Goal: Task Accomplishment & Management: Complete application form

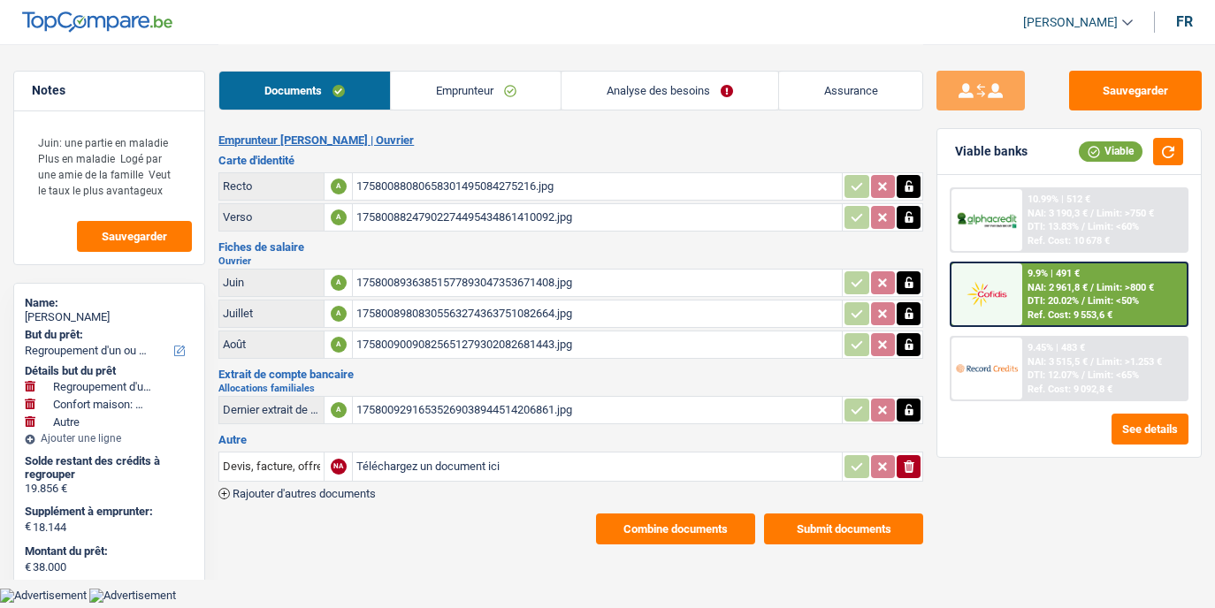
select select "refinancing"
select select "household"
select select "other"
select select "120"
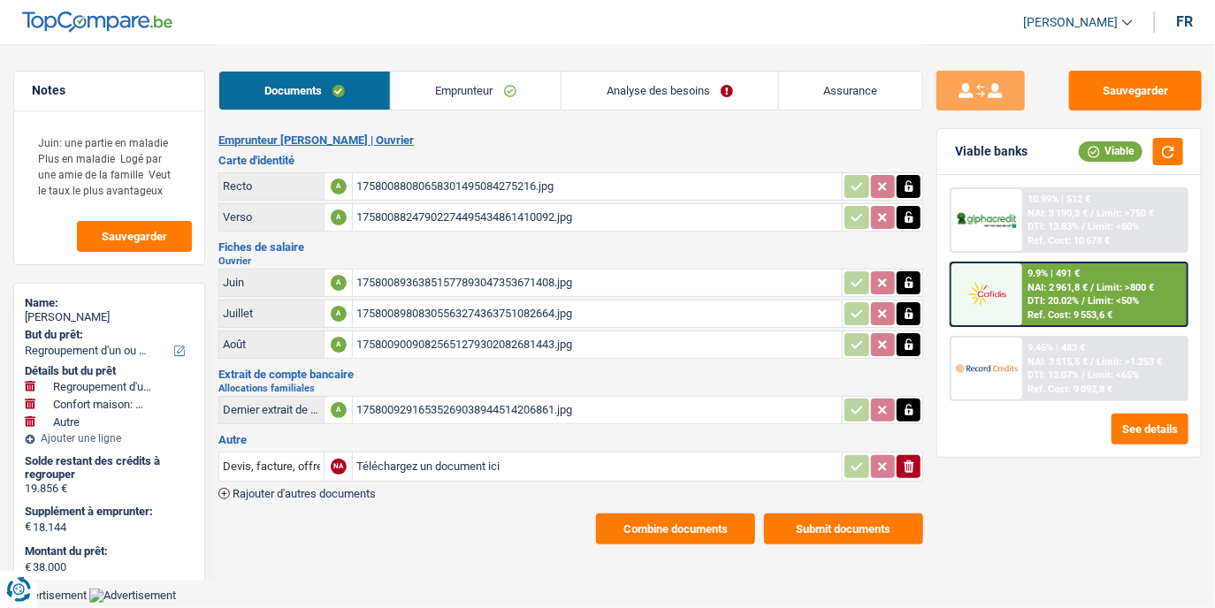
click at [621, 112] on div "Documents Emprunteur Analyse des besoins Assurance" at bounding box center [570, 81] width 705 height 75
click at [621, 89] on link "Analyse des besoins" at bounding box center [669, 91] width 216 height 38
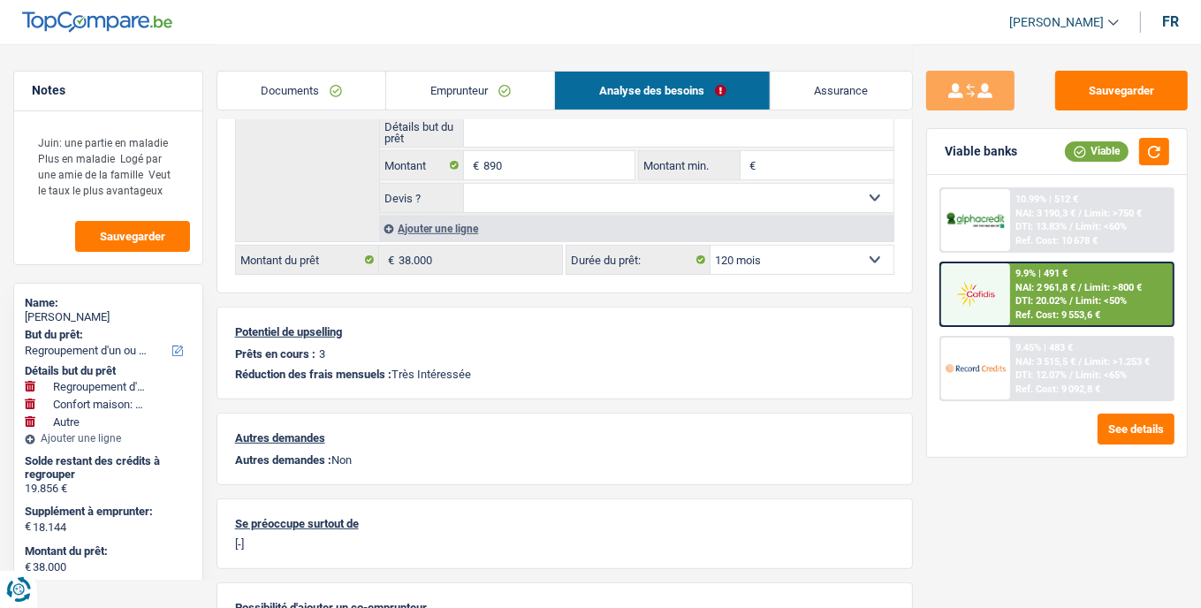
scroll to position [740, 0]
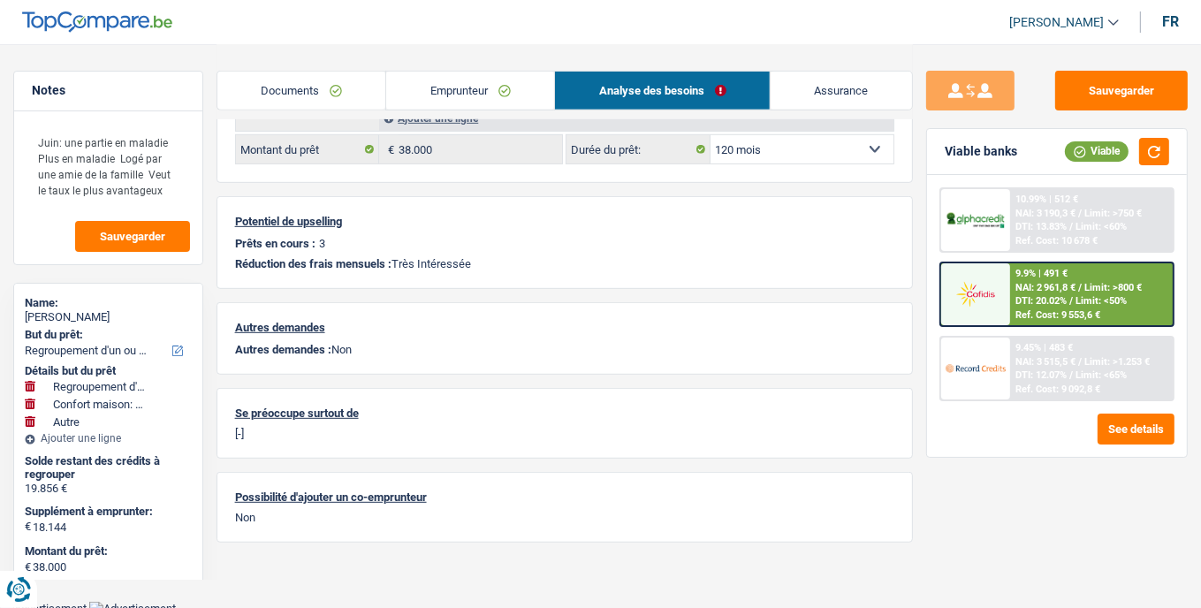
click at [525, 103] on link "Emprunteur" at bounding box center [470, 91] width 168 height 38
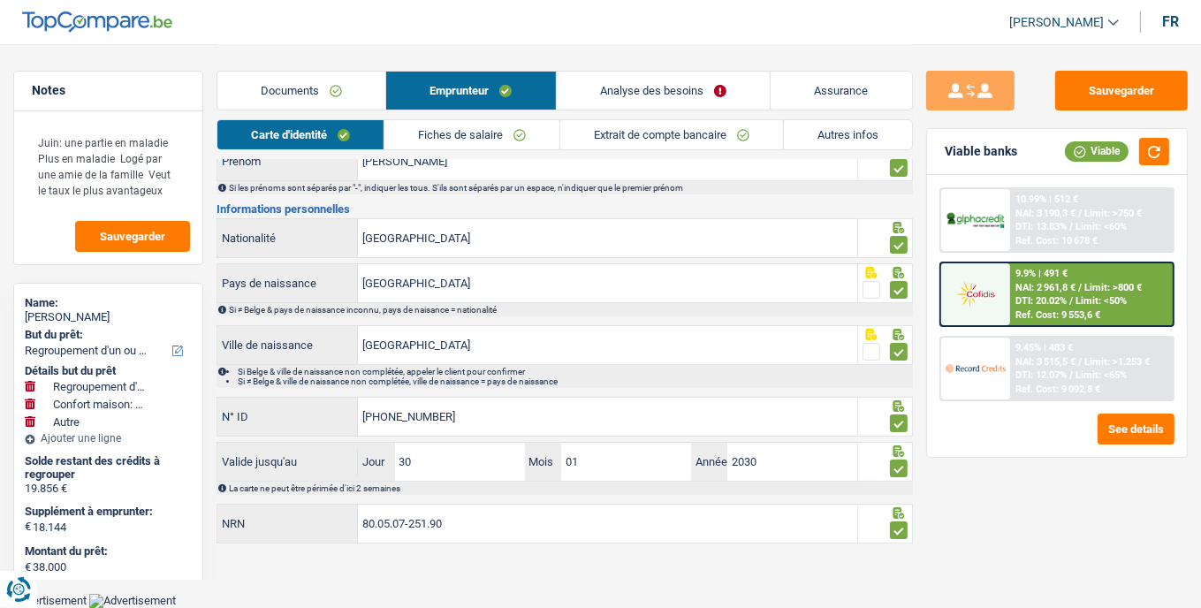
scroll to position [134, 0]
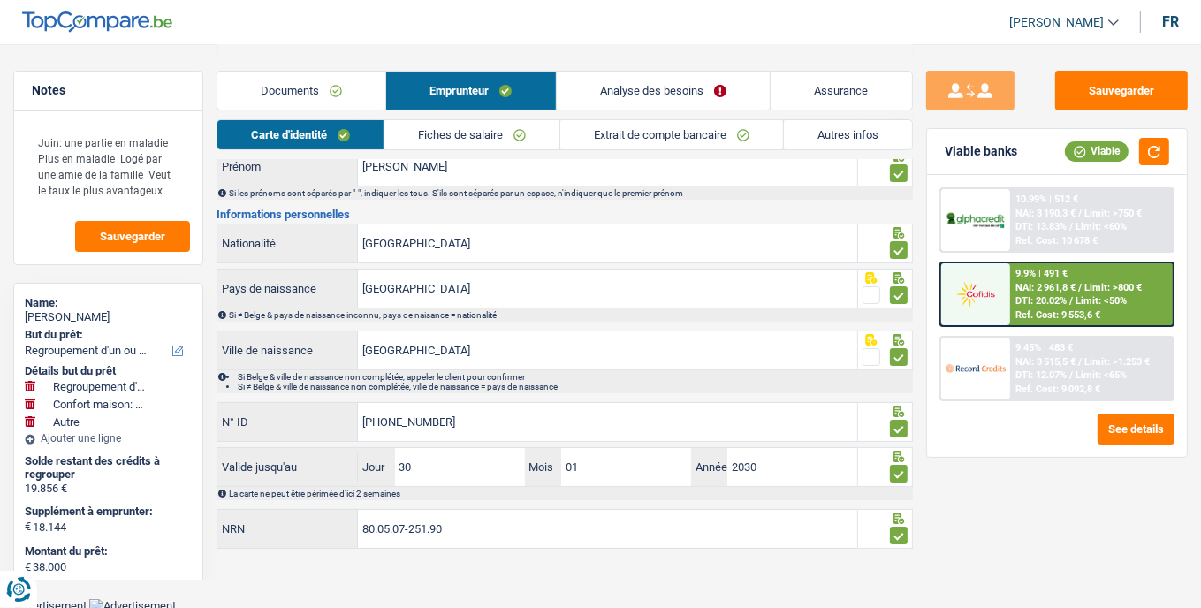
click at [788, 137] on link "Autres infos" at bounding box center [848, 134] width 128 height 29
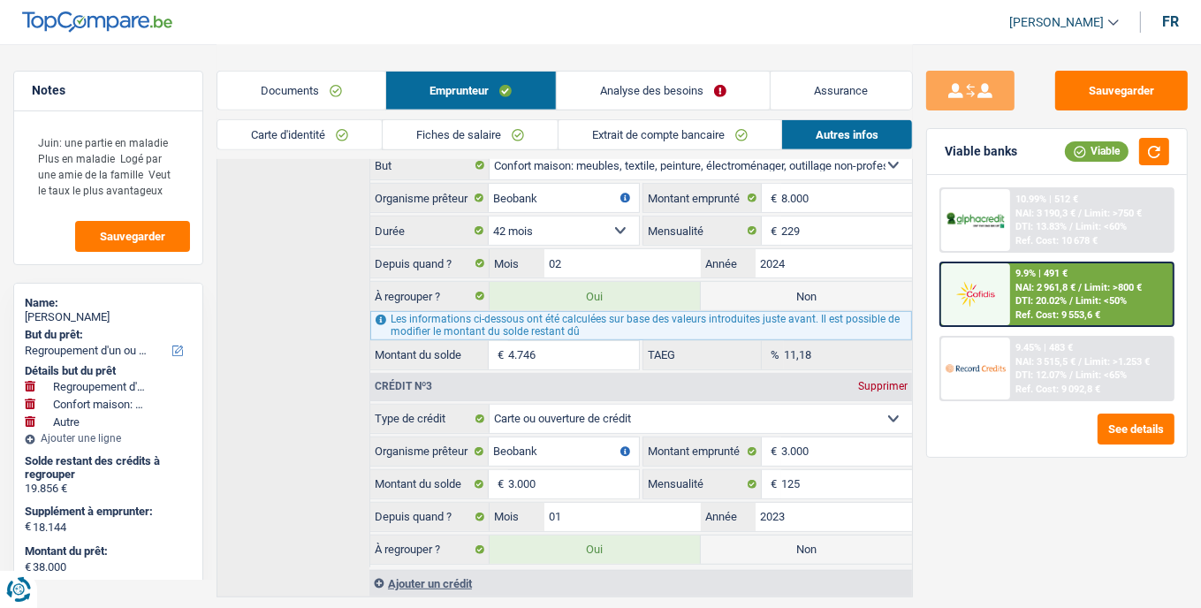
scroll to position [826, 0]
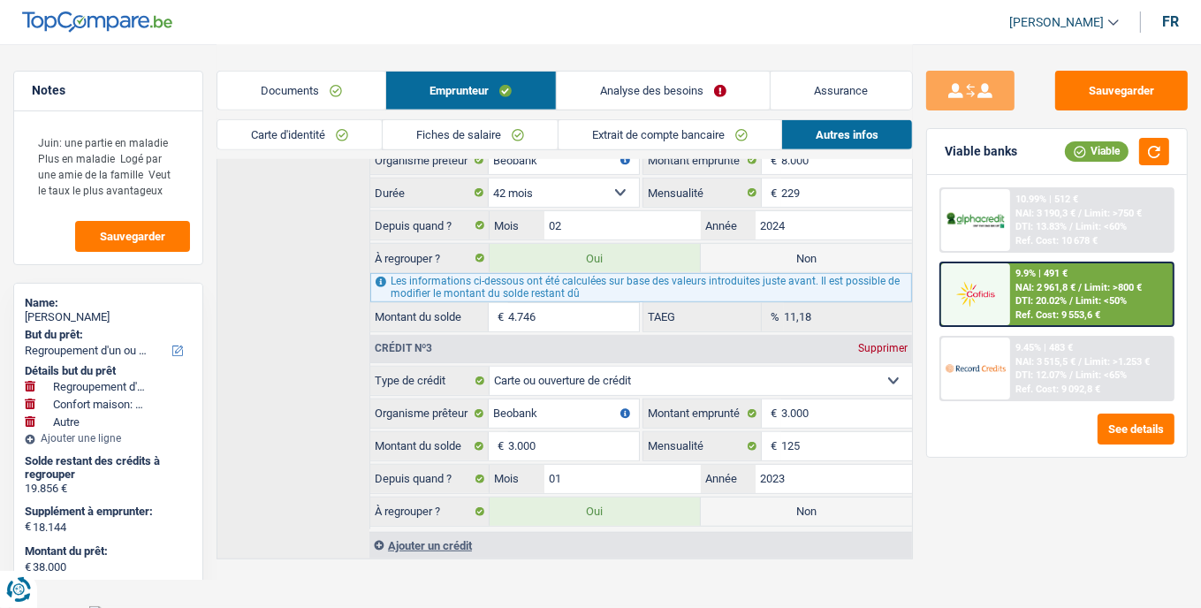
click at [329, 125] on link "Carte d'identité" at bounding box center [299, 134] width 164 height 29
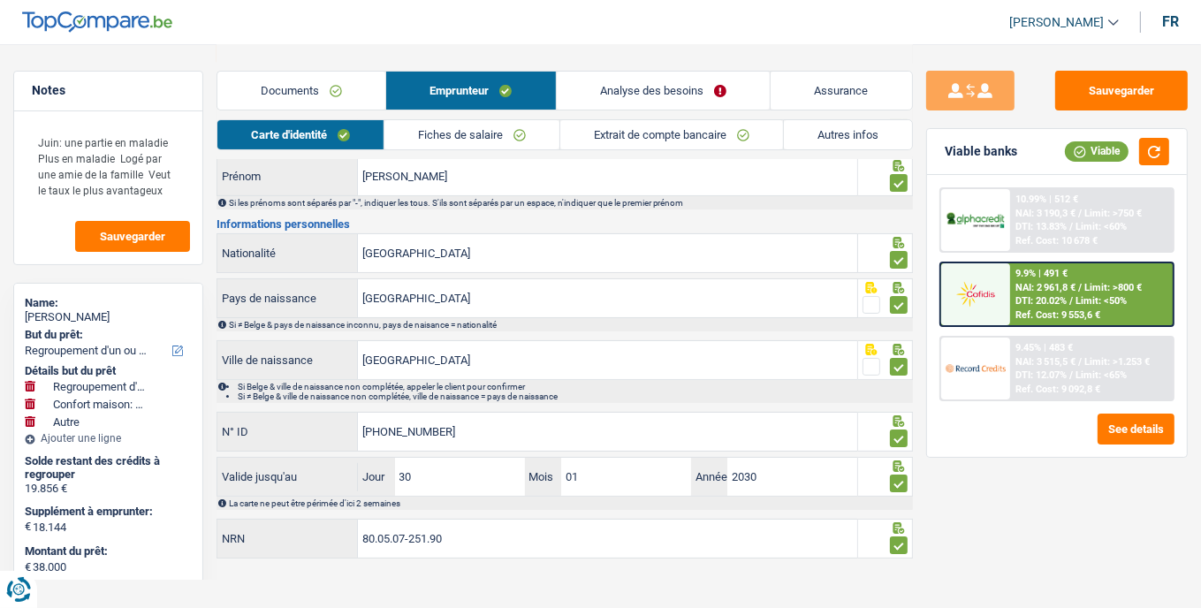
scroll to position [134, 0]
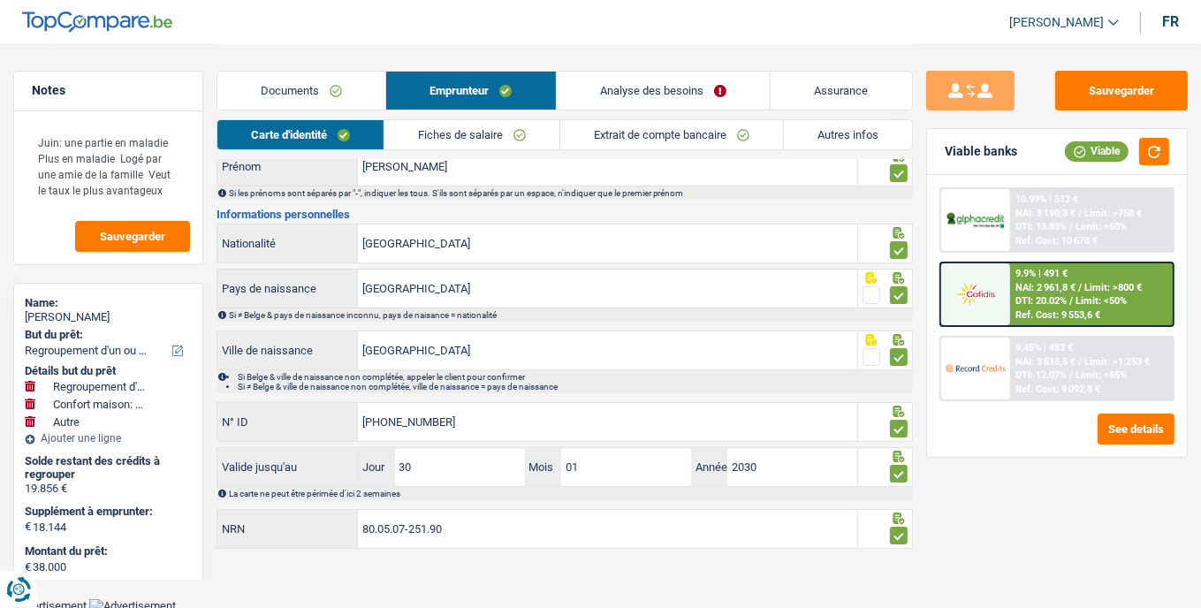
click at [448, 143] on link "Fiches de salaire" at bounding box center [472, 134] width 175 height 29
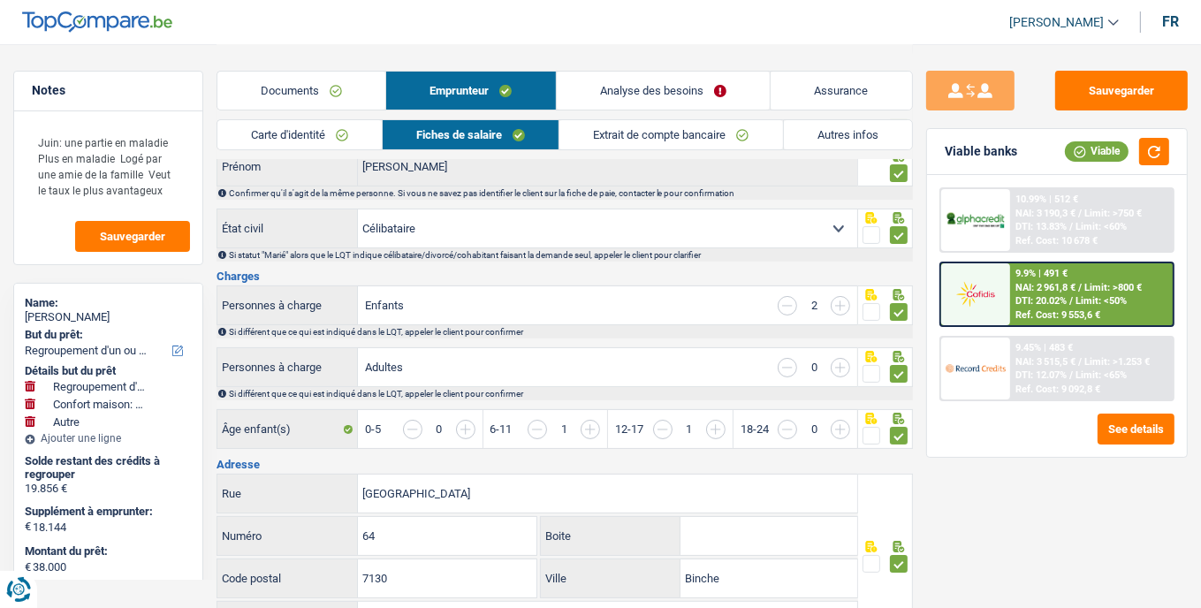
click at [336, 95] on link "Documents" at bounding box center [301, 91] width 169 height 38
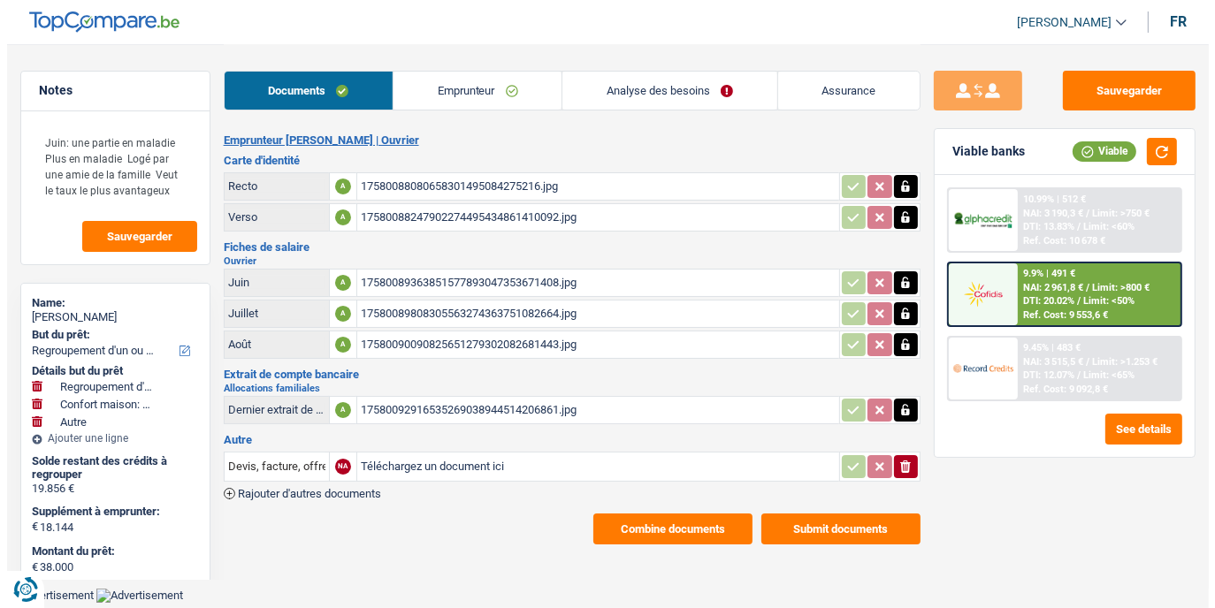
scroll to position [0, 0]
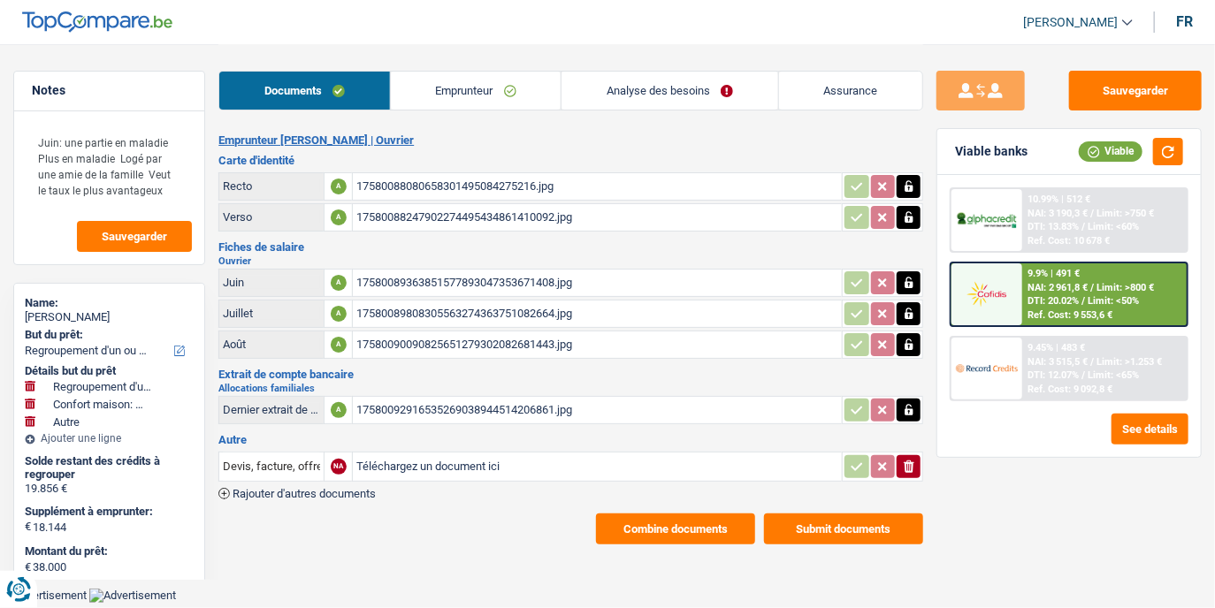
click at [622, 523] on button "Combine documents" at bounding box center [675, 529] width 159 height 31
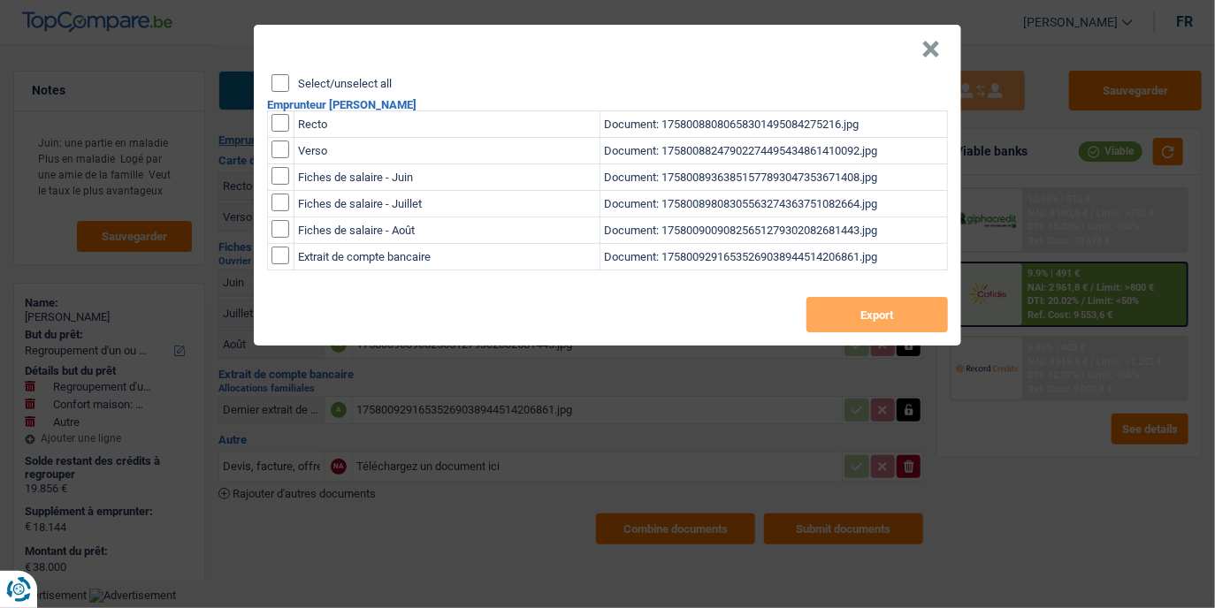
click at [279, 80] on input "Select/unselect all" at bounding box center [280, 83] width 18 height 18
checkbox input "true"
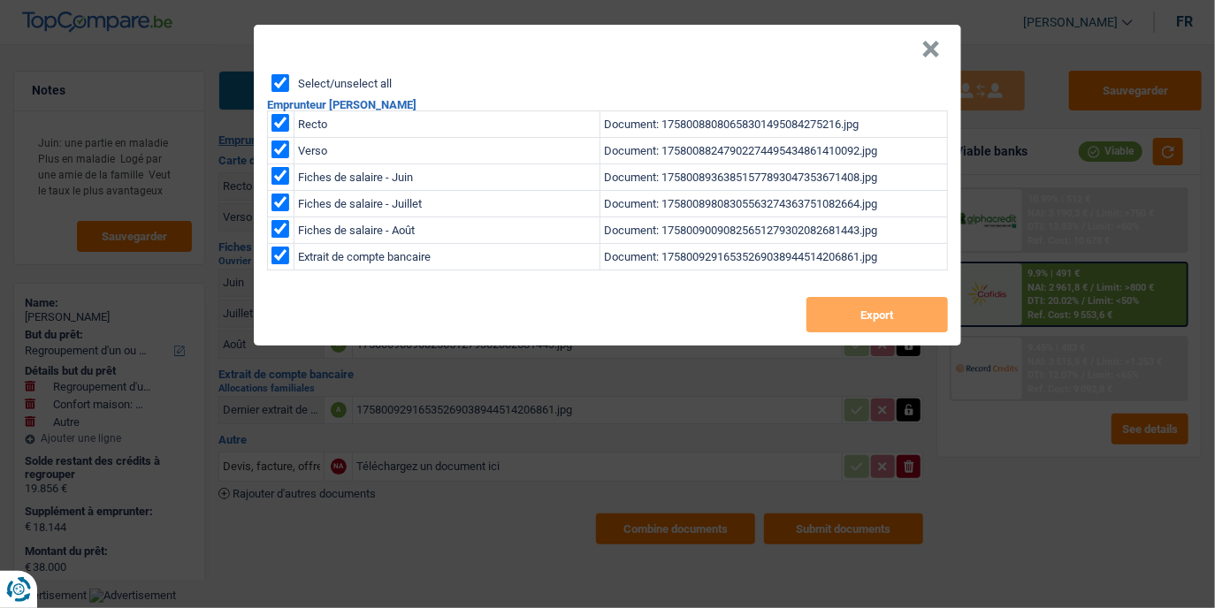
checkbox input "true"
click at [878, 309] on button "Export" at bounding box center [876, 314] width 141 height 35
click at [931, 41] on button "×" at bounding box center [930, 50] width 19 height 18
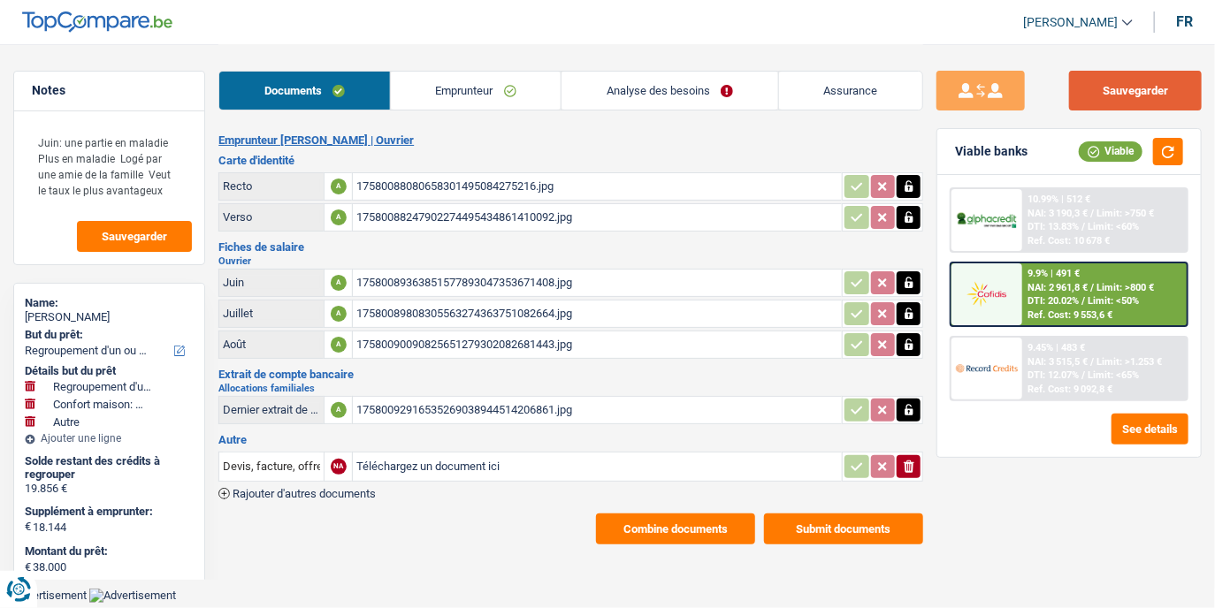
click at [1147, 101] on button "Sauvegarder" at bounding box center [1135, 91] width 133 height 40
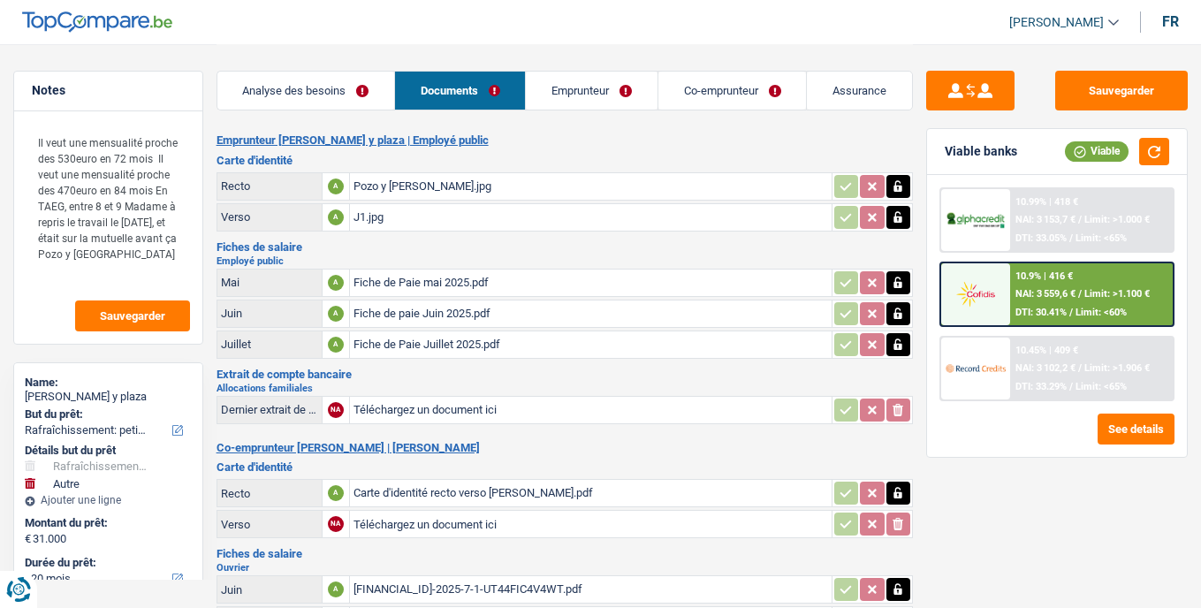
select select "houseOrGarden"
select select "other"
select select "120"
select select "coApplicant"
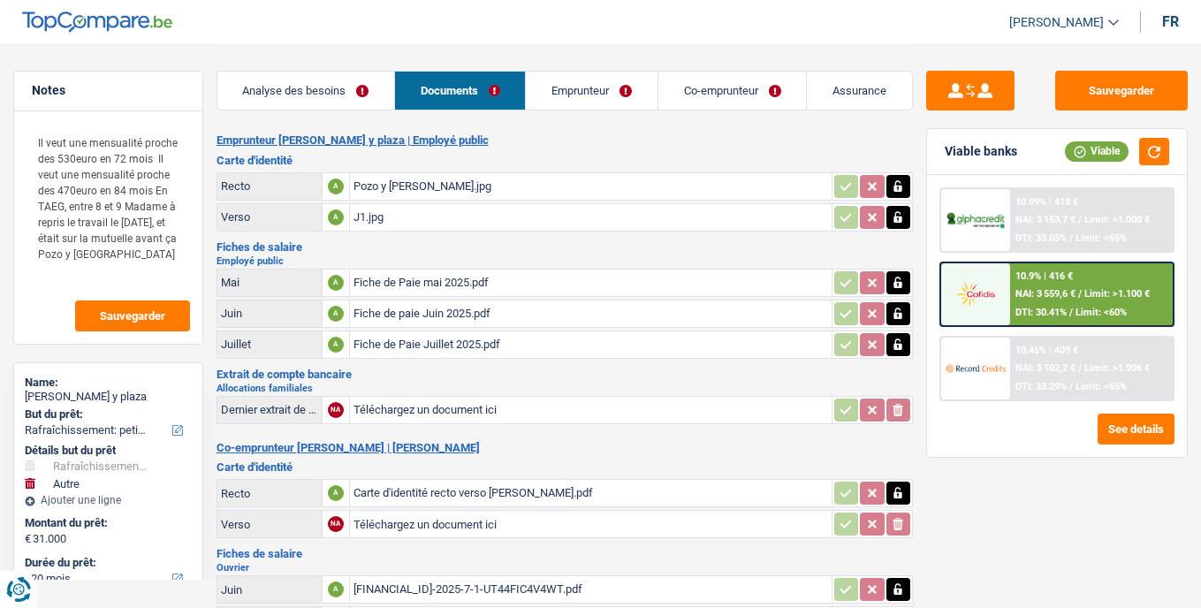
select select "applicant"
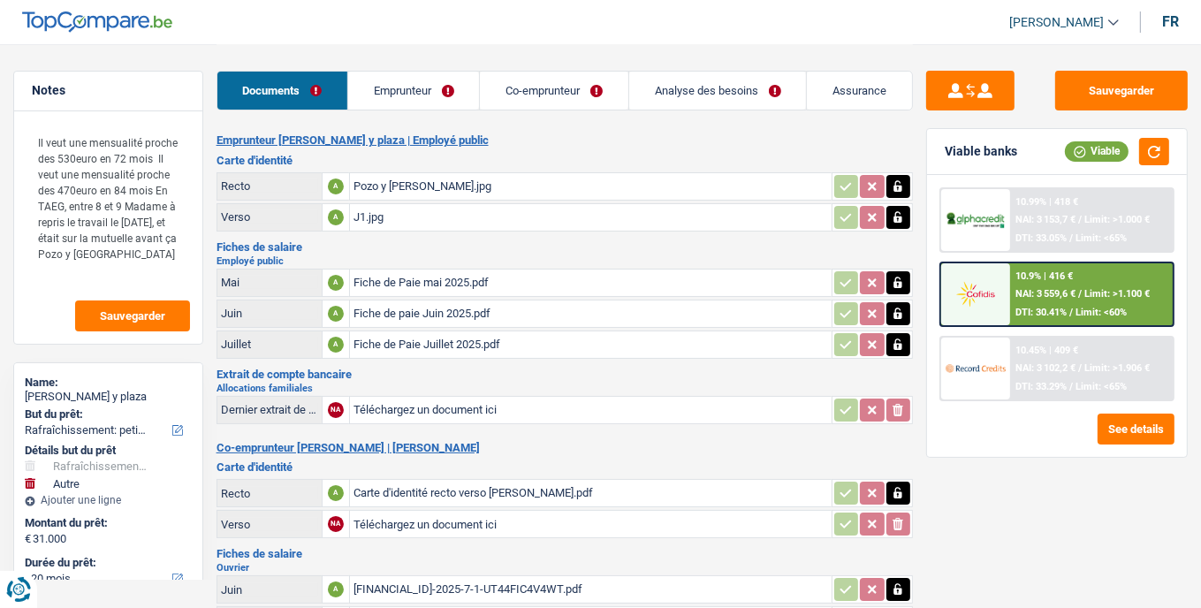
click at [376, 112] on div "Documents Emprunteur Co-emprunteur Analyse des besoins Assurance" at bounding box center [565, 81] width 697 height 75
click at [392, 94] on link "Emprunteur" at bounding box center [413, 91] width 131 height 38
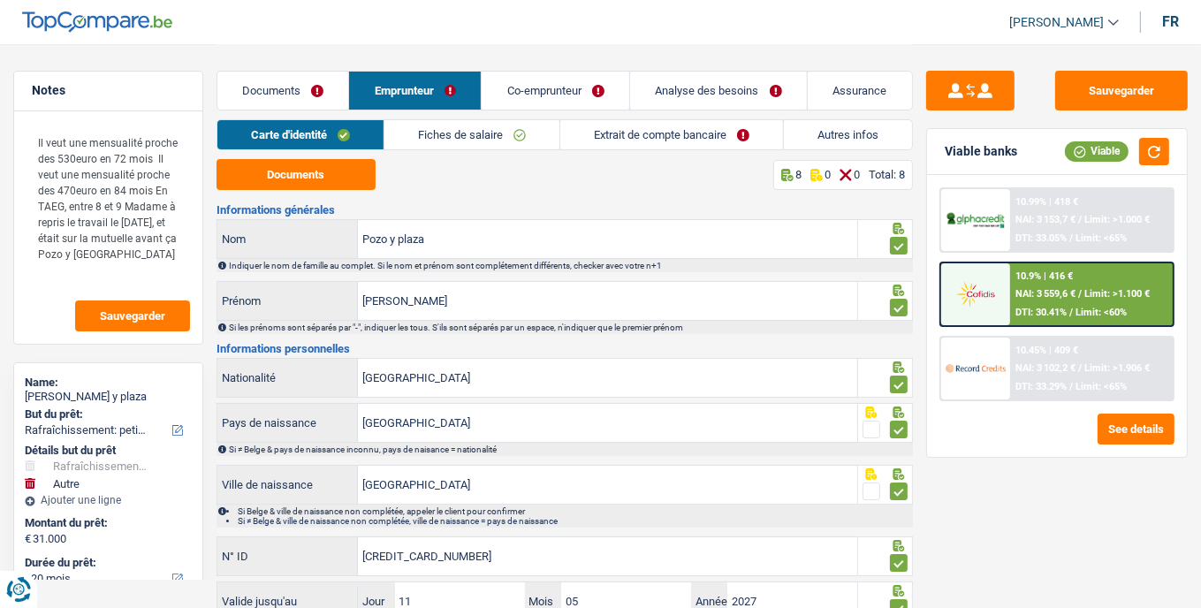
scroll to position [134, 0]
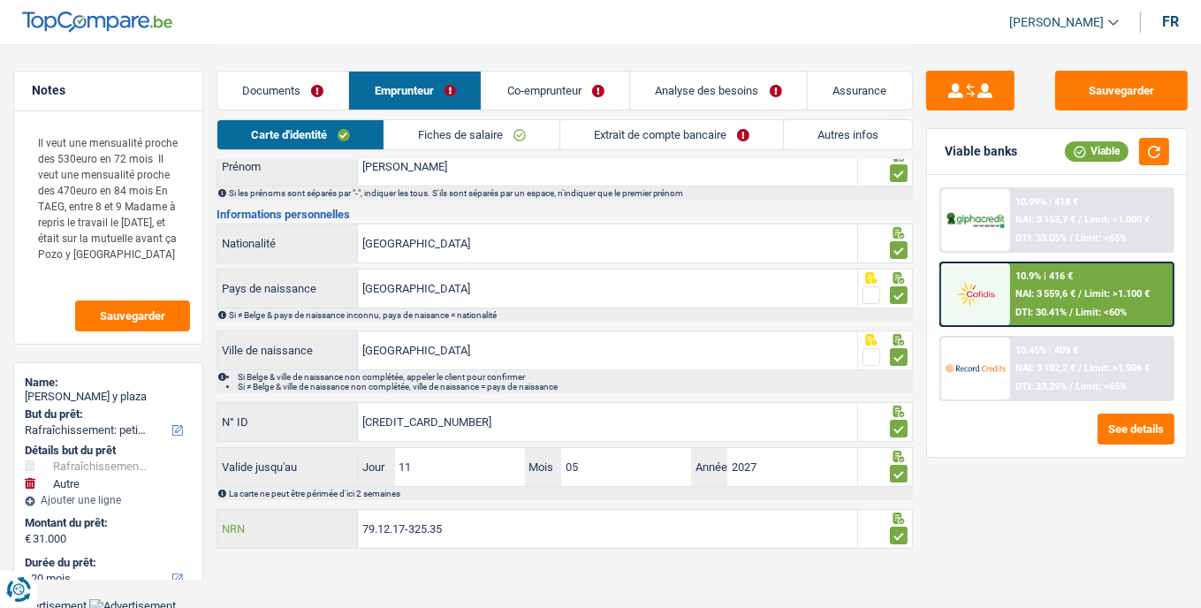
click at [410, 523] on input "79.12.17-325.35" at bounding box center [607, 529] width 499 height 38
click at [292, 101] on link "Documents" at bounding box center [283, 91] width 132 height 38
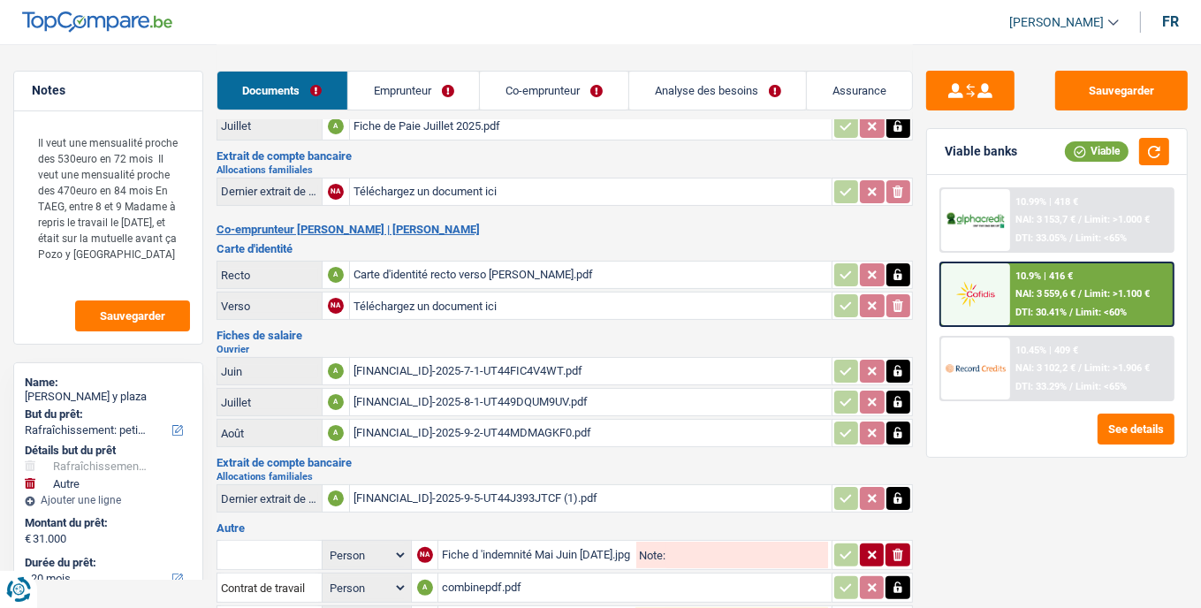
scroll to position [381, 0]
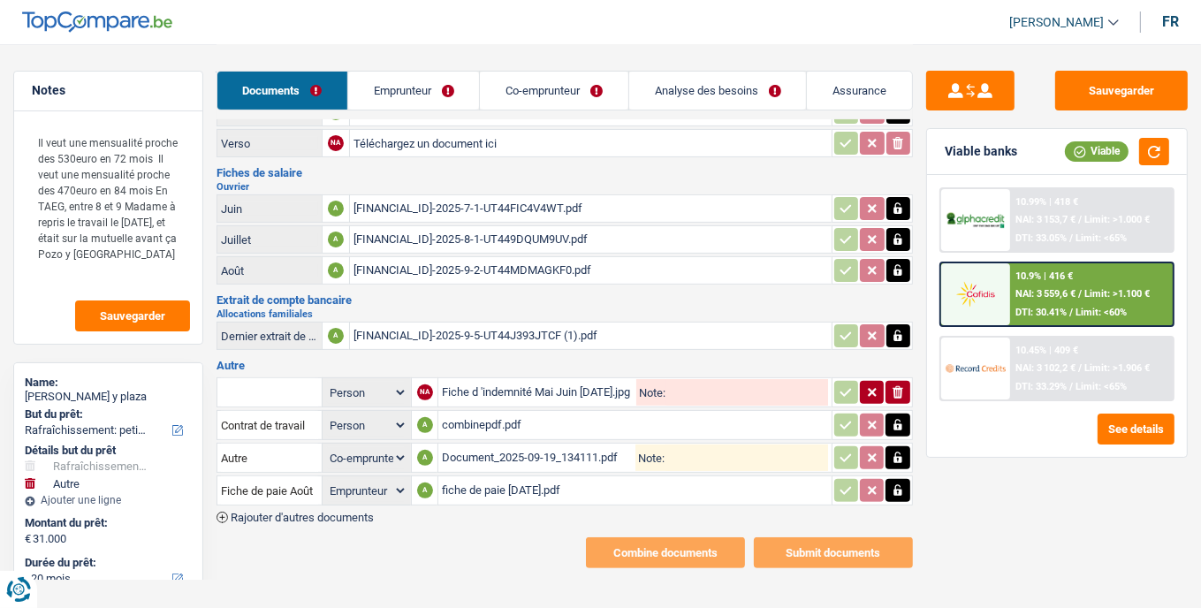
click at [511, 379] on div "Fiche d 'indemnité Mai Juin Juillet 2025.jpg" at bounding box center [537, 392] width 190 height 27
click at [545, 445] on div "Document_2025-09-19_134111.pdf" at bounding box center [538, 458] width 193 height 27
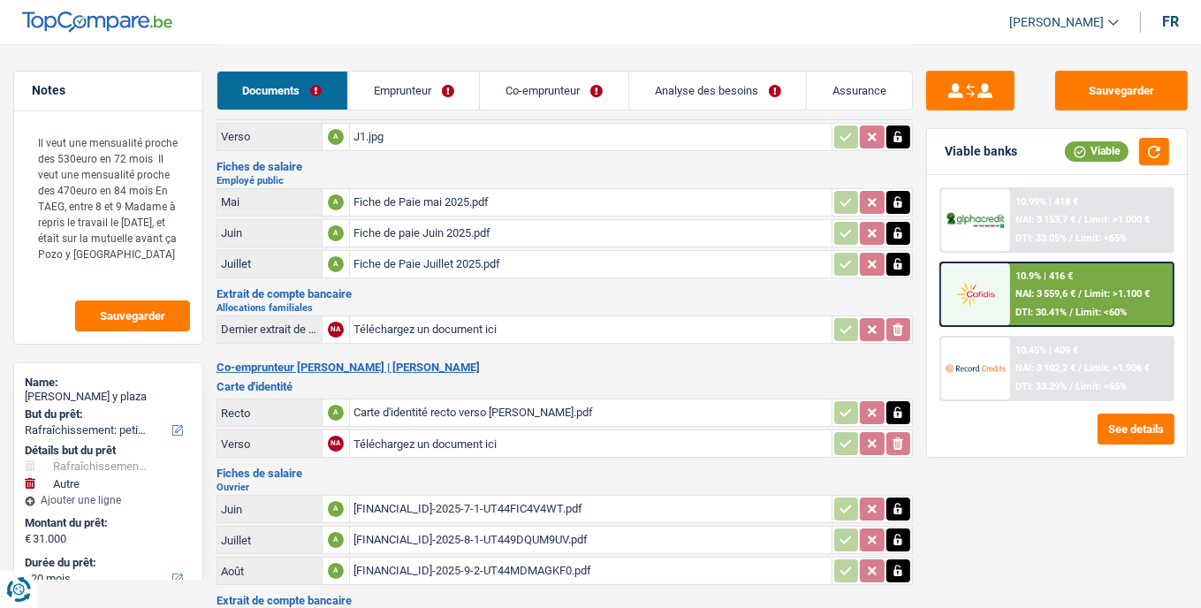
scroll to position [56, 0]
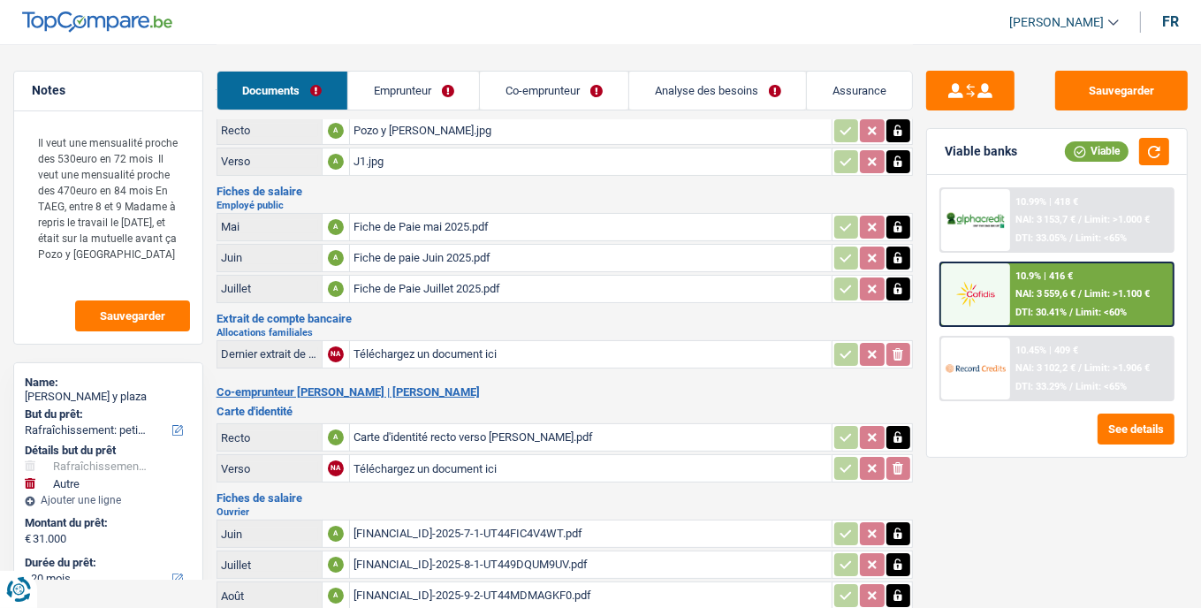
click at [401, 283] on div "Fiche de Paie Juillet 2025.pdf" at bounding box center [591, 289] width 475 height 27
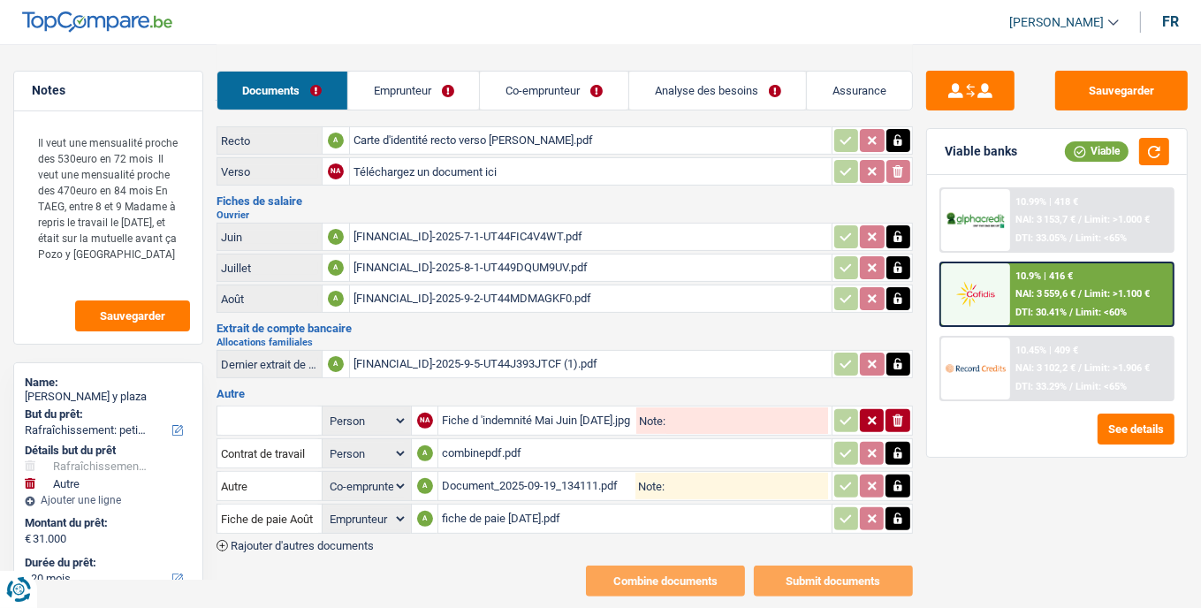
scroll to position [381, 0]
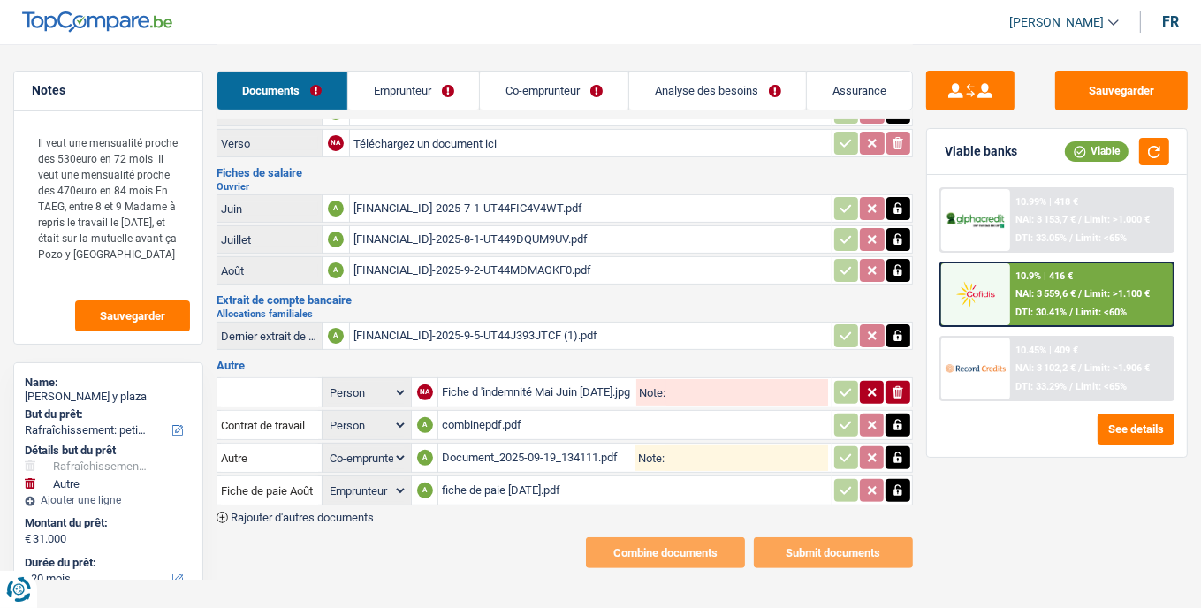
click at [514, 477] on div "fiche de paie août 2025.pdf" at bounding box center [635, 490] width 386 height 27
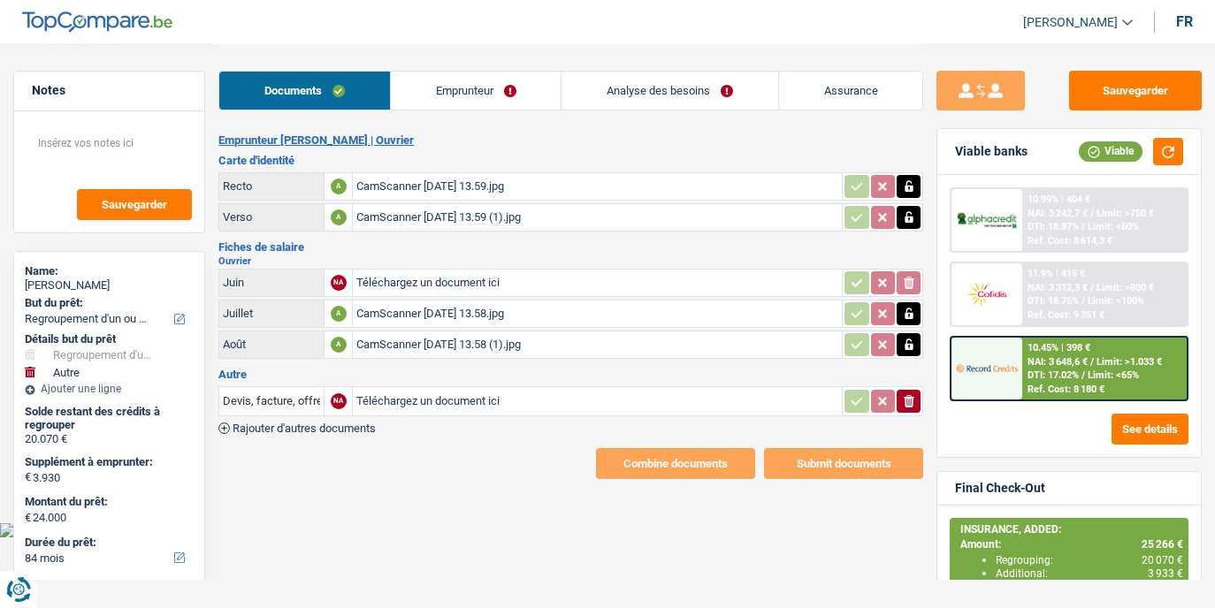
select select "refinancing"
select select "other"
select select "84"
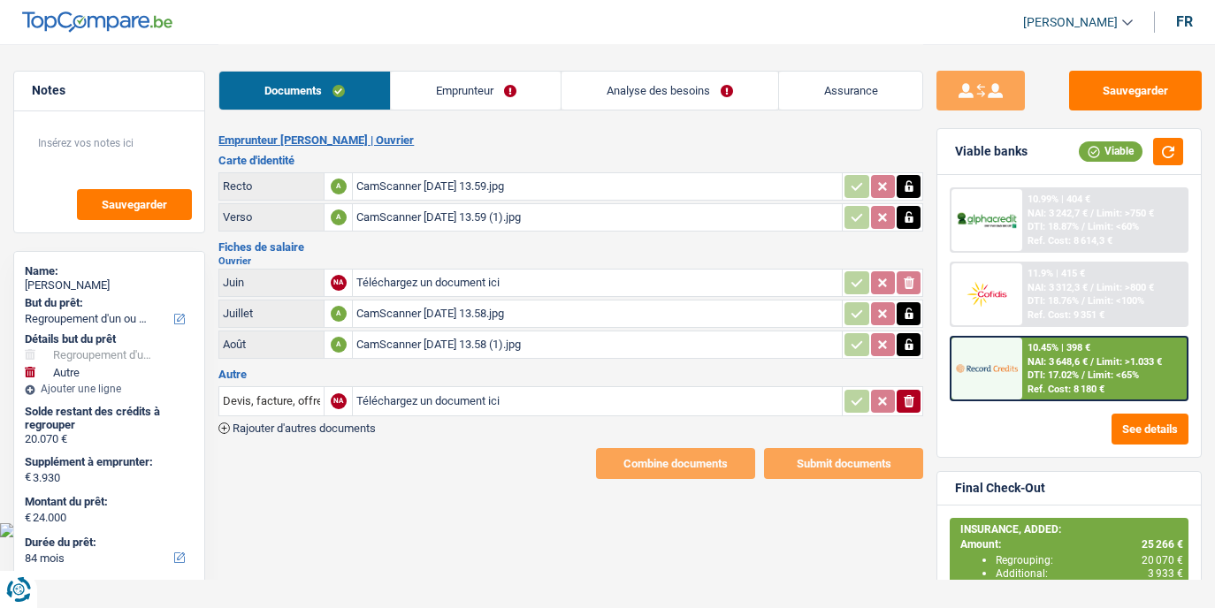
select select "60"
select select "refinancing"
select select "other"
select select "yes"
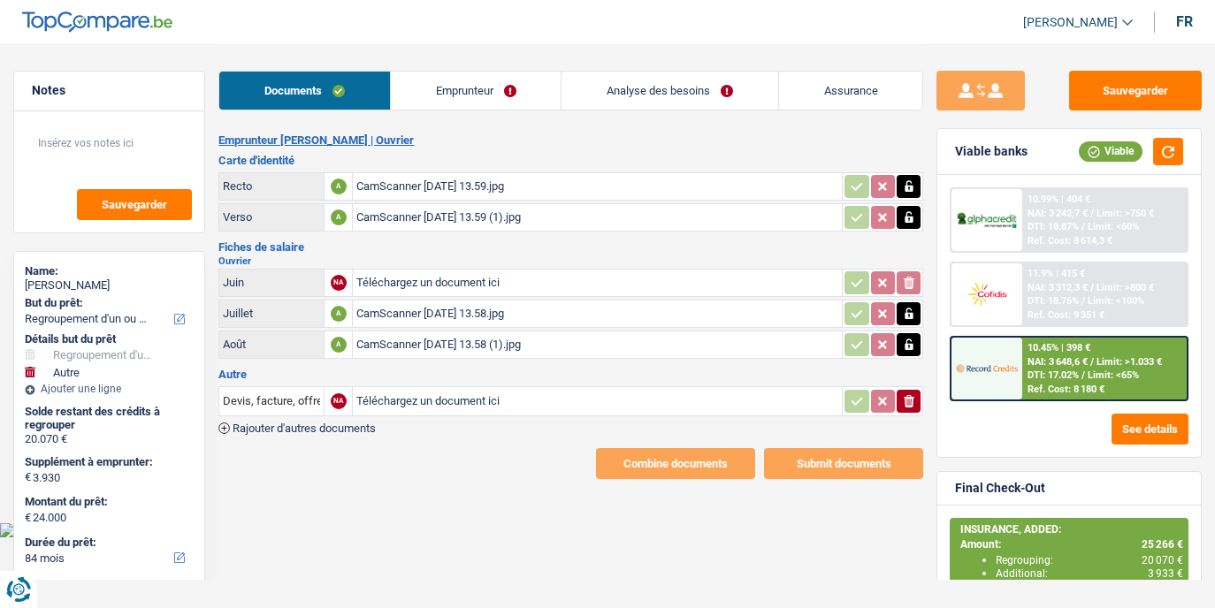
select select "84"
click at [659, 95] on link "Analyse des besoins" at bounding box center [669, 91] width 216 height 38
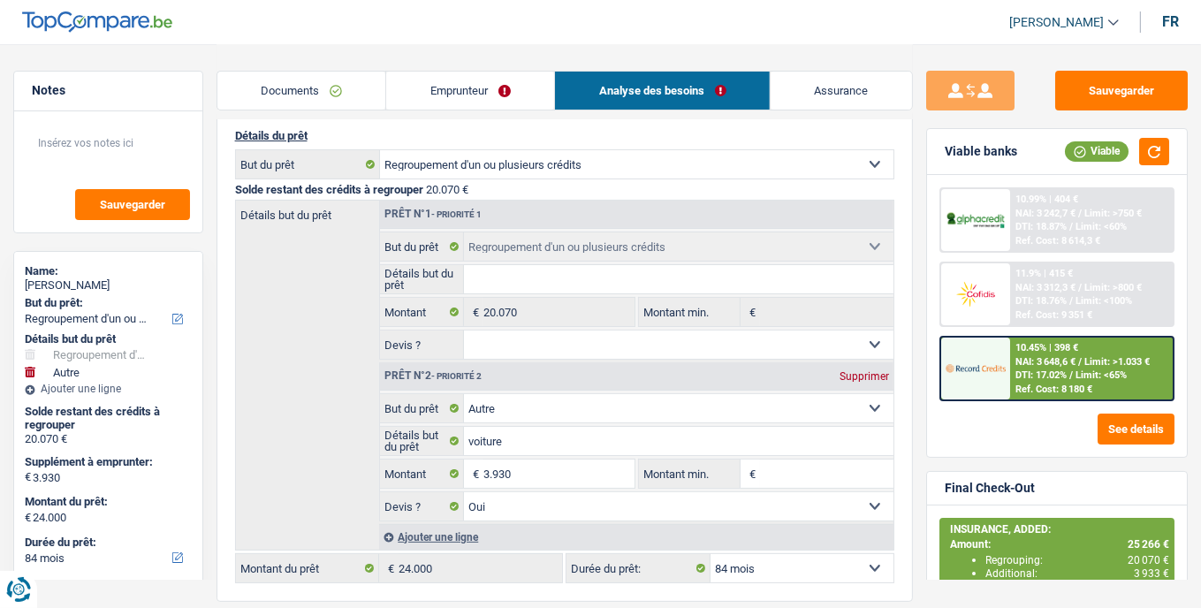
scroll to position [158, 0]
click at [67, 278] on div "Liviu Paduret" at bounding box center [108, 285] width 167 height 14
copy div "Paduret"
click at [491, 98] on link "Emprunteur" at bounding box center [470, 91] width 168 height 38
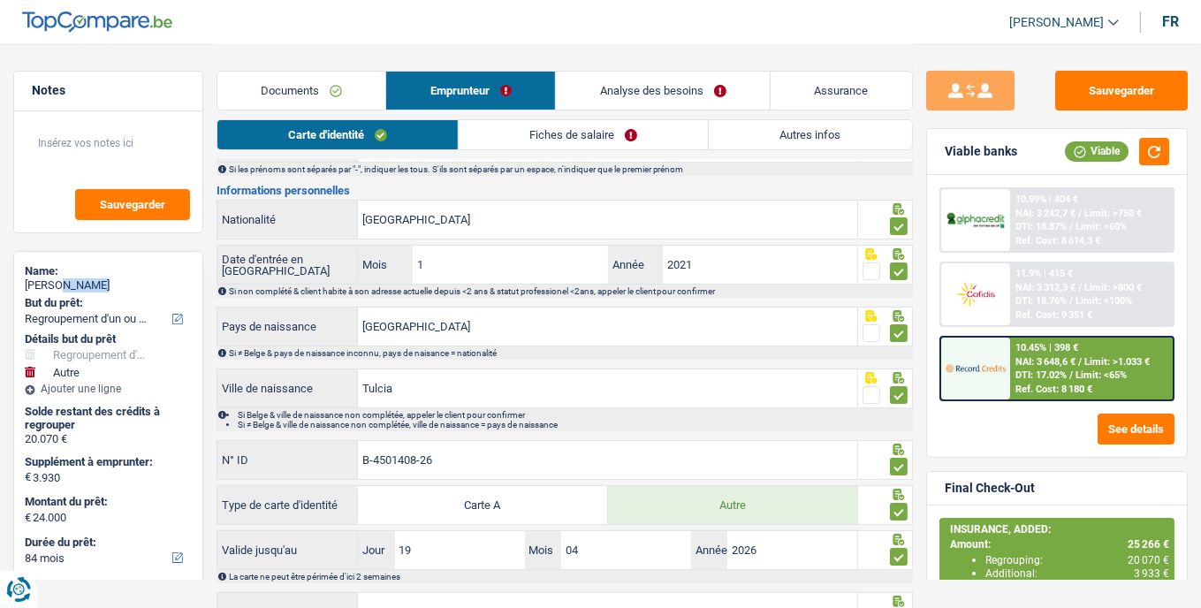
click at [670, 82] on link "Analyse des besoins" at bounding box center [663, 91] width 214 height 38
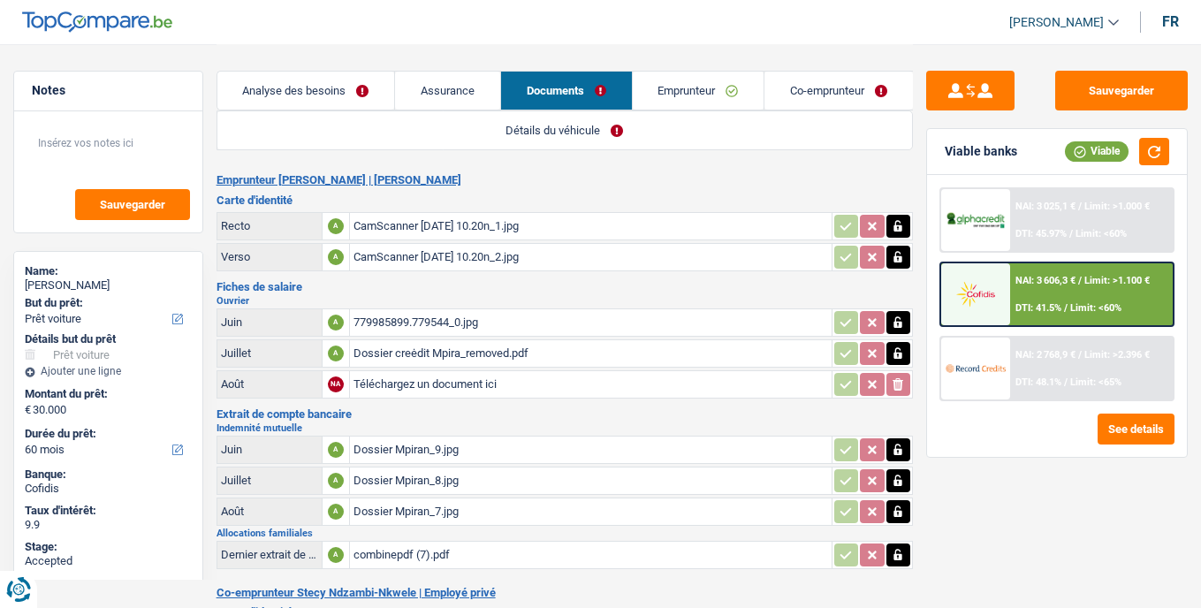
select select "car"
select select "60"
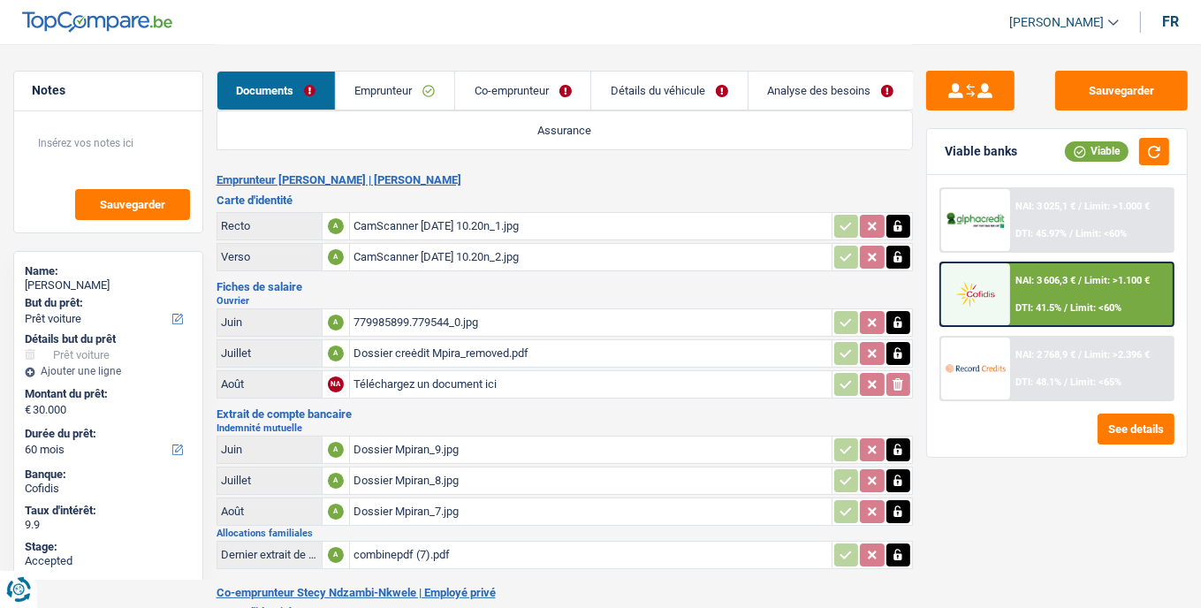
click at [467, 324] on div "779985899.779544_0.jpg" at bounding box center [591, 322] width 475 height 27
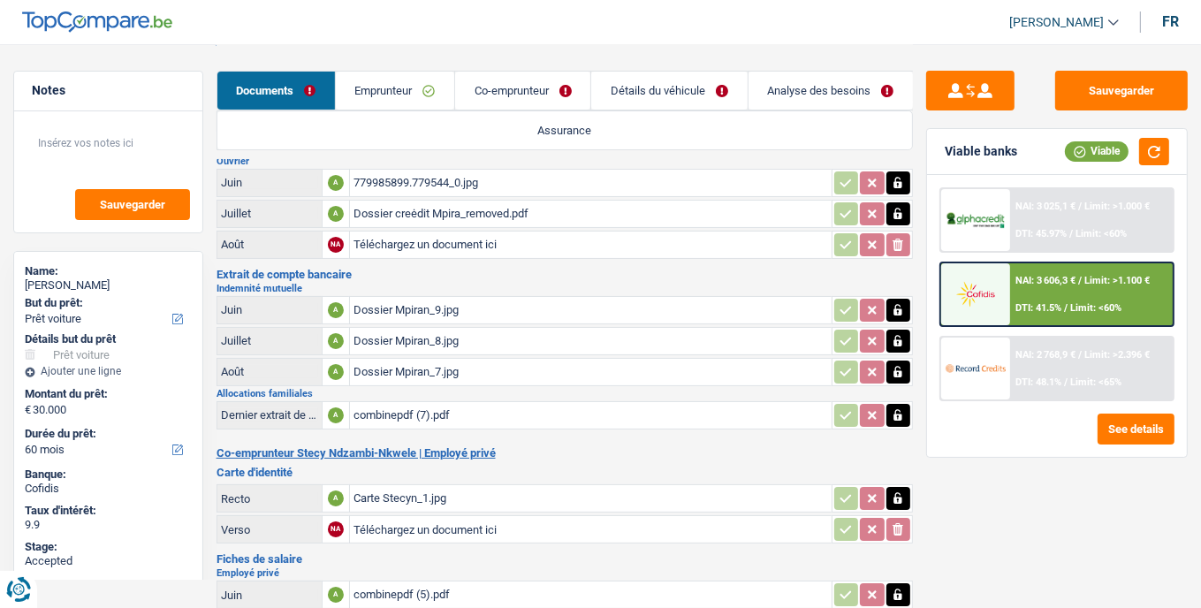
scroll to position [141, 0]
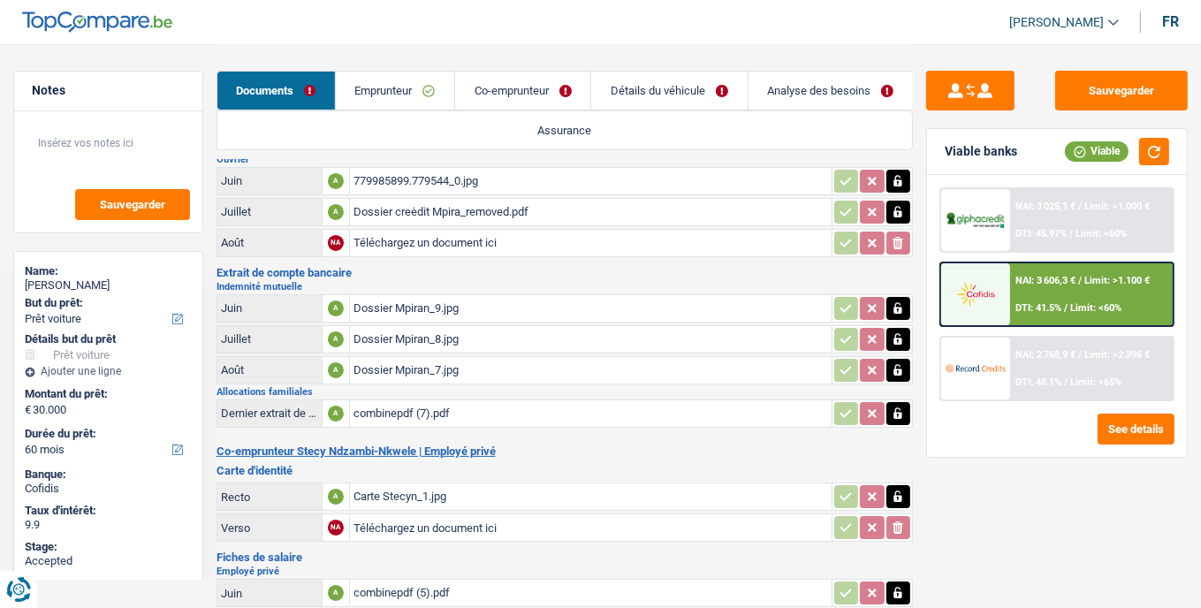
click at [528, 199] on div "Dossier creėdit Mpira_removed.pdf" at bounding box center [591, 212] width 475 height 27
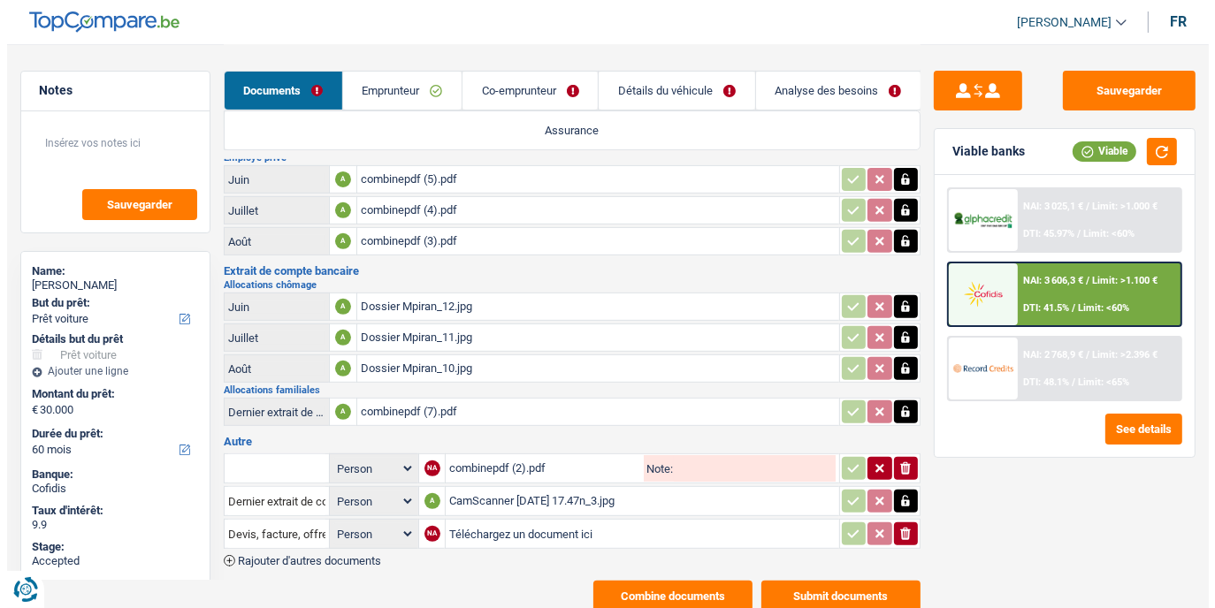
scroll to position [562, 0]
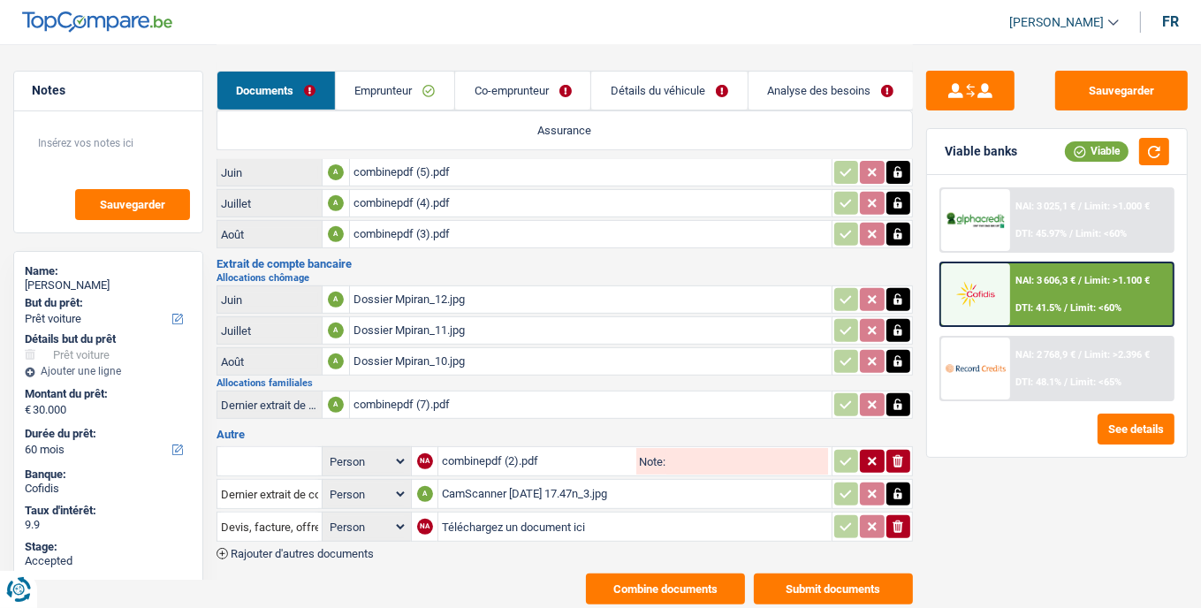
click at [486, 392] on div "combinepdf (7).pdf" at bounding box center [591, 405] width 475 height 27
click at [834, 574] on button "Submit documents" at bounding box center [833, 589] width 159 height 31
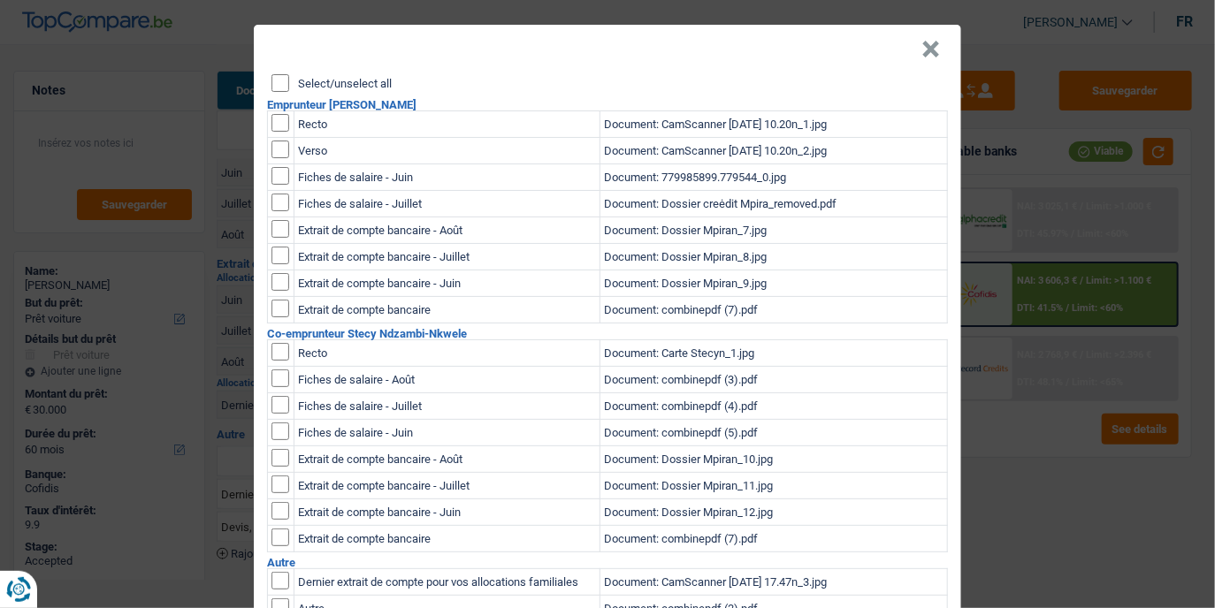
scroll to position [0, 0]
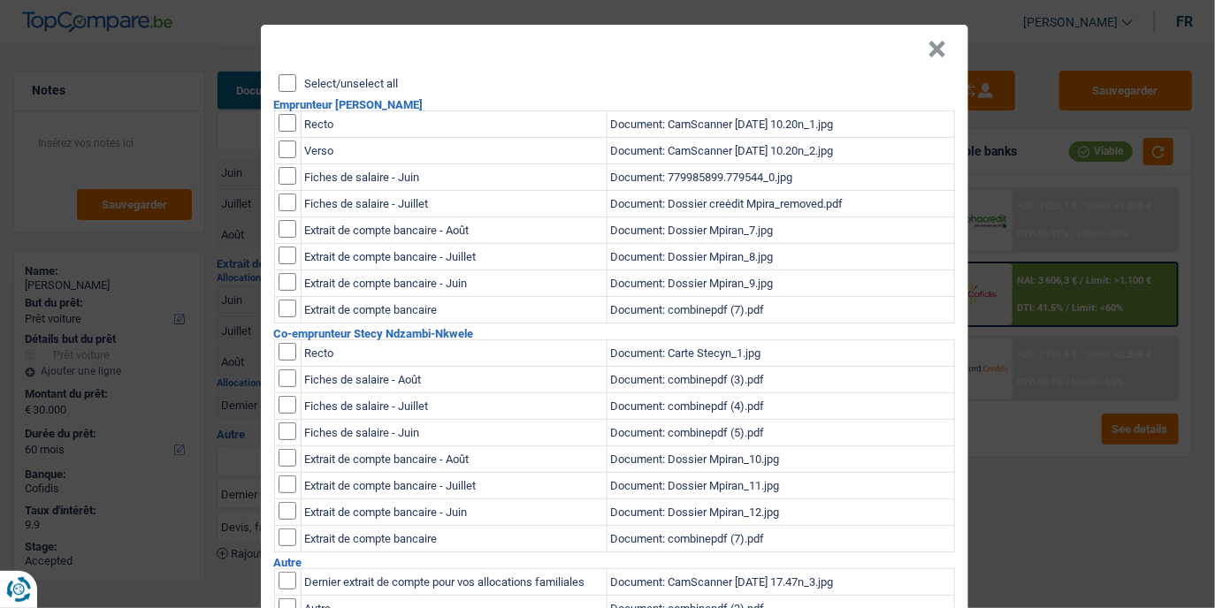
click at [279, 84] on input "Select/unselect all" at bounding box center [287, 83] width 18 height 18
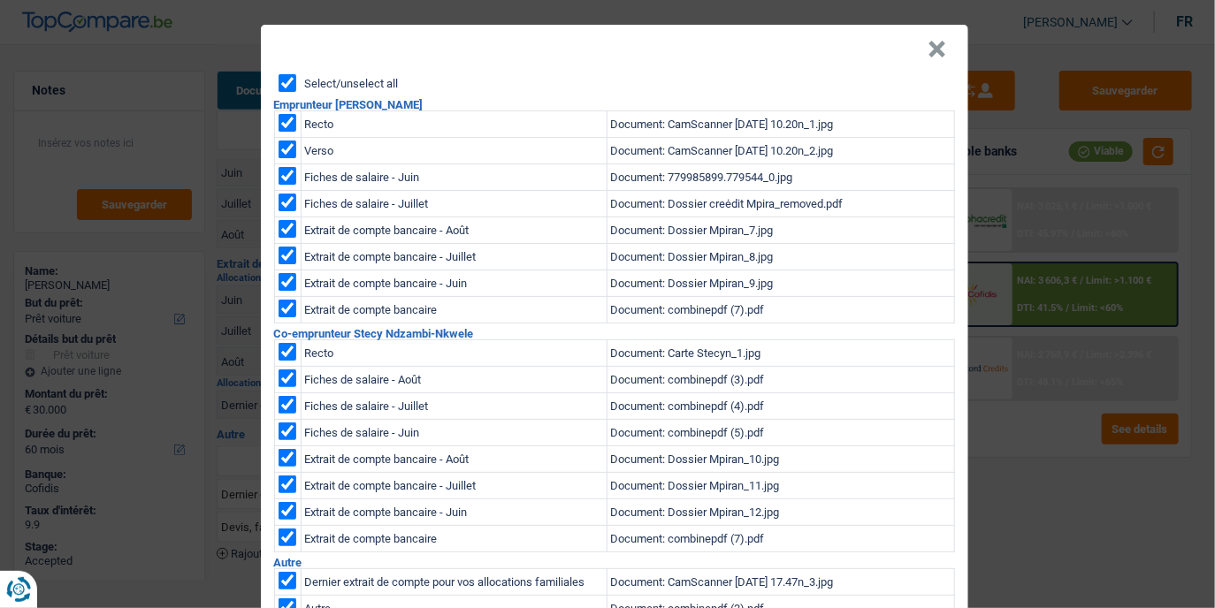
checkbox input "true"
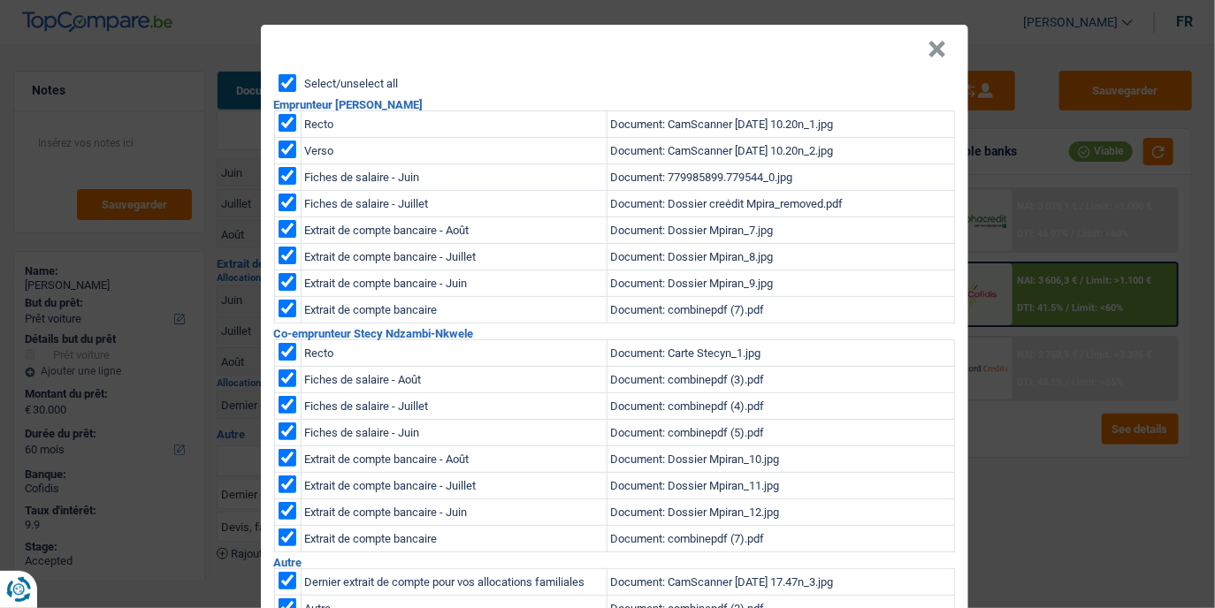
checkbox input "true"
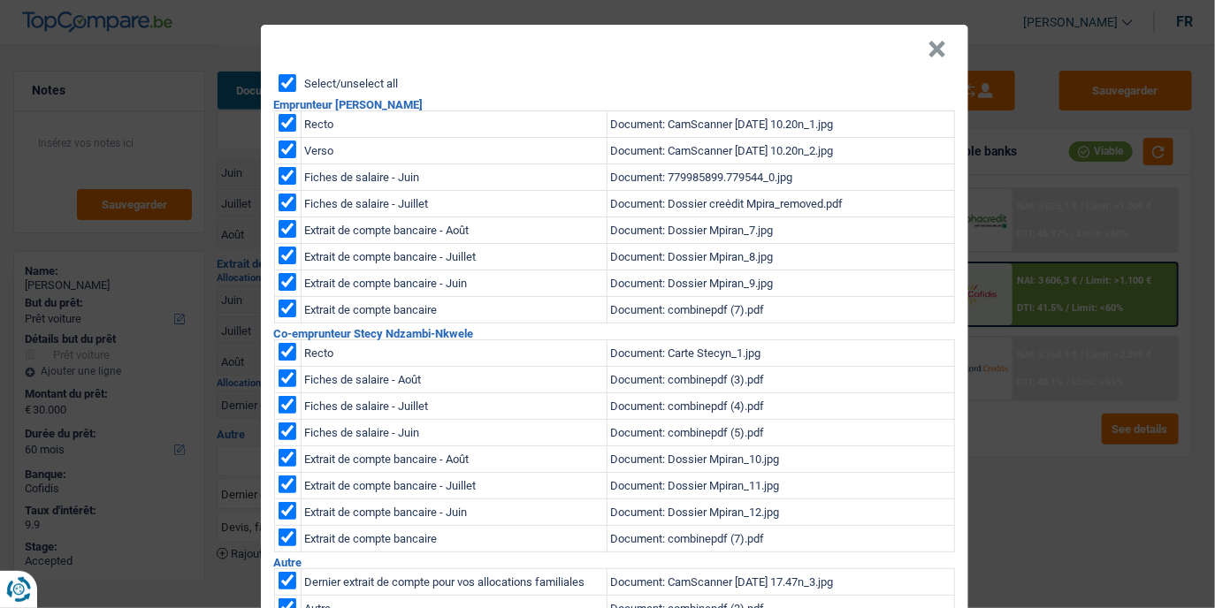
checkbox input "true"
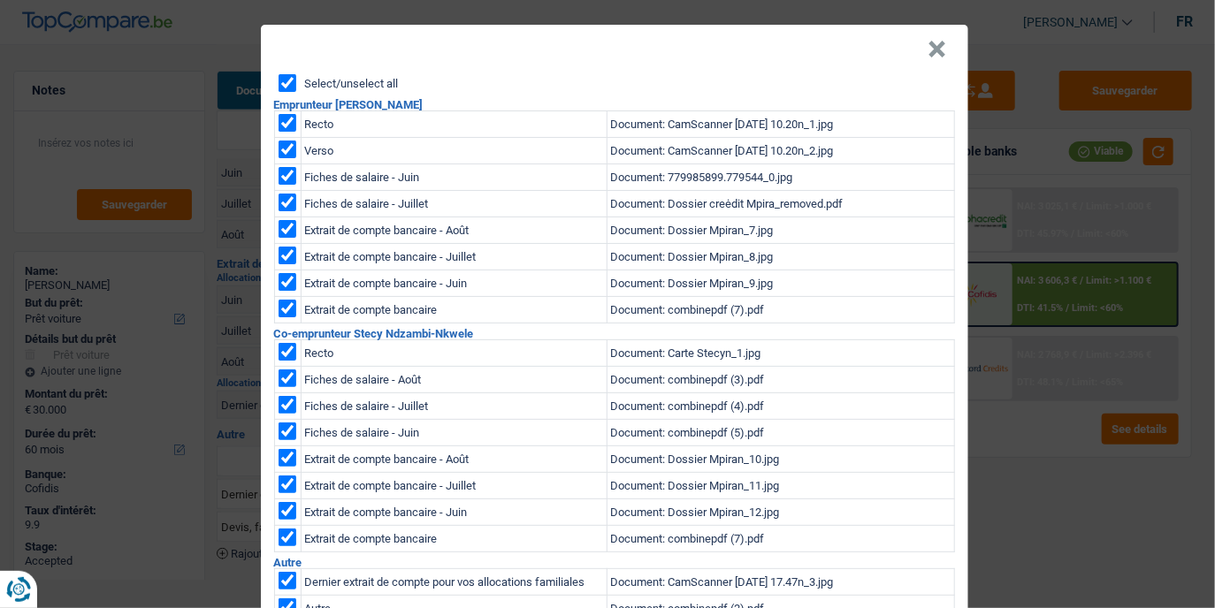
checkbox input "true"
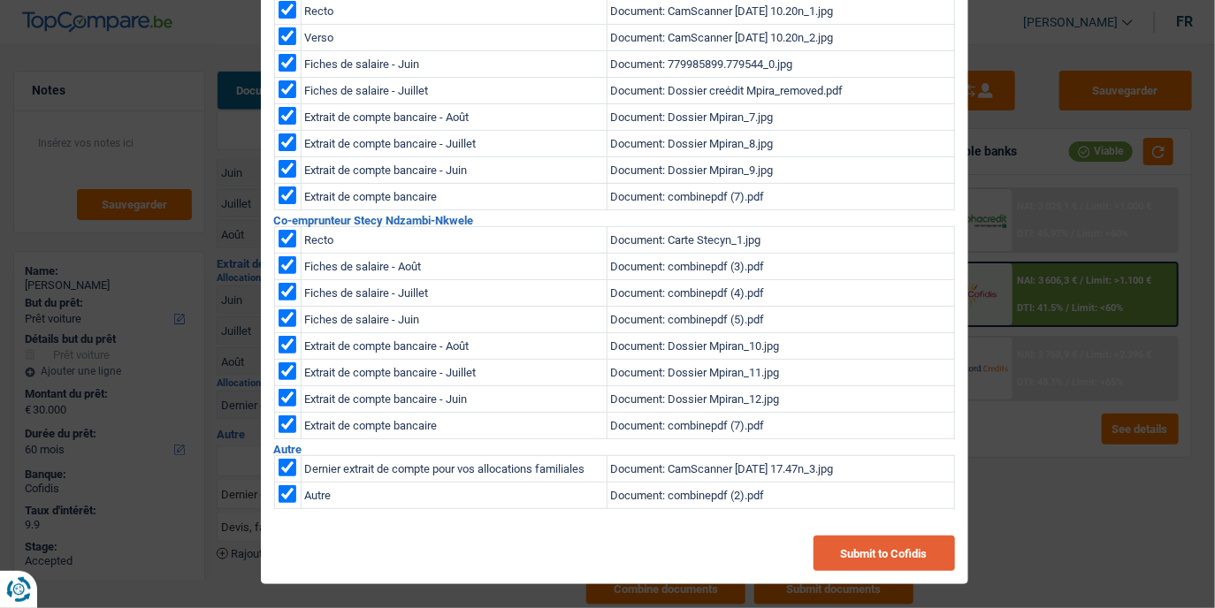
click at [887, 557] on button "Submit to Cofidis" at bounding box center [883, 553] width 141 height 35
drag, startPoint x: 994, startPoint y: 552, endPoint x: 1055, endPoint y: 505, distance: 77.6
click at [1055, 505] on div "× Select/unselect all Emprunteur Guy Mpira Recto Document: CamScanner 27-12-202…" at bounding box center [607, 304] width 1215 height 608
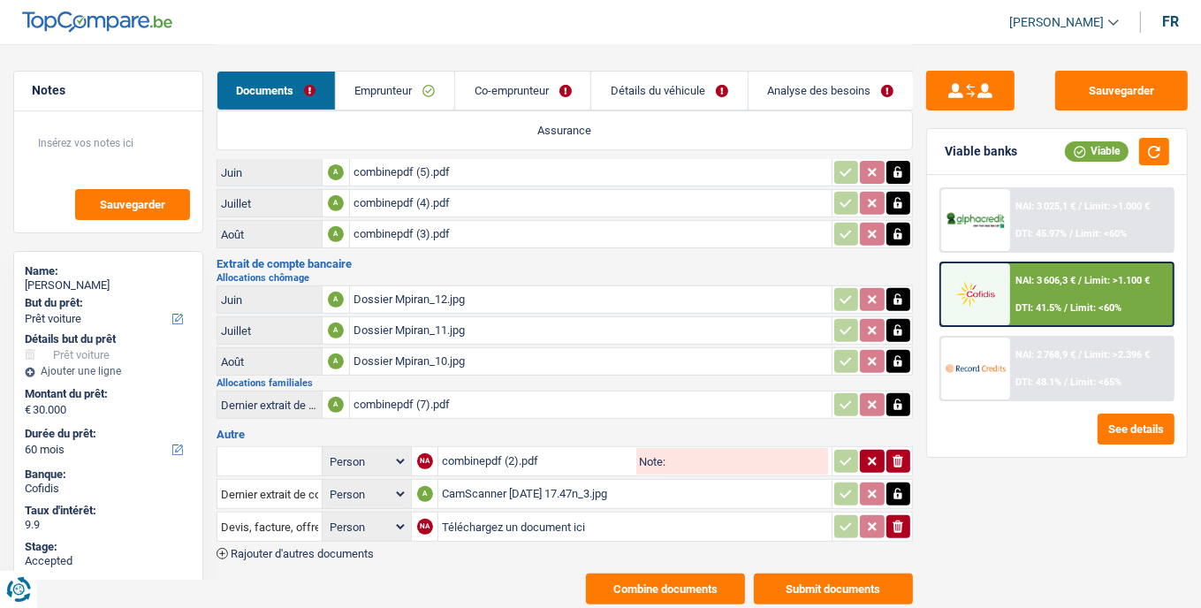
click at [669, 574] on button "Combine documents" at bounding box center [665, 589] width 159 height 31
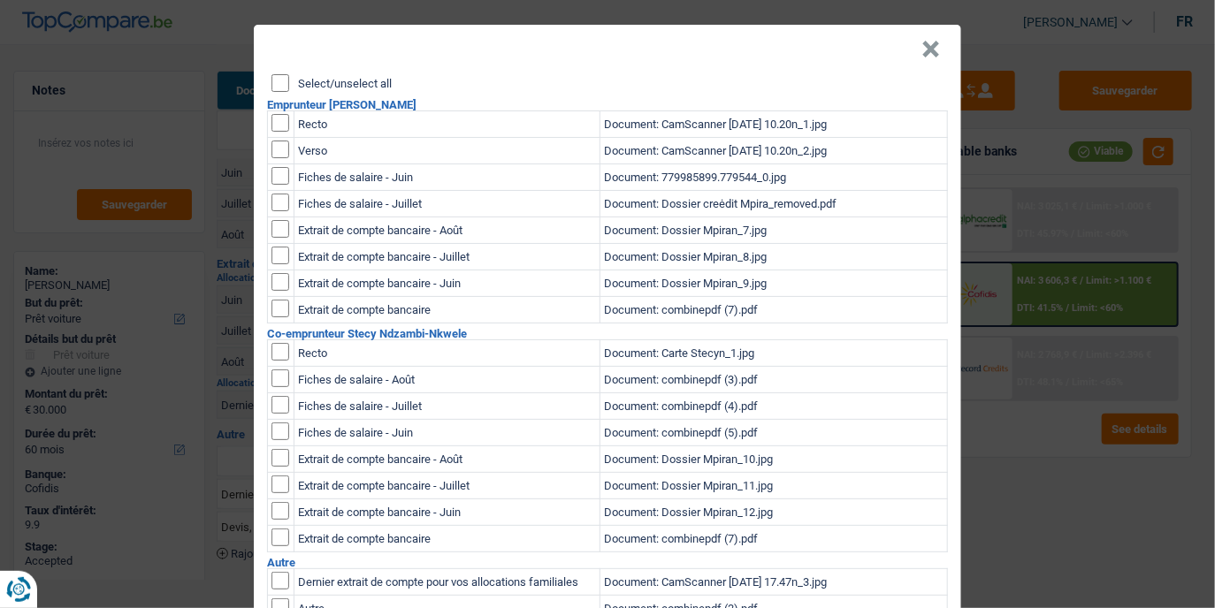
scroll to position [0, 0]
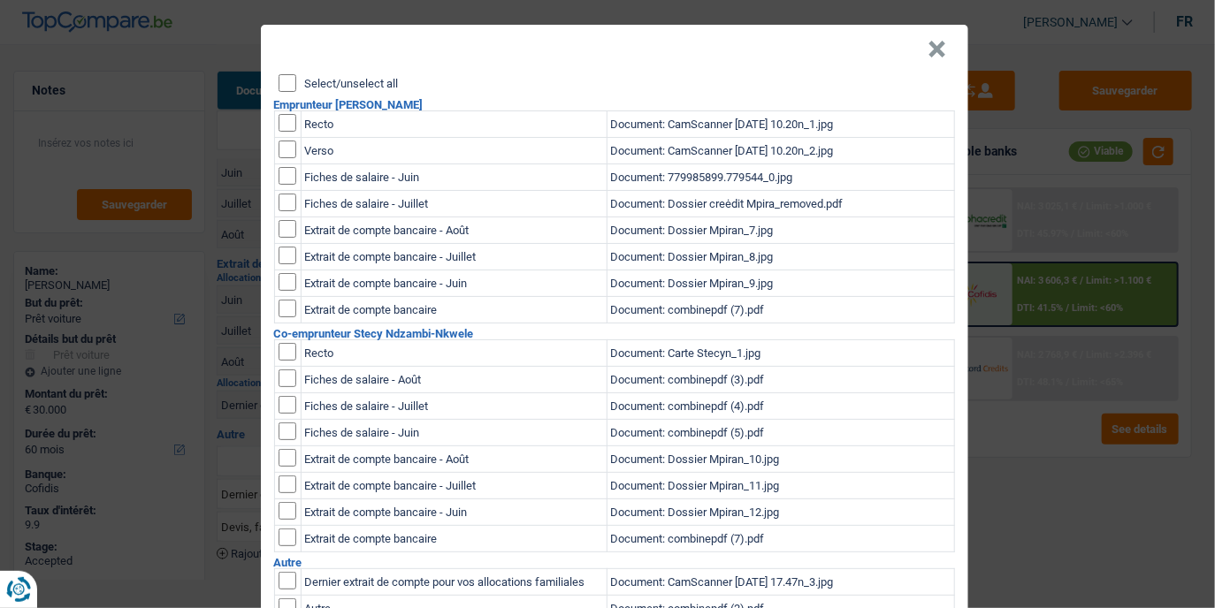
click at [278, 80] on input "Select/unselect all" at bounding box center [287, 83] width 18 height 18
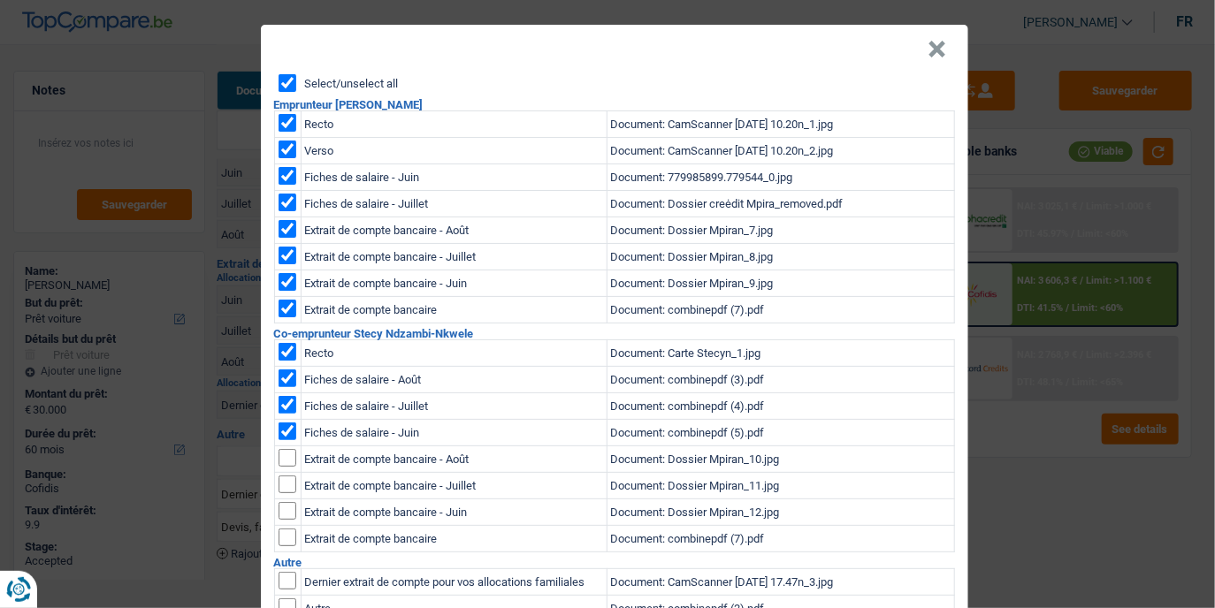
checkbox input "true"
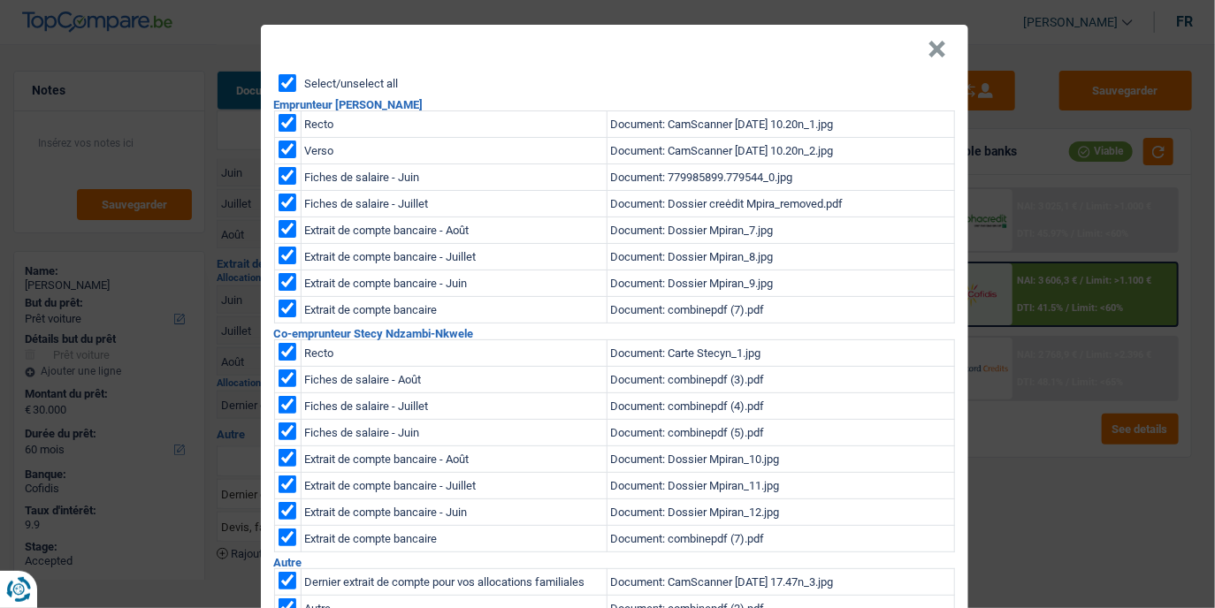
checkbox input "true"
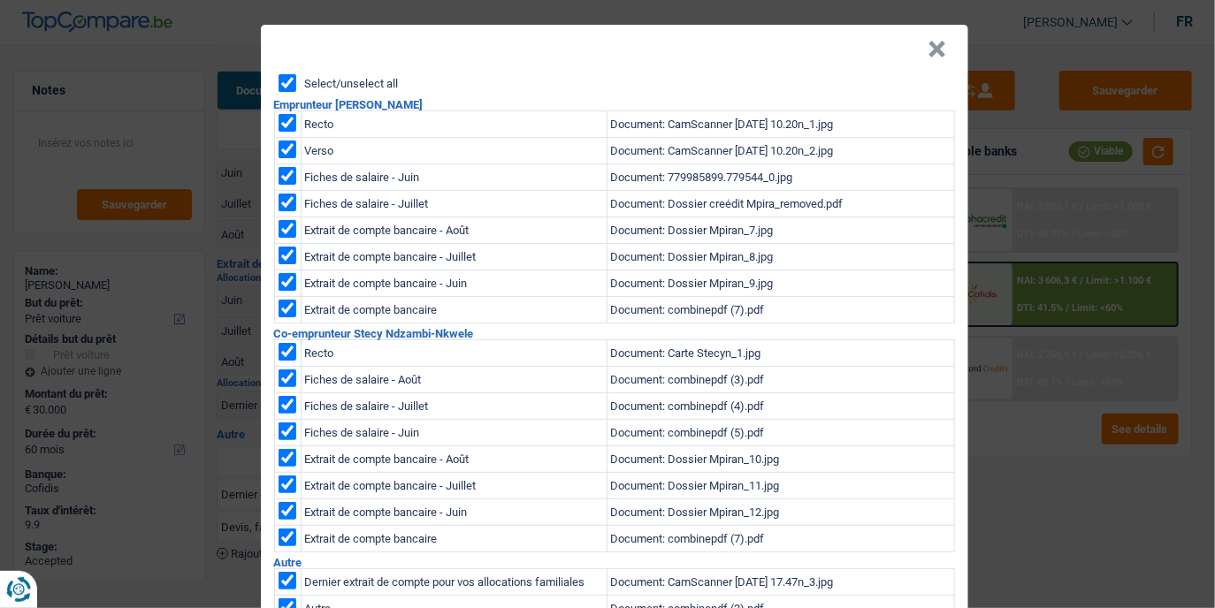
checkbox input "true"
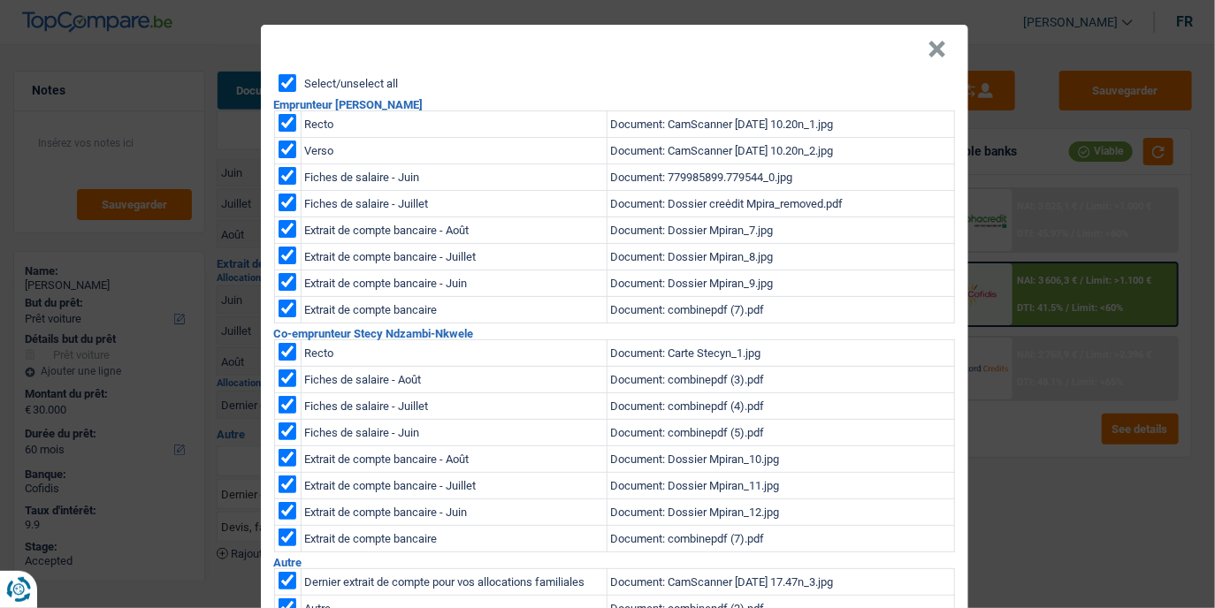
checkbox input "true"
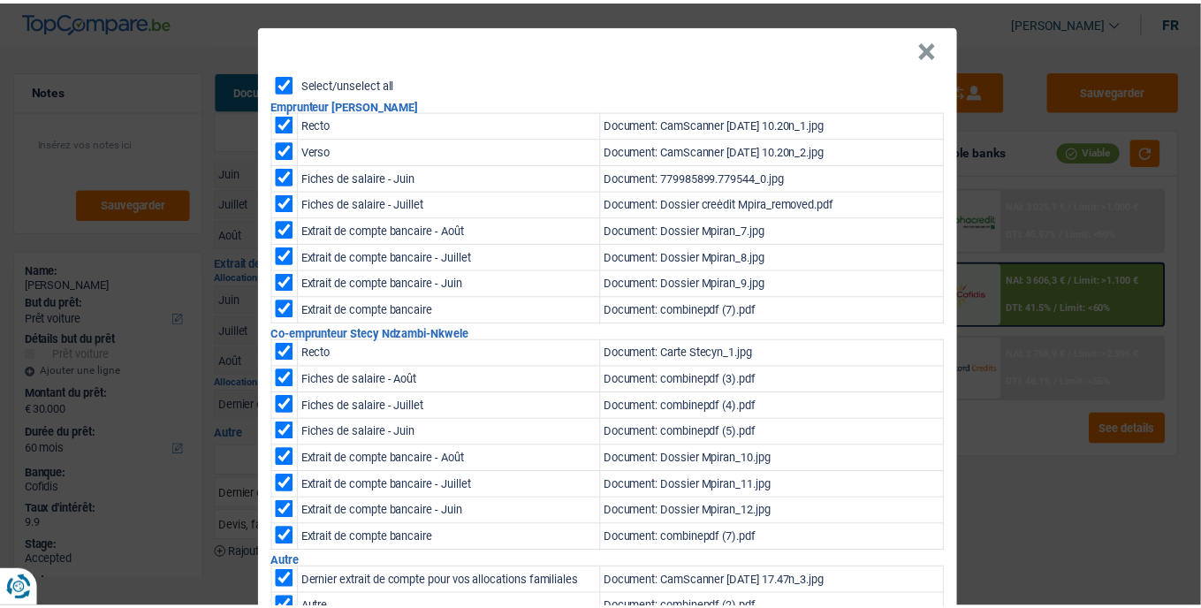
scroll to position [113, 0]
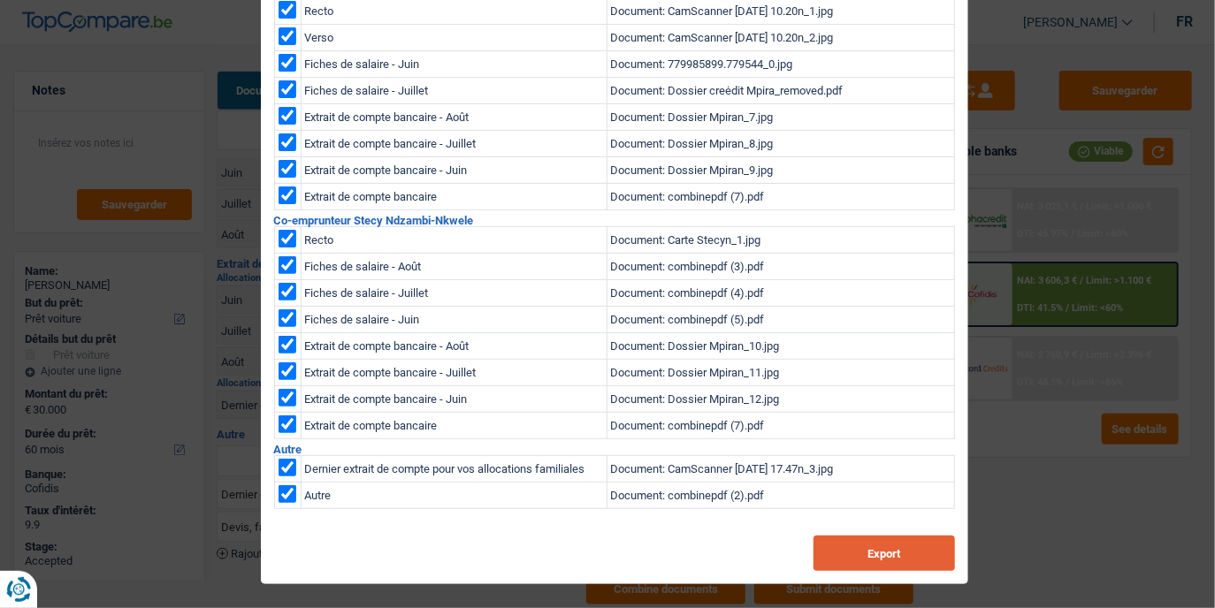
drag, startPoint x: 838, startPoint y: 551, endPoint x: 819, endPoint y: 547, distance: 19.8
click at [819, 547] on button "Export" at bounding box center [883, 553] width 141 height 35
click at [206, 208] on div "× Select/unselect all Emprunteur Guy Mpira Recto Document: CamScanner 27-12-202…" at bounding box center [607, 304] width 1215 height 608
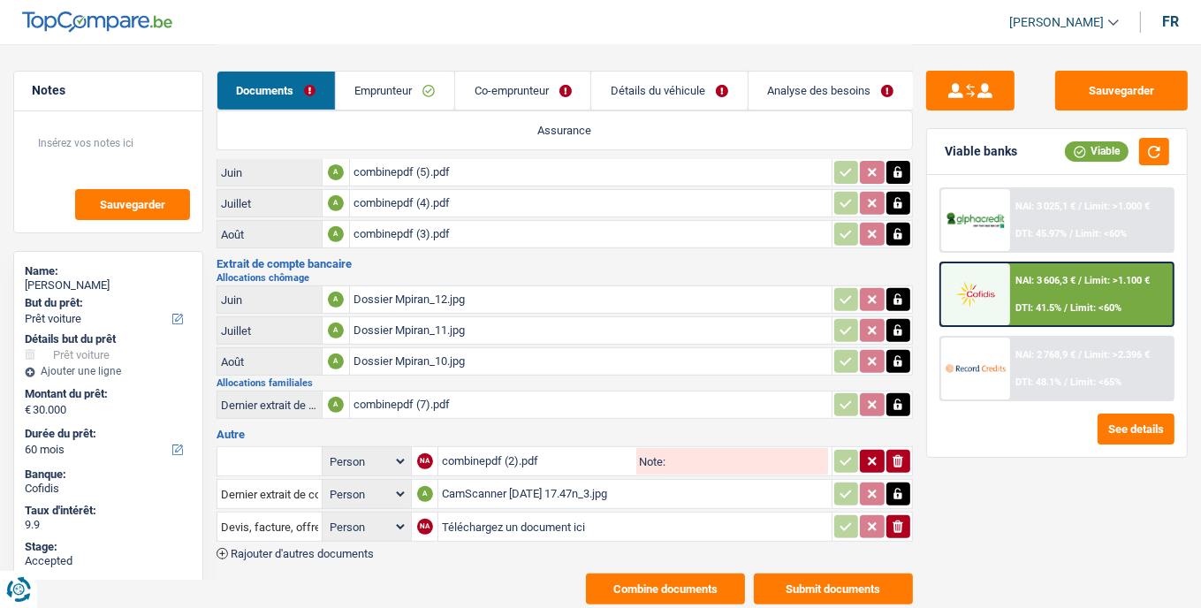
click at [376, 93] on link "Emprunteur" at bounding box center [395, 91] width 118 height 38
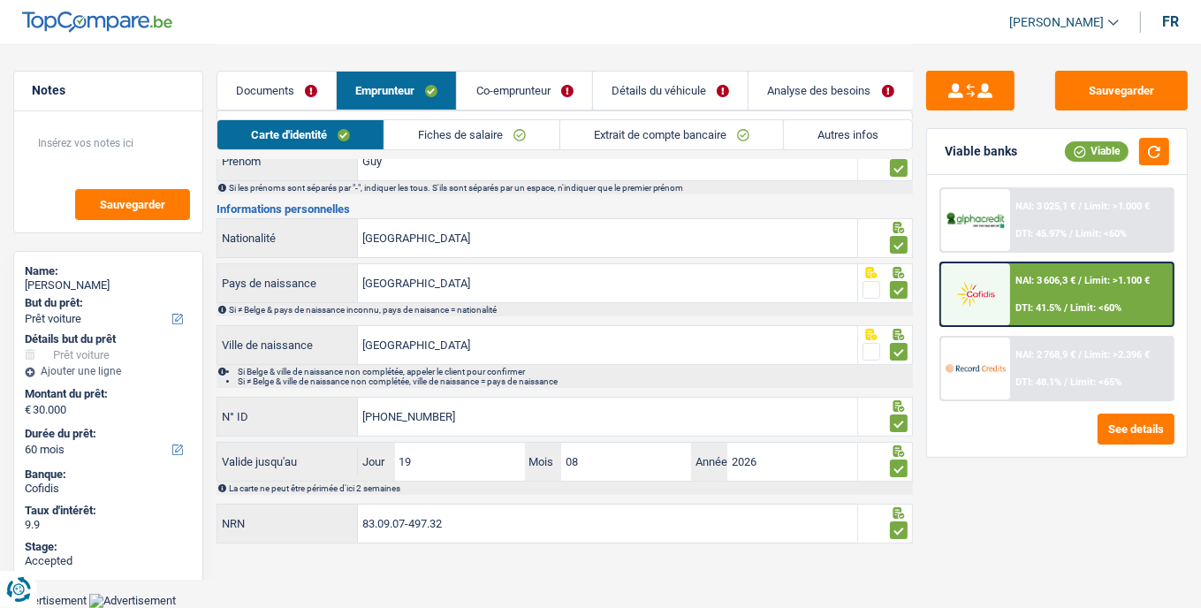
scroll to position [175, 0]
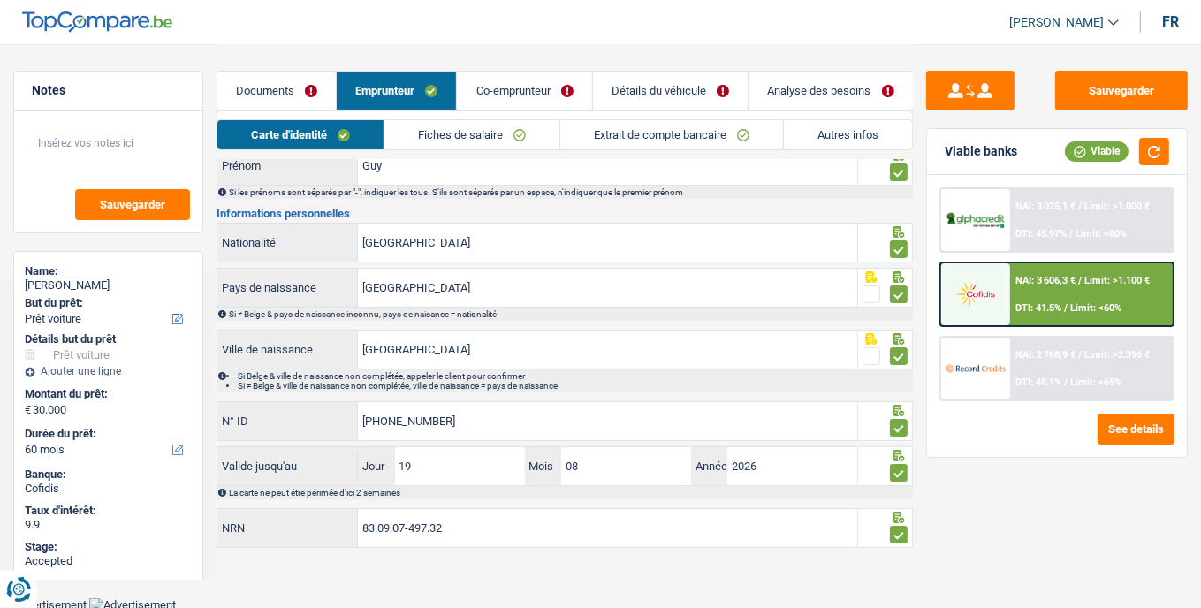
click at [290, 83] on link "Documents" at bounding box center [276, 91] width 118 height 38
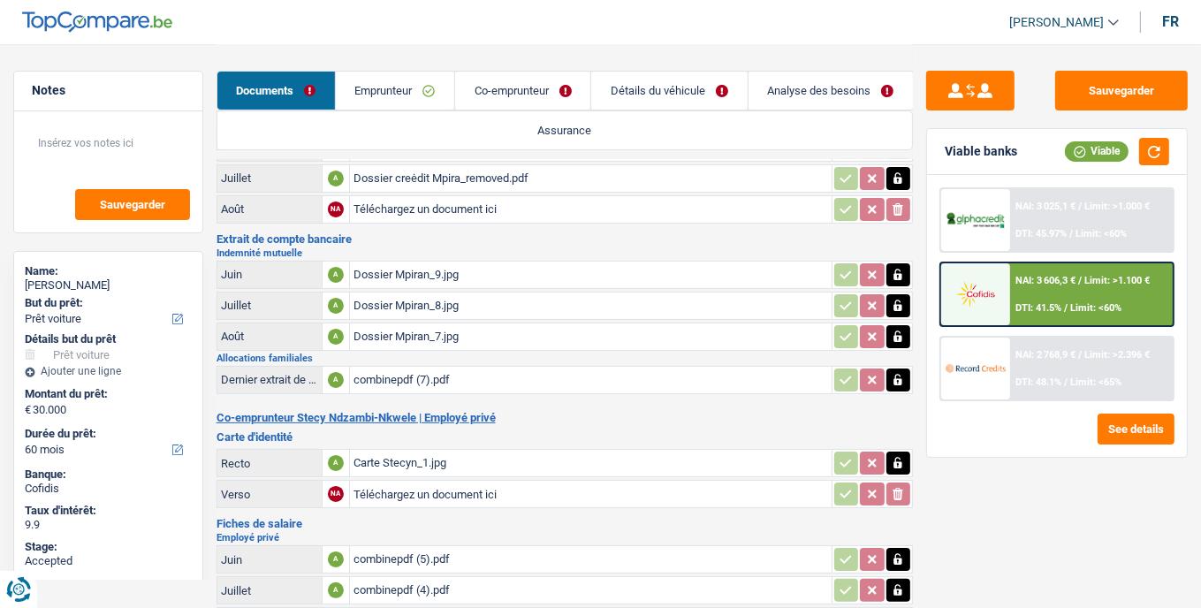
click at [392, 80] on link "Emprunteur" at bounding box center [395, 91] width 118 height 38
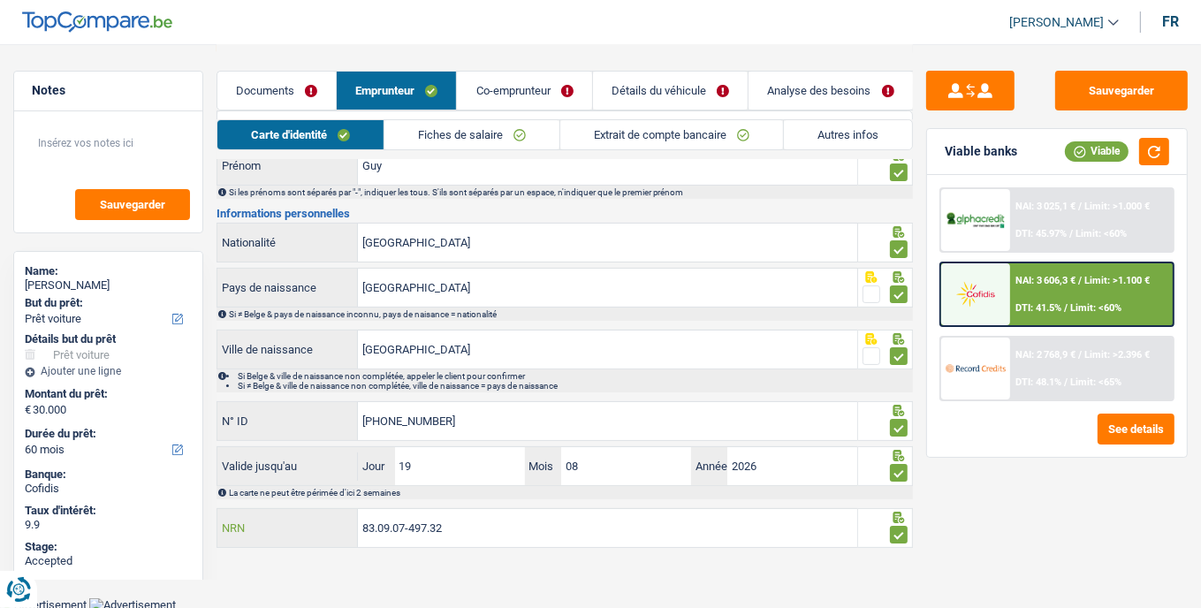
click at [470, 526] on input "83.09.07-497.32" at bounding box center [607, 528] width 499 height 38
click at [269, 95] on link "Documents" at bounding box center [276, 91] width 118 height 38
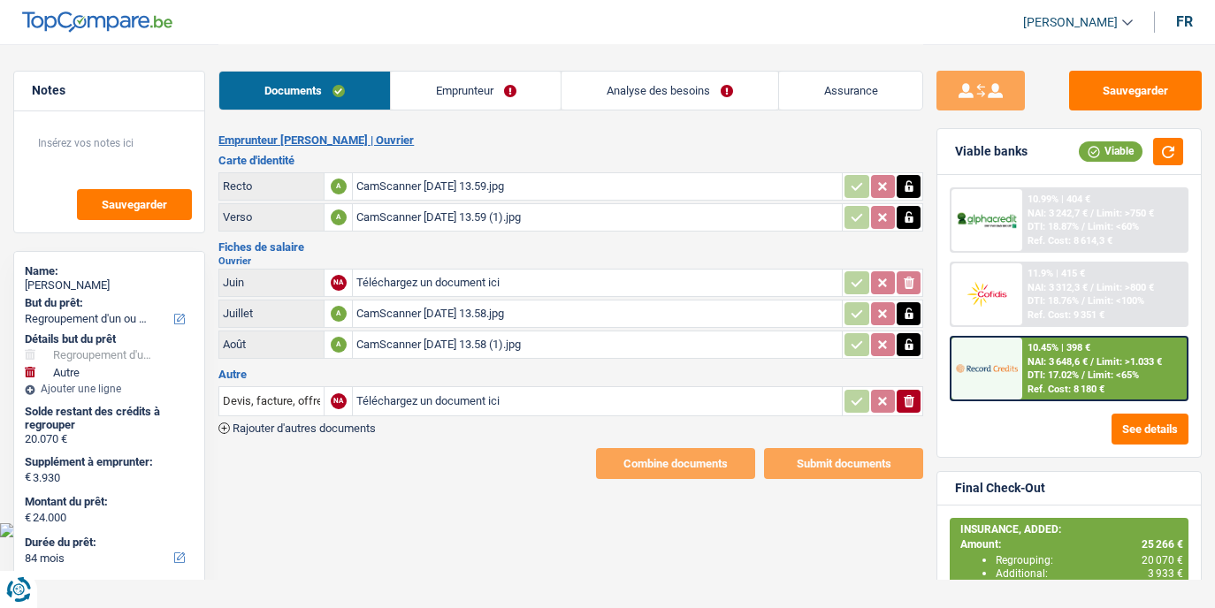
select select "refinancing"
select select "other"
select select "84"
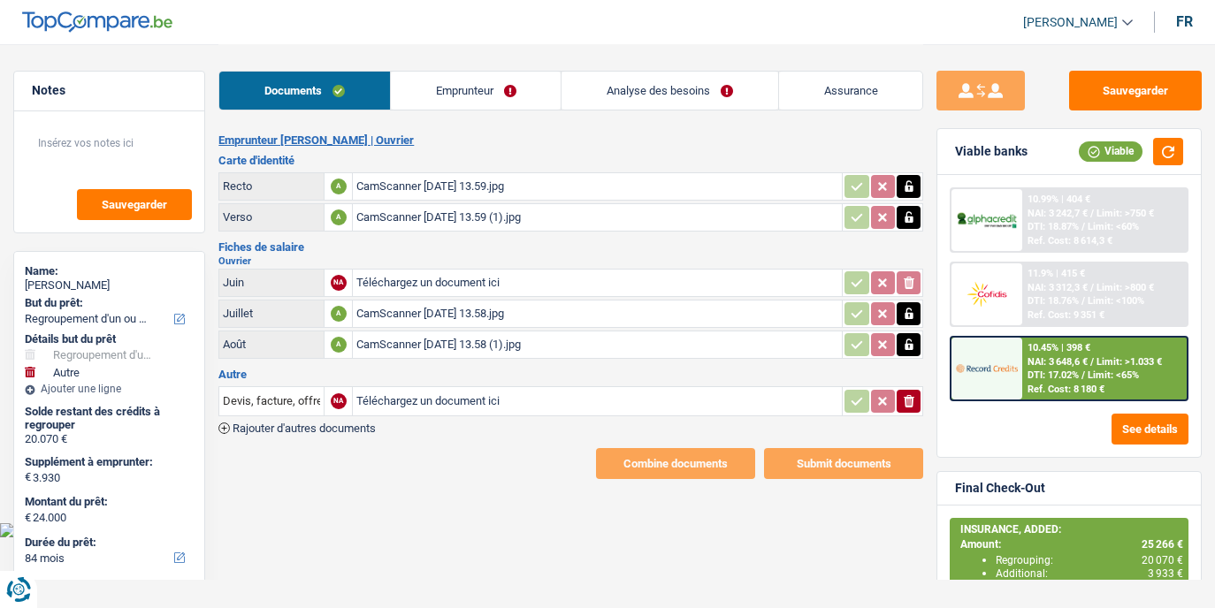
select select "60"
select select "refinancing"
select select "other"
select select "yes"
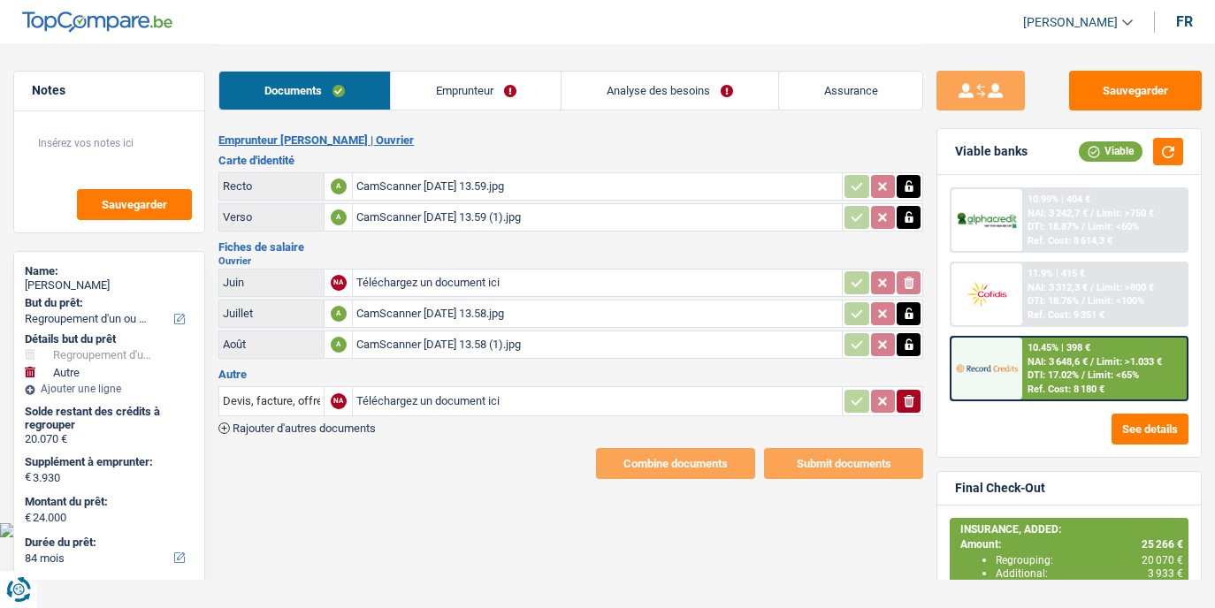
select select "84"
click at [608, 102] on link "Analyse des besoins" at bounding box center [669, 91] width 216 height 38
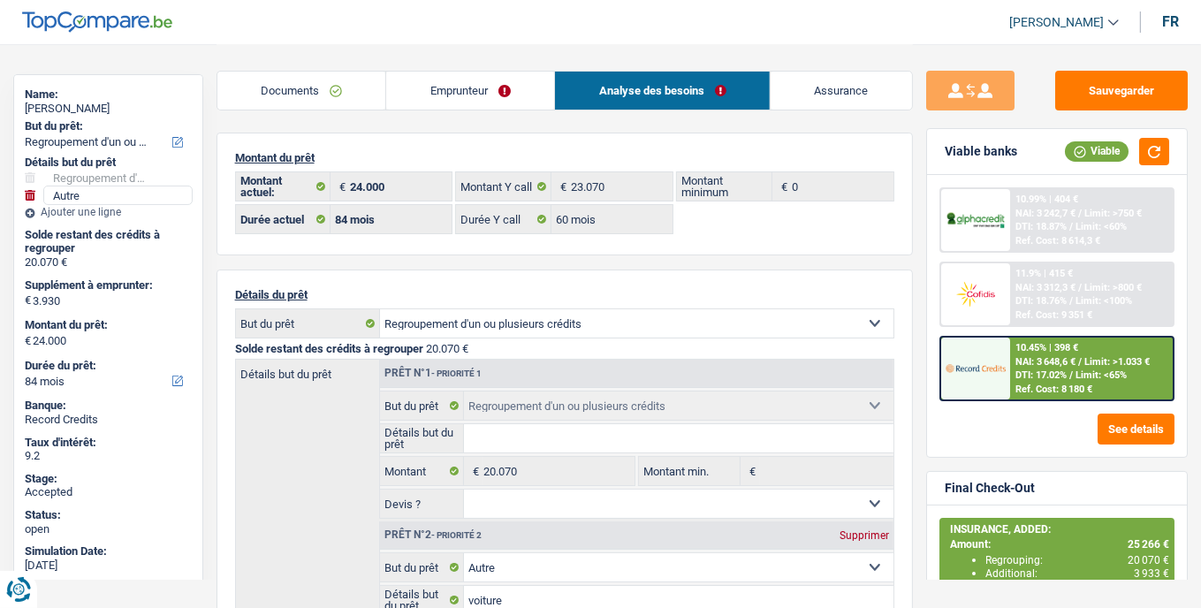
scroll to position [179, 0]
click at [103, 377] on select "12 mois 18 mois 24 mois 30 mois 36 mois 42 mois 48 mois 60 mois 72 mois 84 mois…" at bounding box center [108, 379] width 167 height 18
select select "60"
click at [25, 370] on select "12 mois 18 mois 24 mois 30 mois 36 mois 42 mois 48 mois 60 mois 72 mois 84 mois…" at bounding box center [108, 379] width 167 height 18
select select "60"
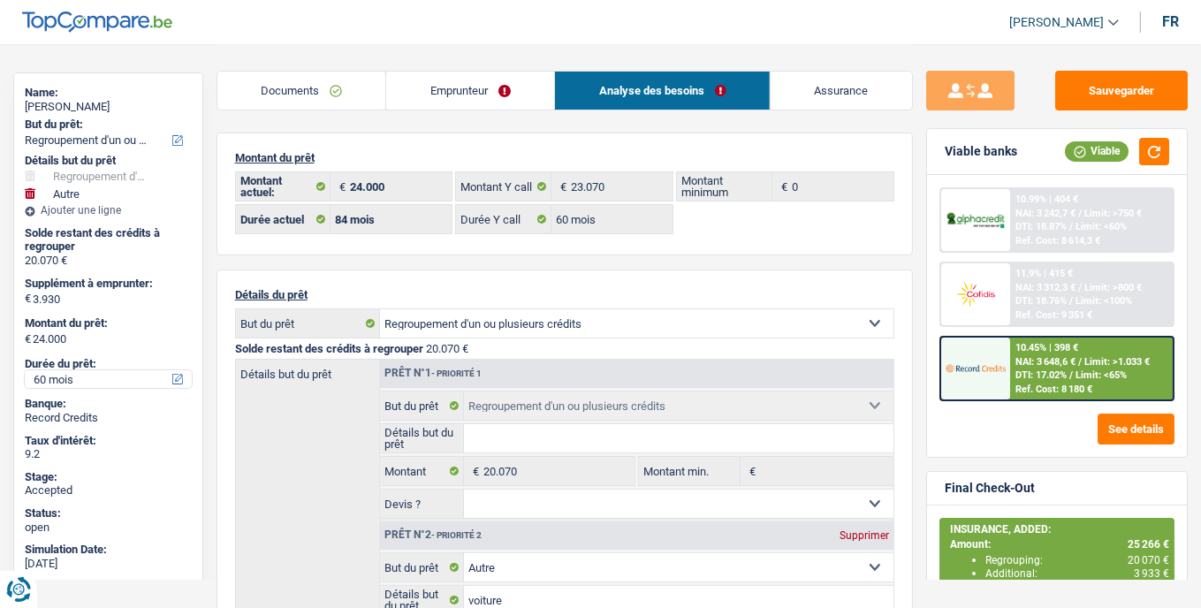
select select "60"
click at [1127, 74] on button "Sauvegarder" at bounding box center [1121, 91] width 133 height 40
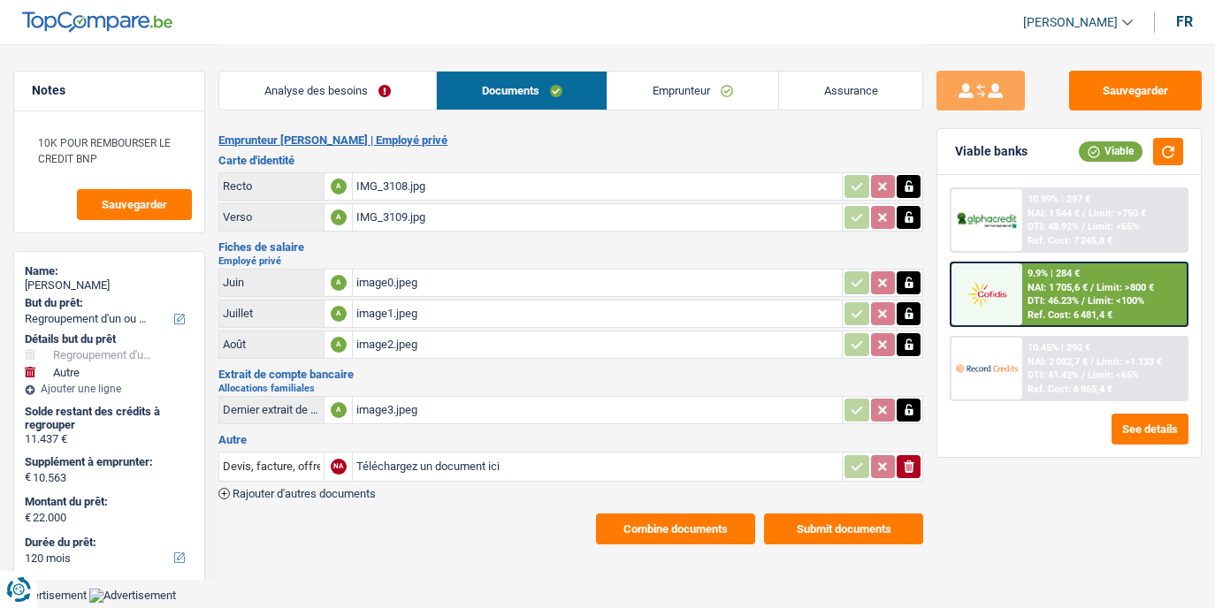
select select "refinancing"
select select "other"
select select "120"
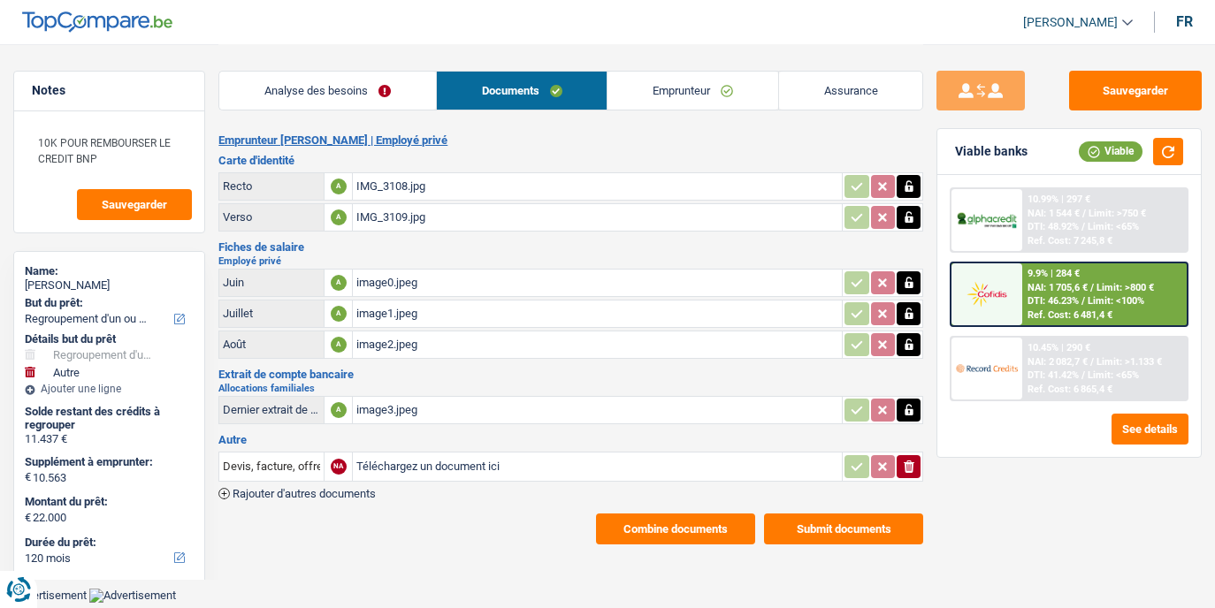
select select "120"
select select "refinancing"
select select "other"
select select "120"
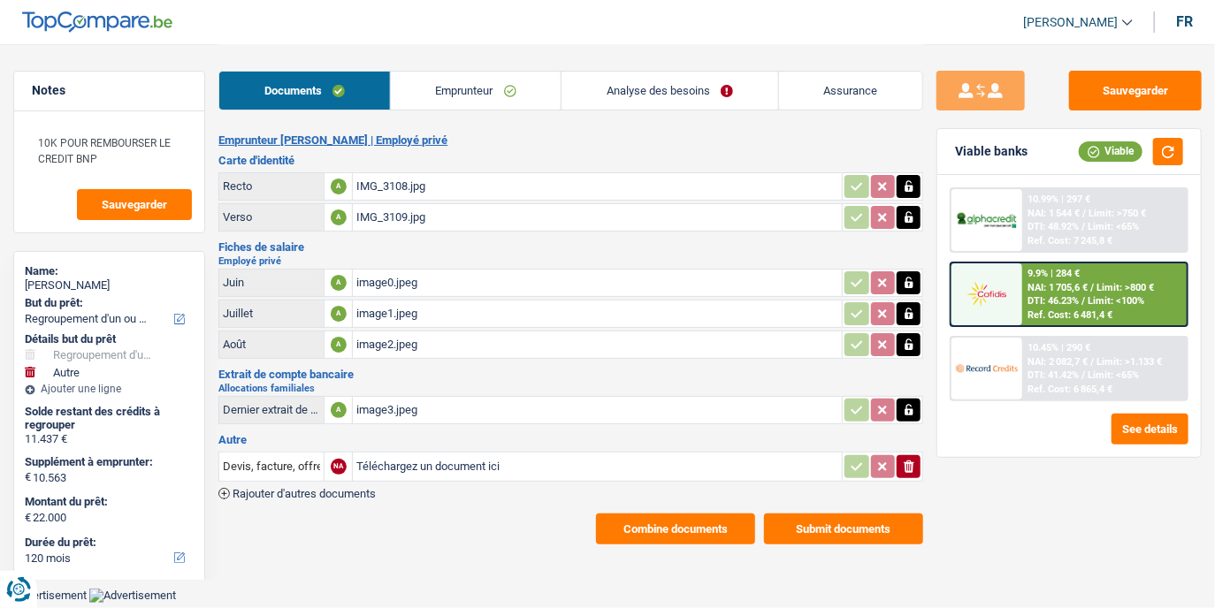
click at [641, 76] on link "Analyse des besoins" at bounding box center [669, 91] width 216 height 38
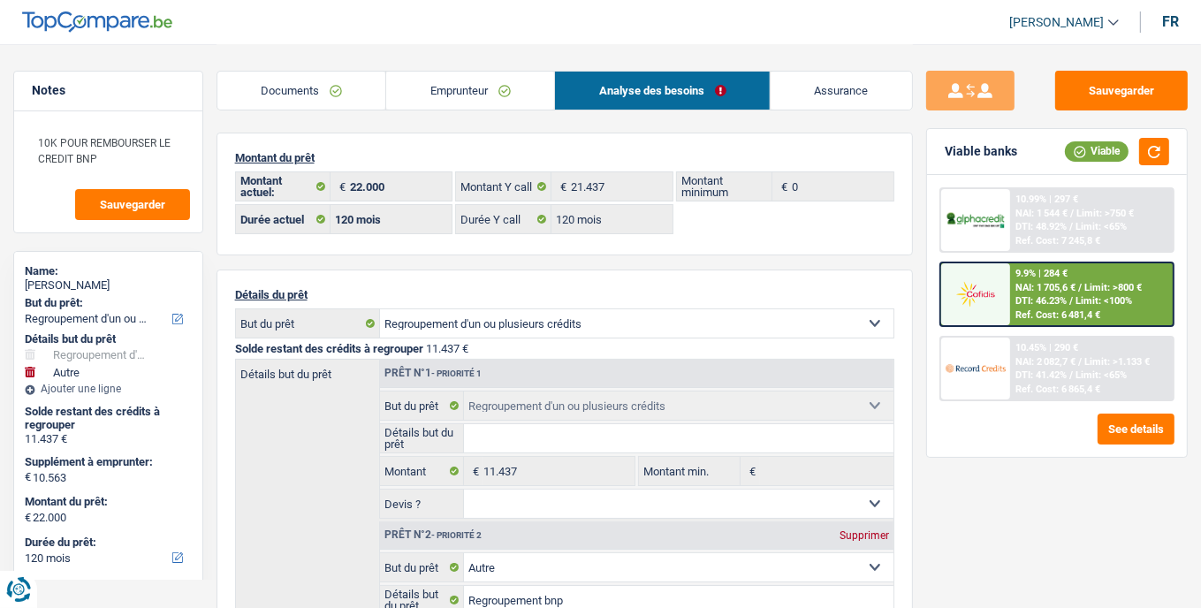
click at [1042, 282] on span "NAI: 1 705,6 €" at bounding box center [1046, 287] width 60 height 11
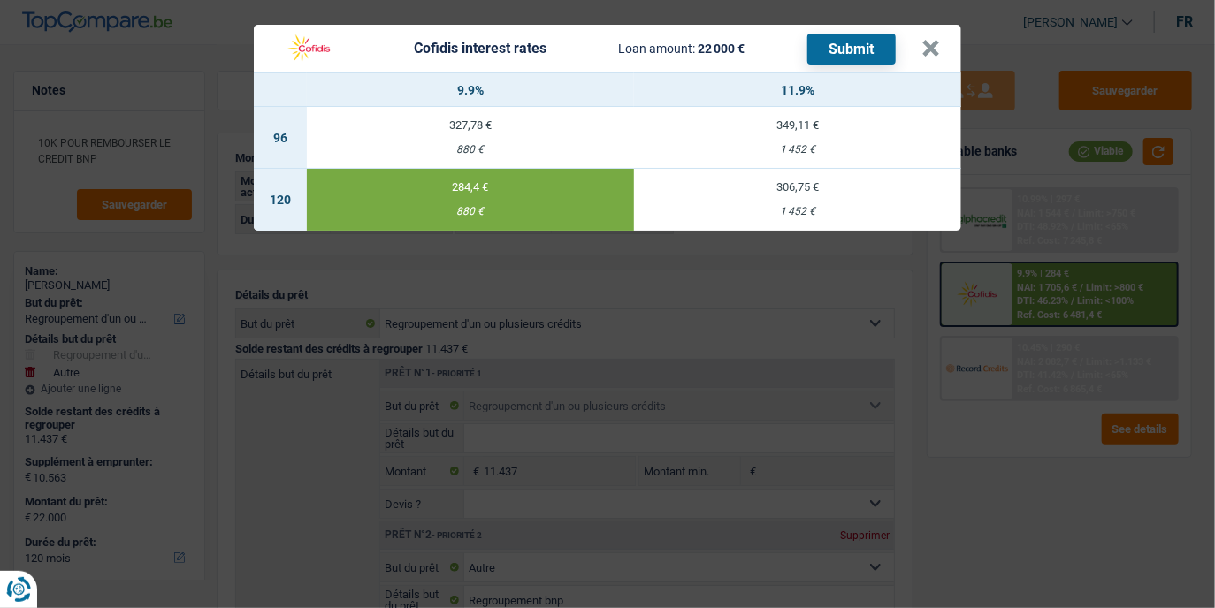
click at [916, 43] on div "Cofidis interest rates Loan amount: 22 000 € Submit" at bounding box center [598, 49] width 646 height 34
click at [933, 49] on button "×" at bounding box center [930, 49] width 19 height 18
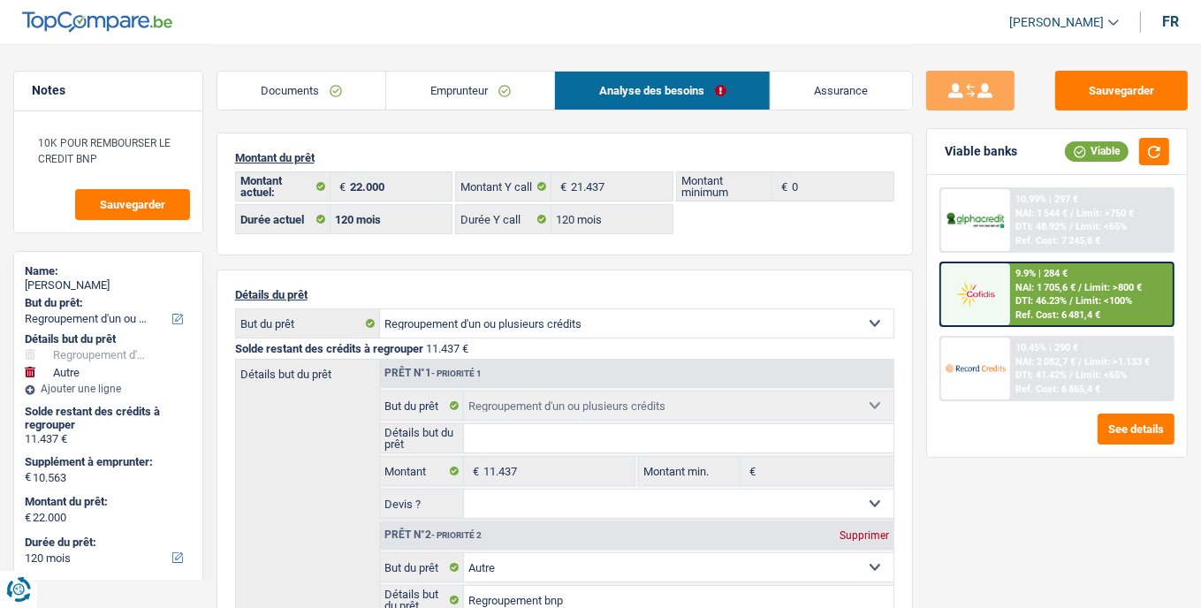
click at [329, 100] on link "Documents" at bounding box center [301, 91] width 169 height 38
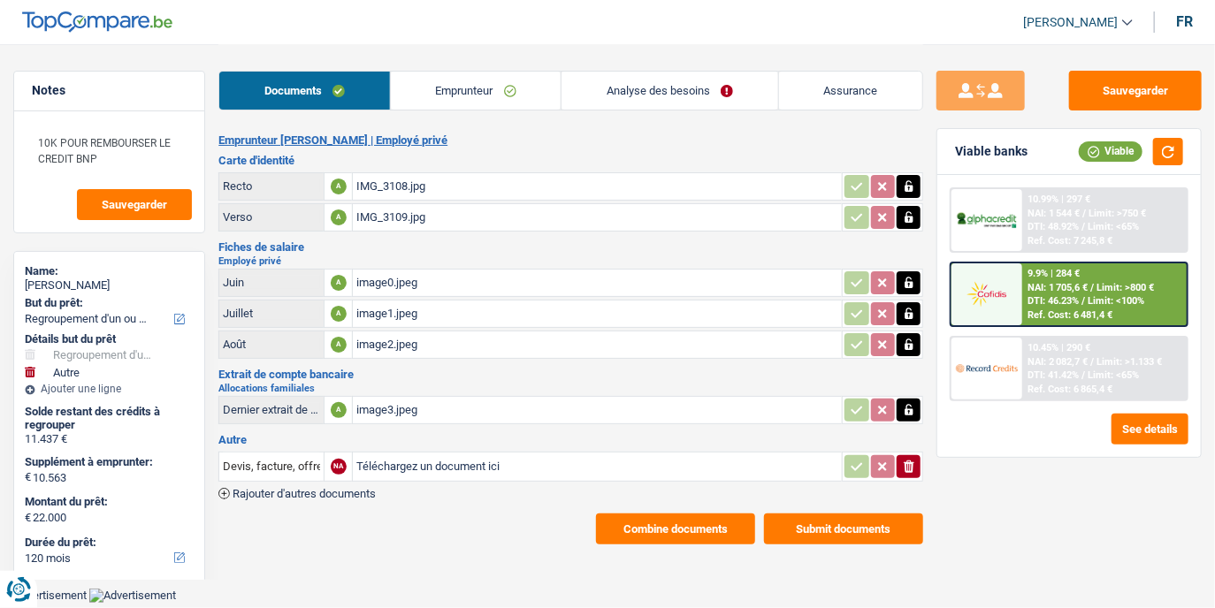
click at [704, 528] on button "Combine documents" at bounding box center [675, 529] width 159 height 31
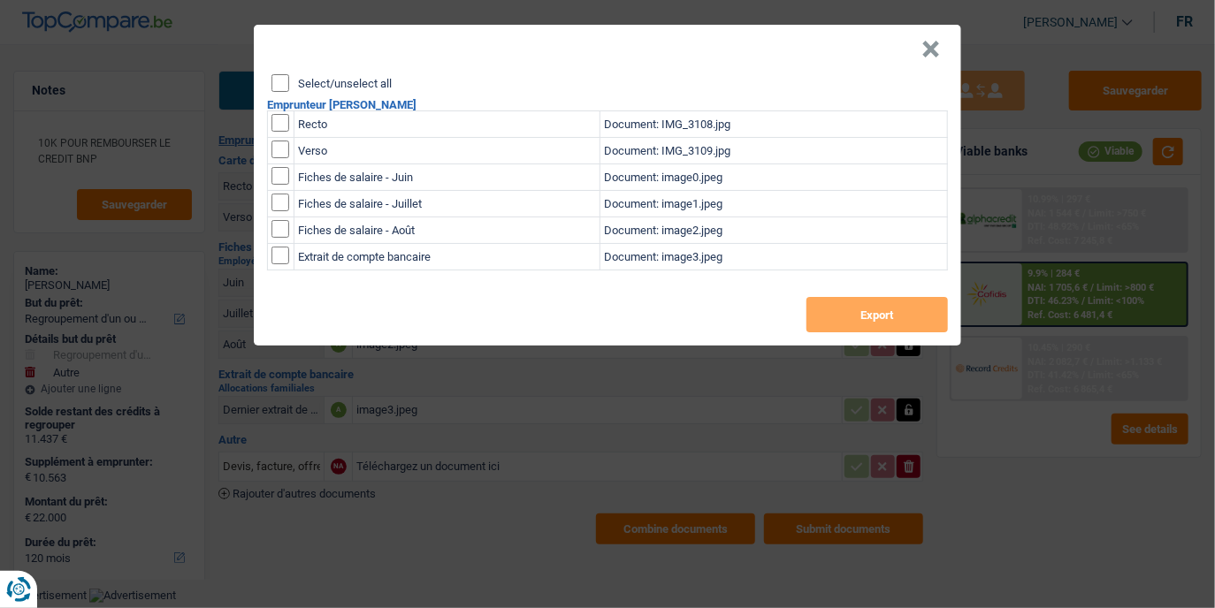
click at [278, 84] on input "Select/unselect all" at bounding box center [280, 83] width 18 height 18
checkbox input "true"
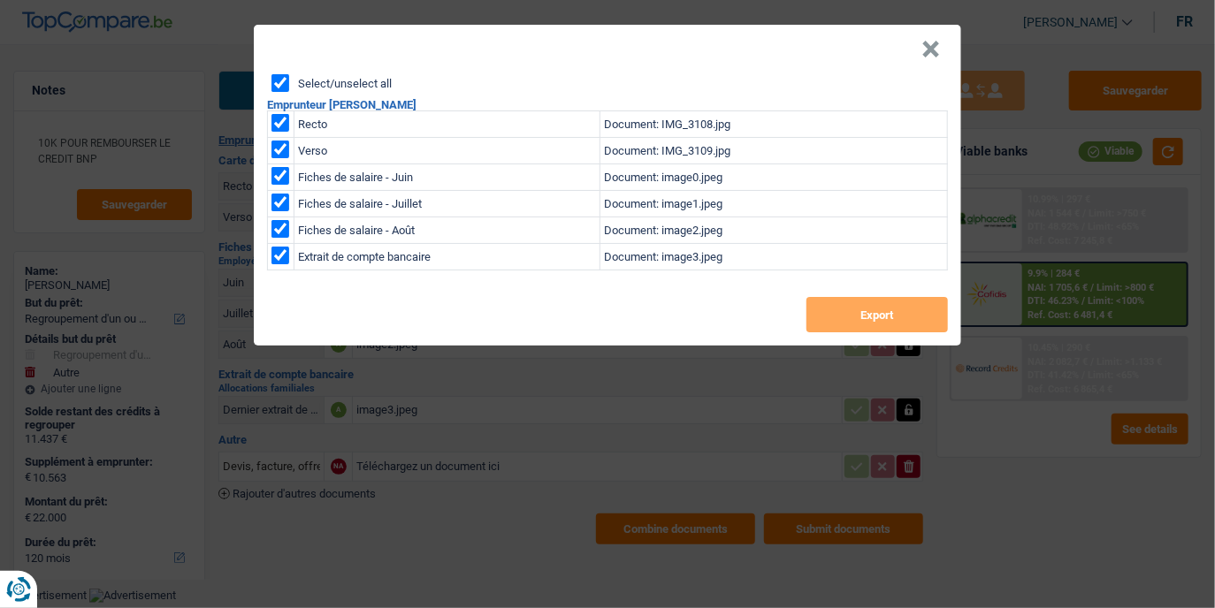
checkbox input "true"
click at [857, 325] on button "Export" at bounding box center [876, 314] width 141 height 35
click at [933, 49] on button "×" at bounding box center [930, 50] width 19 height 18
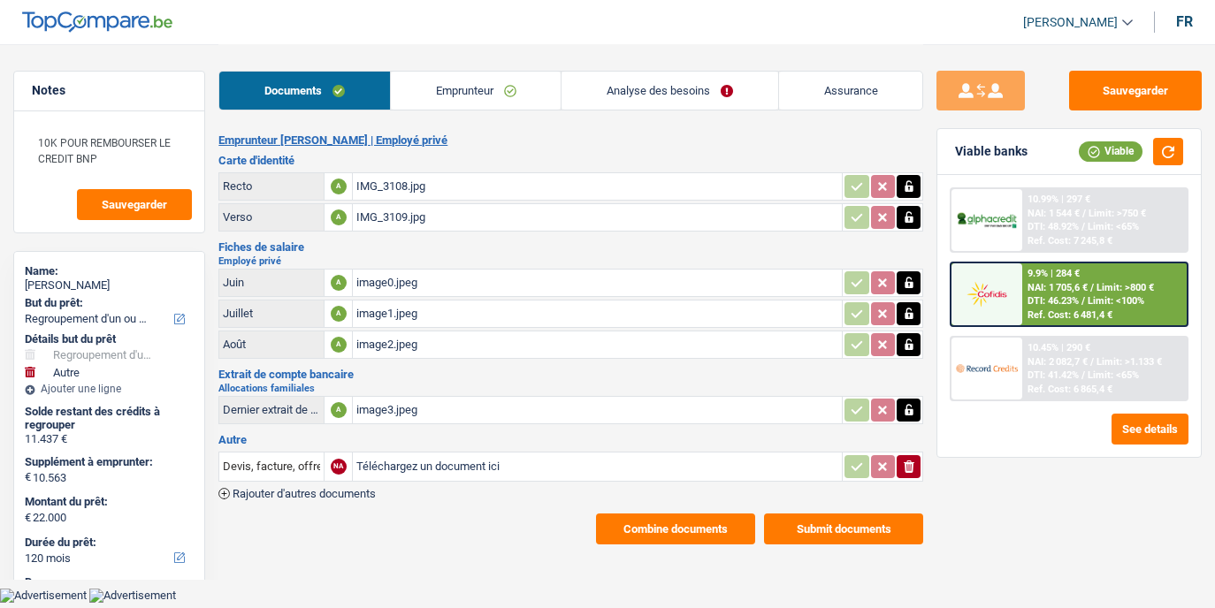
select select "refinancing"
select select "other"
select select "120"
click at [1121, 232] on div "10.99% | 297 € NAI: 1 544 € / Limit: >750 € DTI: 48.92% / Limit: <65% Ref. Cost…" at bounding box center [1104, 220] width 164 height 62
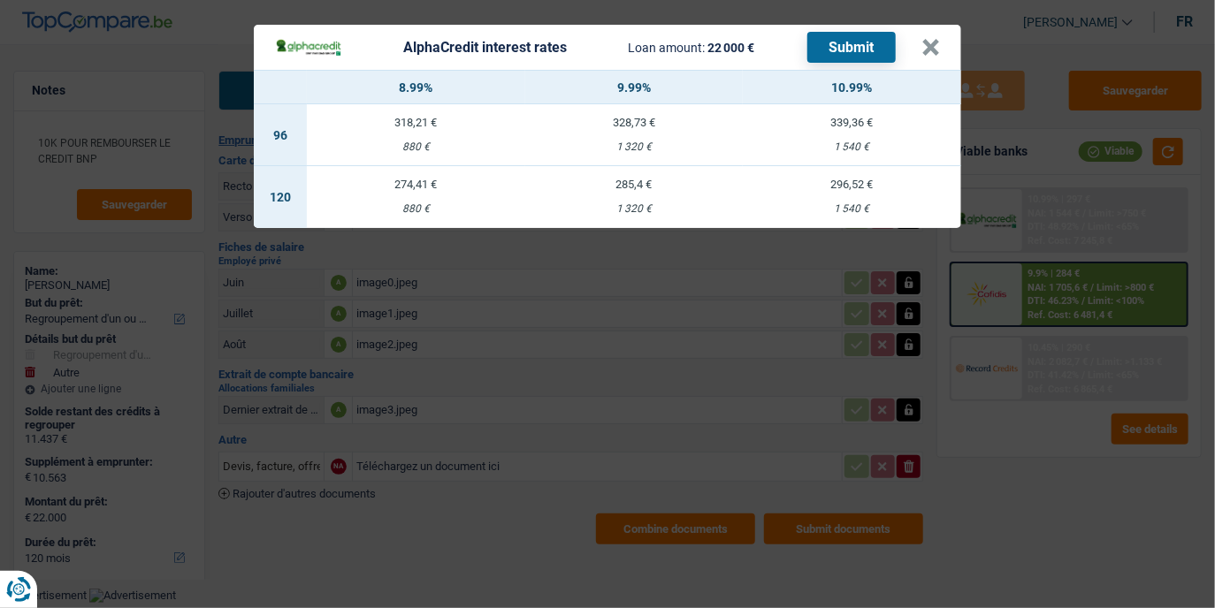
click at [1117, 286] on div "AlphaCredit interest rates Loan amount: 22 000 € Submit × 8.99% 9.99% 10.99% 96…" at bounding box center [607, 304] width 1215 height 608
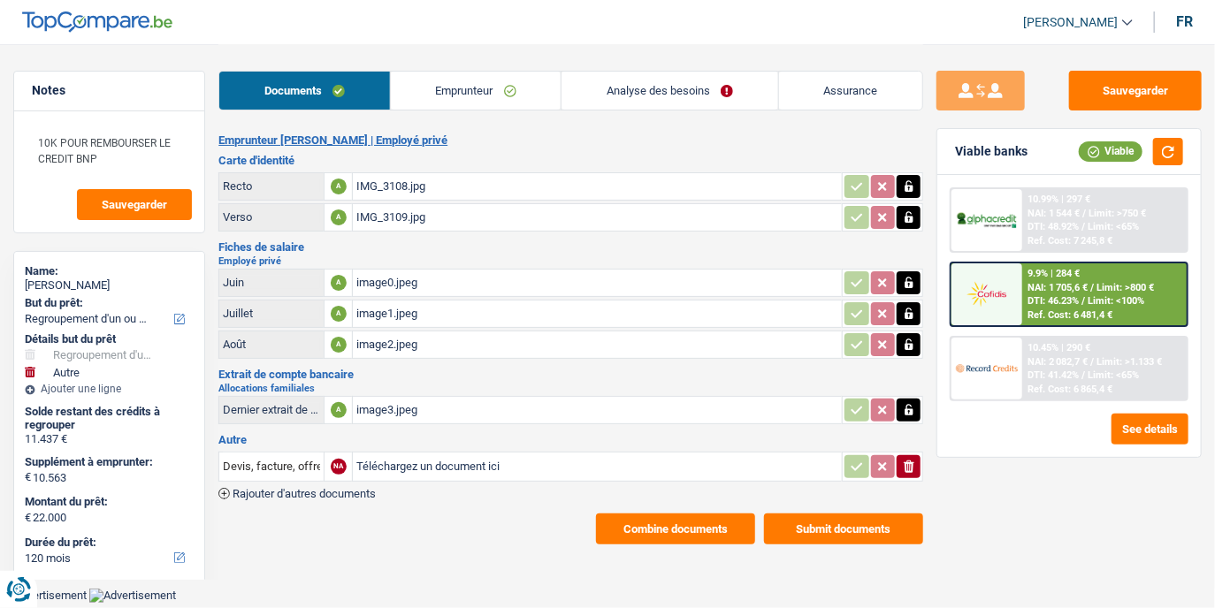
click at [1117, 286] on span "Limit: >800 €" at bounding box center [1124, 287] width 57 height 11
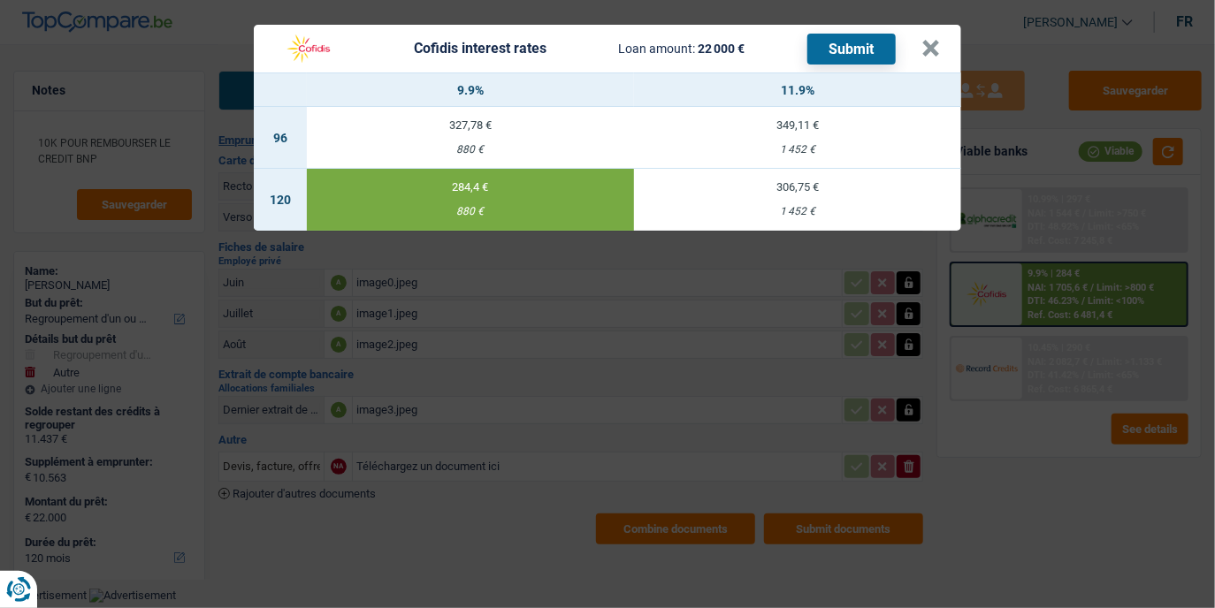
click at [1117, 286] on div "Cofidis interest rates Loan amount: 22 000 € Submit × 9.9% 11.9% 96 327,78 € 88…" at bounding box center [607, 304] width 1215 height 608
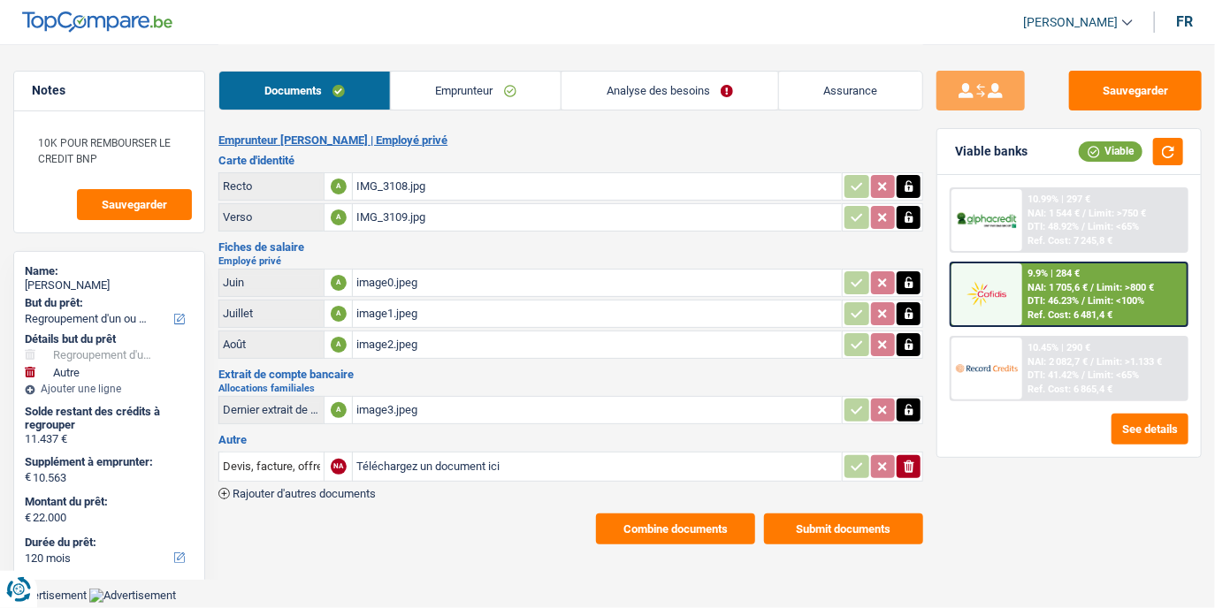
click at [1085, 208] on span "/" at bounding box center [1084, 213] width 4 height 11
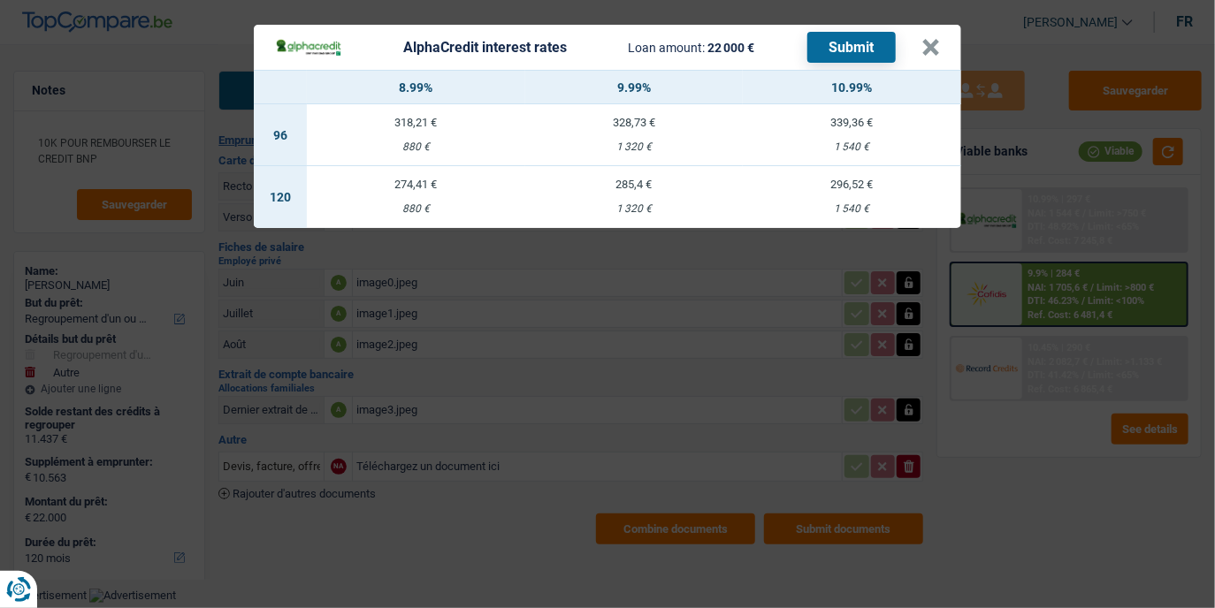
drag, startPoint x: 673, startPoint y: 342, endPoint x: 489, endPoint y: 537, distance: 267.6
click at [489, 537] on div "AlphaCredit interest rates Loan amount: 22 000 € Submit × 8.99% 9.99% 10.99% 96…" at bounding box center [607, 304] width 1215 height 608
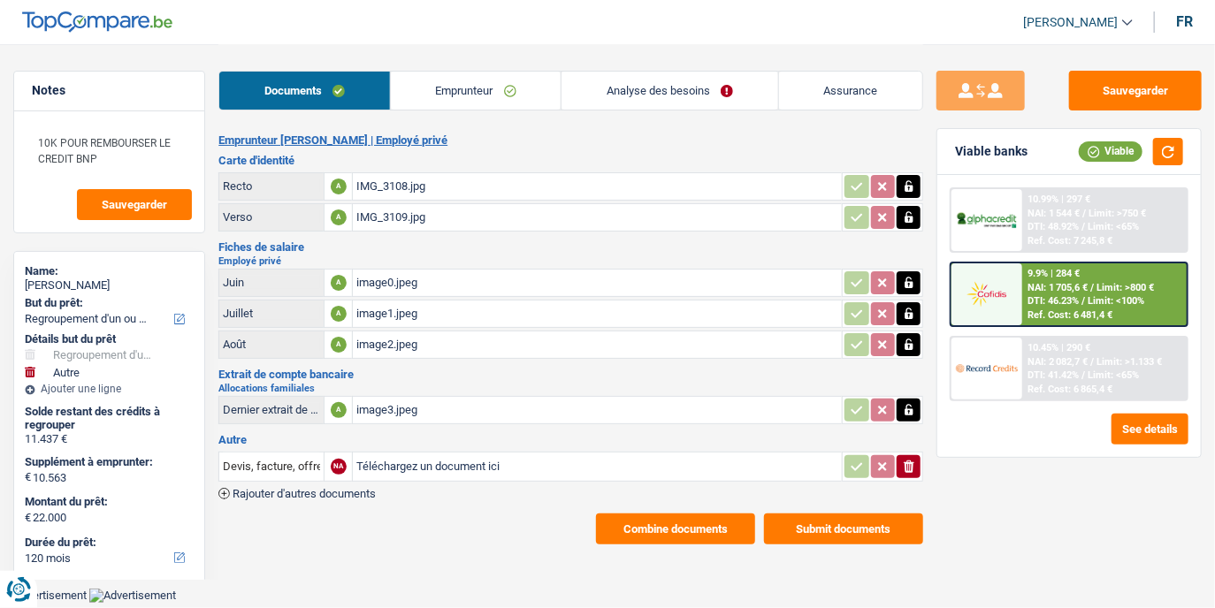
drag, startPoint x: 651, startPoint y: 90, endPoint x: 636, endPoint y: 91, distance: 14.2
click at [636, 91] on link "Analyse des besoins" at bounding box center [669, 91] width 216 height 38
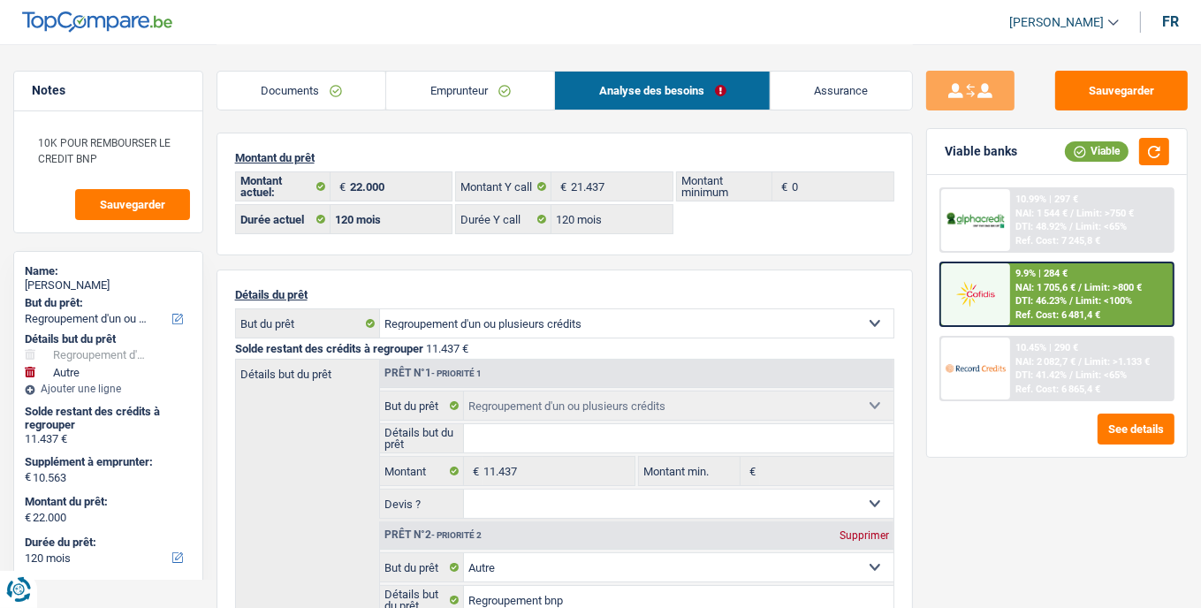
click at [1029, 208] on span "NAI: 1 544 €" at bounding box center [1042, 213] width 52 height 11
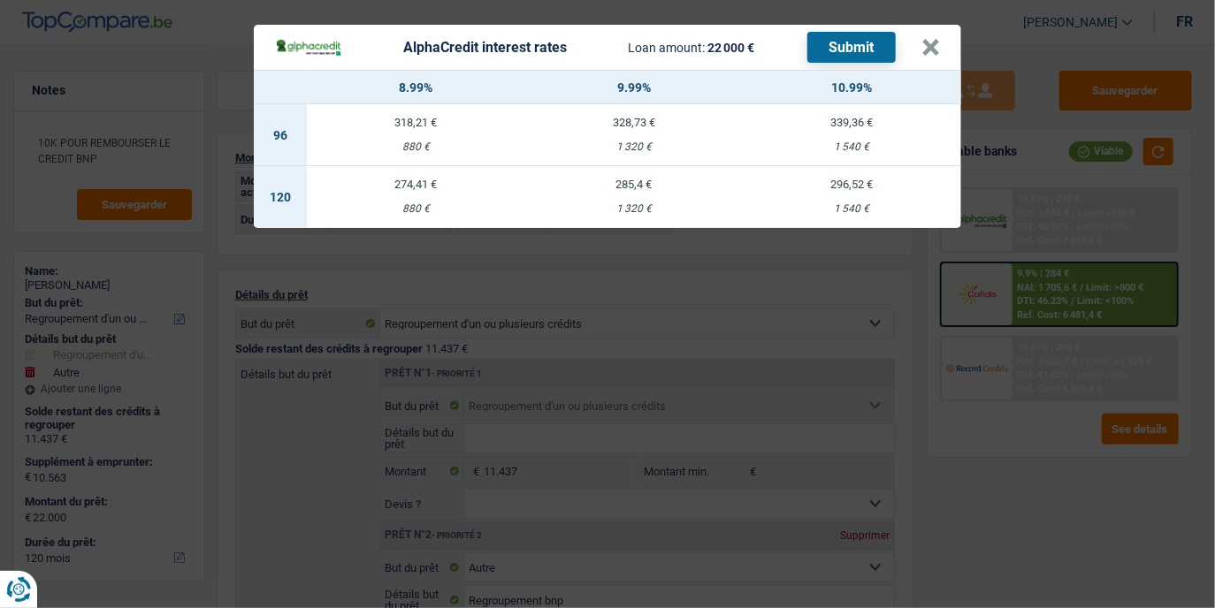
click at [579, 189] on div "285,4 €" at bounding box center [634, 184] width 218 height 11
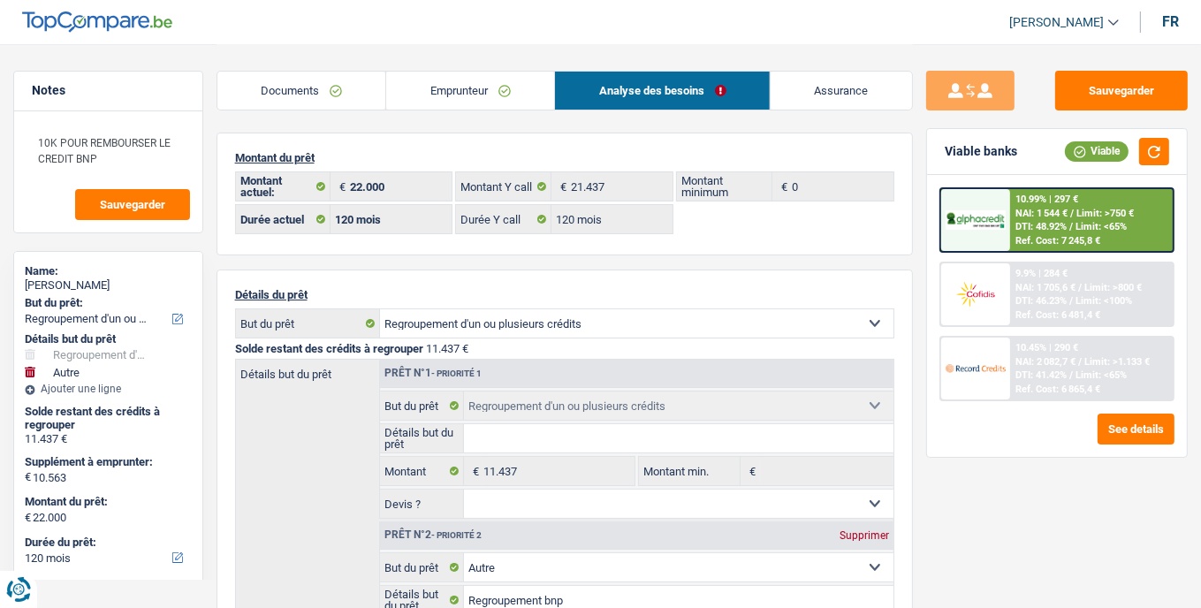
click at [1083, 221] on span "Limit: <65%" at bounding box center [1101, 226] width 51 height 11
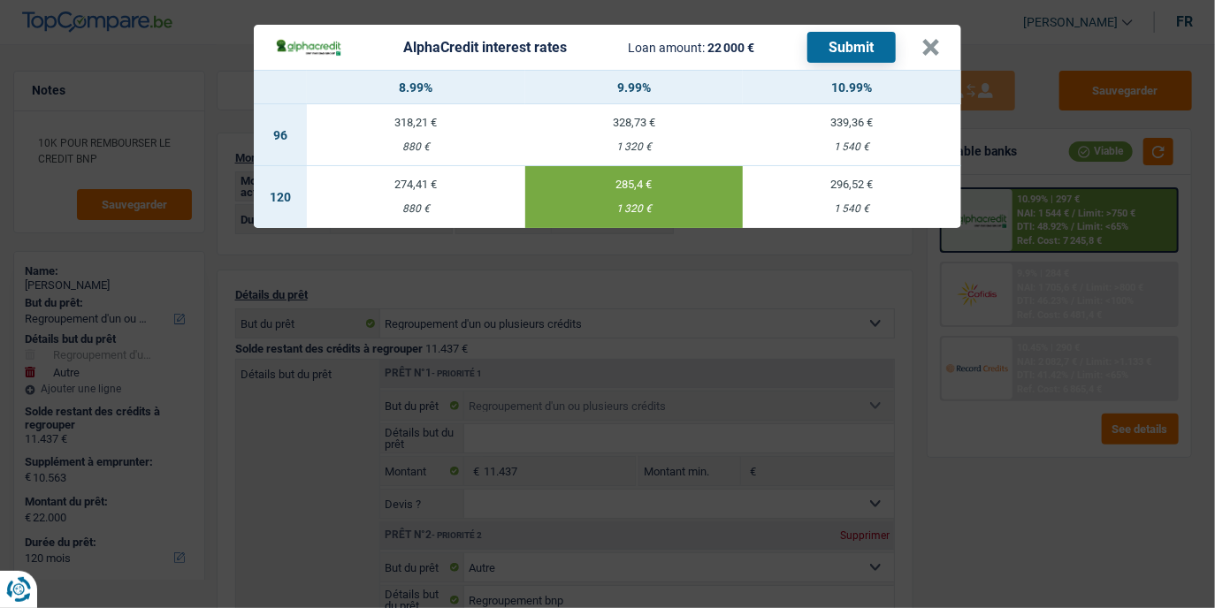
click at [842, 51] on button "Submit" at bounding box center [851, 47] width 88 height 31
click at [930, 48] on button "×" at bounding box center [930, 48] width 19 height 18
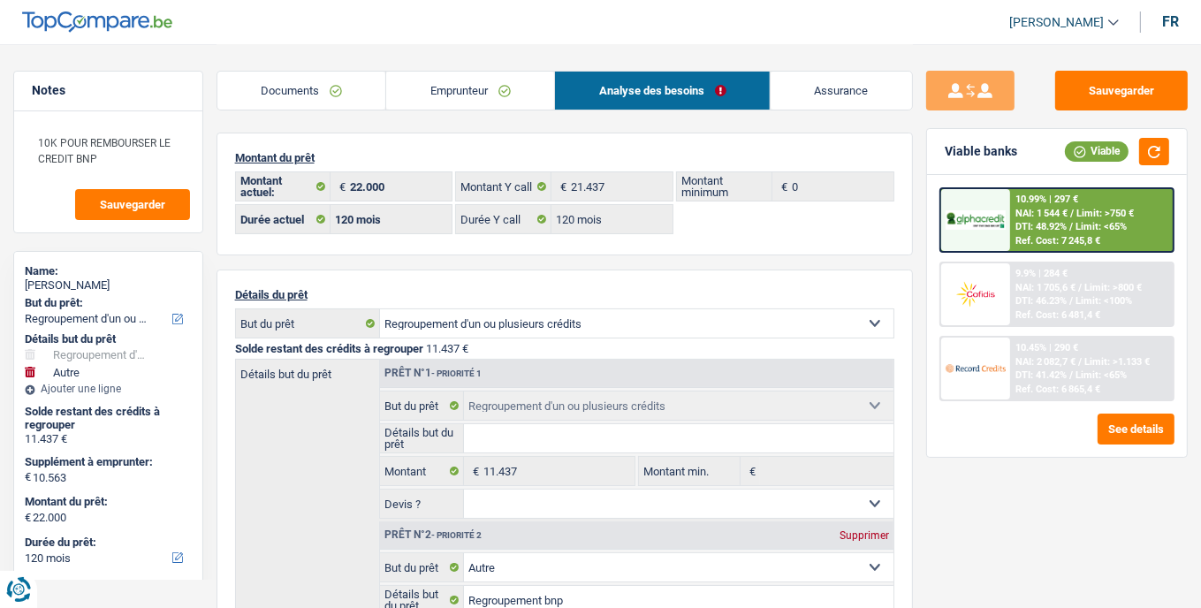
click at [1083, 349] on div "10.45% | 290 € NAI: 2 082,7 € / Limit: >1.133 € DTI: 41.42% / Limit: <65% Ref. …" at bounding box center [1091, 369] width 163 height 62
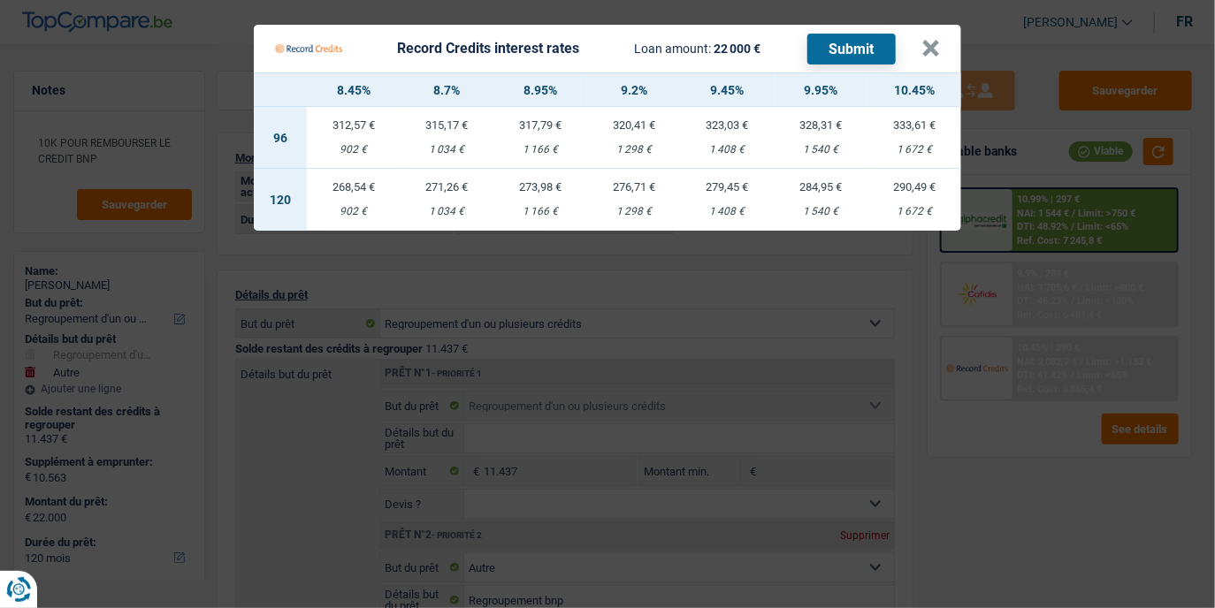
click at [789, 194] on td "284,95 € 1 540 €" at bounding box center [821, 200] width 94 height 62
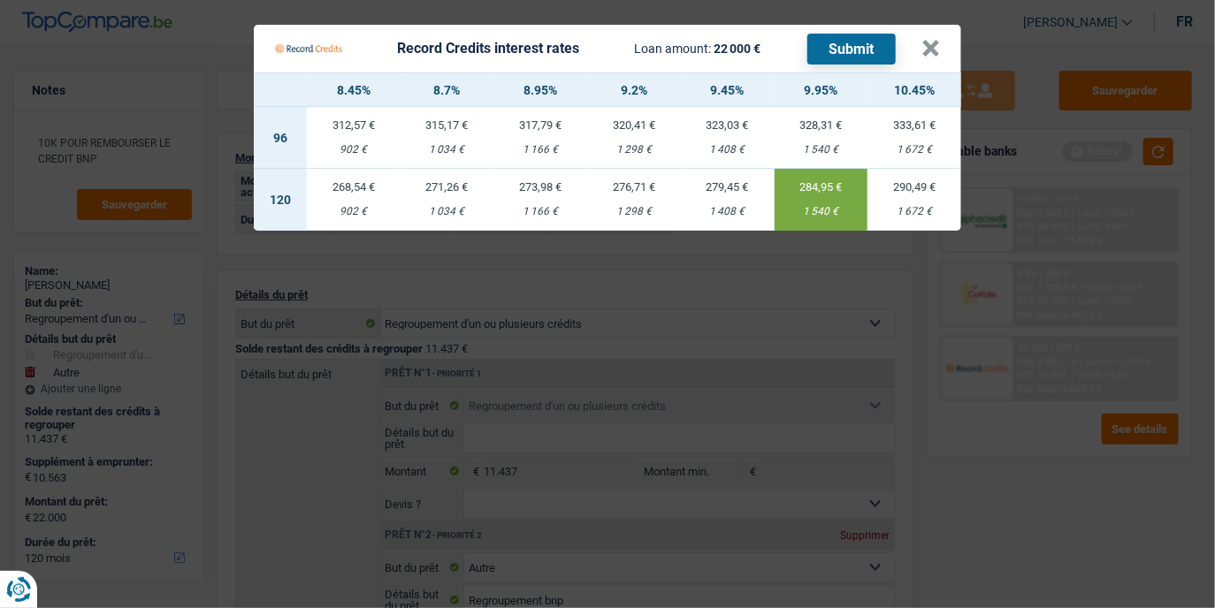
click at [818, 49] on button "Submit" at bounding box center [851, 49] width 88 height 31
click at [930, 47] on button "×" at bounding box center [930, 49] width 19 height 18
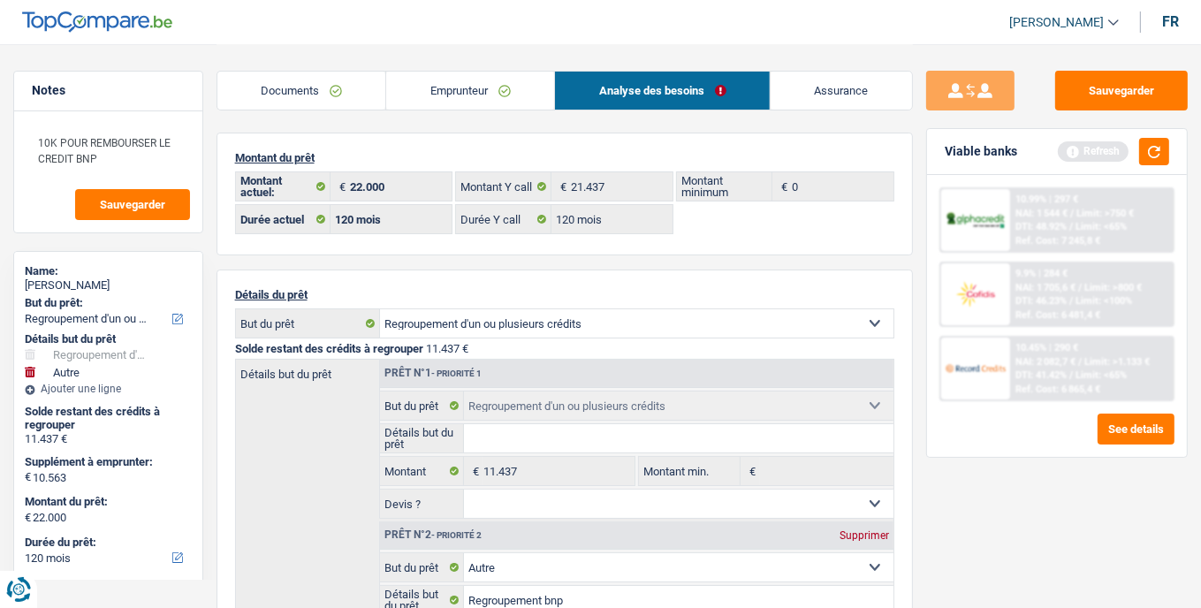
click at [78, 277] on div "Name: Lorenzo Rizzo" at bounding box center [108, 280] width 167 height 32
click at [81, 283] on div "Lorenzo Rizzo" at bounding box center [108, 285] width 167 height 14
copy div "Rizzo"
click at [1061, 360] on span "NAI: 2 082,7 €" at bounding box center [1046, 361] width 60 height 11
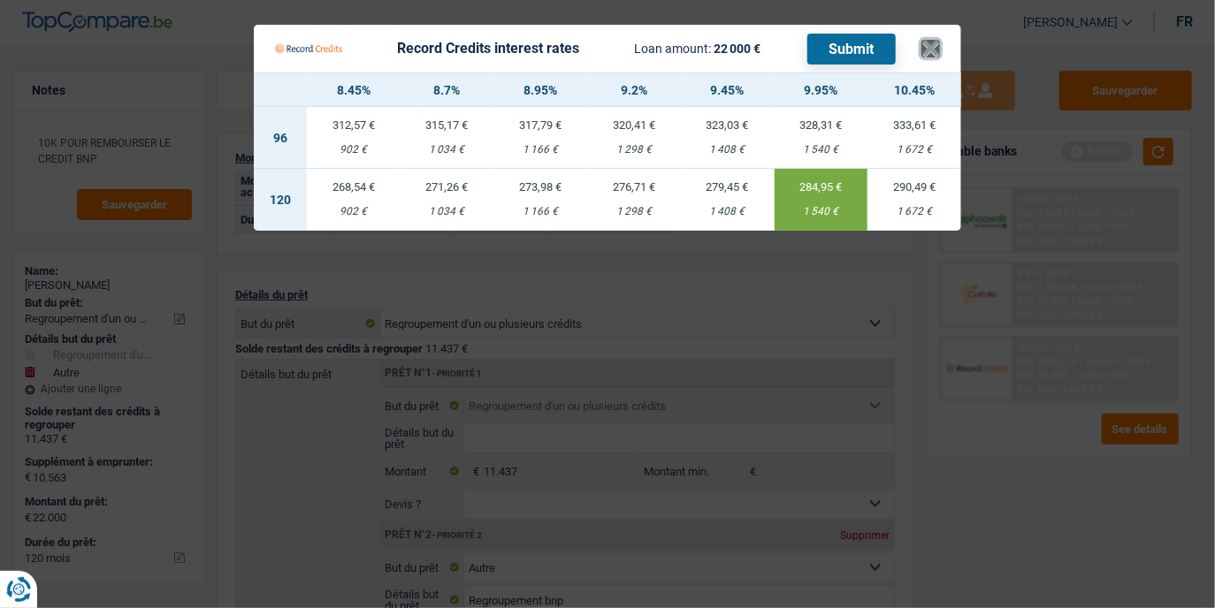
drag, startPoint x: 933, startPoint y: 43, endPoint x: 930, endPoint y: 53, distance: 10.3
click at [930, 53] on button "×" at bounding box center [930, 49] width 19 height 18
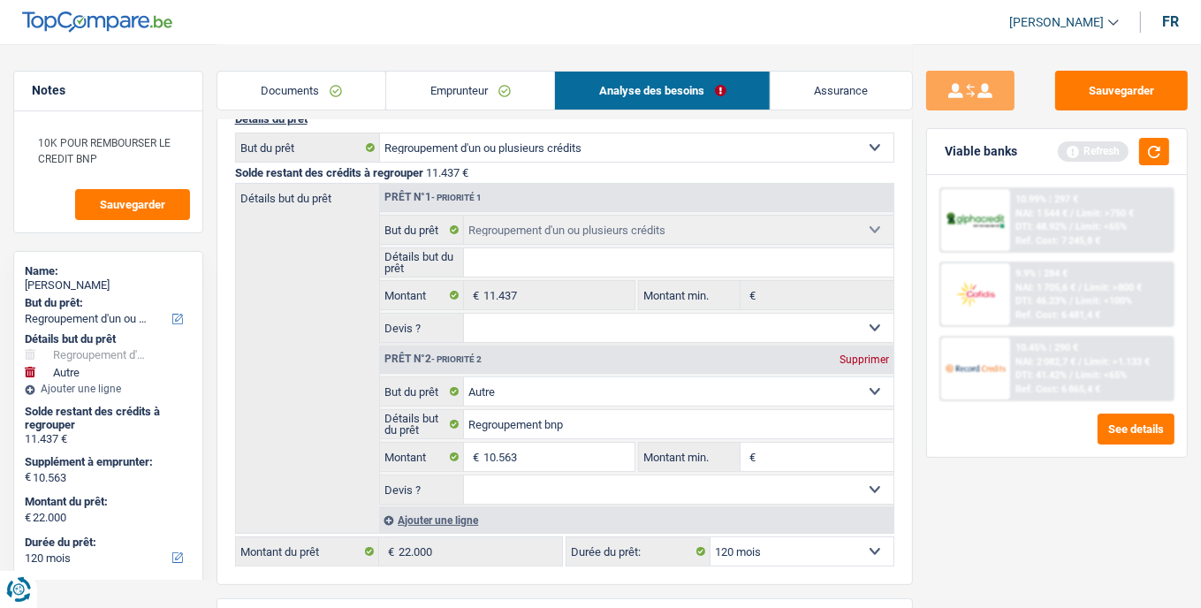
scroll to position [187, 0]
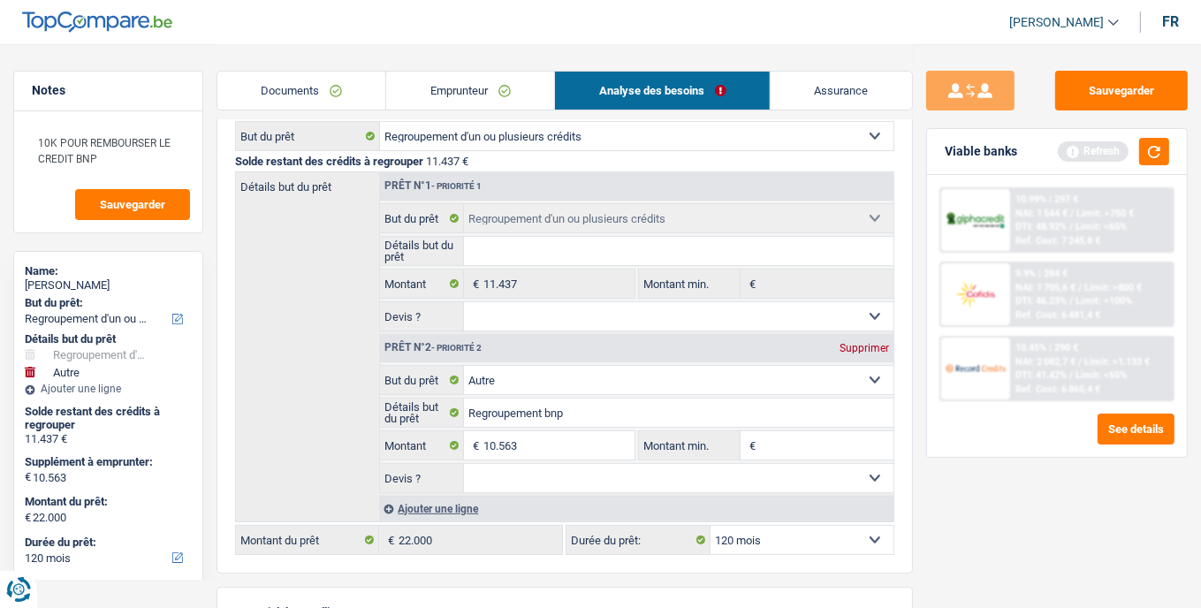
click at [526, 88] on link "Emprunteur" at bounding box center [470, 91] width 168 height 38
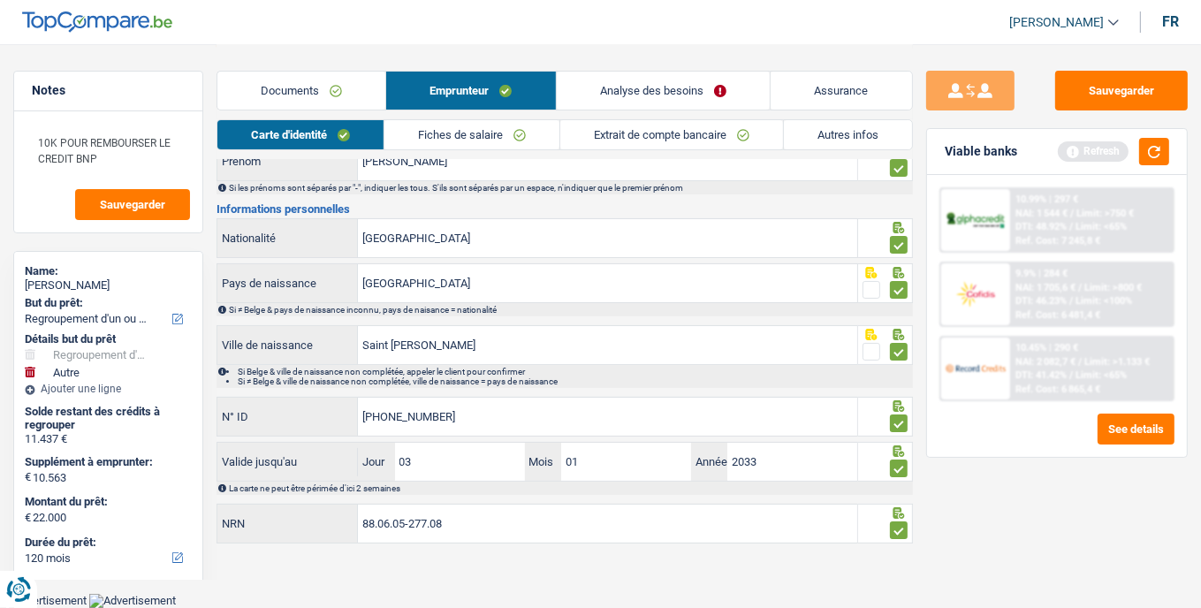
scroll to position [134, 0]
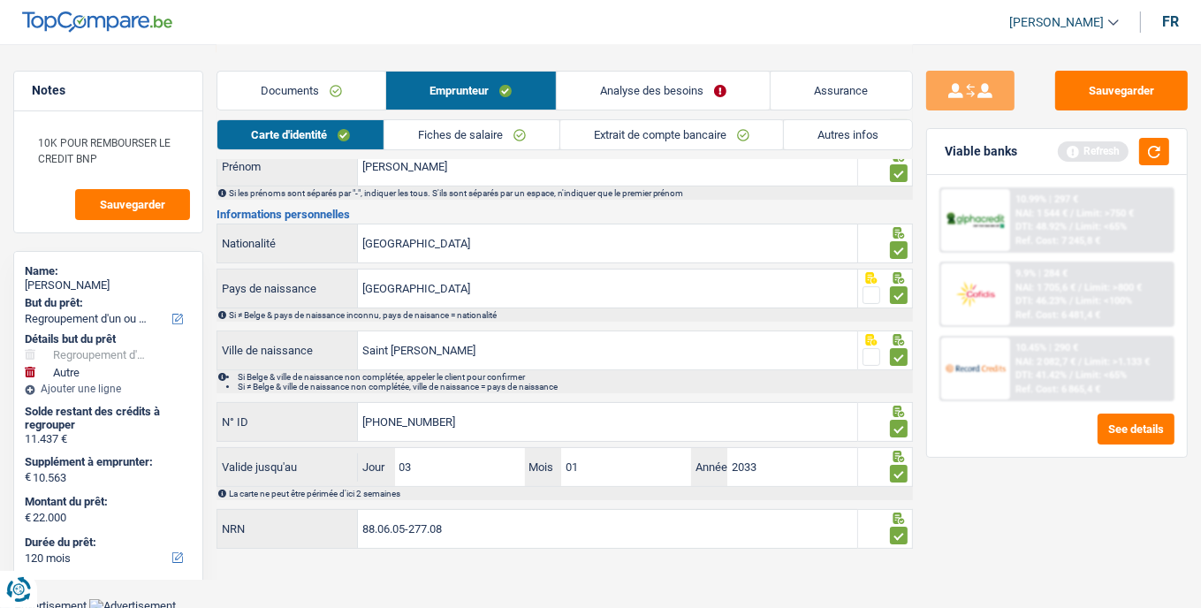
click at [804, 126] on link "Autres infos" at bounding box center [848, 134] width 128 height 29
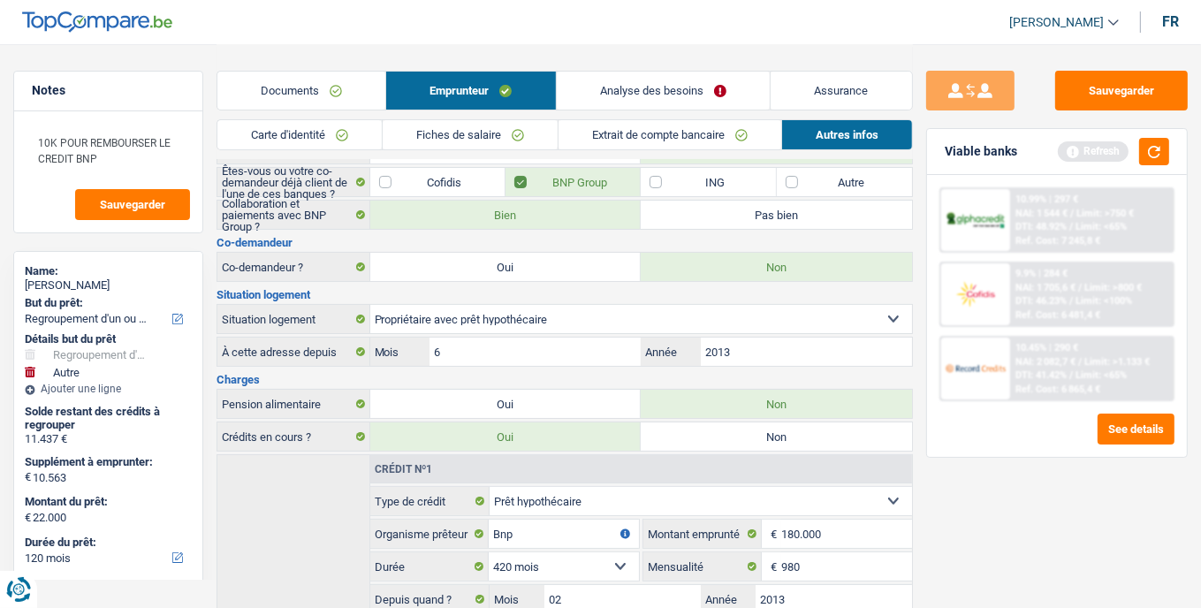
click at [687, 82] on link "Analyse des besoins" at bounding box center [664, 91] width 214 height 38
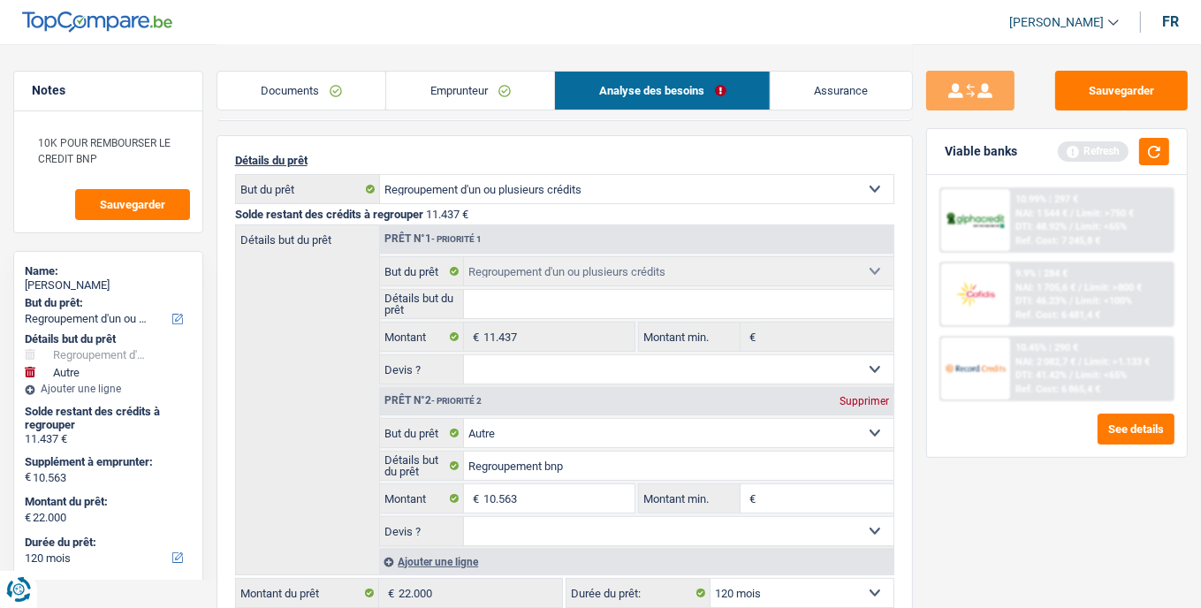
drag, startPoint x: 331, startPoint y: 91, endPoint x: 324, endPoint y: 102, distance: 12.7
click at [324, 102] on link "Documents" at bounding box center [301, 91] width 169 height 38
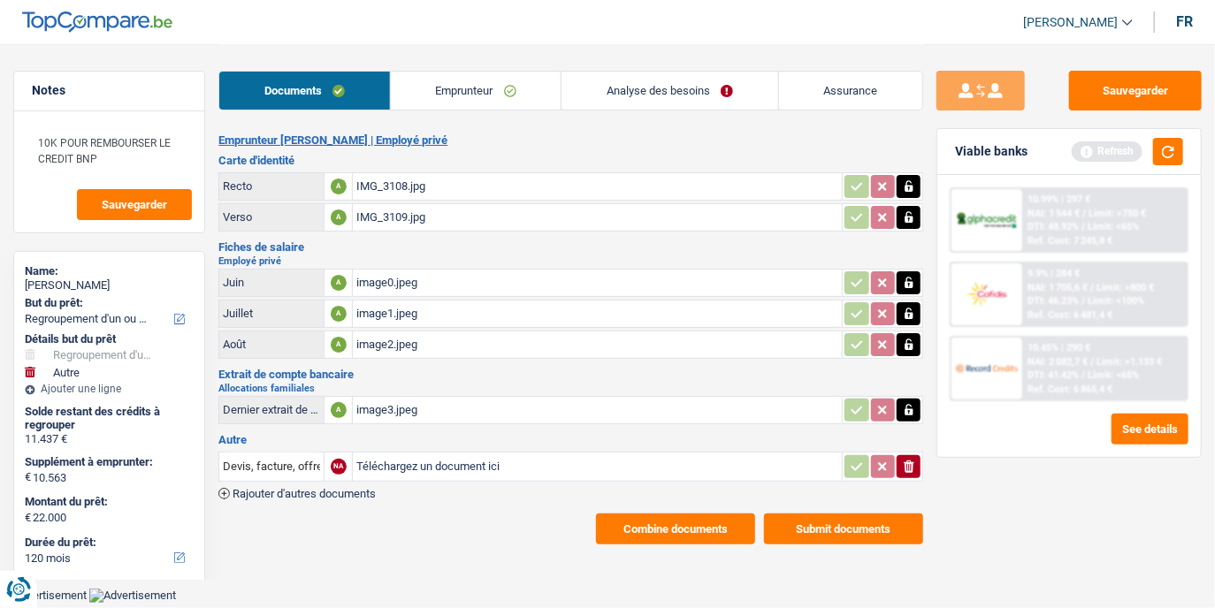
click at [395, 181] on div "IMG_3108.jpg" at bounding box center [597, 186] width 482 height 27
drag, startPoint x: 495, startPoint y: 84, endPoint x: 644, endPoint y: 70, distance: 149.2
click at [644, 70] on div "Documents Emprunteur Analyse des besoins Assurance" at bounding box center [570, 81] width 705 height 75
click at [627, 52] on div "Documents Emprunteur Analyse des besoins Assurance" at bounding box center [570, 81] width 705 height 75
click at [640, 88] on link "Analyse des besoins" at bounding box center [669, 91] width 216 height 38
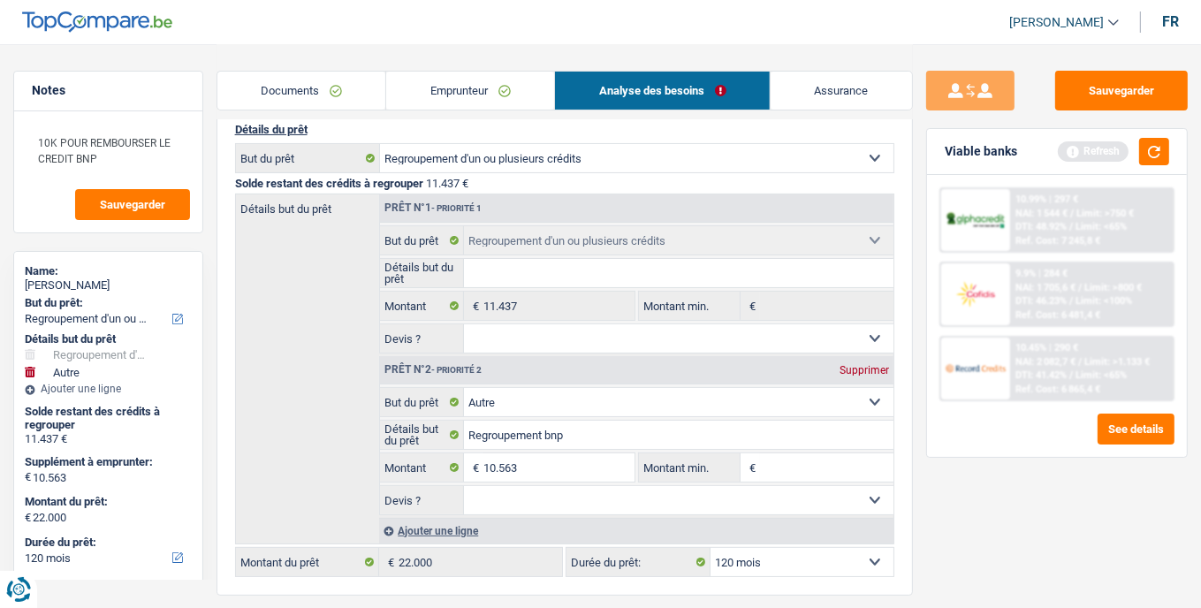
scroll to position [112, 0]
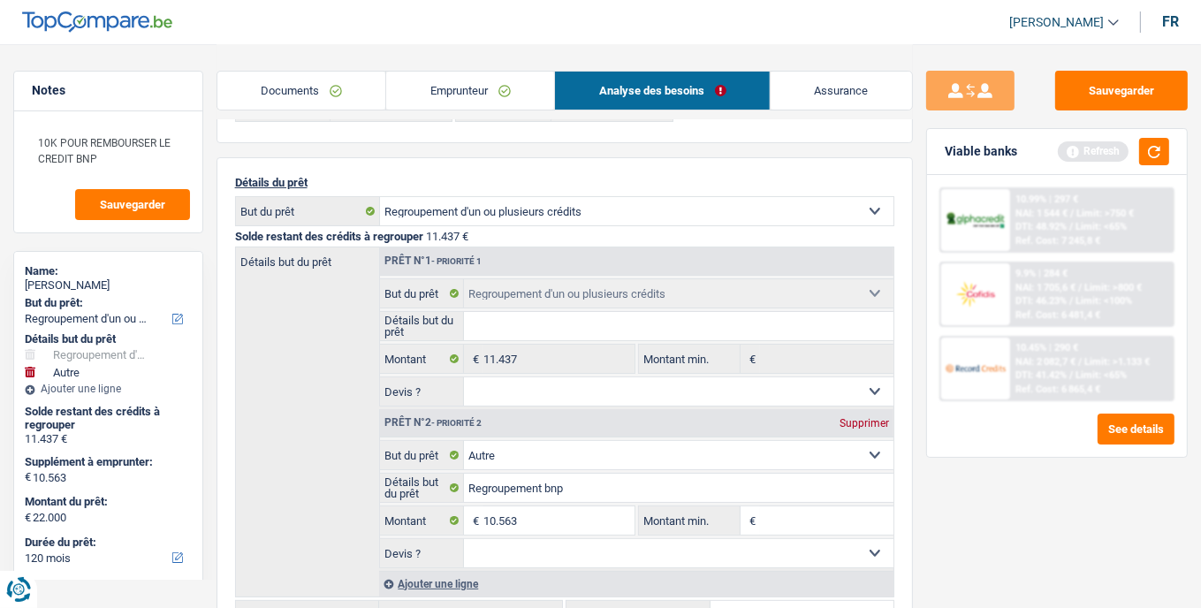
click at [442, 93] on link "Emprunteur" at bounding box center [470, 91] width 168 height 38
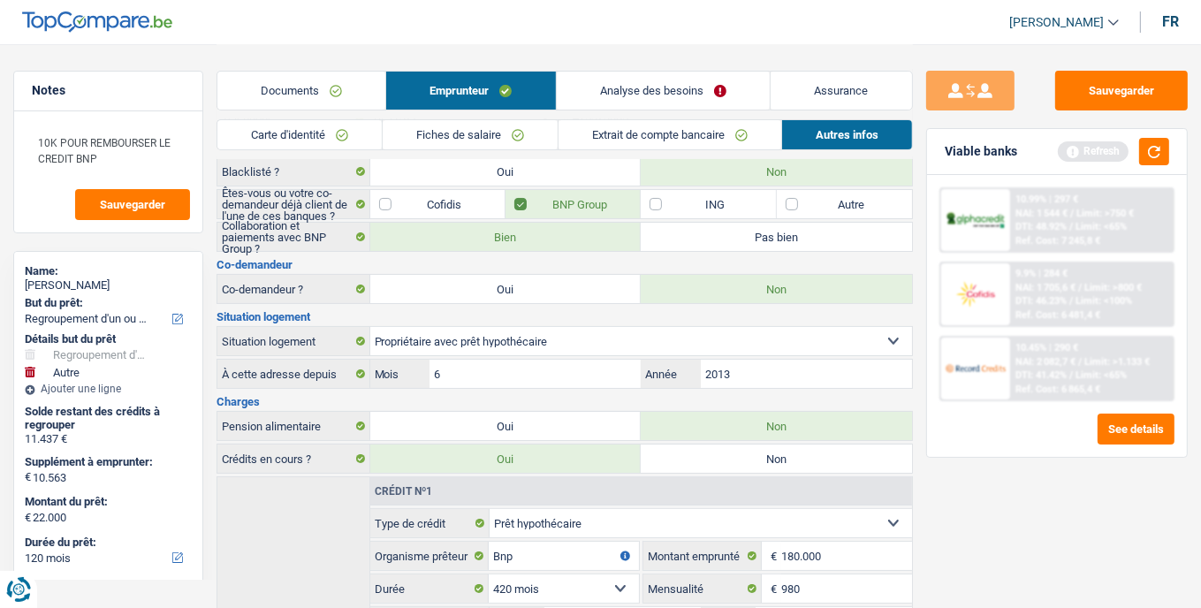
click at [319, 129] on link "Carte d'identité" at bounding box center [299, 134] width 164 height 29
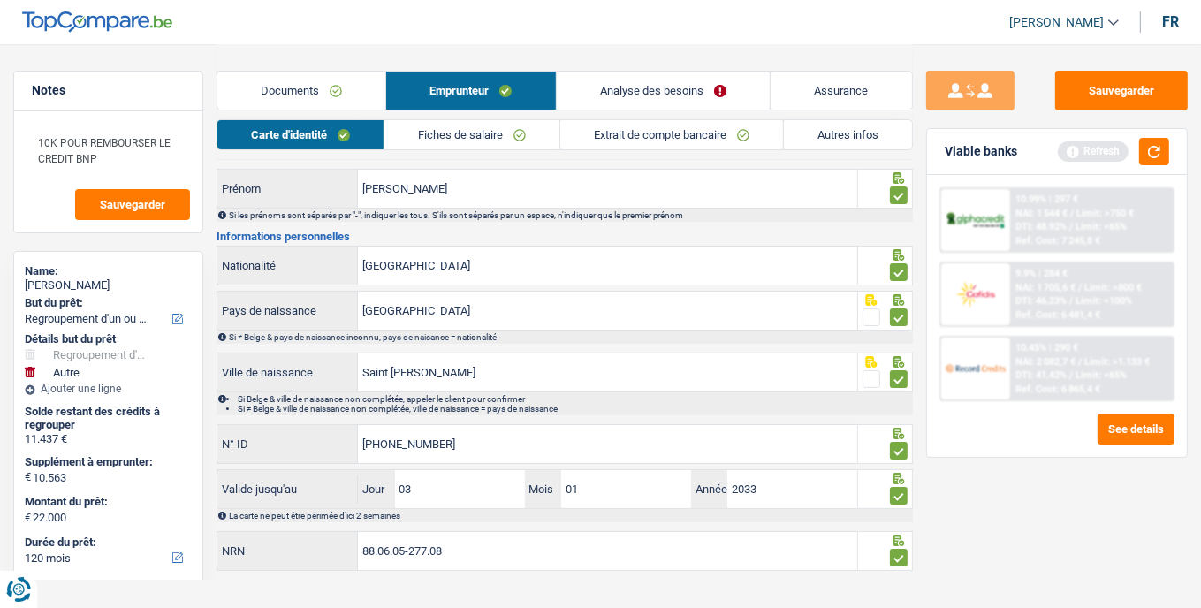
click at [470, 133] on link "Fiches de salaire" at bounding box center [472, 134] width 175 height 29
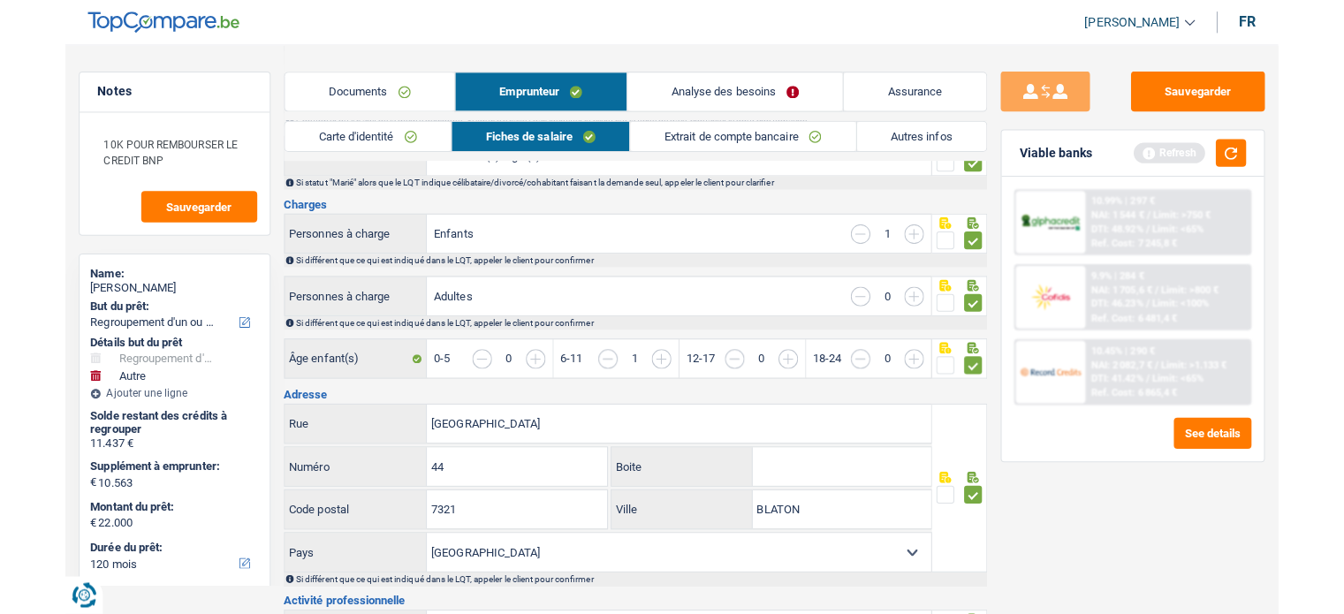
scroll to position [232, 0]
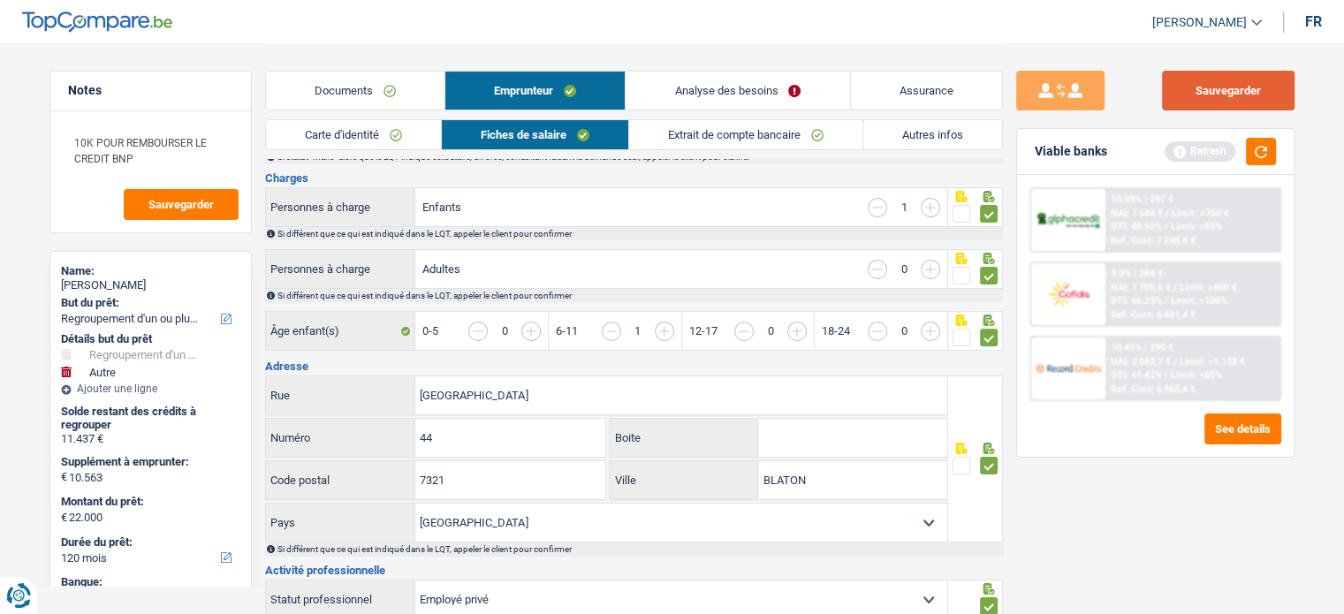
click at [1181, 80] on button "Sauvegarder" at bounding box center [1228, 91] width 133 height 40
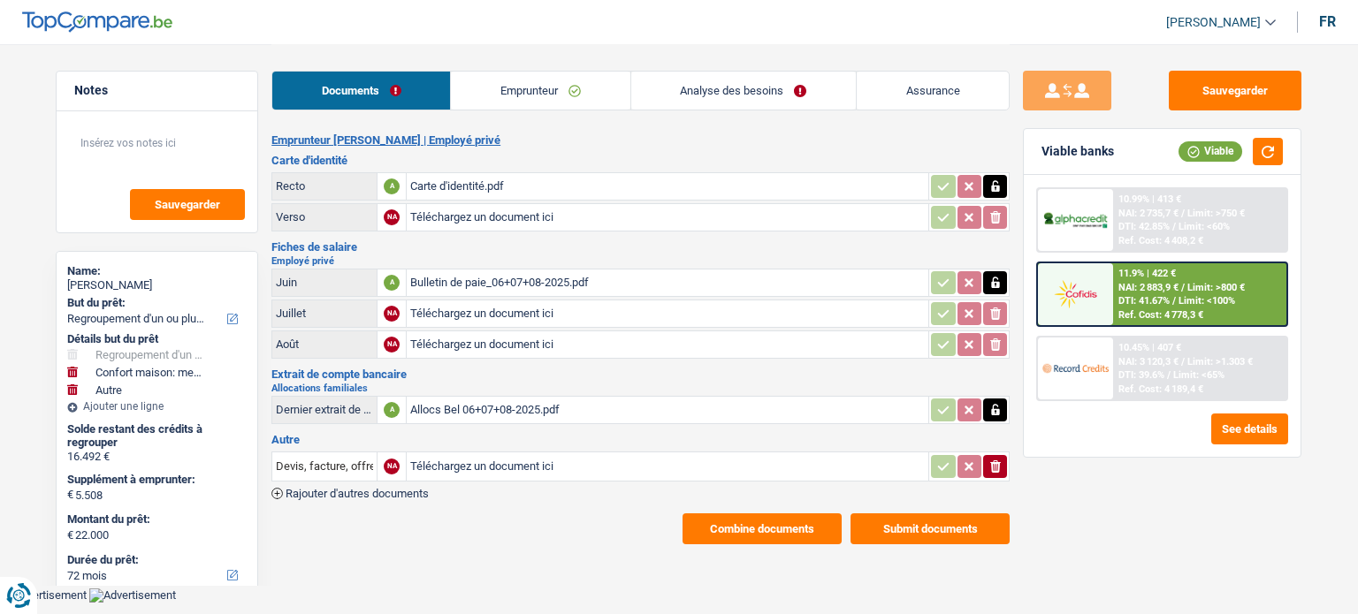
select select "refinancing"
select select "household"
select select "other"
select select "72"
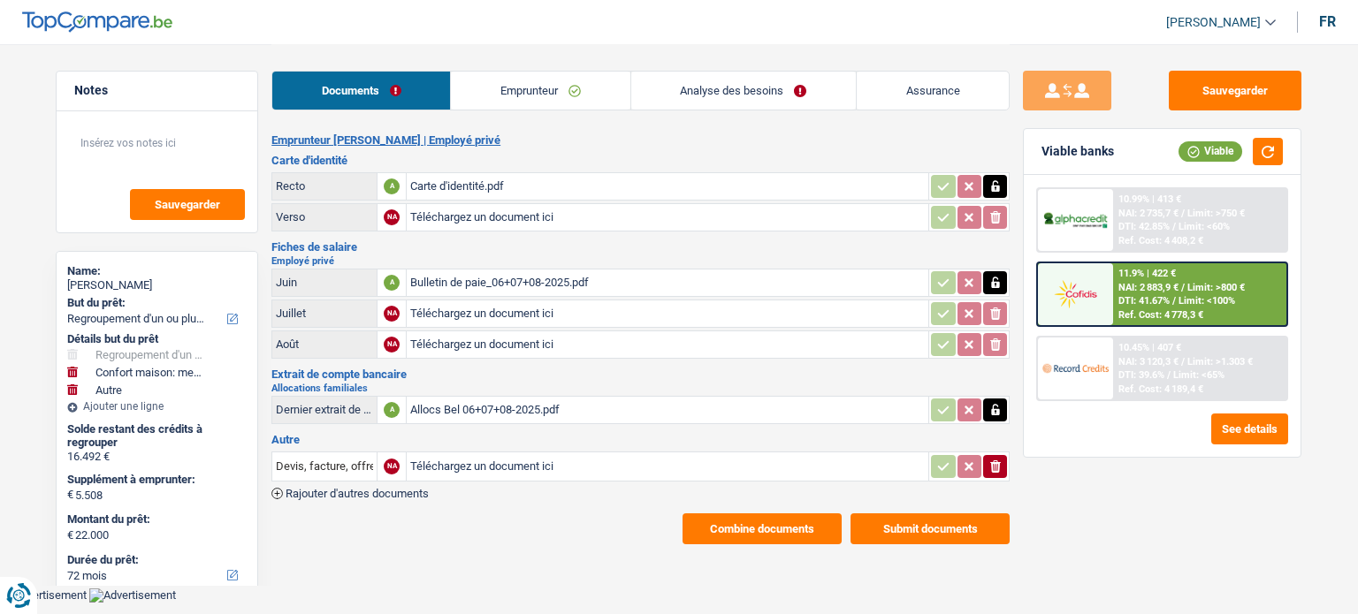
click at [733, 80] on link "Analyse des besoins" at bounding box center [743, 91] width 225 height 38
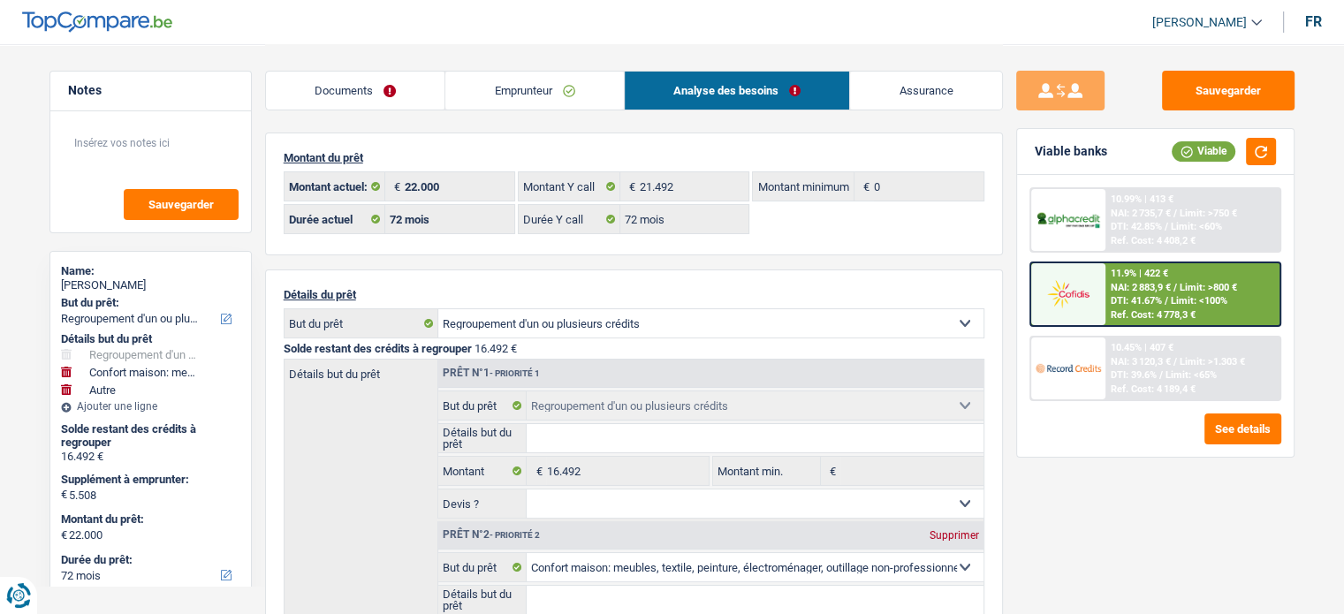
click at [413, 95] on link "Documents" at bounding box center [355, 91] width 179 height 38
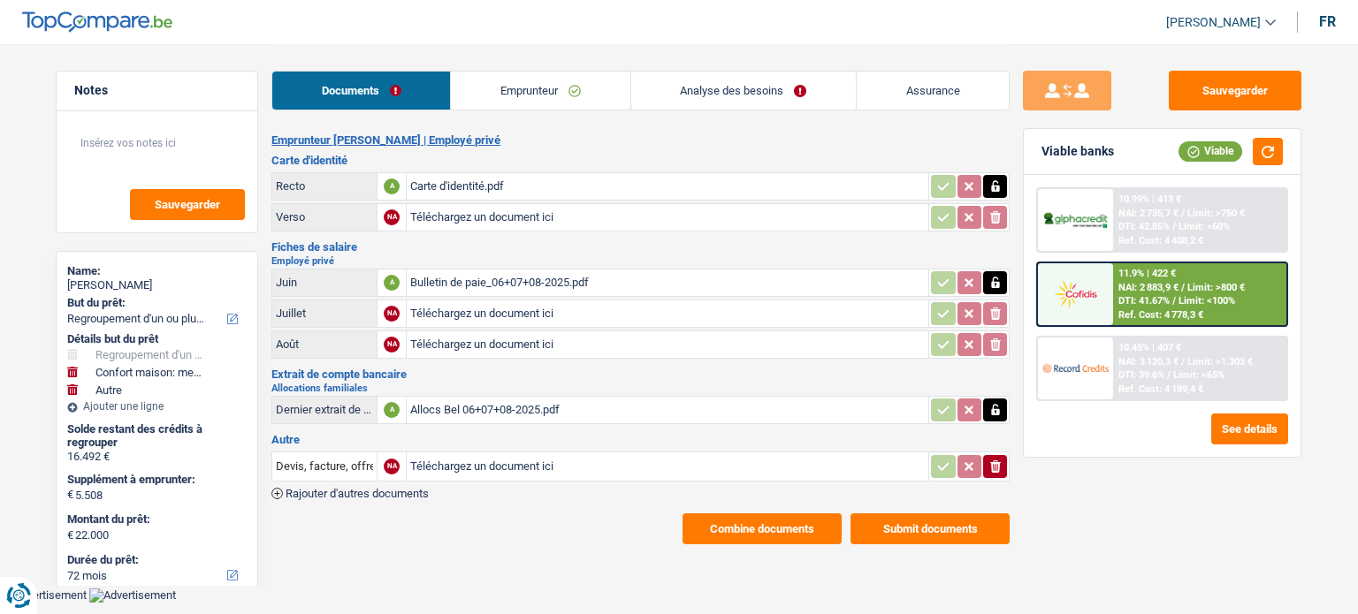
click at [552, 85] on link "Emprunteur" at bounding box center [540, 91] width 179 height 38
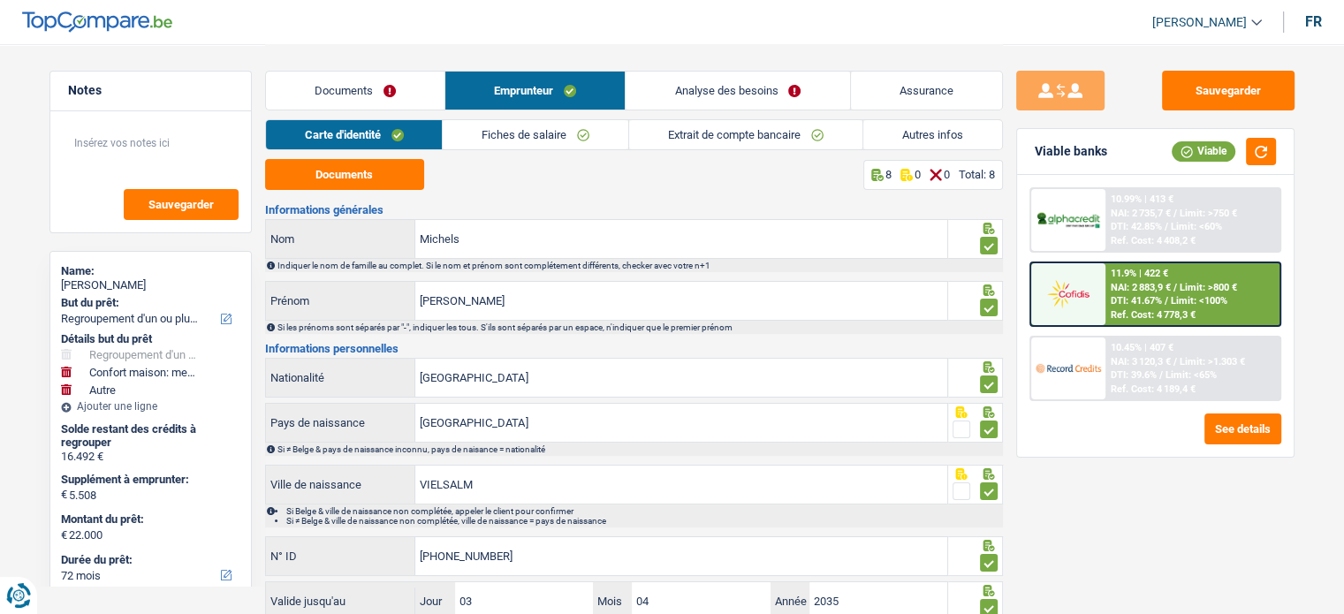
click at [773, 89] on link "Analyse des besoins" at bounding box center [738, 91] width 224 height 38
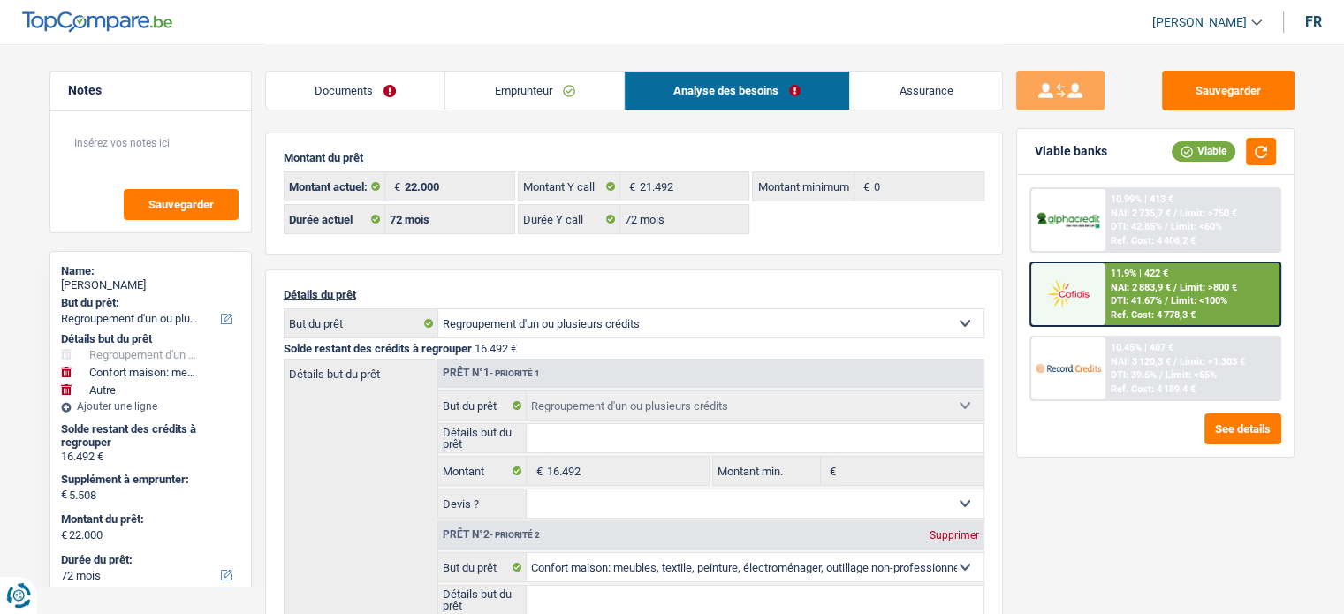
click at [735, 366] on div "Prêt n°1 - Priorité 1" at bounding box center [710, 374] width 545 height 28
click at [570, 92] on link "Emprunteur" at bounding box center [535, 91] width 179 height 38
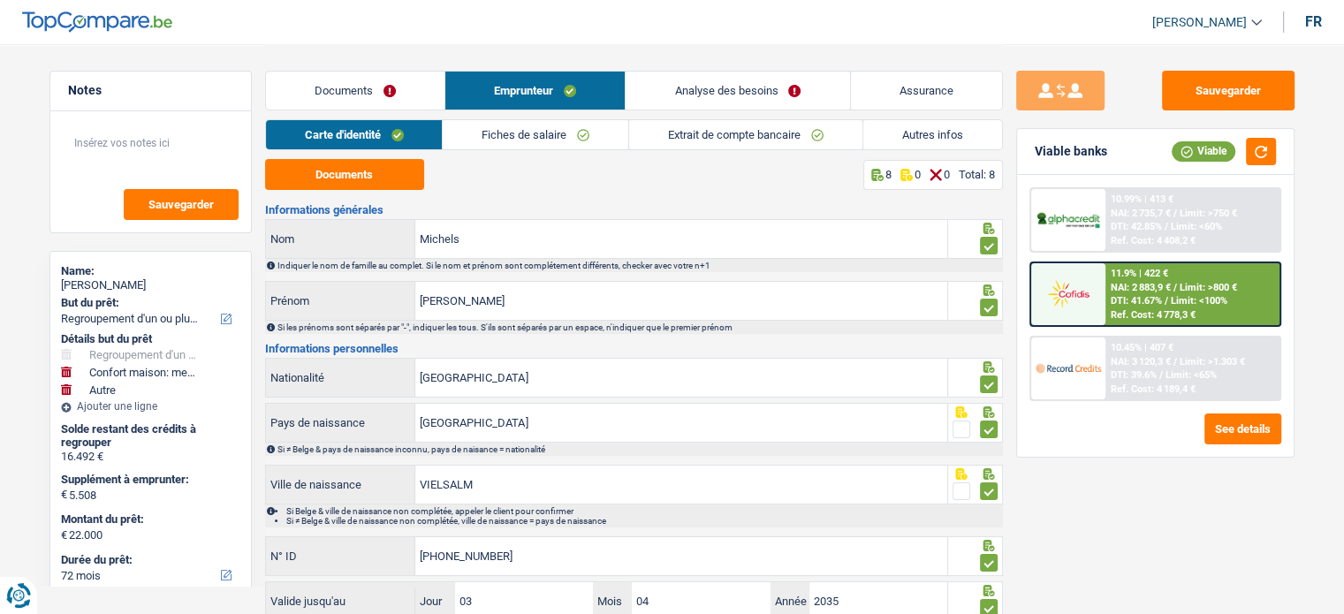
click at [799, 139] on link "Extrait de compte bancaire" at bounding box center [745, 134] width 233 height 29
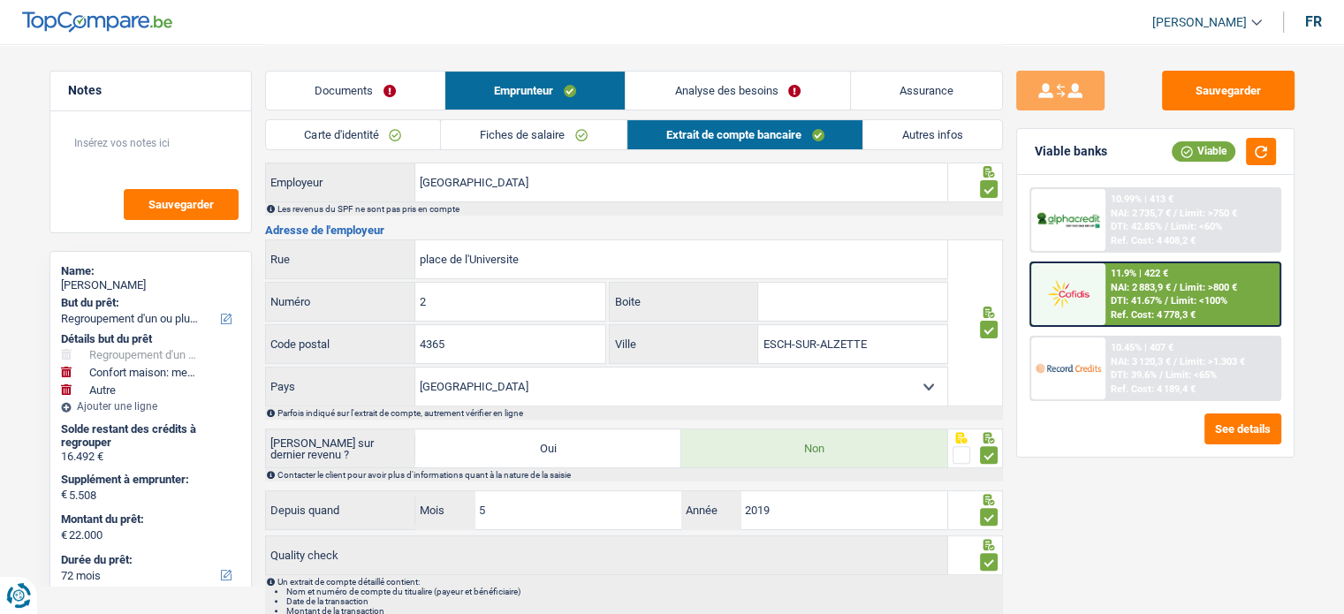
scroll to position [560, 0]
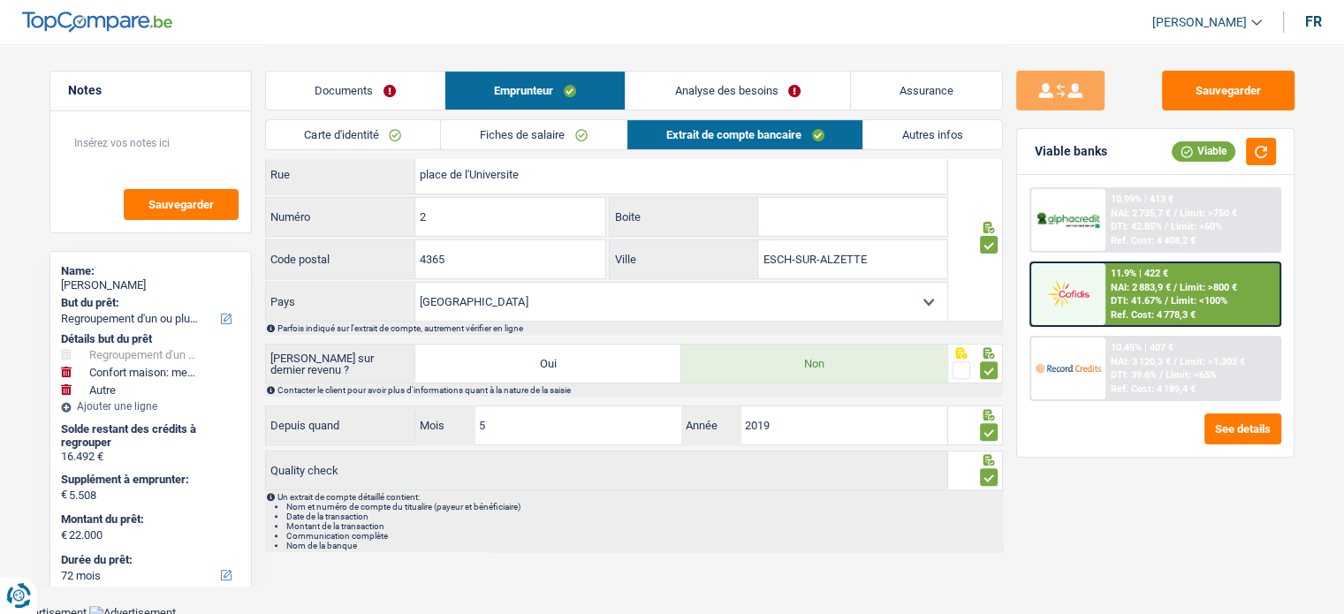
click at [907, 138] on link "Autres infos" at bounding box center [933, 134] width 139 height 29
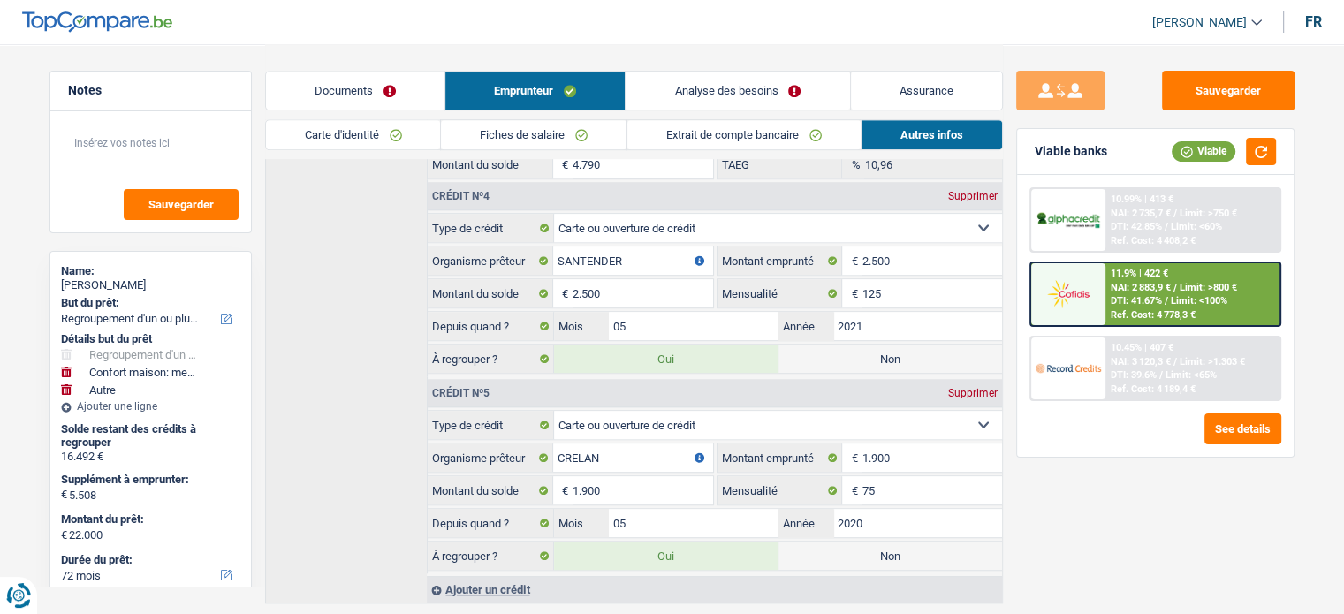
scroll to position [1172, 0]
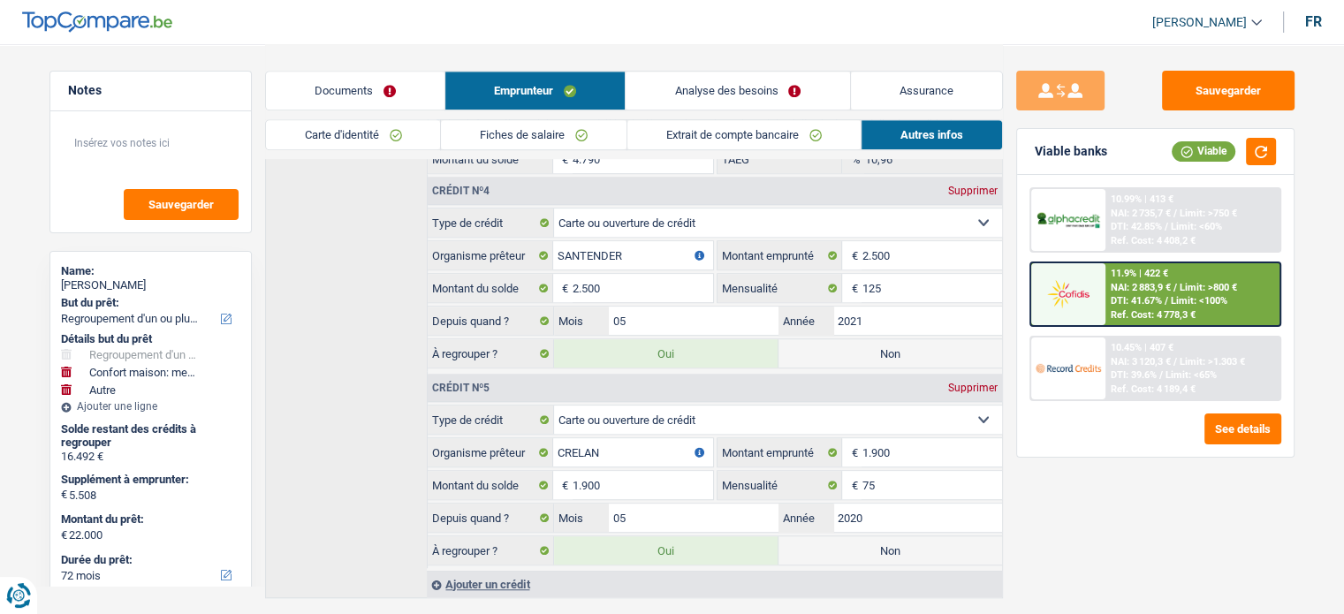
click at [1107, 373] on div "10.45% | 407 € NAI: 3 120,3 € / Limit: >1.303 € DTI: 39.6% / Limit: <65% Ref. C…" at bounding box center [1193, 369] width 174 height 62
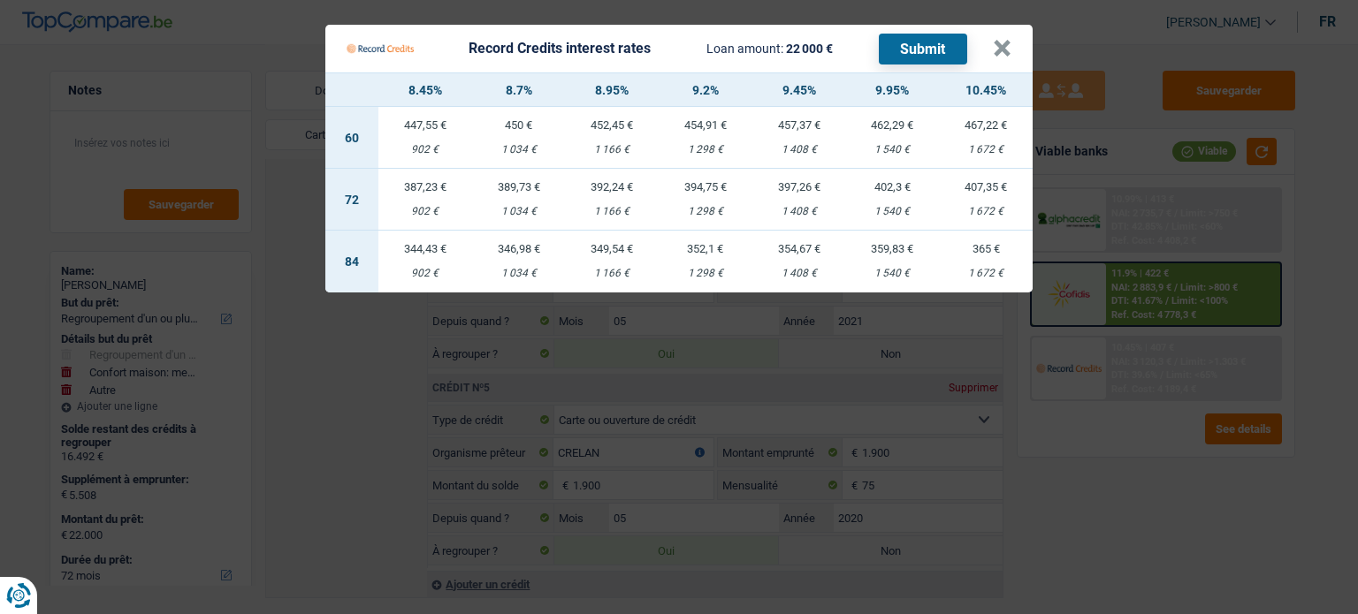
click at [955, 188] on div "407,35 €" at bounding box center [986, 186] width 94 height 11
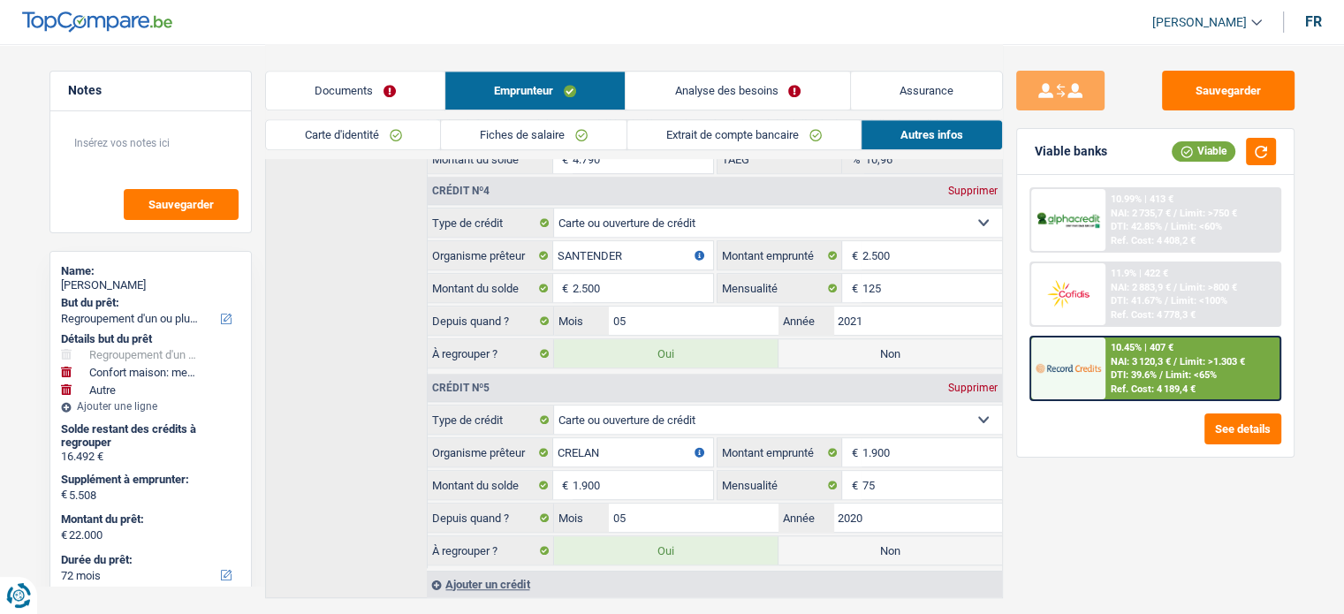
click at [383, 98] on link "Documents" at bounding box center [355, 91] width 179 height 38
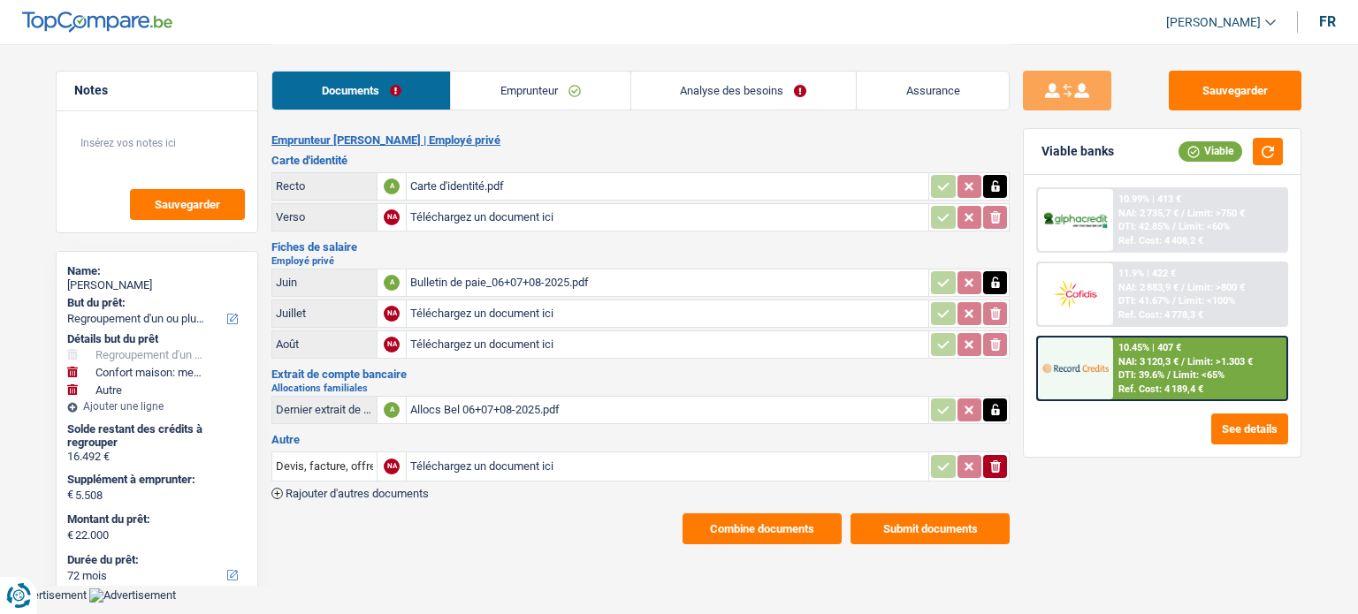
click at [705, 522] on button "Combine documents" at bounding box center [761, 529] width 159 height 31
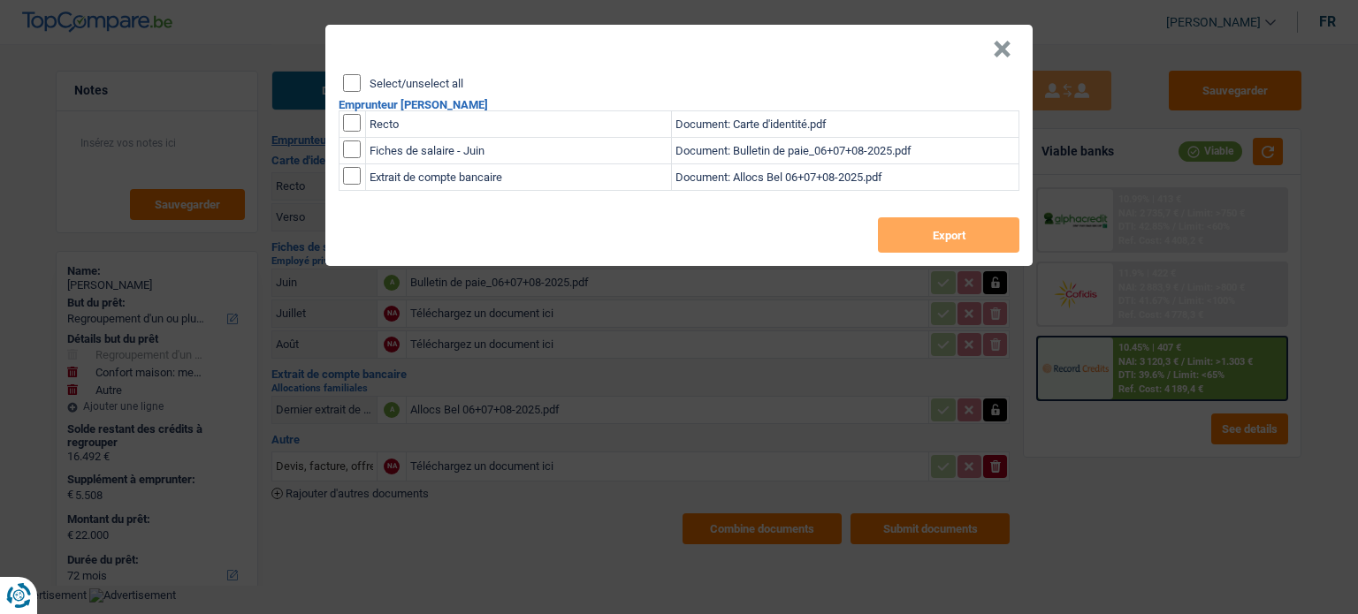
click at [357, 80] on input "Select/unselect all" at bounding box center [352, 83] width 18 height 18
checkbox input "true"
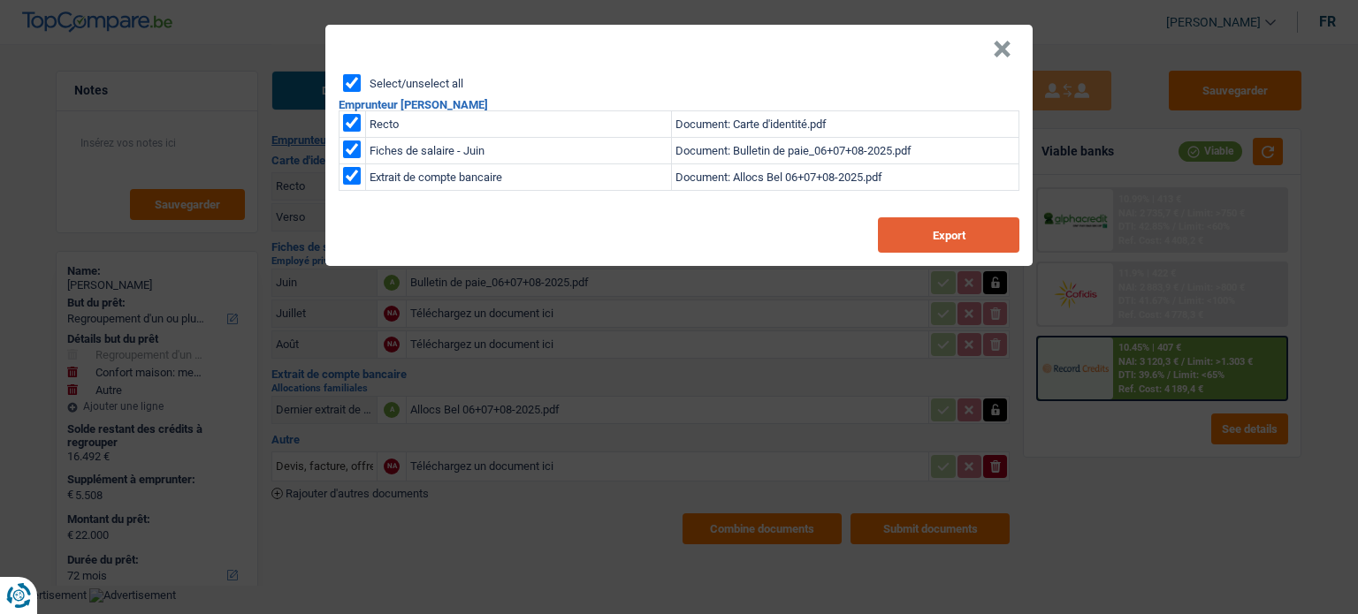
click at [945, 232] on button "Export" at bounding box center [948, 234] width 141 height 35
click at [1003, 49] on button "×" at bounding box center [1002, 50] width 19 height 18
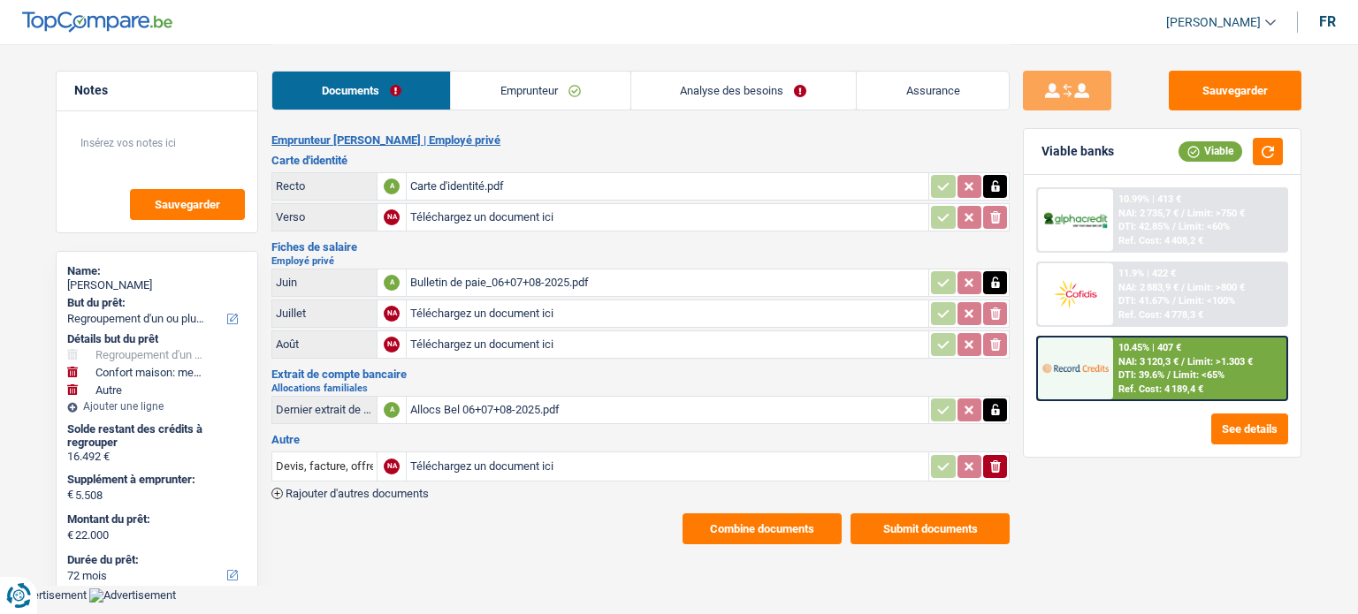
click at [137, 278] on div "Carole Michels" at bounding box center [156, 285] width 179 height 14
copy div "Michels"
click at [567, 100] on link "Emprunteur" at bounding box center [540, 91] width 179 height 38
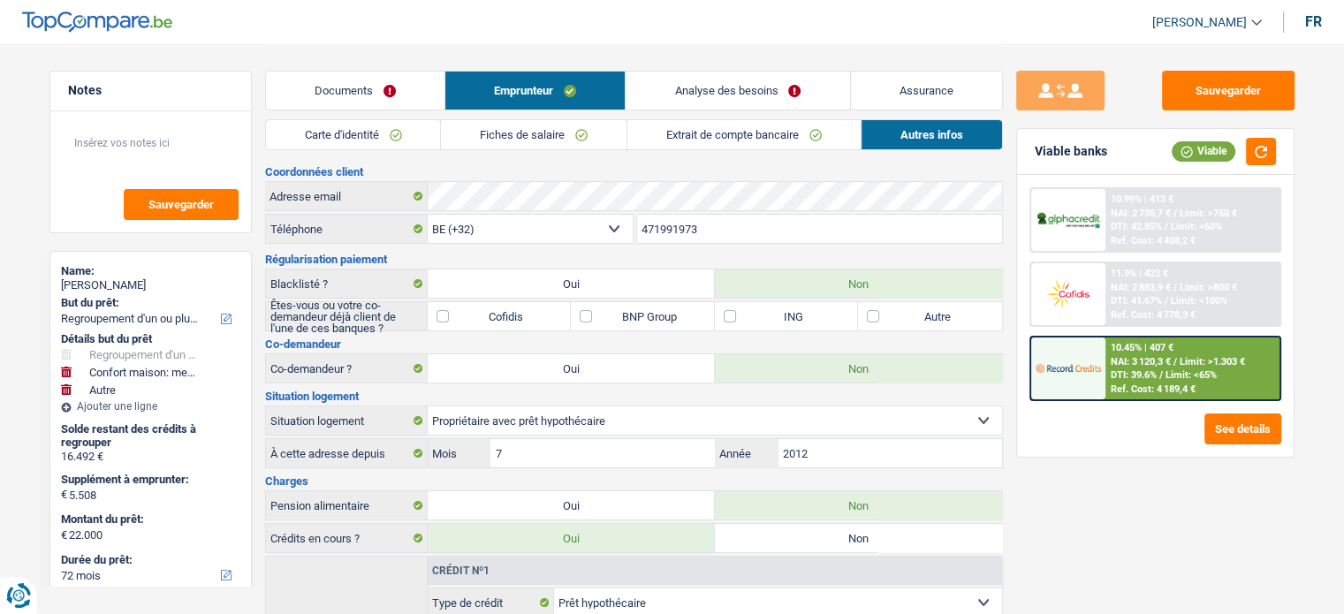
click at [1163, 362] on span "NAI: 3 120,3 €" at bounding box center [1141, 361] width 60 height 11
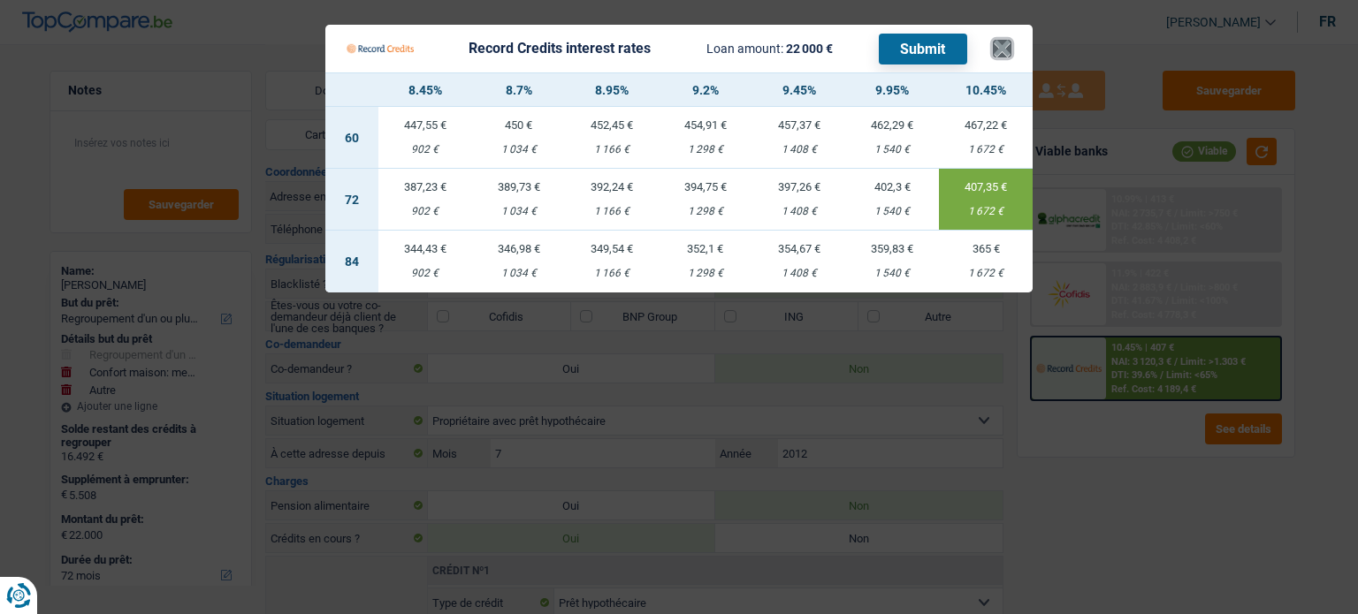
drag, startPoint x: 1000, startPoint y: 36, endPoint x: 996, endPoint y: 47, distance: 11.2
click at [996, 47] on button "×" at bounding box center [1002, 49] width 19 height 18
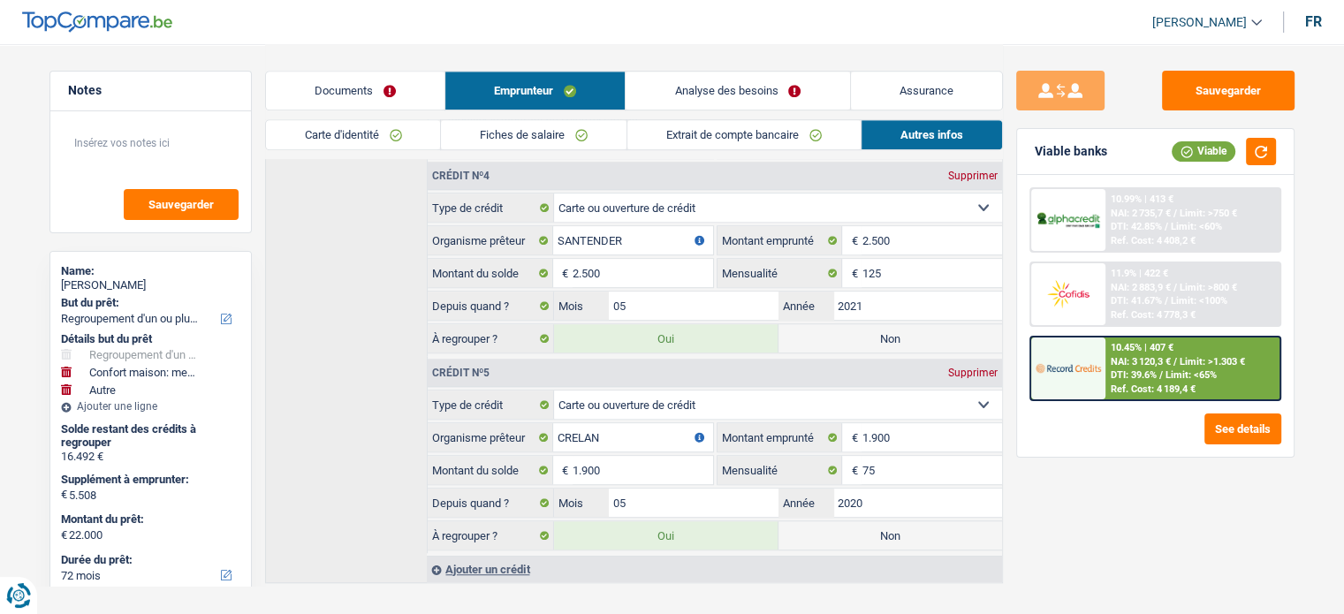
scroll to position [1201, 0]
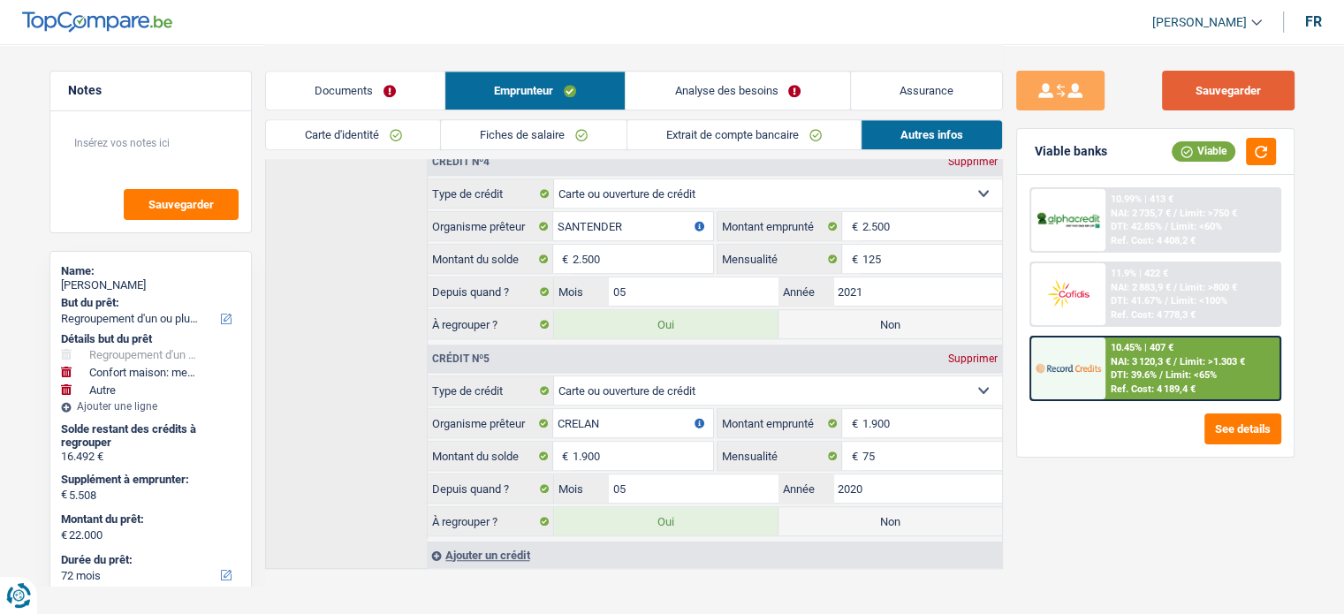
click at [1251, 100] on button "Sauvegarder" at bounding box center [1228, 91] width 133 height 40
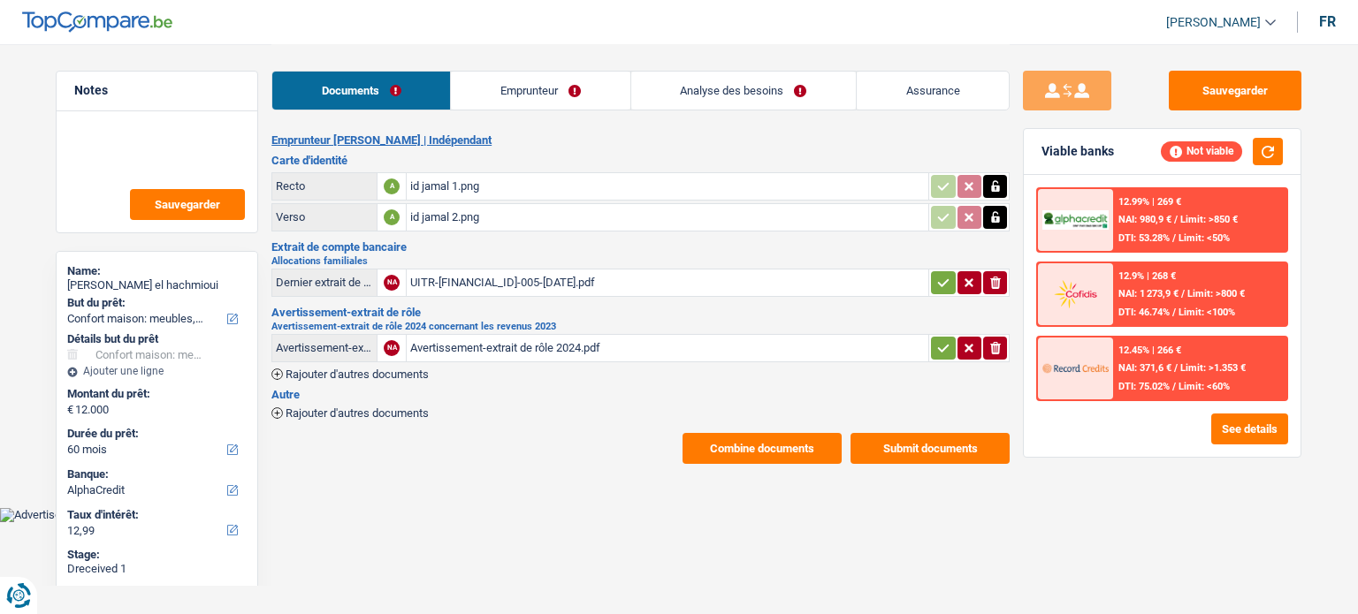
select select "household"
select select "60"
select select "alphacredit"
click at [606, 91] on link "Emprunteur" at bounding box center [540, 91] width 179 height 38
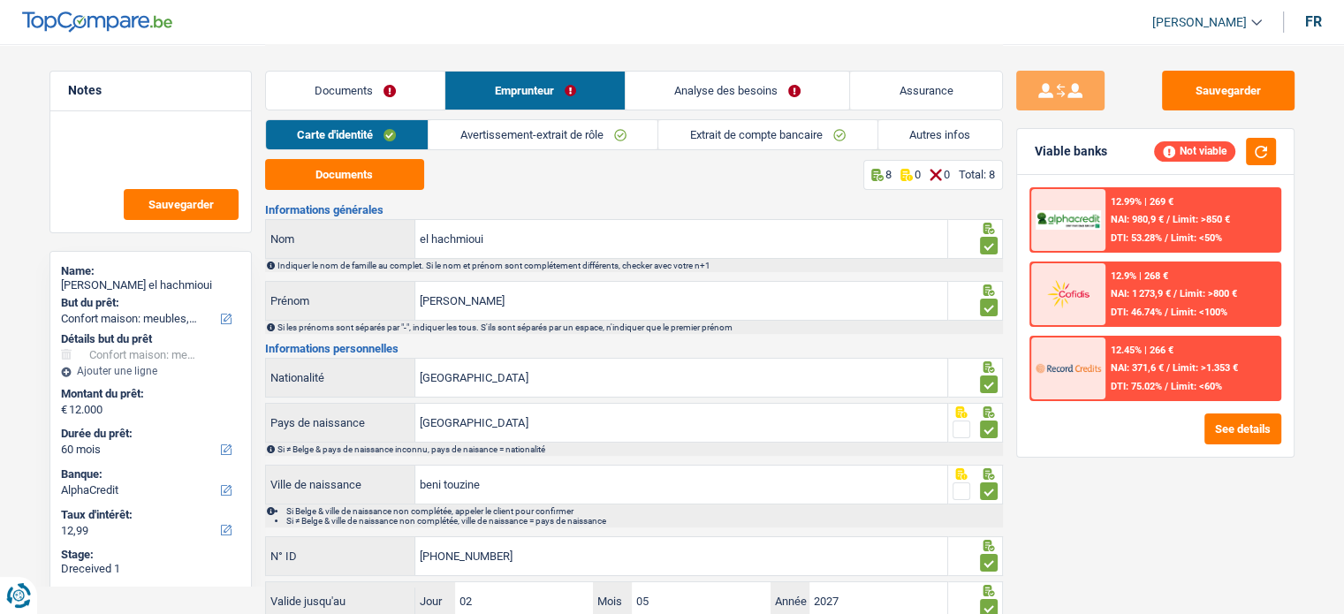
click at [417, 87] on link "Documents" at bounding box center [355, 91] width 179 height 38
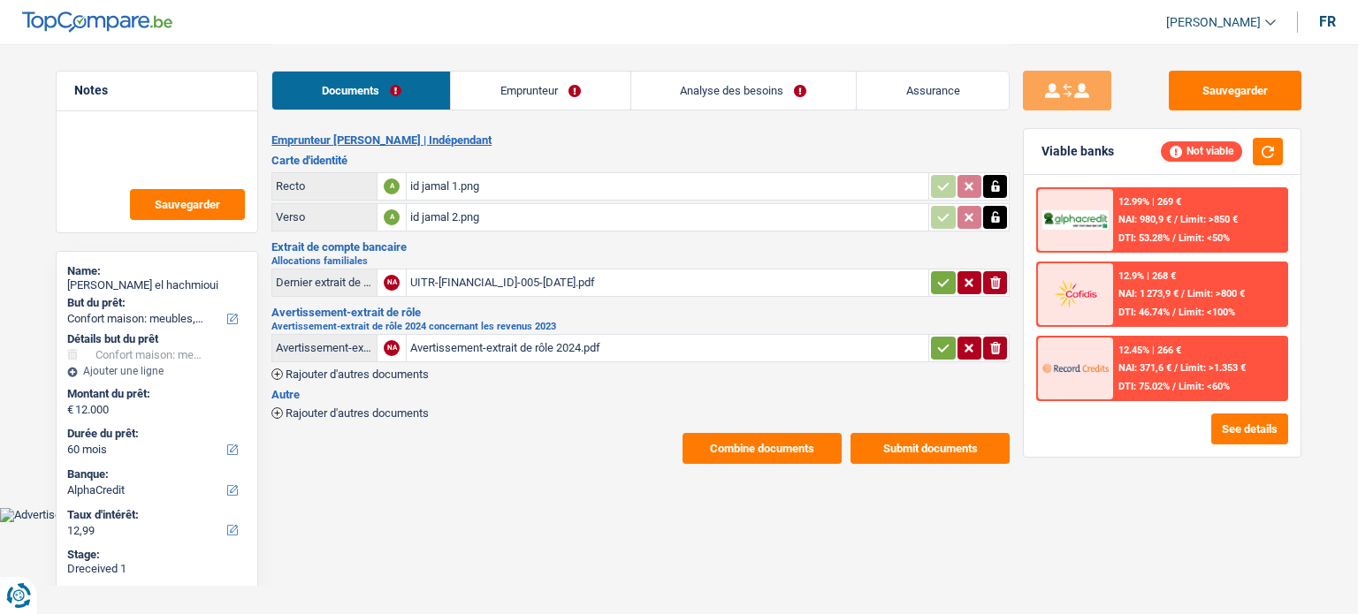
click at [478, 271] on div "UITR-[FINANCIAL_ID]-005-[DATE].pdf" at bounding box center [667, 283] width 514 height 27
click at [577, 339] on div "Avertissement-extrait de rôle 2024.pdf" at bounding box center [667, 348] width 514 height 27
click at [560, 84] on link "Emprunteur" at bounding box center [540, 91] width 179 height 38
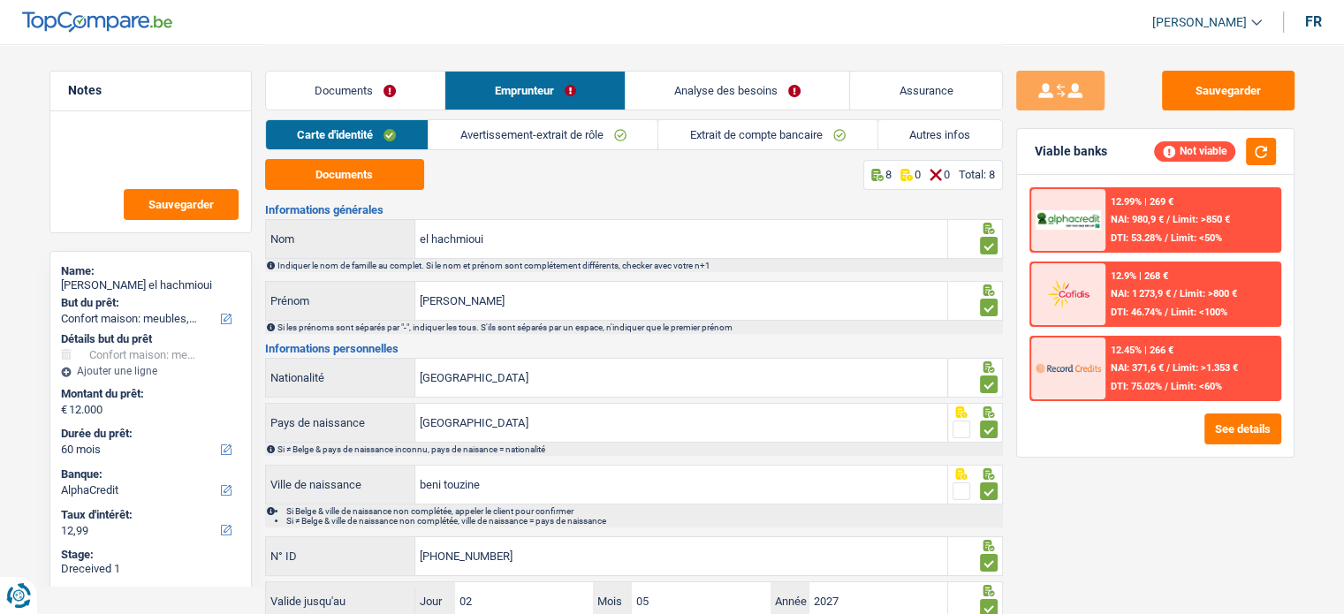
click at [664, 139] on link "Extrait de compte bancaire" at bounding box center [768, 134] width 218 height 29
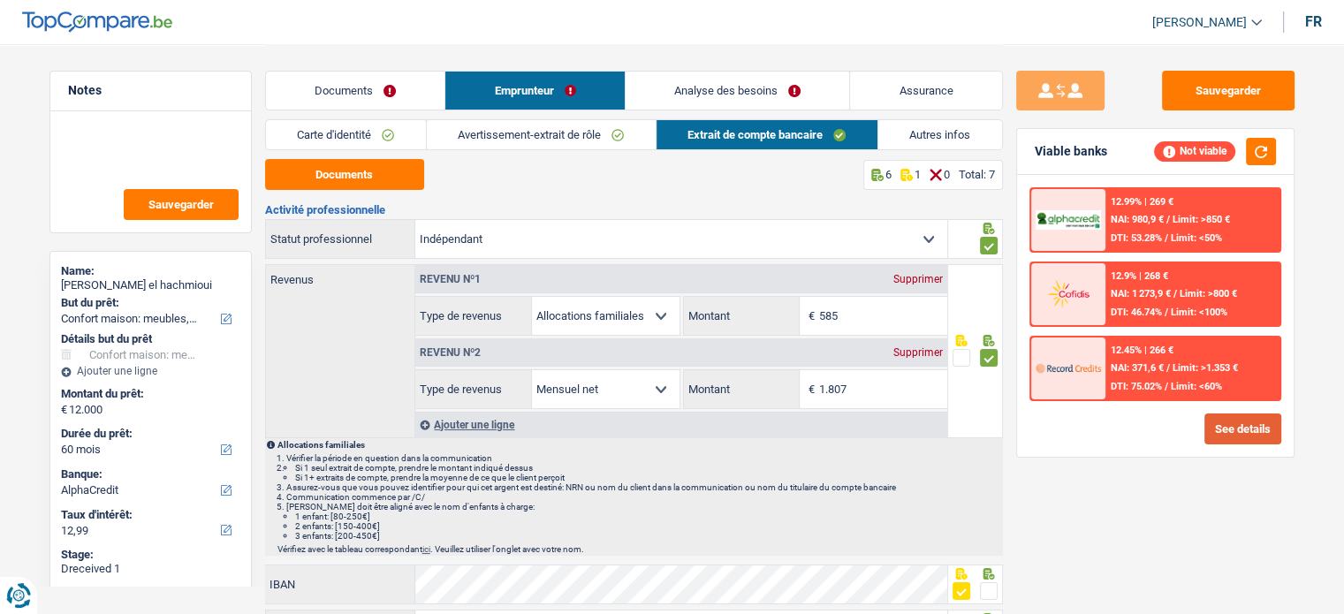
click at [1262, 425] on button "See details" at bounding box center [1243, 429] width 77 height 31
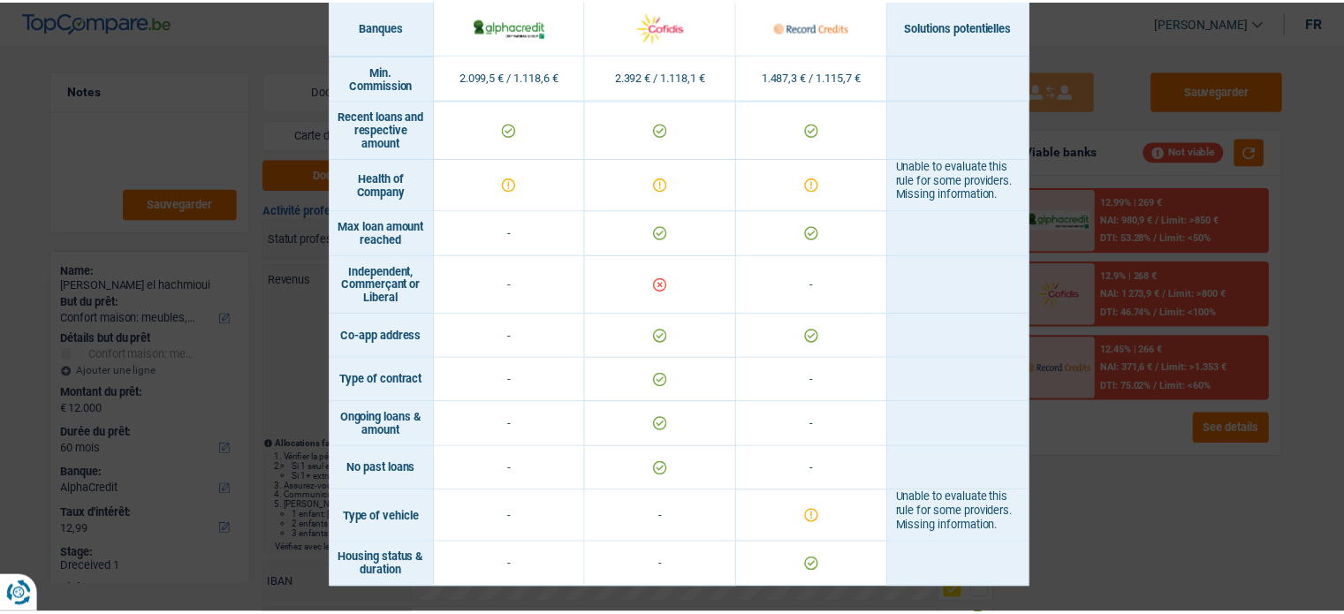
scroll to position [1358, 0]
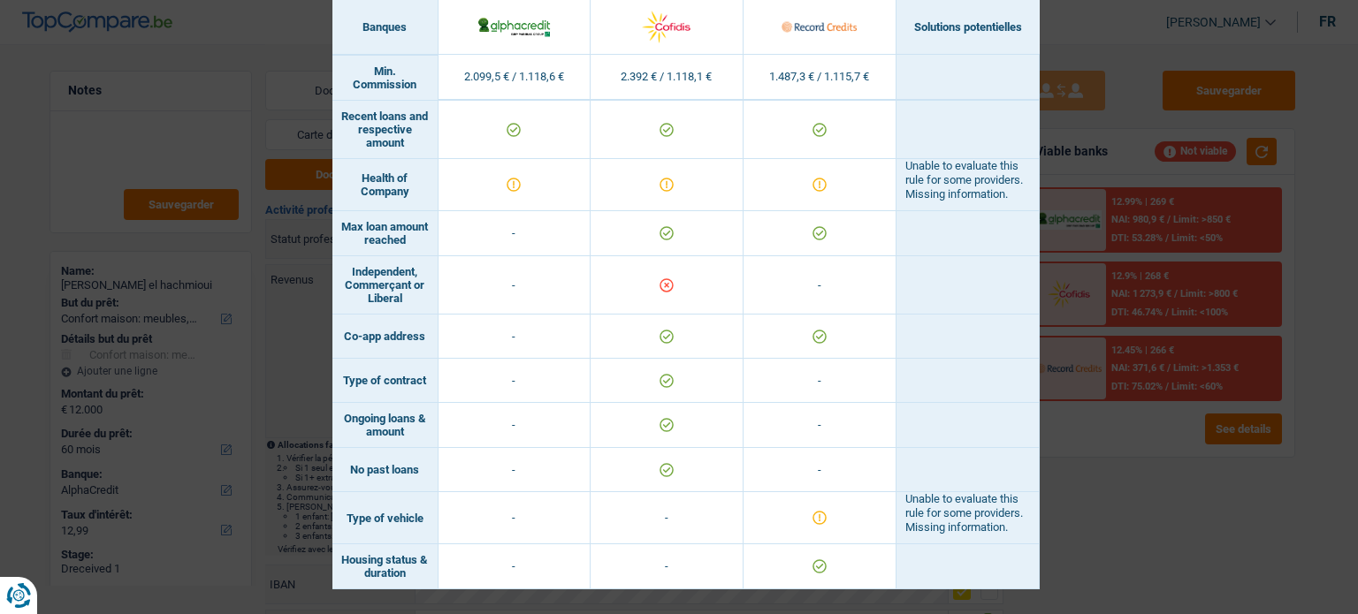
click at [1093, 469] on div "Banks conditions × Banques Solutions potentielles Revenus / Charges 2.099,5 € /…" at bounding box center [679, 307] width 1358 height 614
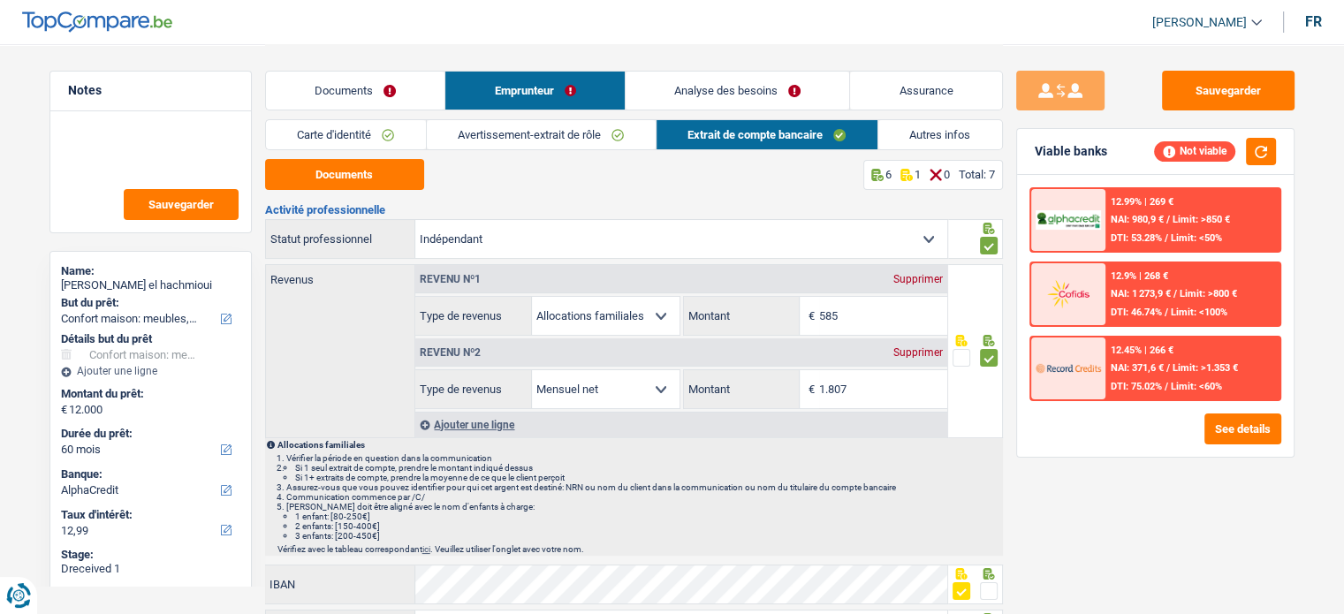
click at [1214, 533] on div "Sauvegarder Viable banks Not viable 12.99% | 269 € NAI: 980,9 € / Limit: >850 €…" at bounding box center [1155, 328] width 305 height 515
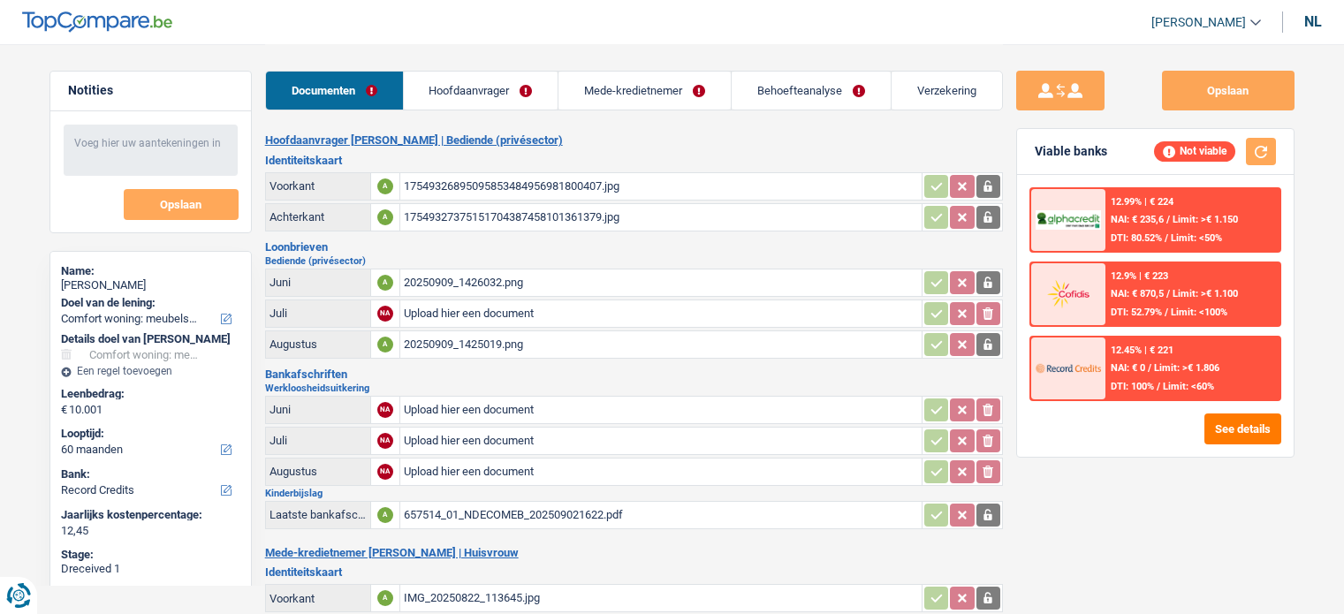
select select "household"
select select "60"
select select "record credits"
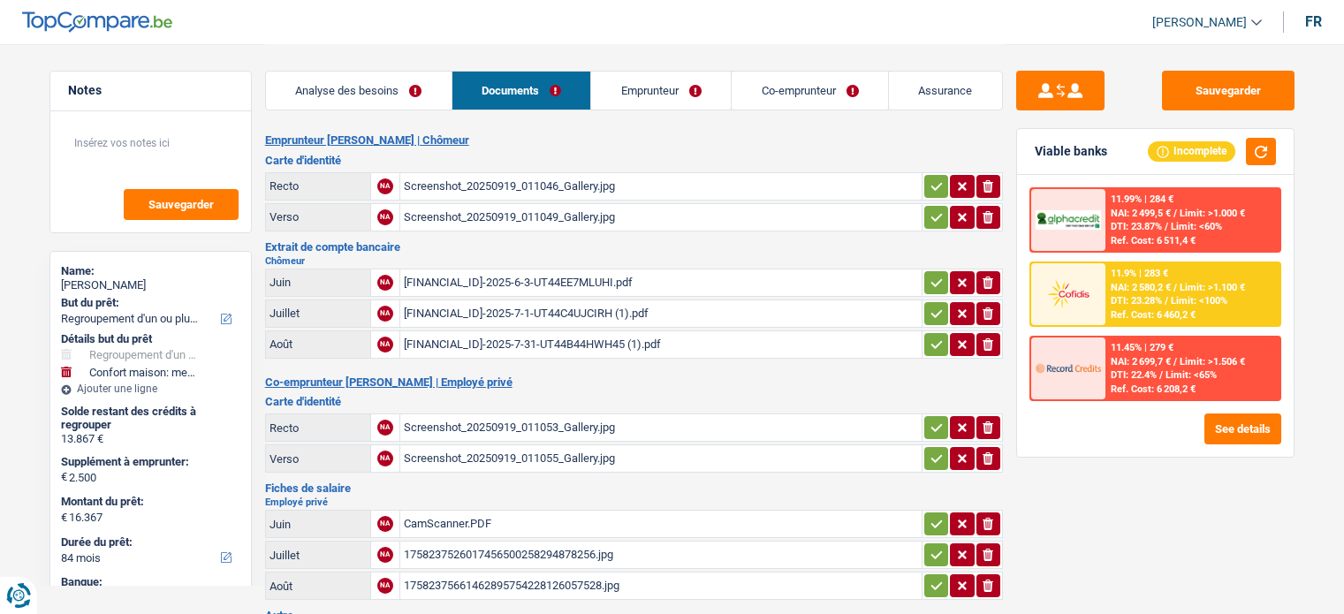
select select "refinancing"
select select "household"
select select "84"
select select "cofidis"
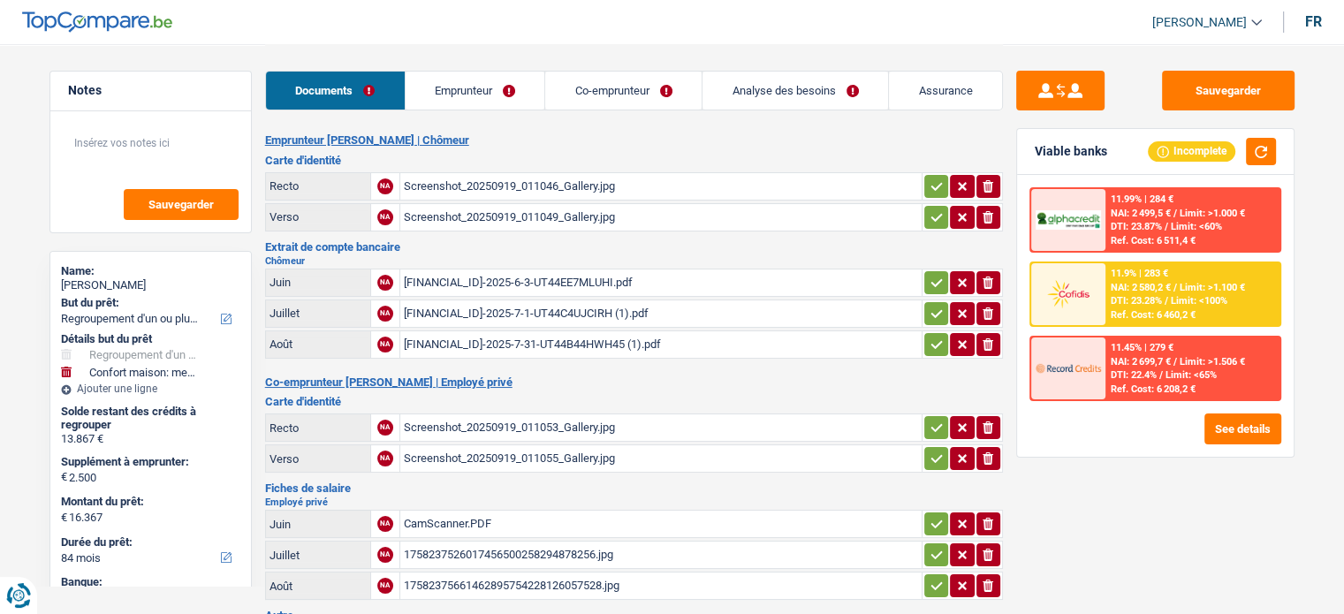
click at [670, 188] on div "Screenshot_20250919_011046_Gallery.jpg" at bounding box center [661, 186] width 514 height 27
click at [937, 179] on icon "button" at bounding box center [937, 187] width 14 height 18
click at [933, 218] on icon "button" at bounding box center [936, 217] width 11 height 8
click at [810, 287] on div "[FINANCIAL_ID]-2025-6-3-UT44EE7MLUHI.pdf" at bounding box center [661, 283] width 514 height 27
click at [692, 314] on div "[FINANCIAL_ID]-2025-7-1-UT44C4UJCIRH (1).pdf" at bounding box center [661, 314] width 514 height 27
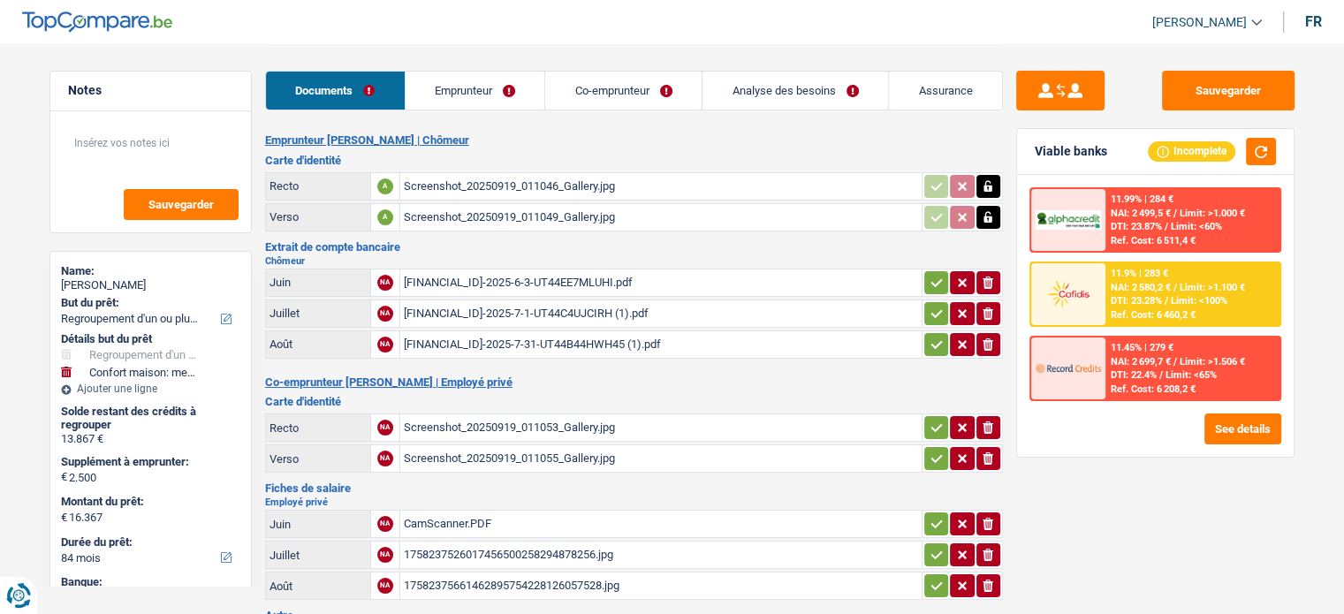
click at [619, 339] on div "[FINANCIAL_ID]-2025-7-31-UT44B44HWH45 (1).pdf" at bounding box center [661, 344] width 514 height 27
click at [661, 270] on div "[FINANCIAL_ID]-2025-6-3-UT44EE7MLUHI.pdf" at bounding box center [661, 283] width 514 height 27
click at [591, 427] on div "Screenshot_20250919_011053_Gallery.jpg" at bounding box center [661, 428] width 514 height 27
click at [930, 287] on icon "button" at bounding box center [937, 283] width 14 height 18
click at [936, 305] on icon "button" at bounding box center [937, 314] width 14 height 18
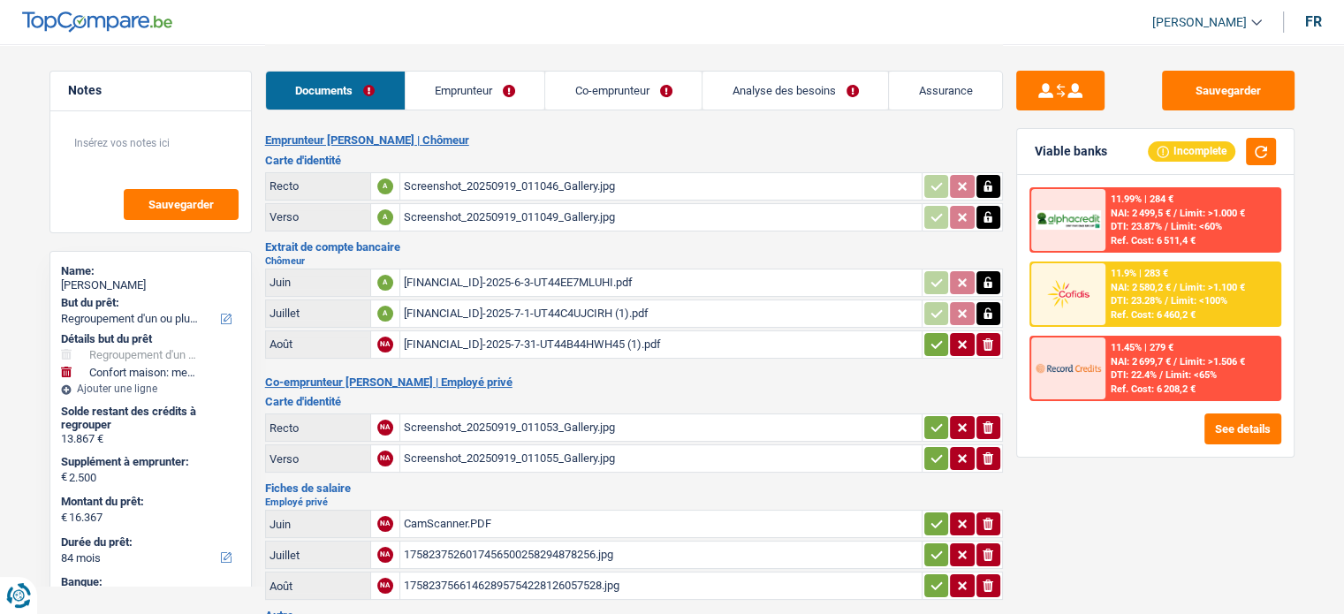
click at [940, 333] on button "button" at bounding box center [937, 344] width 24 height 23
click at [939, 424] on icon "button" at bounding box center [936, 428] width 11 height 8
click at [933, 462] on button "button" at bounding box center [937, 458] width 24 height 23
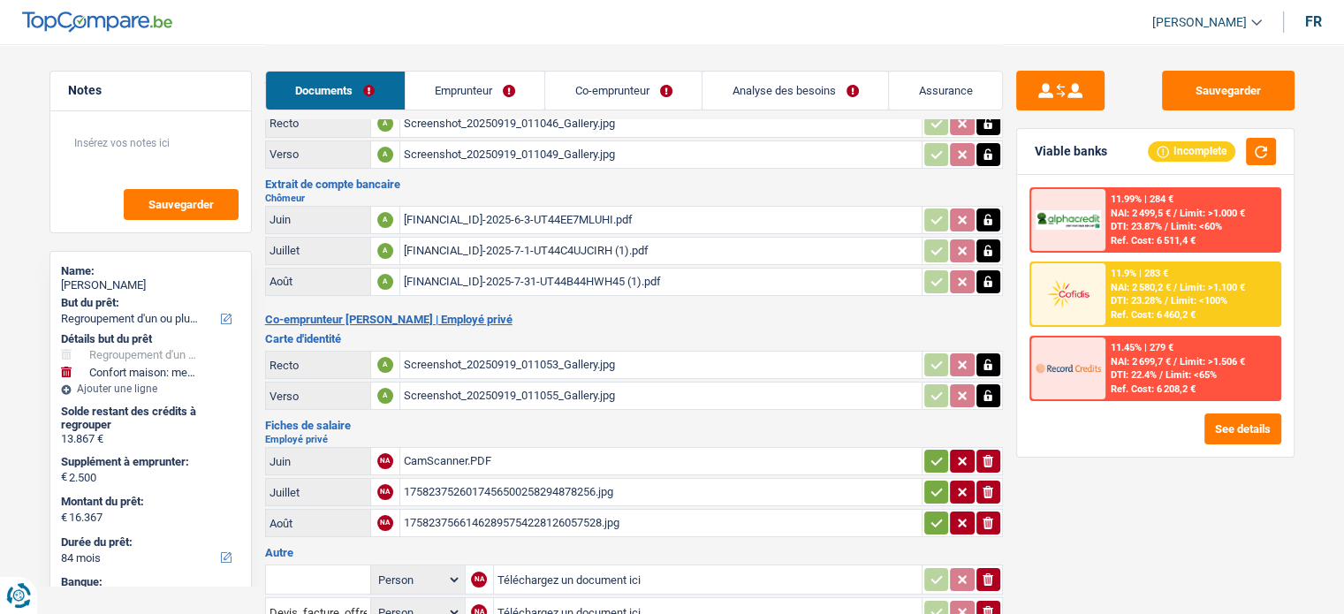
scroll to position [64, 0]
click at [685, 459] on div "CamScanner.PDF" at bounding box center [661, 460] width 514 height 27
click at [564, 479] on div "1758237526017456500258294878256.jpg" at bounding box center [661, 491] width 514 height 27
click at [644, 518] on div "17582375661462895754228126057528.jpg" at bounding box center [661, 522] width 514 height 27
click at [937, 452] on icon "button" at bounding box center [937, 461] width 14 height 18
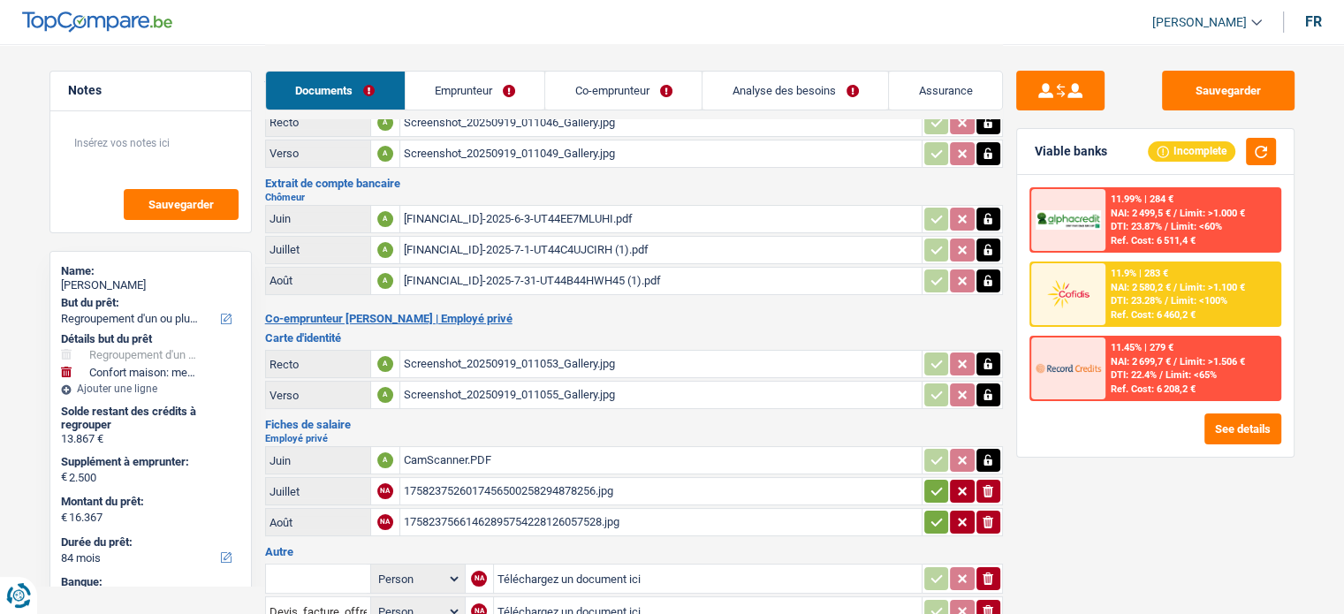
click at [936, 488] on icon "button" at bounding box center [936, 492] width 11 height 8
click at [936, 514] on icon "button" at bounding box center [937, 523] width 14 height 18
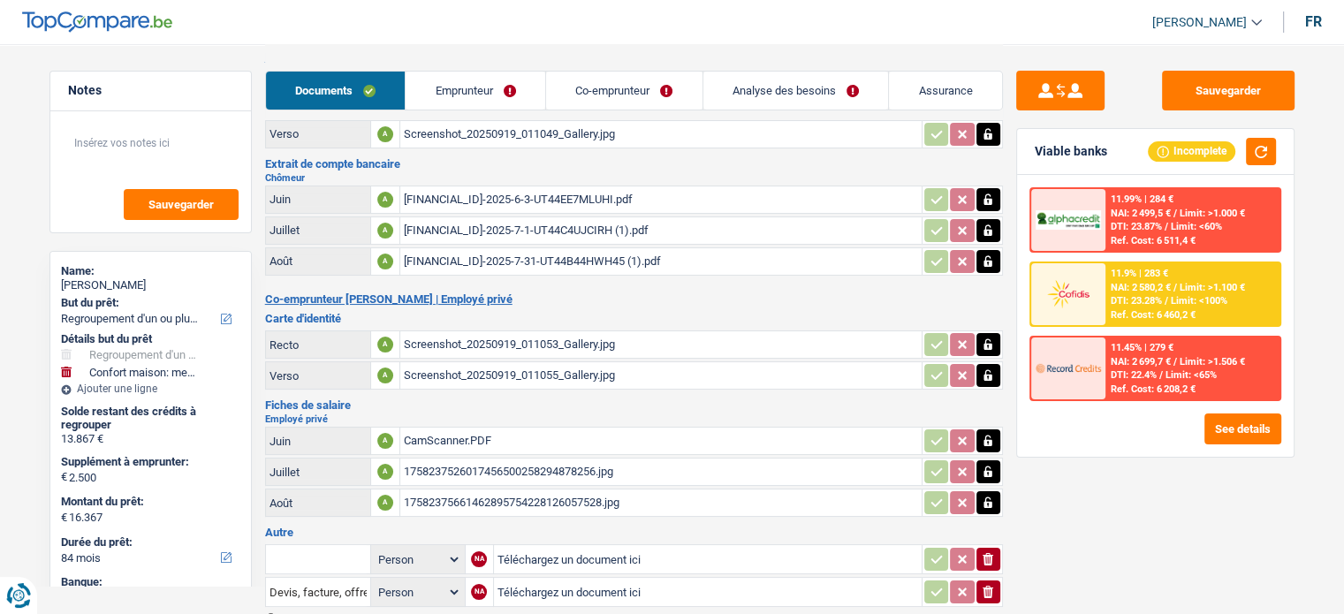
scroll to position [183, 0]
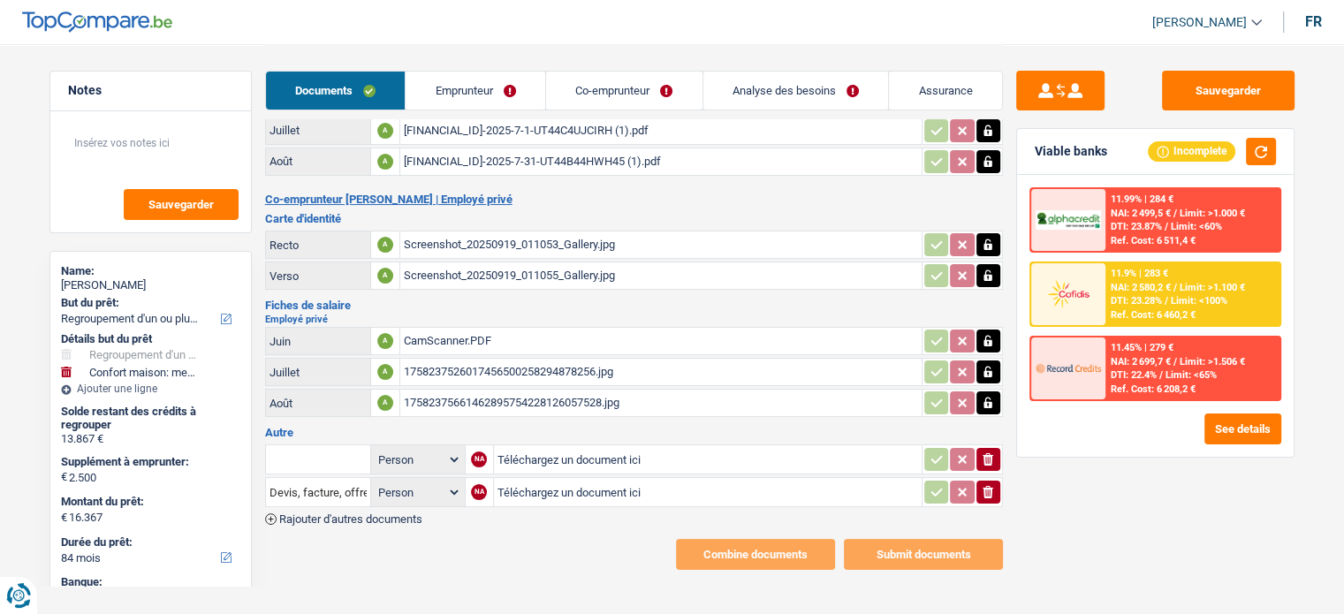
click at [992, 486] on icon "button" at bounding box center [988, 492] width 11 height 12
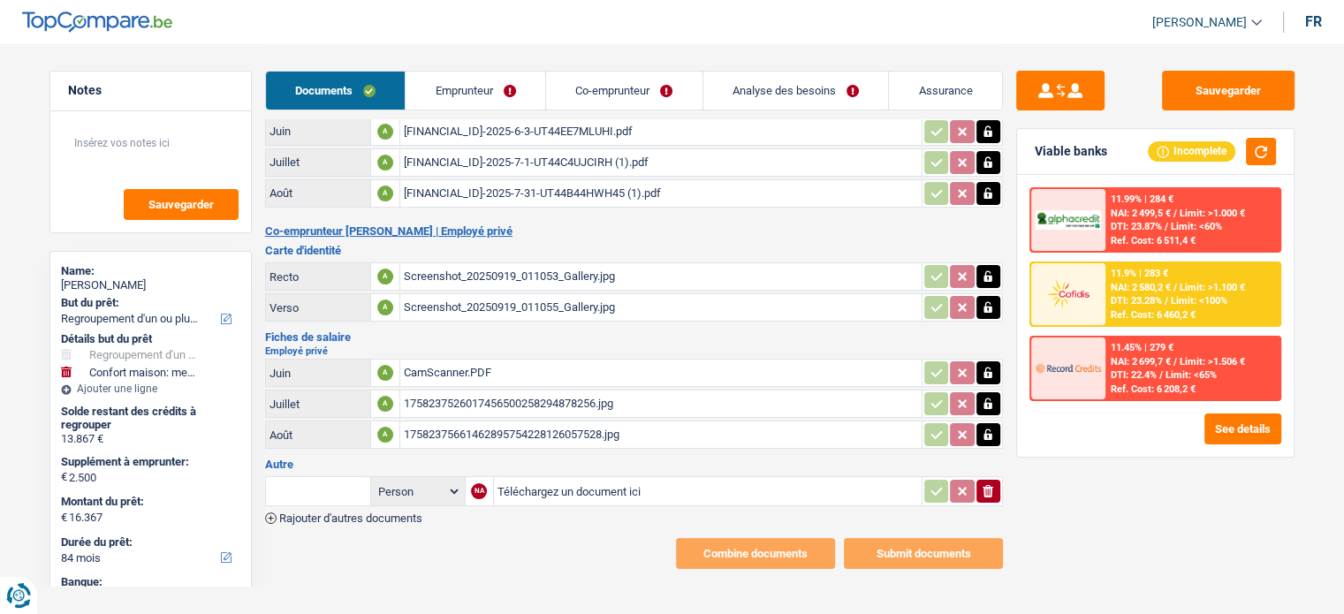
click at [997, 480] on button "ionicons-v5-e" at bounding box center [989, 491] width 24 height 23
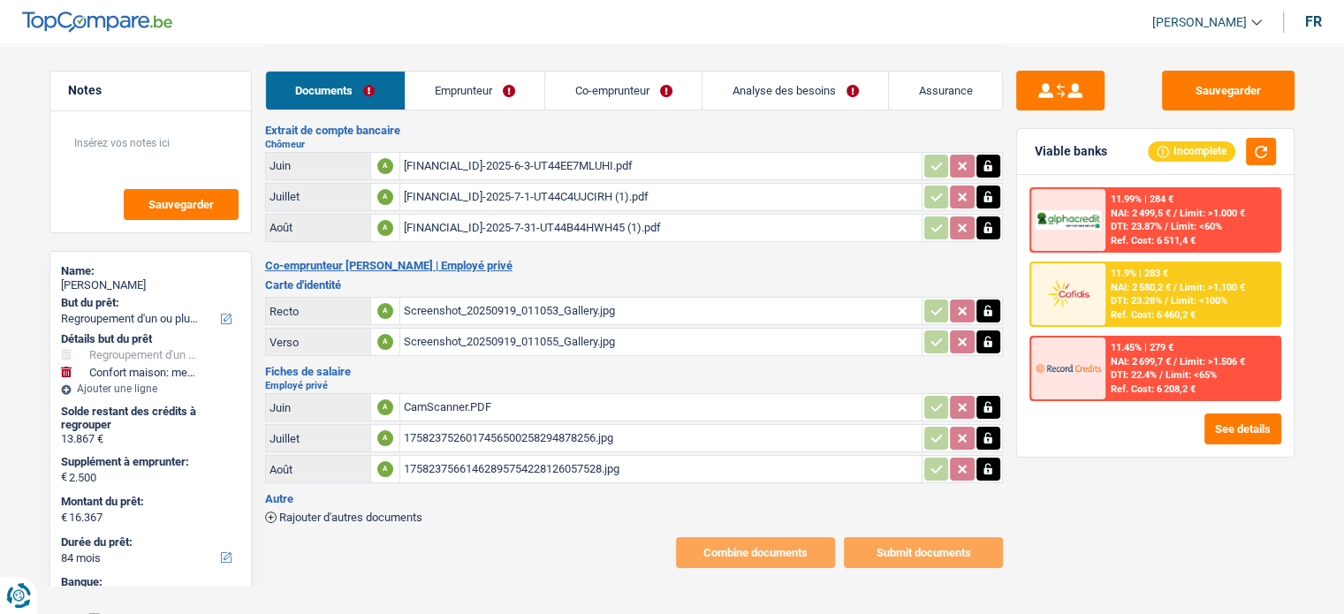
click at [435, 99] on link "Emprunteur" at bounding box center [476, 91] width 140 height 38
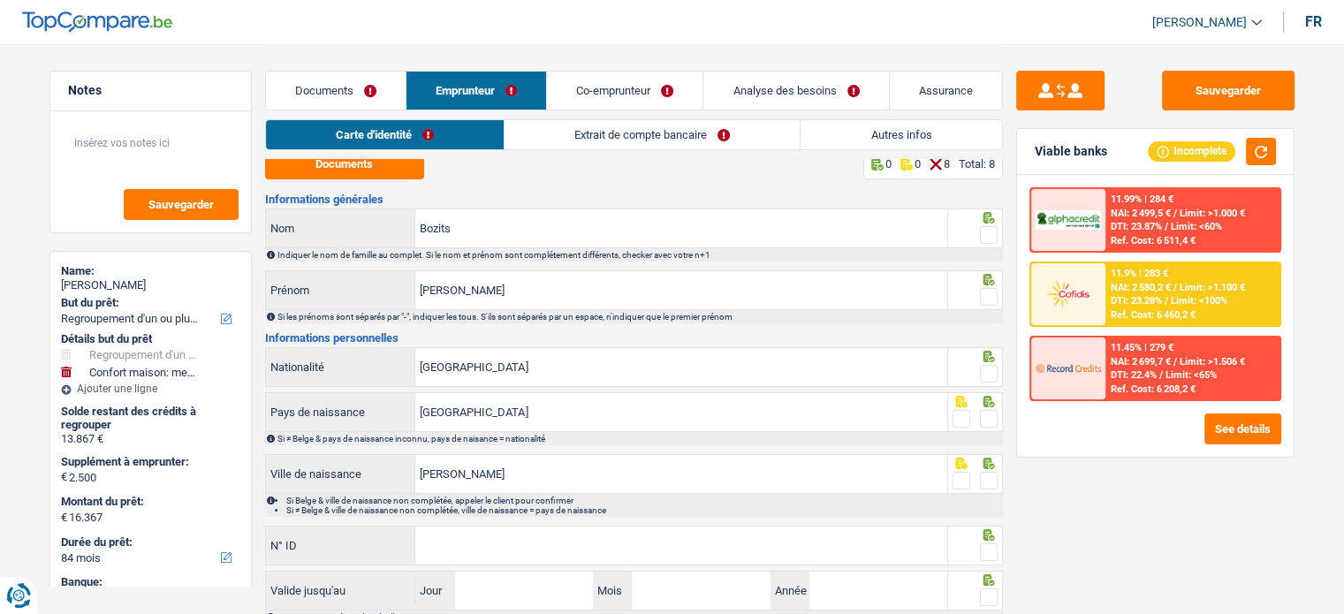
scroll to position [0, 0]
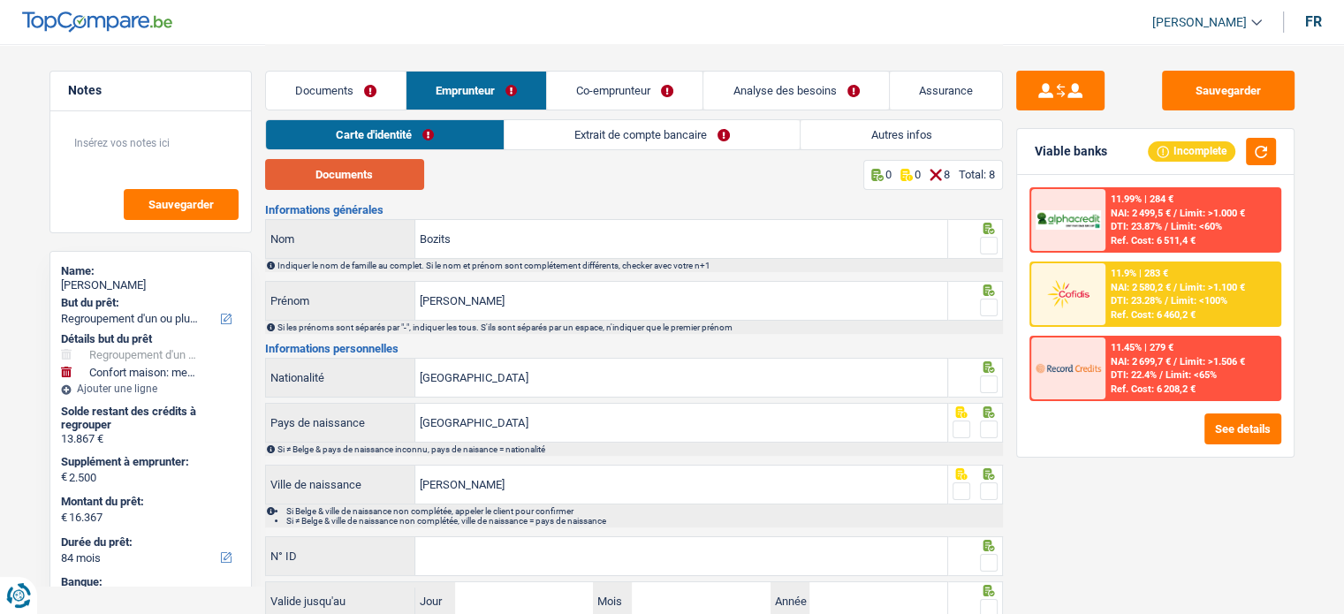
click at [385, 170] on button "Documents" at bounding box center [344, 174] width 159 height 31
click at [465, 295] on input "Aurelian valentin" at bounding box center [681, 301] width 532 height 38
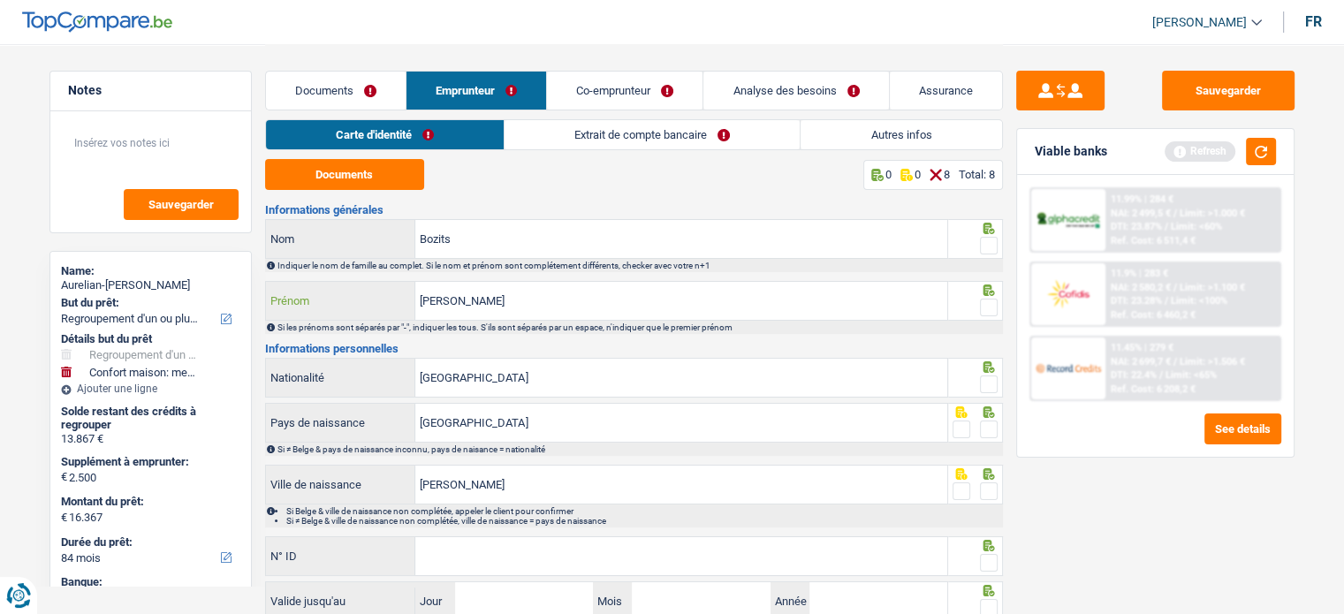
type input "Aurelian-valentin"
click at [987, 240] on span at bounding box center [989, 246] width 18 height 18
click at [0, 0] on input "radio" at bounding box center [0, 0] width 0 height 0
click at [1000, 301] on div at bounding box center [975, 301] width 55 height 40
click at [990, 301] on span at bounding box center [989, 308] width 18 height 18
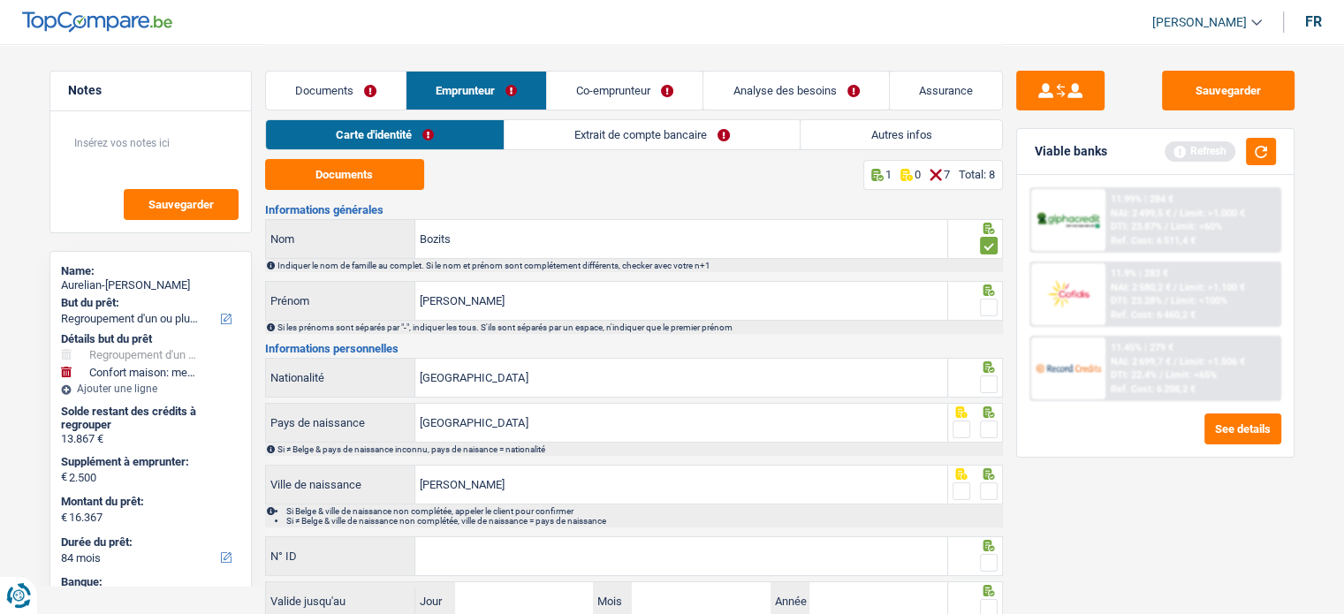
click at [0, 0] on input "radio" at bounding box center [0, 0] width 0 height 0
click at [994, 382] on span at bounding box center [989, 385] width 18 height 18
click at [0, 0] on input "radio" at bounding box center [0, 0] width 0 height 0
paste input "595-1699562-43"
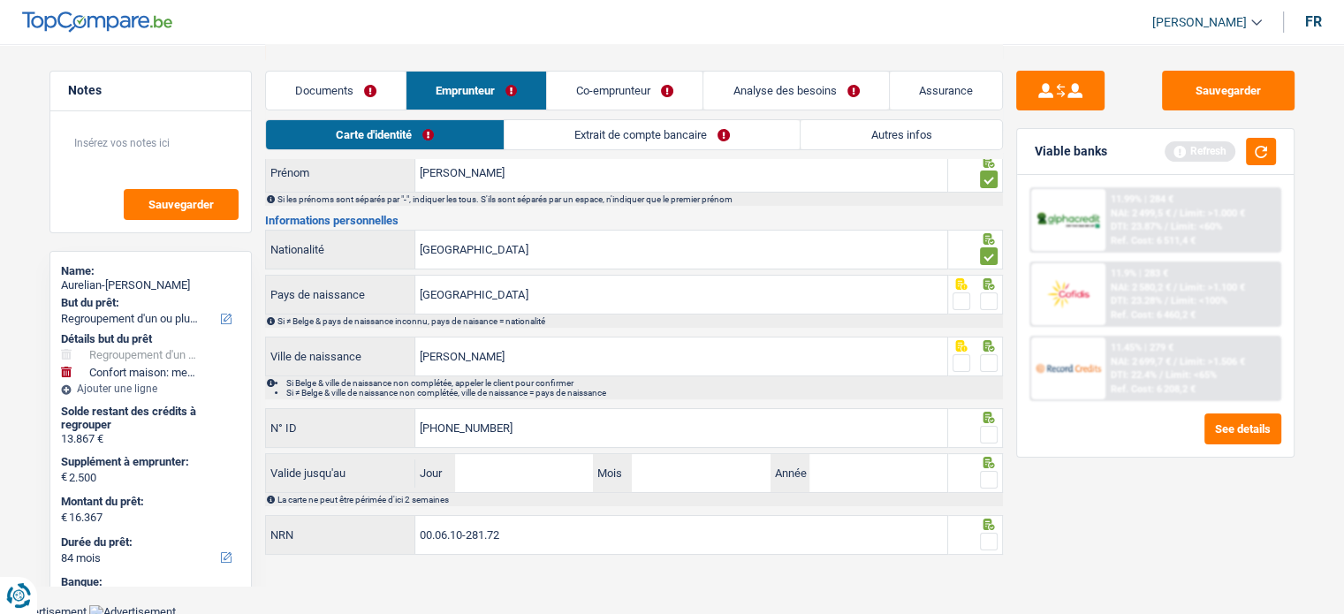
type input "595-1699562-43"
click at [998, 304] on div at bounding box center [975, 295] width 55 height 40
click at [983, 293] on span at bounding box center [989, 302] width 18 height 18
click at [0, 0] on input "radio" at bounding box center [0, 0] width 0 height 0
click at [994, 370] on div at bounding box center [989, 364] width 18 height 22
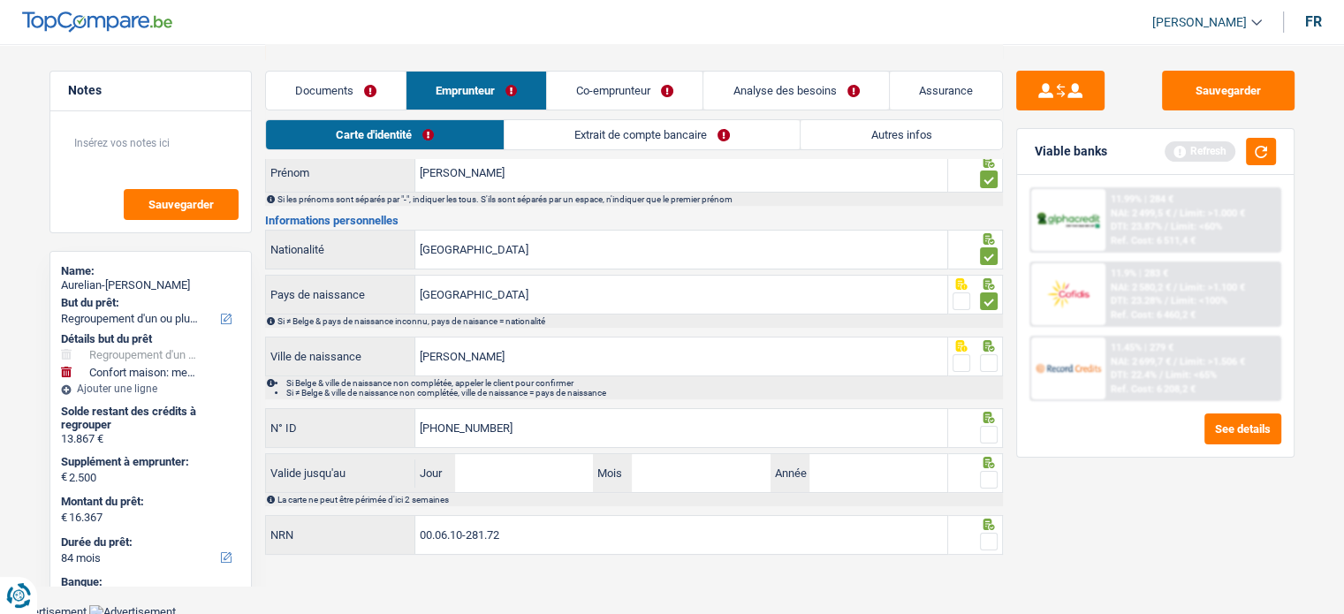
click at [984, 360] on span at bounding box center [989, 363] width 18 height 18
click at [0, 0] on input "radio" at bounding box center [0, 0] width 0 height 0
click at [991, 433] on span at bounding box center [989, 435] width 18 height 18
click at [0, 0] on input "radio" at bounding box center [0, 0] width 0 height 0
click at [990, 473] on span at bounding box center [989, 480] width 18 height 18
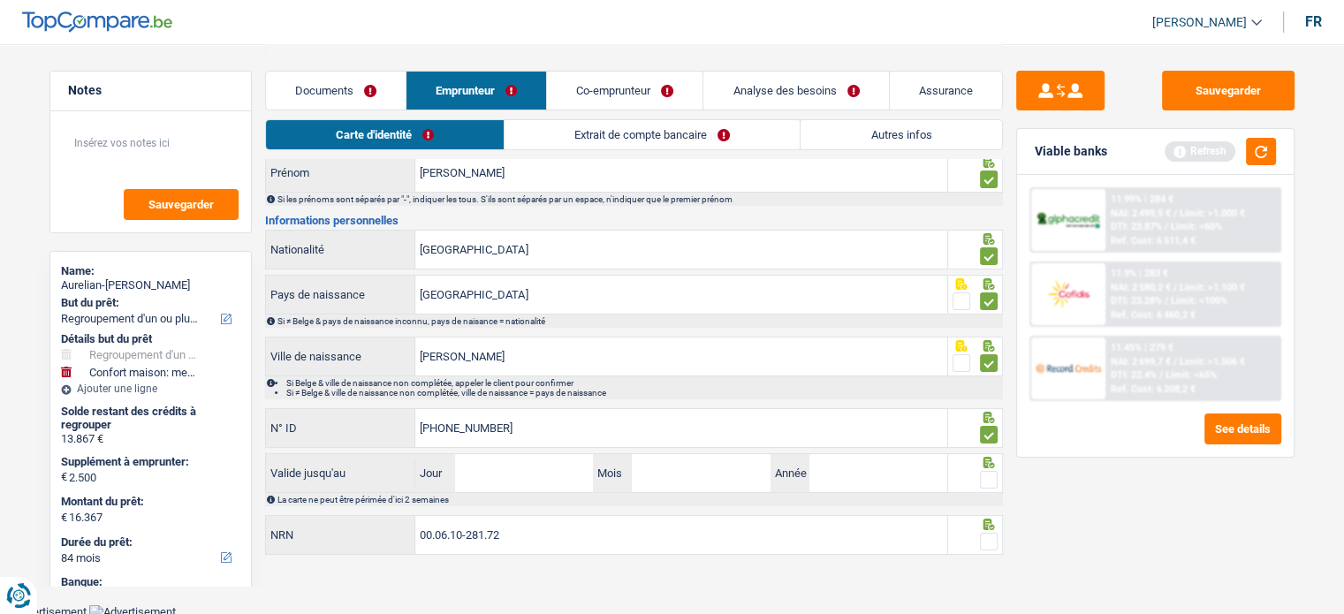
click at [0, 0] on input "radio" at bounding box center [0, 0] width 0 height 0
click at [504, 465] on input "Jour" at bounding box center [524, 473] width 138 height 38
type input "22"
type input "08"
type input "2033"
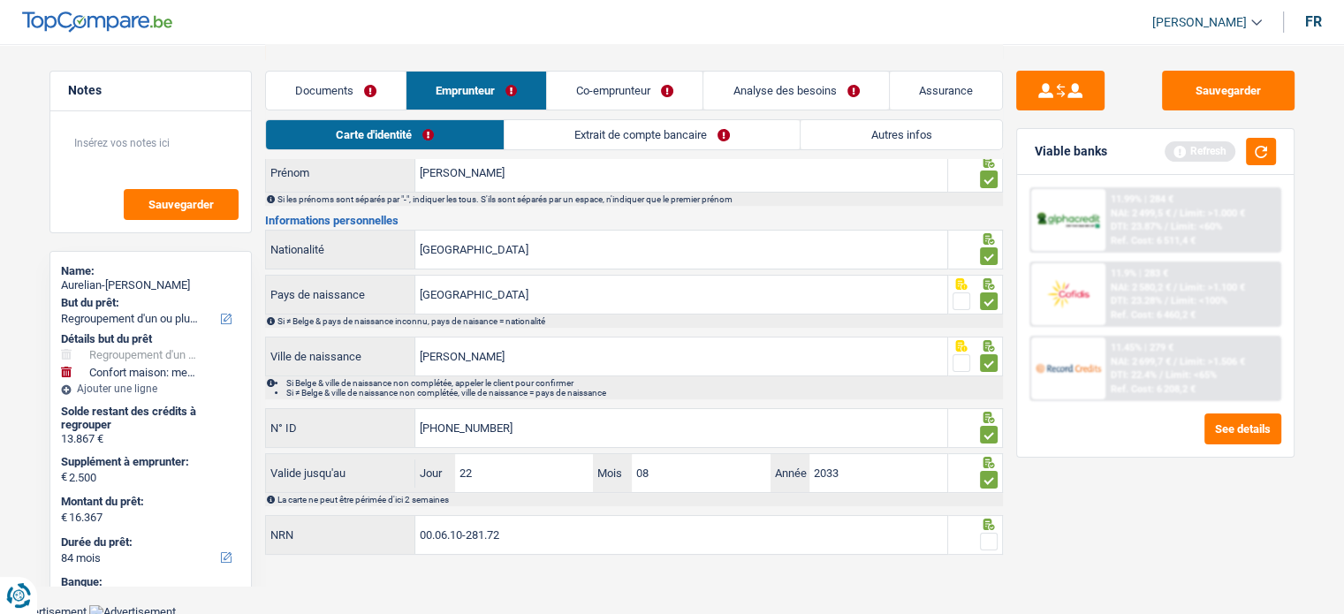
click at [993, 540] on span at bounding box center [989, 542] width 18 height 18
click at [0, 0] on input "radio" at bounding box center [0, 0] width 0 height 0
click at [534, 145] on link "Extrait de compte bancaire" at bounding box center [653, 134] width 295 height 29
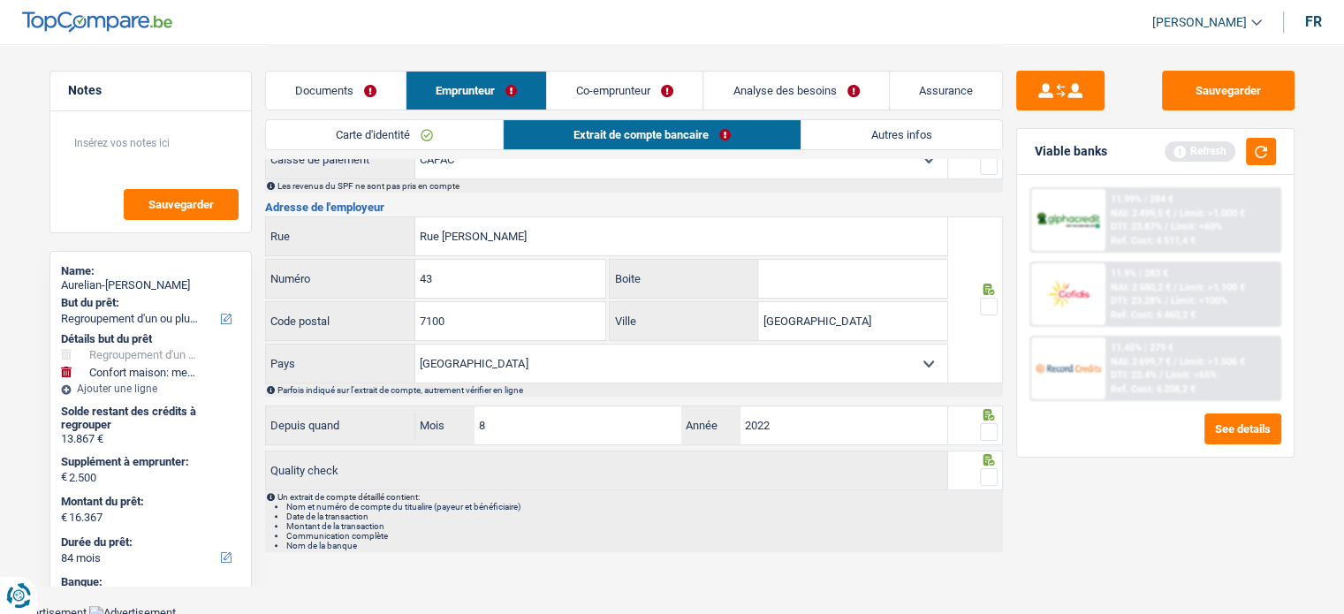
scroll to position [0, 0]
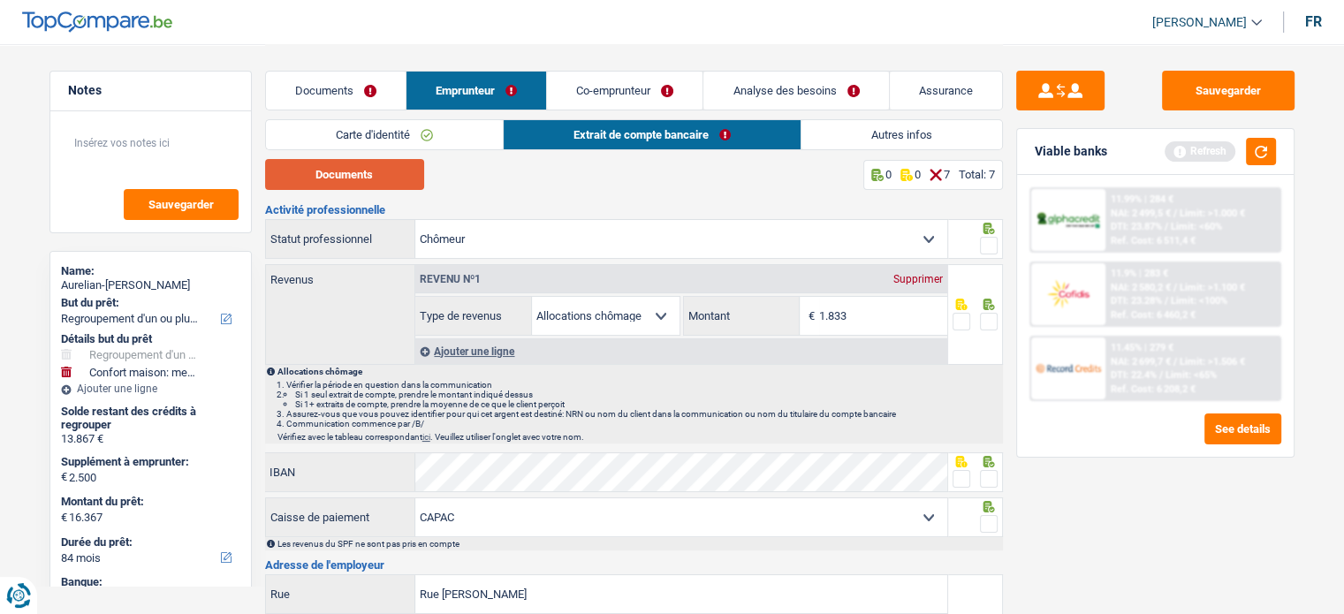
click at [378, 180] on button "Documents" at bounding box center [344, 174] width 159 height 31
click at [835, 324] on input "1.833" at bounding box center [883, 316] width 128 height 38
type input "1.788"
click at [993, 321] on span at bounding box center [989, 322] width 18 height 18
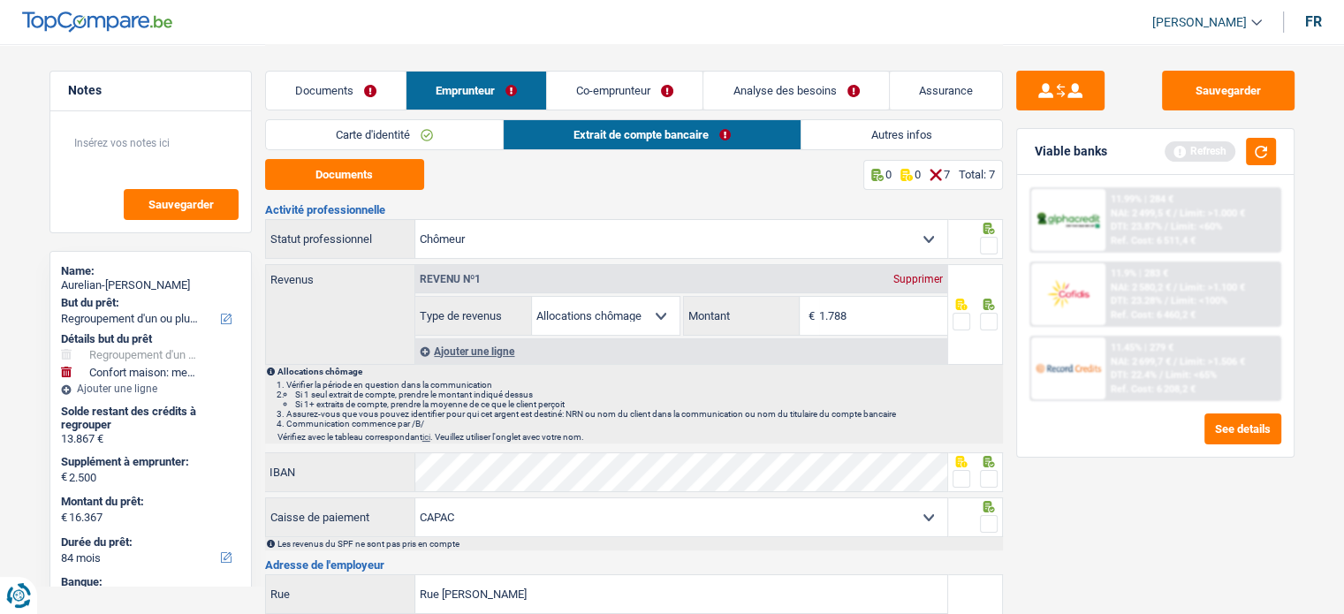
click at [0, 0] on input "radio" at bounding box center [0, 0] width 0 height 0
click at [994, 247] on span at bounding box center [989, 246] width 18 height 18
click at [0, 0] on input "radio" at bounding box center [0, 0] width 0 height 0
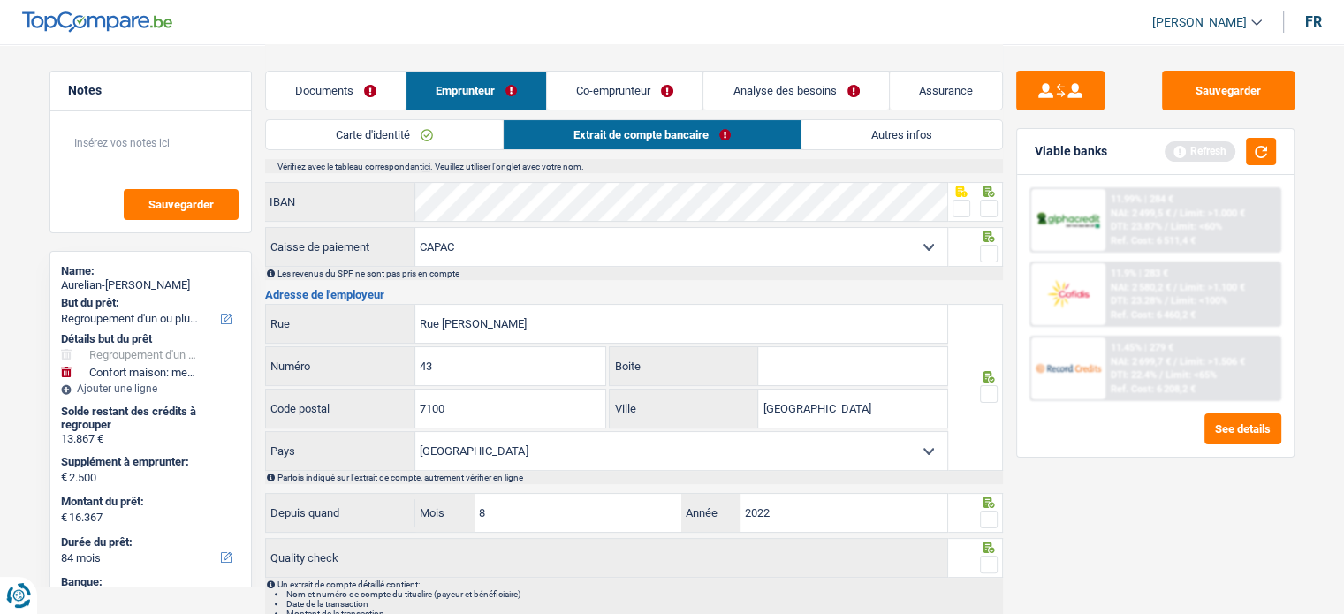
scroll to position [271, 0]
click at [955, 207] on span at bounding box center [962, 208] width 18 height 18
click at [0, 0] on input "radio" at bounding box center [0, 0] width 0 height 0
click at [991, 254] on span at bounding box center [989, 253] width 18 height 18
click at [0, 0] on input "radio" at bounding box center [0, 0] width 0 height 0
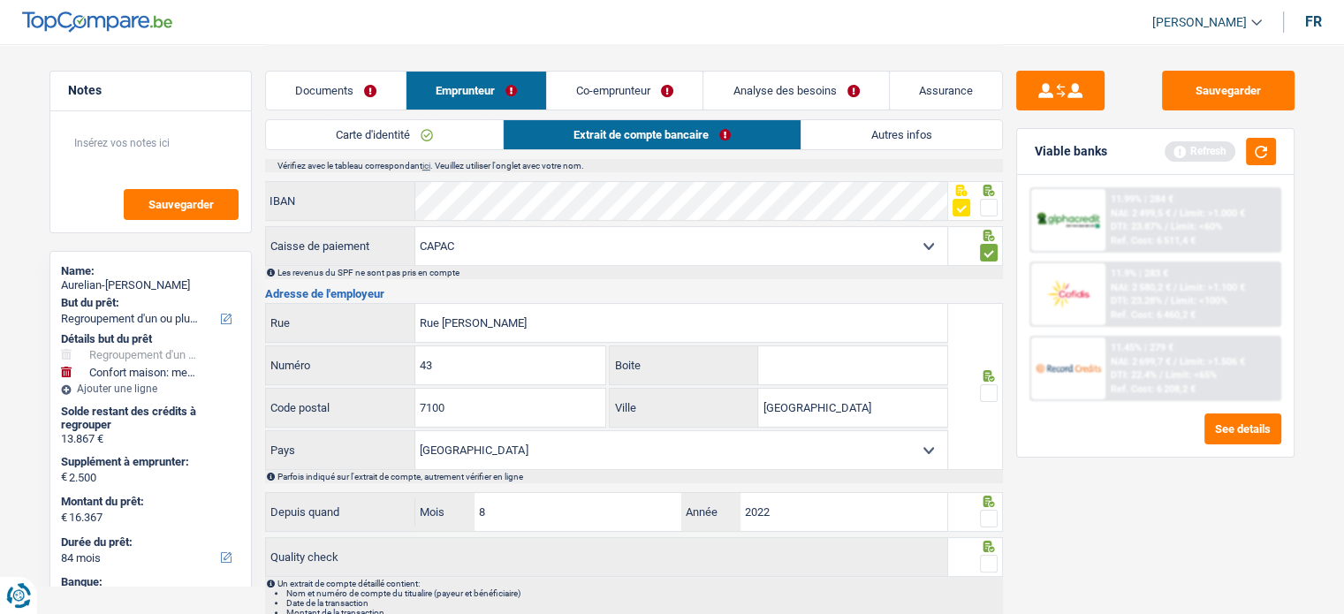
click at [986, 385] on span at bounding box center [989, 394] width 18 height 18
click at [0, 0] on input "radio" at bounding box center [0, 0] width 0 height 0
click at [989, 520] on span at bounding box center [989, 519] width 18 height 18
click at [0, 0] on input "radio" at bounding box center [0, 0] width 0 height 0
click at [991, 555] on span at bounding box center [989, 564] width 18 height 18
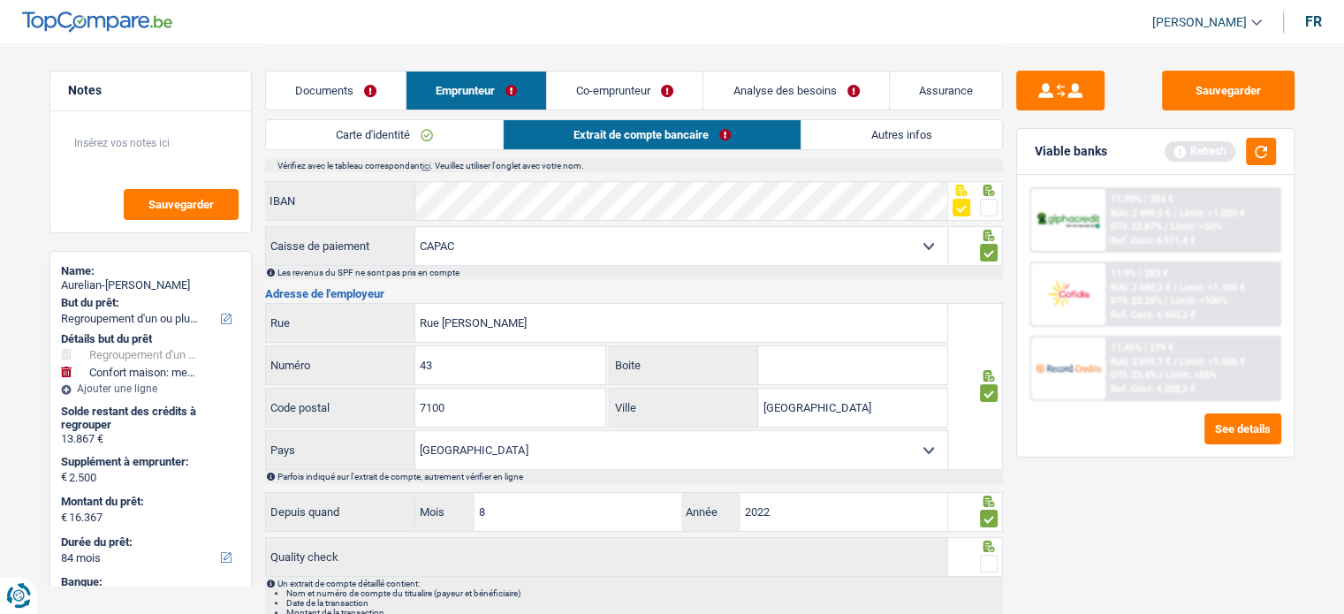
click at [0, 0] on input "radio" at bounding box center [0, 0] width 0 height 0
click at [900, 141] on link "Autres infos" at bounding box center [902, 134] width 201 height 29
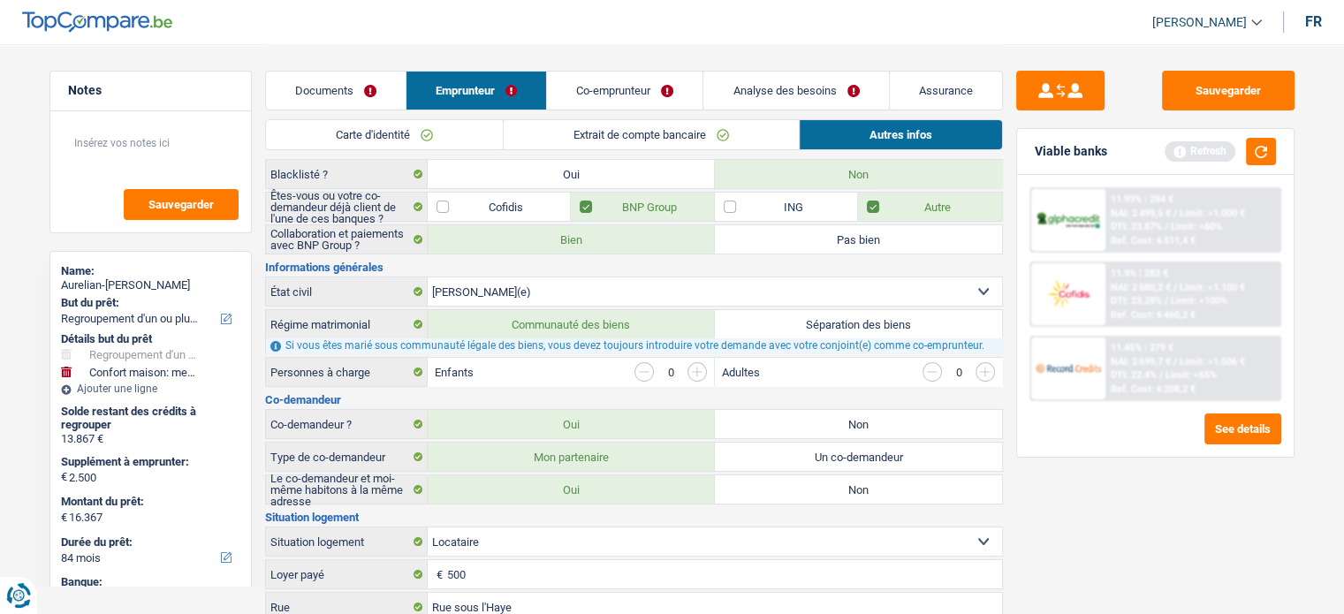
scroll to position [108, 0]
click at [644, 73] on link "Co-emprunteur" at bounding box center [625, 91] width 156 height 38
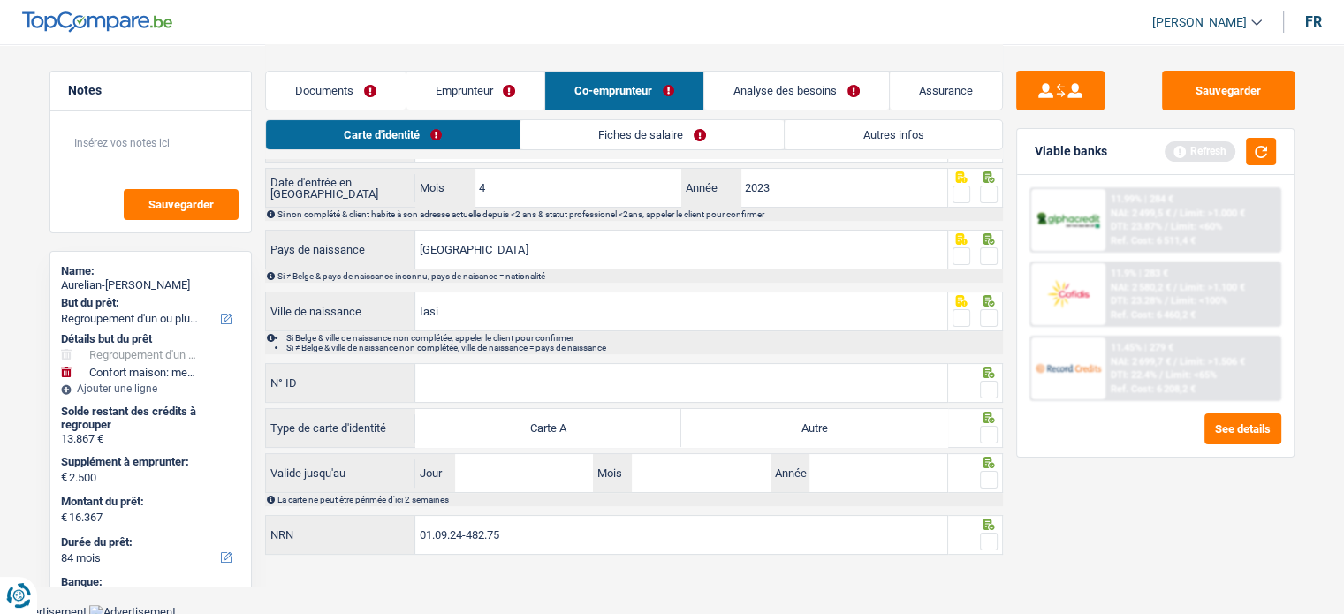
scroll to position [0, 0]
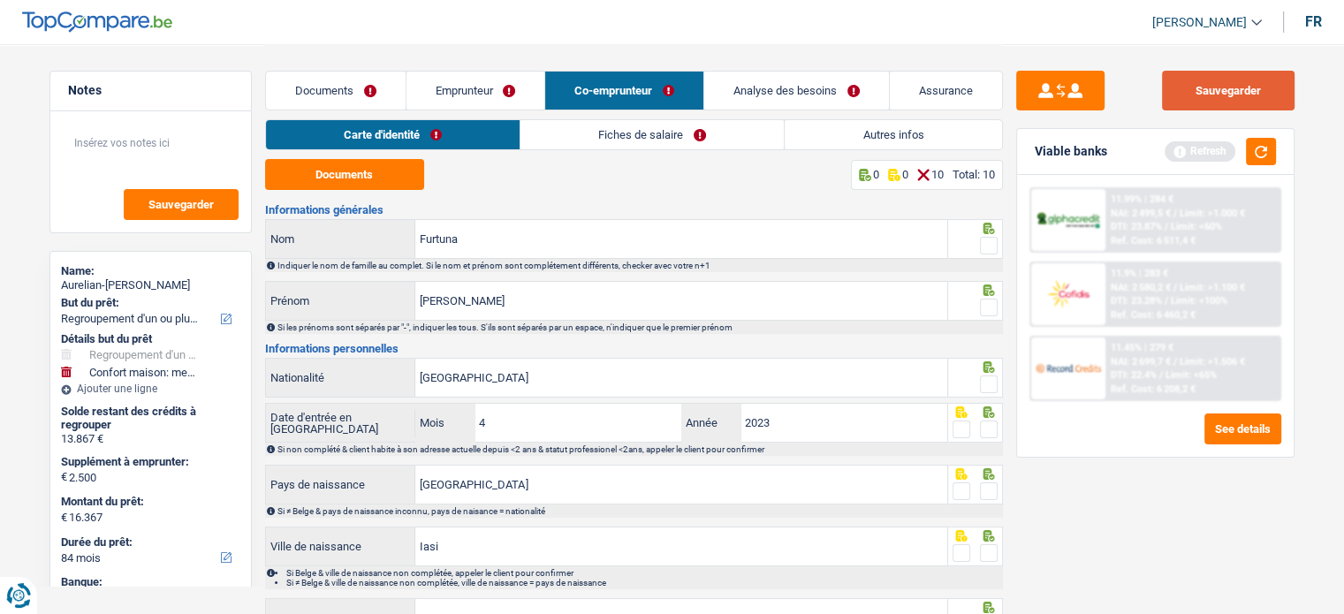
click at [1165, 84] on button "Sauvegarder" at bounding box center [1228, 91] width 133 height 40
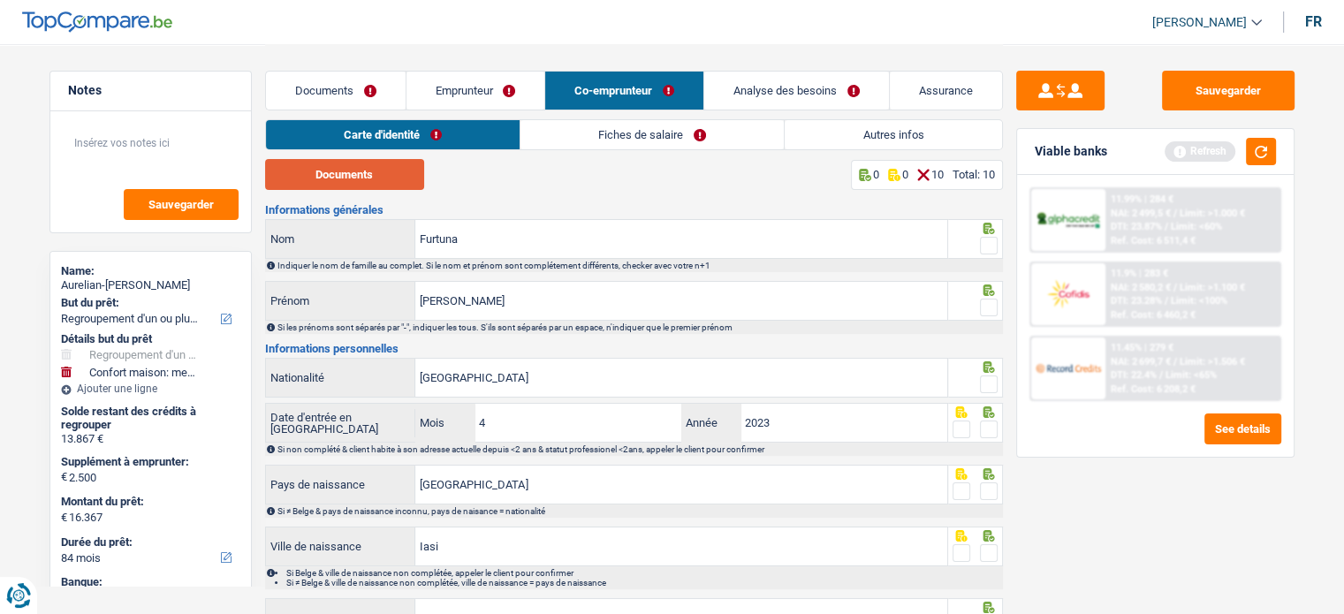
click at [377, 179] on button "Documents" at bounding box center [344, 174] width 159 height 31
click at [986, 240] on span at bounding box center [989, 246] width 18 height 18
click at [0, 0] on input "radio" at bounding box center [0, 0] width 0 height 0
click at [989, 302] on span at bounding box center [989, 308] width 18 height 18
click at [0, 0] on input "radio" at bounding box center [0, 0] width 0 height 0
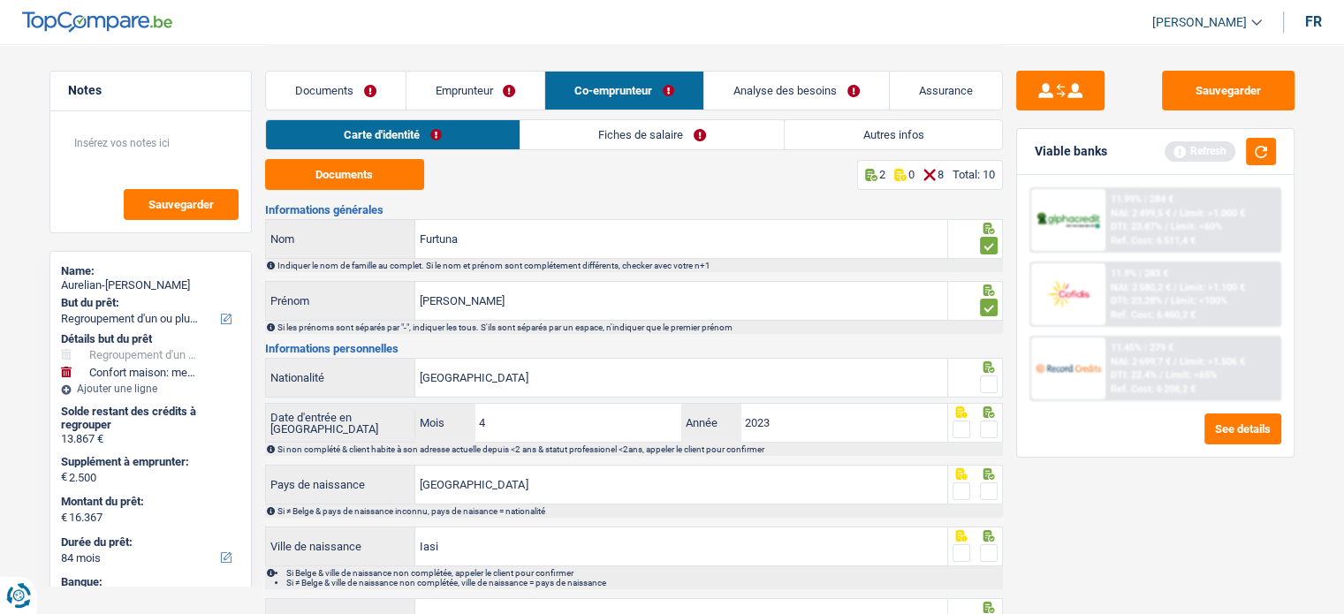
click at [986, 376] on span at bounding box center [989, 385] width 18 height 18
click at [0, 0] on input "radio" at bounding box center [0, 0] width 0 height 0
click at [990, 427] on span at bounding box center [989, 430] width 18 height 18
click at [0, 0] on input "radio" at bounding box center [0, 0] width 0 height 0
click at [996, 489] on span at bounding box center [989, 492] width 18 height 18
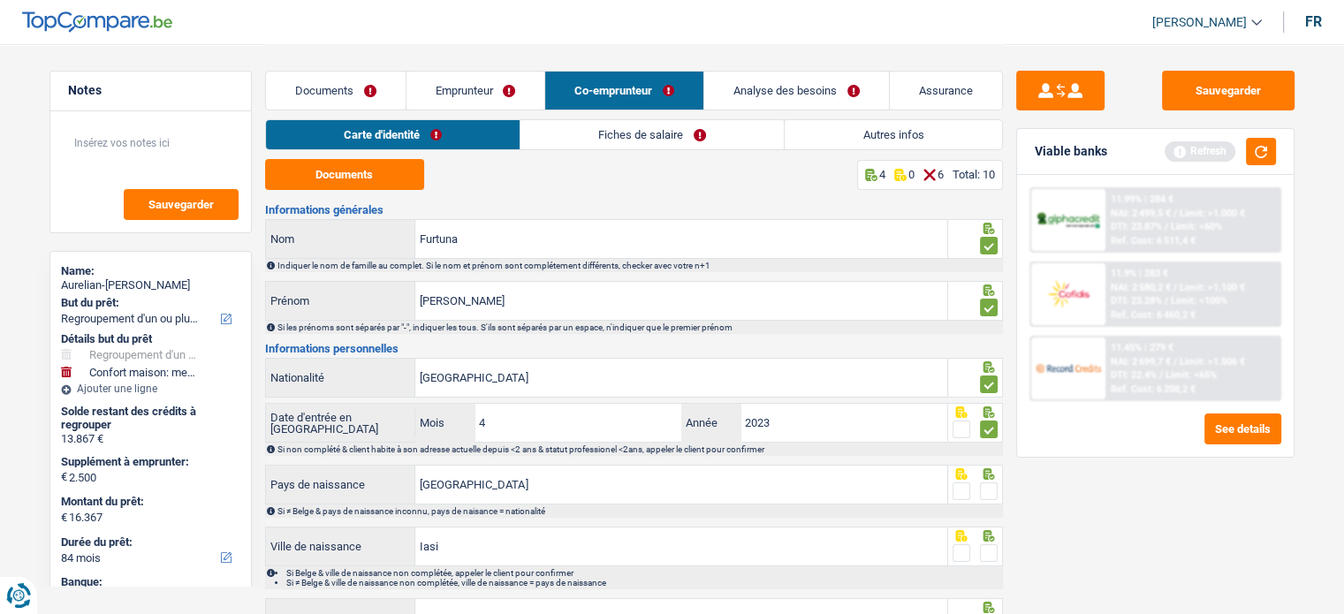
click at [0, 0] on input "radio" at bounding box center [0, 0] width 0 height 0
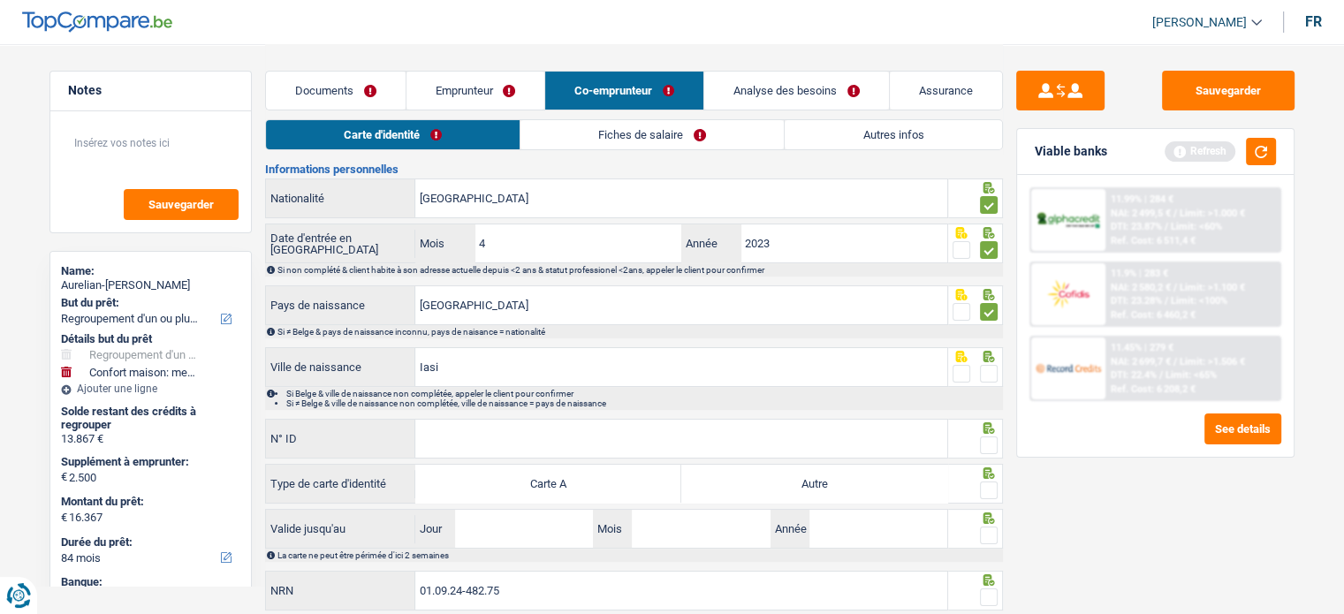
scroll to position [180, 0]
click at [983, 367] on span at bounding box center [989, 373] width 18 height 18
click at [0, 0] on input "radio" at bounding box center [0, 0] width 0 height 0
click at [989, 438] on span at bounding box center [989, 445] width 18 height 18
click at [0, 0] on input "radio" at bounding box center [0, 0] width 0 height 0
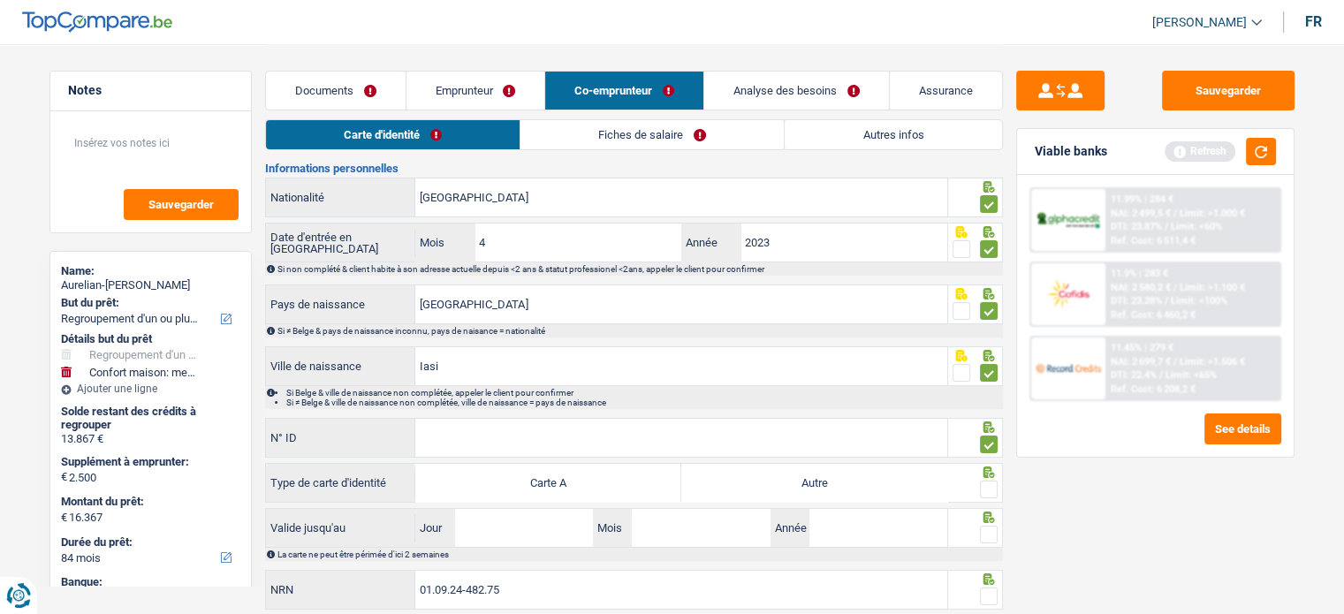
scroll to position [235, 0]
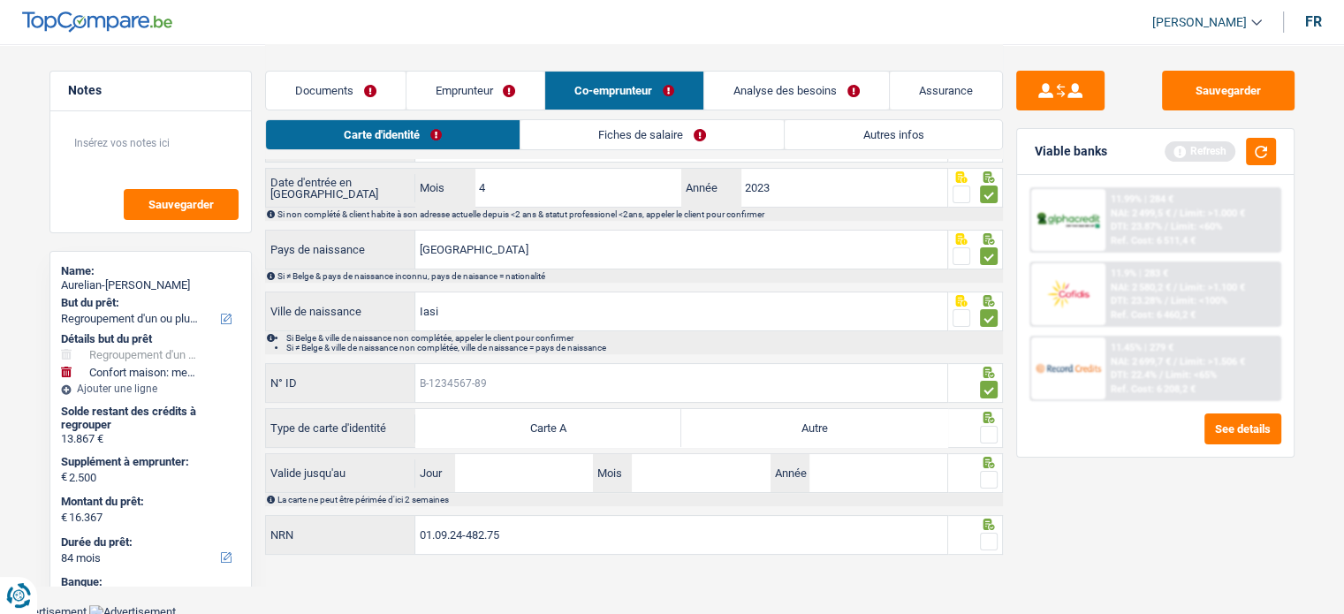
click at [474, 385] on input "N° ID" at bounding box center [681, 383] width 532 height 38
paste input "B-5397715-53"
type input "B-5397715-53"
click at [988, 434] on span at bounding box center [989, 435] width 18 height 18
click at [0, 0] on input "radio" at bounding box center [0, 0] width 0 height 0
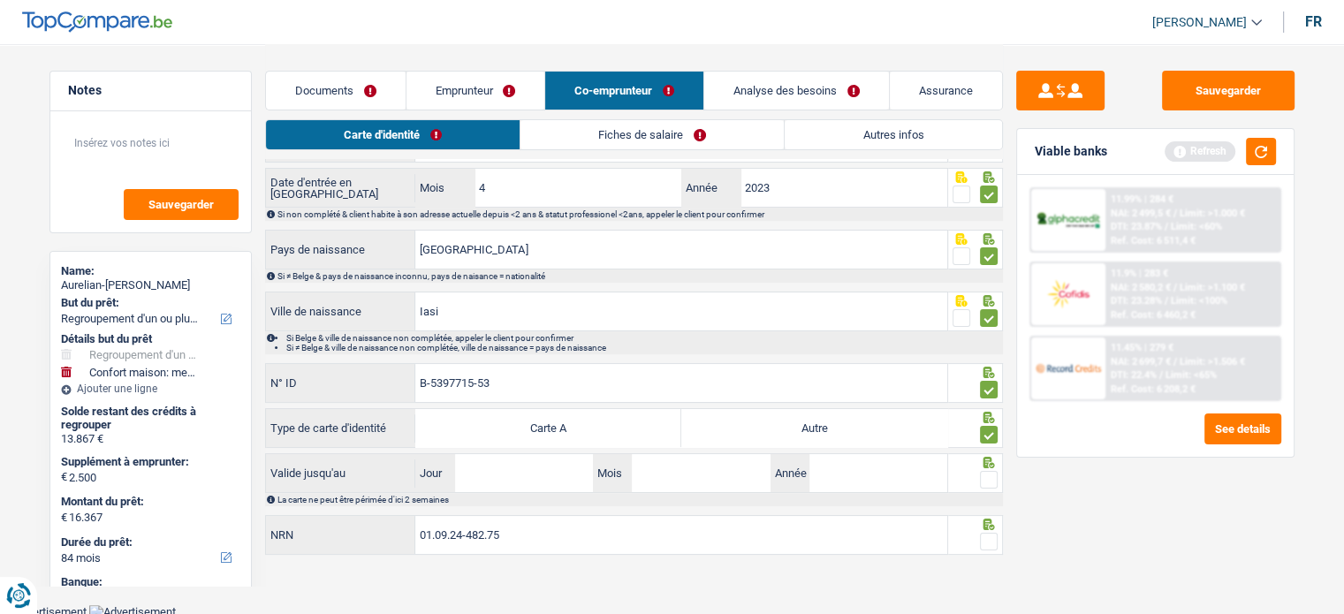
click at [885, 423] on label "Autre" at bounding box center [815, 428] width 266 height 38
click at [885, 423] on input "Autre" at bounding box center [815, 428] width 266 height 38
radio input "true"
click at [990, 479] on span at bounding box center [989, 480] width 18 height 18
click at [0, 0] on input "radio" at bounding box center [0, 0] width 0 height 0
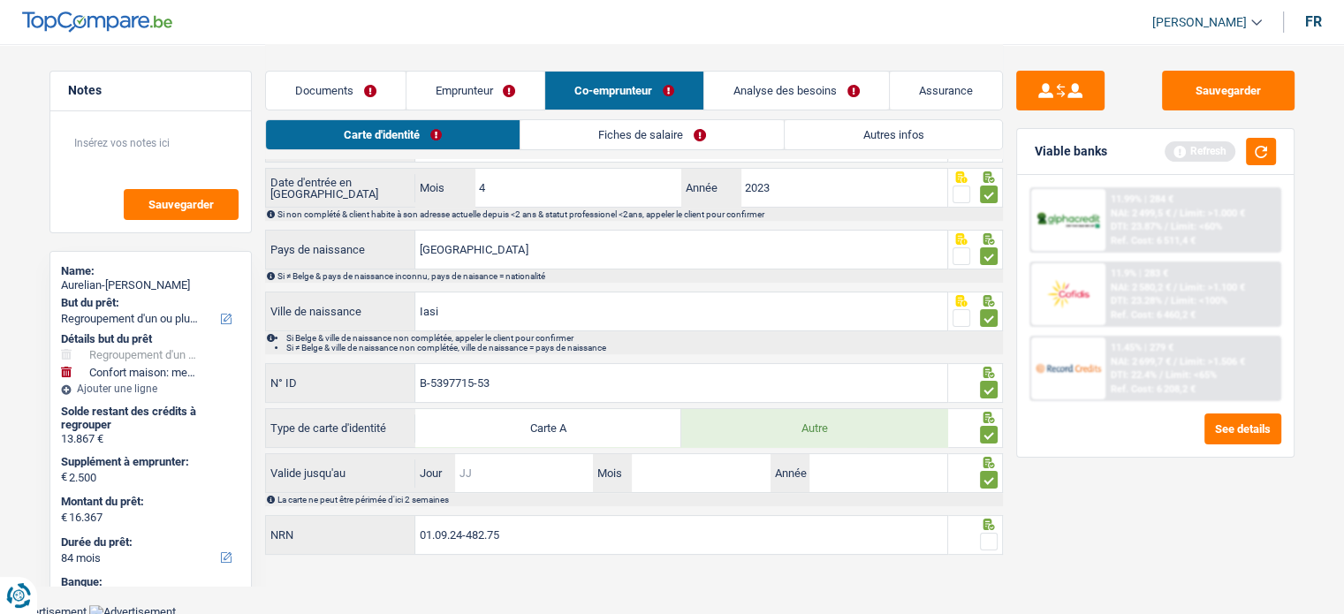
click at [541, 461] on input "Jour" at bounding box center [524, 473] width 138 height 38
type input "25"
type input "04"
type input "2028"
click at [983, 535] on span at bounding box center [989, 542] width 18 height 18
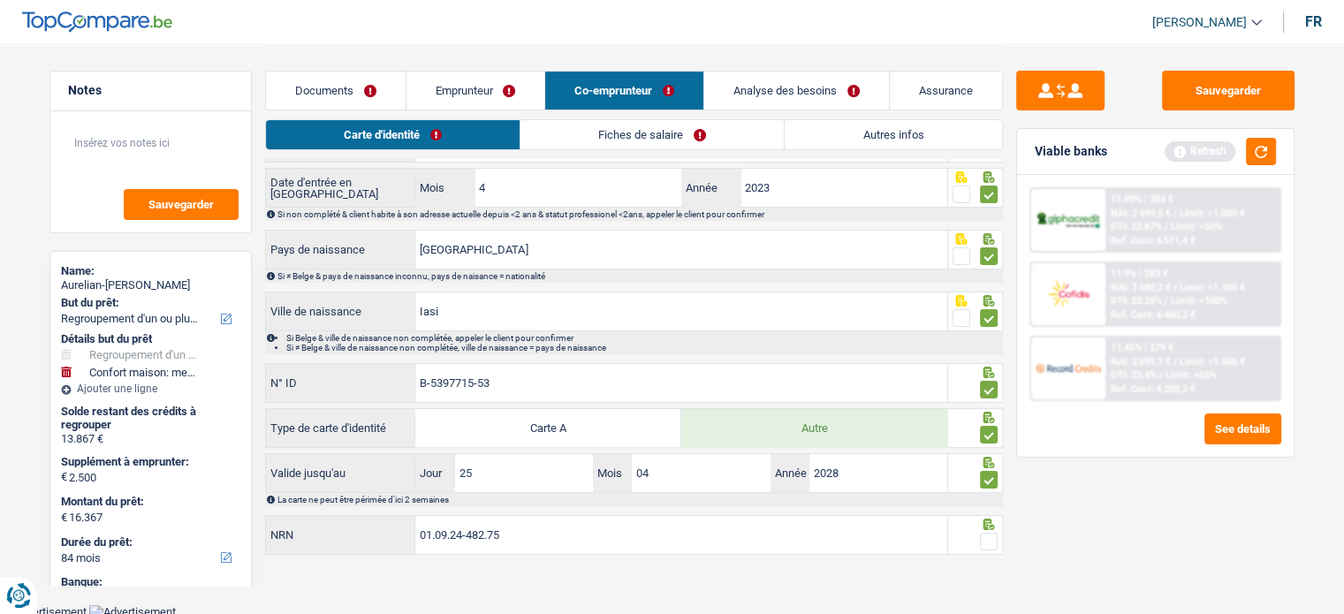
click at [0, 0] on input "radio" at bounding box center [0, 0] width 0 height 0
click at [647, 138] on link "Fiches de salaire" at bounding box center [653, 134] width 263 height 29
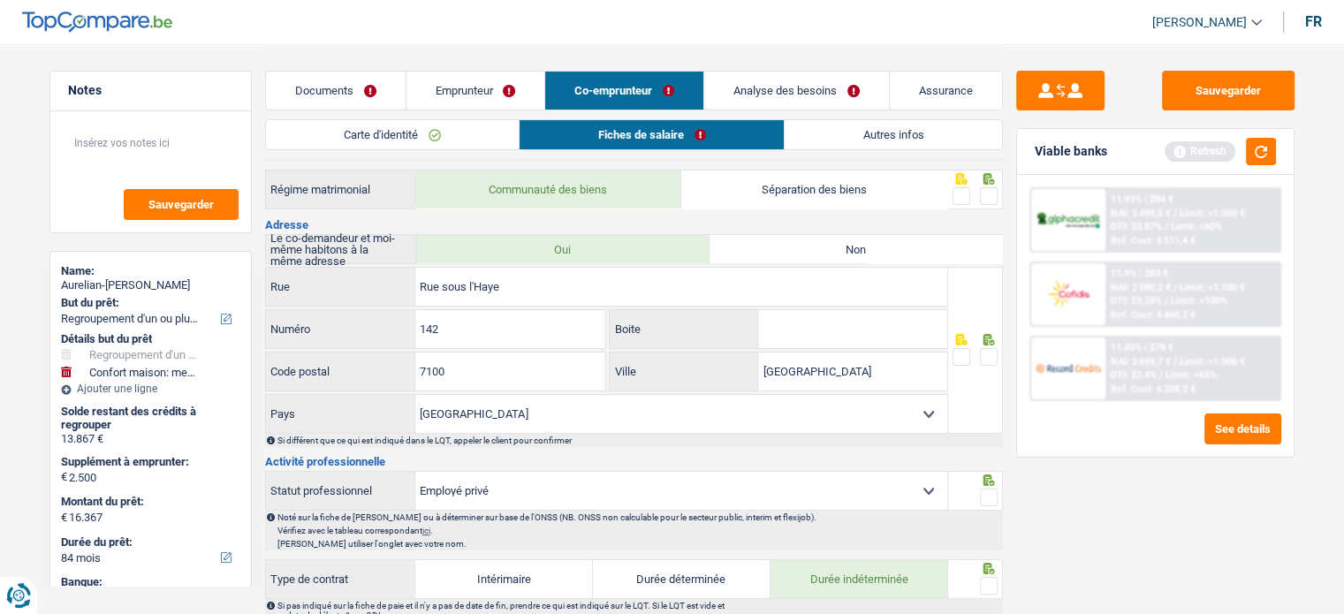
click at [991, 187] on span at bounding box center [989, 196] width 18 height 18
click at [0, 0] on input "radio" at bounding box center [0, 0] width 0 height 0
click at [981, 357] on span at bounding box center [989, 357] width 18 height 18
click at [0, 0] on input "radio" at bounding box center [0, 0] width 0 height 0
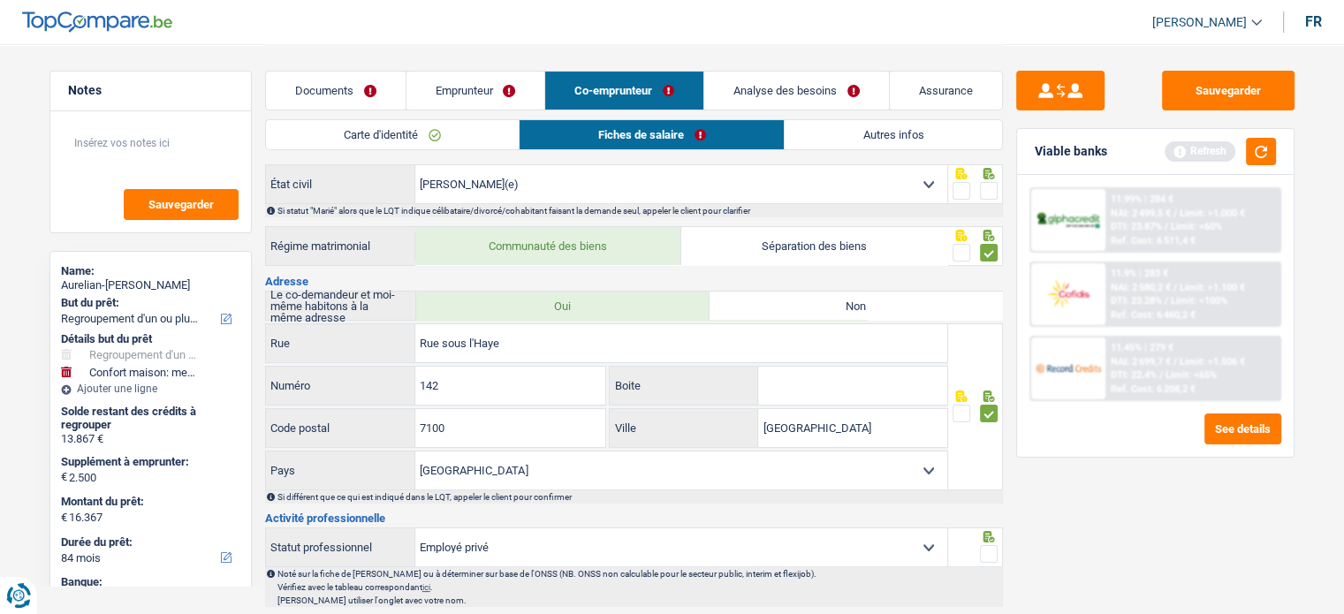
scroll to position [0, 0]
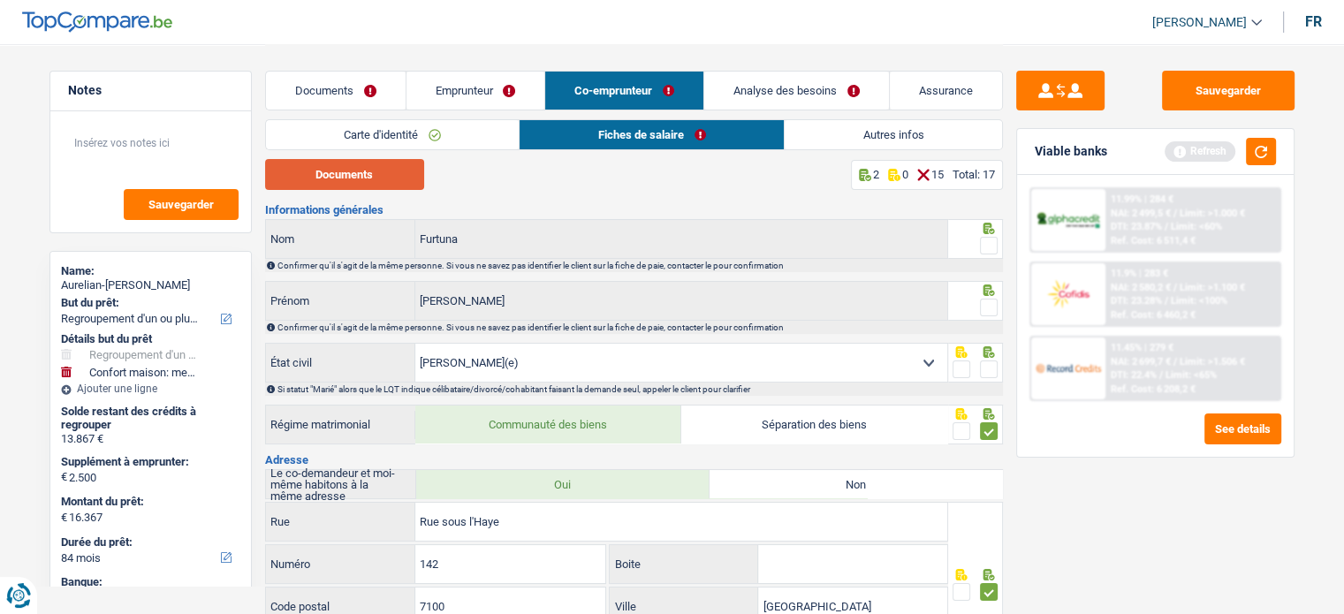
click at [353, 175] on button "Documents" at bounding box center [344, 174] width 159 height 31
click at [987, 243] on span at bounding box center [989, 246] width 18 height 18
click at [0, 0] on input "radio" at bounding box center [0, 0] width 0 height 0
click at [991, 309] on span at bounding box center [989, 308] width 18 height 18
click at [0, 0] on input "radio" at bounding box center [0, 0] width 0 height 0
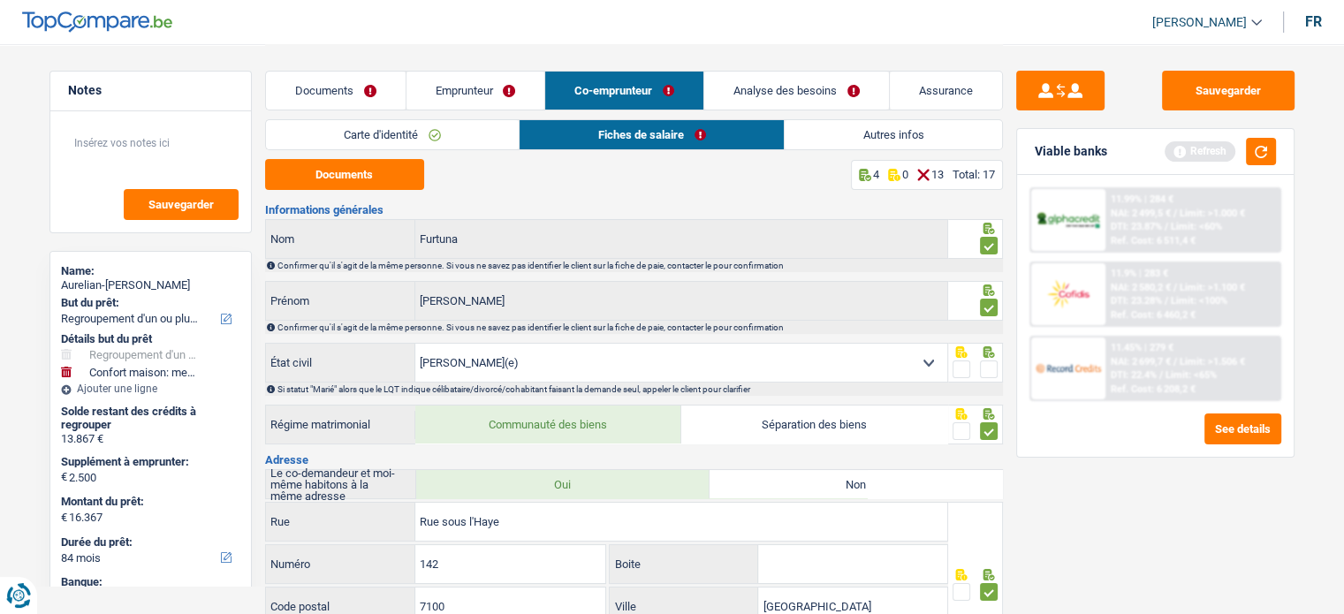
click at [994, 367] on span at bounding box center [989, 370] width 18 height 18
click at [0, 0] on input "radio" at bounding box center [0, 0] width 0 height 0
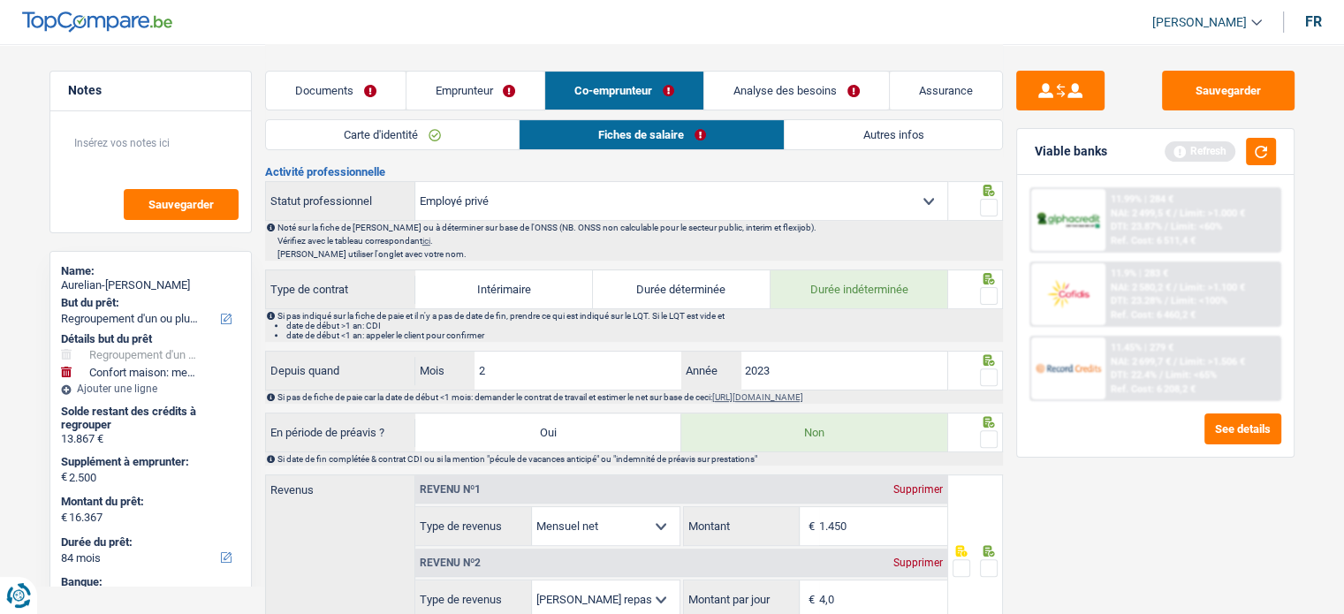
scroll to position [526, 0]
click at [596, 377] on input "2" at bounding box center [579, 370] width 208 height 38
type input "11"
click at [995, 368] on span at bounding box center [989, 377] width 18 height 18
click at [0, 0] on input "radio" at bounding box center [0, 0] width 0 height 0
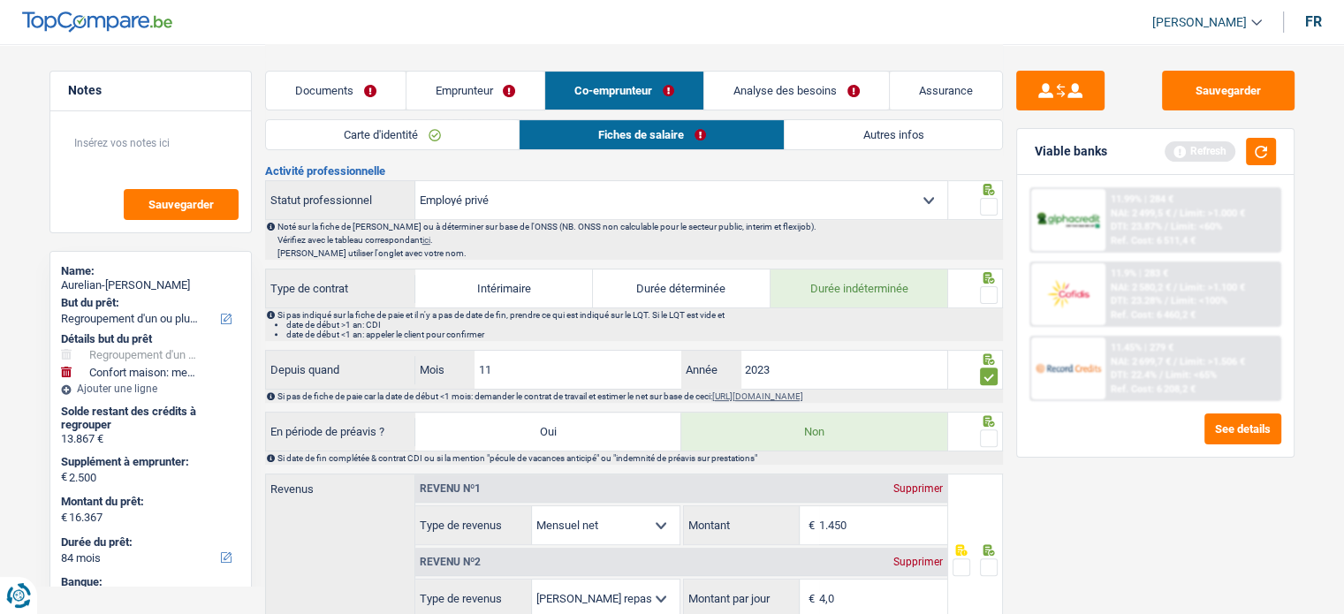
click at [989, 275] on icon at bounding box center [989, 277] width 18 height 11
click at [990, 279] on div at bounding box center [975, 277] width 45 height 14
click at [989, 290] on span at bounding box center [989, 295] width 18 height 18
click at [0, 0] on input "radio" at bounding box center [0, 0] width 0 height 0
click at [924, 194] on select "Ouvrier Employé privé Employé public Invalide Indépendant Pensionné Chômeur Mut…" at bounding box center [681, 200] width 532 height 38
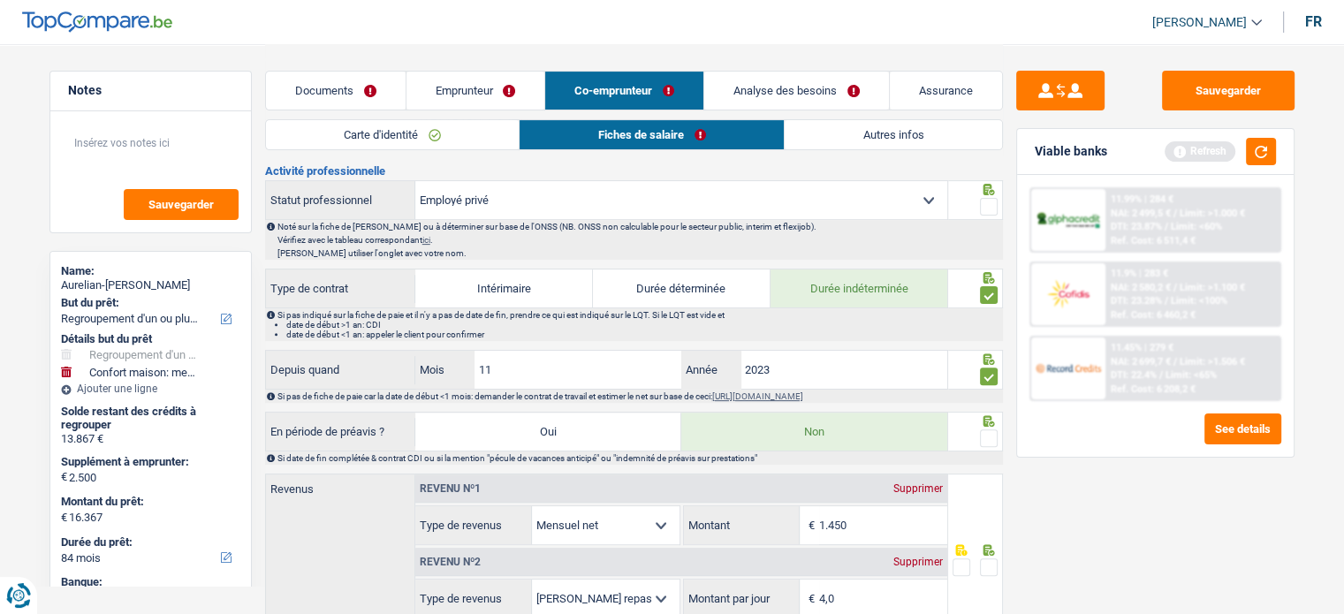
select select "worker"
click at [415, 181] on select "Ouvrier Employé privé Employé public Invalide Indépendant Pensionné Chômeur Mut…" at bounding box center [681, 200] width 532 height 38
radio input "false"
checkbox input "false"
radio input "false"
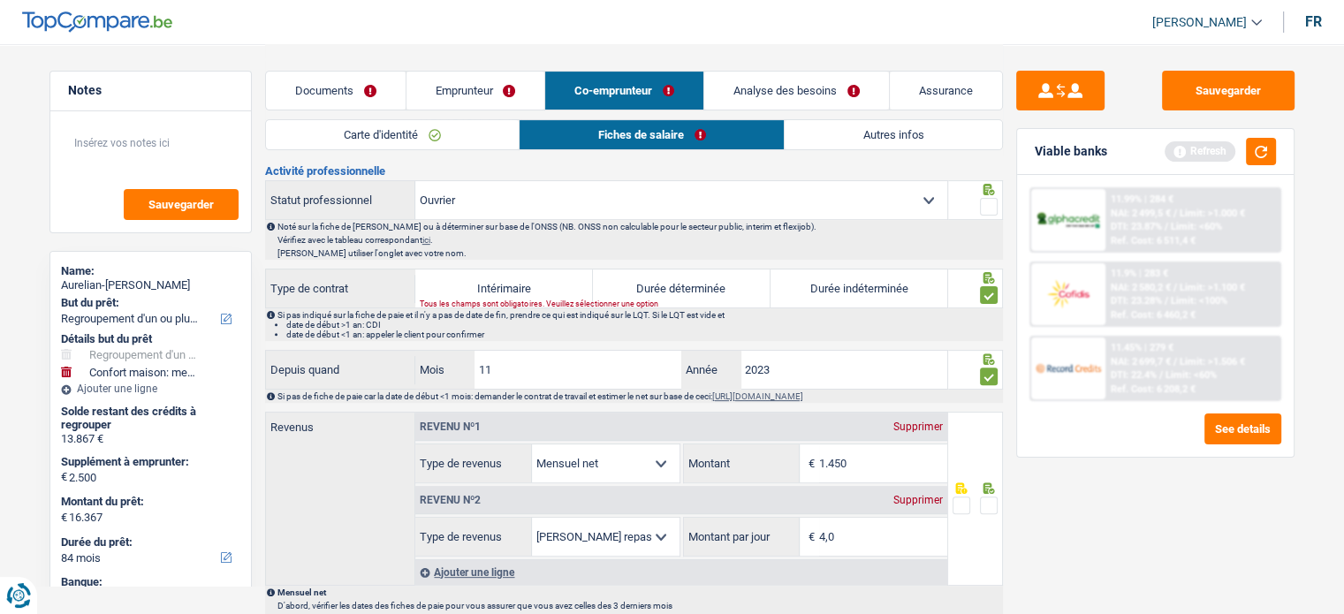
click at [983, 203] on span at bounding box center [989, 207] width 18 height 18
click at [0, 0] on input "radio" at bounding box center [0, 0] width 0 height 0
click at [902, 290] on label "Durée indéterminée" at bounding box center [860, 289] width 178 height 38
click at [902, 290] on input "Durée indéterminée" at bounding box center [860, 289] width 178 height 38
radio input "true"
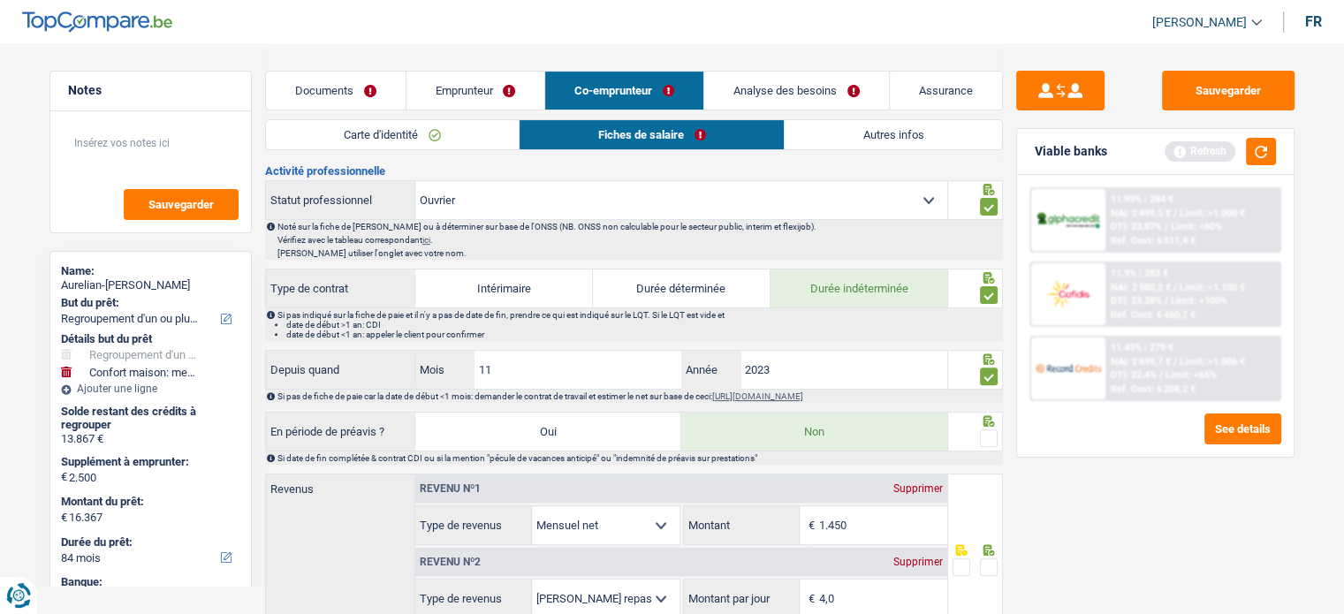
click at [982, 441] on span at bounding box center [989, 439] width 18 height 18
click at [0, 0] on input "radio" at bounding box center [0, 0] width 0 height 0
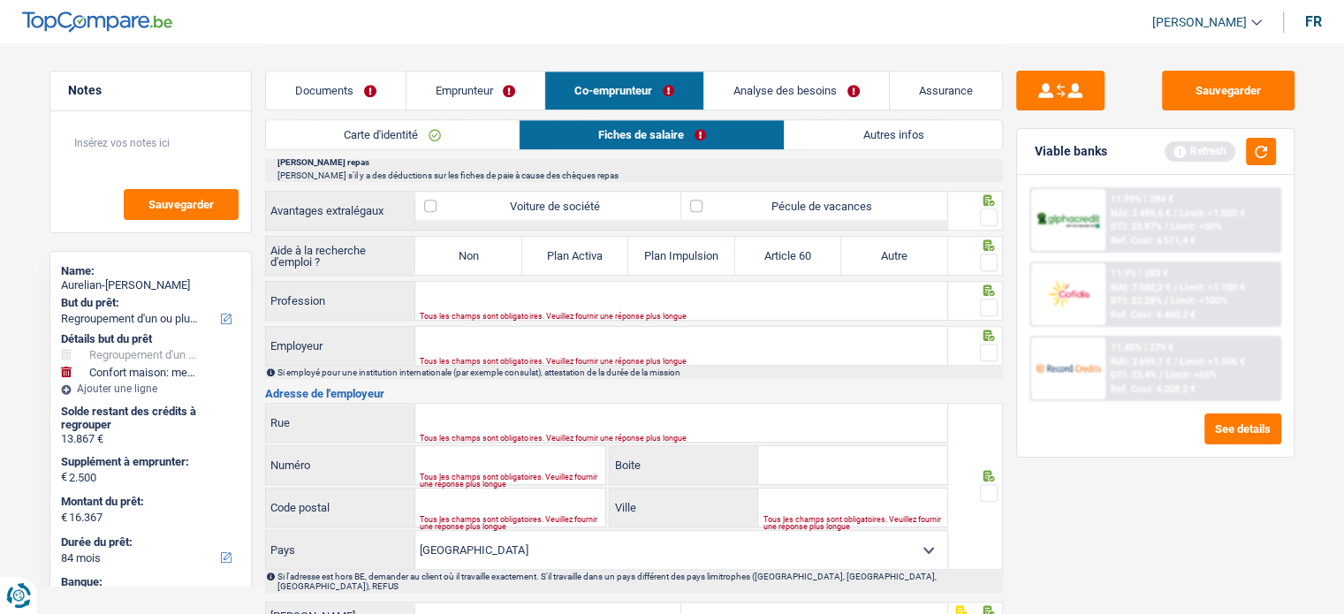
scroll to position [1103, 0]
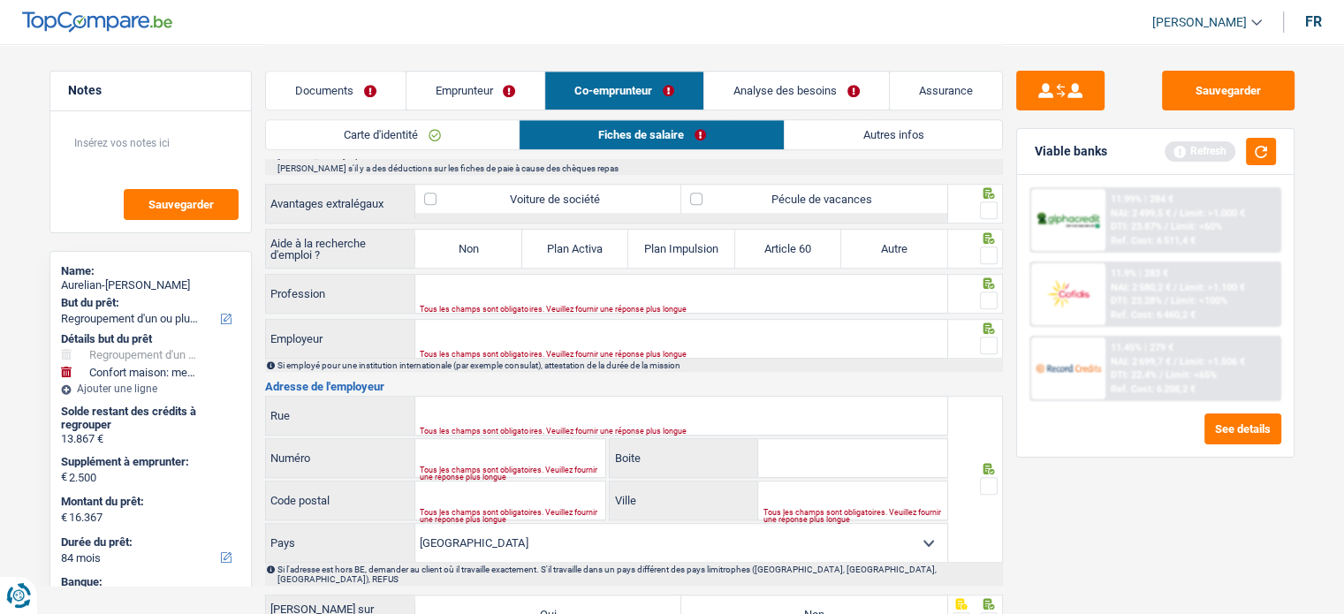
click at [468, 256] on label "Non" at bounding box center [468, 249] width 106 height 38
click at [468, 256] on input "Non" at bounding box center [468, 249] width 106 height 38
radio input "true"
click at [464, 292] on input "Profession" at bounding box center [681, 294] width 532 height 38
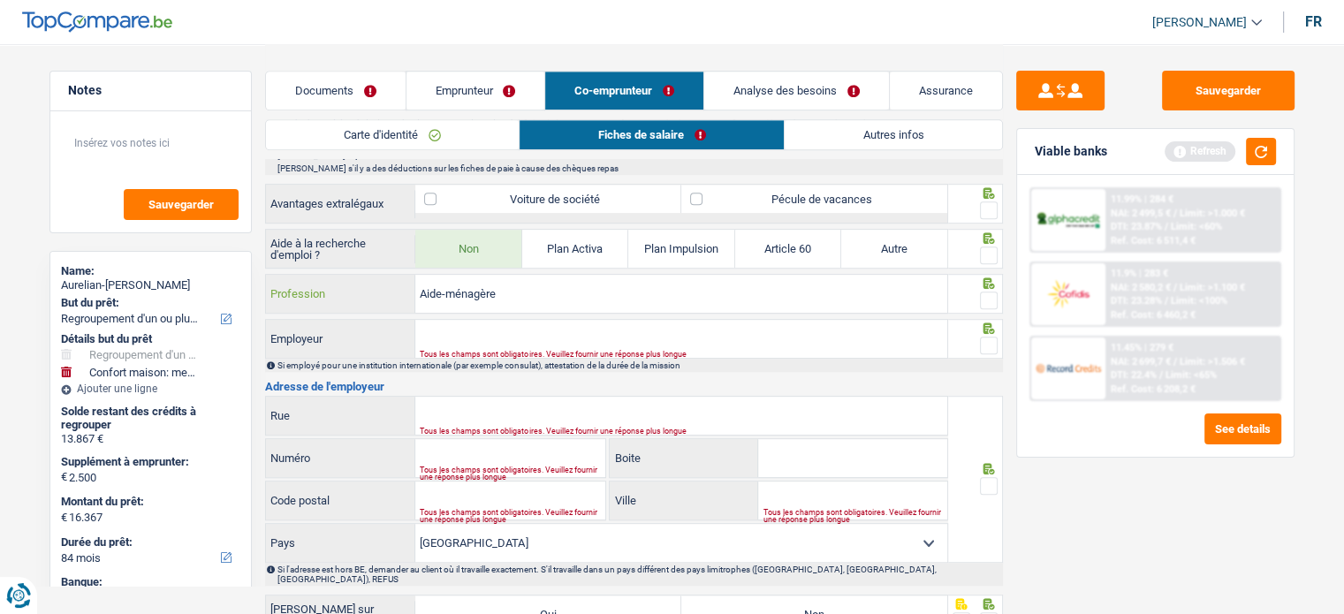
type input "Aide-ménagère"
click at [477, 320] on input "Employeur" at bounding box center [681, 339] width 532 height 38
paste input "-SOS MÉNAGE"
click at [424, 327] on input "-SOS MÉNAGE" at bounding box center [681, 339] width 532 height 38
type input "SOS MÉNAGE"
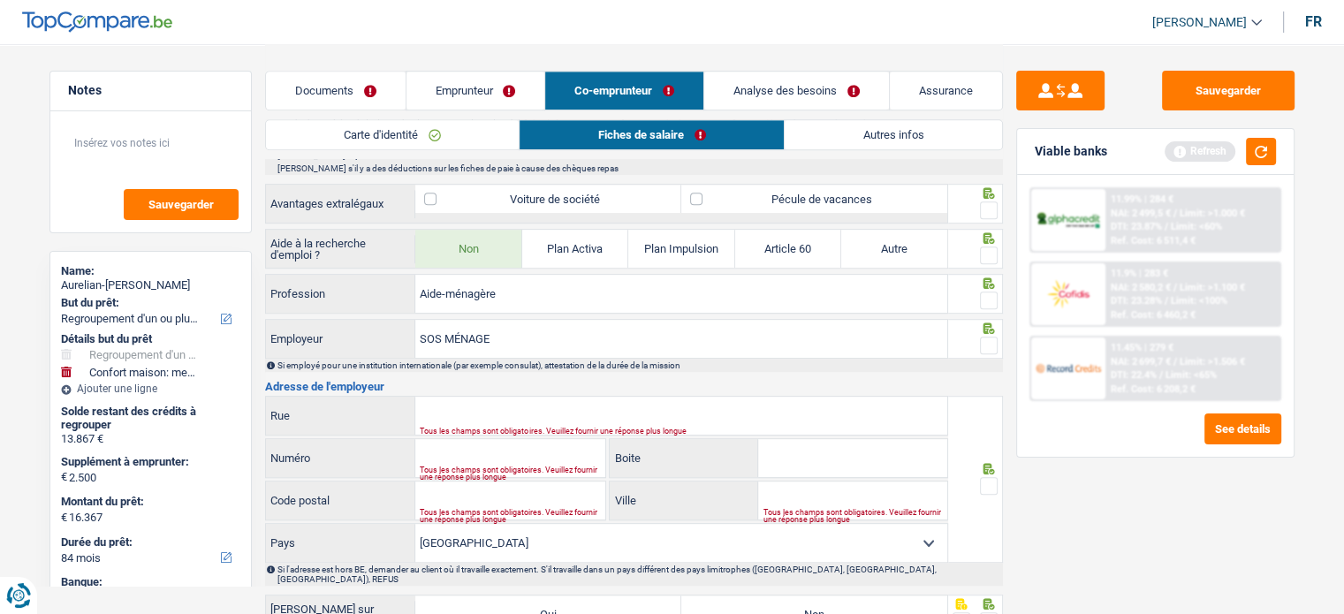
click at [1047, 244] on div at bounding box center [1069, 220] width 74 height 62
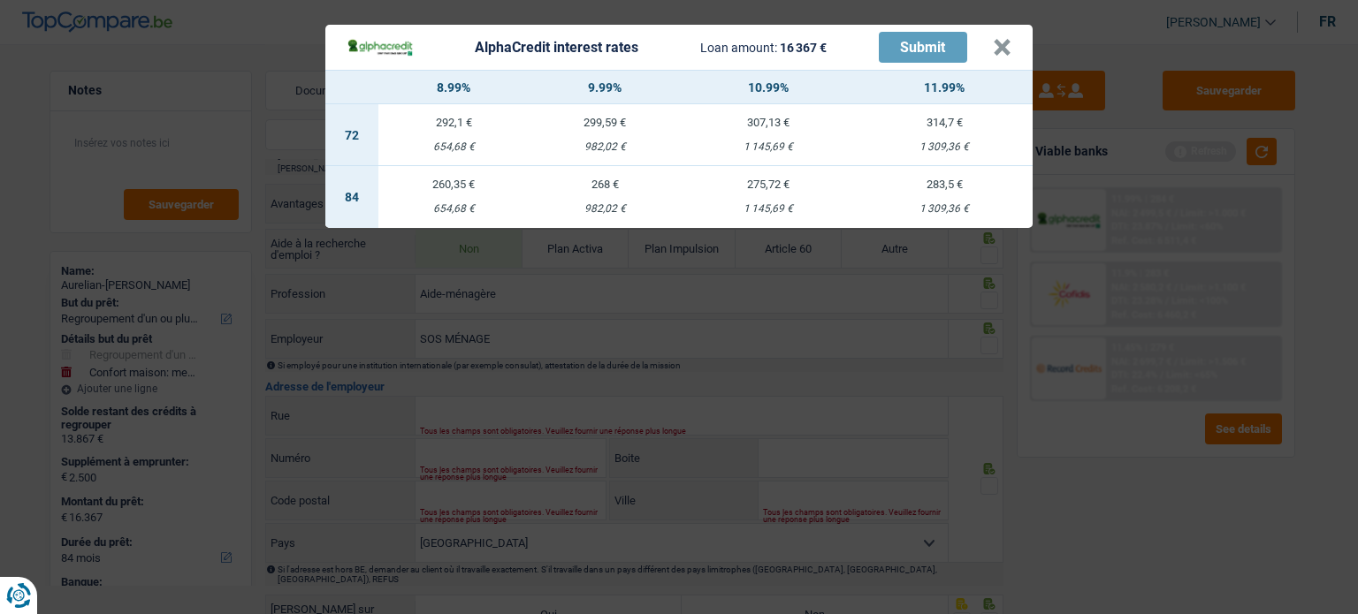
click at [1021, 367] on div "AlphaCredit interest rates Loan amount: 16 367 € Submit × 8.99% 9.99% 10.99% 11…" at bounding box center [679, 307] width 1358 height 614
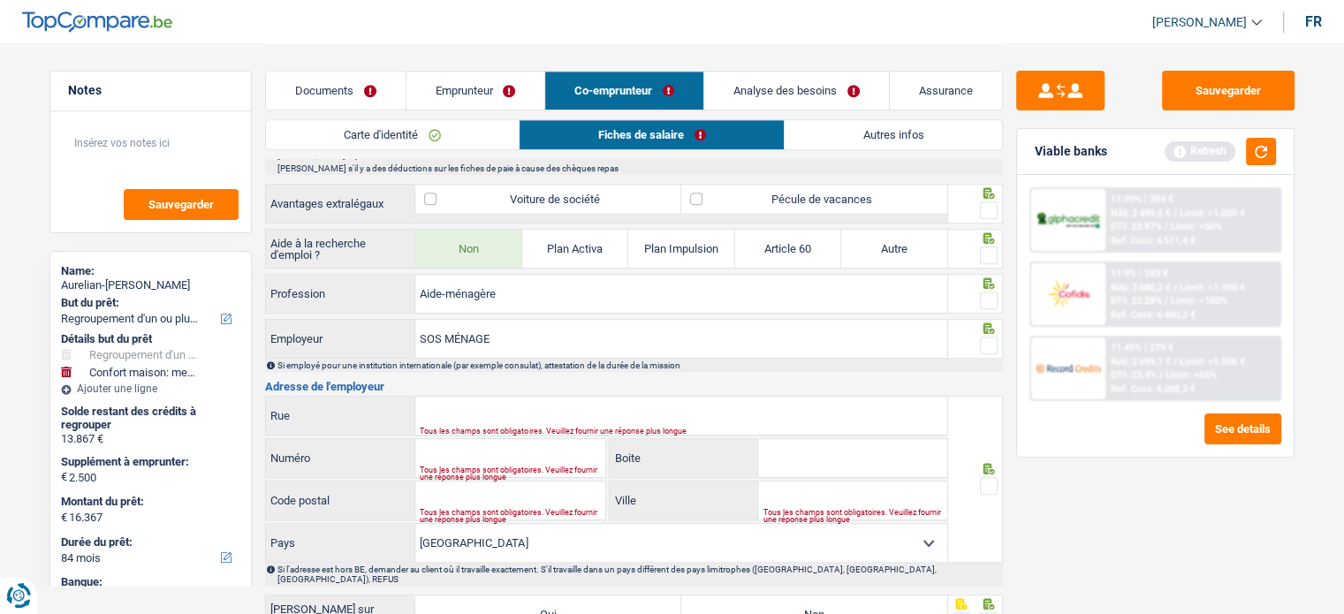
click at [997, 344] on span at bounding box center [989, 346] width 18 height 18
click at [0, 0] on input "radio" at bounding box center [0, 0] width 0 height 0
click at [991, 292] on span at bounding box center [989, 301] width 18 height 18
click at [0, 0] on input "radio" at bounding box center [0, 0] width 0 height 0
click at [988, 247] on span at bounding box center [989, 256] width 18 height 18
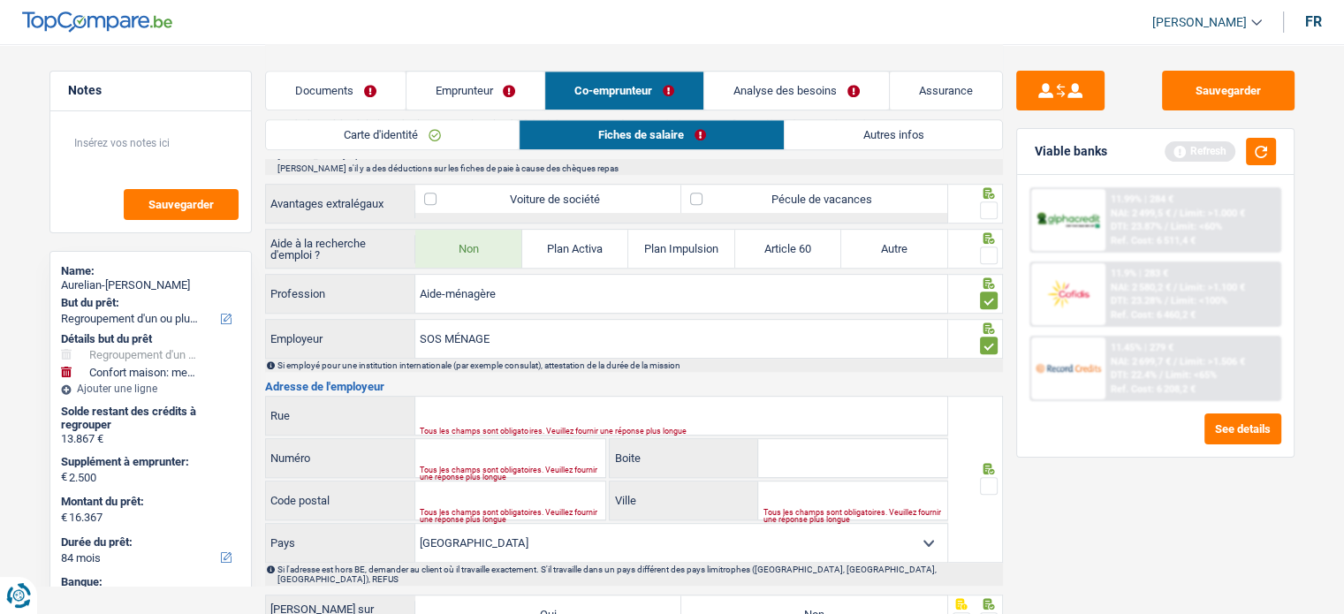
click at [0, 0] on input "radio" at bounding box center [0, 0] width 0 height 0
click at [991, 202] on span at bounding box center [989, 211] width 18 height 18
click at [0, 0] on input "radio" at bounding box center [0, 0] width 0 height 0
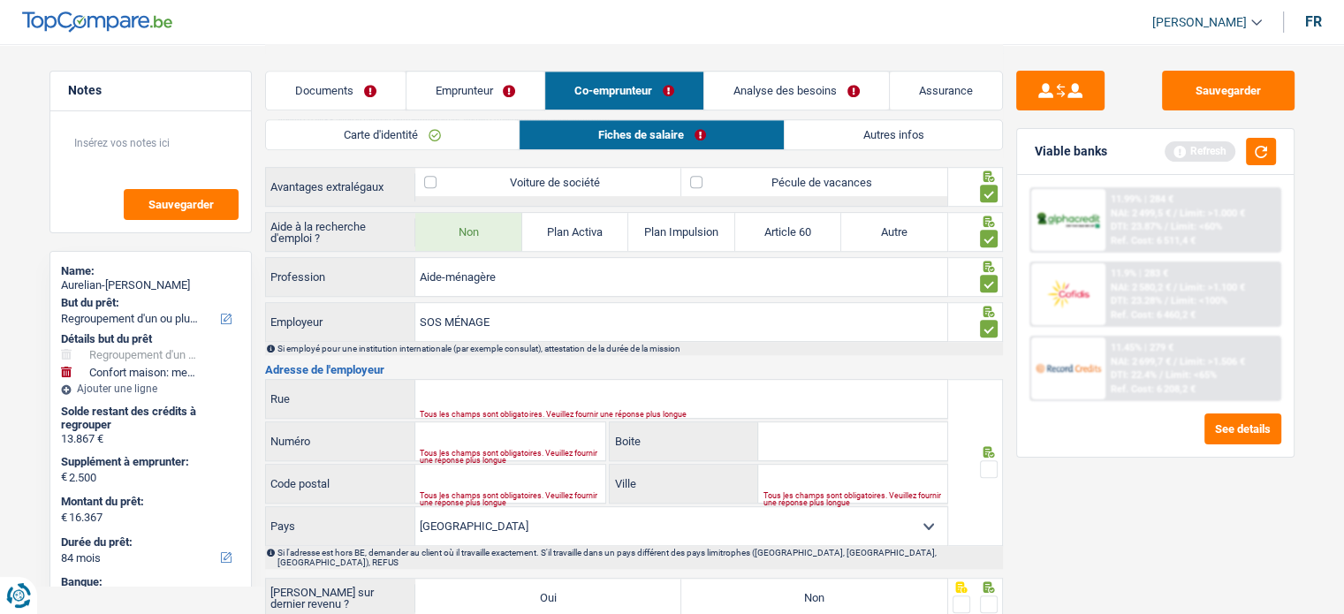
scroll to position [1284, 0]
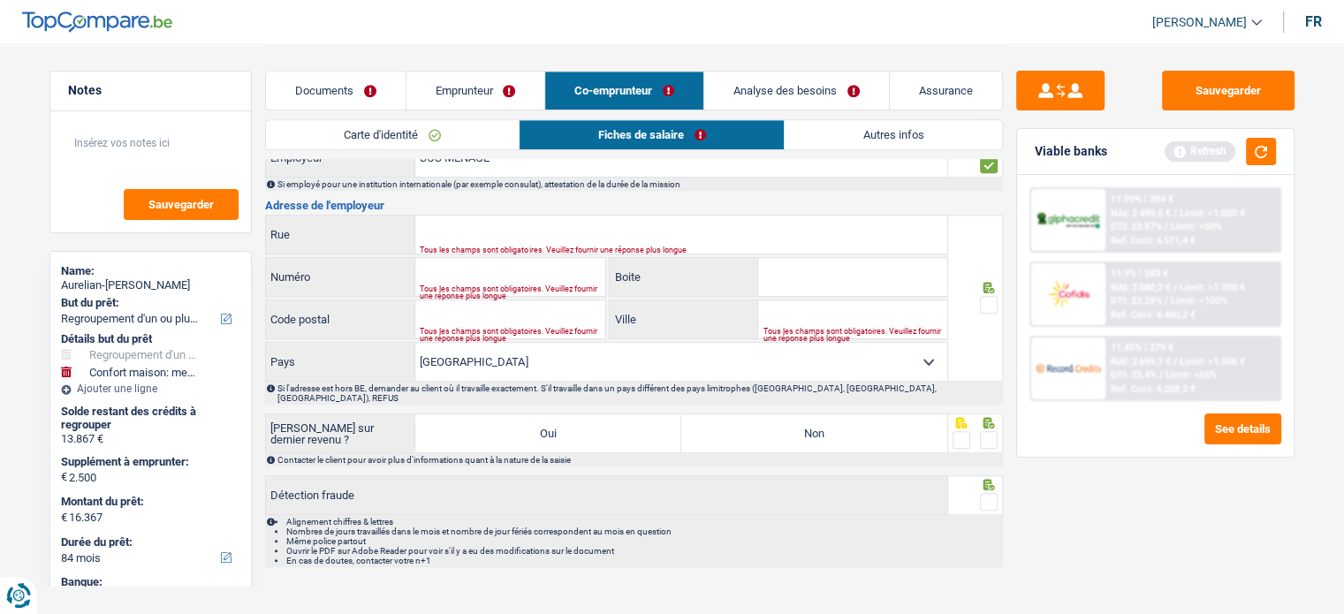
click at [530, 216] on input "Rue" at bounding box center [681, 235] width 532 height 38
paste input "Rue Saint-Fiacre(EP)."
type input "Rue Saint-Fiacre"
click at [537, 263] on input "Numéro" at bounding box center [510, 277] width 190 height 38
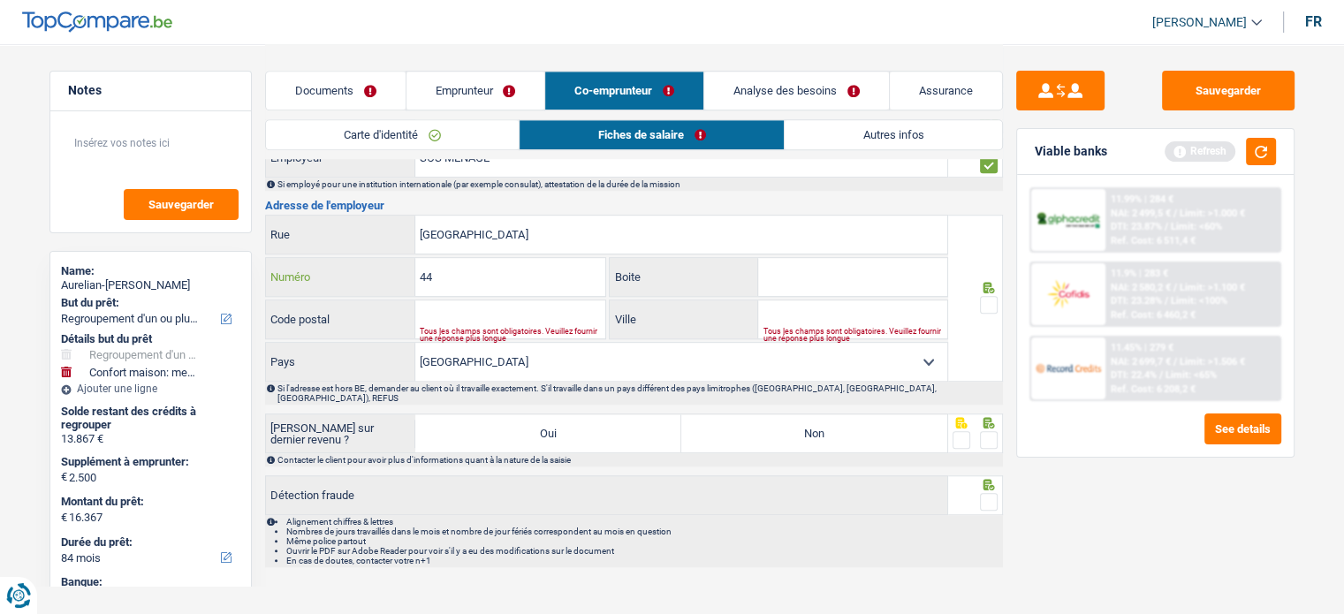
type input "44"
click at [490, 331] on div "Tous les champs sont obligatoires. Veuillez fournir une réponse plus longue" at bounding box center [513, 334] width 186 height 7
click at [494, 302] on input "Code postal" at bounding box center [510, 320] width 190 height 38
type input "7134"
click at [809, 311] on input "Ville" at bounding box center [852, 320] width 189 height 38
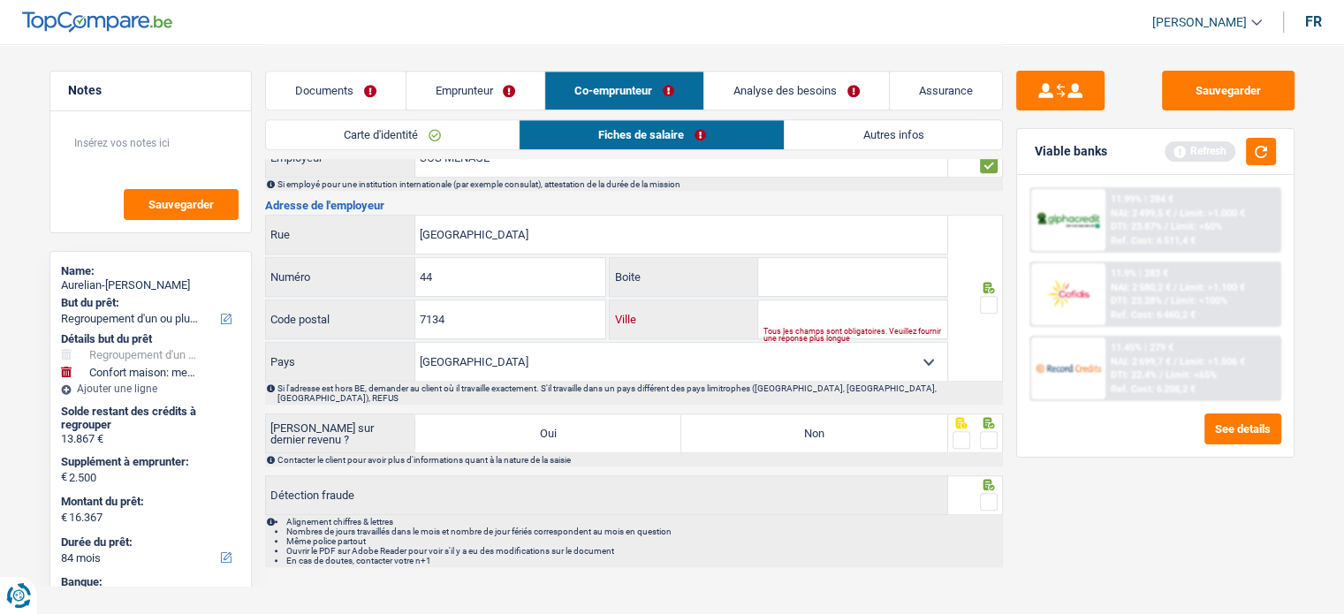
type input "V"
type input "Binche"
click at [832, 358] on select "Belgique France Allemagne Italie Luxembourg Pays-Bas Espagne Suisse Sélectionne…" at bounding box center [681, 362] width 532 height 38
click at [989, 299] on span at bounding box center [989, 305] width 18 height 18
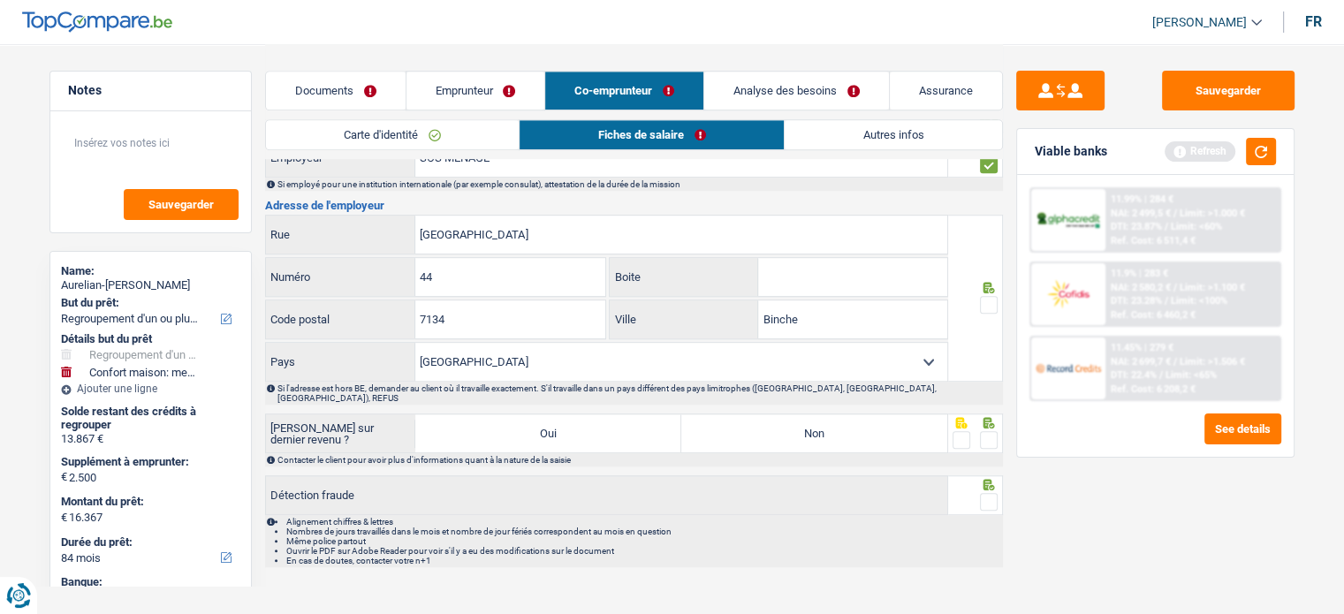
click at [0, 0] on input "radio" at bounding box center [0, 0] width 0 height 0
click at [805, 423] on label "Non" at bounding box center [815, 434] width 266 height 38
click at [805, 423] on input "Non" at bounding box center [815, 434] width 266 height 38
radio input "true"
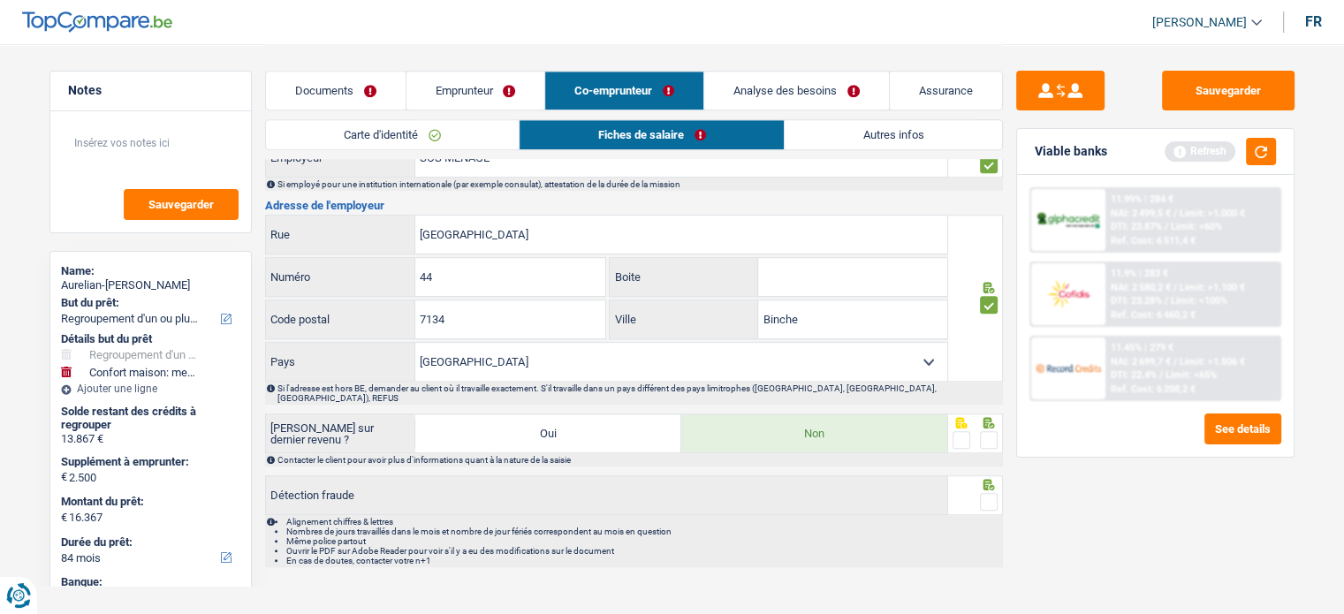
click at [994, 431] on span at bounding box center [989, 440] width 18 height 18
click at [0, 0] on input "radio" at bounding box center [0, 0] width 0 height 0
click at [994, 479] on icon at bounding box center [988, 484] width 11 height 11
click at [991, 493] on span at bounding box center [989, 502] width 18 height 18
click at [0, 0] on input "radio" at bounding box center [0, 0] width 0 height 0
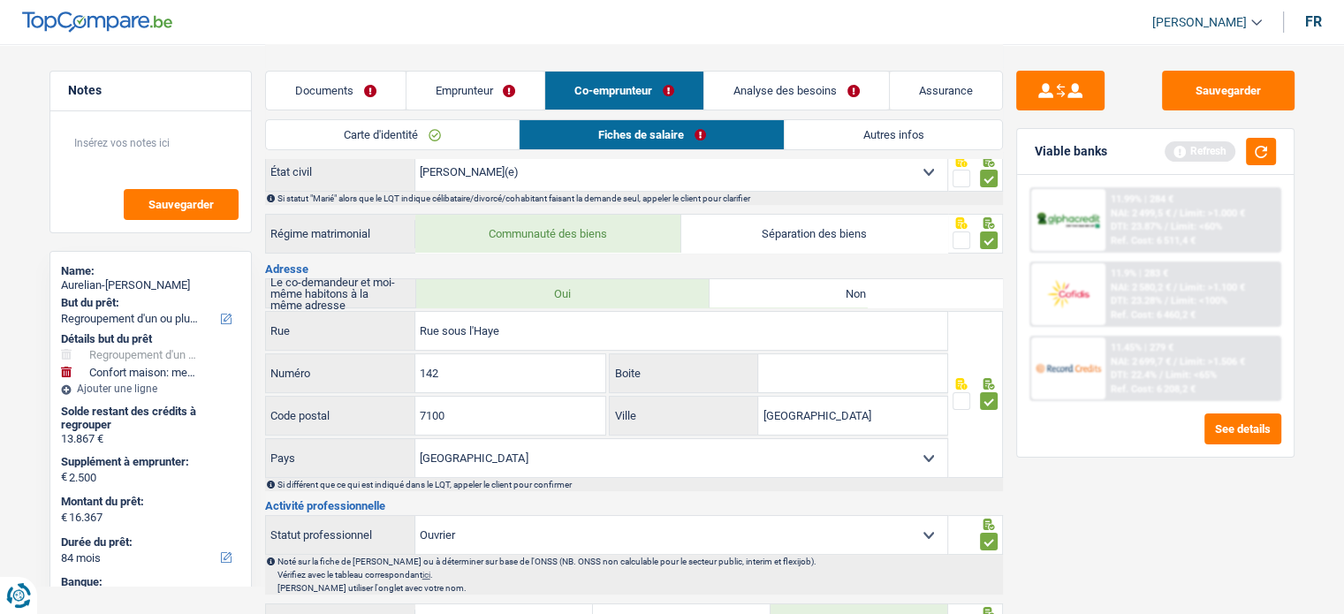
scroll to position [62, 0]
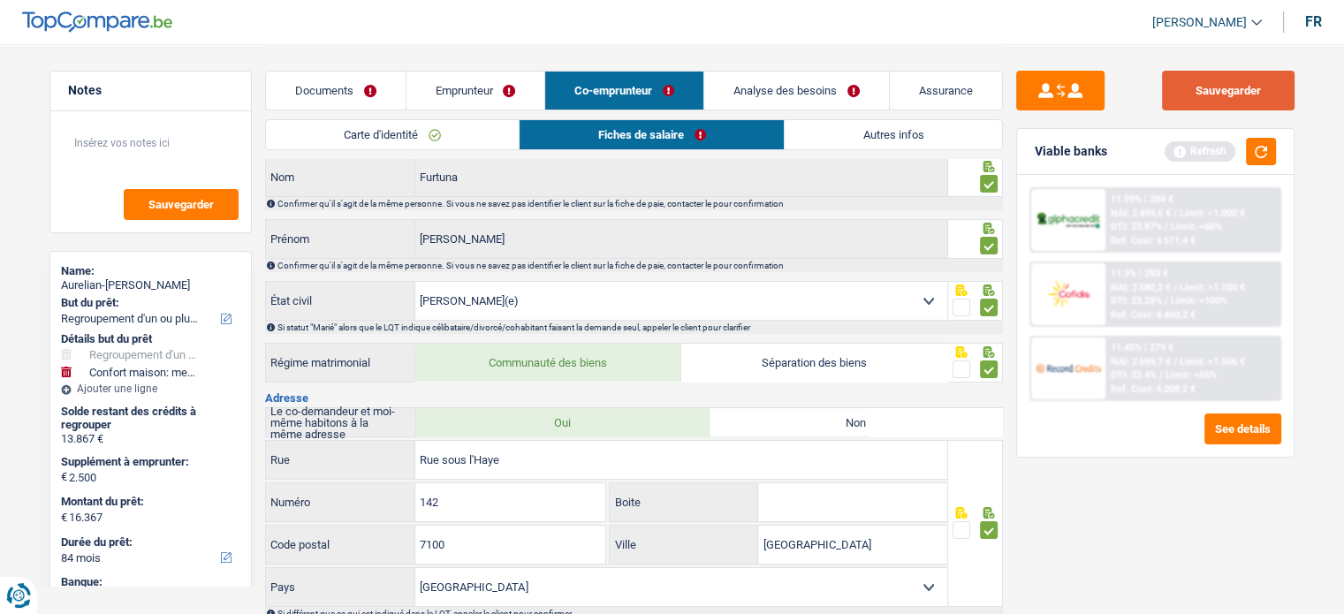
click at [1209, 91] on button "Sauvegarder" at bounding box center [1228, 91] width 133 height 40
click at [1276, 153] on button "button" at bounding box center [1261, 151] width 30 height 27
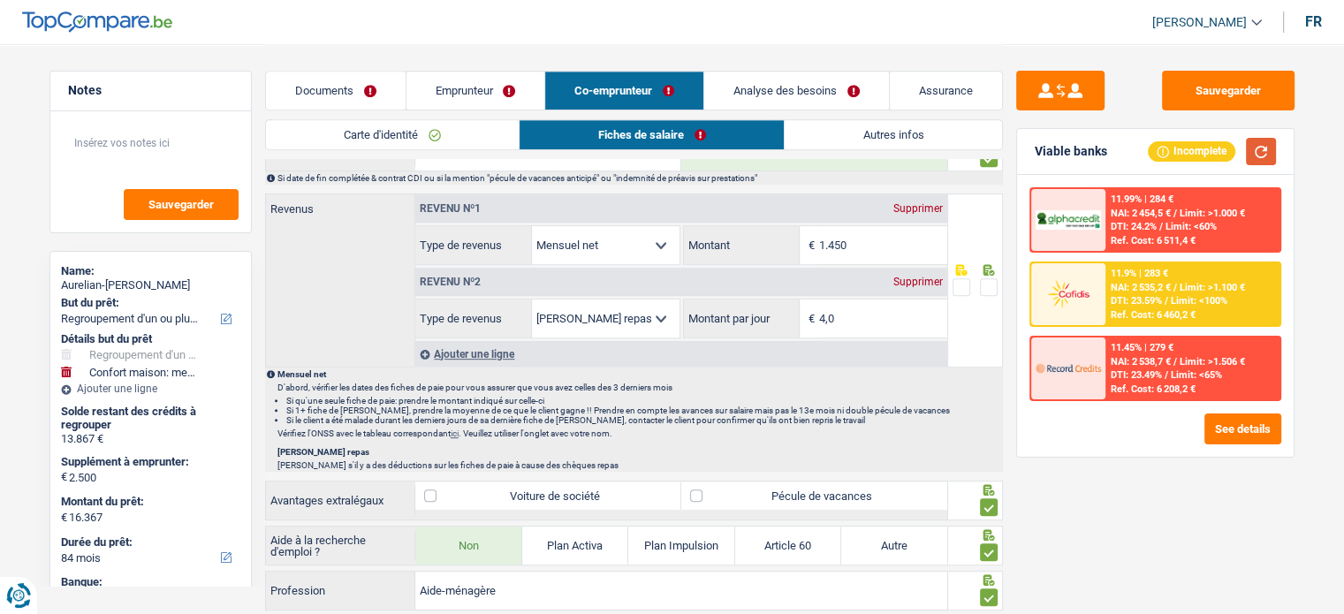
scroll to position [827, 0]
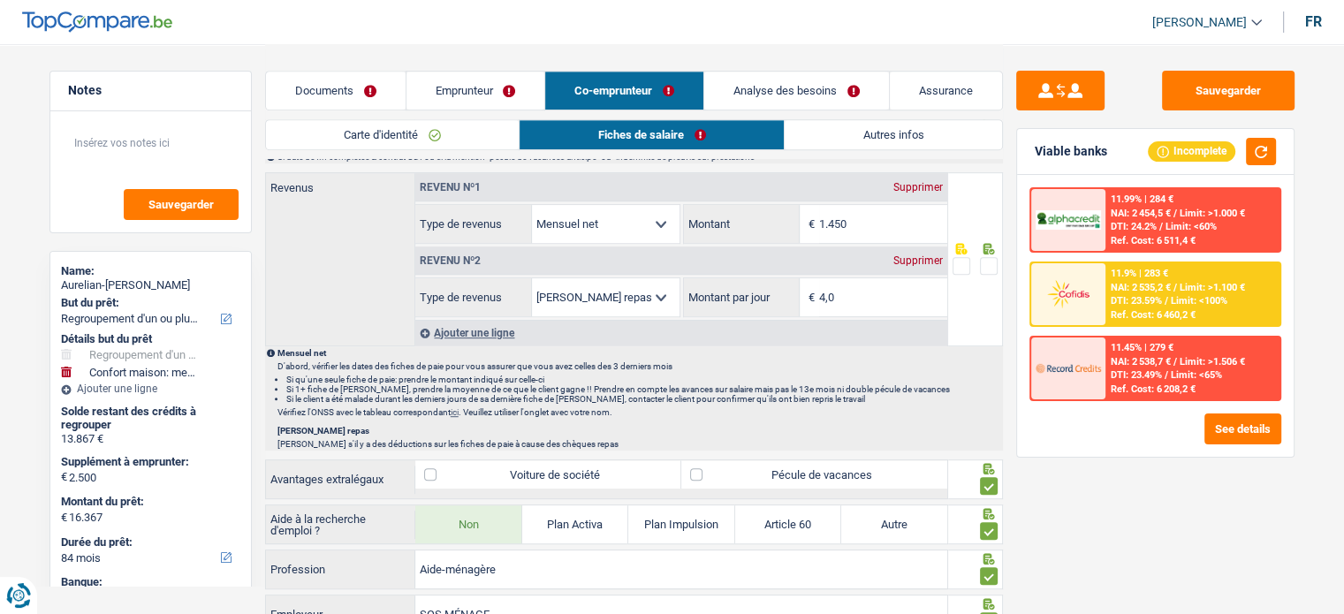
click at [459, 408] on link "ici" at bounding box center [455, 413] width 8 height 10
drag, startPoint x: 875, startPoint y: 204, endPoint x: 791, endPoint y: 209, distance: 84.1
click at [791, 209] on div "1.450 € Montant" at bounding box center [815, 224] width 263 height 38
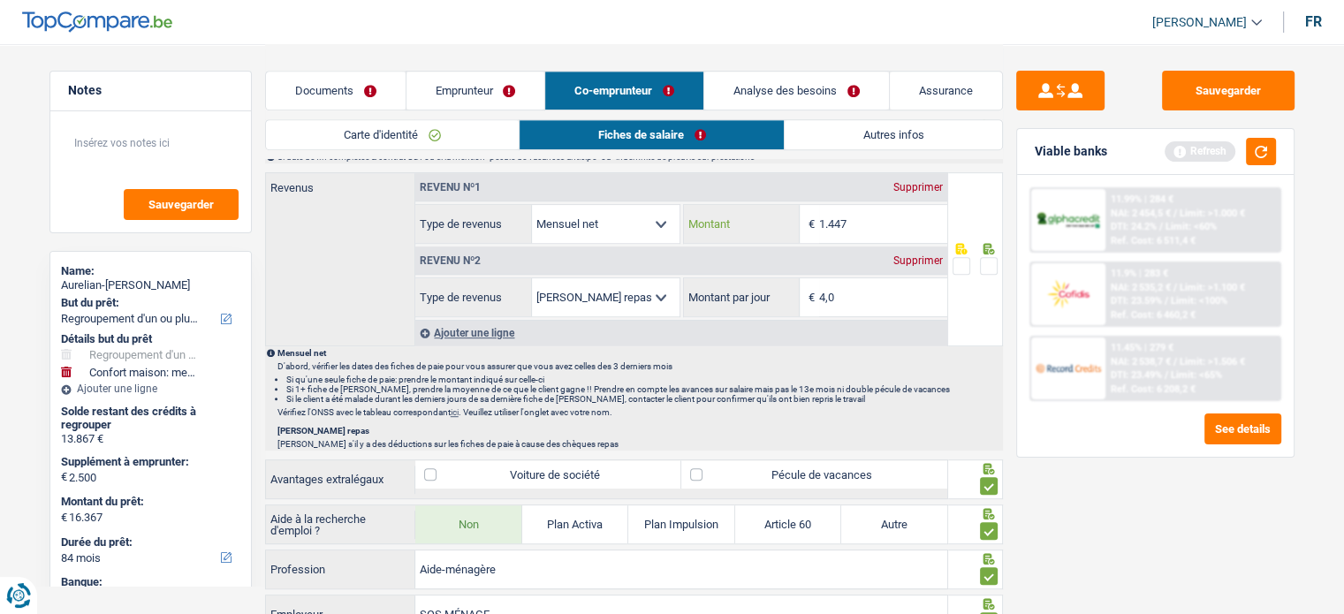
type input "1.447"
click at [983, 257] on span at bounding box center [989, 266] width 18 height 18
click at [0, 0] on input "radio" at bounding box center [0, 0] width 0 height 0
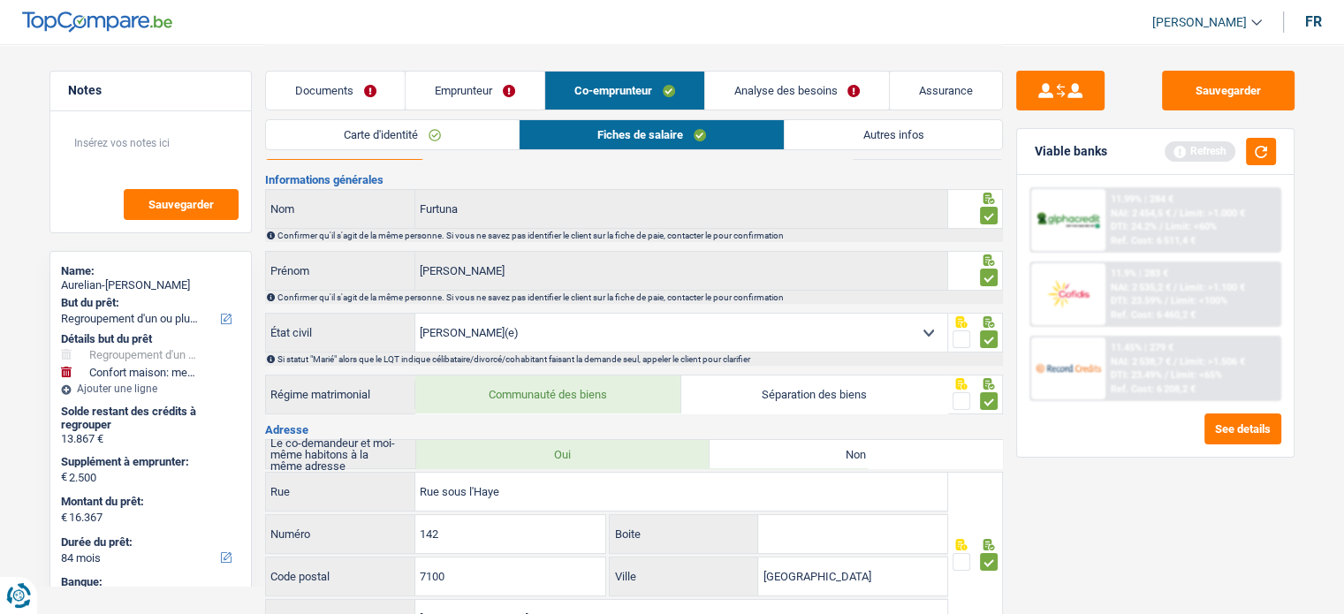
scroll to position [0, 0]
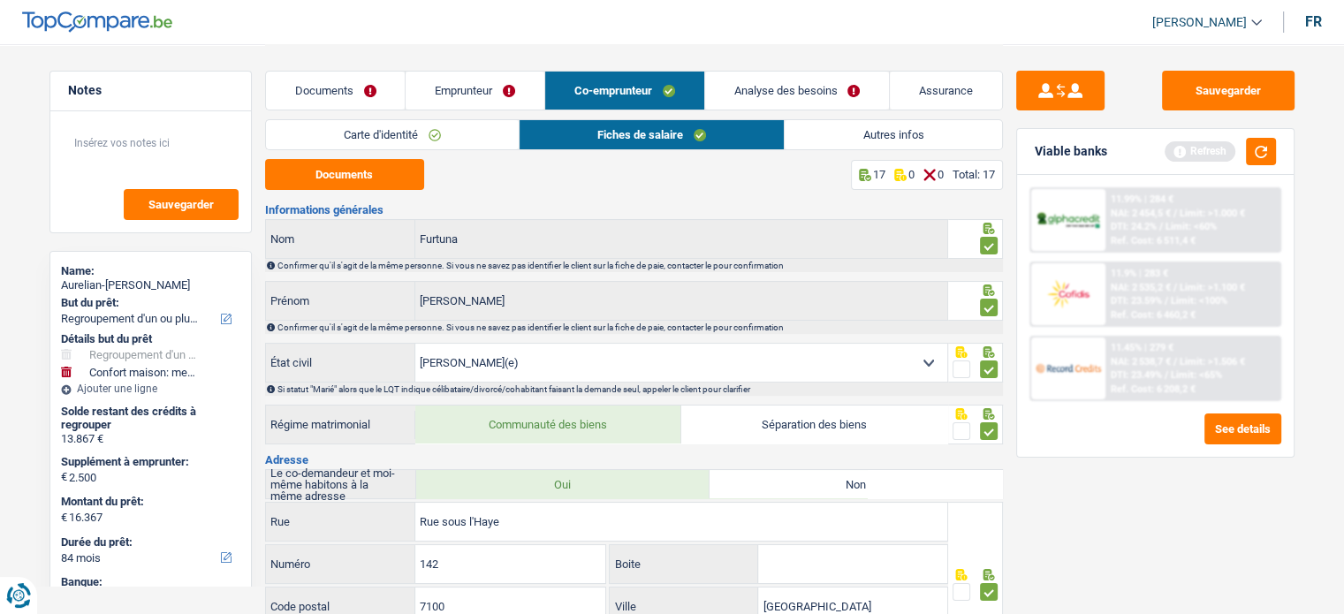
click at [896, 129] on link "Autres infos" at bounding box center [893, 134] width 217 height 29
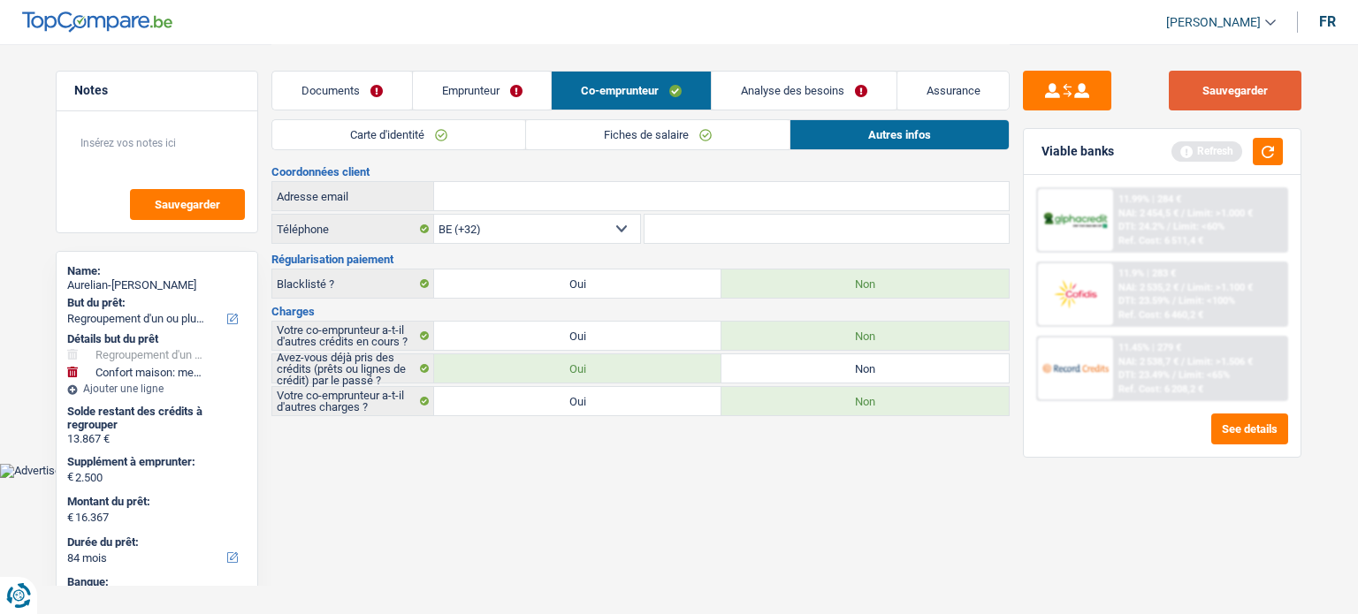
click at [1223, 77] on button "Sauvegarder" at bounding box center [1235, 91] width 133 height 40
click at [757, 95] on link "Analyse des besoins" at bounding box center [804, 91] width 185 height 38
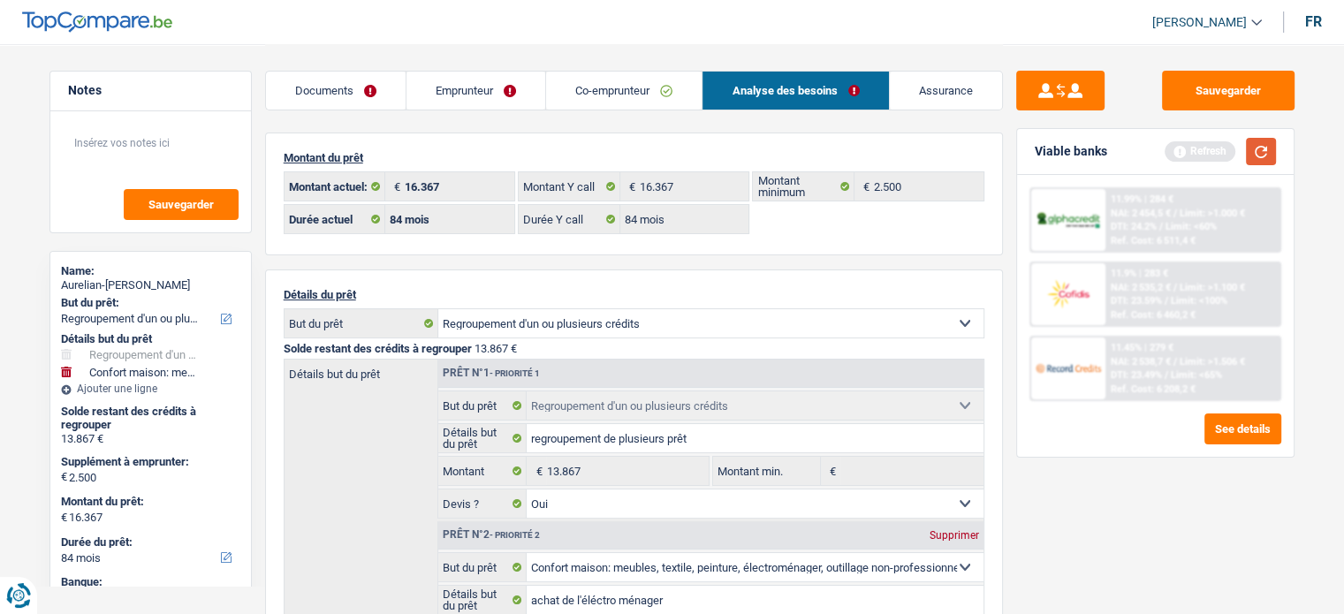
click at [1270, 154] on button "button" at bounding box center [1261, 151] width 30 height 27
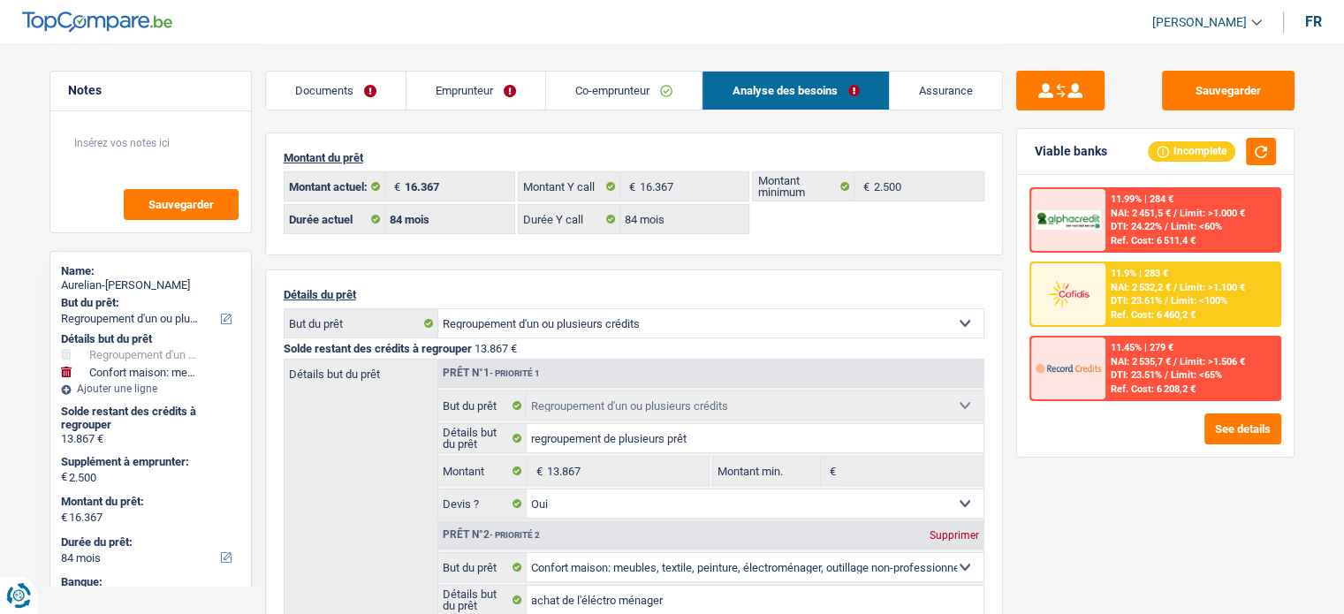
click at [1154, 278] on div "11.9% | 283 €" at bounding box center [1139, 273] width 57 height 11
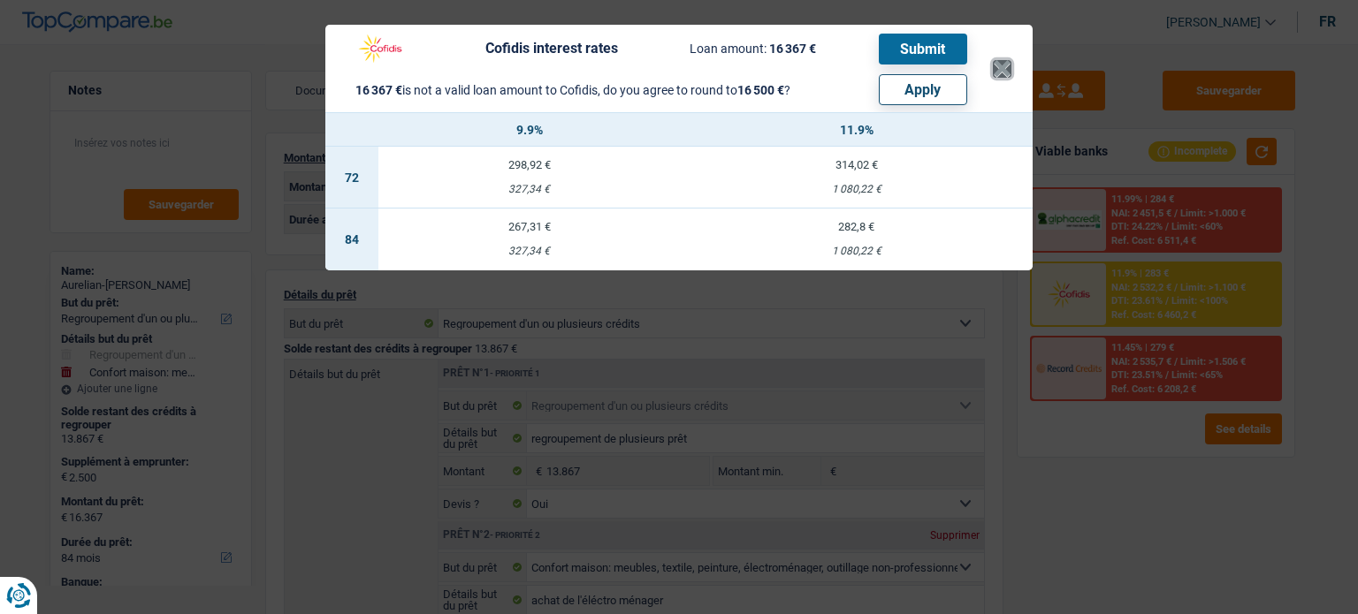
click at [995, 66] on button "×" at bounding box center [1002, 69] width 19 height 18
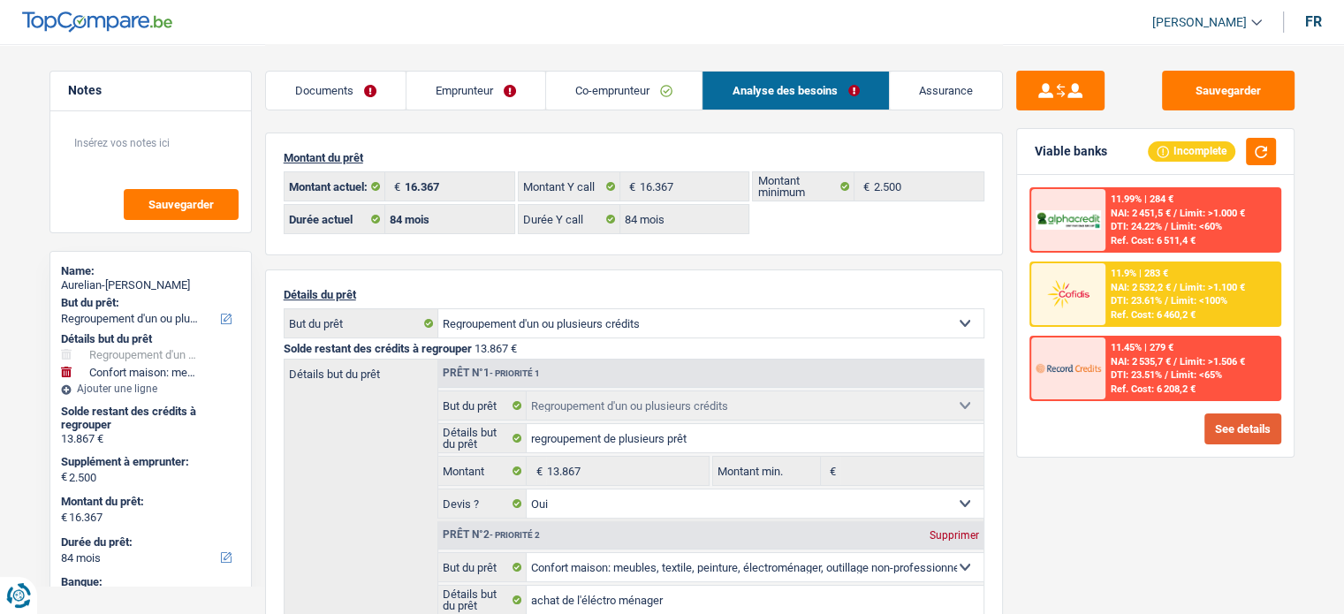
click at [1220, 416] on button "See details" at bounding box center [1243, 429] width 77 height 31
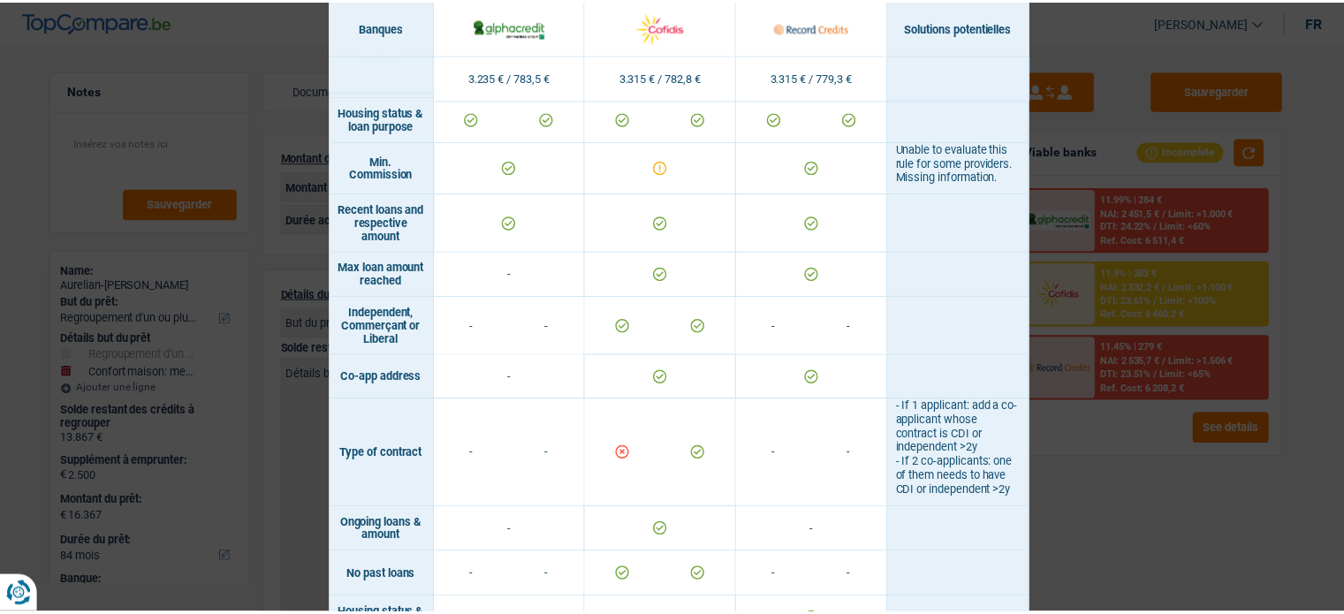
scroll to position [1049, 0]
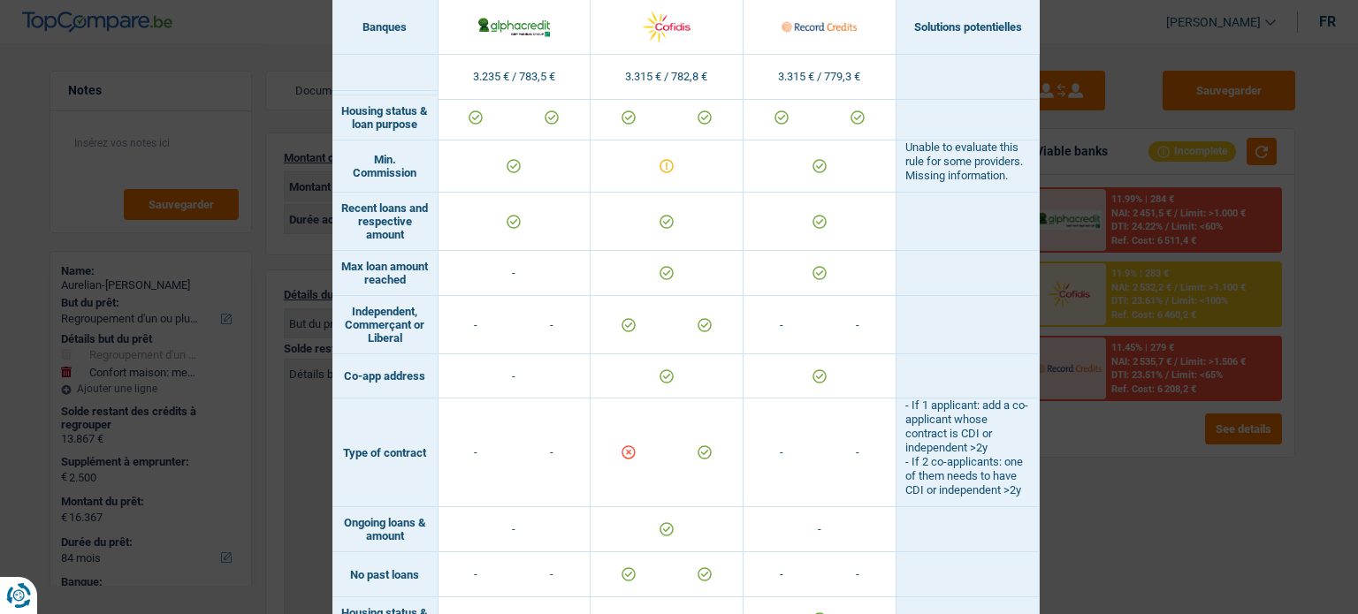
click at [1002, 474] on td "- If 1 applicant: add a co-applicant whose contract is CDI or independent >2y -…" at bounding box center [967, 453] width 143 height 109
click at [1085, 478] on div "Banks conditions × Banques Solutions potentielles Revenus / Charges 3.235 € / 7…" at bounding box center [679, 307] width 1358 height 614
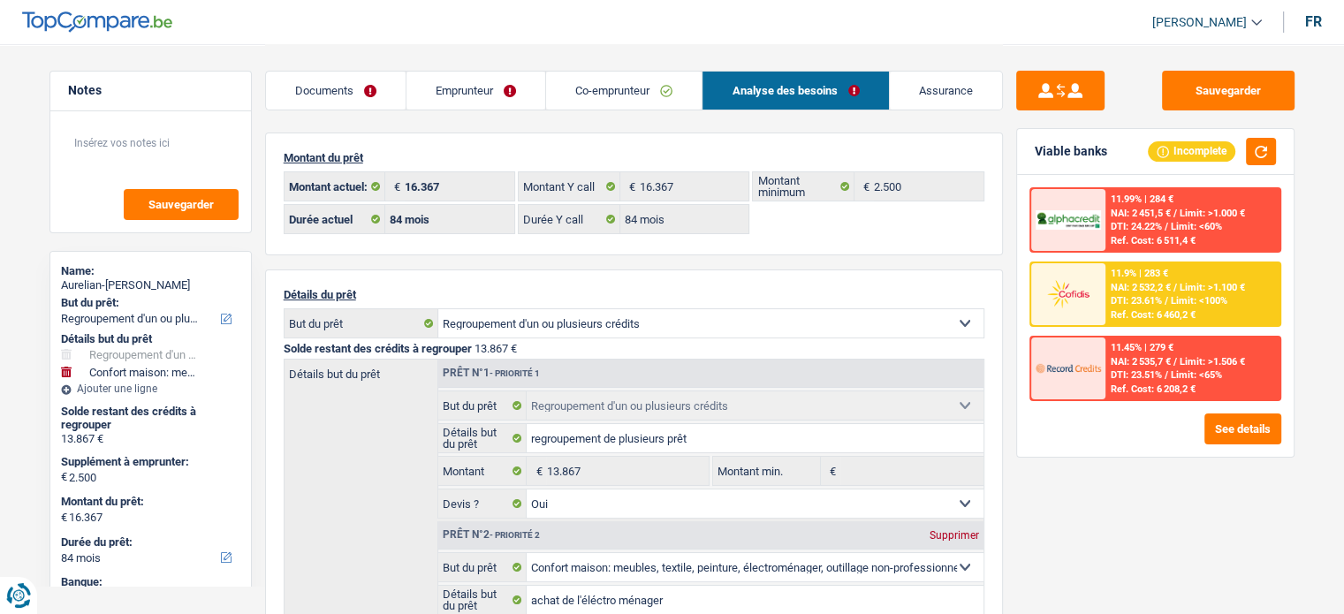
click at [691, 102] on link "Co-emprunteur" at bounding box center [624, 91] width 156 height 38
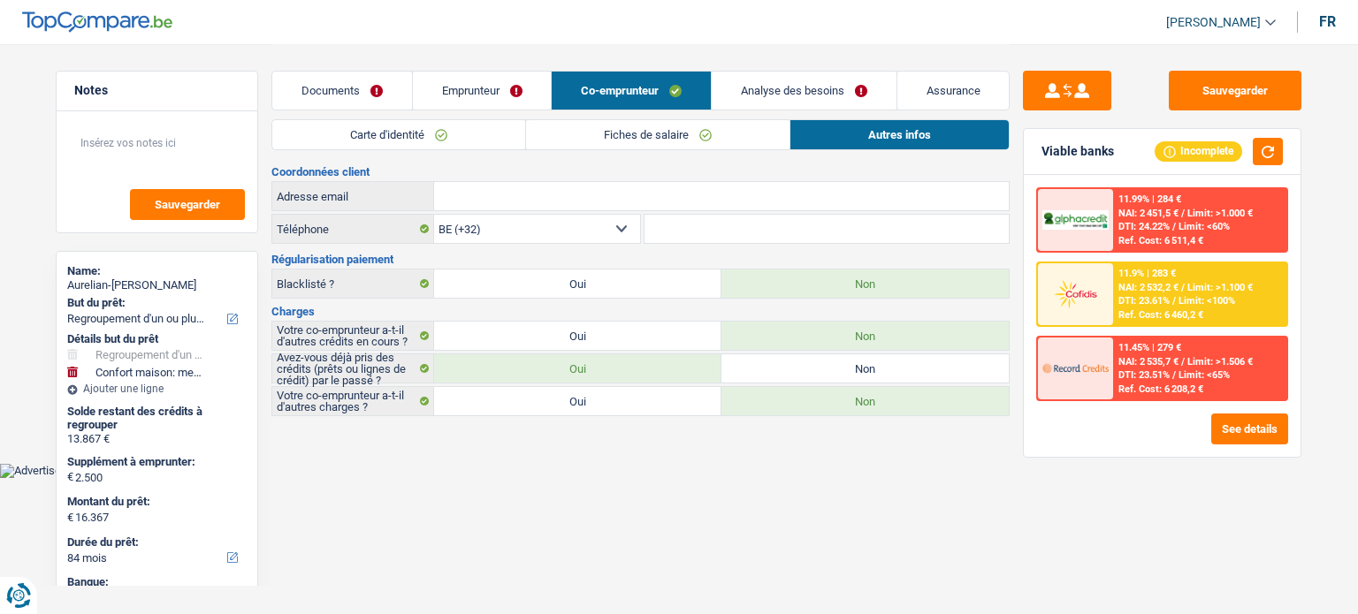
click at [769, 104] on link "Analyse des besoins" at bounding box center [804, 91] width 185 height 38
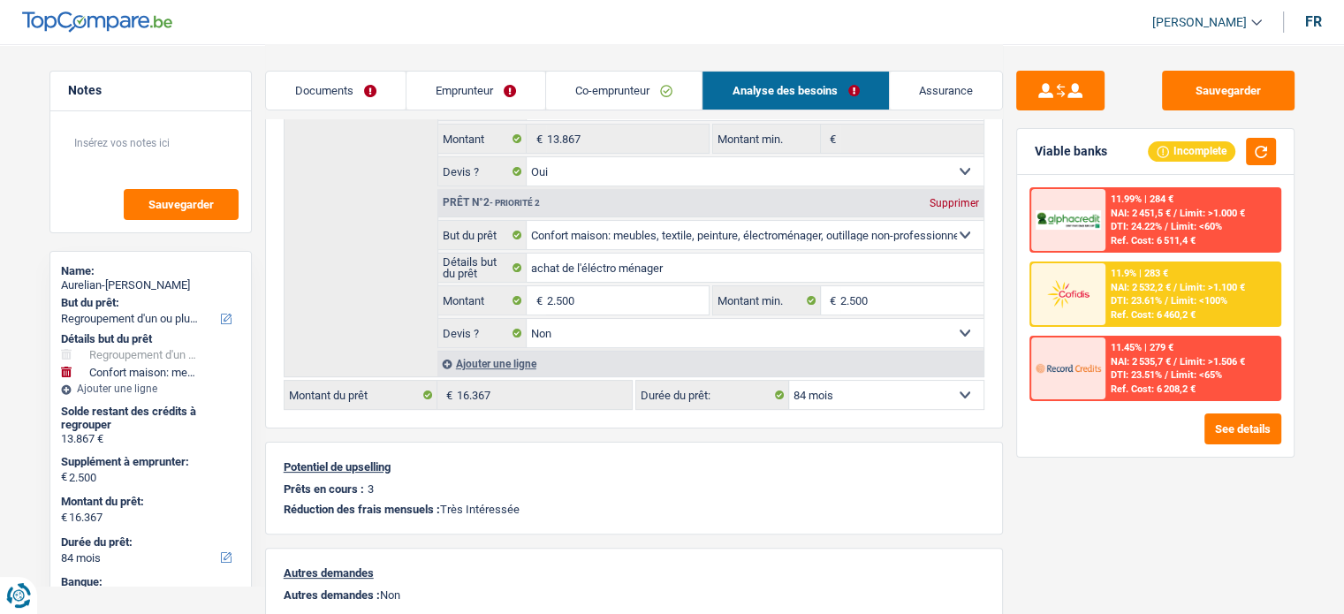
scroll to position [489, 0]
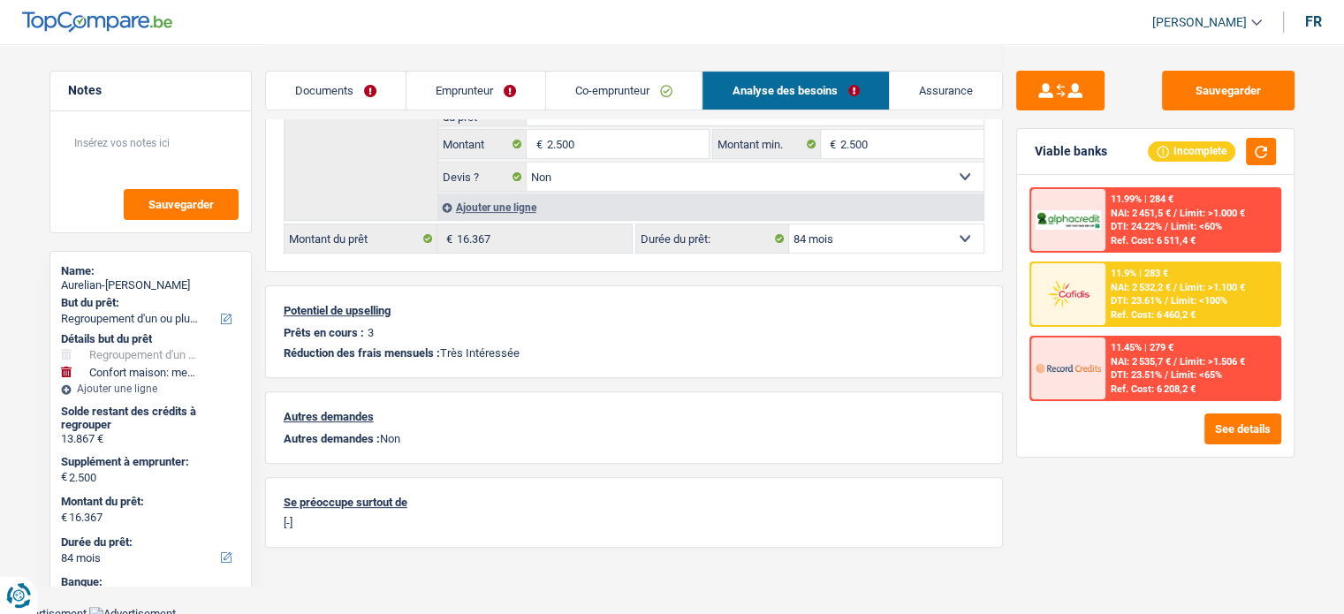
click at [633, 95] on link "Co-emprunteur" at bounding box center [624, 91] width 156 height 38
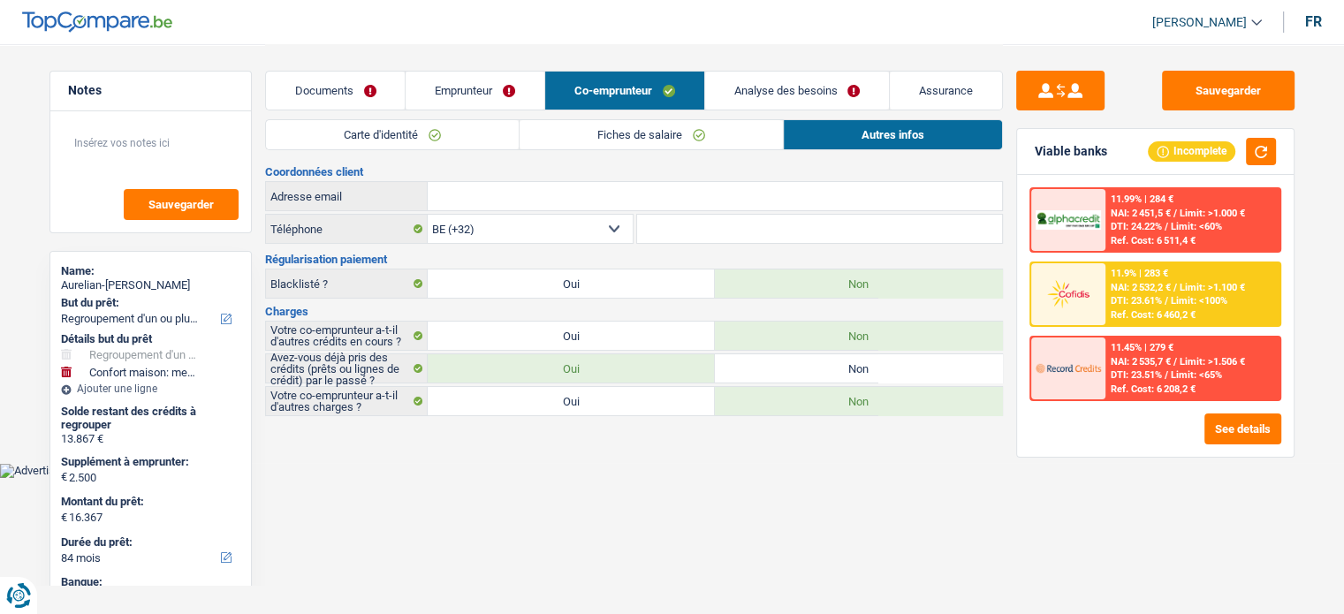
scroll to position [0, 0]
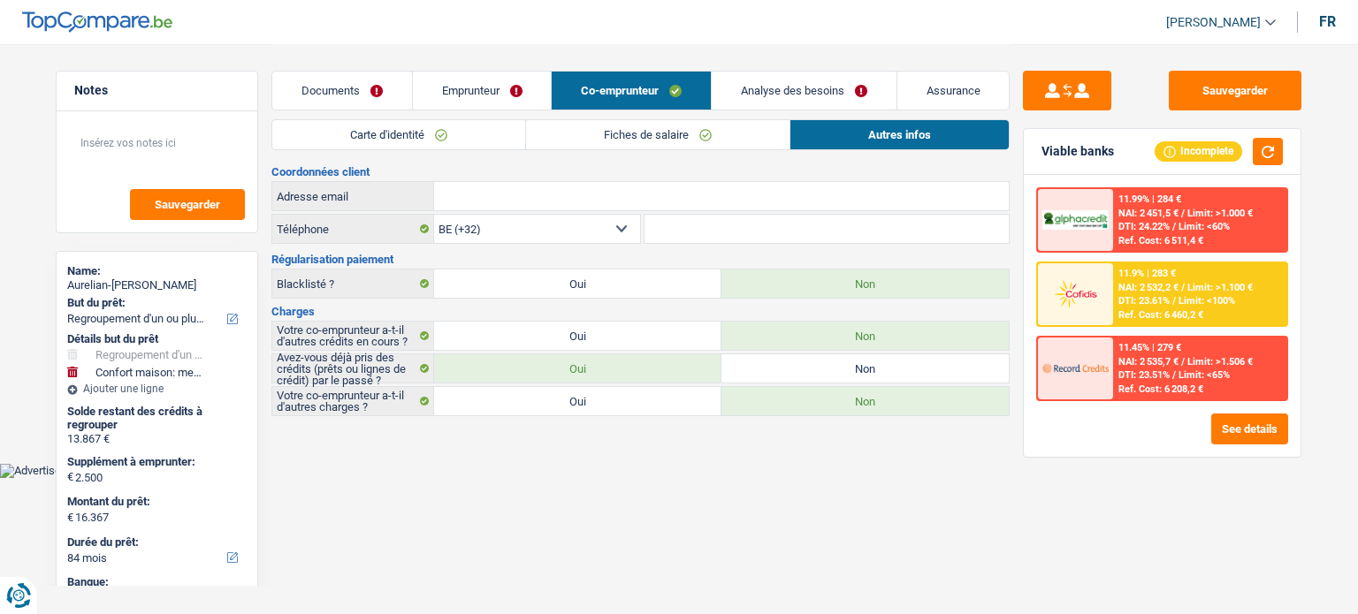
click at [495, 77] on link "Emprunteur" at bounding box center [482, 91] width 139 height 38
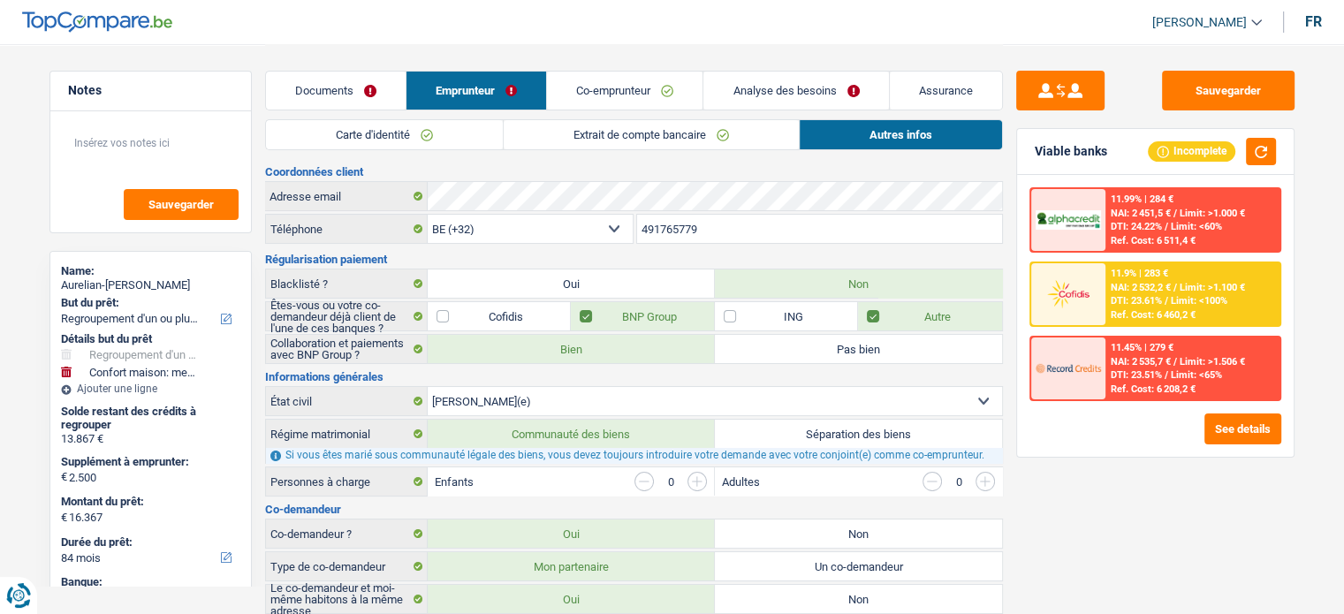
click at [743, 129] on link "Extrait de compte bancaire" at bounding box center [651, 134] width 295 height 29
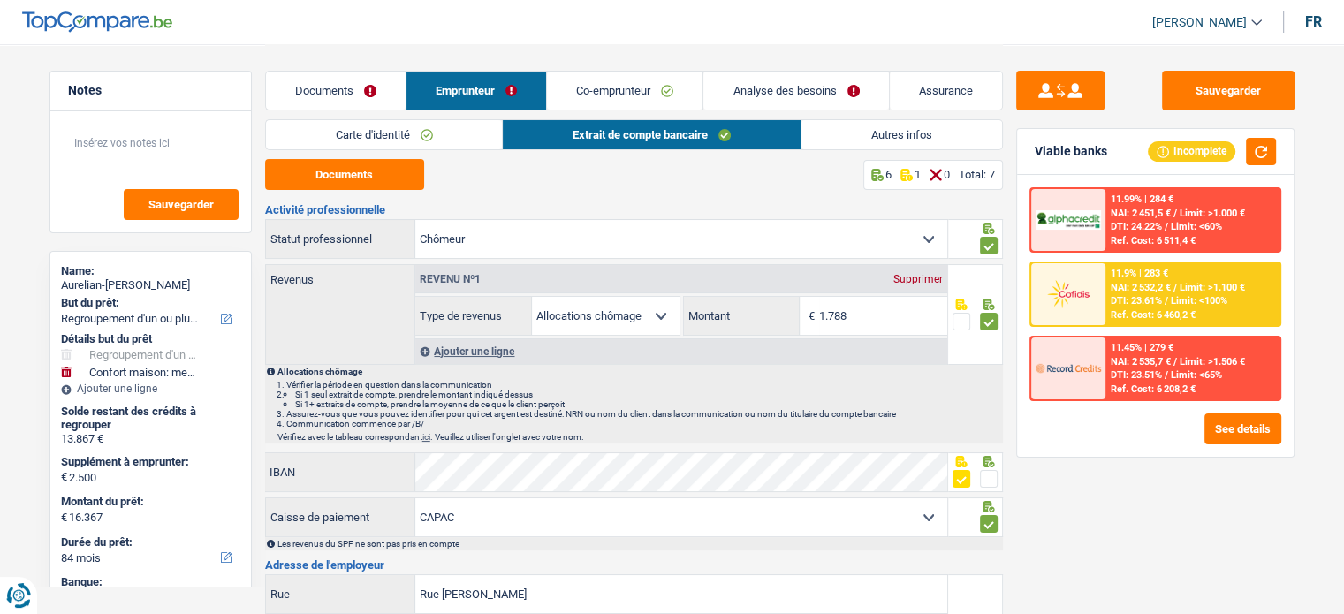
click at [836, 148] on link "Autres infos" at bounding box center [902, 134] width 201 height 29
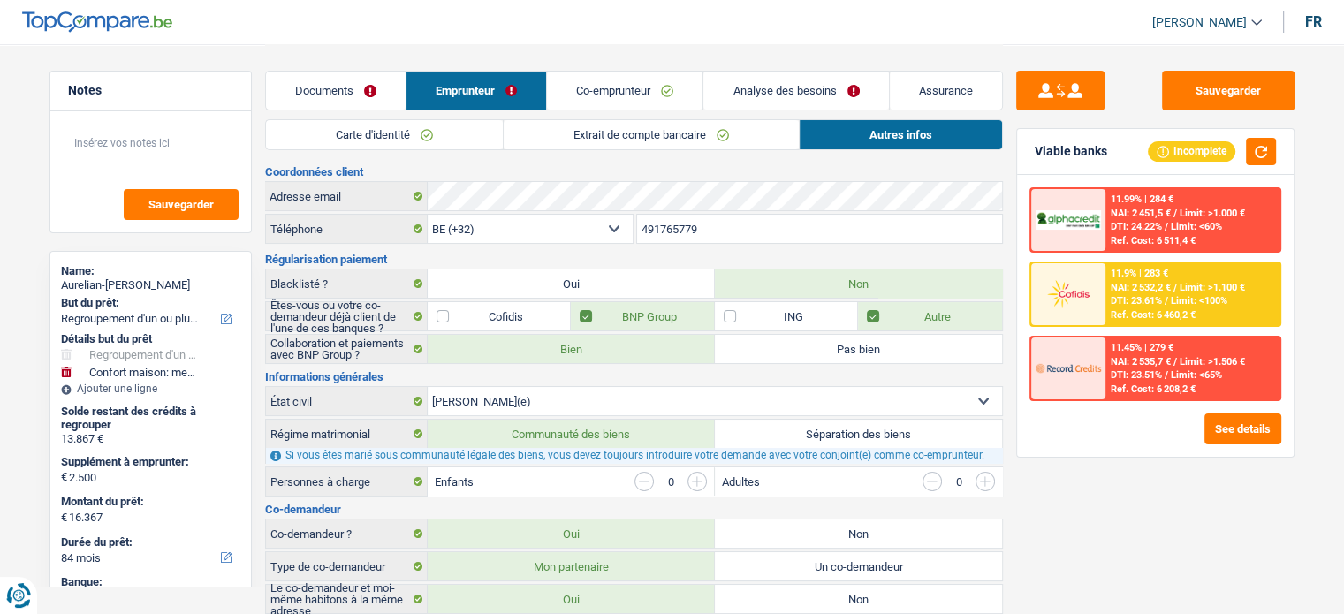
drag, startPoint x: 836, startPoint y: 148, endPoint x: 874, endPoint y: -4, distance: 155.9
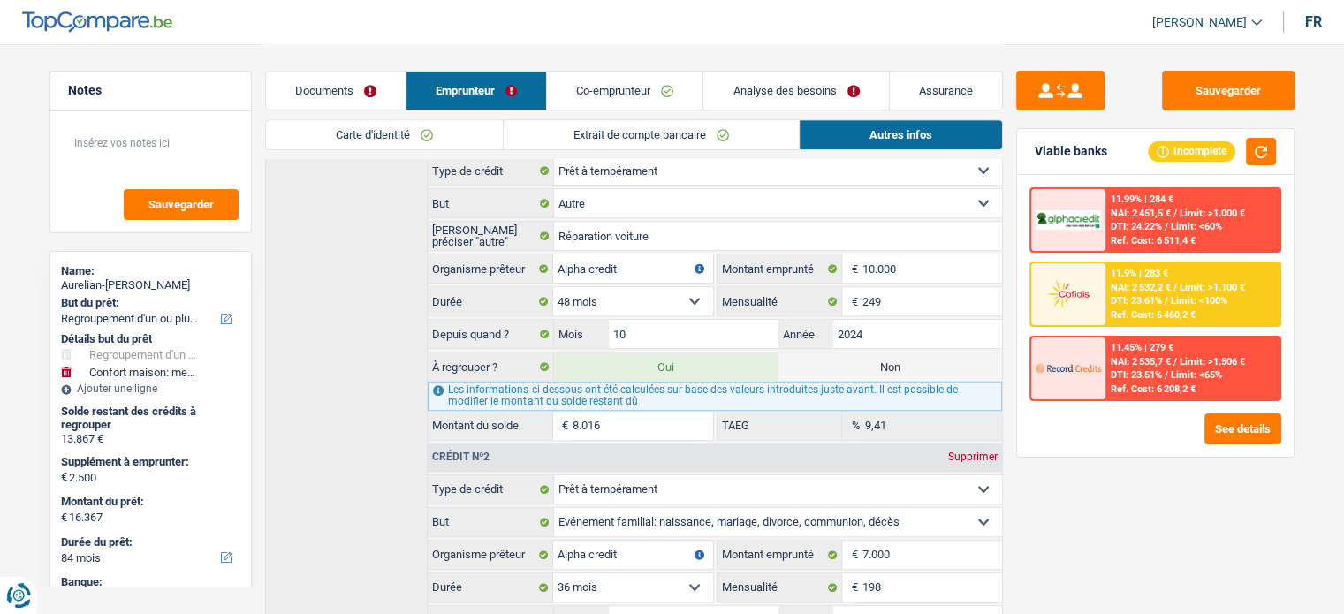
scroll to position [827, 0]
click at [649, 327] on input "10" at bounding box center [693, 333] width 169 height 28
type input "1"
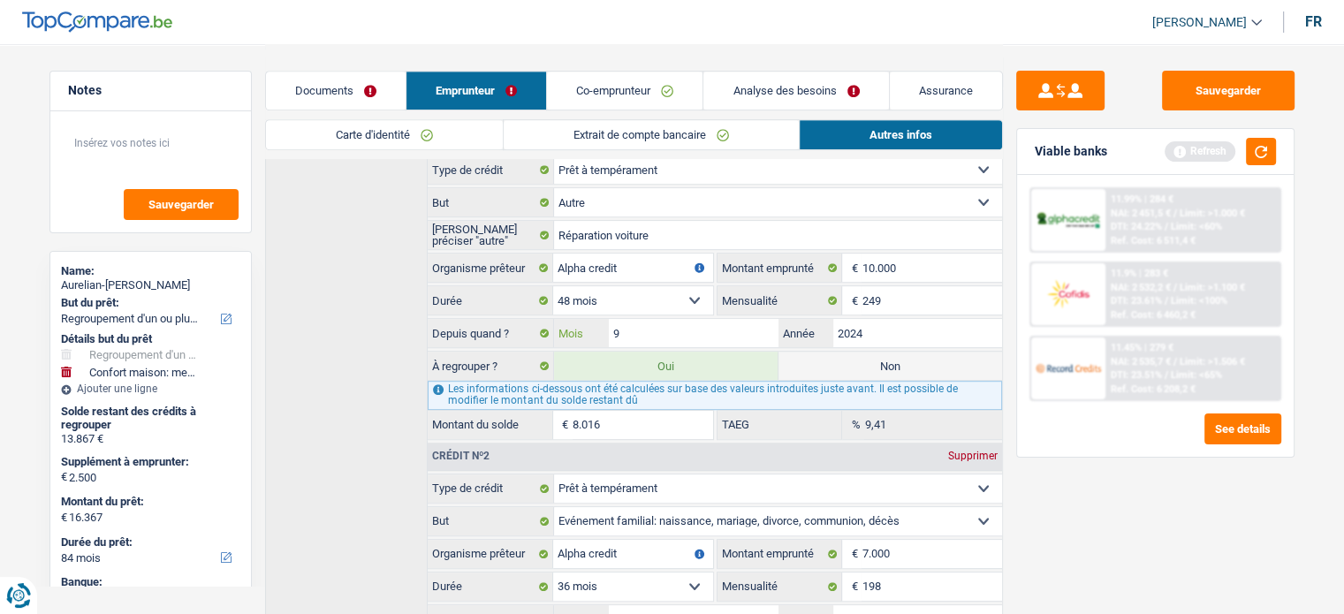
type input "9"
type input "7.827"
click at [1061, 485] on div "Sauvegarder Viable banks Refresh 11.99% | 284 € NAI: 2 451,5 € / Limit: >1.000 …" at bounding box center [1155, 328] width 305 height 515
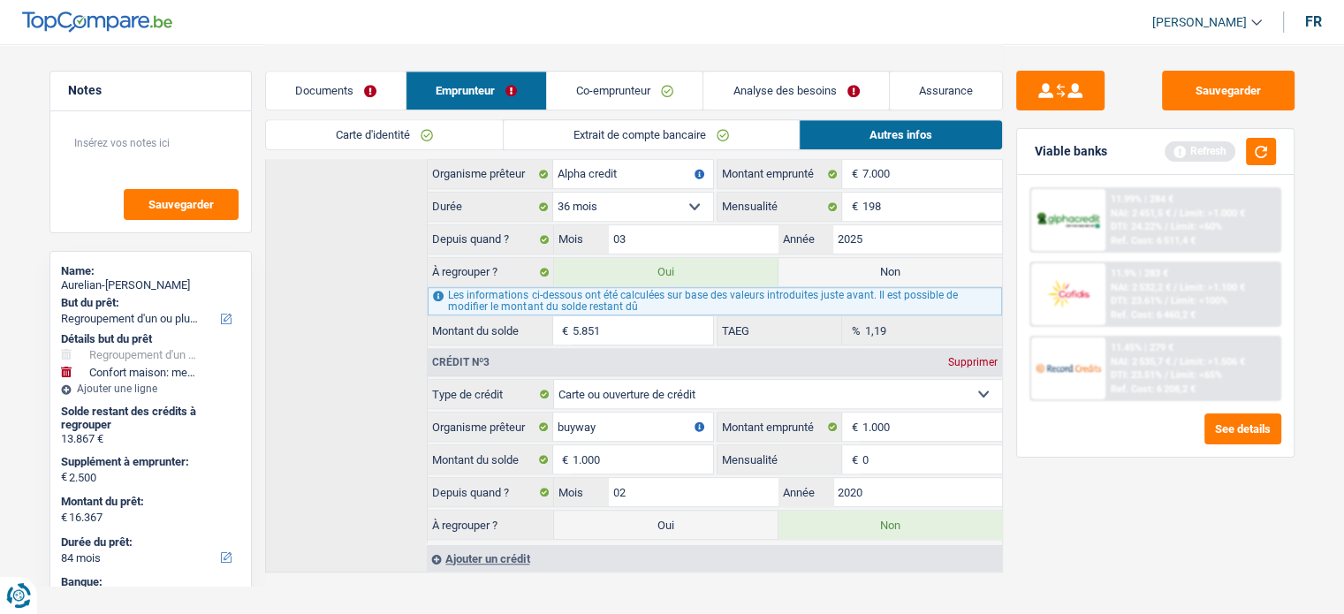
scroll to position [1210, 0]
click at [863, 255] on label "Non" at bounding box center [891, 269] width 224 height 28
click at [863, 255] on input "Non" at bounding box center [891, 269] width 224 height 28
radio input "true"
type input "10.327"
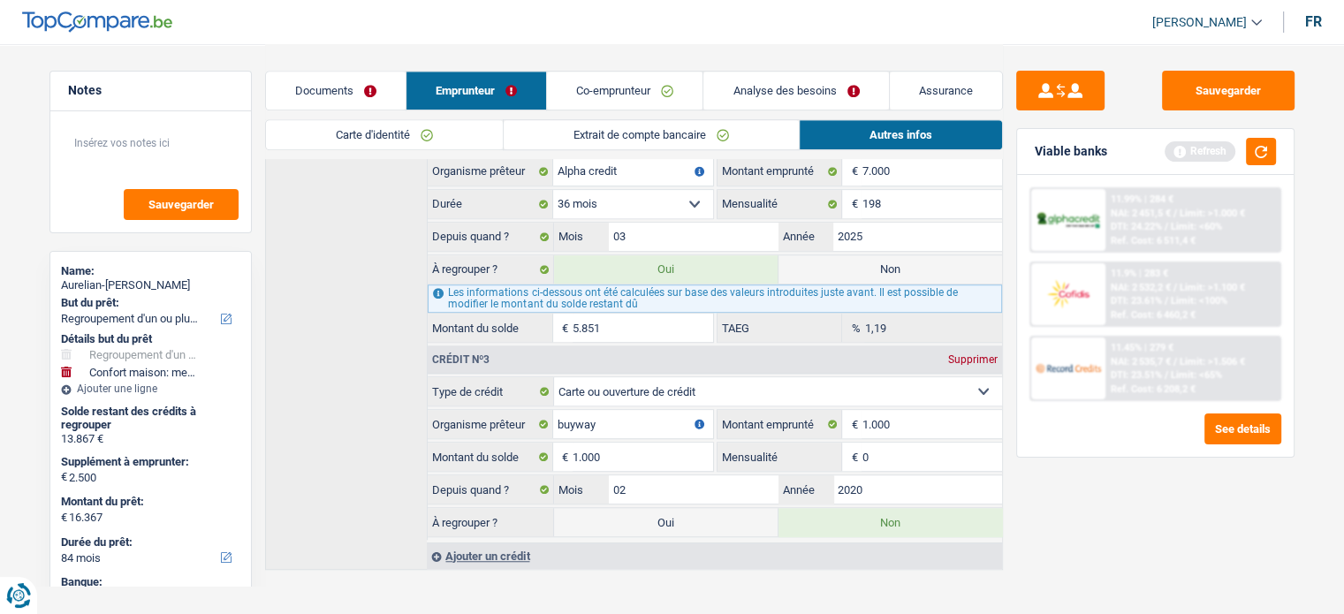
select select "60"
radio input "false"
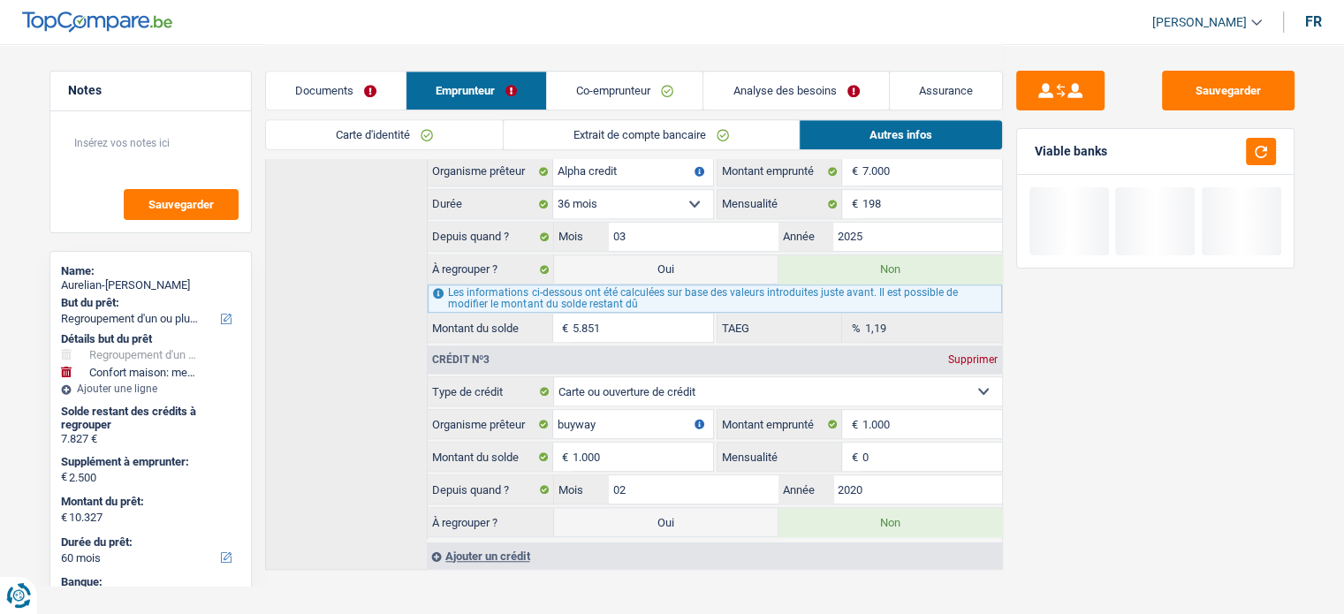
click at [371, 93] on link "Documents" at bounding box center [336, 91] width 140 height 38
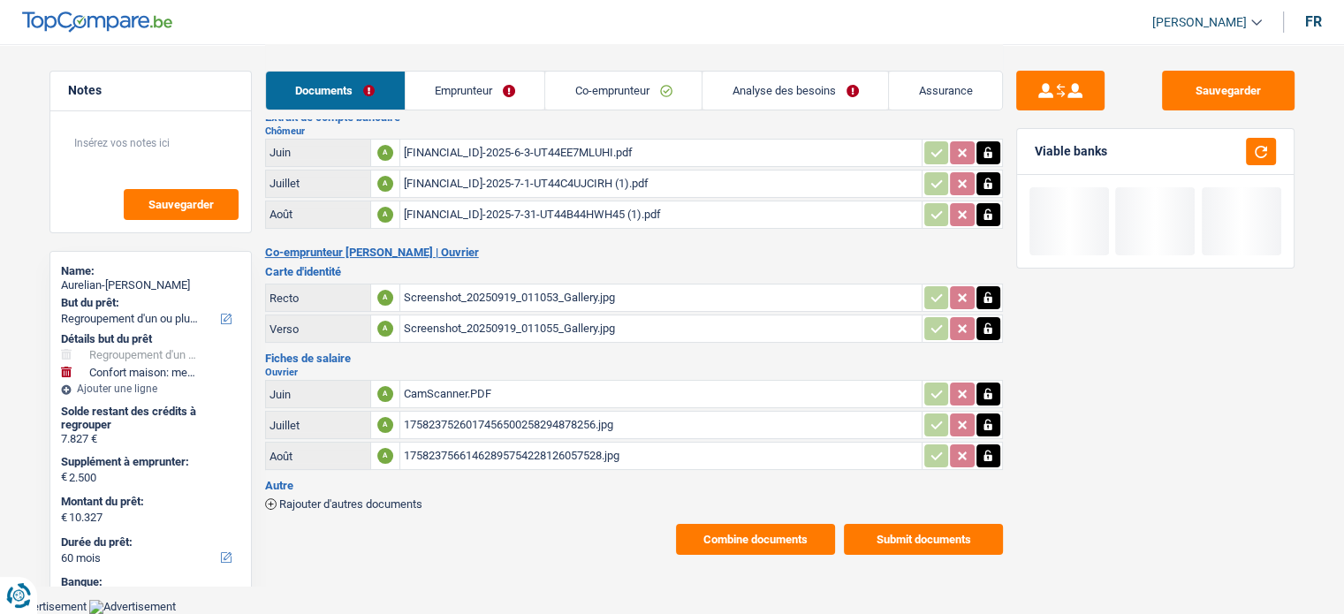
scroll to position [117, 0]
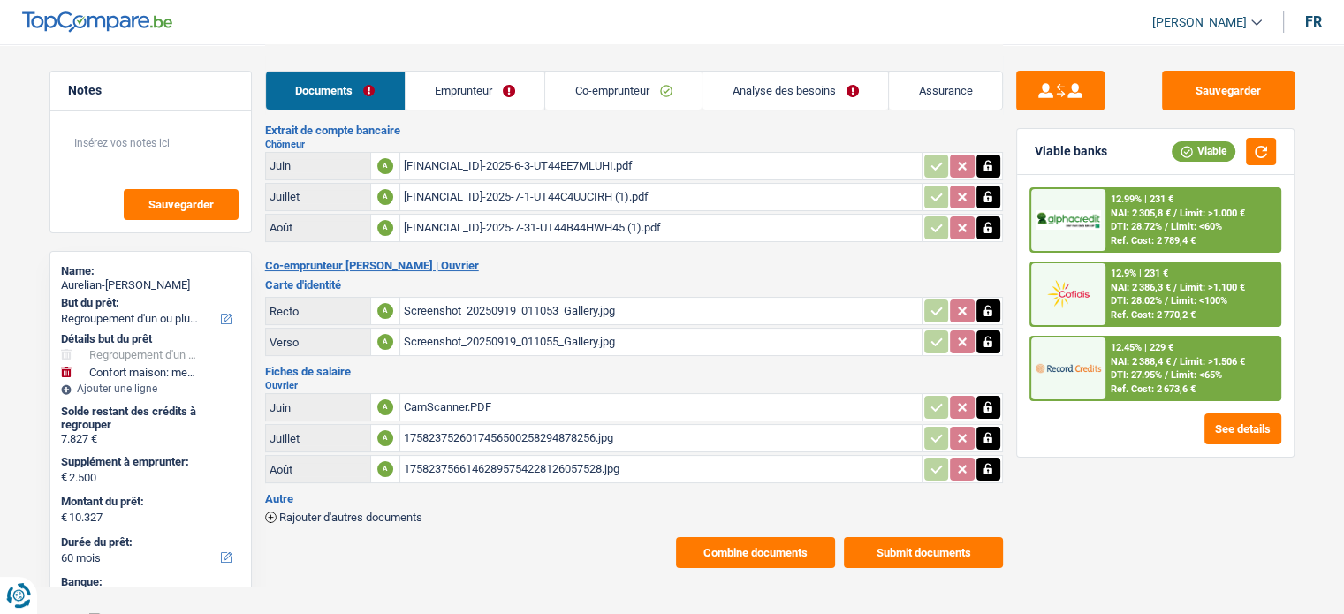
click at [739, 91] on link "Analyse des besoins" at bounding box center [796, 91] width 186 height 38
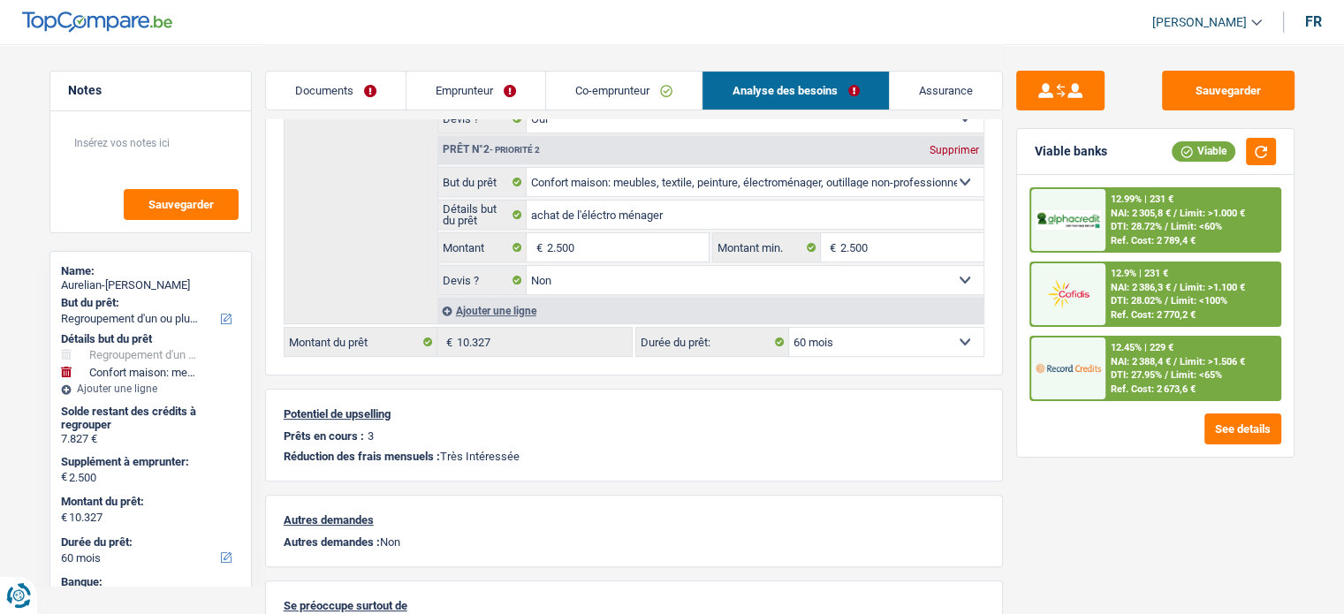
scroll to position [354, 0]
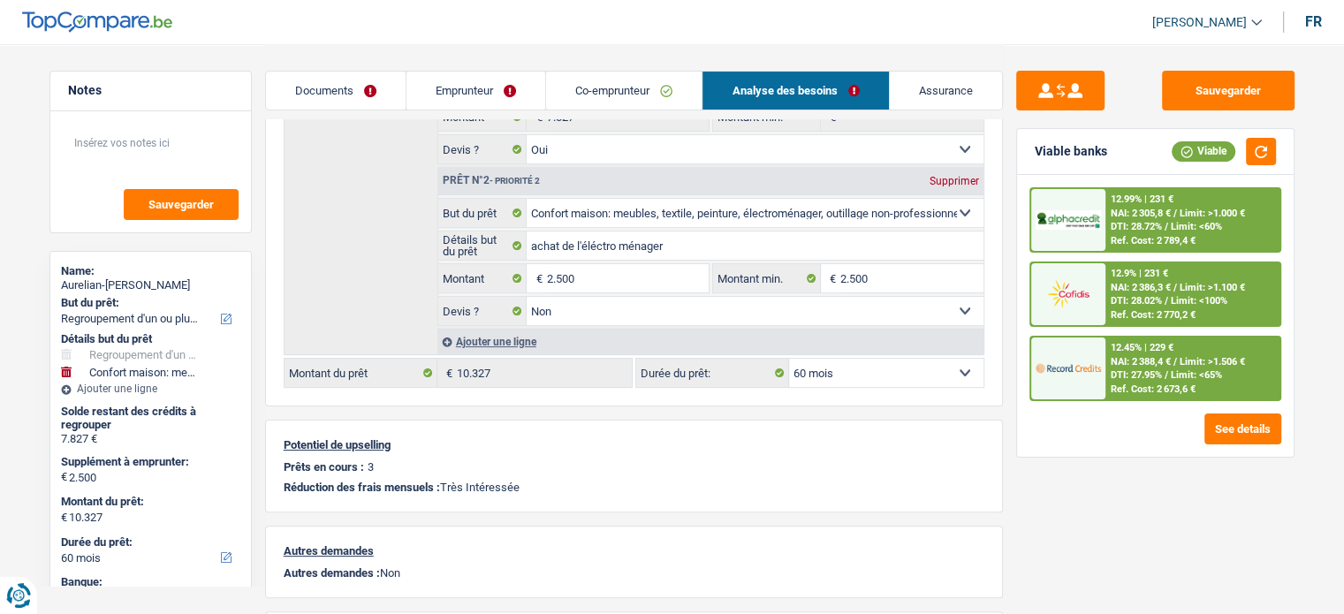
click at [1223, 537] on div "Sauvegarder Viable banks Viable 12.99% | 231 € NAI: 2 305,8 € / Limit: >1.000 €…" at bounding box center [1155, 328] width 305 height 515
click at [598, 282] on input "2.500" at bounding box center [627, 278] width 162 height 28
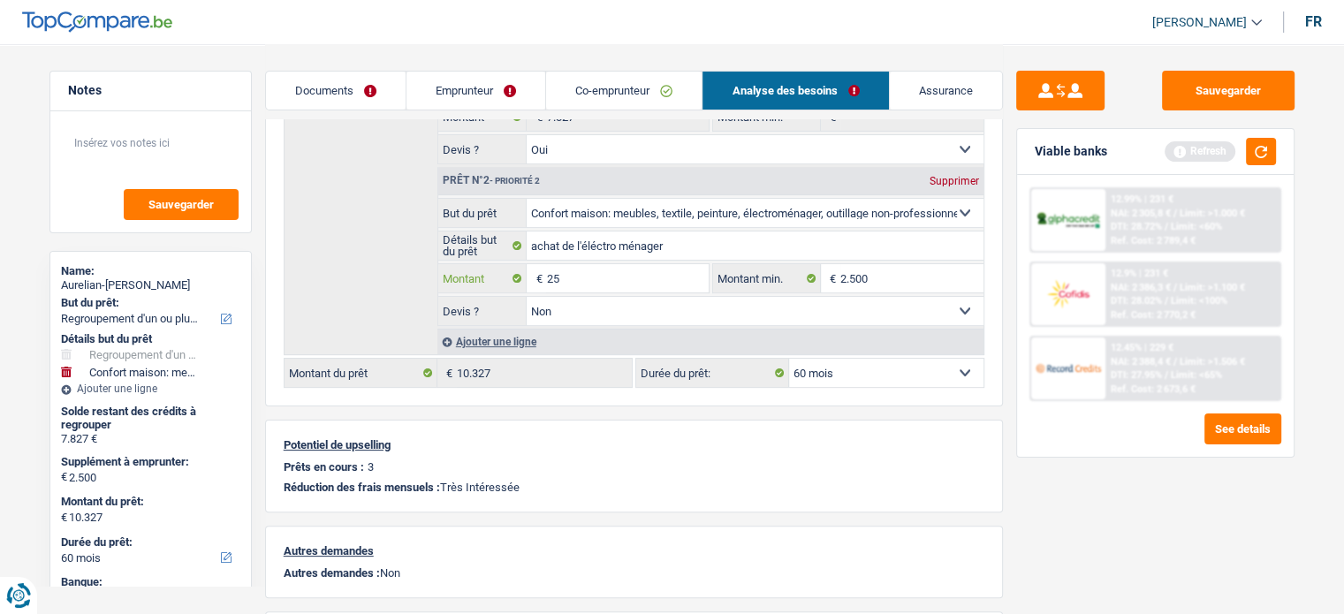
type input "2"
type input "8.400"
type input "16.227"
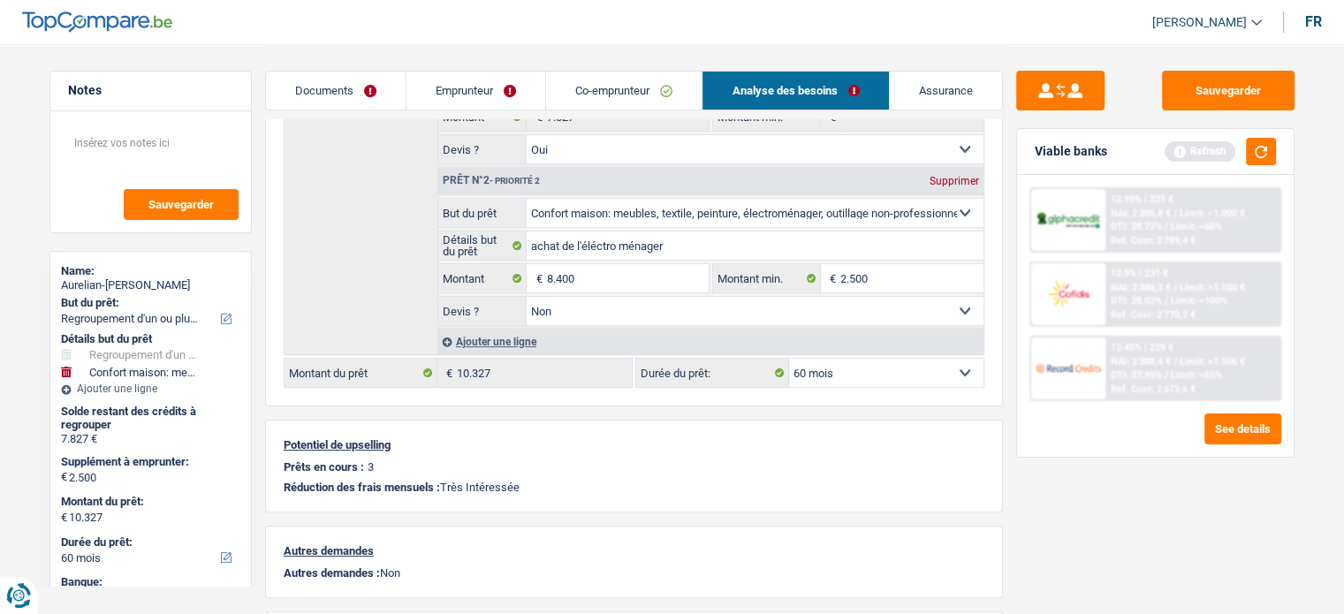
select select "84"
type input "16.227"
select select "84"
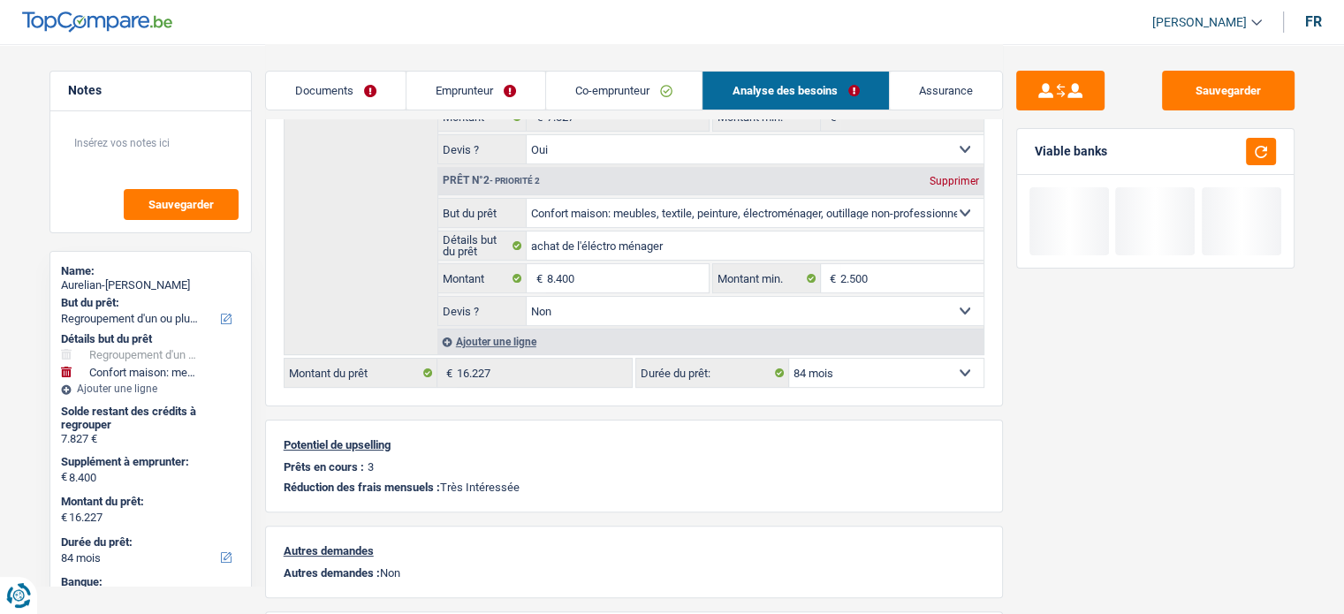
click at [1153, 479] on div "Sauvegarder Viable banks" at bounding box center [1155, 328] width 305 height 515
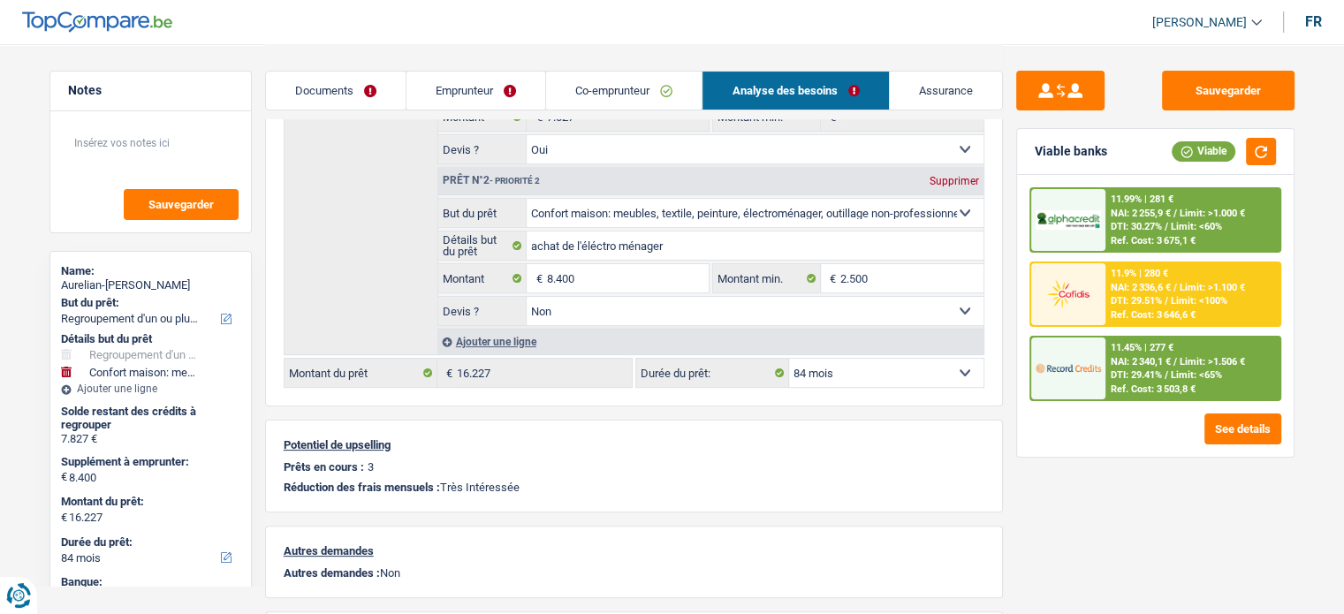
click at [1181, 221] on span "Limit: <60%" at bounding box center [1196, 226] width 51 height 11
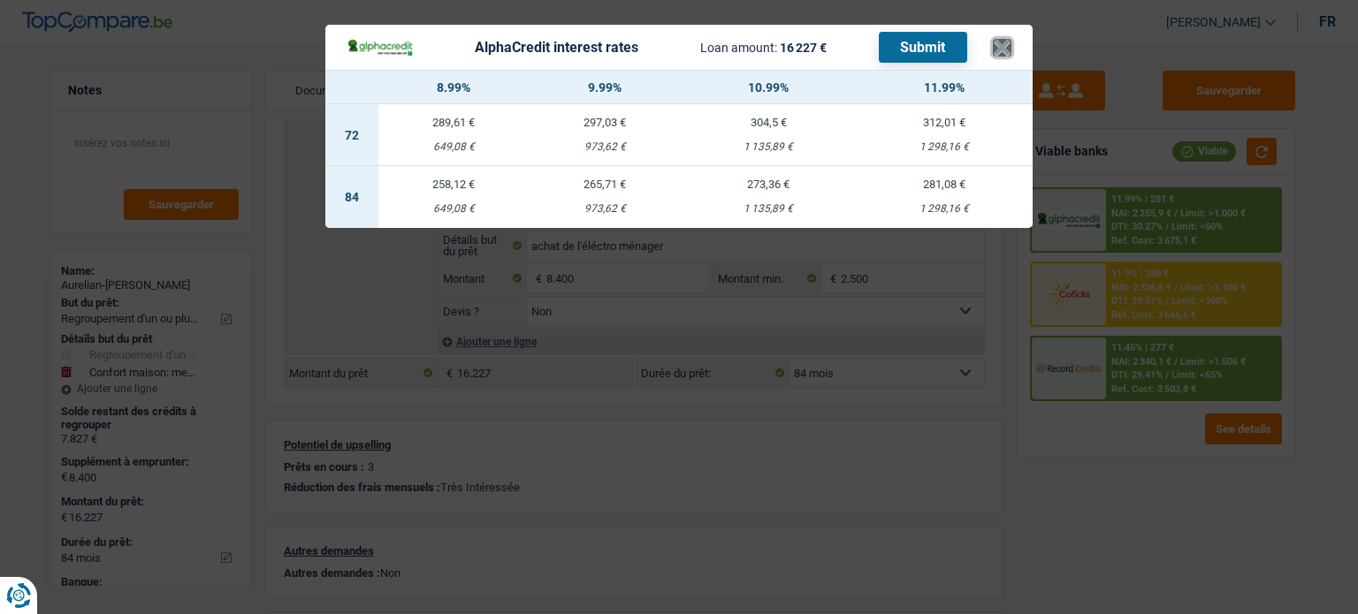
click at [1007, 42] on button "×" at bounding box center [1002, 48] width 19 height 18
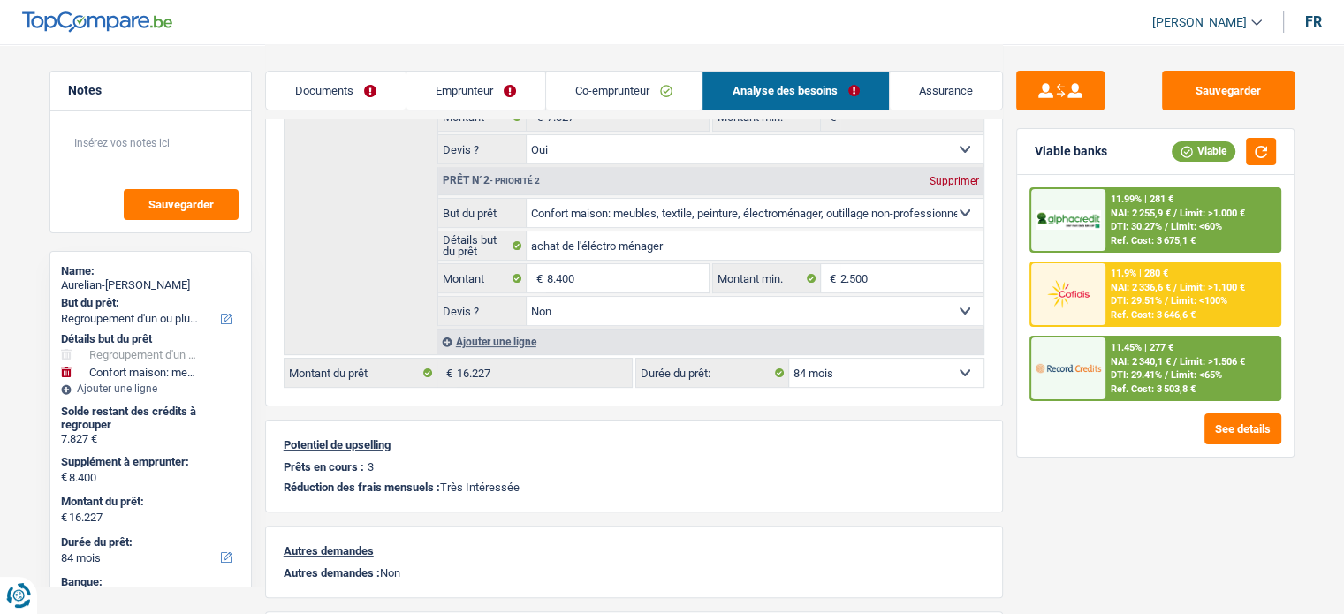
drag, startPoint x: 444, startPoint y: 75, endPoint x: 663, endPoint y: 94, distance: 220.0
click at [444, 75] on link "Emprunteur" at bounding box center [476, 91] width 139 height 38
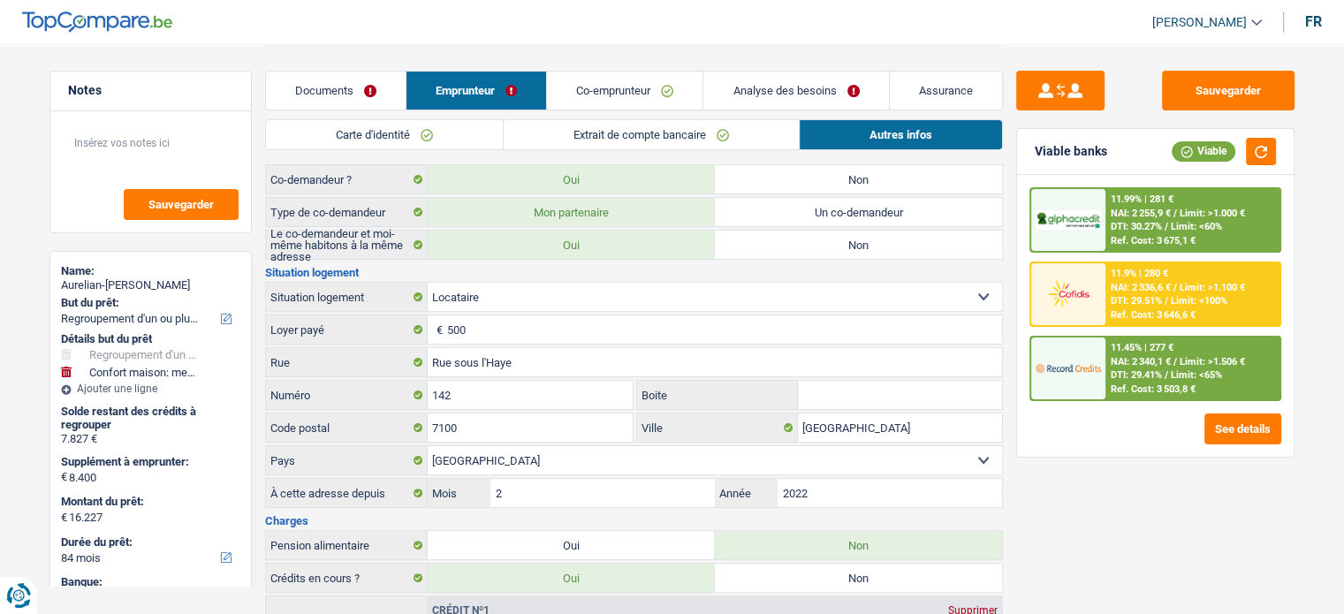
click at [733, 88] on link "Analyse des besoins" at bounding box center [796, 91] width 185 height 38
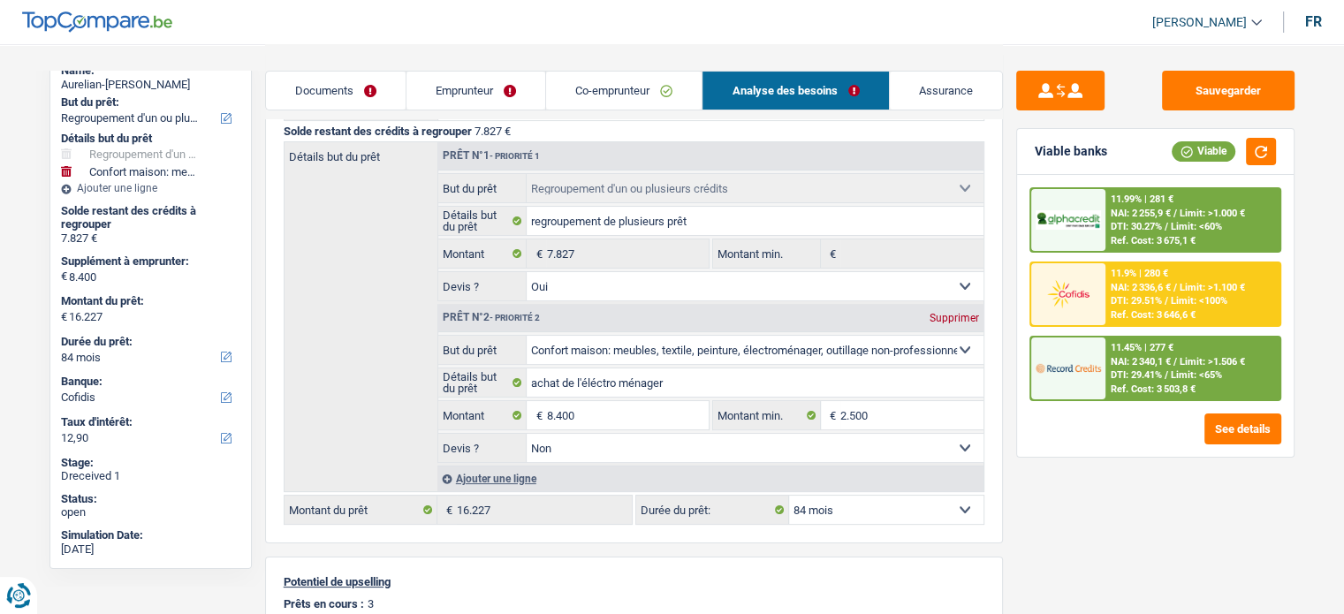
scroll to position [225, 0]
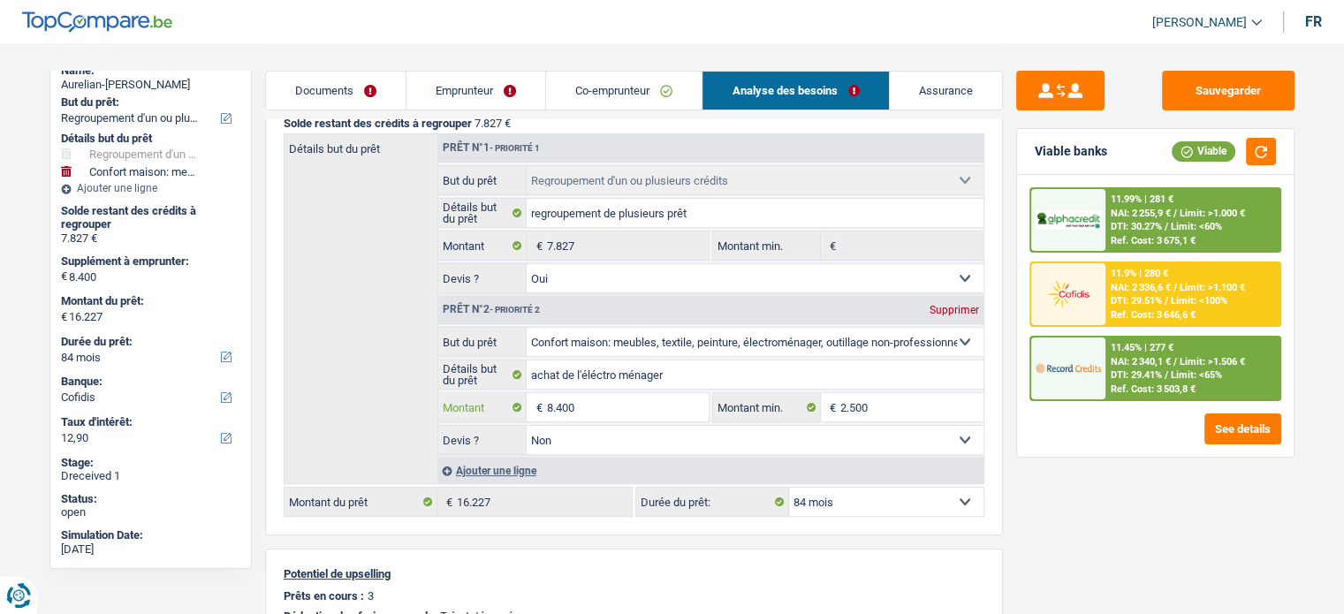
click at [622, 403] on input "8.400" at bounding box center [627, 407] width 162 height 28
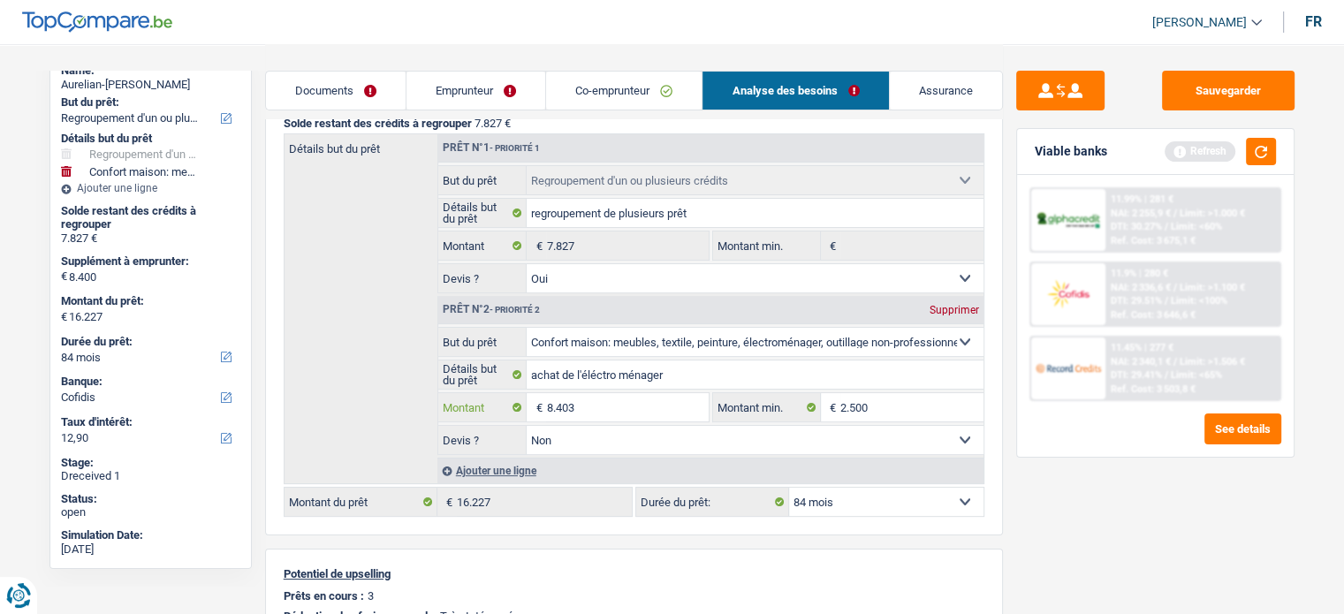
type input "8.403"
type input "16.230"
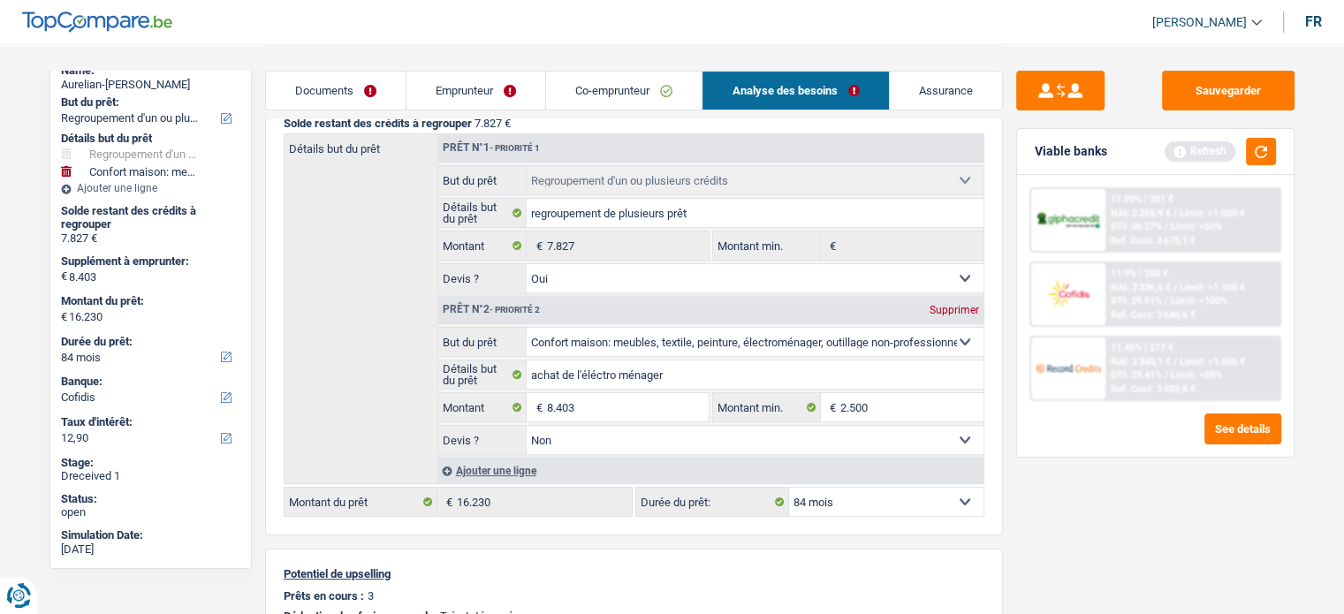
click at [1085, 443] on div "11.99% | 281 € NAI: 2 255,9 € / Limit: >1.000 € DTI: 30.27% / Limit: <60% Ref. …" at bounding box center [1155, 316] width 277 height 282
click at [1269, 149] on button "button" at bounding box center [1261, 151] width 30 height 27
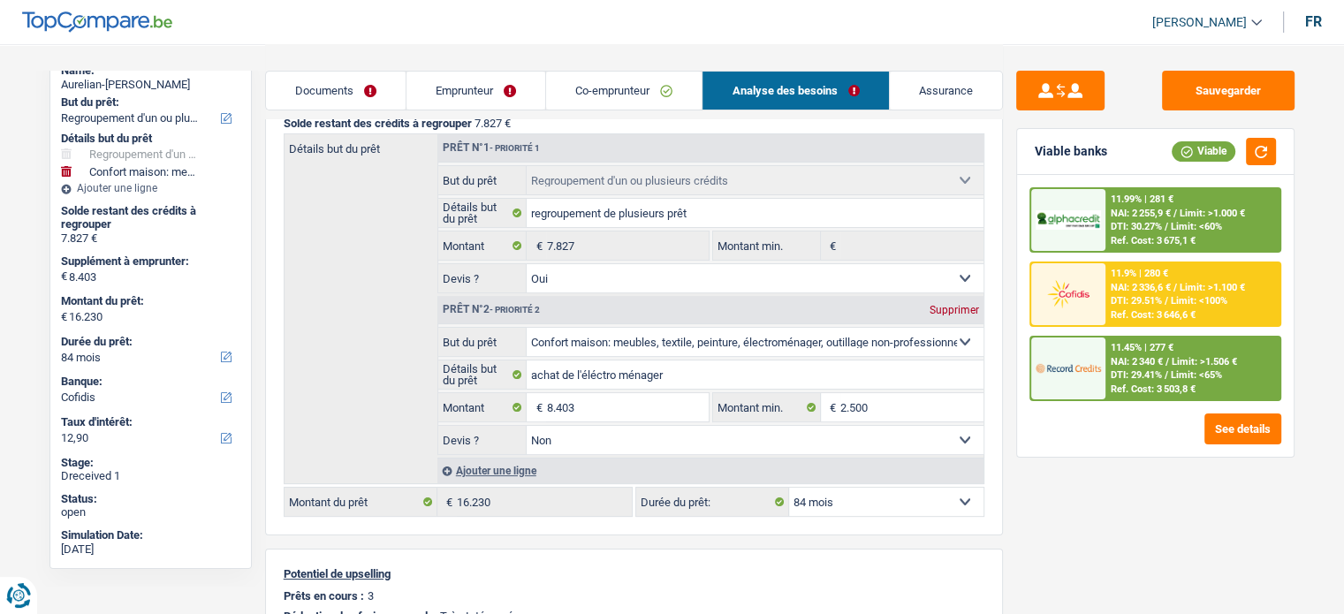
click at [1215, 218] on div "11.99% | 281 € NAI: 2 255,9 € / Limit: >1.000 € DTI: 30.27% / Limit: <60% Ref. …" at bounding box center [1193, 220] width 174 height 62
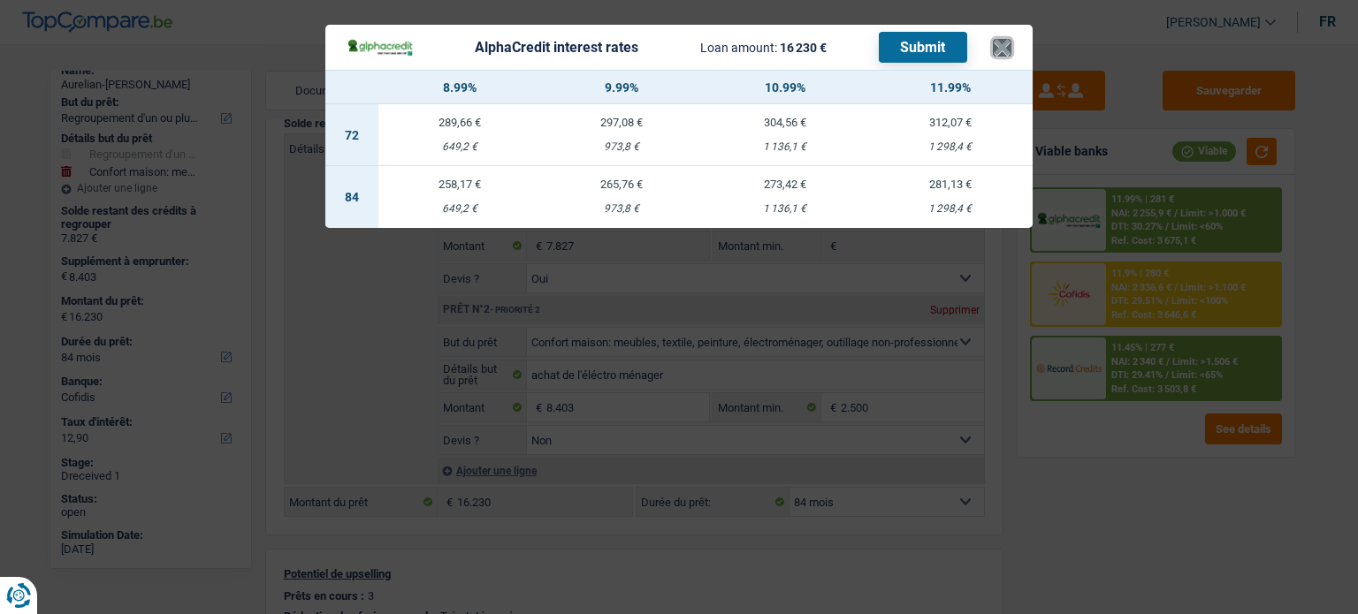
click at [1006, 53] on button "×" at bounding box center [1002, 48] width 19 height 18
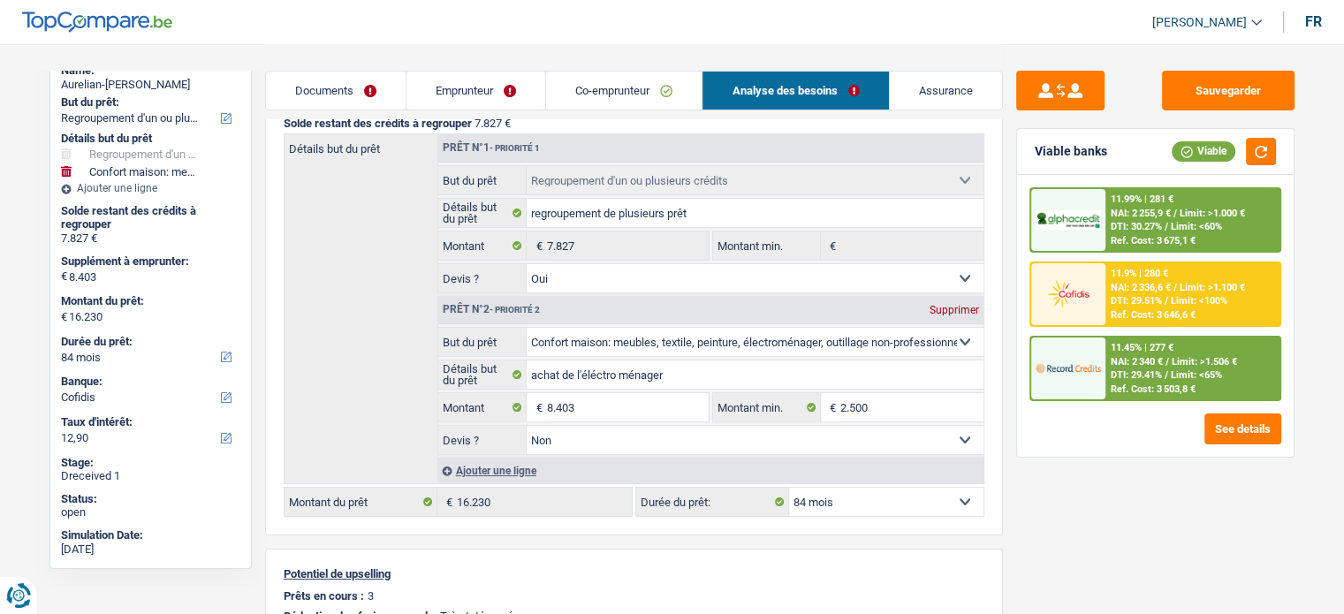
click at [1162, 194] on div "11.99% | 281 €" at bounding box center [1142, 199] width 63 height 11
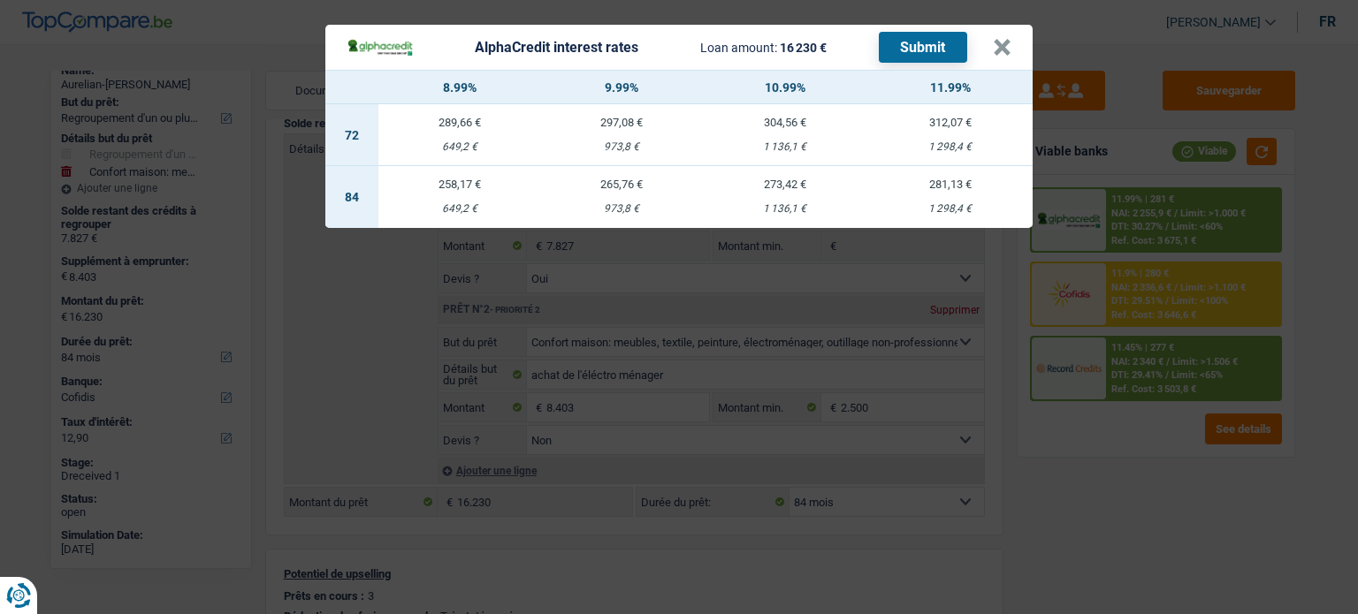
click at [569, 73] on th "9.99%" at bounding box center [621, 88] width 162 height 34
drag, startPoint x: 1036, startPoint y: 56, endPoint x: 990, endPoint y: 38, distance: 49.2
click at [990, 38] on div "AlphaCredit interest rates Loan amount: 16 230 € Submit × 8.99% 9.99% 10.99% 11…" at bounding box center [679, 307] width 1358 height 614
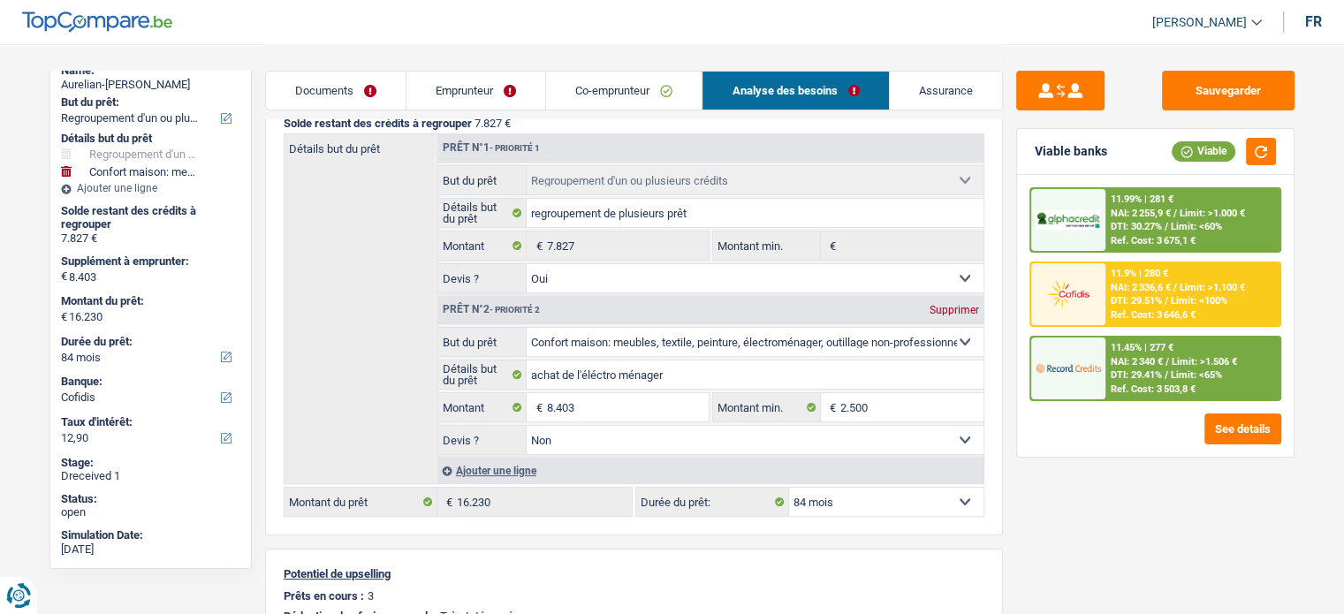
click at [990, 38] on header "Cindy Laguerre Se déconnecter fr" at bounding box center [672, 22] width 1344 height 45
click at [1174, 215] on span "/" at bounding box center [1176, 213] width 4 height 11
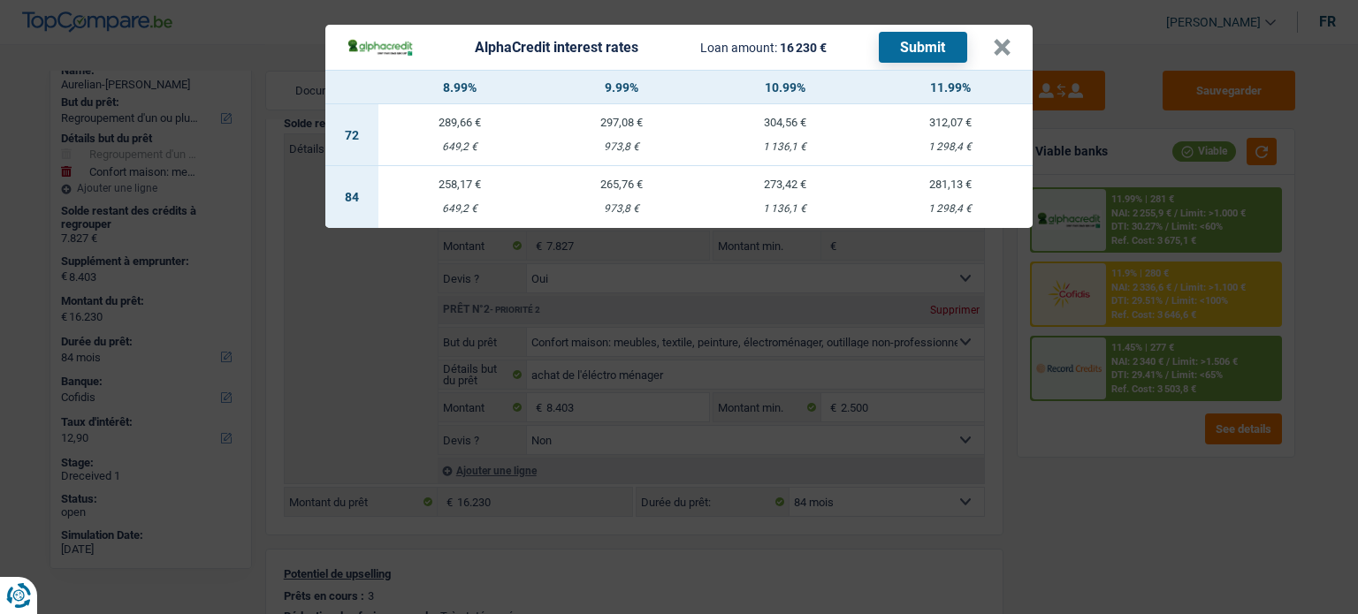
click at [647, 194] on td "265,76 € 973,8 €" at bounding box center [621, 197] width 162 height 62
select select "alphacredit"
type input "9,99"
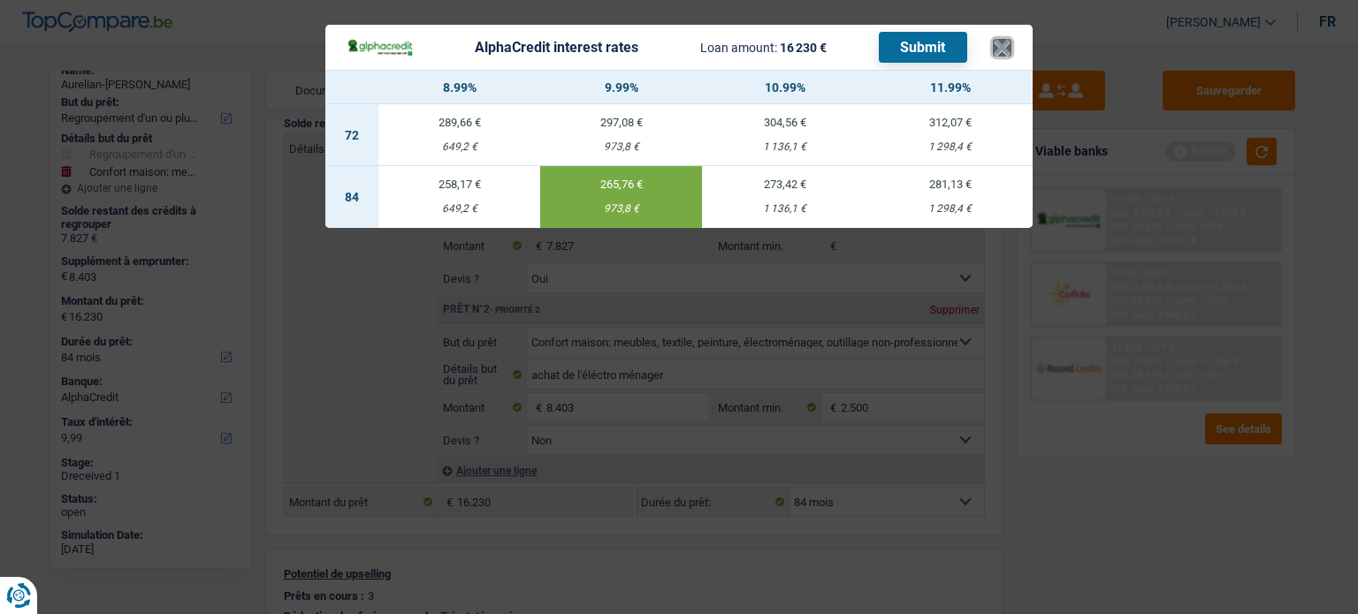
click at [997, 57] on button "×" at bounding box center [1002, 48] width 19 height 18
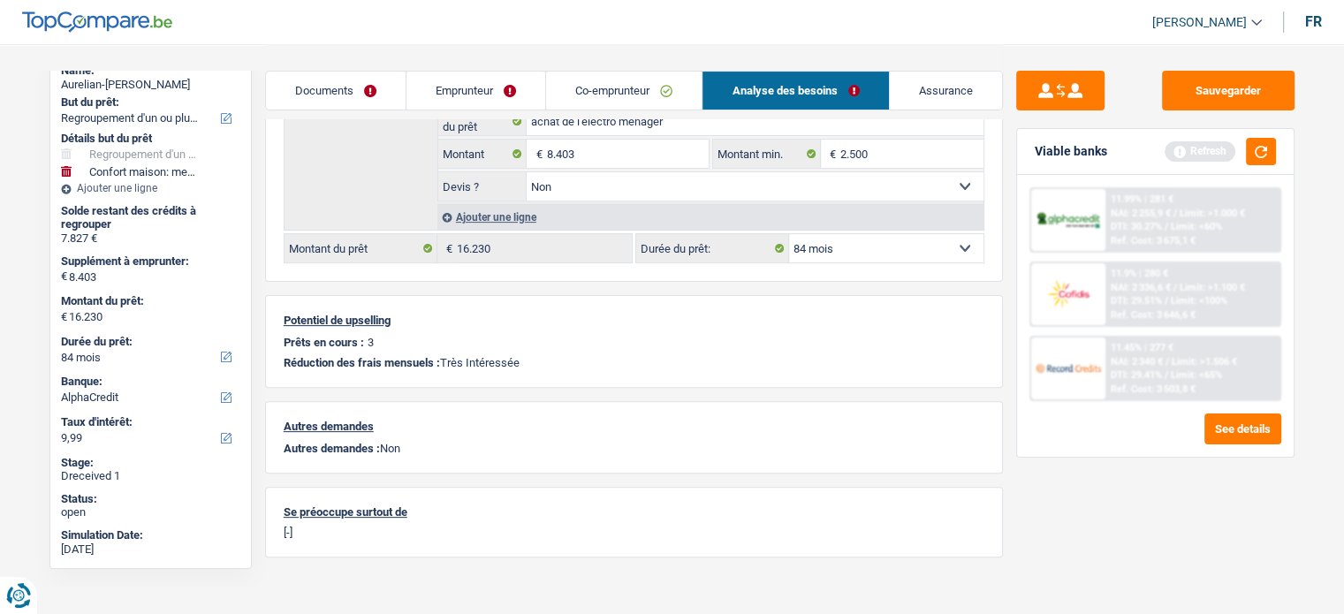
scroll to position [478, 0]
click at [640, 113] on div "Documents Emprunteur Co-emprunteur Analyse des besoins Assurance" at bounding box center [634, 81] width 738 height 75
click at [515, 72] on link "Emprunteur" at bounding box center [476, 91] width 139 height 38
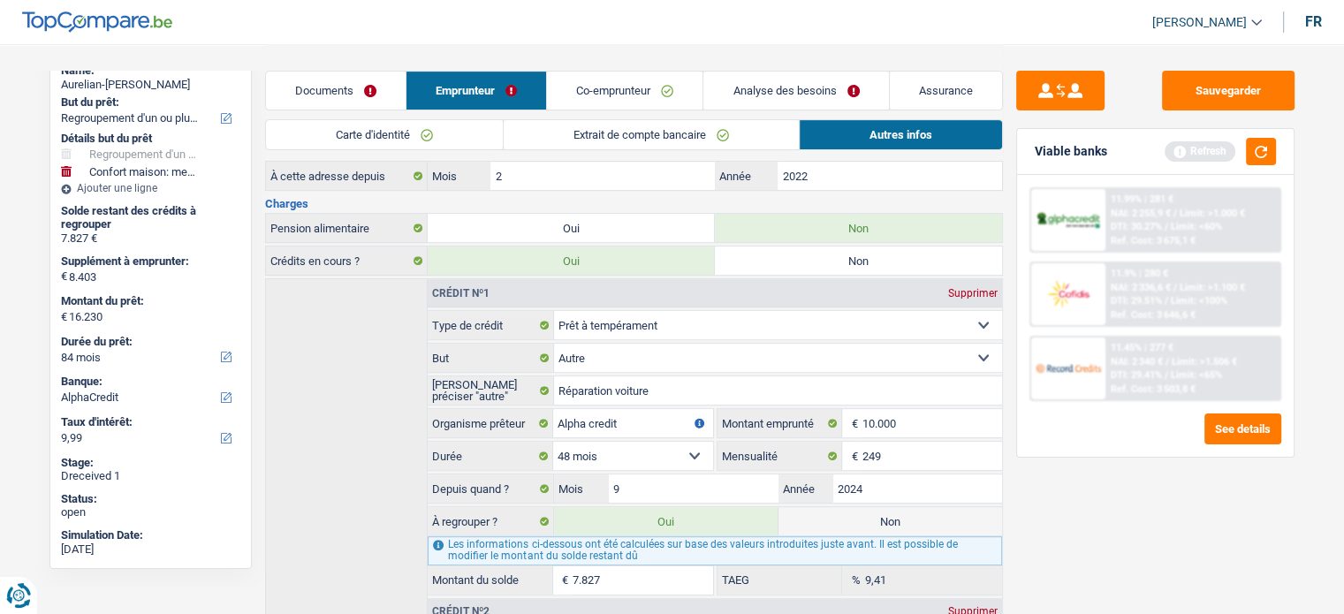
scroll to position [648, 0]
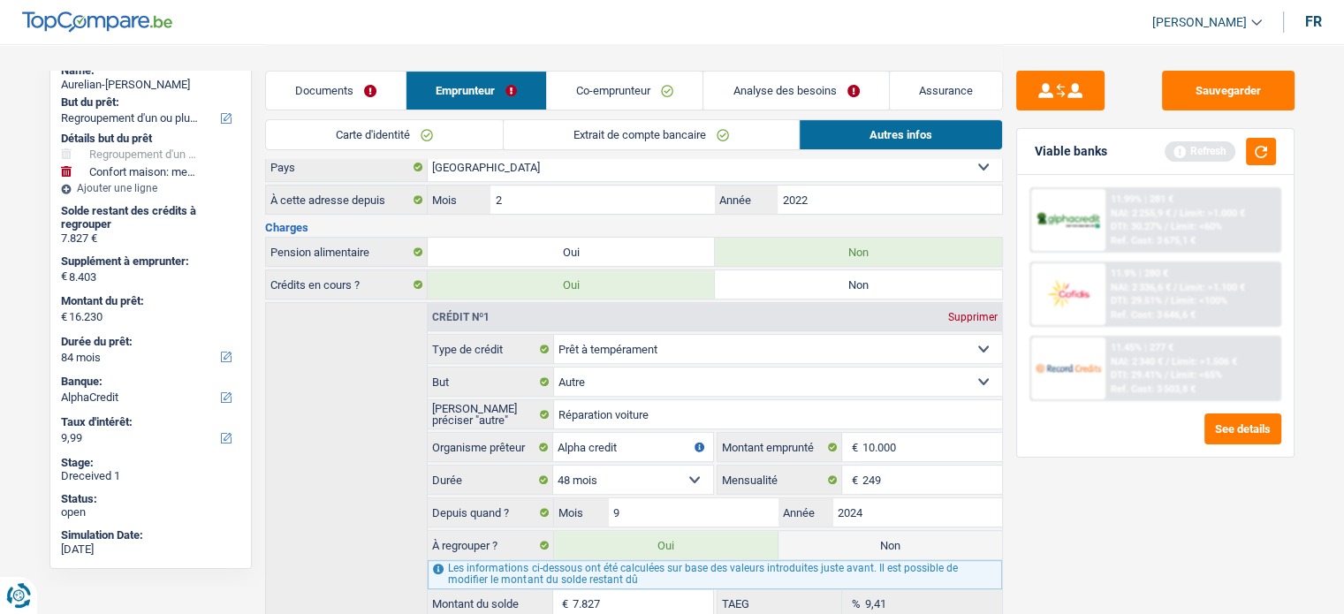
click at [1100, 211] on img at bounding box center [1068, 220] width 65 height 20
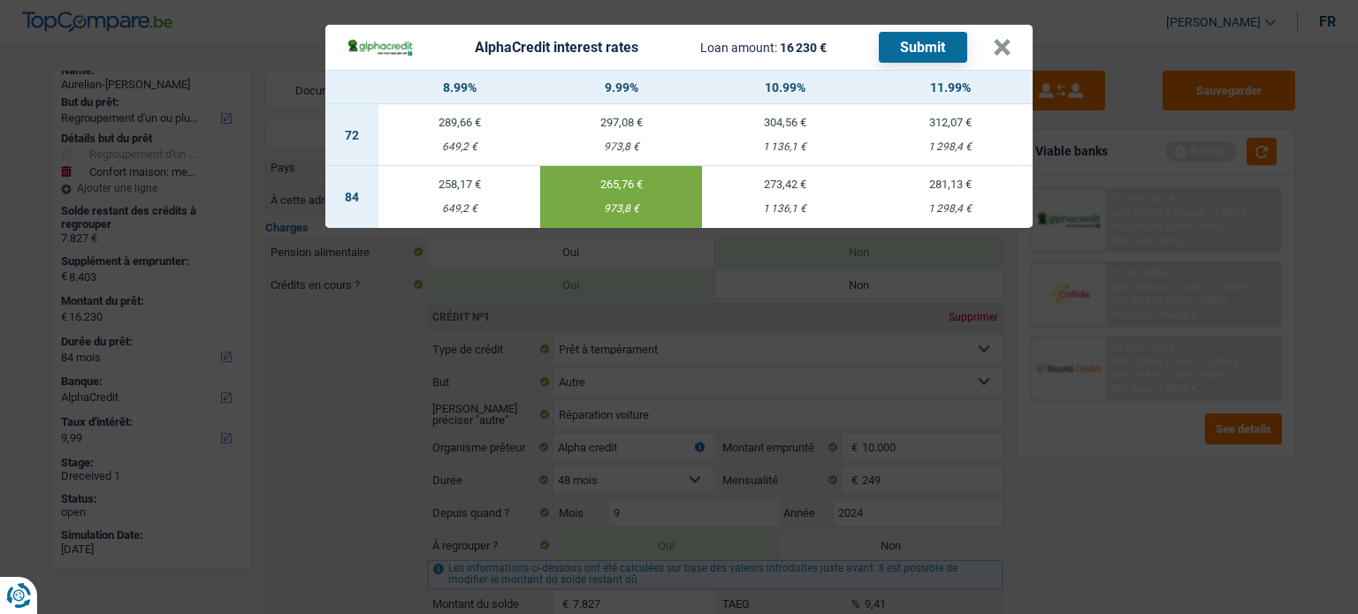
click at [923, 42] on button "Submit" at bounding box center [923, 47] width 88 height 31
click at [1001, 52] on button "×" at bounding box center [1002, 48] width 19 height 18
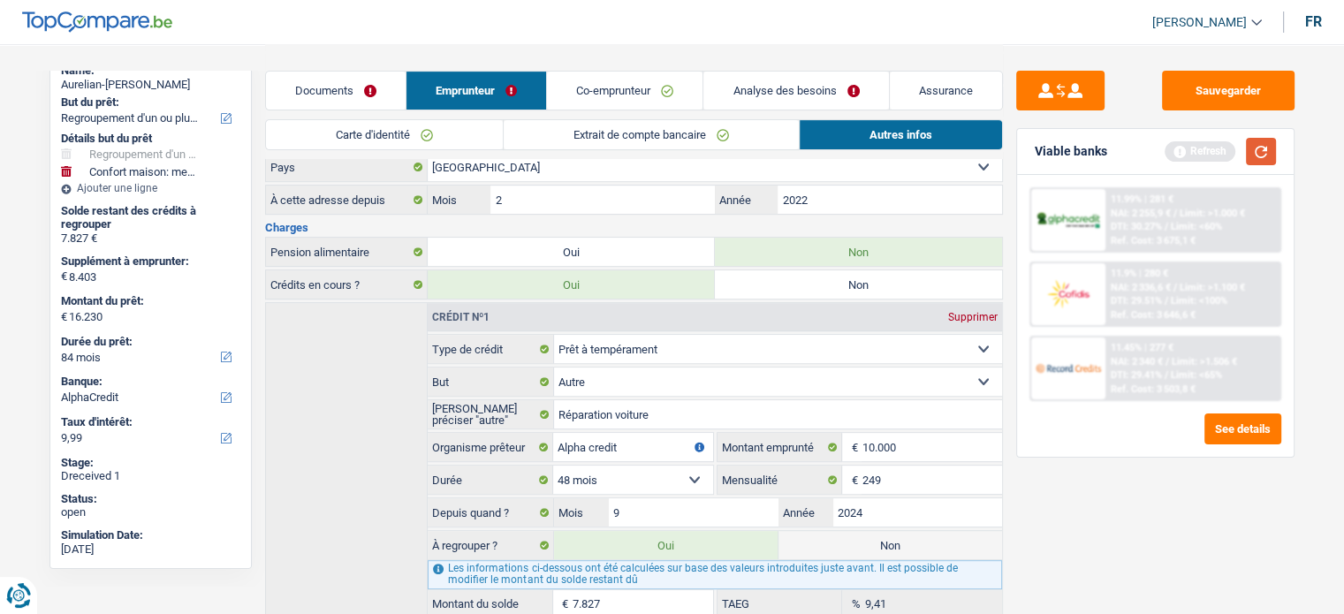
click at [1261, 144] on button "button" at bounding box center [1261, 151] width 30 height 27
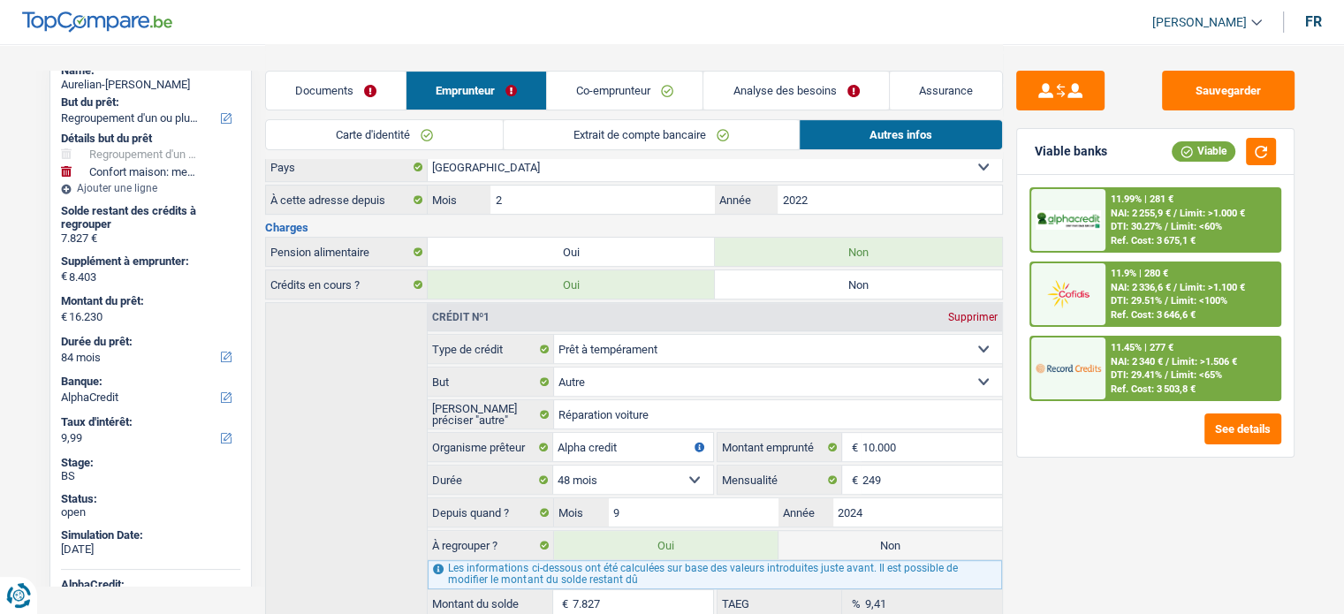
click at [1152, 356] on span "NAI: 2 340 €" at bounding box center [1137, 361] width 52 height 11
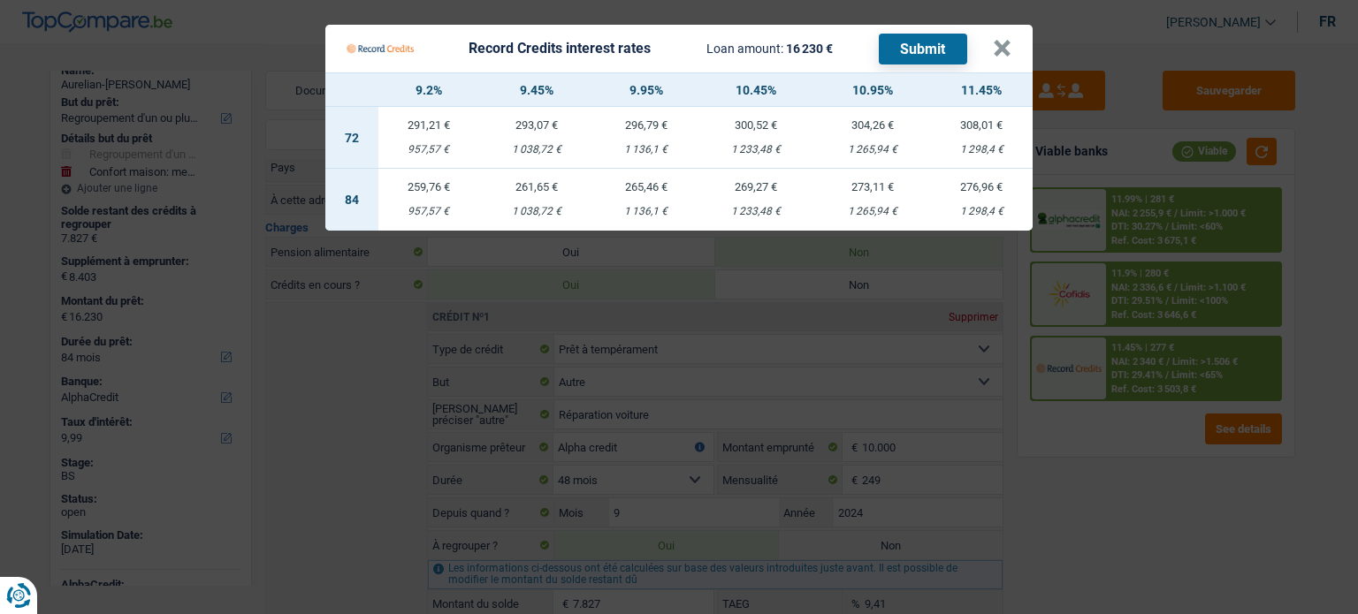
click at [632, 190] on div "265,46 €" at bounding box center [646, 186] width 102 height 11
select select "record credits"
type input "9,95"
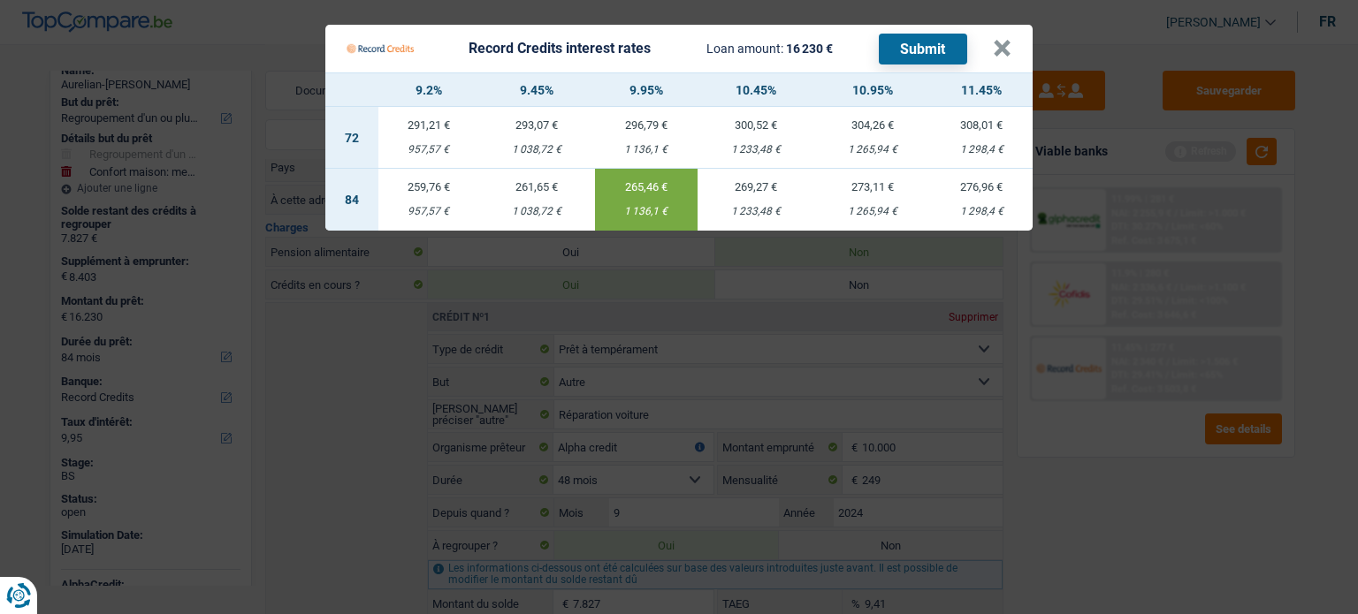
click at [918, 57] on button "Submit" at bounding box center [923, 49] width 88 height 31
click at [993, 43] on button "×" at bounding box center [1002, 49] width 19 height 18
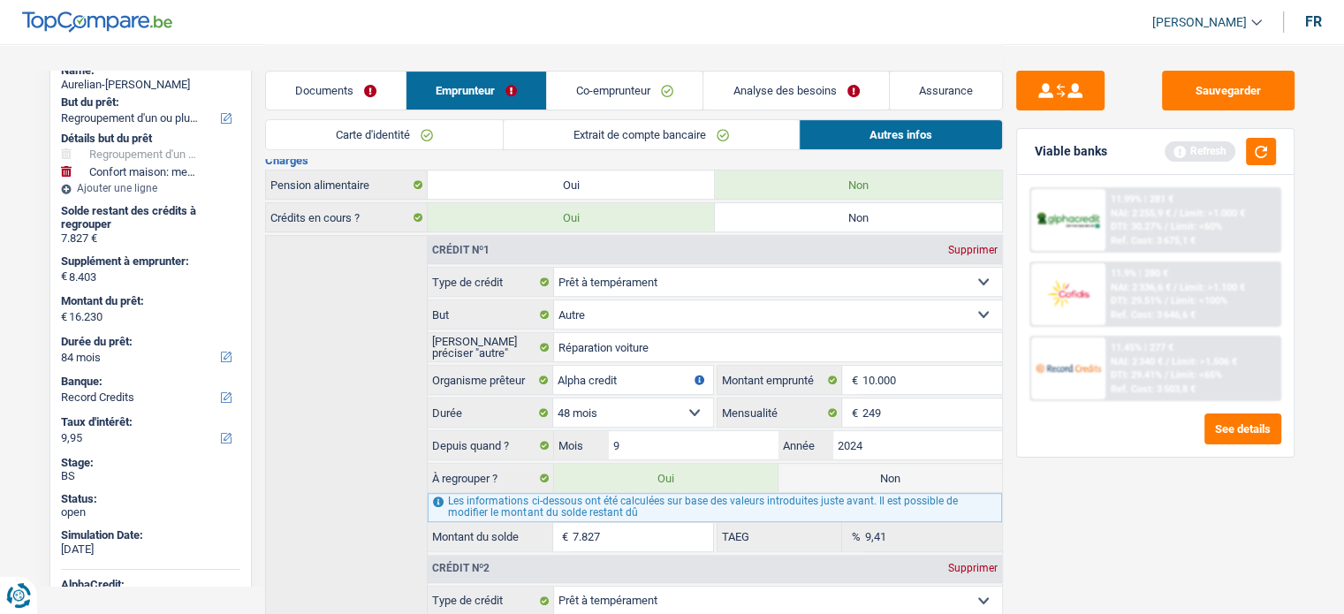
click at [331, 96] on link "Documents" at bounding box center [336, 91] width 140 height 38
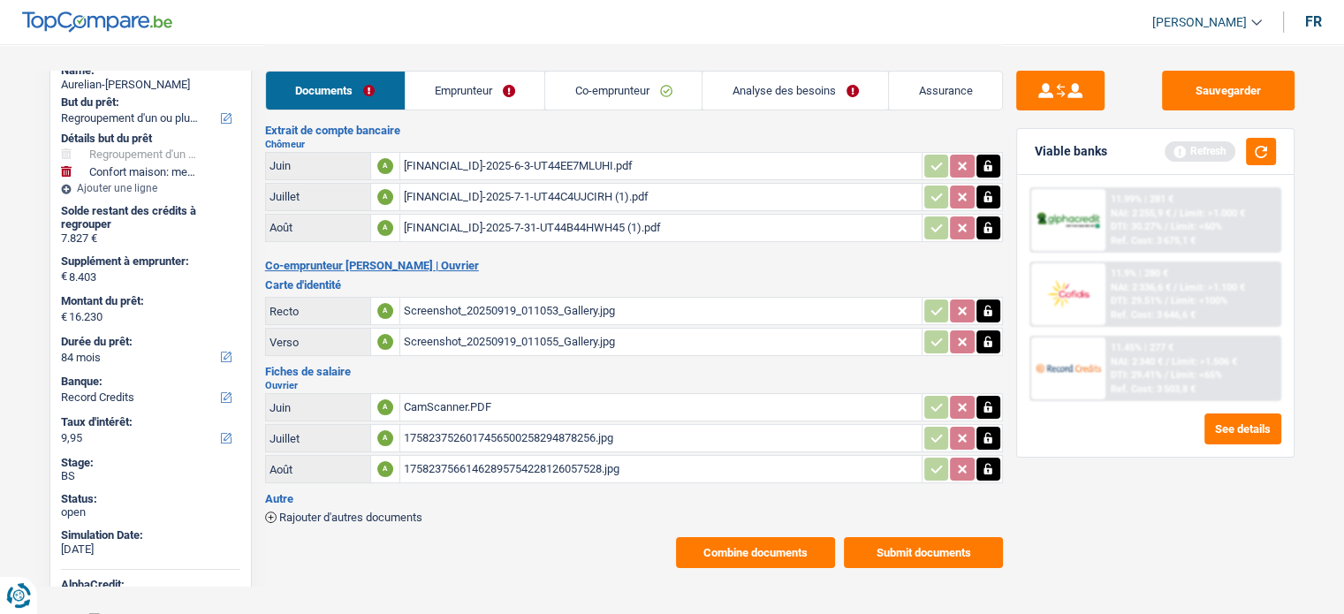
click at [457, 72] on link "Emprunteur" at bounding box center [476, 91] width 140 height 38
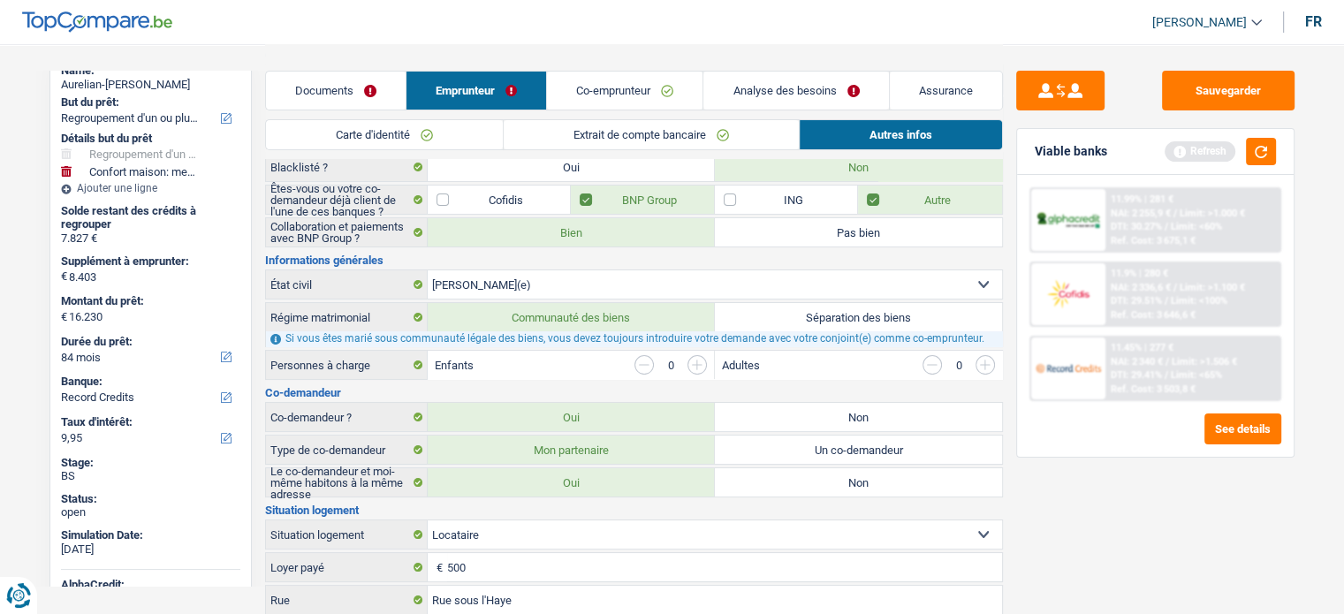
click at [371, 121] on link "Carte d'identité" at bounding box center [384, 134] width 237 height 29
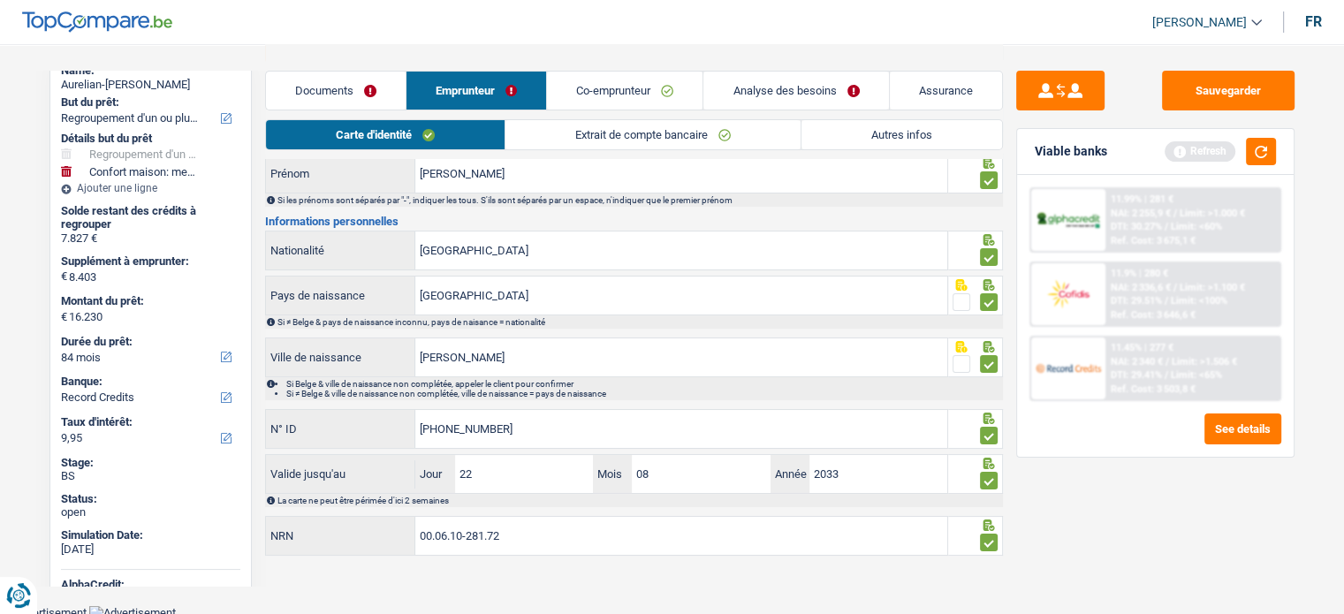
scroll to position [0, 0]
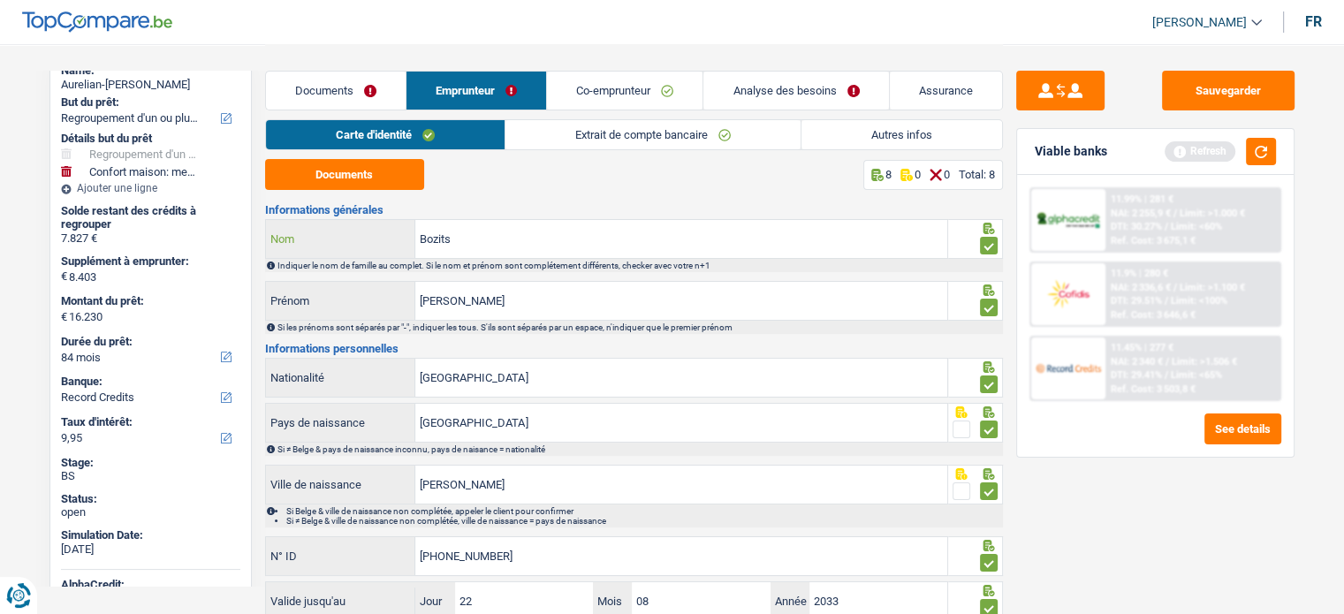
click at [507, 235] on input "Bozits" at bounding box center [681, 239] width 532 height 38
click at [1157, 380] on div "11.45% | 277 € NAI: 2 340 € / Limit: >1.506 € DTI: 29.41% / Limit: <65% Ref. Co…" at bounding box center [1193, 369] width 174 height 62
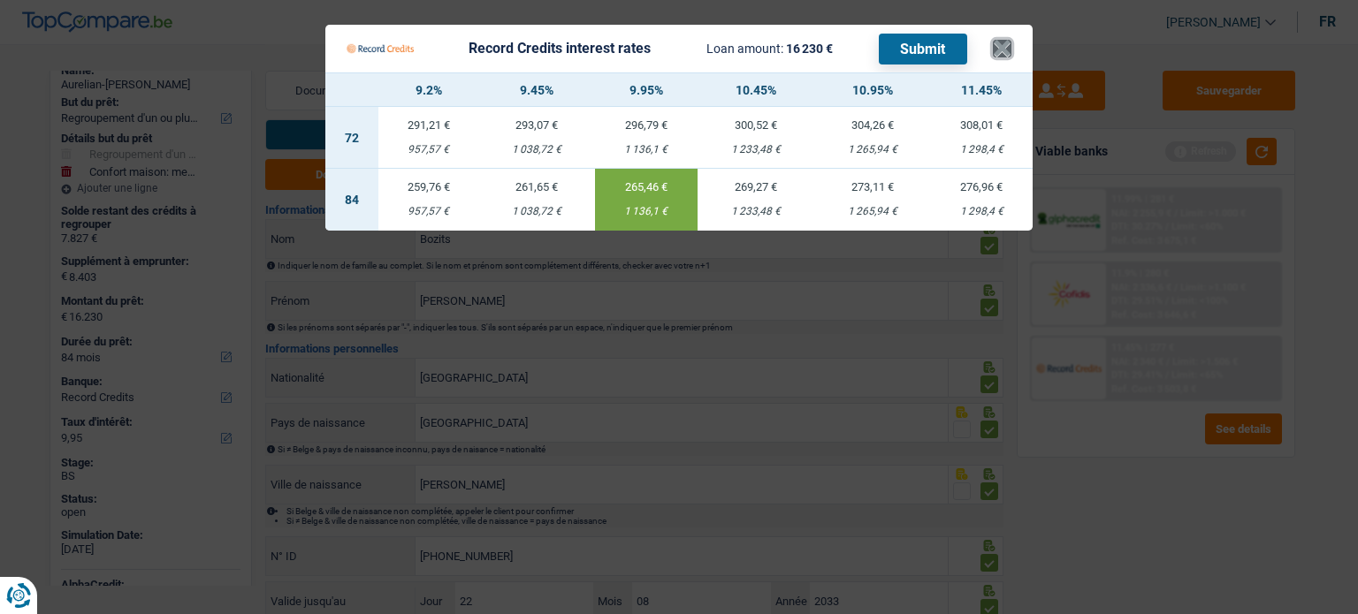
click at [1003, 57] on button "×" at bounding box center [1002, 49] width 19 height 18
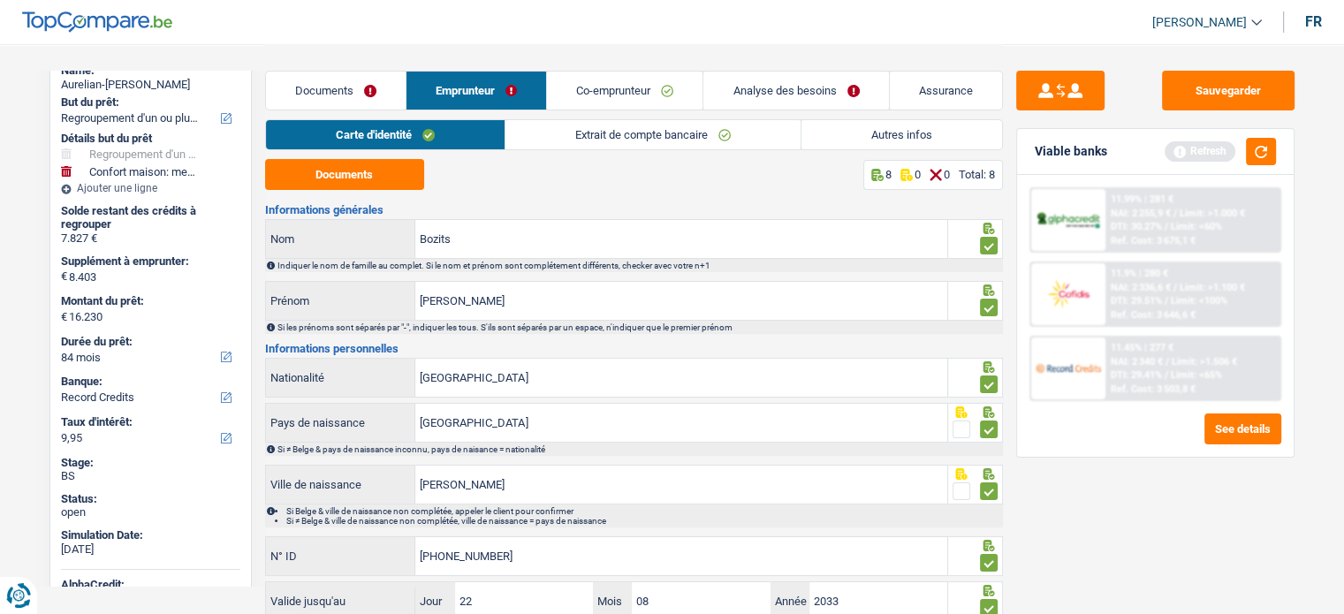
click at [1146, 338] on div "11.45% | 277 € NAI: 2 340 € / Limit: >1.506 € DTI: 29.41% / Limit: <65% Ref. Co…" at bounding box center [1193, 369] width 174 height 62
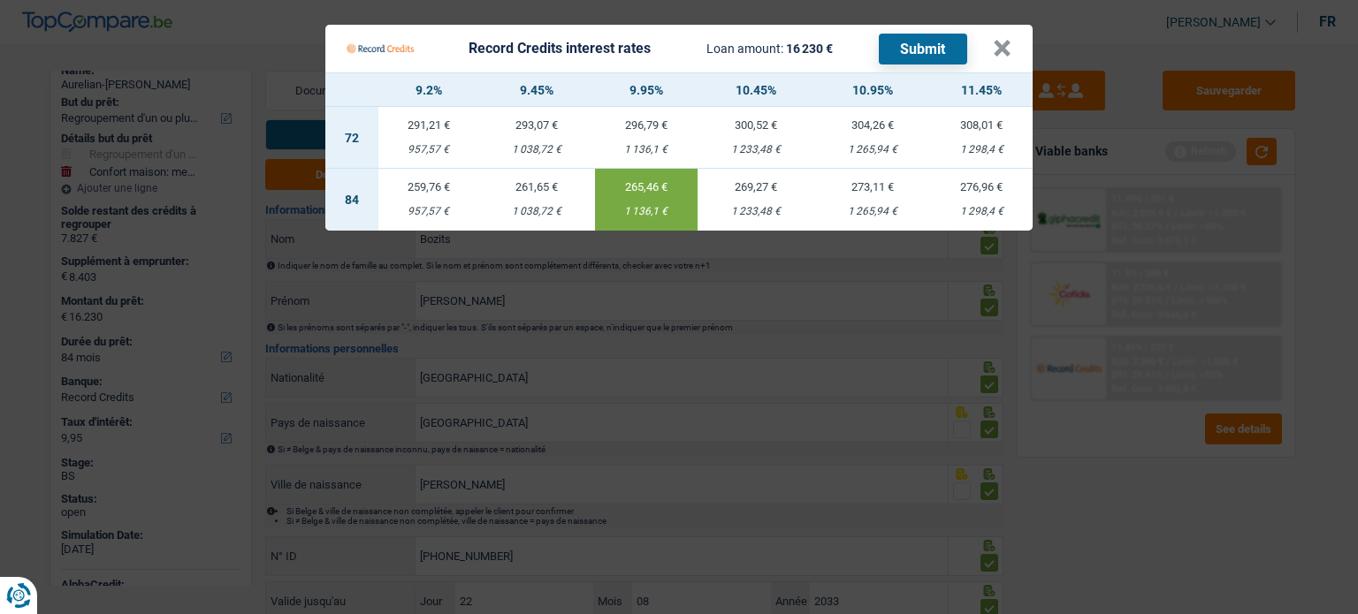
click at [1013, 34] on Credits___BV_modal_header_ "Record Credits interest rates Loan amount: 16 230 € Submit ×" at bounding box center [678, 49] width 707 height 48
click at [1001, 48] on button "×" at bounding box center [1002, 49] width 19 height 18
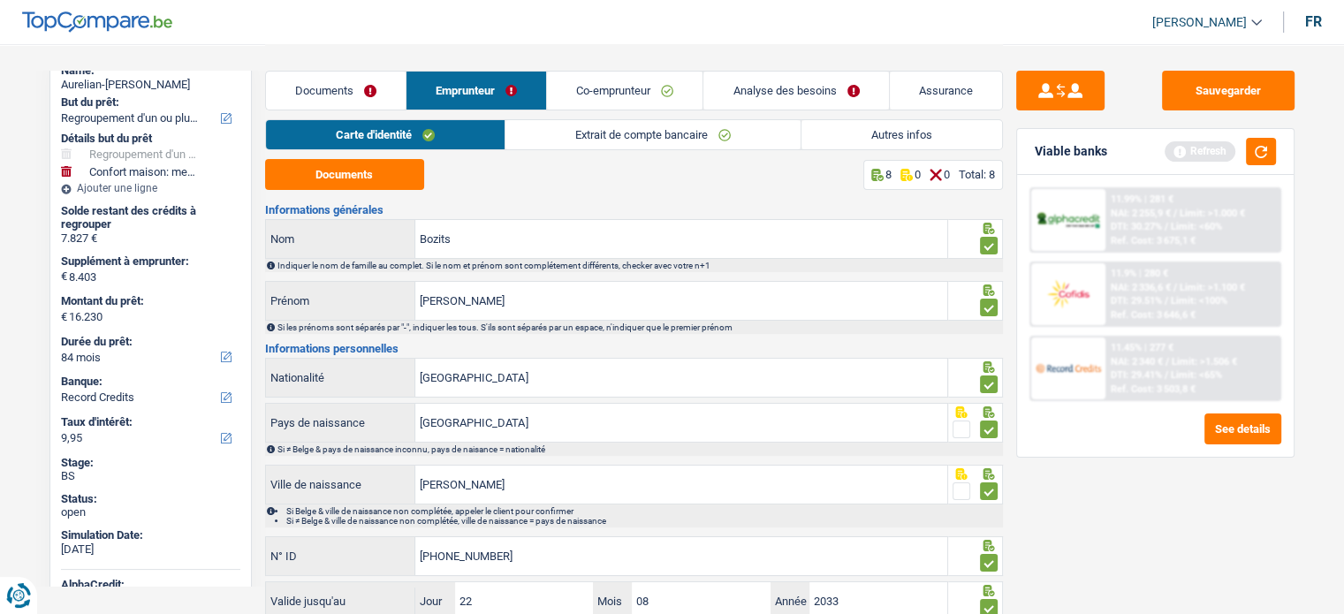
click at [322, 102] on link "Documents" at bounding box center [336, 91] width 140 height 38
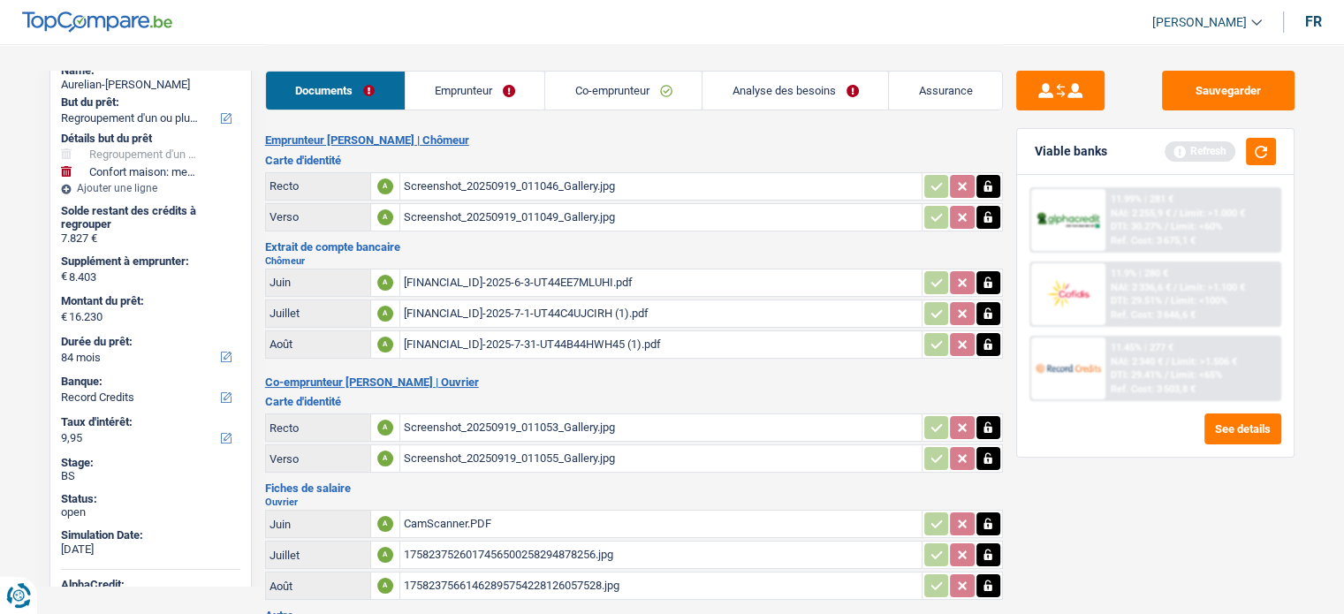
click at [788, 76] on link "Analyse des besoins" at bounding box center [796, 91] width 186 height 38
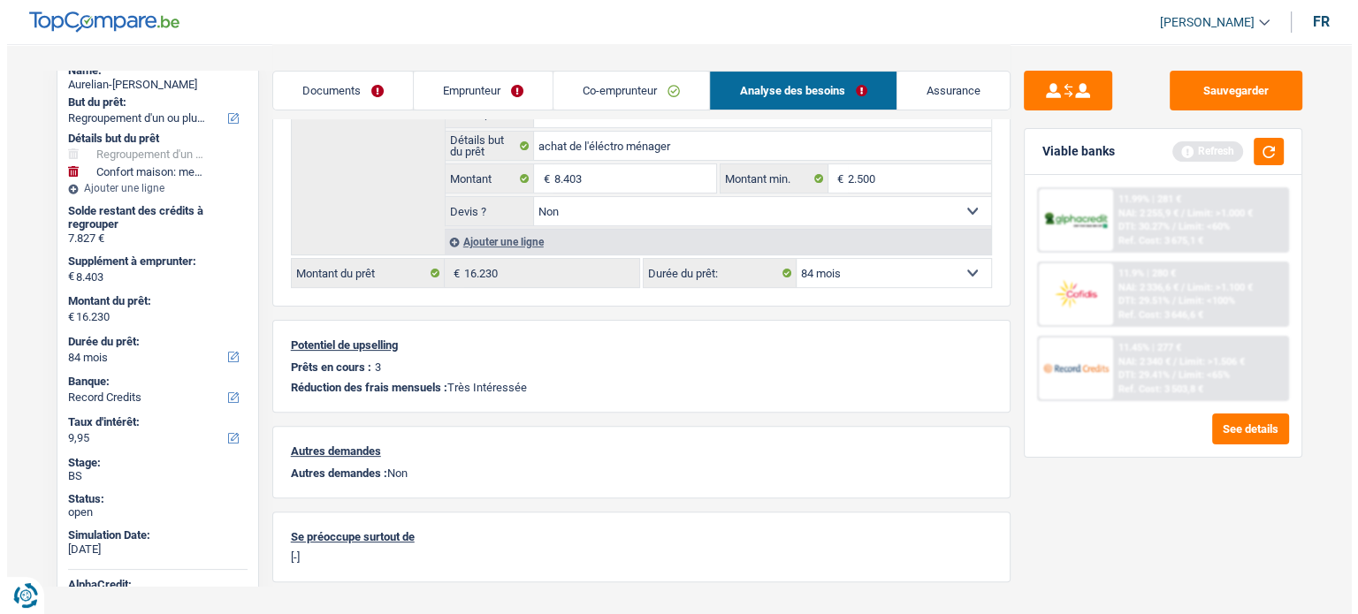
scroll to position [489, 0]
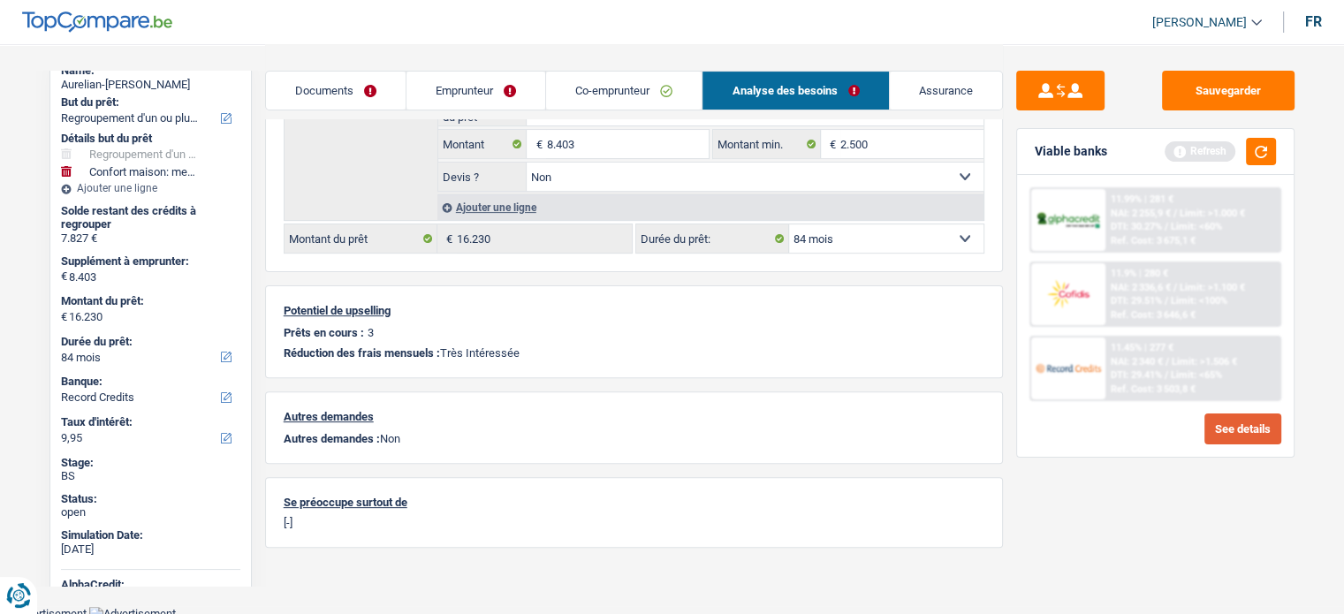
click at [1239, 434] on button "See details" at bounding box center [1243, 429] width 77 height 31
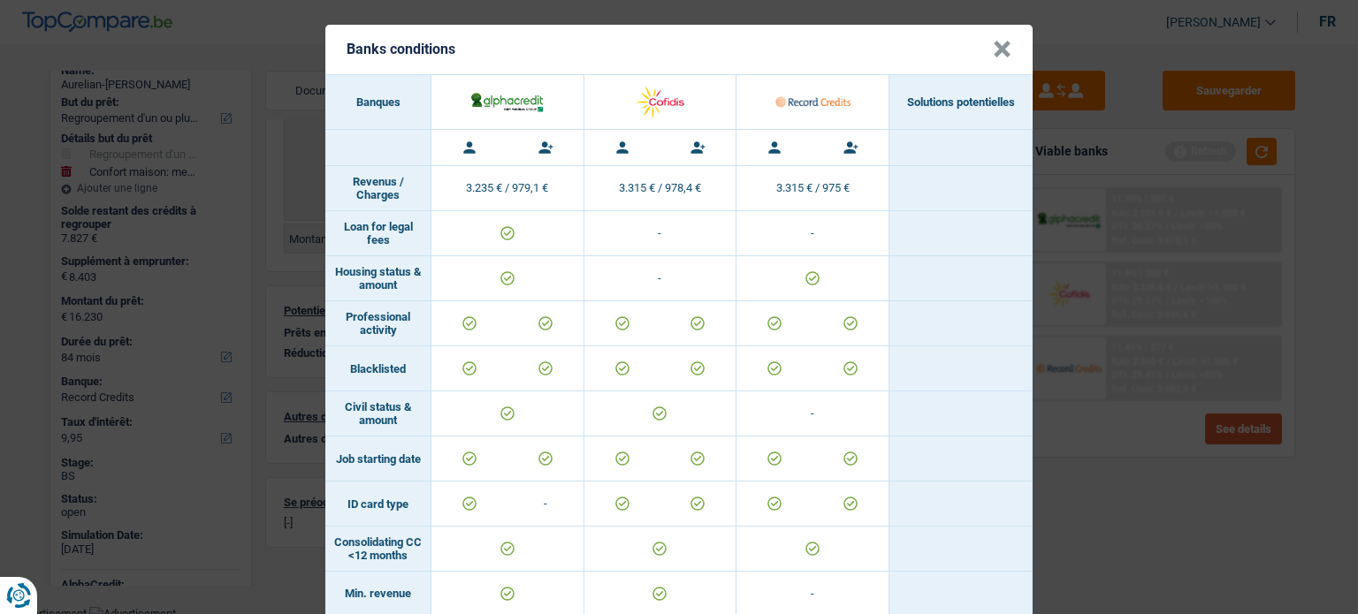
scroll to position [0, 0]
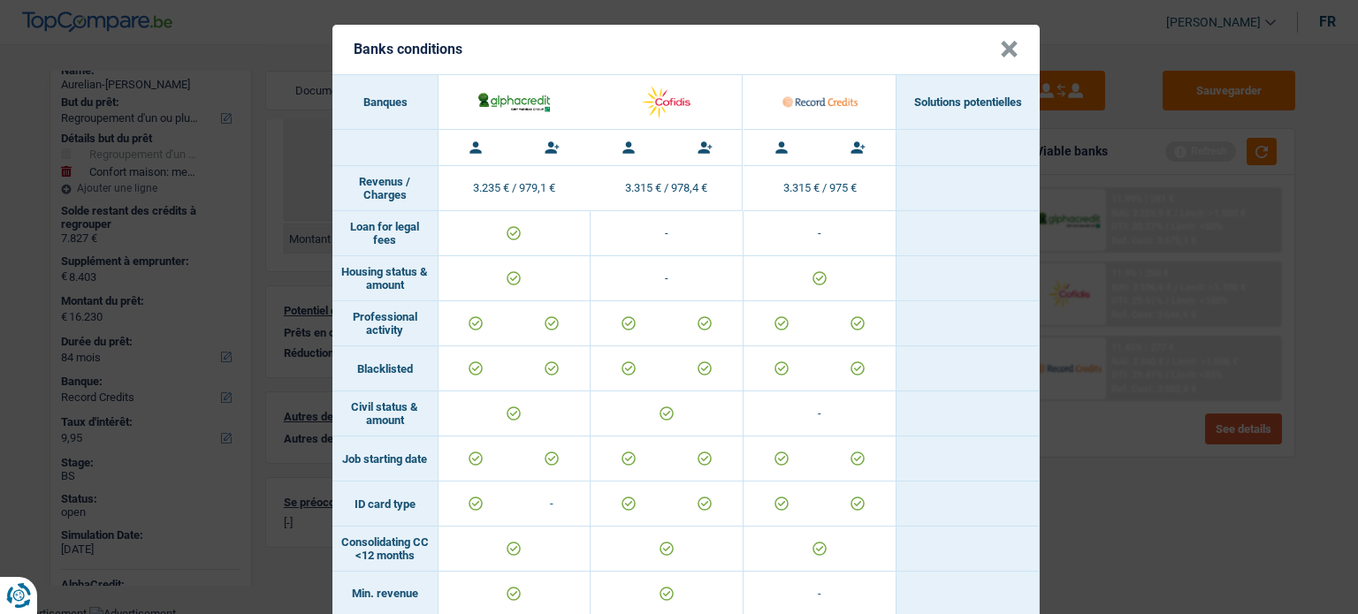
click at [1245, 413] on div "Banks conditions × Banques Solutions potentielles Revenus / Charges 3.235 € / 9…" at bounding box center [679, 307] width 1358 height 614
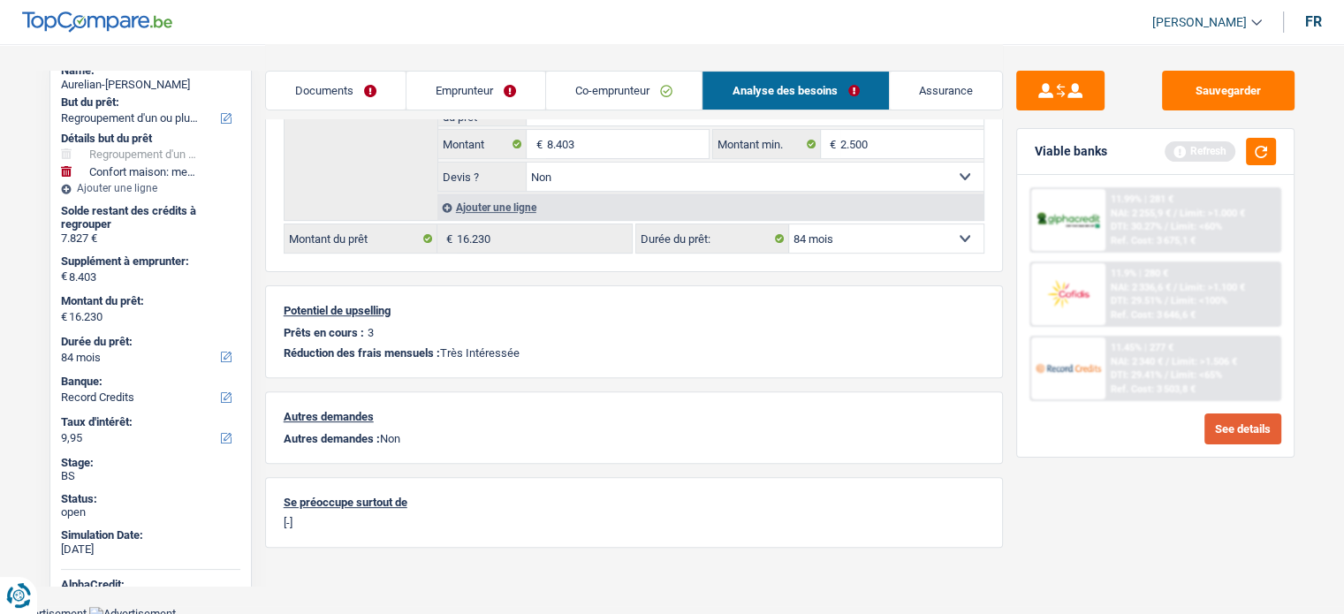
click at [1252, 430] on button "See details" at bounding box center [1243, 429] width 77 height 31
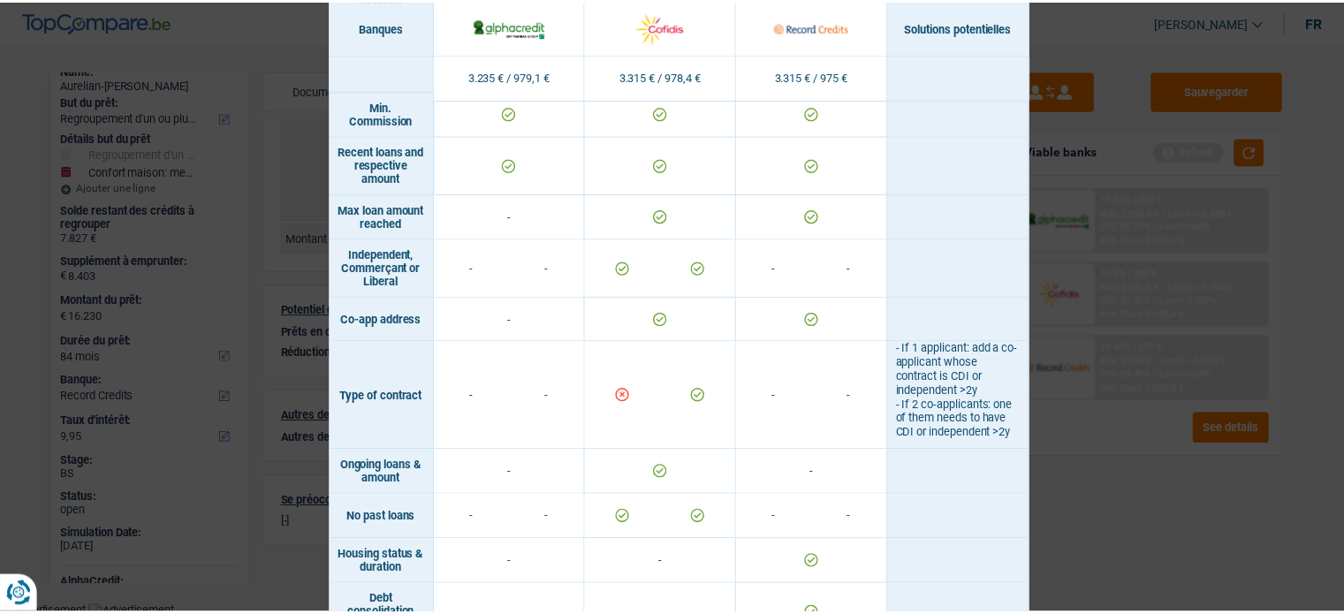
scroll to position [1149, 0]
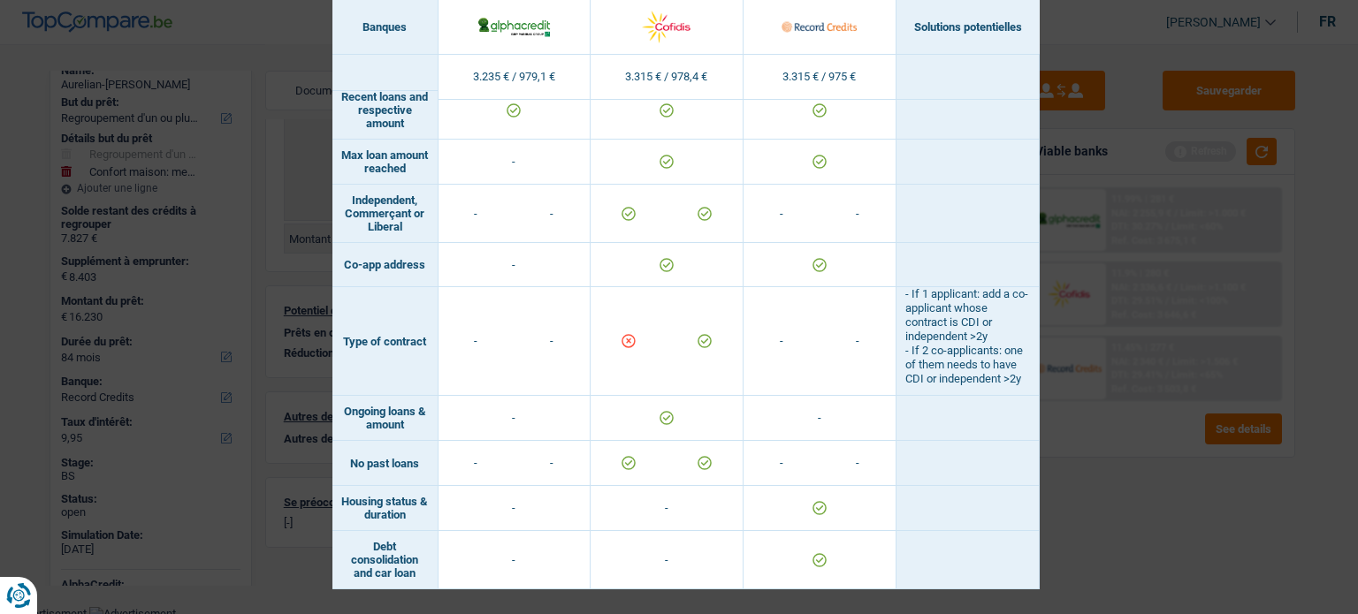
click at [1101, 459] on div "Banks conditions × Banques Solutions potentielles Revenus / Charges 3.235 € / 9…" at bounding box center [679, 307] width 1358 height 614
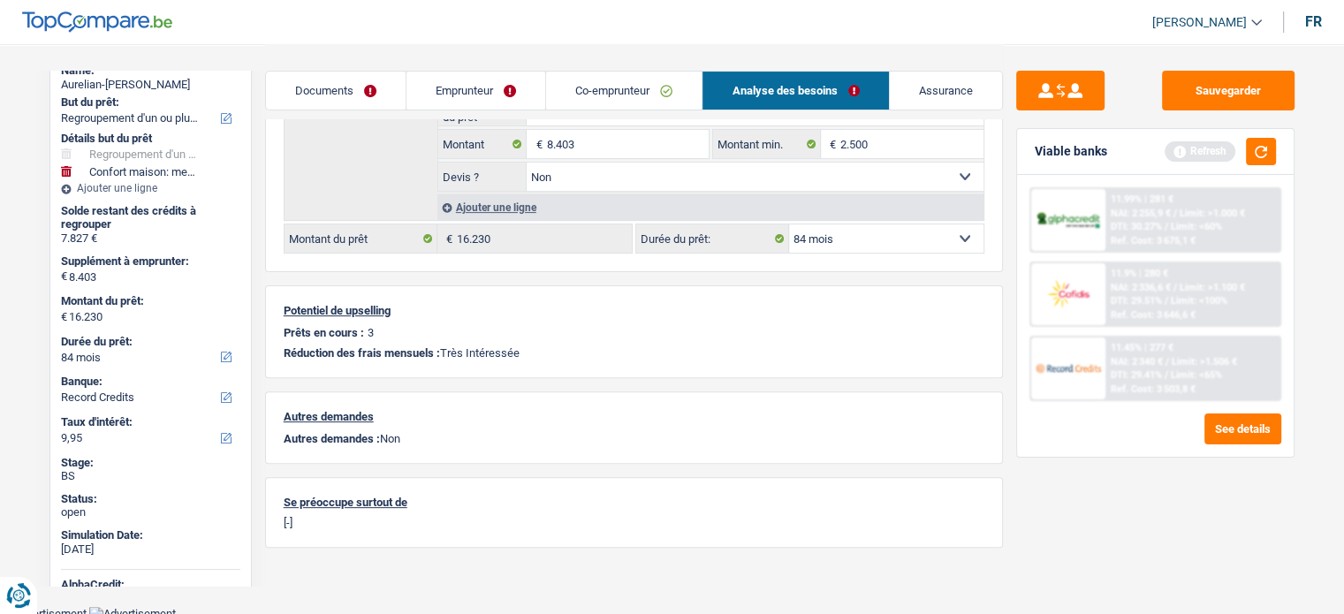
click at [1110, 295] on div "11.9% | 280 € NAI: 2 336,6 € / Limit: >1.100 € DTI: 29.51% / Limit: <100% Ref. …" at bounding box center [1193, 294] width 174 height 62
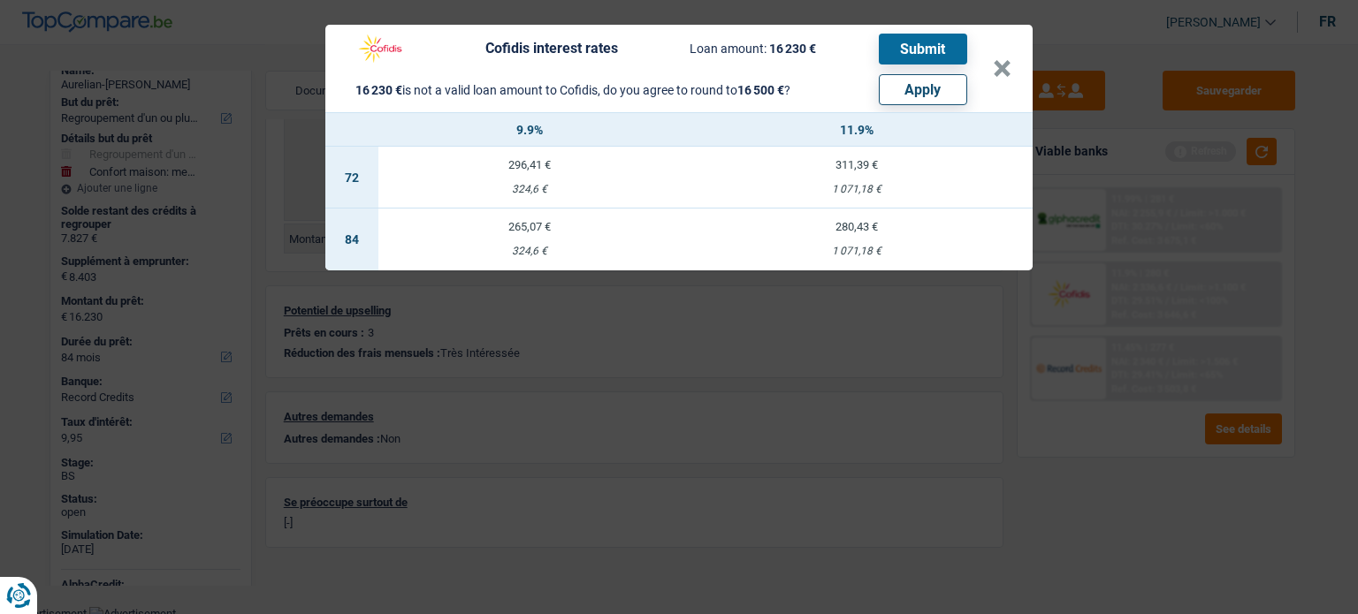
click at [879, 84] on button "Apply" at bounding box center [923, 89] width 88 height 31
type input "8.673"
type input "16.500"
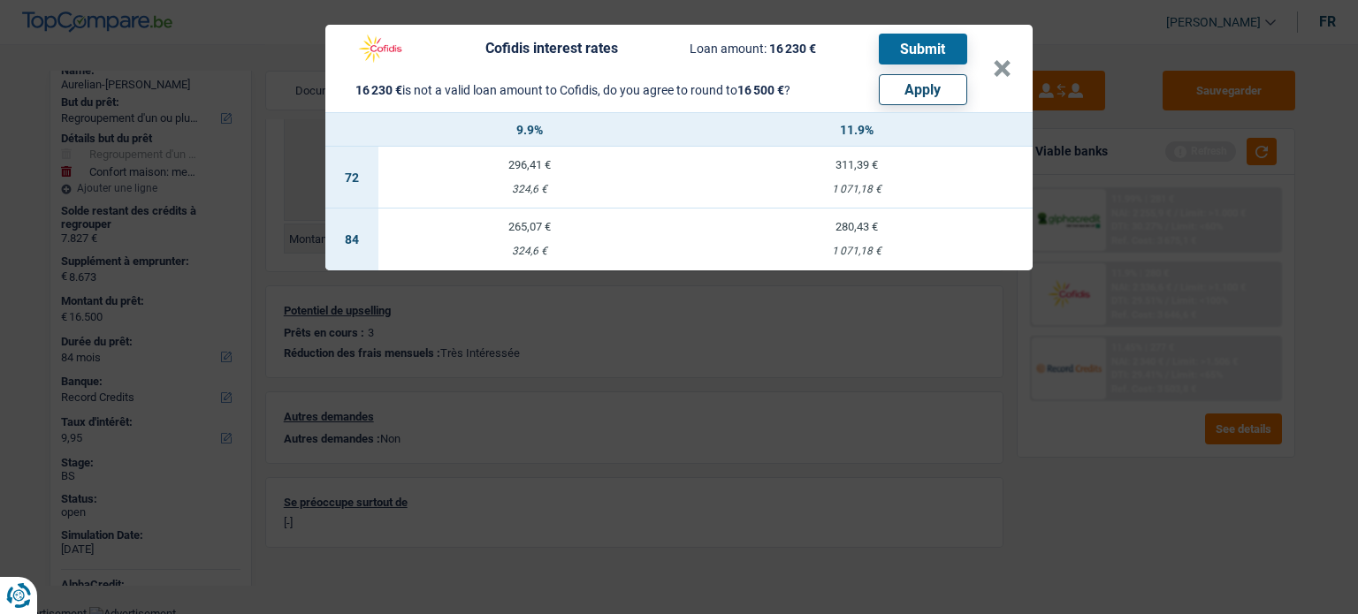
select select "other"
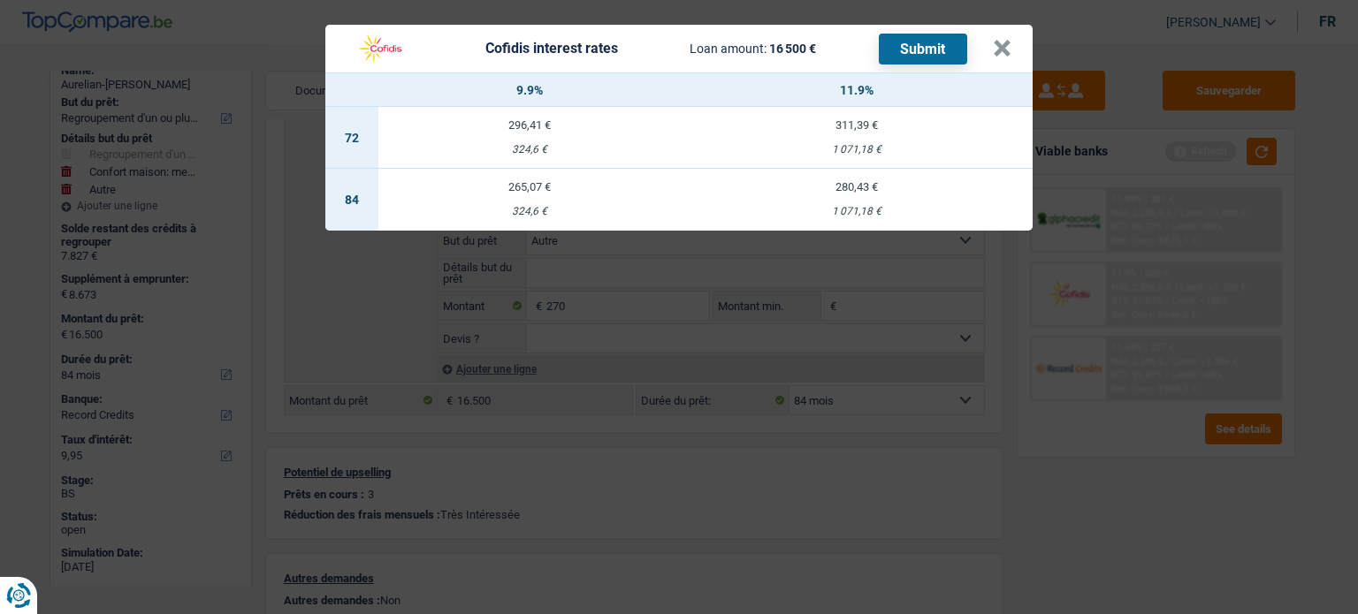
click at [537, 195] on td "265,07 € 324,6 €" at bounding box center [529, 200] width 302 height 62
select select "cofidis"
type input "9,90"
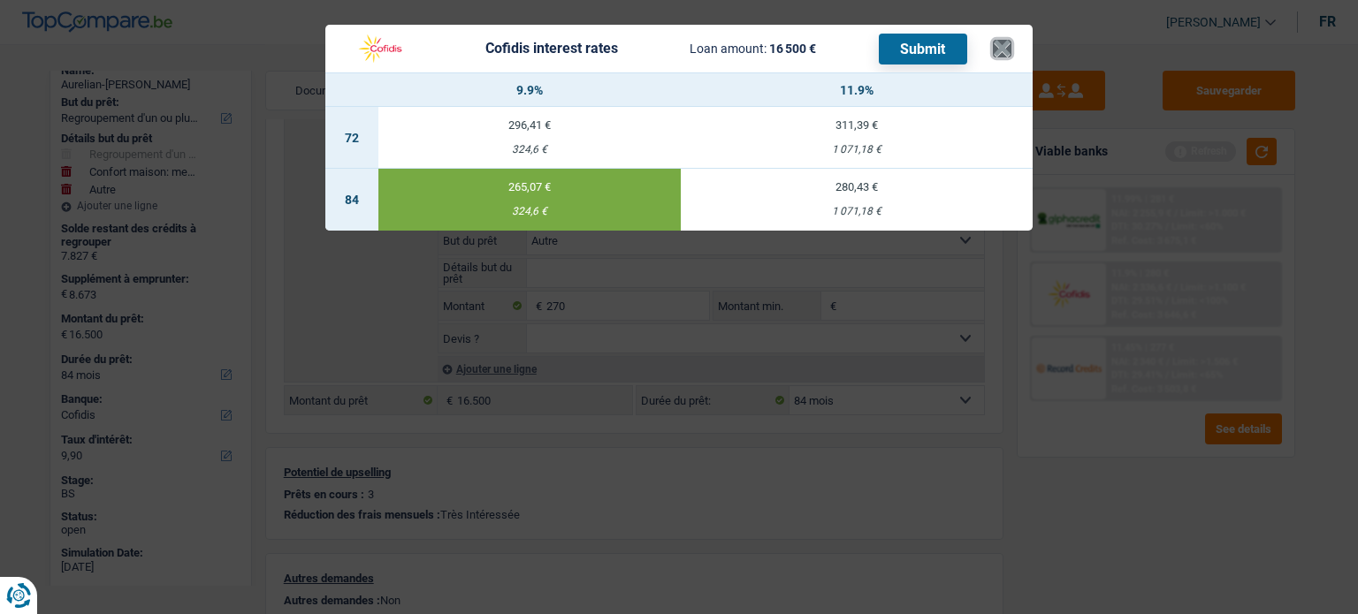
click at [1000, 50] on button "×" at bounding box center [1002, 49] width 19 height 18
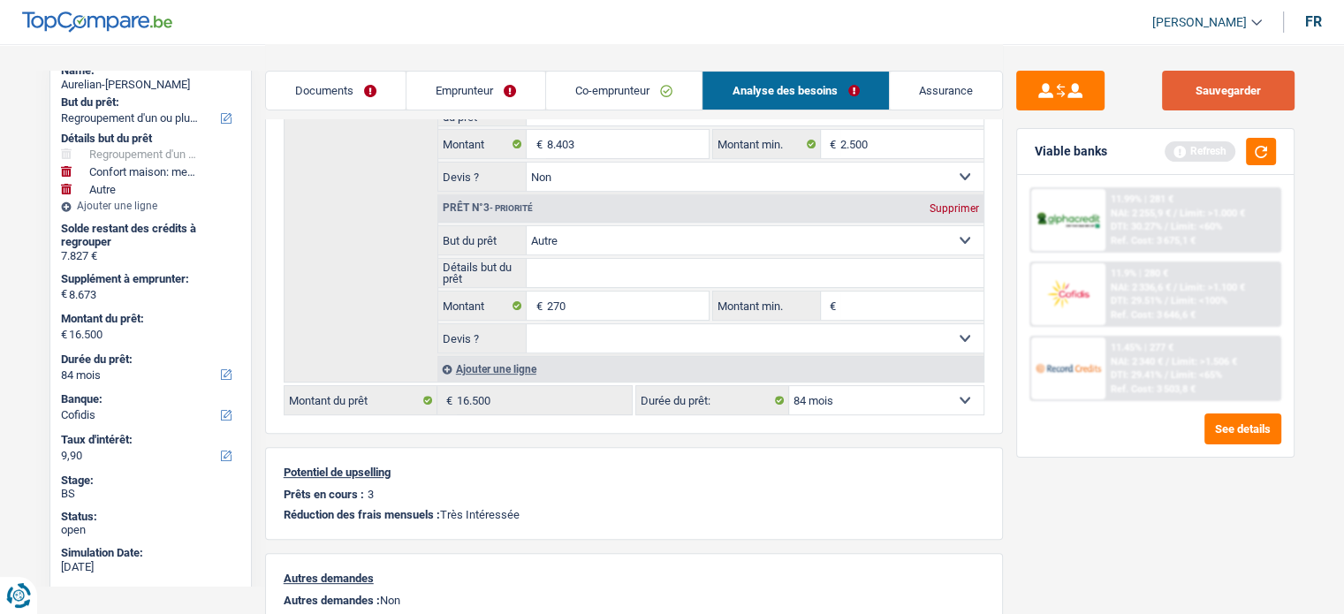
click at [1265, 82] on button "Sauvegarder" at bounding box center [1228, 91] width 133 height 40
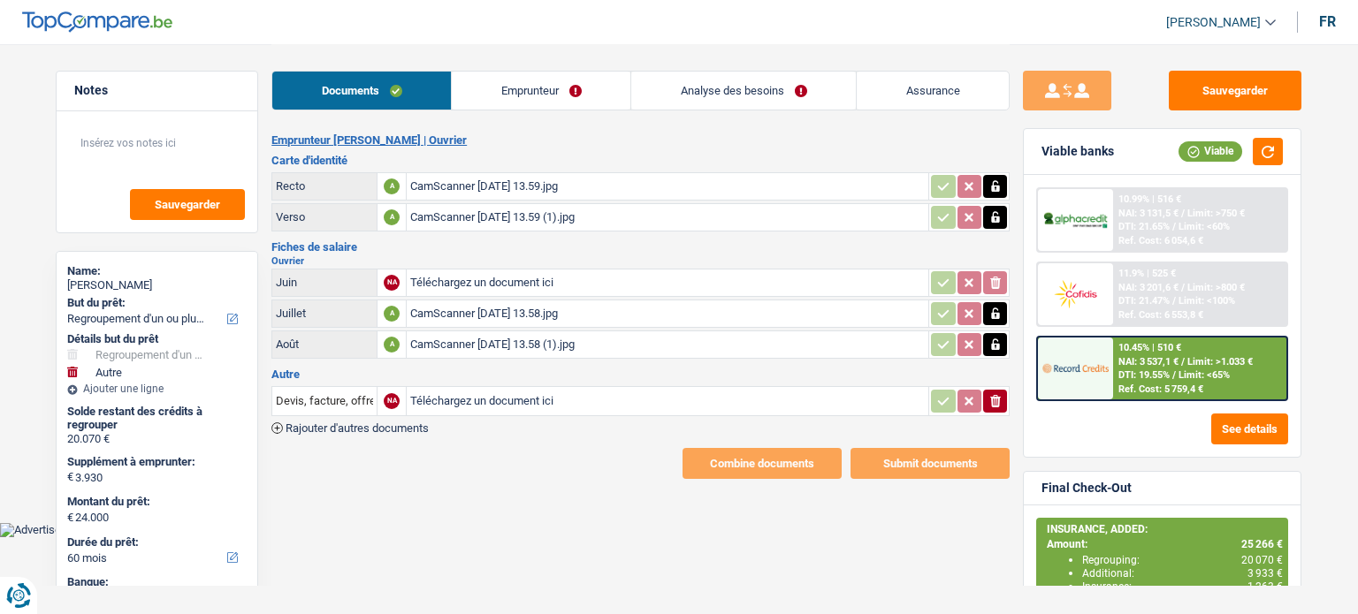
select select "refinancing"
select select "other"
select select "60"
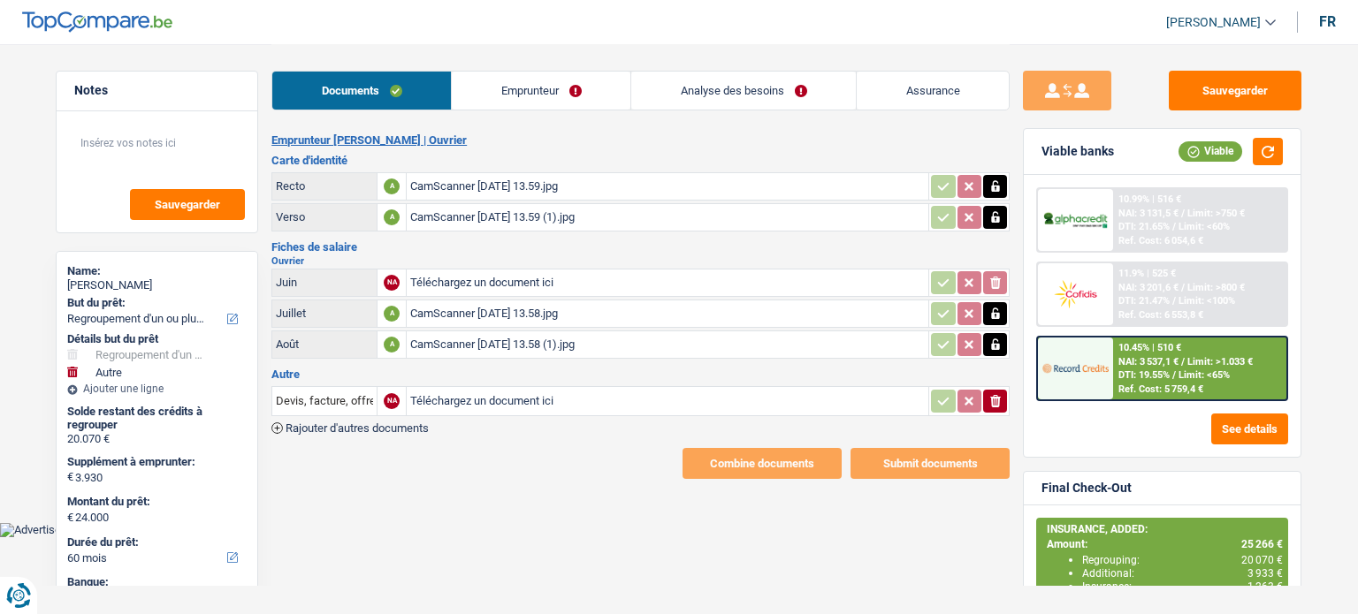
select select "60"
select select "refinancing"
select select "other"
select select "yes"
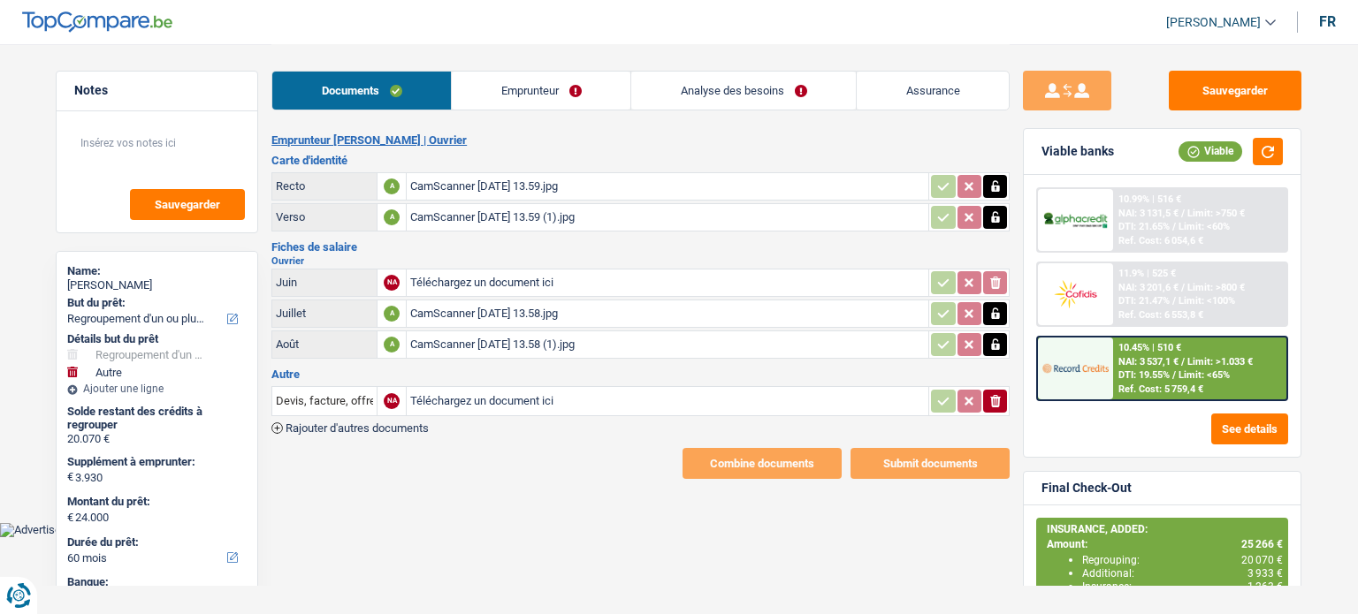
select select "60"
click at [751, 84] on link "Analyse des besoins" at bounding box center [743, 91] width 225 height 38
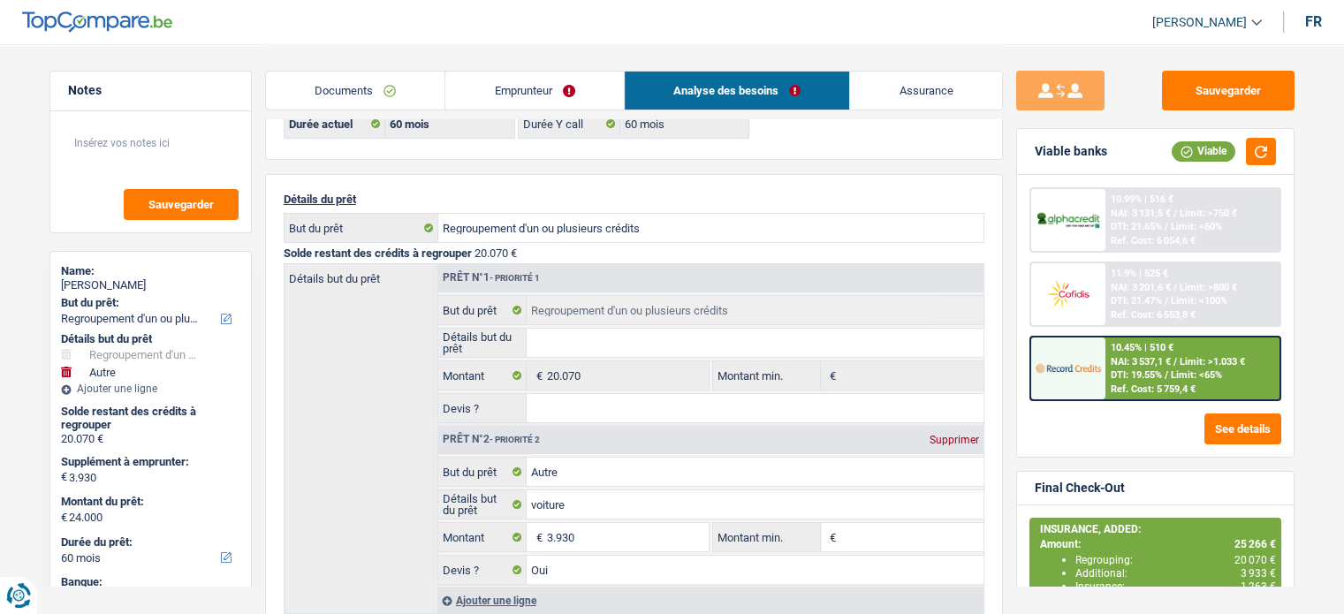
scroll to position [122, 0]
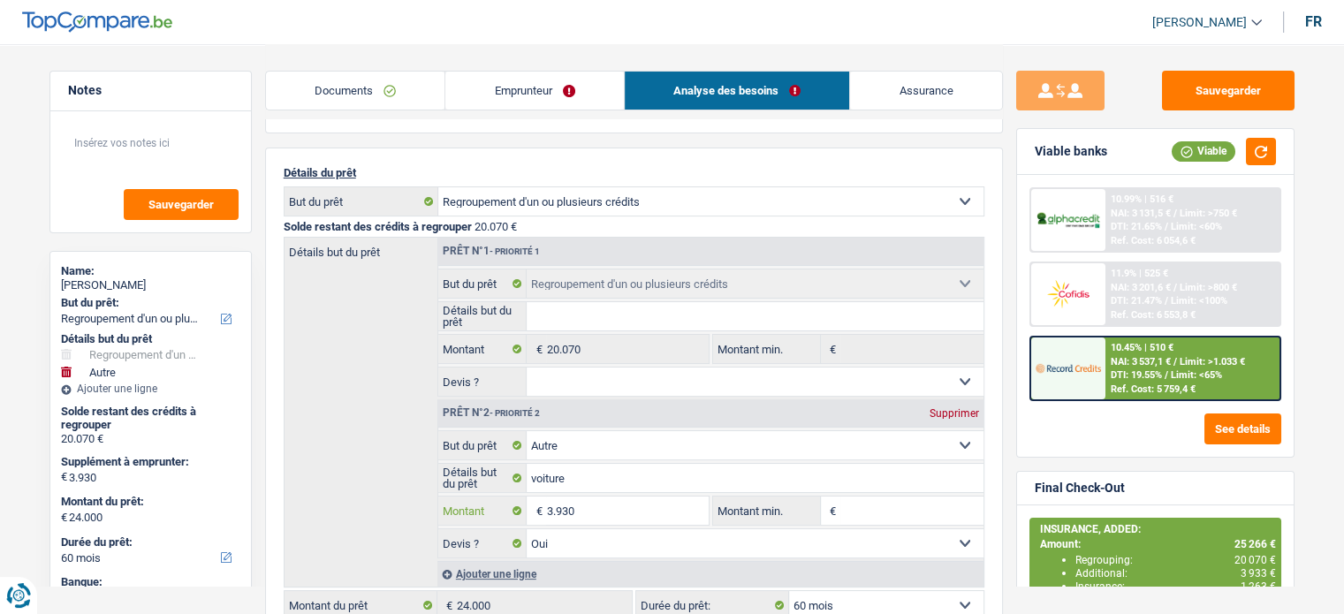
click at [573, 502] on input "3.930" at bounding box center [627, 511] width 162 height 28
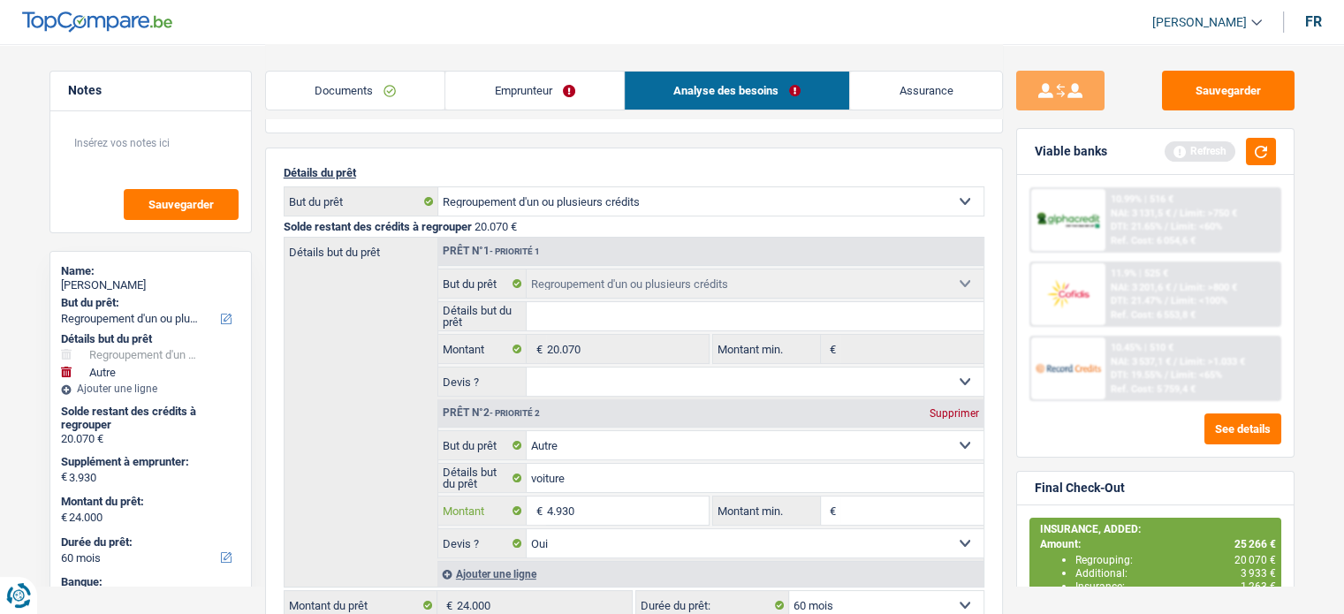
type input "4.930"
type input "25.000"
select select "120"
type input "25.000"
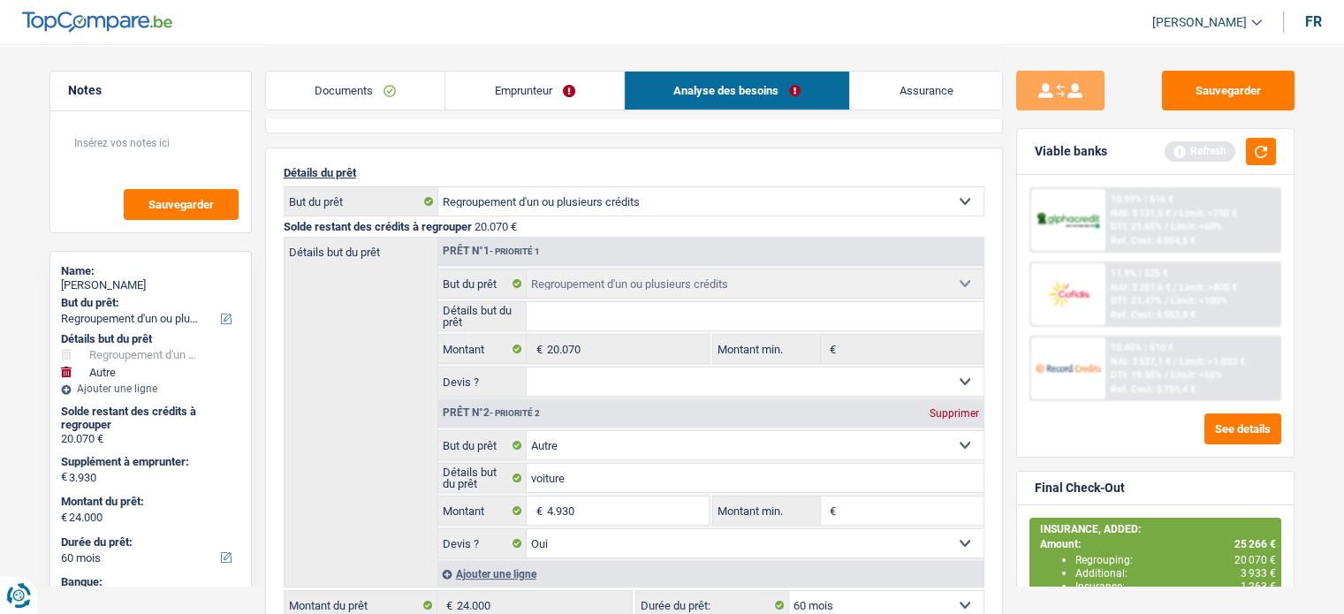
select select "120"
type input "25.000"
select select "120"
click at [389, 429] on div "Détails but du prêt Prêt n°1 - Priorité 1 Confort maison: meubles, textile, pei…" at bounding box center [634, 412] width 701 height 351
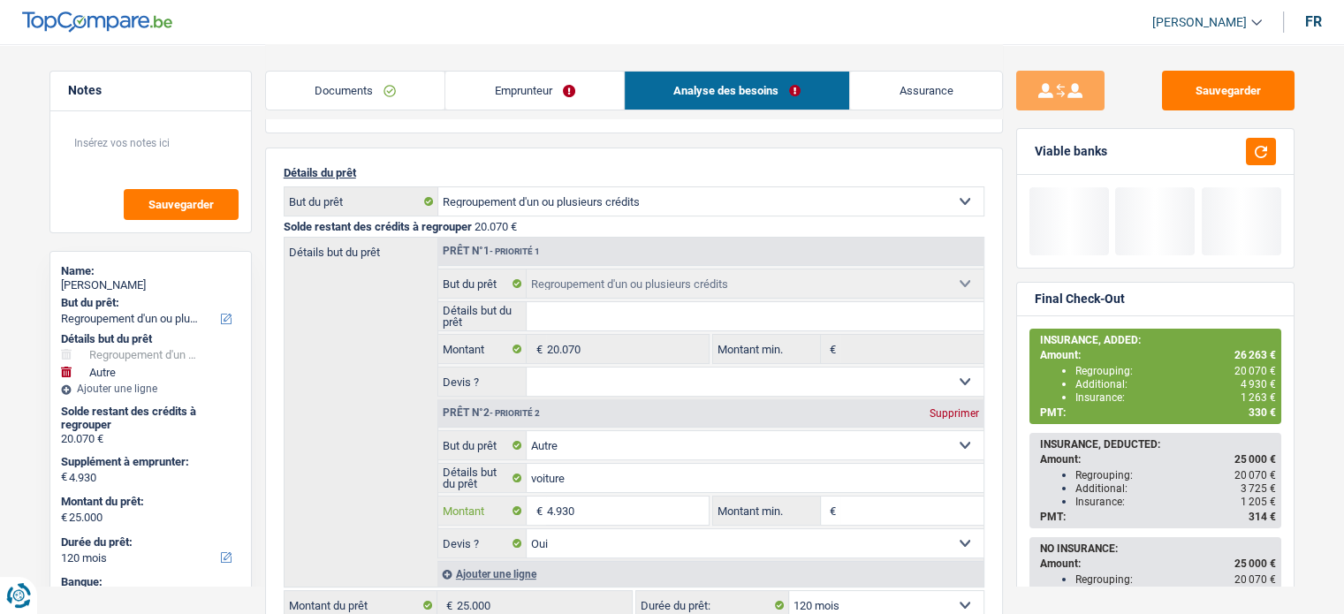
click at [552, 509] on input "4.930" at bounding box center [627, 511] width 162 height 28
type input "7.930"
type input "28.000"
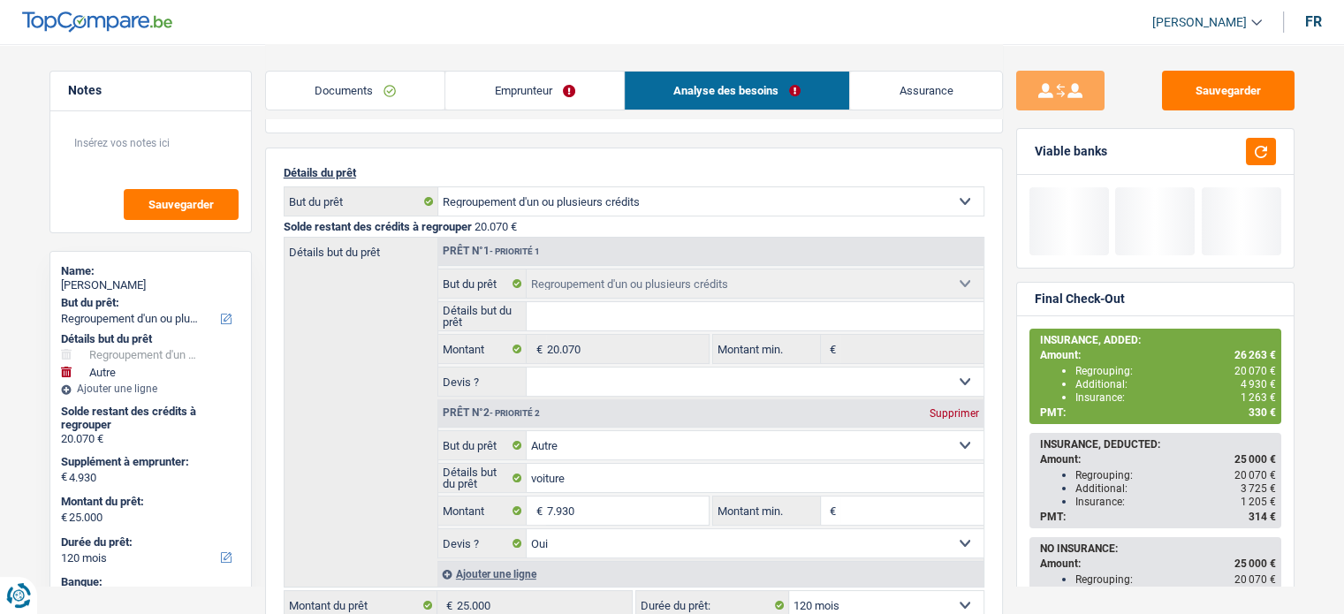
type input "28.000"
click at [396, 485] on div "Détails but du prêt Prêt n°1 - Priorité 1 Confort maison: meubles, textile, pei…" at bounding box center [634, 412] width 701 height 351
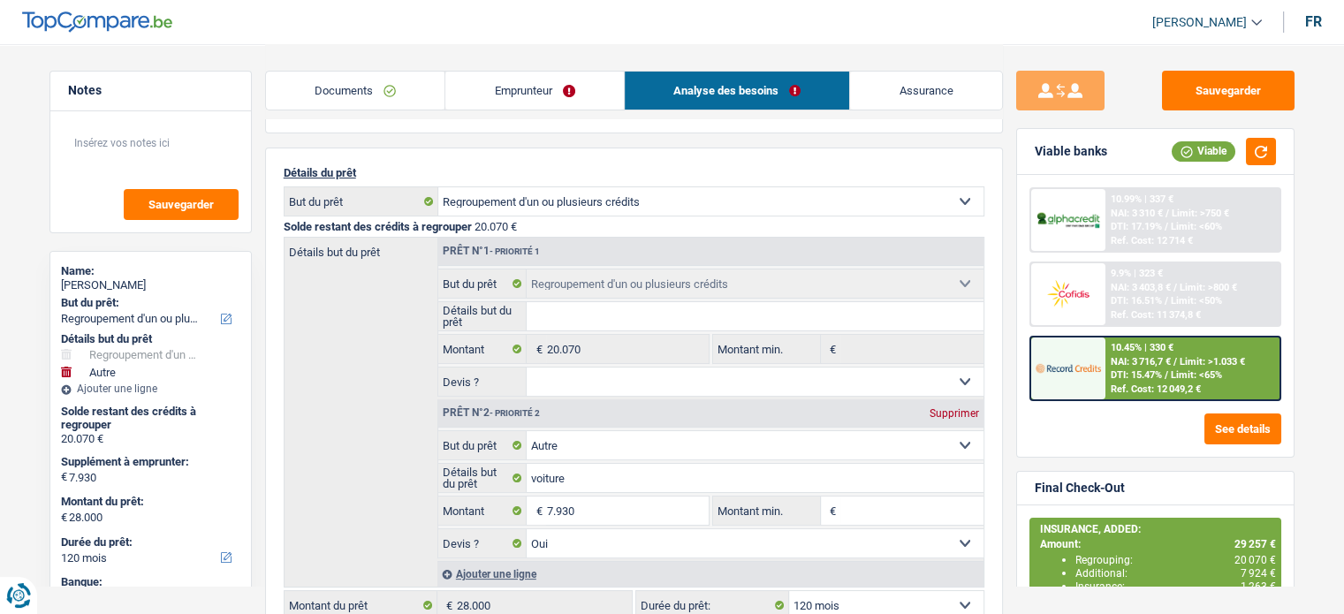
click at [1156, 374] on span "DTI: 15.47%" at bounding box center [1136, 374] width 51 height 11
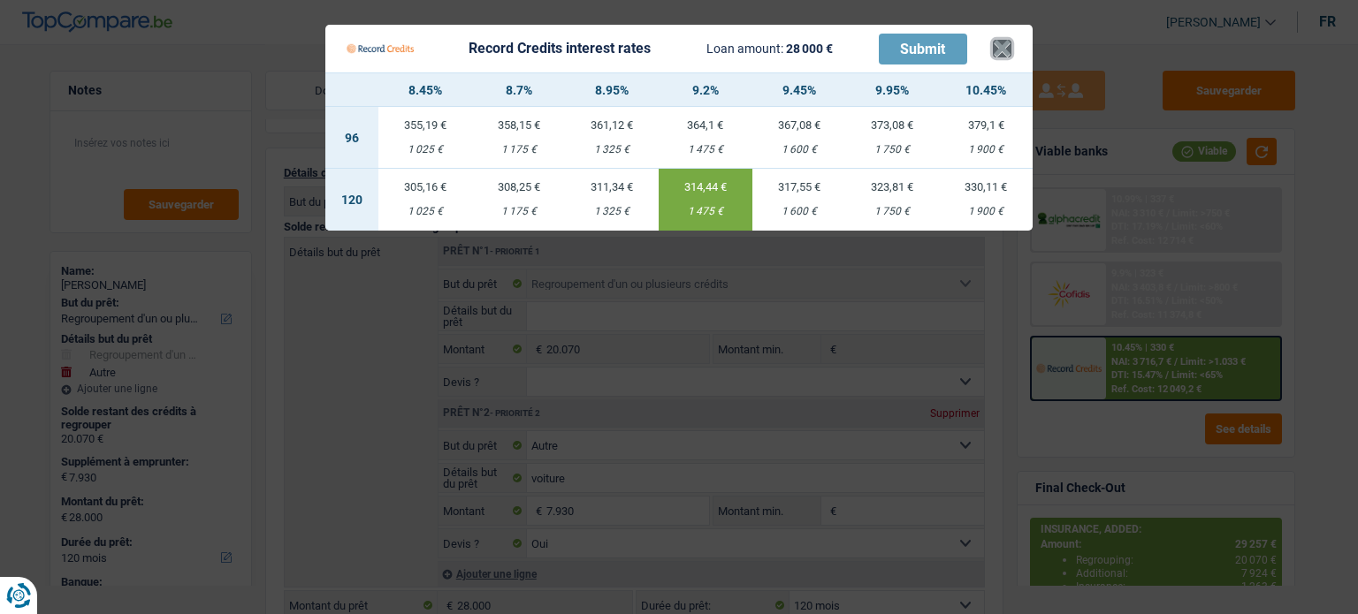
click at [1009, 45] on button "×" at bounding box center [1002, 49] width 19 height 18
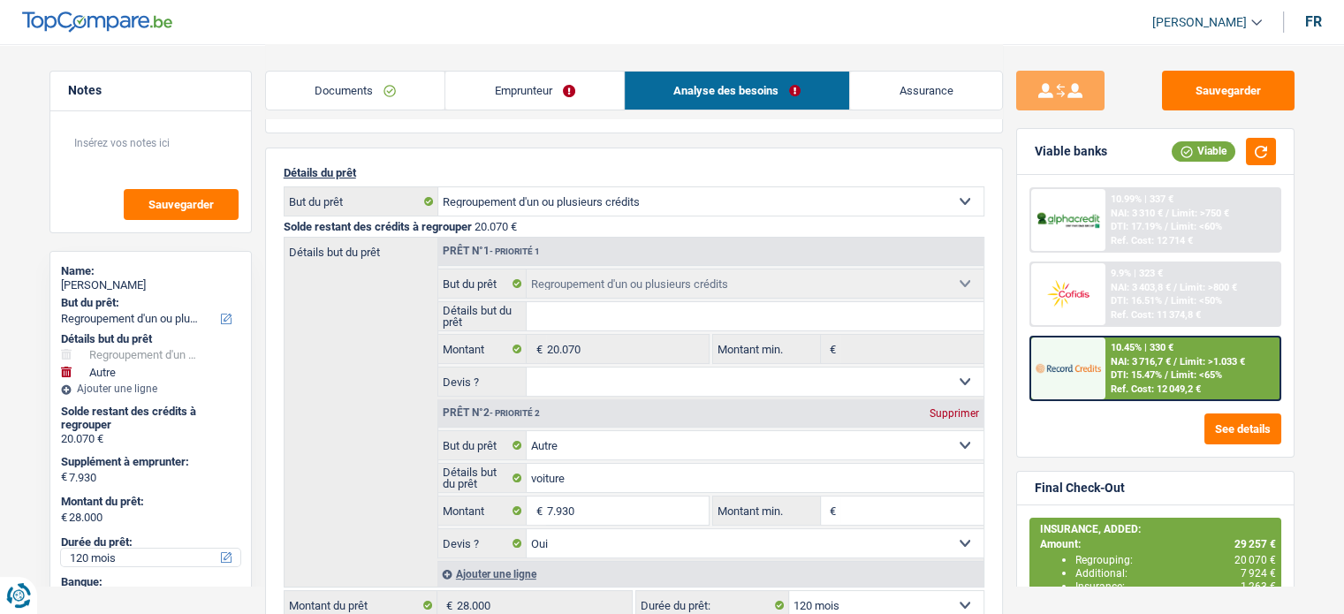
click at [120, 554] on select "12 mois 18 mois 24 mois 30 mois 36 mois 42 mois 48 mois 60 mois 72 mois 84 mois…" at bounding box center [150, 558] width 179 height 18
select select "60"
click at [61, 549] on select "12 mois 18 mois 24 mois 30 mois 36 mois 42 mois 48 mois 60 mois 72 mois 84 mois…" at bounding box center [150, 558] width 179 height 18
select select "60"
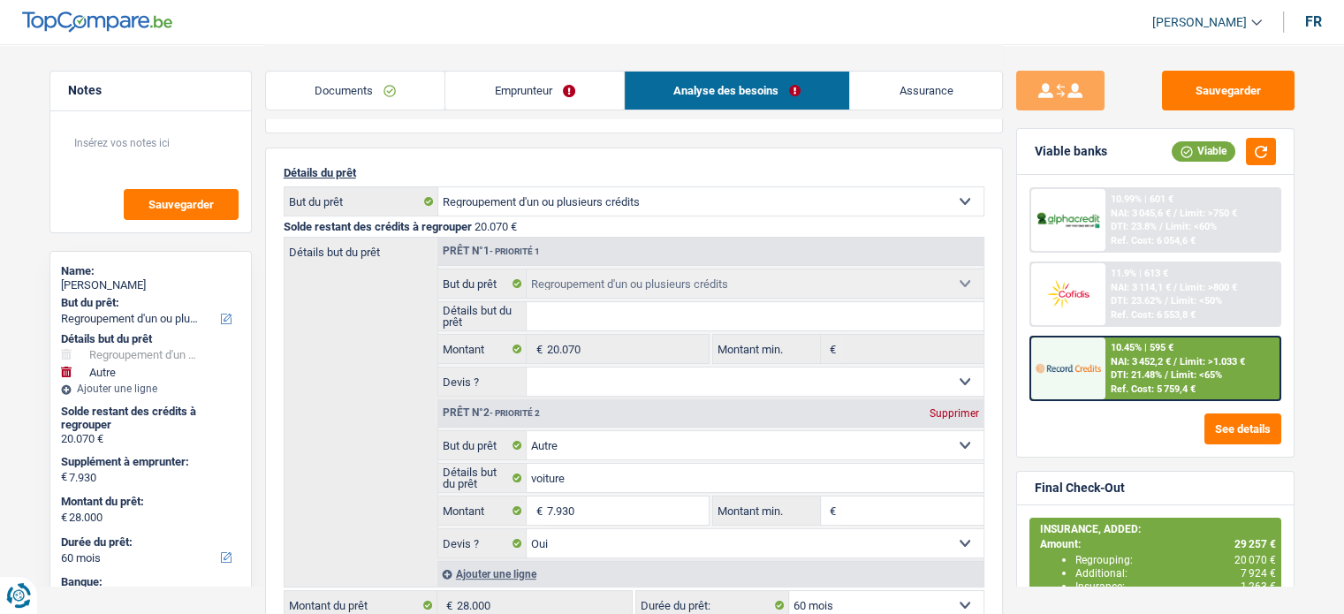
click at [1154, 346] on div "10.45% | 595 €" at bounding box center [1142, 347] width 63 height 11
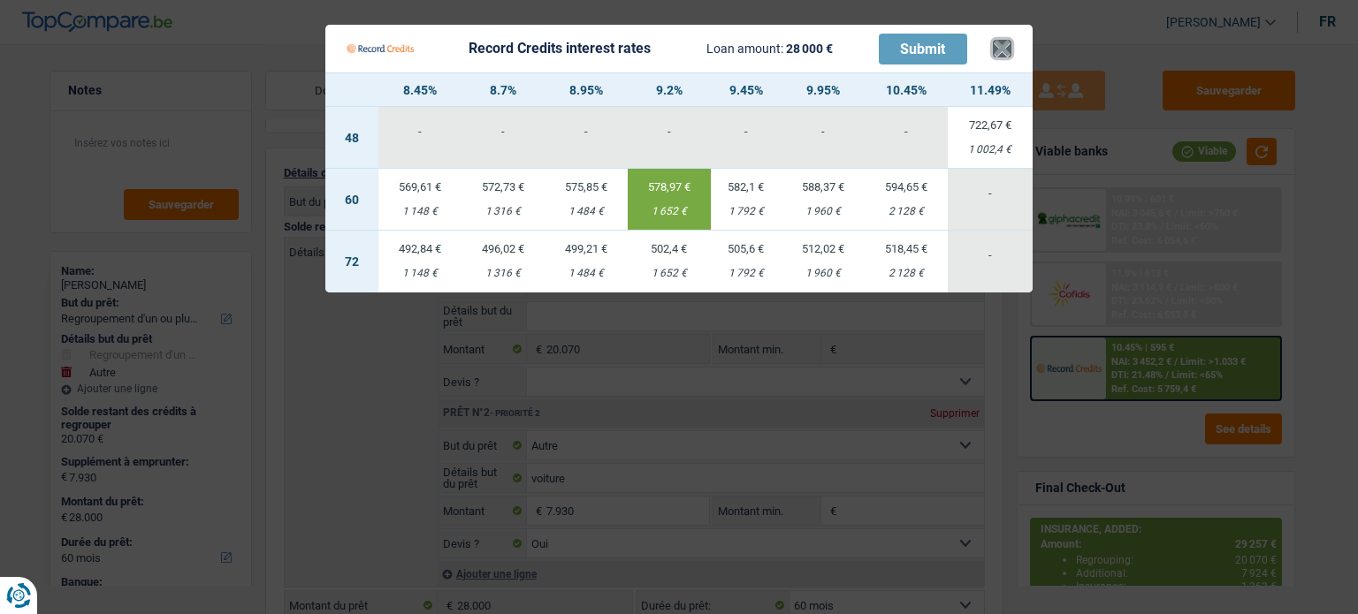
click at [1000, 46] on button "×" at bounding box center [1002, 49] width 19 height 18
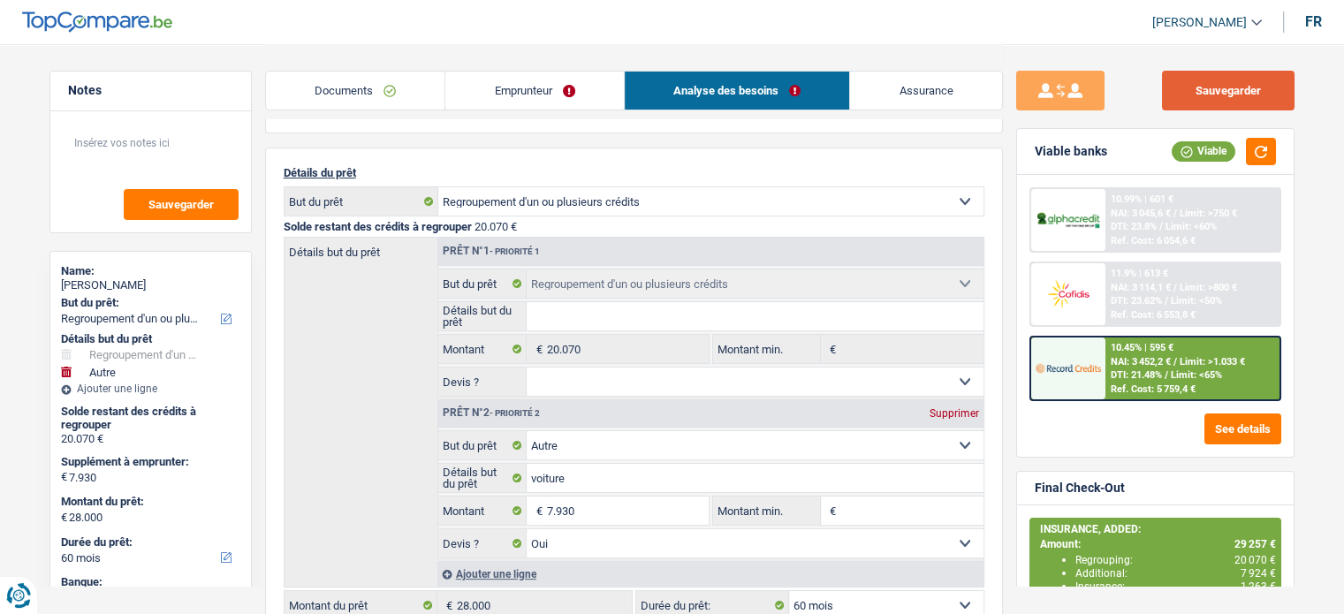
click at [1207, 88] on button "Sauvegarder" at bounding box center [1228, 91] width 133 height 40
click at [1222, 68] on div "Sauvegarder Viable banks Viable 10.99% | 601 € NAI: 3 045,6 € / Limit: >750 € D…" at bounding box center [1156, 467] width 306 height 1091
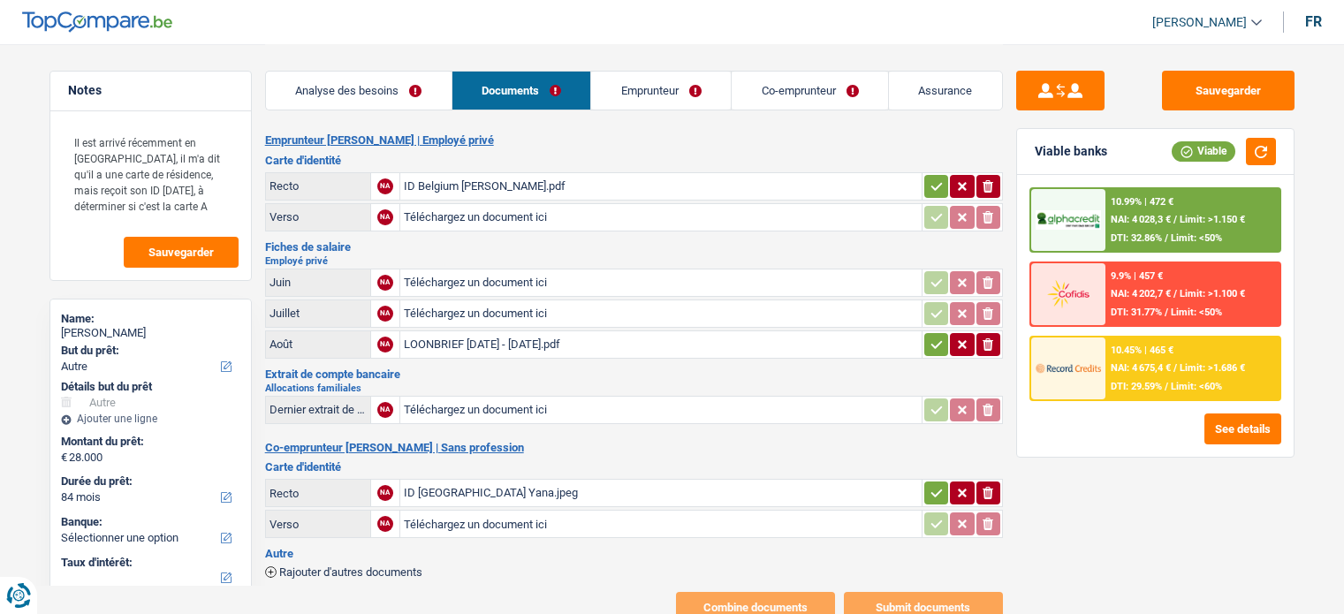
select select "other"
select select "84"
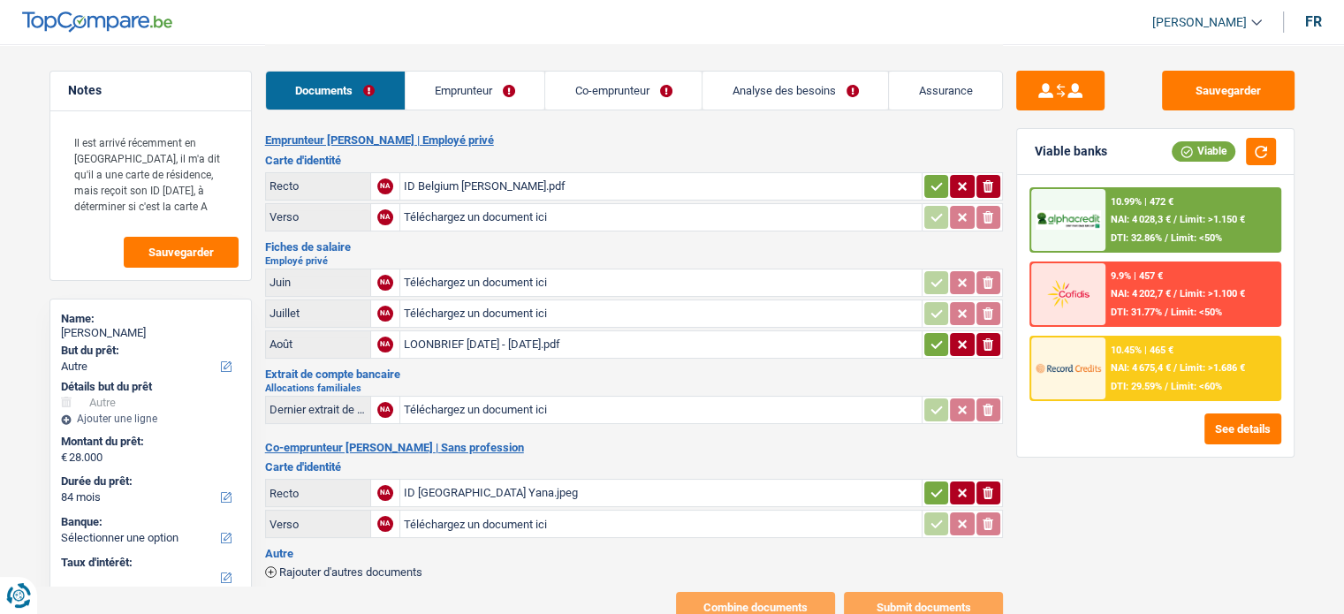
click at [473, 187] on div "ID Belgium [PERSON_NAME].pdf" at bounding box center [661, 186] width 514 height 27
click at [862, 65] on div "Documents Emprunteur Co-emprunteur Analyse des besoins Assurance" at bounding box center [634, 81] width 738 height 75
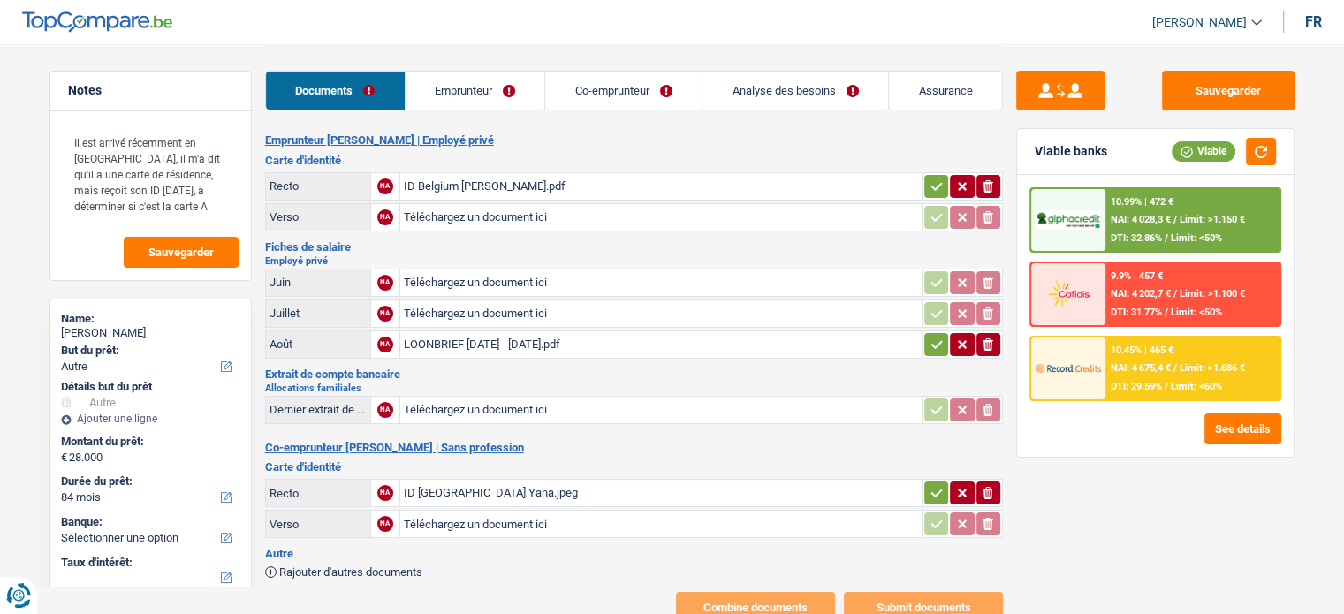
click at [547, 345] on div "LOONBRIEF [DATE] - [DATE].pdf" at bounding box center [661, 344] width 514 height 27
click at [431, 92] on link "Emprunteur" at bounding box center [476, 91] width 140 height 38
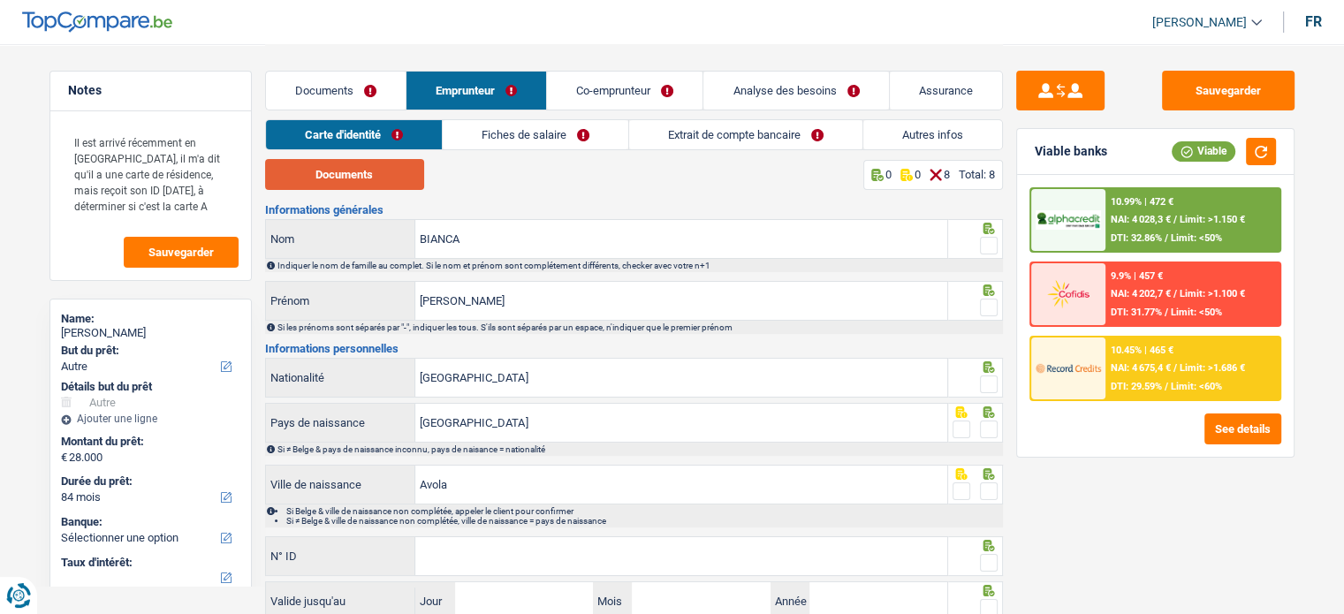
click at [332, 171] on button "Documents" at bounding box center [344, 174] width 159 height 31
click at [991, 241] on span at bounding box center [989, 246] width 18 height 18
click at [0, 0] on input "radio" at bounding box center [0, 0] width 0 height 0
click at [990, 310] on span at bounding box center [989, 308] width 18 height 18
click at [0, 0] on input "radio" at bounding box center [0, 0] width 0 height 0
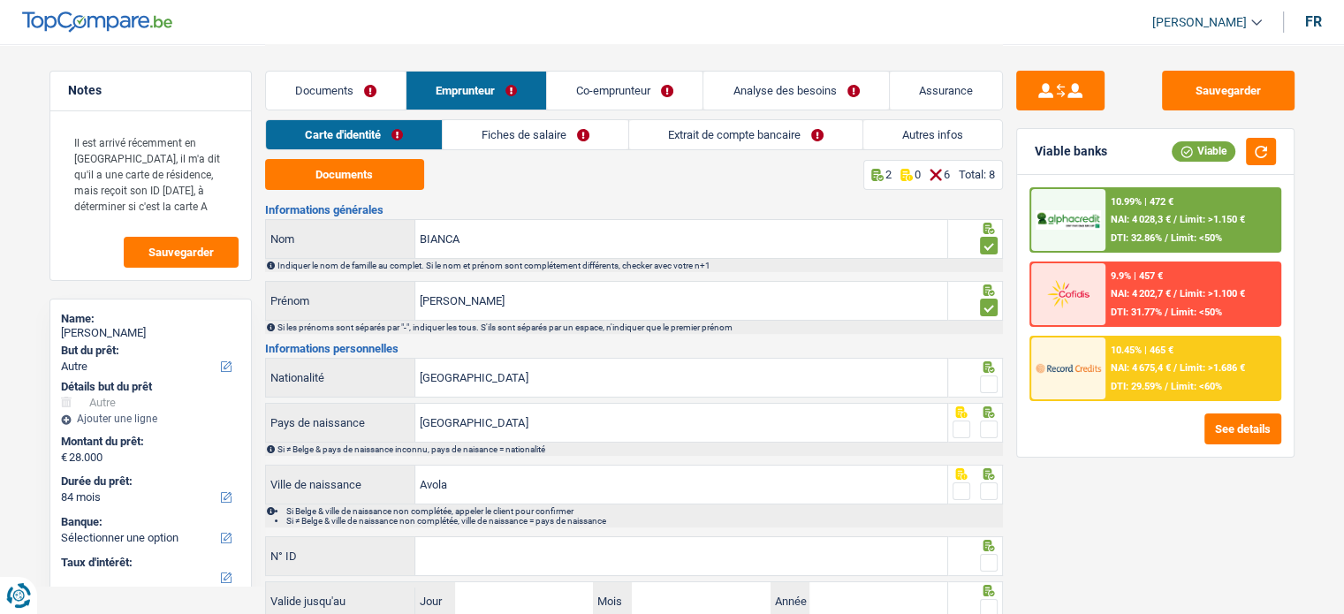
click at [994, 376] on span at bounding box center [989, 385] width 18 height 18
click at [0, 0] on input "radio" at bounding box center [0, 0] width 0 height 0
click at [988, 423] on span at bounding box center [989, 430] width 18 height 18
click at [0, 0] on input "radio" at bounding box center [0, 0] width 0 height 0
drag, startPoint x: 989, startPoint y: 487, endPoint x: 1006, endPoint y: 568, distance: 83.0
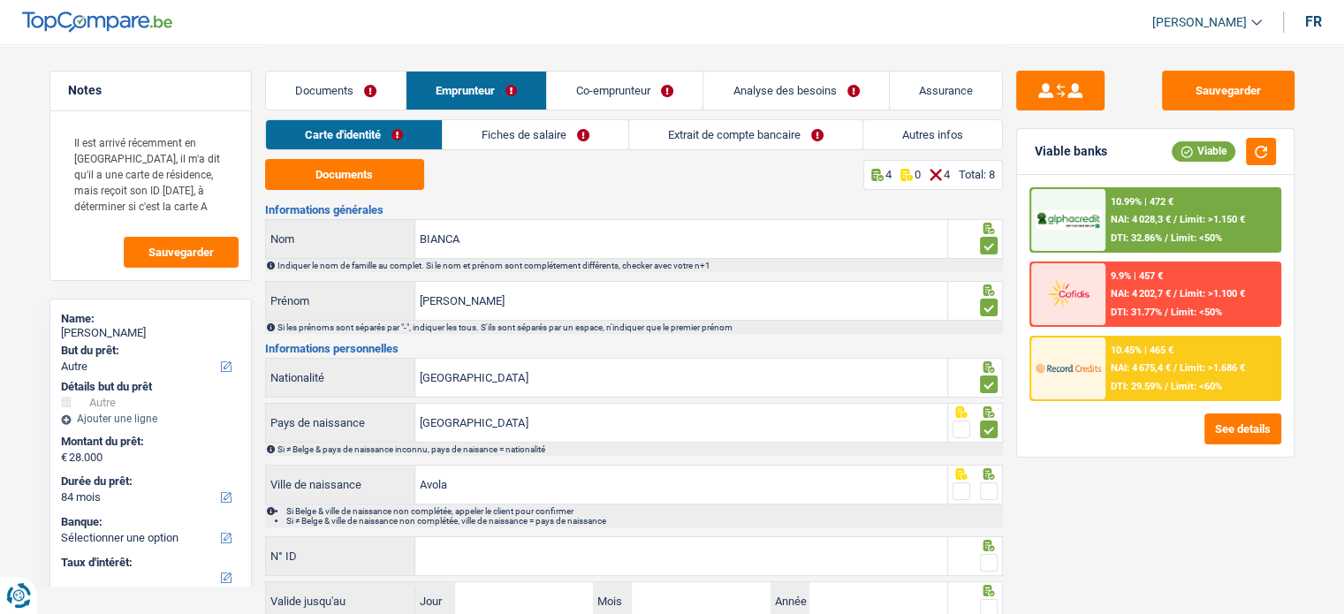
drag, startPoint x: 1006, startPoint y: 568, endPoint x: 988, endPoint y: 491, distance: 78.9
click at [988, 491] on span at bounding box center [989, 492] width 18 height 18
click at [0, 0] on input "radio" at bounding box center [0, 0] width 0 height 0
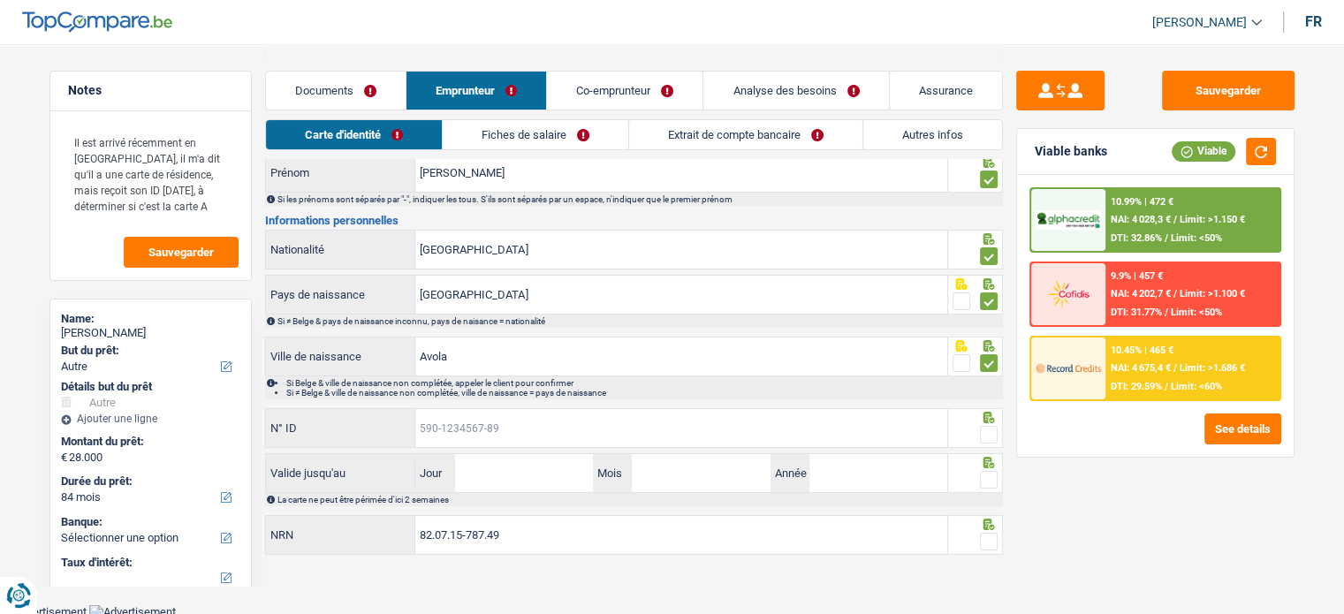
click at [680, 440] on input "N° ID" at bounding box center [681, 428] width 532 height 38
paste input "596-7634492-7"
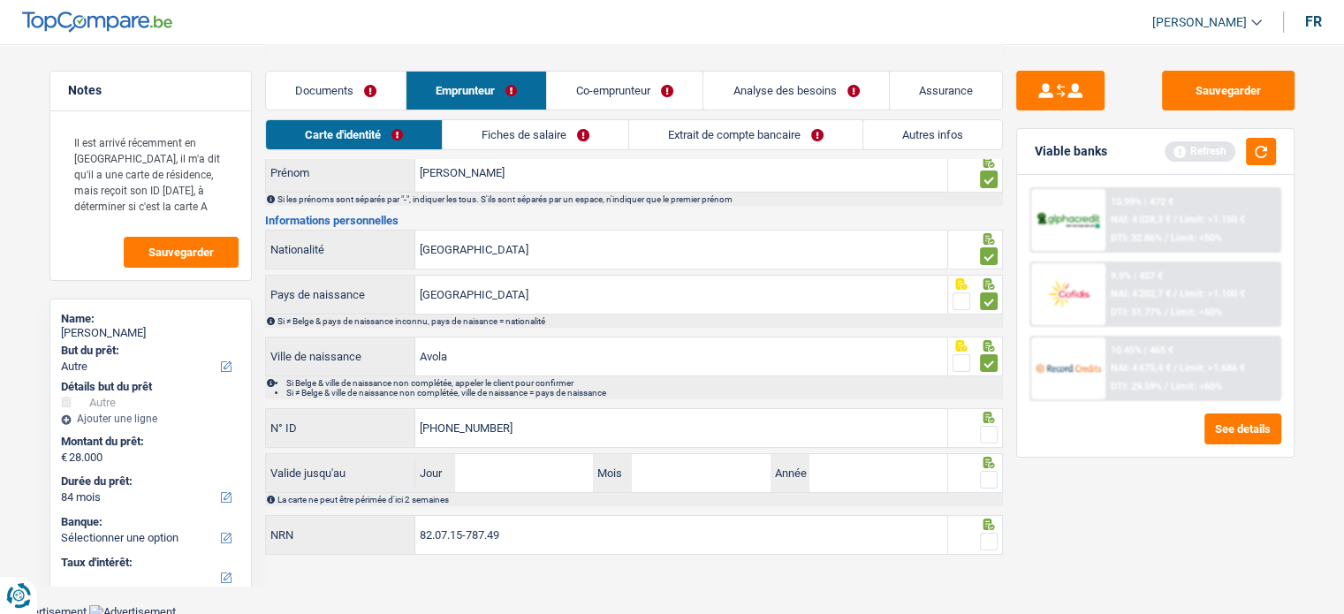
type input "596-7634492-7"
drag, startPoint x: 517, startPoint y: 257, endPoint x: 354, endPoint y: 257, distance: 162.6
click at [354, 257] on div "Belgique Nationalité" at bounding box center [607, 250] width 682 height 38
type input "o"
type input "B-5967634-49"
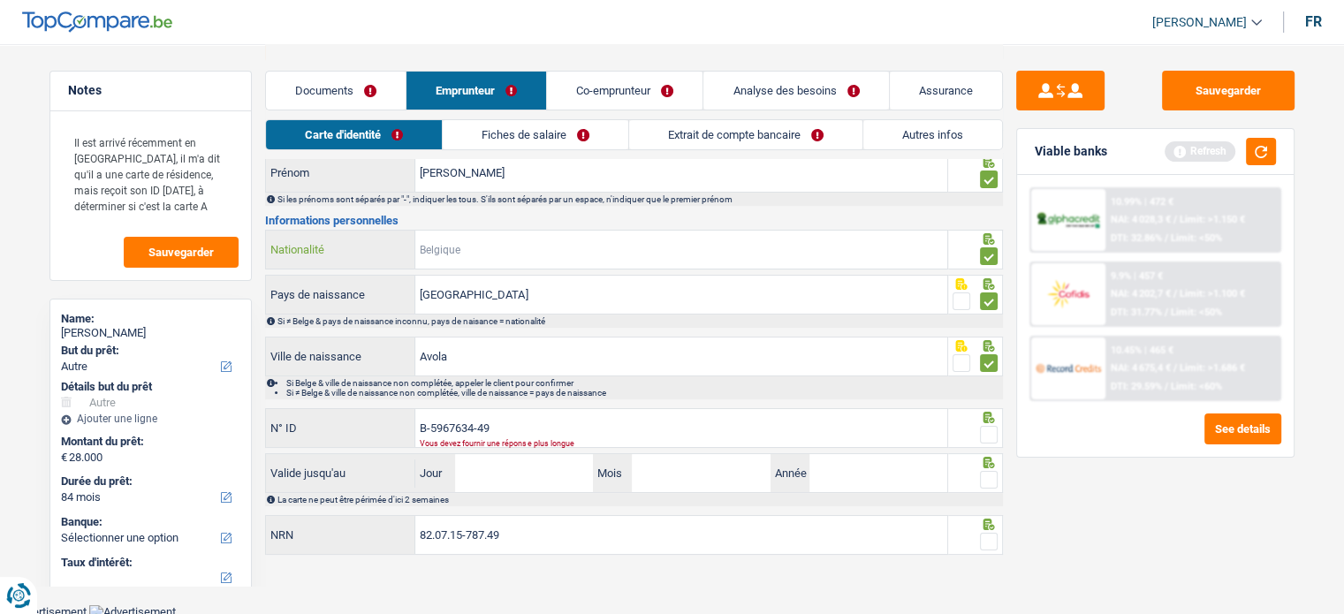
type input "i"
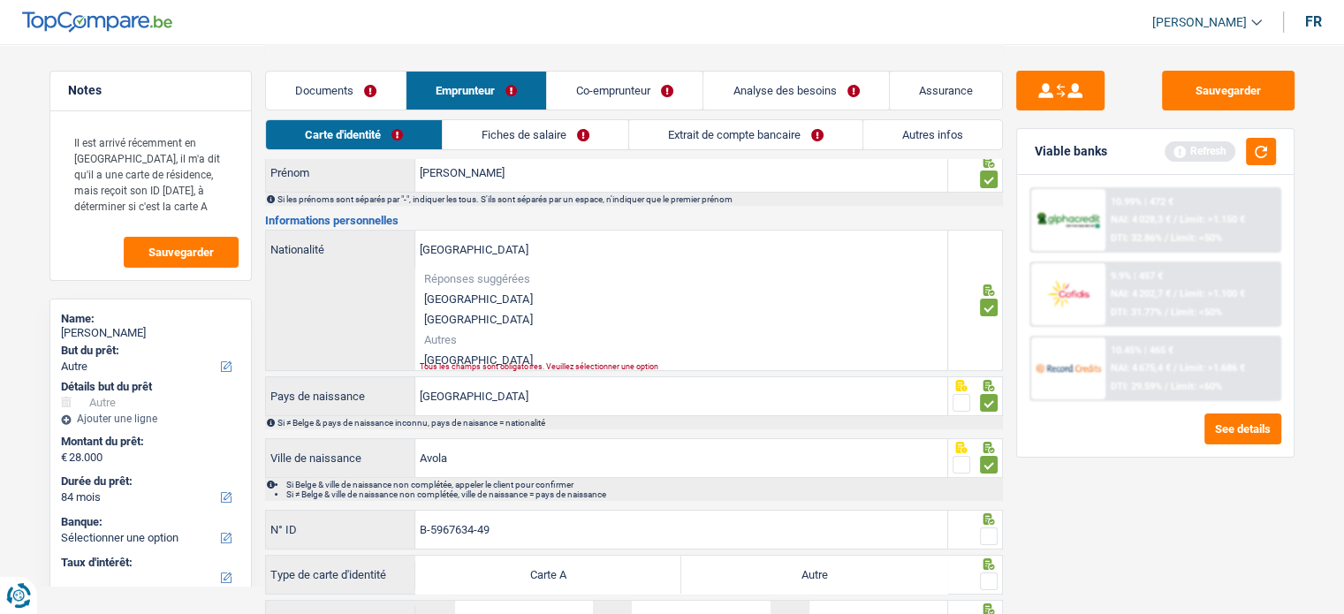
click at [435, 363] on div "Tous les champs sont obligatoires. Veuillez sélectionner une option" at bounding box center [656, 366] width 473 height 7
click at [432, 356] on li "[GEOGRAPHIC_DATA]" at bounding box center [681, 360] width 532 height 20
type input "[GEOGRAPHIC_DATA]"
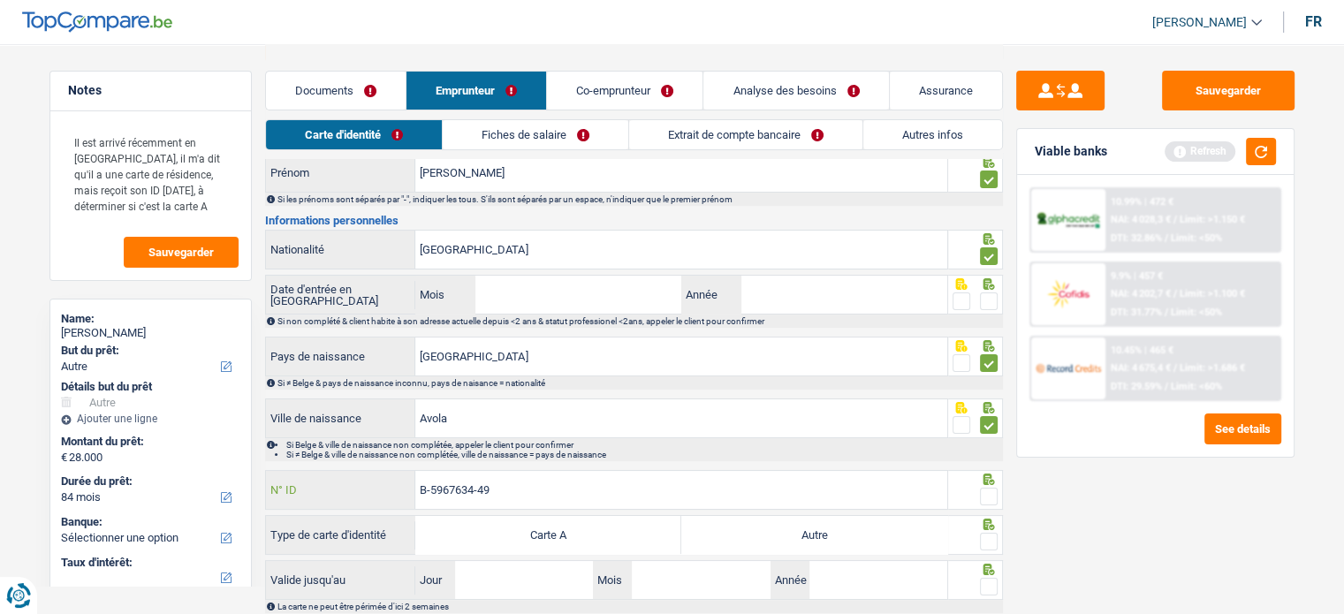
drag, startPoint x: 438, startPoint y: 484, endPoint x: 581, endPoint y: 479, distance: 142.4
click at [581, 479] on input "B-5967634-49" at bounding box center [681, 490] width 532 height 38
paste input "6763449-27"
type input "B-6763449-27"
click at [724, 526] on label "Autre" at bounding box center [815, 535] width 266 height 38
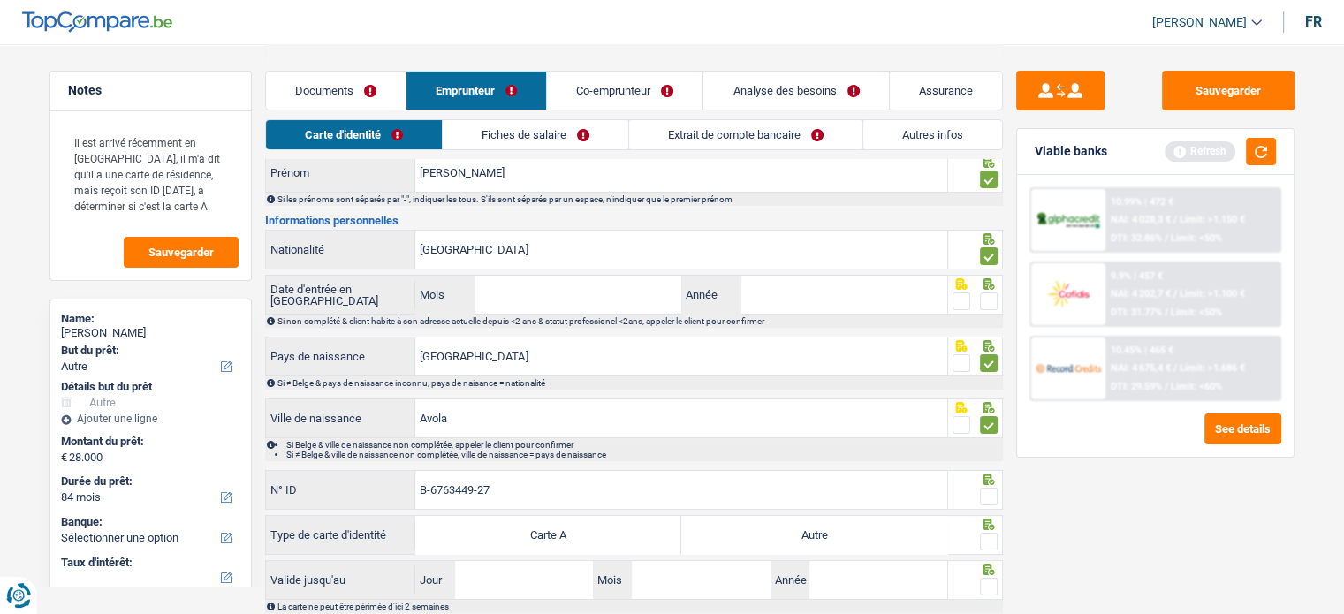
click at [724, 526] on input "Autre" at bounding box center [815, 535] width 266 height 38
radio input "true"
drag, startPoint x: 988, startPoint y: 540, endPoint x: 985, endPoint y: 501, distance: 39.1
click at [985, 501] on span at bounding box center [989, 497] width 18 height 18
click at [0, 0] on input "radio" at bounding box center [0, 0] width 0 height 0
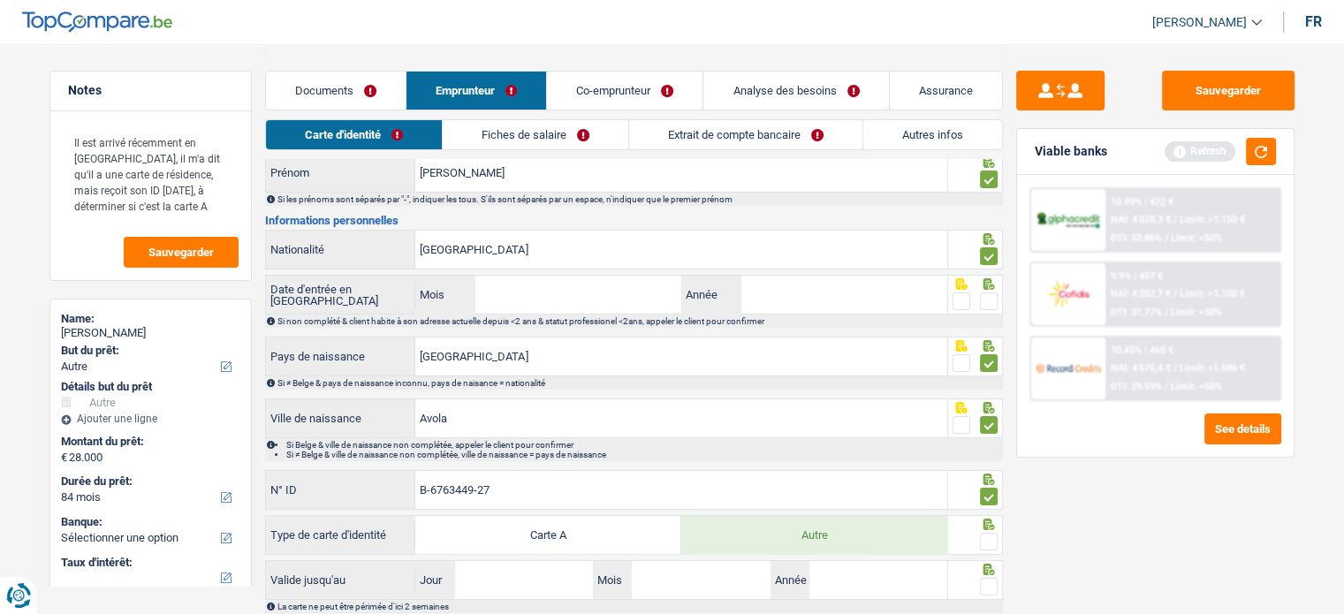
click at [997, 544] on span at bounding box center [989, 542] width 18 height 18
click at [0, 0] on input "radio" at bounding box center [0, 0] width 0 height 0
click at [984, 586] on span at bounding box center [989, 587] width 18 height 18
click at [0, 0] on input "radio" at bounding box center [0, 0] width 0 height 0
click at [497, 575] on input "Jour" at bounding box center [524, 580] width 138 height 38
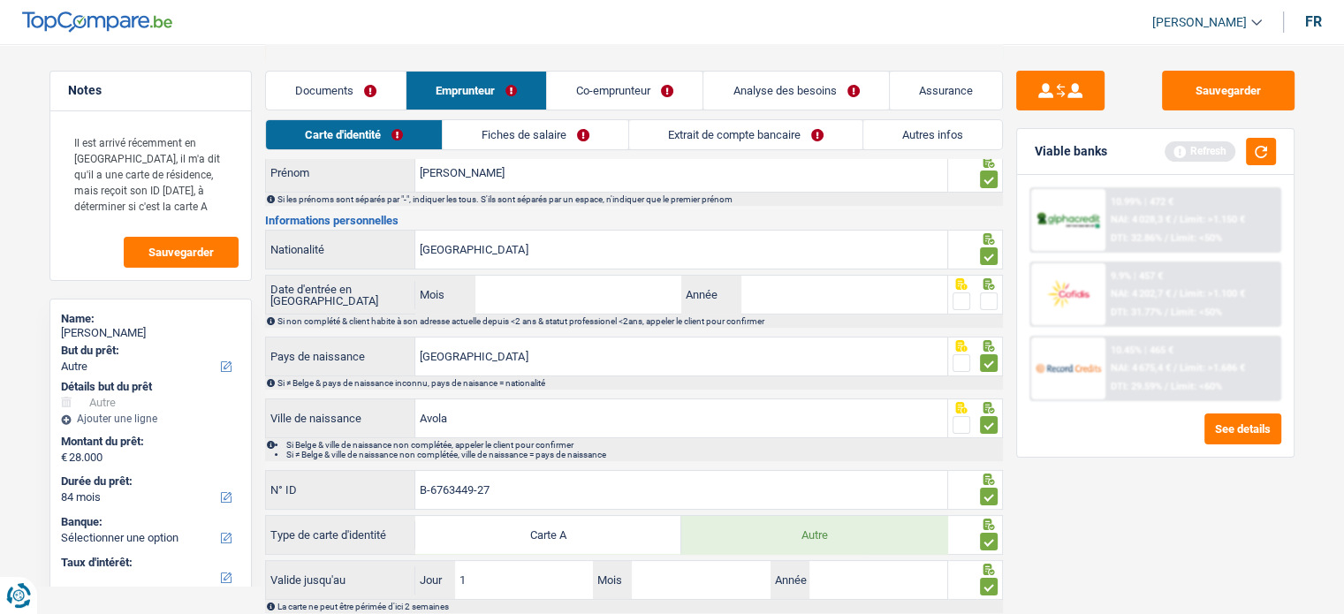
type input "10"
type input "09"
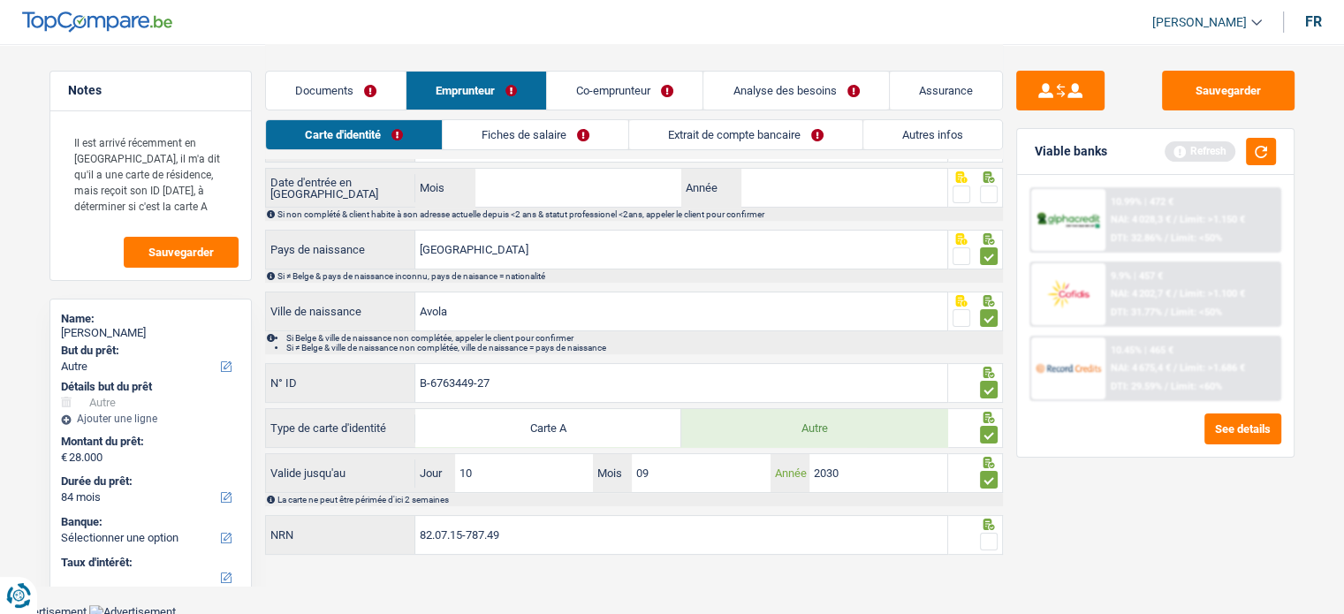
type input "2030"
drag, startPoint x: 993, startPoint y: 544, endPoint x: 987, endPoint y: 528, distance: 16.8
drag, startPoint x: 987, startPoint y: 528, endPoint x: 987, endPoint y: 538, distance: 10.6
click at [987, 538] on span at bounding box center [989, 542] width 18 height 18
click at [0, 0] on input "radio" at bounding box center [0, 0] width 0 height 0
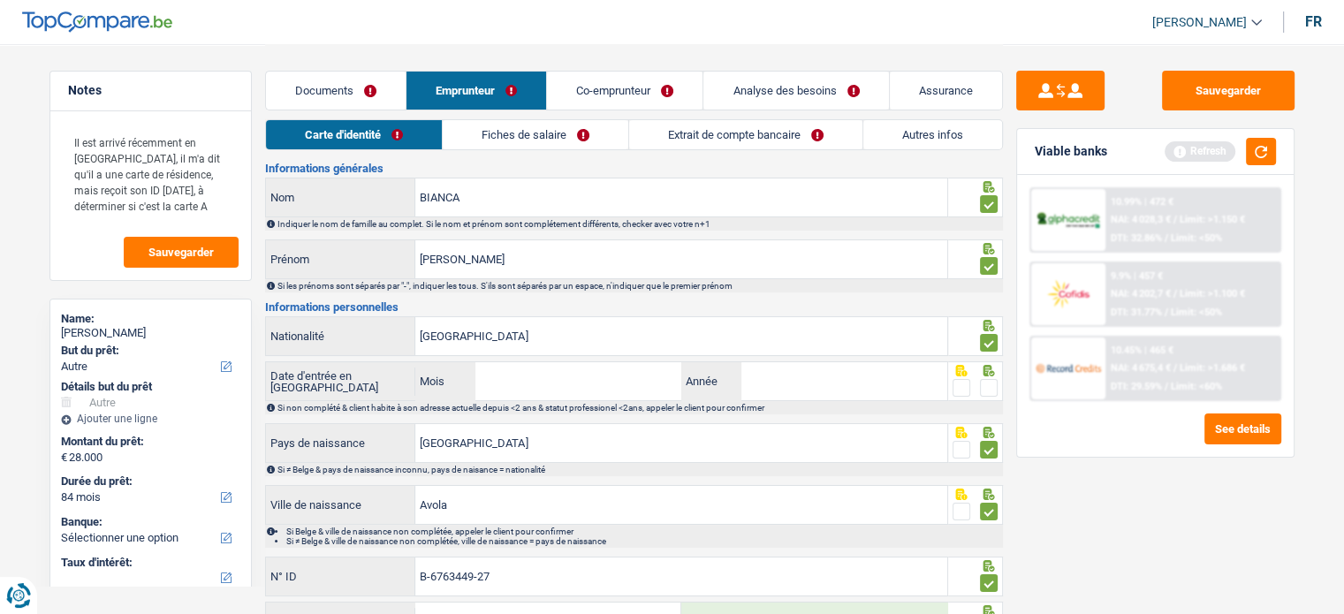
scroll to position [41, 0]
click at [963, 387] on span at bounding box center [962, 389] width 18 height 18
click at [0, 0] on input "radio" at bounding box center [0, 0] width 0 height 0
click at [1184, 77] on button "Sauvegarder" at bounding box center [1228, 91] width 133 height 40
click at [545, 151] on div "Carte d'identité Fiches de salaire Extrait de compte bancaire Autres infos" at bounding box center [634, 139] width 738 height 40
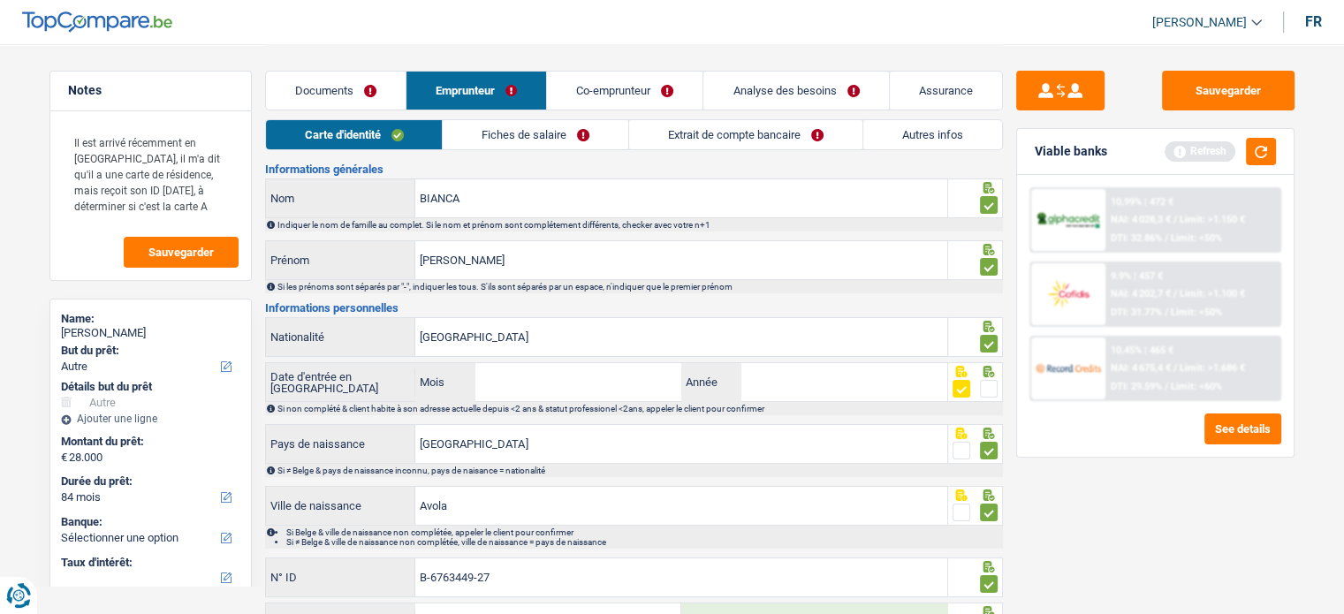
click at [545, 136] on link "Fiches de salaire" at bounding box center [536, 134] width 186 height 29
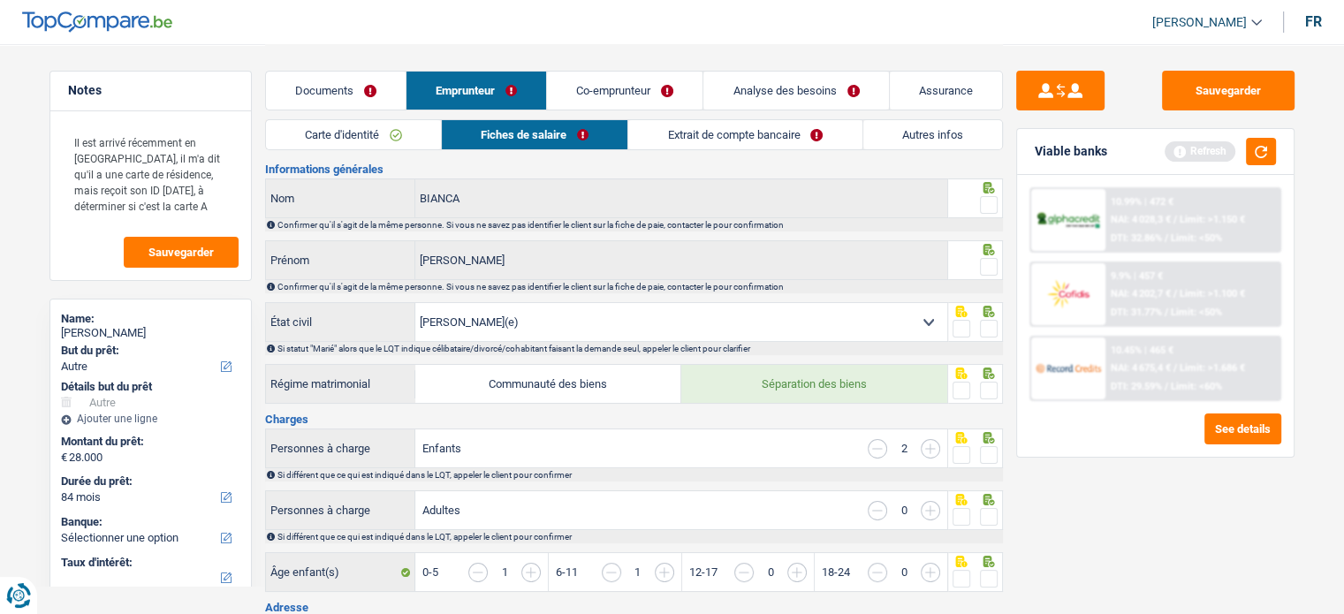
click at [990, 211] on span at bounding box center [989, 205] width 18 height 18
click at [0, 0] on input "radio" at bounding box center [0, 0] width 0 height 0
click at [986, 263] on span at bounding box center [989, 267] width 18 height 18
click at [0, 0] on input "radio" at bounding box center [0, 0] width 0 height 0
click at [990, 335] on span at bounding box center [989, 329] width 18 height 18
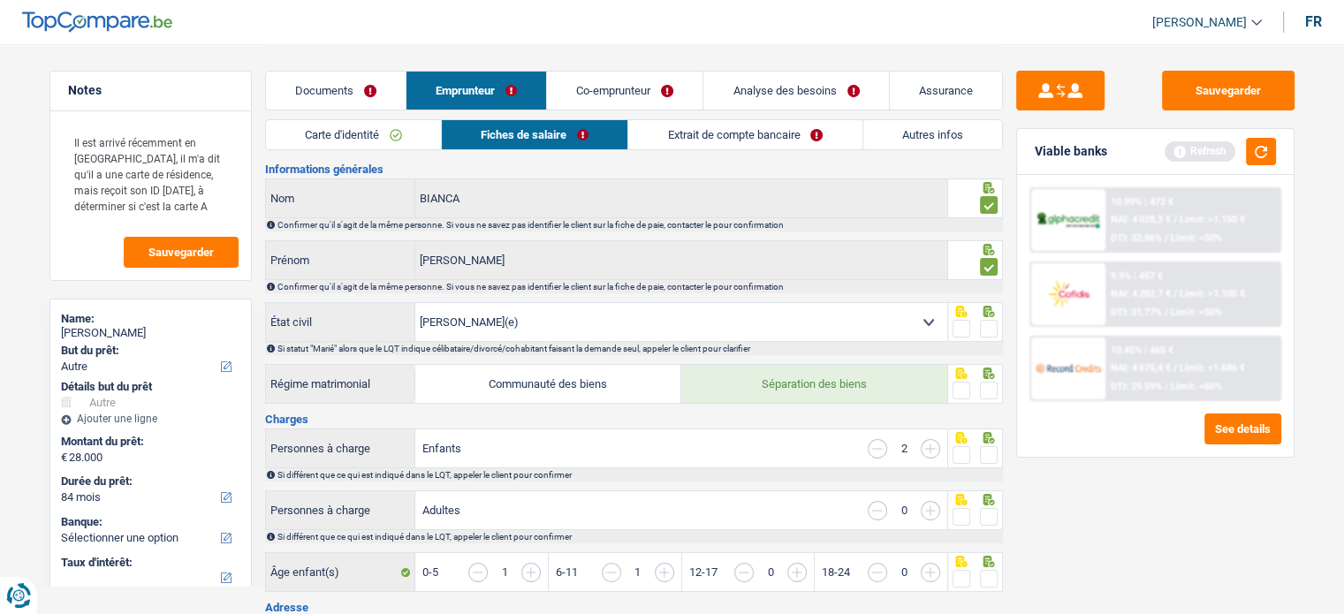
click at [0, 0] on input "radio" at bounding box center [0, 0] width 0 height 0
click at [990, 335] on span at bounding box center [989, 329] width 18 height 18
click at [0, 0] on input "radio" at bounding box center [0, 0] width 0 height 0
click at [994, 286] on div "Confirmer qu'il s'agit de la même personne. Si vous ne savez pas identifier le …" at bounding box center [640, 287] width 724 height 10
click at [989, 324] on span at bounding box center [989, 329] width 18 height 18
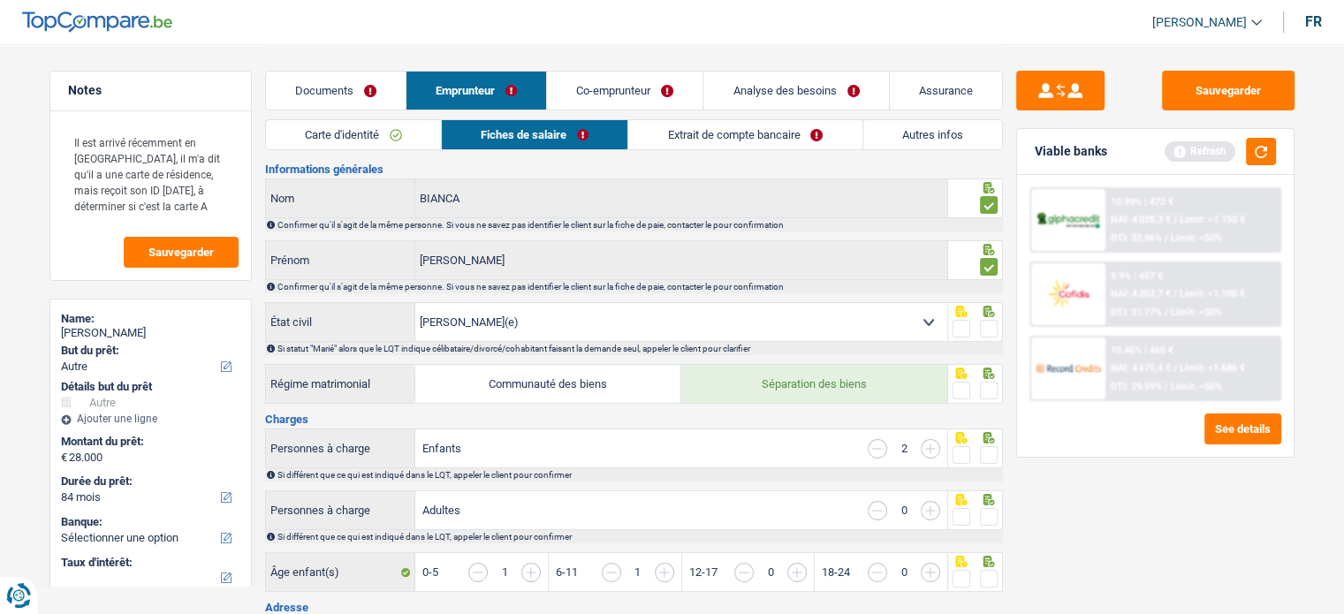
click at [0, 0] on input "radio" at bounding box center [0, 0] width 0 height 0
click at [988, 382] on span at bounding box center [989, 391] width 18 height 18
click at [0, 0] on input "radio" at bounding box center [0, 0] width 0 height 0
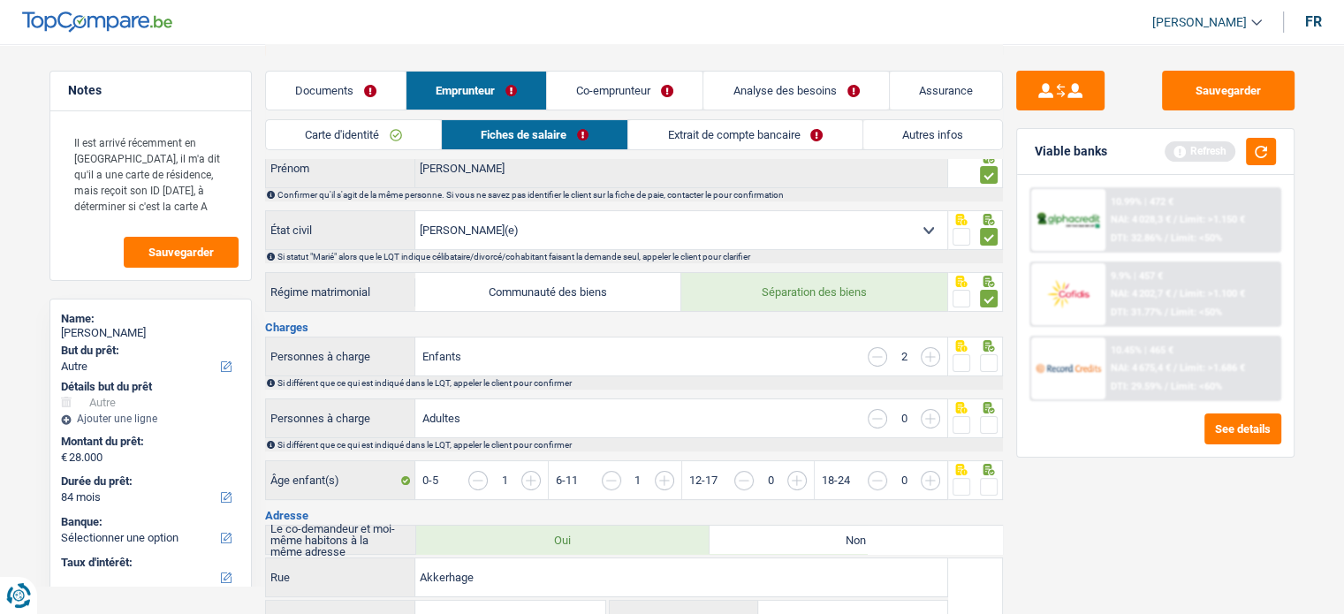
scroll to position [136, 0]
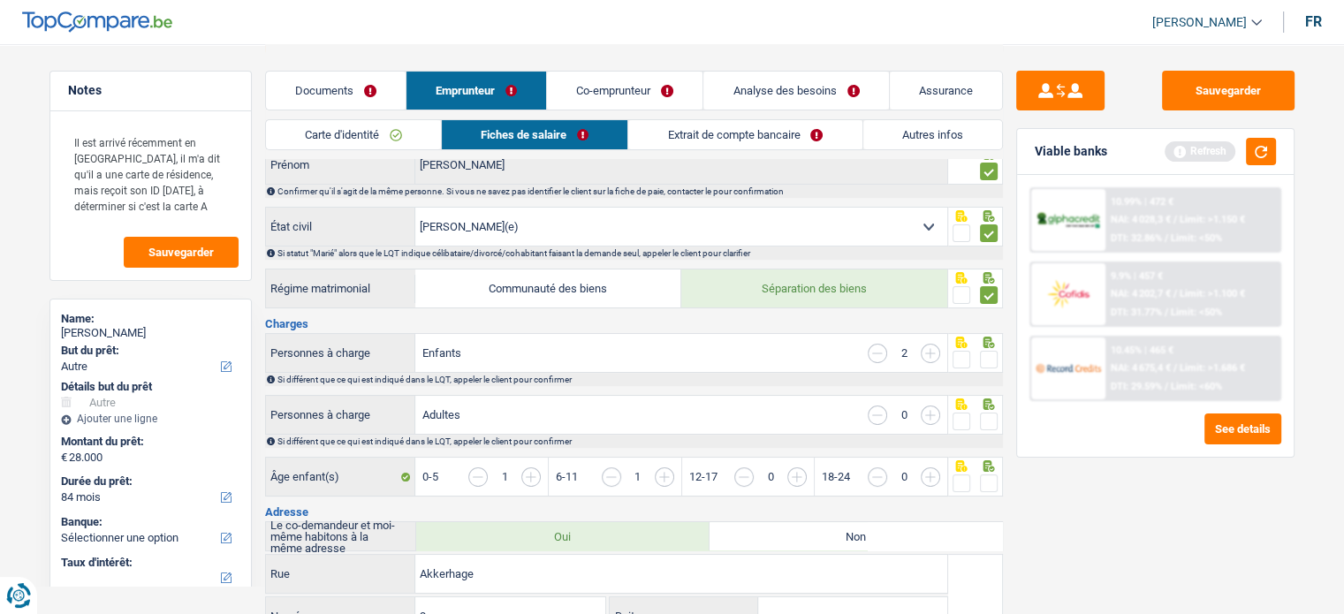
click at [989, 359] on span at bounding box center [989, 360] width 18 height 18
click at [0, 0] on input "radio" at bounding box center [0, 0] width 0 height 0
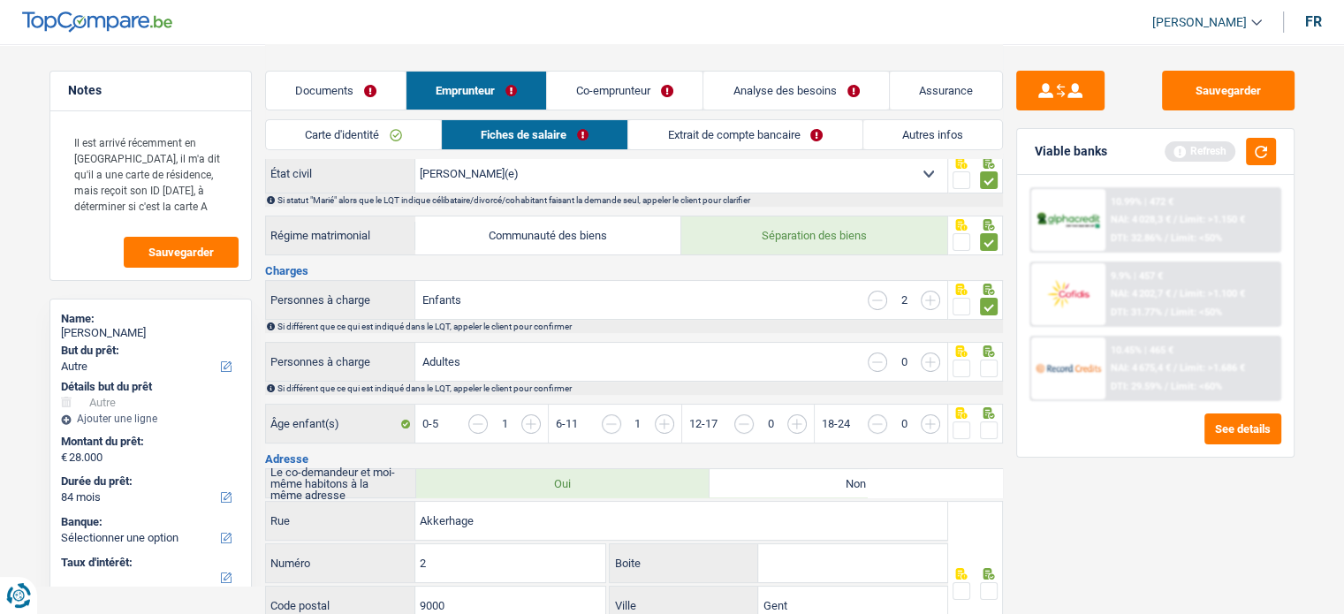
scroll to position [0, 0]
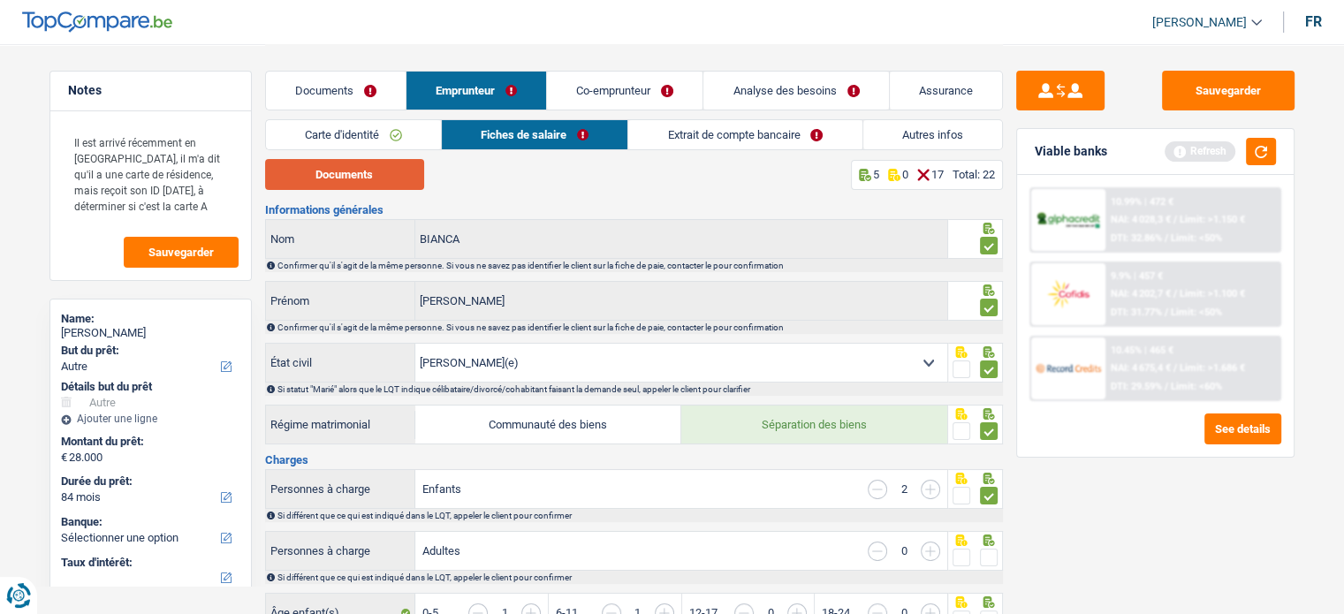
click at [353, 170] on button "Documents" at bounding box center [344, 174] width 159 height 31
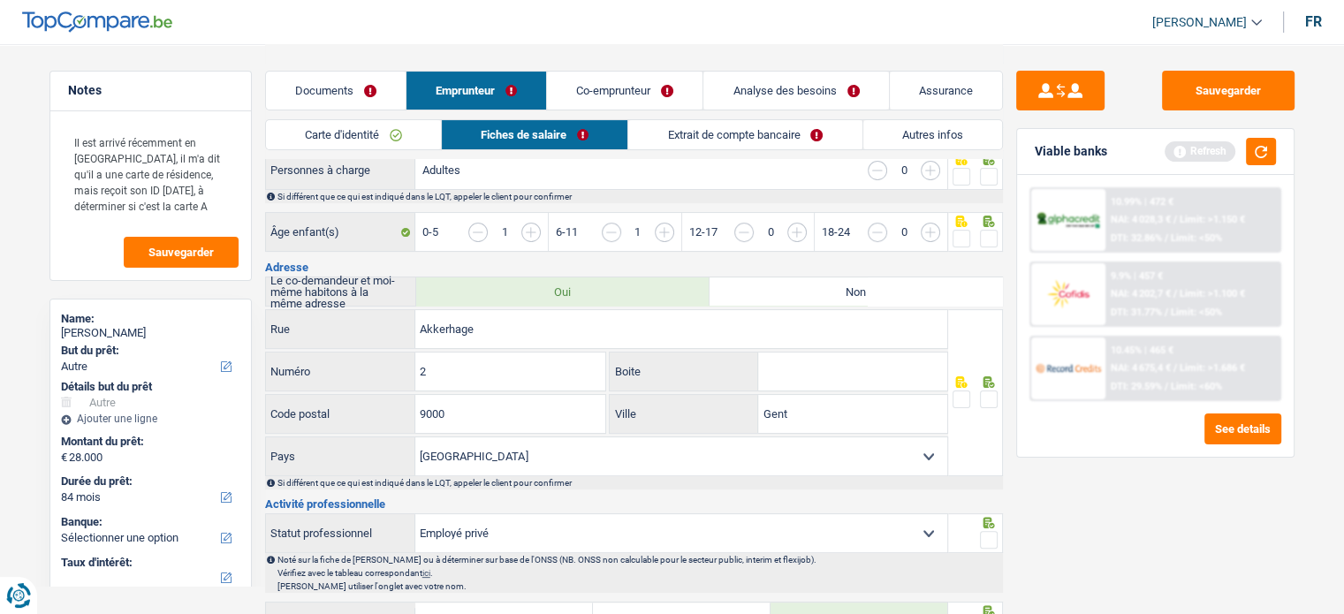
scroll to position [382, 0]
click at [838, 269] on h3 "Adresse" at bounding box center [634, 266] width 738 height 11
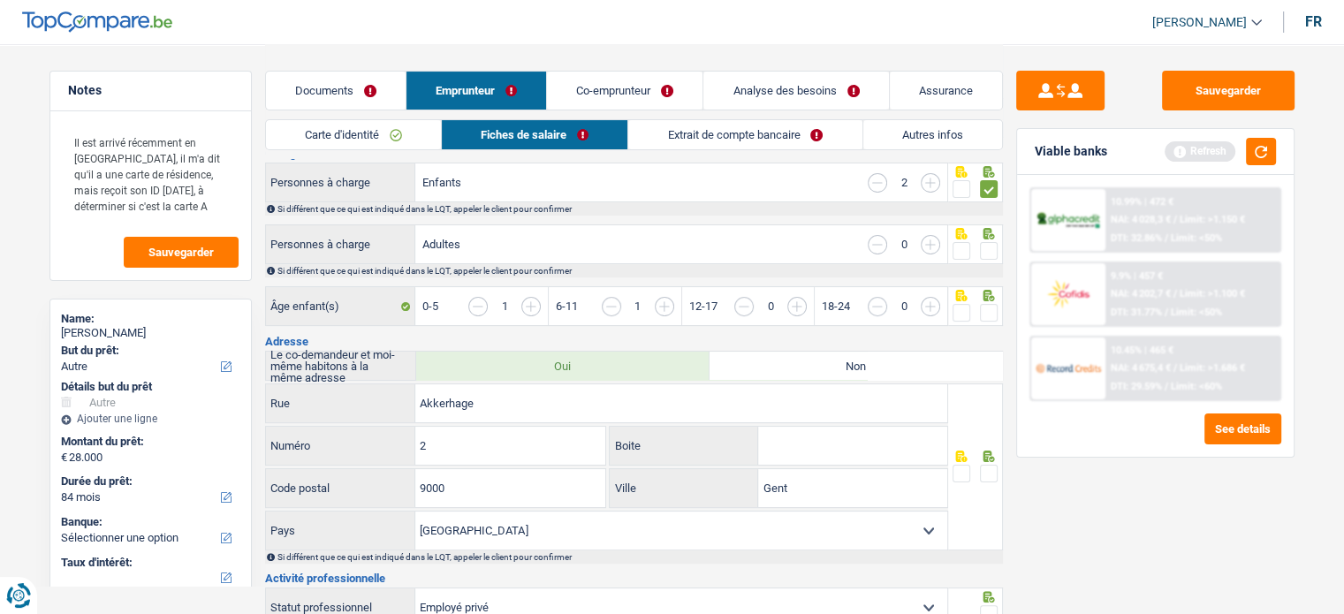
scroll to position [306, 0]
drag, startPoint x: 674, startPoint y: 74, endPoint x: 1076, endPoint y: 401, distance: 518.4
click at [1076, 401] on div "10.99% | 472 € NAI: 4 028,3 € / Limit: >1.150 € DTI: 32.86% / Limit: <50% 9.9% …" at bounding box center [1155, 316] width 277 height 282
click at [986, 305] on span at bounding box center [989, 314] width 18 height 18
click at [0, 0] on input "radio" at bounding box center [0, 0] width 0 height 0
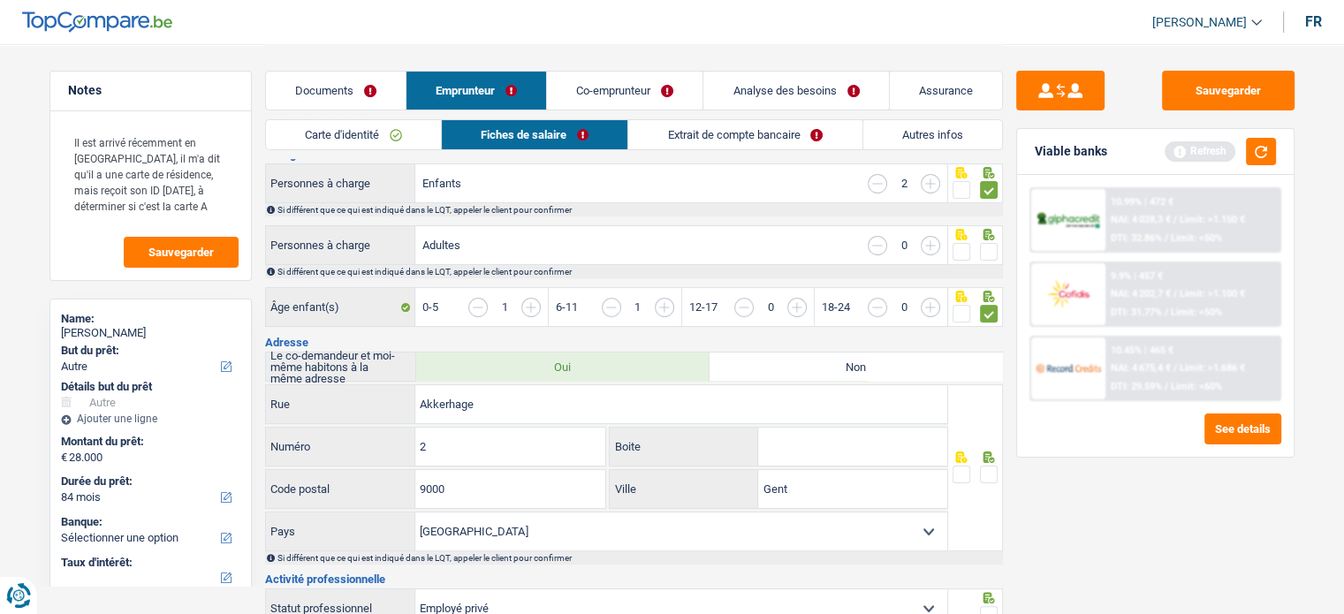
click at [980, 233] on icon at bounding box center [989, 234] width 18 height 11
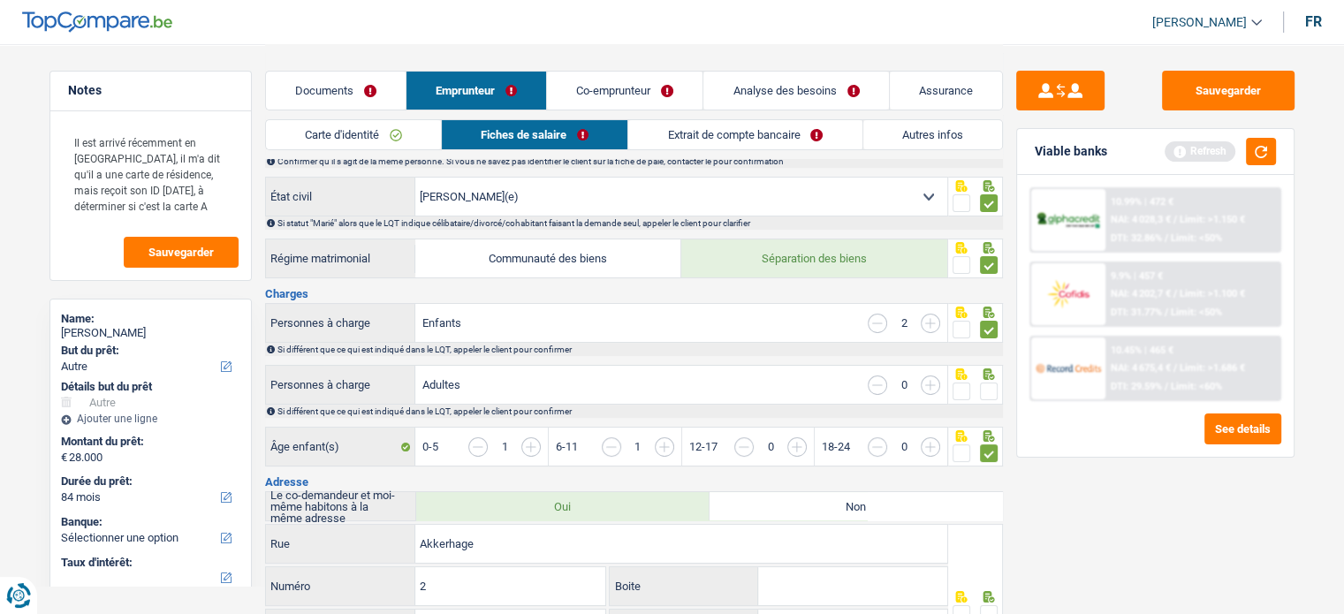
scroll to position [173, 0]
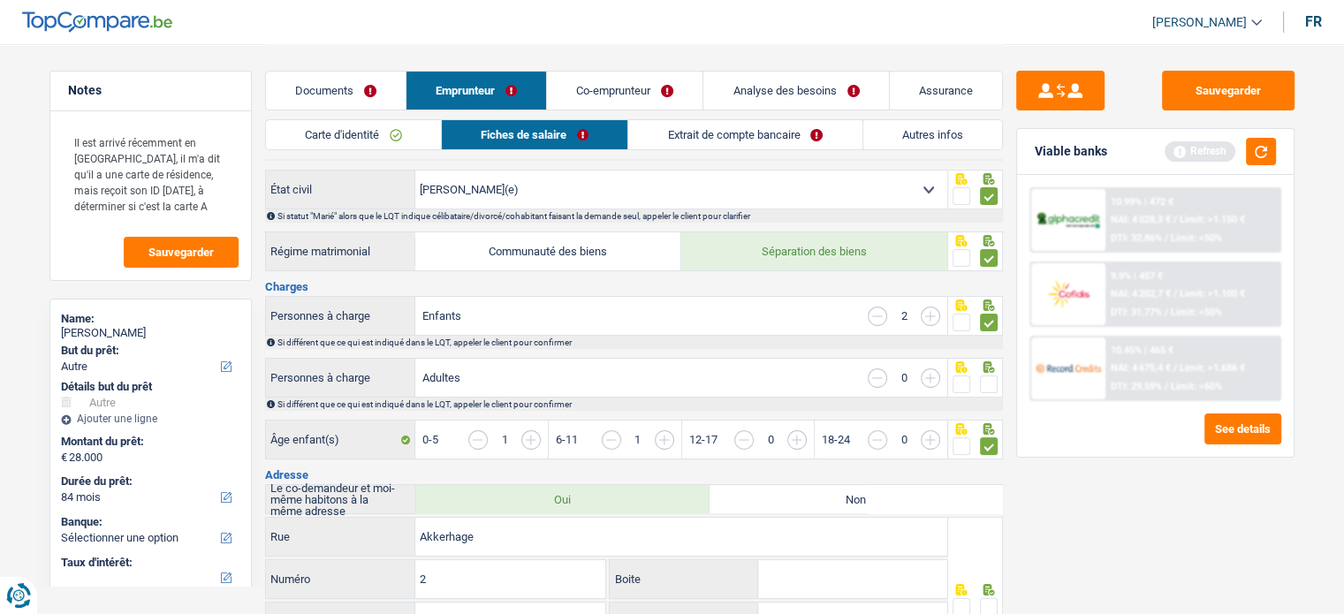
click at [988, 376] on span at bounding box center [989, 385] width 18 height 18
click at [0, 0] on input "radio" at bounding box center [0, 0] width 0 height 0
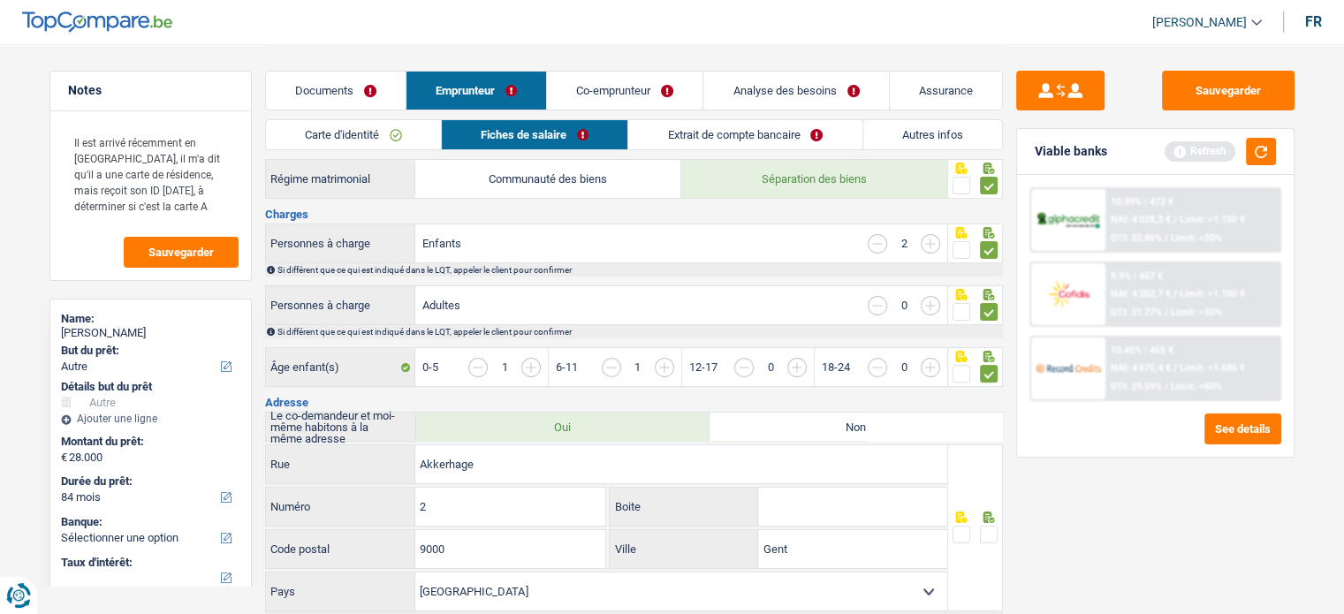
scroll to position [0, 0]
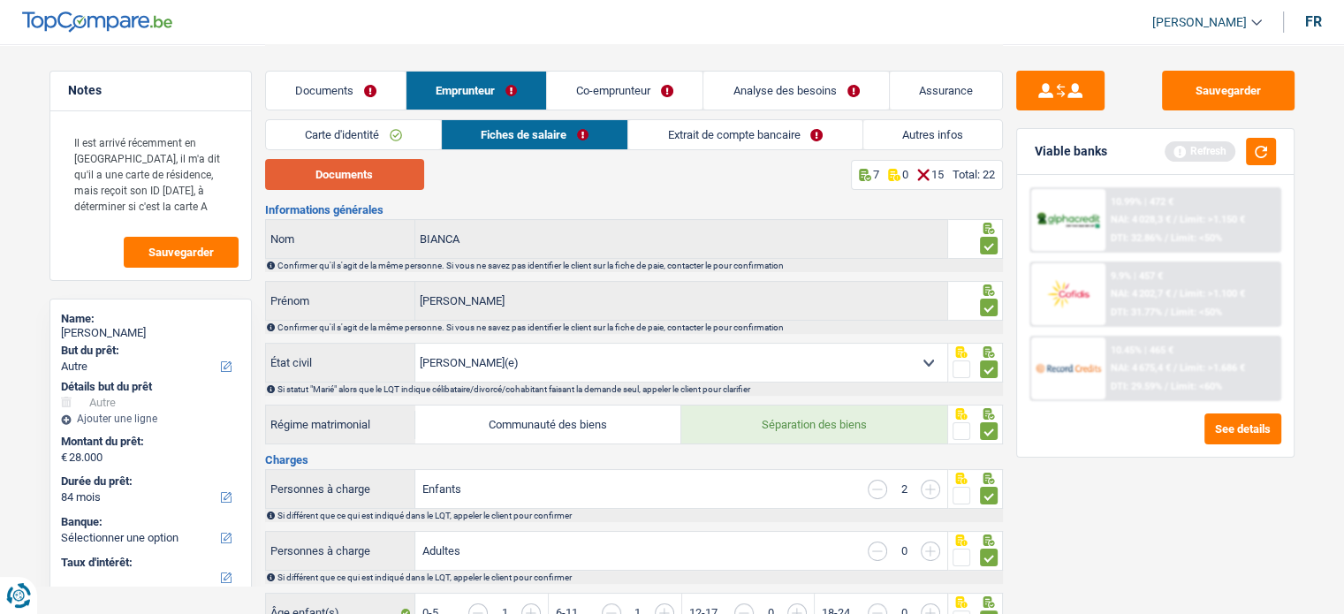
click at [373, 171] on button "Documents" at bounding box center [344, 174] width 159 height 31
click at [1269, 163] on button "button" at bounding box center [1261, 151] width 30 height 27
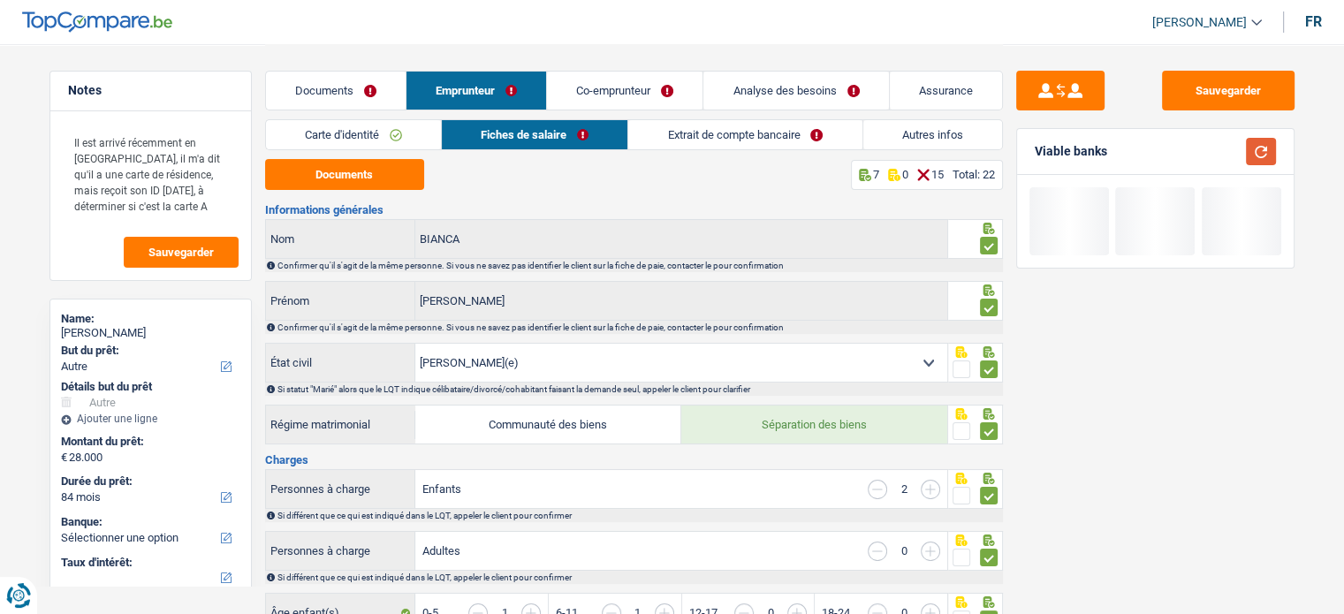
click at [1269, 163] on button "button" at bounding box center [1261, 151] width 30 height 27
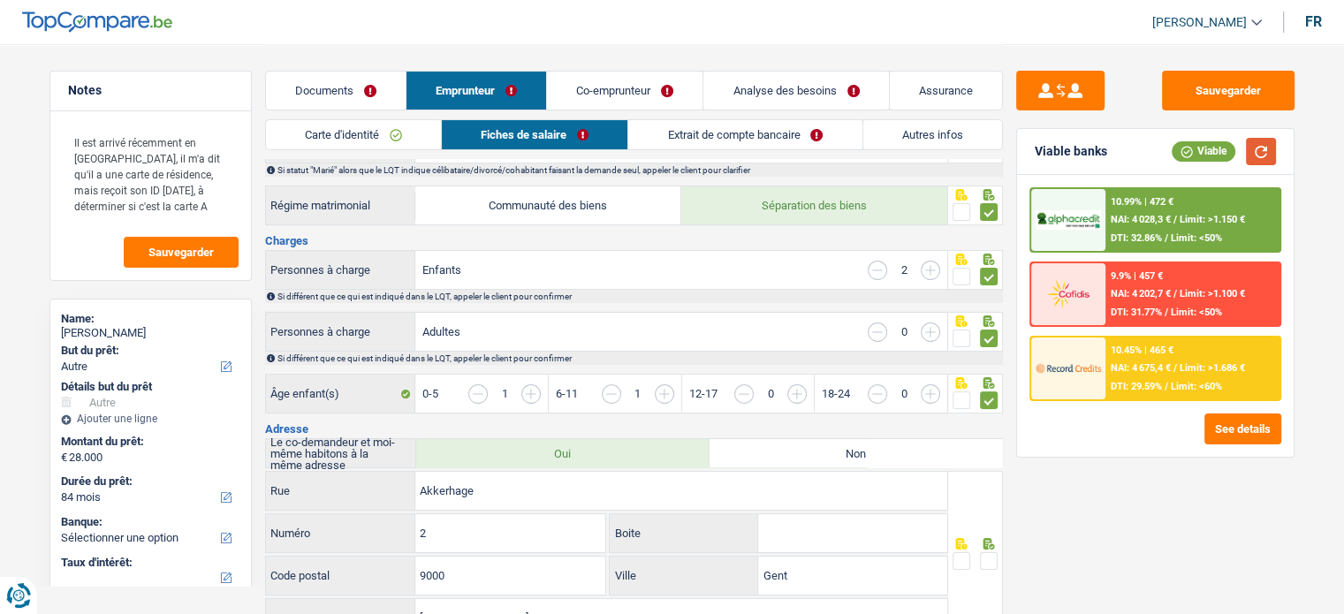
scroll to position [278, 0]
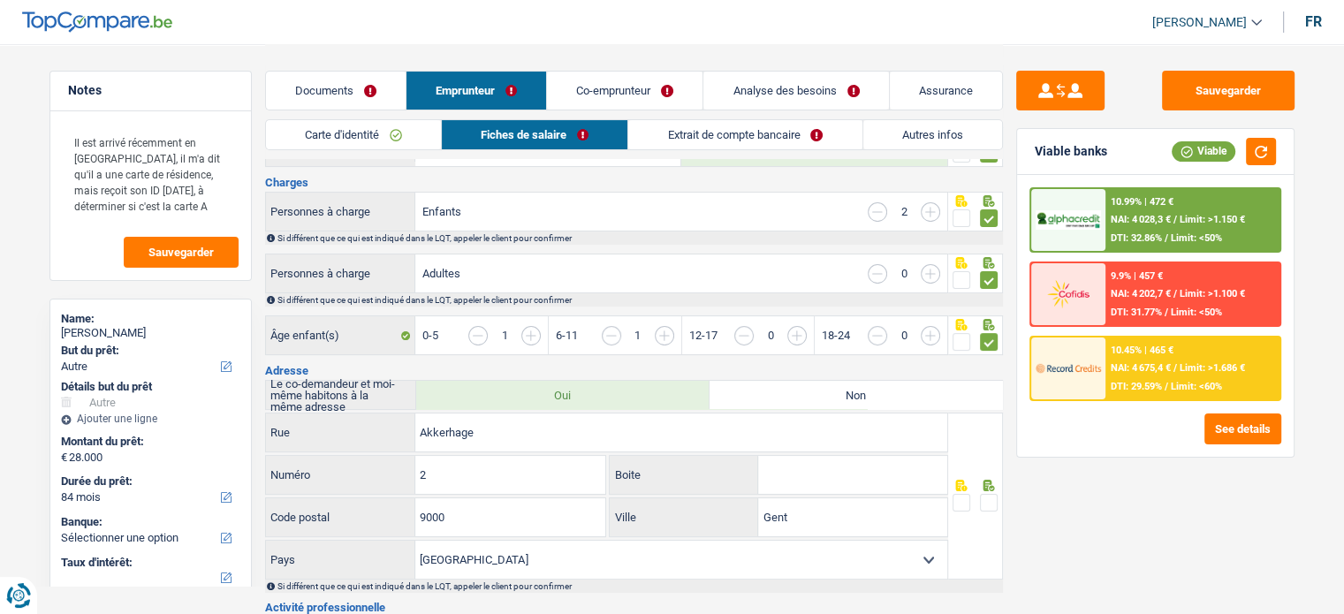
click at [991, 494] on span at bounding box center [989, 503] width 18 height 18
click at [0, 0] on input "radio" at bounding box center [0, 0] width 0 height 0
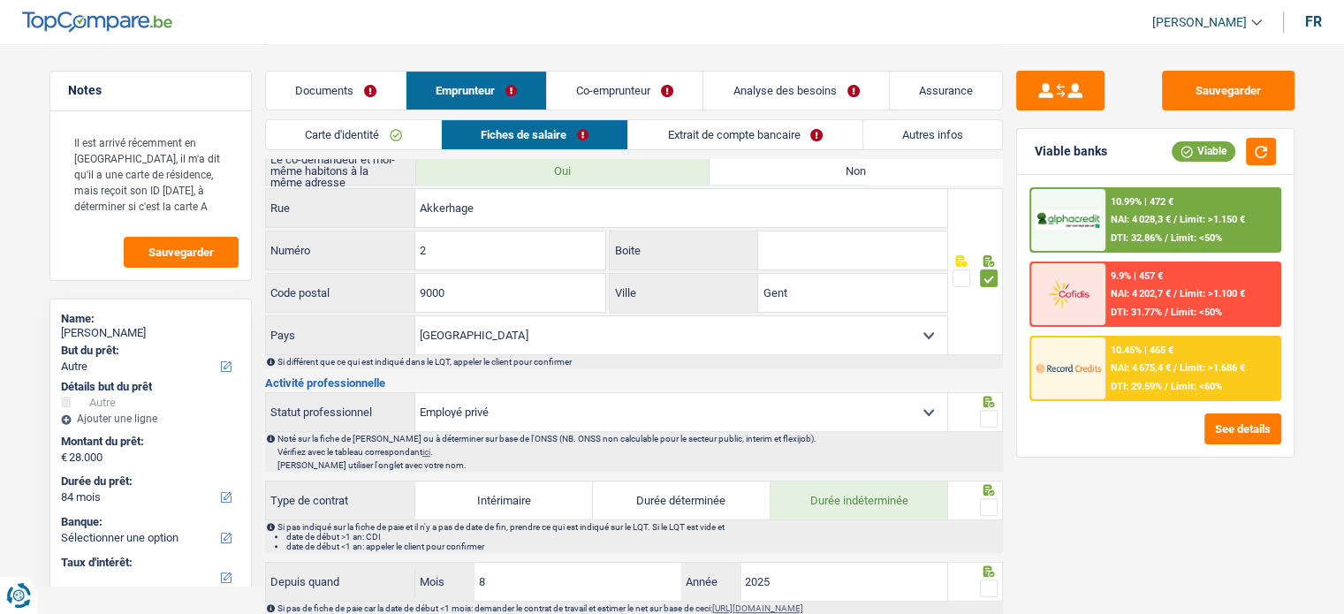
scroll to position [506, 0]
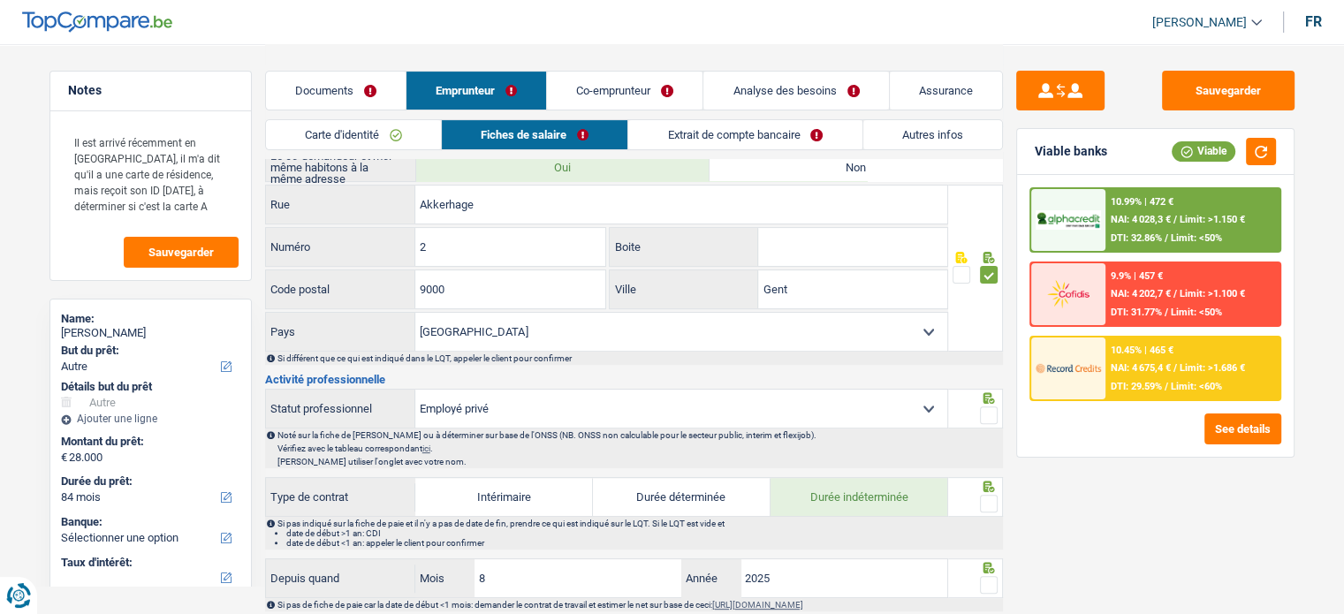
click at [728, 88] on link "Analyse des besoins" at bounding box center [796, 91] width 185 height 38
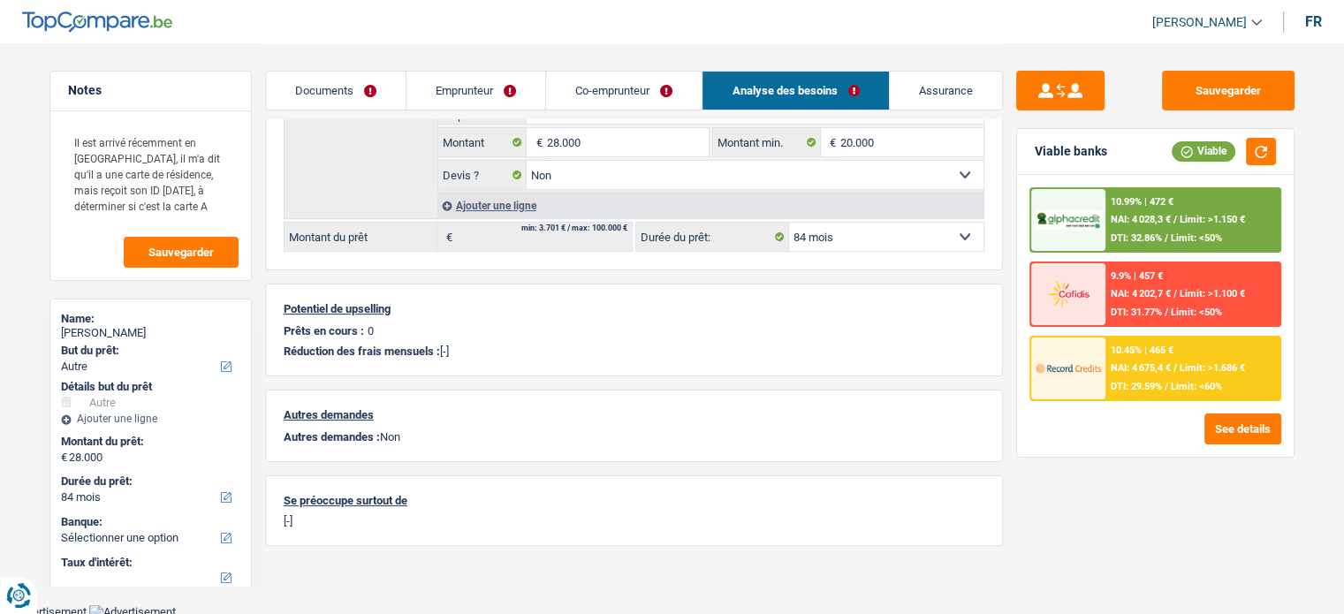
click at [373, 91] on link "Documents" at bounding box center [336, 91] width 140 height 38
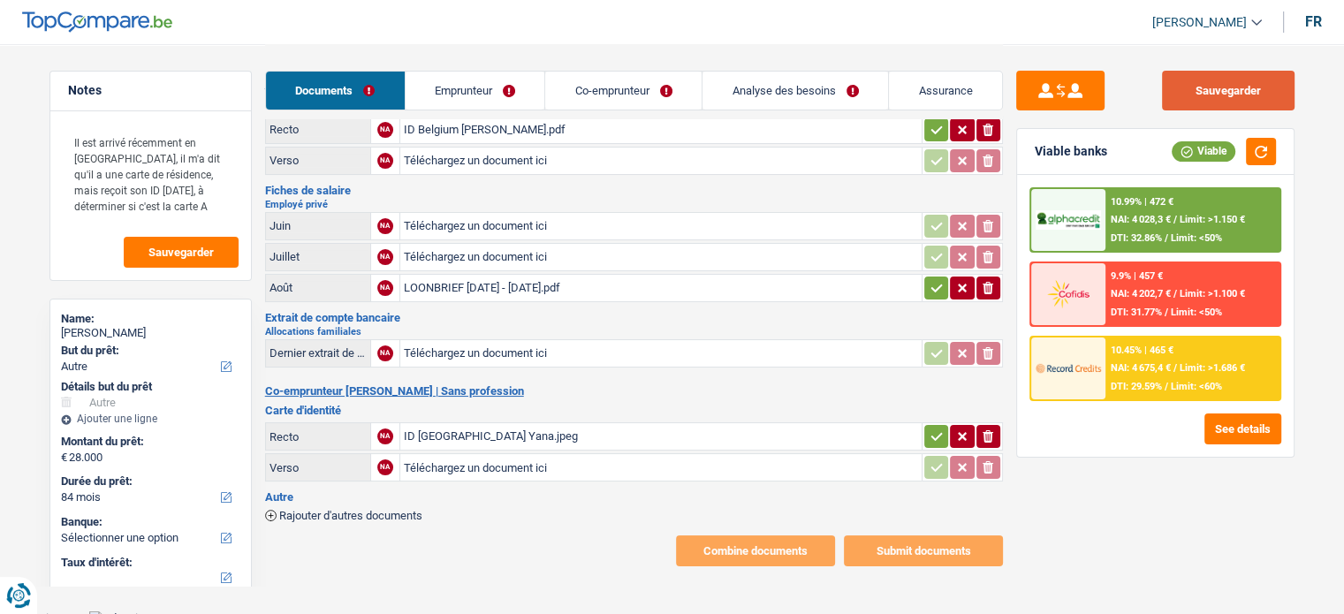
click at [1195, 80] on button "Sauvegarder" at bounding box center [1228, 91] width 133 height 40
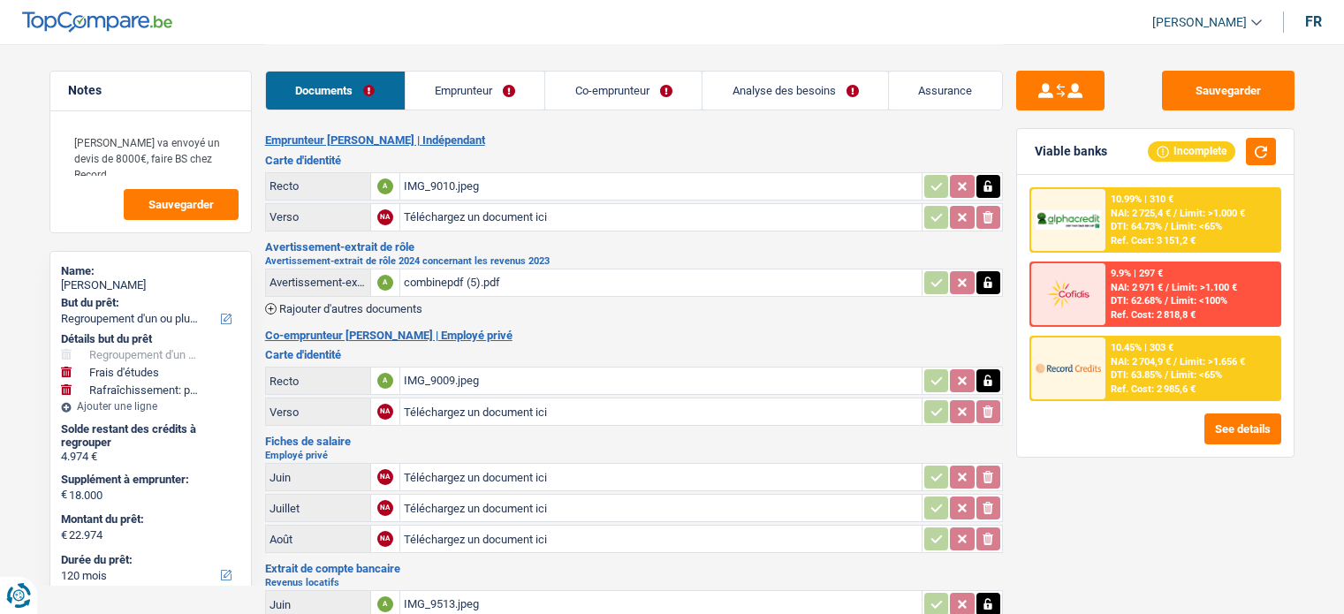
select select "refinancing"
select select "study"
select select "houseOrGarden"
select select "120"
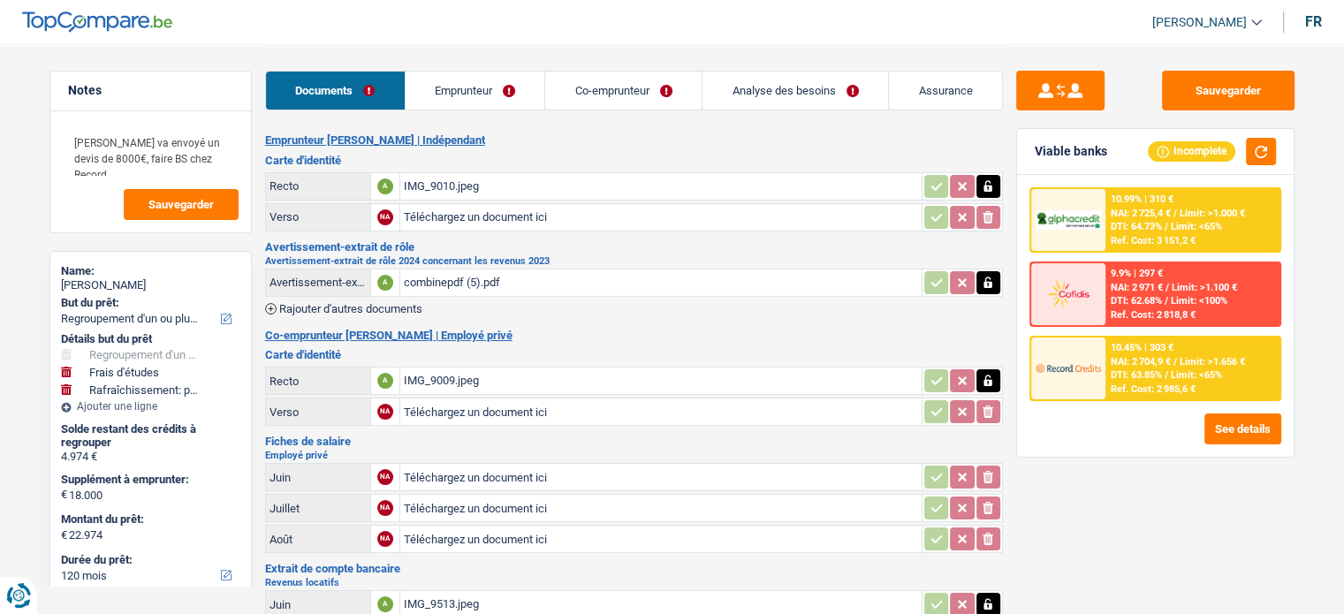
click at [640, 172] on td "IMG_9010.jpeg" at bounding box center [661, 186] width 522 height 28
click at [638, 190] on div "IMG_9010.jpeg" at bounding box center [661, 186] width 514 height 27
click at [598, 270] on div "combinepdf (5).pdf" at bounding box center [661, 283] width 514 height 27
click at [522, 96] on link "Emprunteur" at bounding box center [476, 91] width 140 height 38
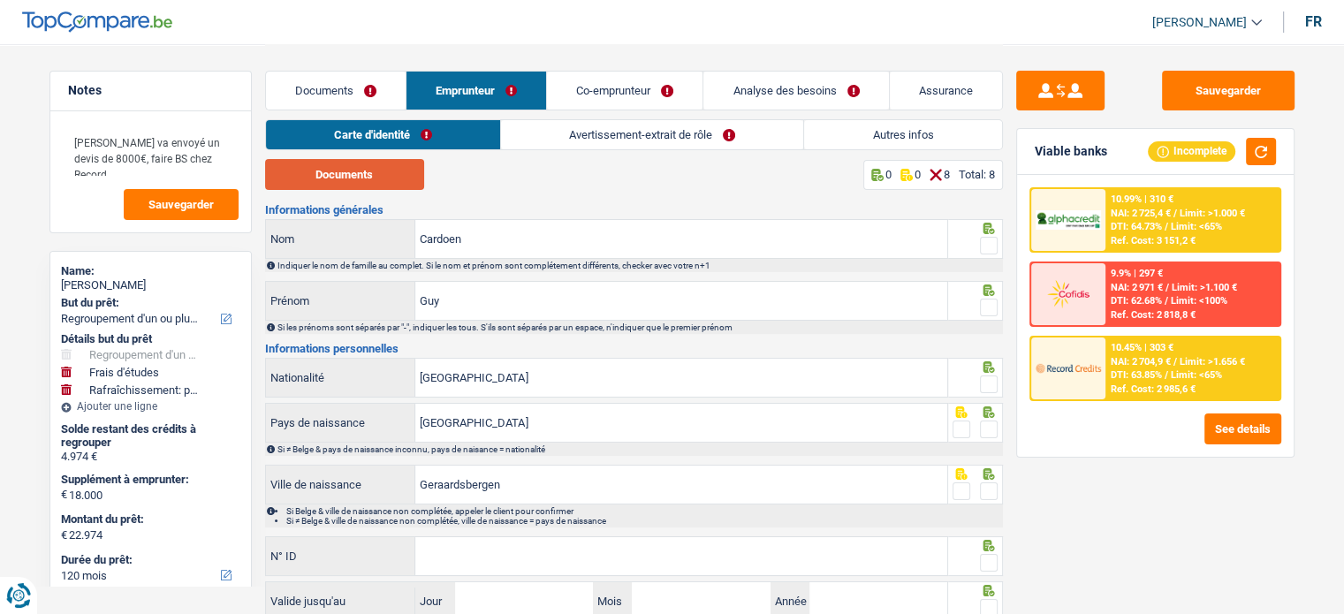
click at [413, 171] on button "Documents" at bounding box center [344, 174] width 159 height 31
click at [983, 252] on span at bounding box center [989, 246] width 18 height 18
click at [0, 0] on input "radio" at bounding box center [0, 0] width 0 height 0
click at [991, 304] on span at bounding box center [989, 308] width 18 height 18
click at [0, 0] on input "radio" at bounding box center [0, 0] width 0 height 0
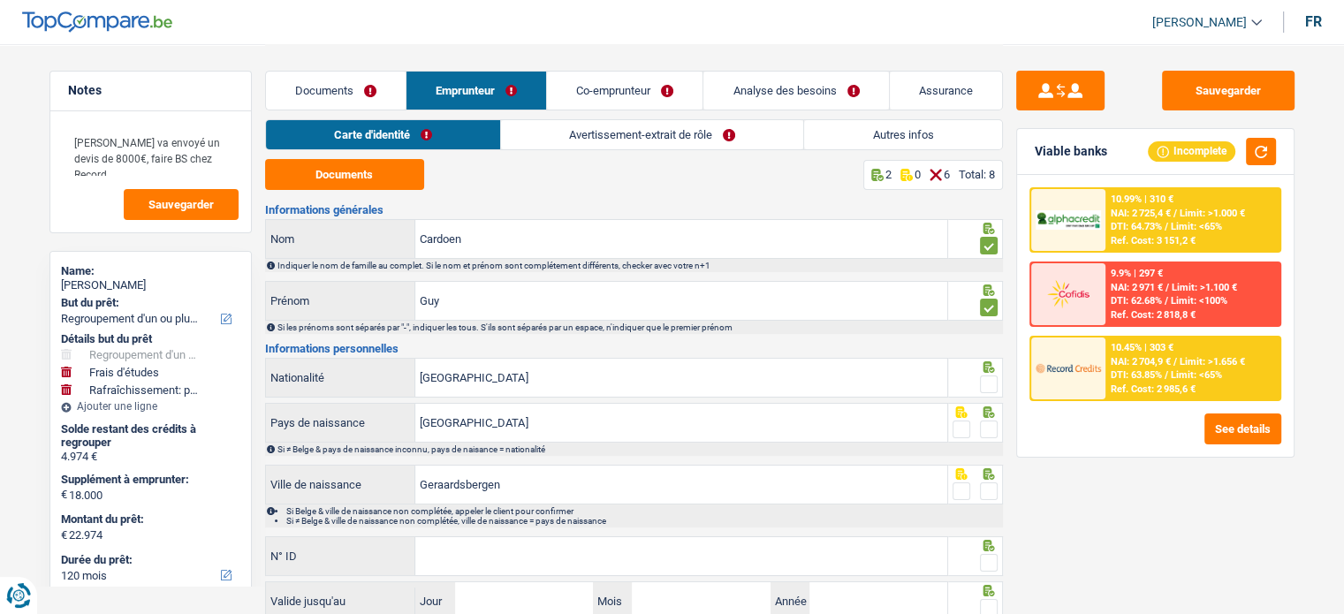
drag, startPoint x: 983, startPoint y: 391, endPoint x: 975, endPoint y: 431, distance: 41.4
click at [976, 438] on fieldset at bounding box center [975, 430] width 45 height 22
click at [991, 423] on span at bounding box center [989, 430] width 18 height 18
click at [0, 0] on input "radio" at bounding box center [0, 0] width 0 height 0
click at [980, 381] on span at bounding box center [989, 385] width 18 height 18
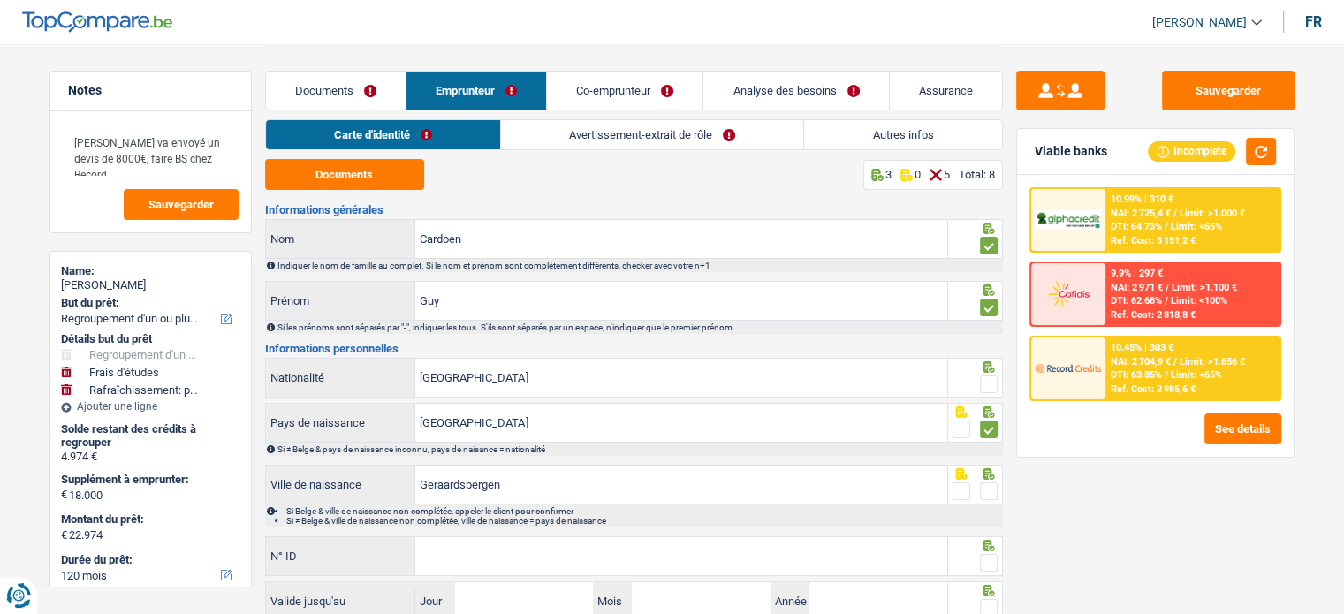
click at [0, 0] on input "radio" at bounding box center [0, 0] width 0 height 0
drag, startPoint x: 994, startPoint y: 491, endPoint x: 981, endPoint y: 498, distance: 14.3
click at [981, 498] on span at bounding box center [989, 492] width 18 height 18
click at [0, 0] on input "radio" at bounding box center [0, 0] width 0 height 0
click at [1110, 537] on div "Sauvegarder Viable banks Incomplete 10.99% | 310 € NAI: 2 725,4 € / Limit: >1.0…" at bounding box center [1155, 328] width 305 height 515
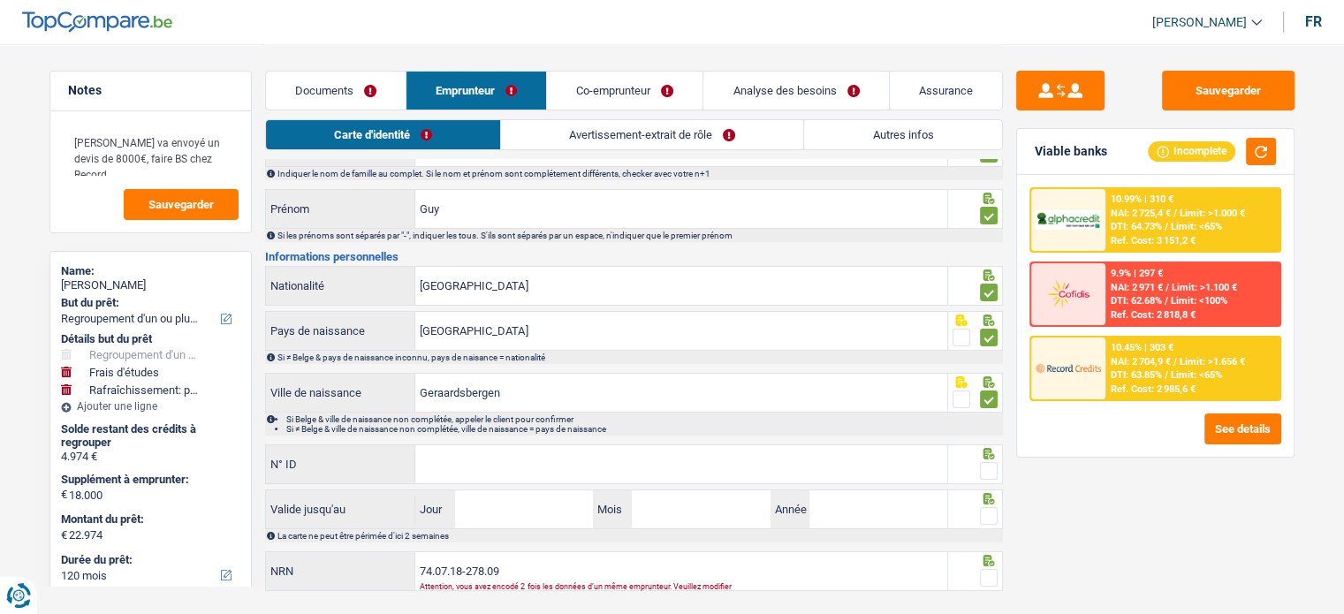
scroll to position [128, 0]
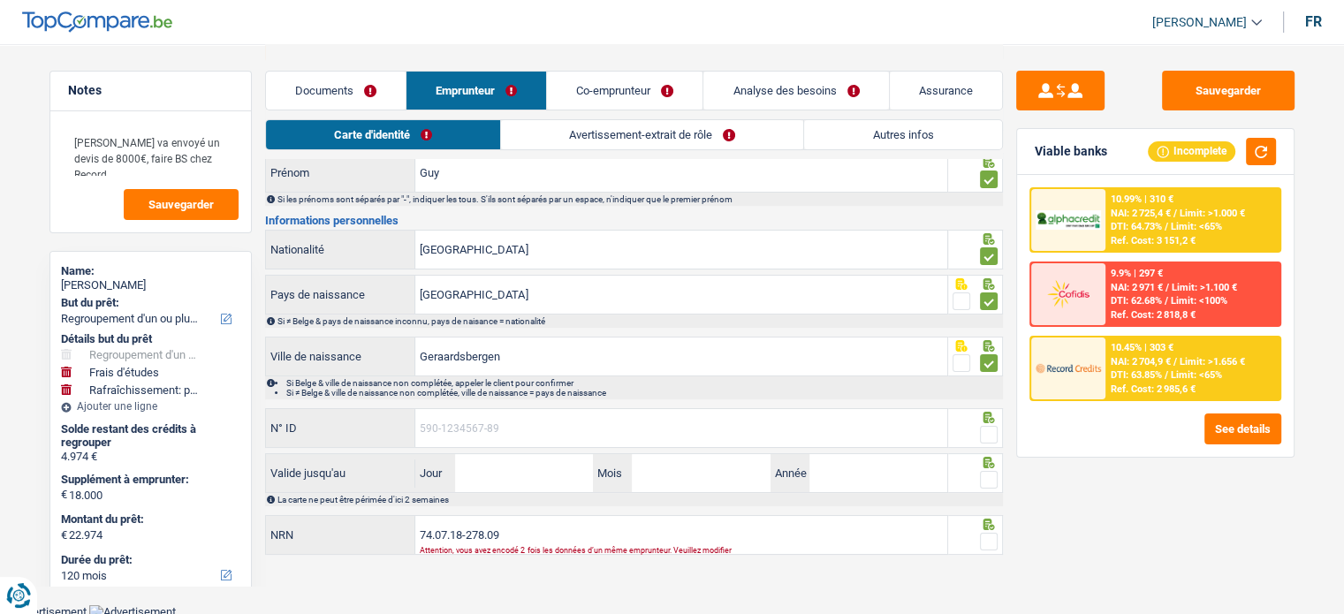
drag, startPoint x: 986, startPoint y: 431, endPoint x: 940, endPoint y: 429, distance: 46.0
click at [940, 429] on input "N° ID" at bounding box center [681, 428] width 532 height 38
click at [994, 428] on span at bounding box center [989, 435] width 18 height 18
click at [0, 0] on input "radio" at bounding box center [0, 0] width 0 height 0
click at [466, 399] on div "Informations générales Cardoen Nom Indiquer le nom de famille au complet. Si le…" at bounding box center [634, 317] width 738 height 482
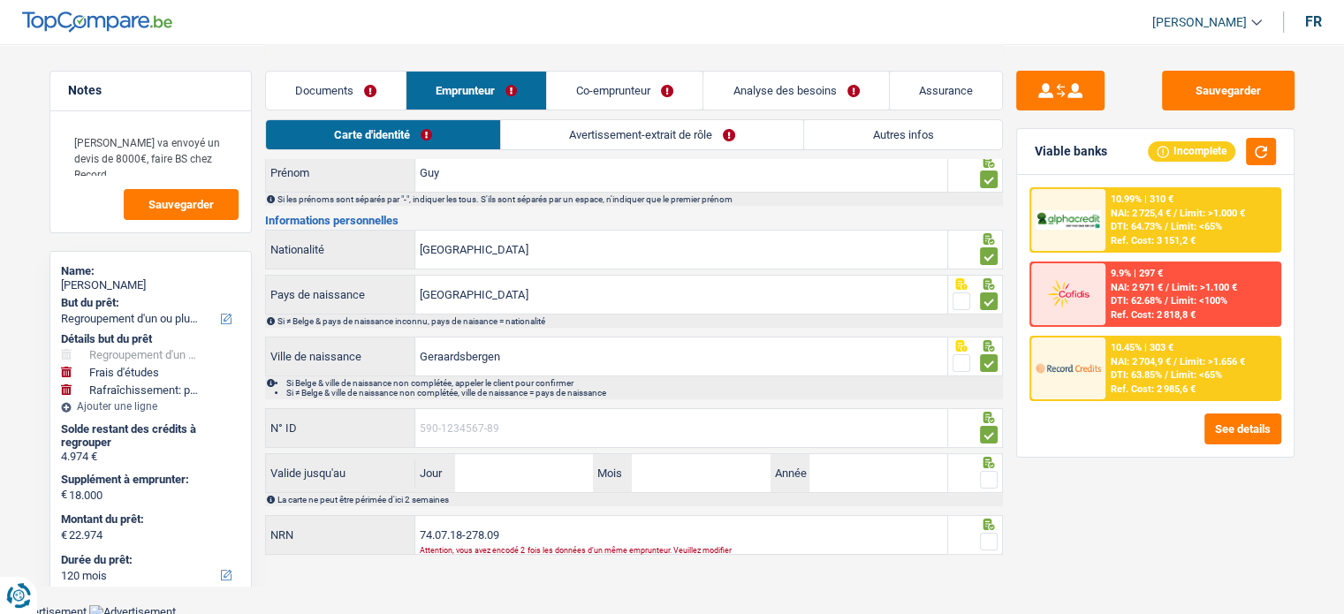
click at [461, 411] on input "N° ID" at bounding box center [681, 428] width 532 height 38
paste input "[CREDIT_CARD_NUMBER]"
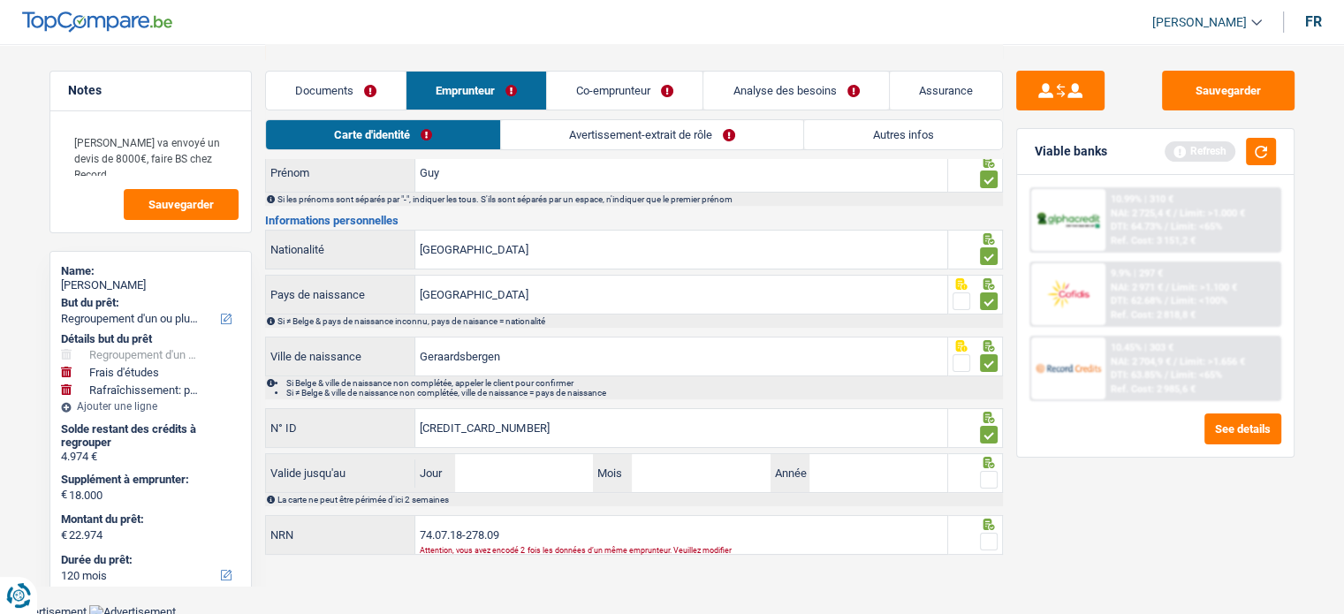
type input "[CREDIT_CARD_NUMBER]"
click at [509, 466] on input "Jour" at bounding box center [524, 473] width 138 height 38
type input "10"
type input "09"
type input "2034"
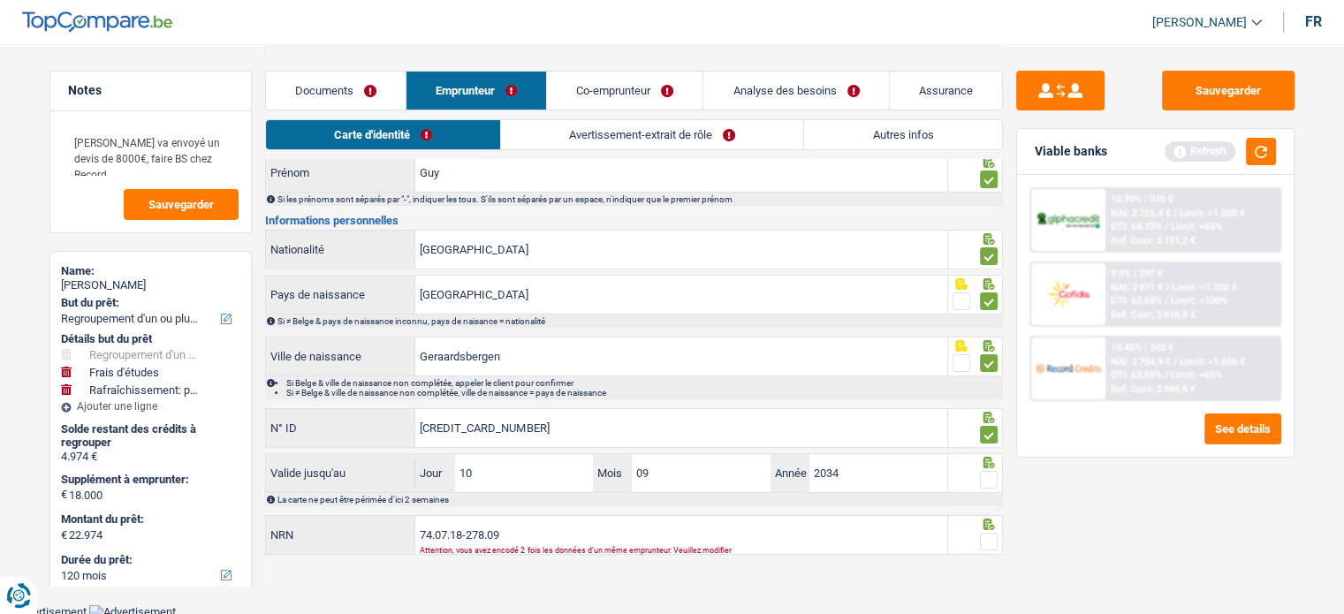
click at [988, 471] on span at bounding box center [989, 480] width 18 height 18
click at [0, 0] on input "radio" at bounding box center [0, 0] width 0 height 0
drag, startPoint x: 431, startPoint y: 532, endPoint x: 575, endPoint y: 503, distance: 147.0
click at [575, 503] on div "Informations générales Cardoen Nom Indiquer le nom de famille au complet. Si le…" at bounding box center [634, 317] width 738 height 482
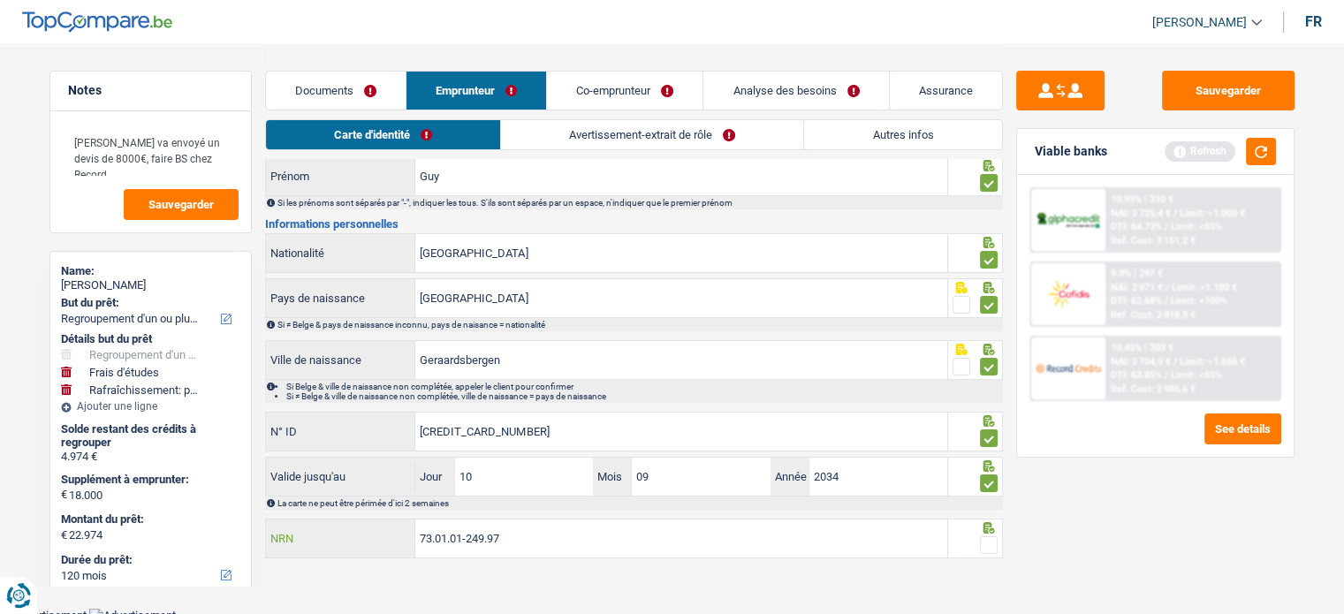
type input "73.01.01-249.97"
click at [996, 544] on span at bounding box center [989, 546] width 18 height 18
click at [0, 0] on input "radio" at bounding box center [0, 0] width 0 height 0
click at [613, 130] on link "Avertissement-extrait de rôle" at bounding box center [653, 134] width 302 height 29
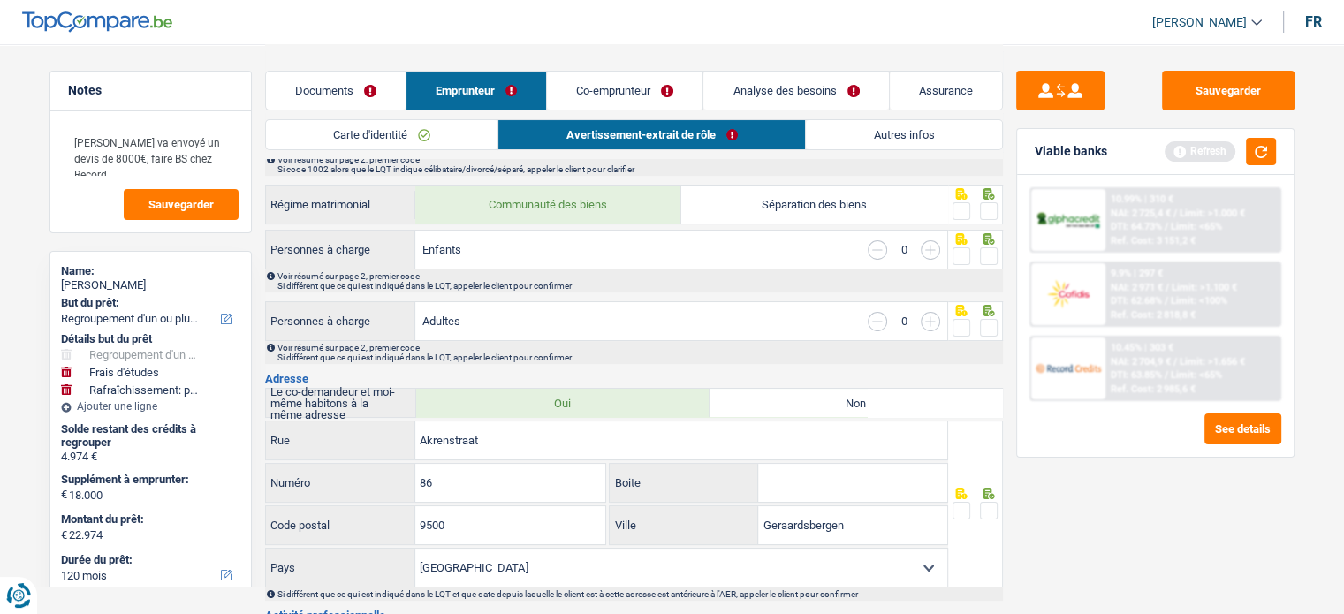
scroll to position [0, 0]
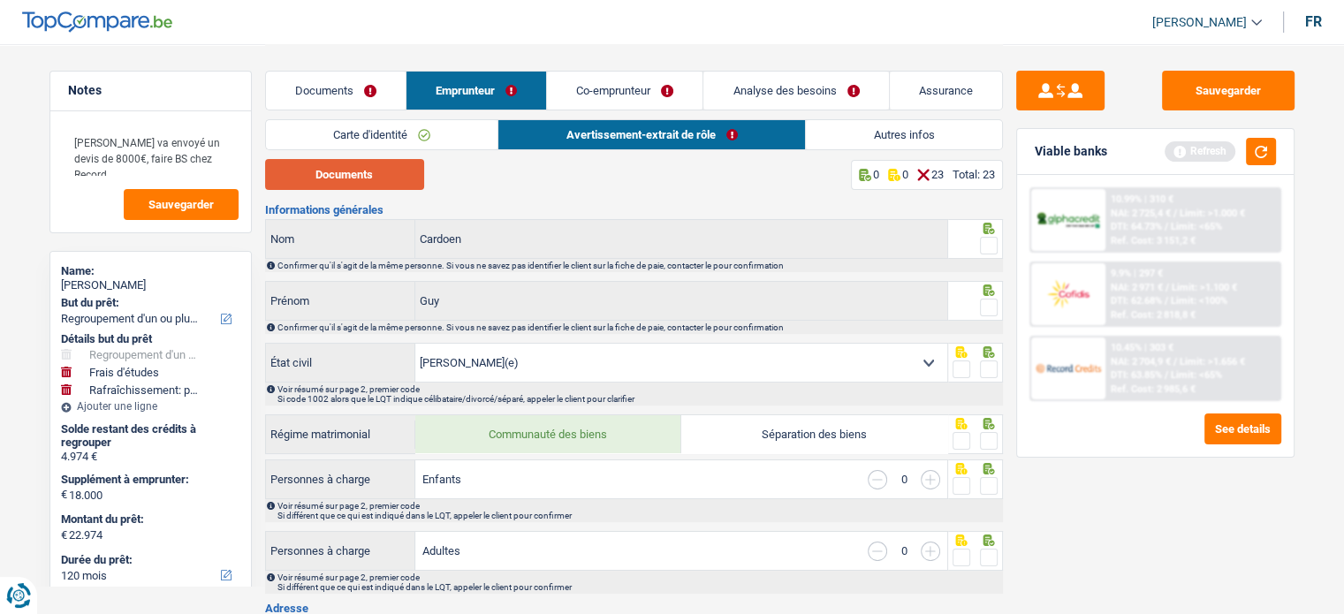
click at [385, 170] on button "Documents" at bounding box center [344, 174] width 159 height 31
click at [382, 174] on button "Documents" at bounding box center [344, 174] width 159 height 31
drag, startPoint x: 987, startPoint y: 243, endPoint x: 969, endPoint y: 296, distance: 56.2
drag, startPoint x: 969, startPoint y: 296, endPoint x: 994, endPoint y: 307, distance: 27.7
click at [994, 307] on span at bounding box center [989, 308] width 18 height 18
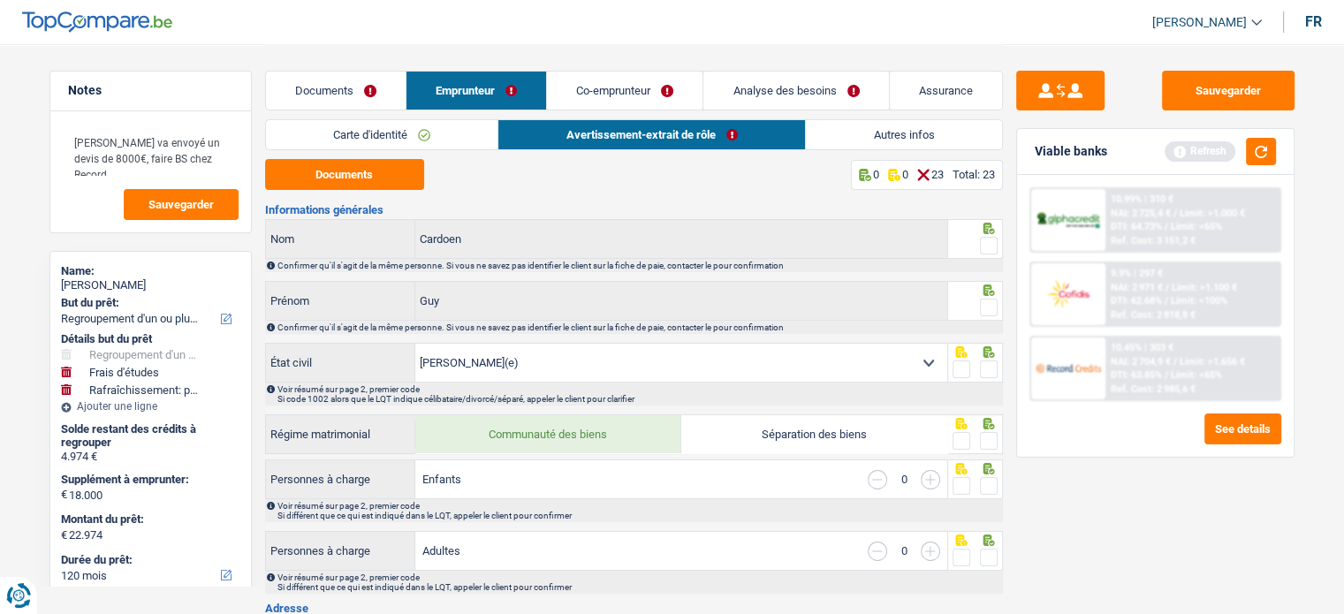
click at [0, 0] on input "radio" at bounding box center [0, 0] width 0 height 0
click at [989, 241] on span at bounding box center [989, 246] width 18 height 18
click at [0, 0] on input "radio" at bounding box center [0, 0] width 0 height 0
drag, startPoint x: 991, startPoint y: 365, endPoint x: 990, endPoint y: 433, distance: 68.1
click at [986, 434] on span at bounding box center [989, 441] width 18 height 18
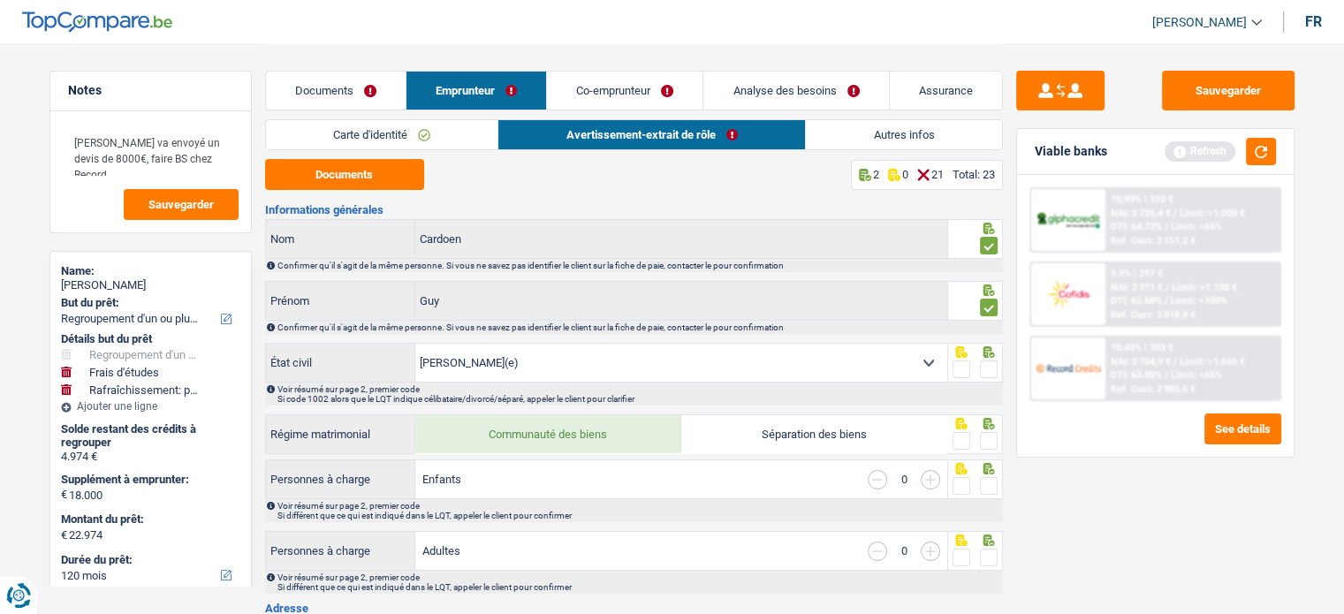
click at [0, 0] on input "radio" at bounding box center [0, 0] width 0 height 0
click at [1000, 360] on div at bounding box center [975, 363] width 55 height 40
click at [992, 365] on span at bounding box center [989, 370] width 18 height 18
click at [0, 0] on input "radio" at bounding box center [0, 0] width 0 height 0
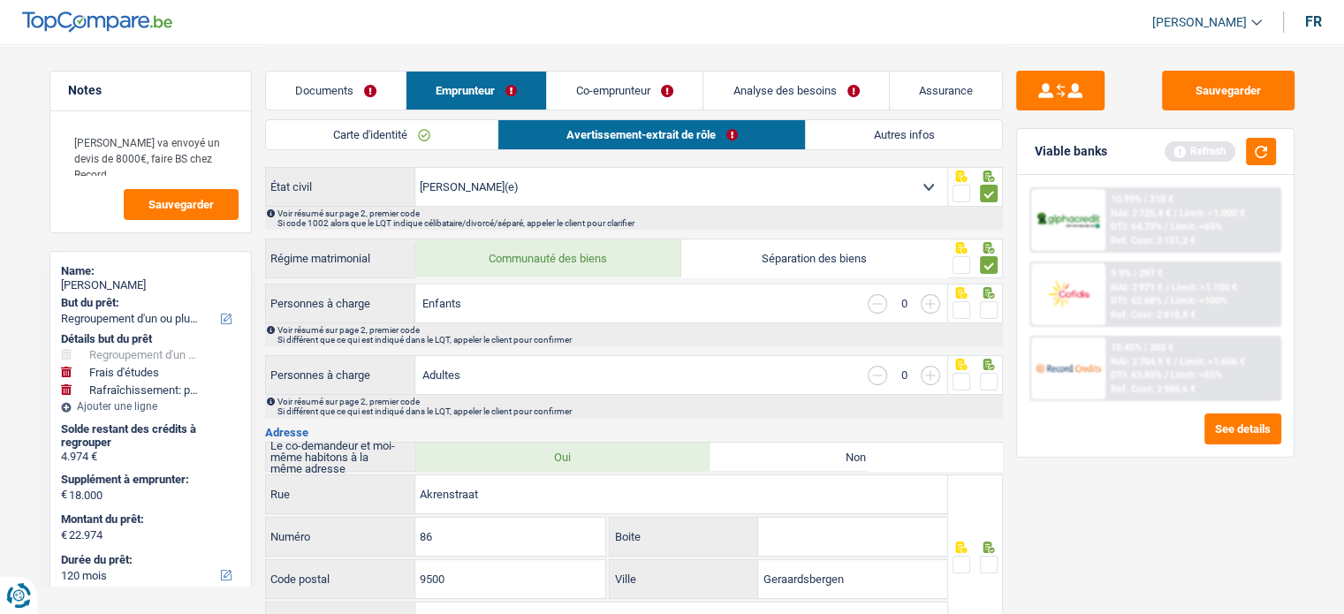
scroll to position [179, 0]
click at [980, 303] on span at bounding box center [989, 308] width 18 height 18
click at [0, 0] on input "radio" at bounding box center [0, 0] width 0 height 0
click at [991, 373] on span at bounding box center [989, 379] width 18 height 18
click at [0, 0] on input "radio" at bounding box center [0, 0] width 0 height 0
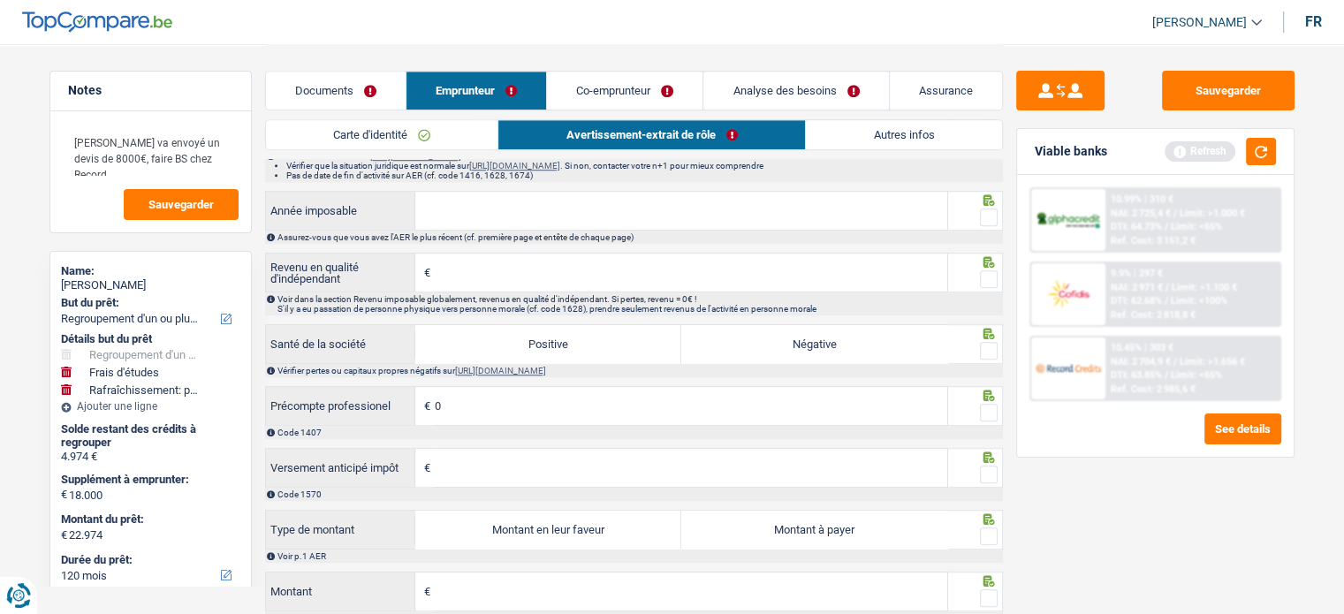
scroll to position [1287, 0]
click at [679, 202] on input "Année imposable" at bounding box center [681, 211] width 532 height 38
type input "2023"
drag, startPoint x: 986, startPoint y: 222, endPoint x: 983, endPoint y: 261, distance: 39.0
drag, startPoint x: 983, startPoint y: 261, endPoint x: 980, endPoint y: 225, distance: 35.5
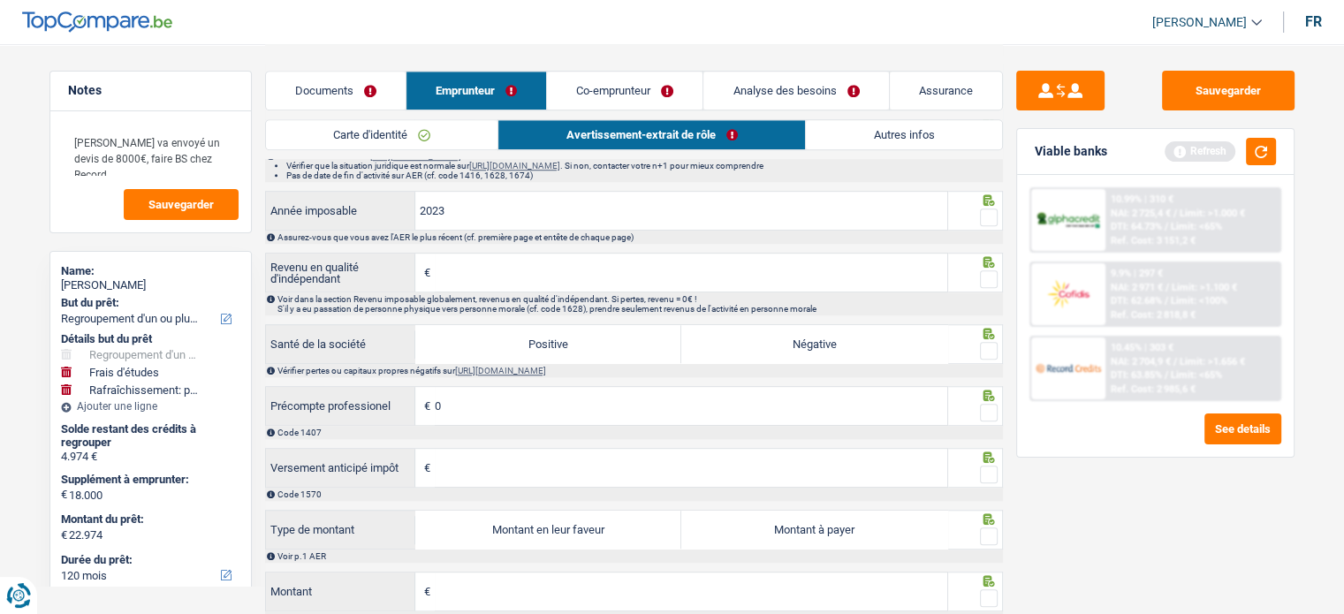
click at [980, 225] on span at bounding box center [989, 218] width 18 height 18
click at [0, 0] on input "radio" at bounding box center [0, 0] width 0 height 0
drag, startPoint x: 988, startPoint y: 270, endPoint x: 897, endPoint y: 271, distance: 91.1
click at [897, 271] on input "Revenu en qualité d'indépendant" at bounding box center [691, 273] width 513 height 38
type input "86.000"
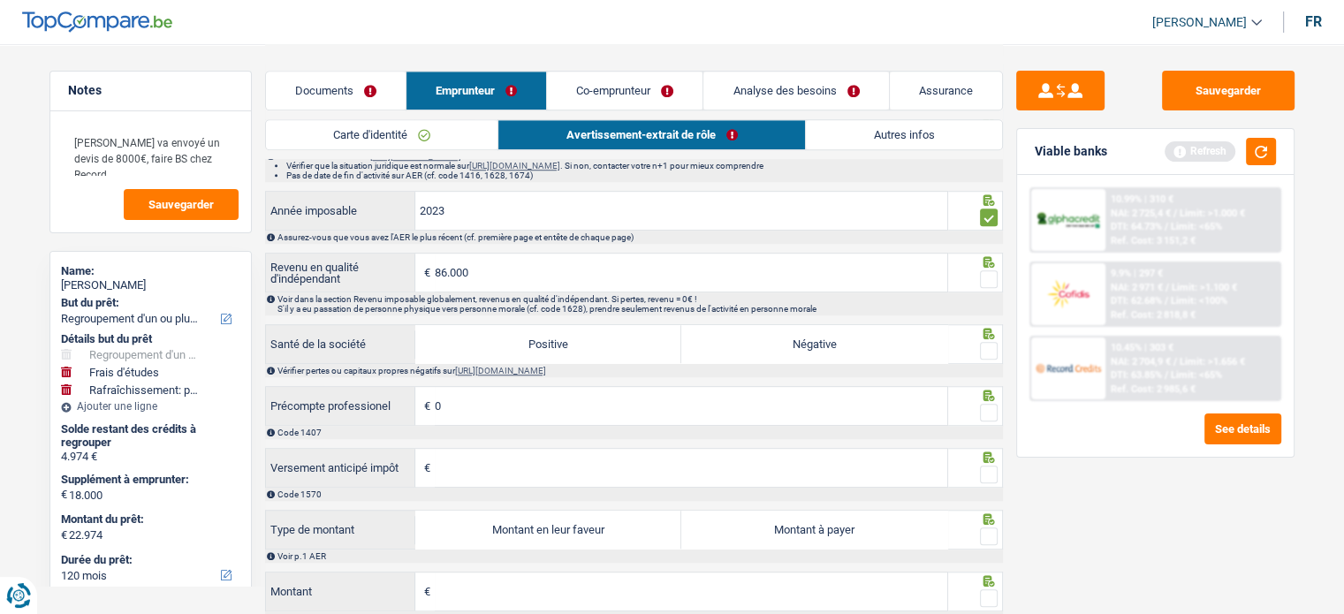
click at [985, 282] on span at bounding box center [989, 279] width 18 height 18
click at [0, 0] on input "radio" at bounding box center [0, 0] width 0 height 0
click at [989, 340] on div at bounding box center [989, 351] width 18 height 22
click at [989, 349] on span at bounding box center [989, 351] width 18 height 18
click at [0, 0] on input "radio" at bounding box center [0, 0] width 0 height 0
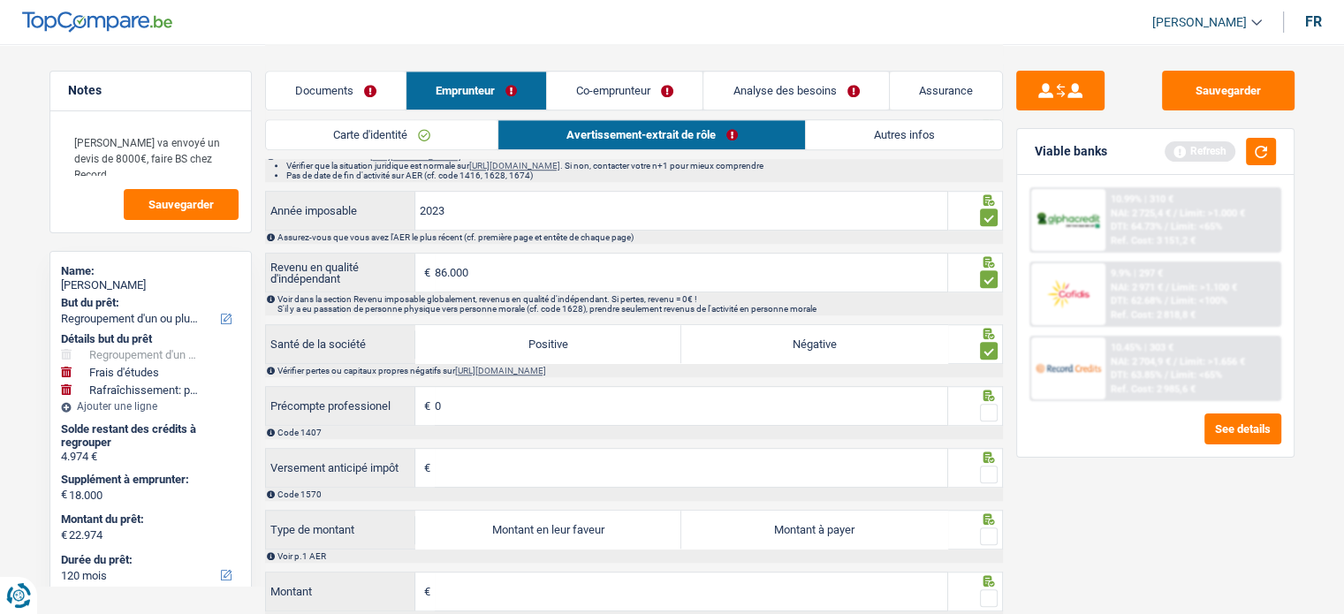
click at [994, 417] on span at bounding box center [989, 413] width 18 height 18
click at [0, 0] on input "radio" at bounding box center [0, 0] width 0 height 0
drag, startPoint x: 984, startPoint y: 472, endPoint x: 612, endPoint y: 527, distance: 376.2
click at [612, 527] on label "Montant en leur faveur" at bounding box center [548, 530] width 266 height 38
click at [612, 527] on input "Montant en leur faveur" at bounding box center [548, 530] width 266 height 38
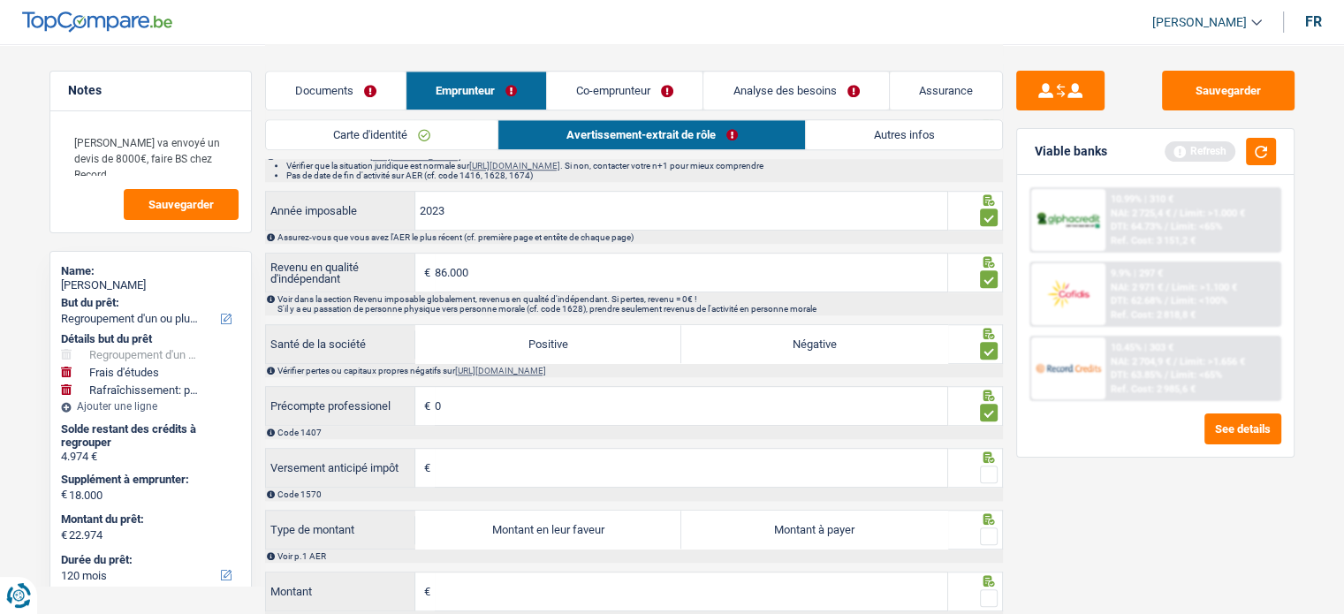
radio input "true"
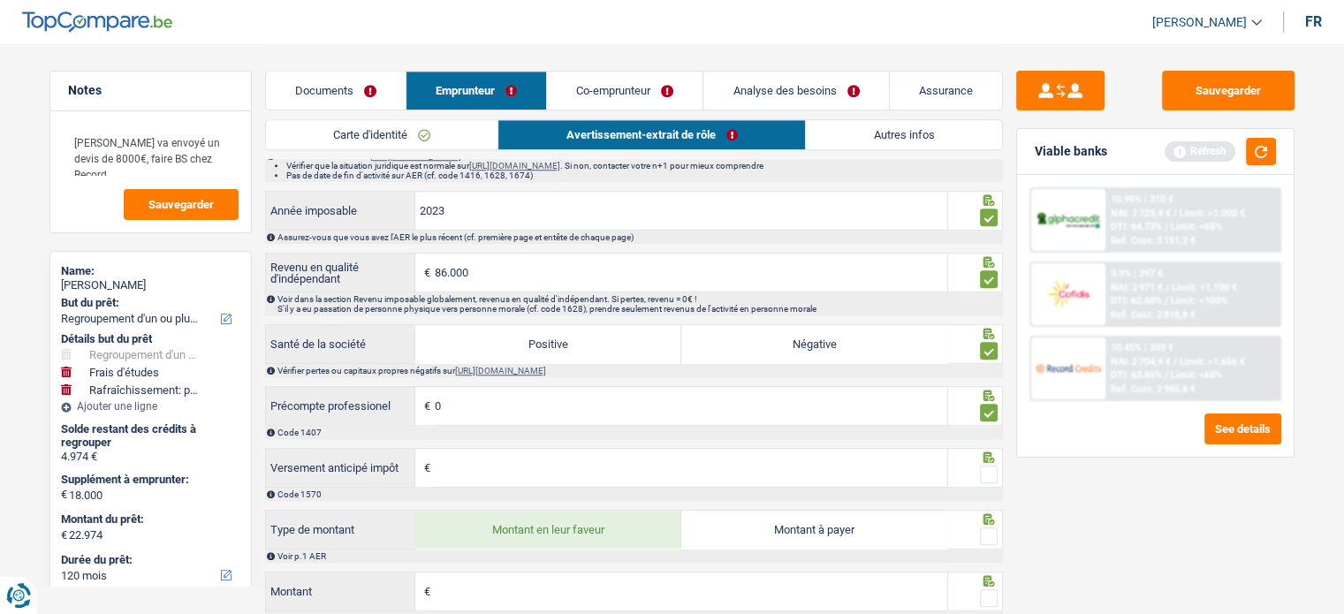
type input "7.167"
click at [612, 527] on label "Montant en leur faveur" at bounding box center [548, 530] width 266 height 38
click at [612, 527] on input "Montant en leur faveur" at bounding box center [548, 530] width 266 height 38
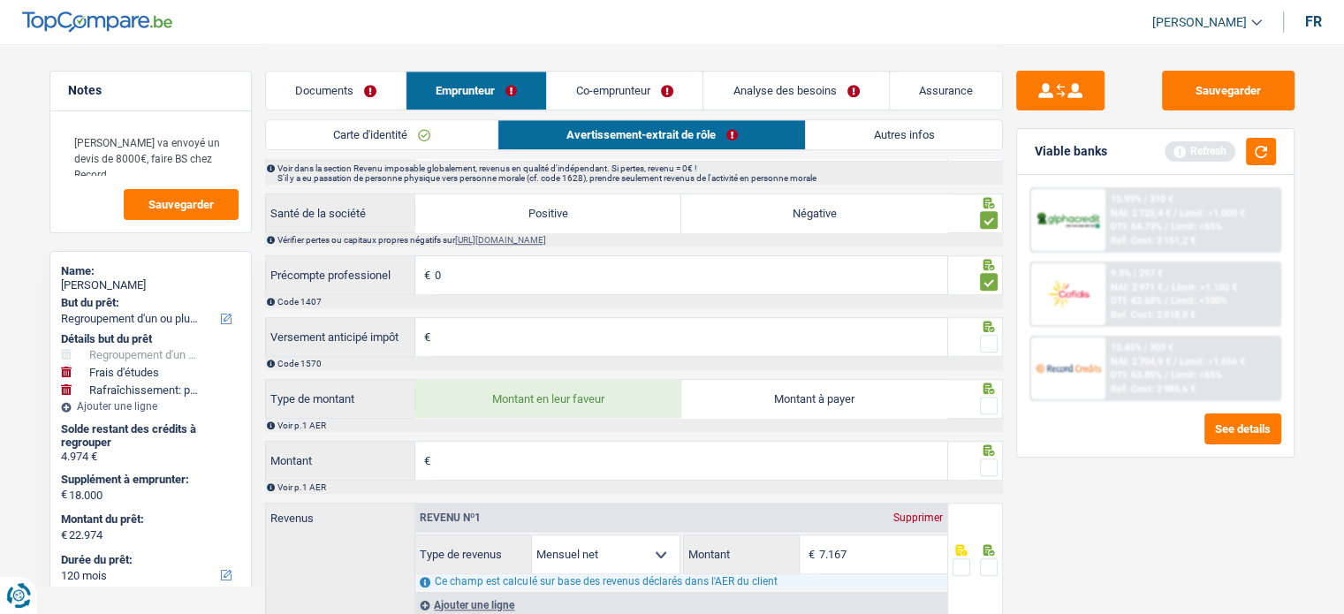
scroll to position [1418, 0]
drag, startPoint x: 986, startPoint y: 382, endPoint x: 986, endPoint y: 403, distance: 21.2
drag, startPoint x: 986, startPoint y: 403, endPoint x: 985, endPoint y: 335, distance: 68.1
click at [985, 335] on span at bounding box center [989, 344] width 18 height 18
click at [0, 0] on input "radio" at bounding box center [0, 0] width 0 height 0
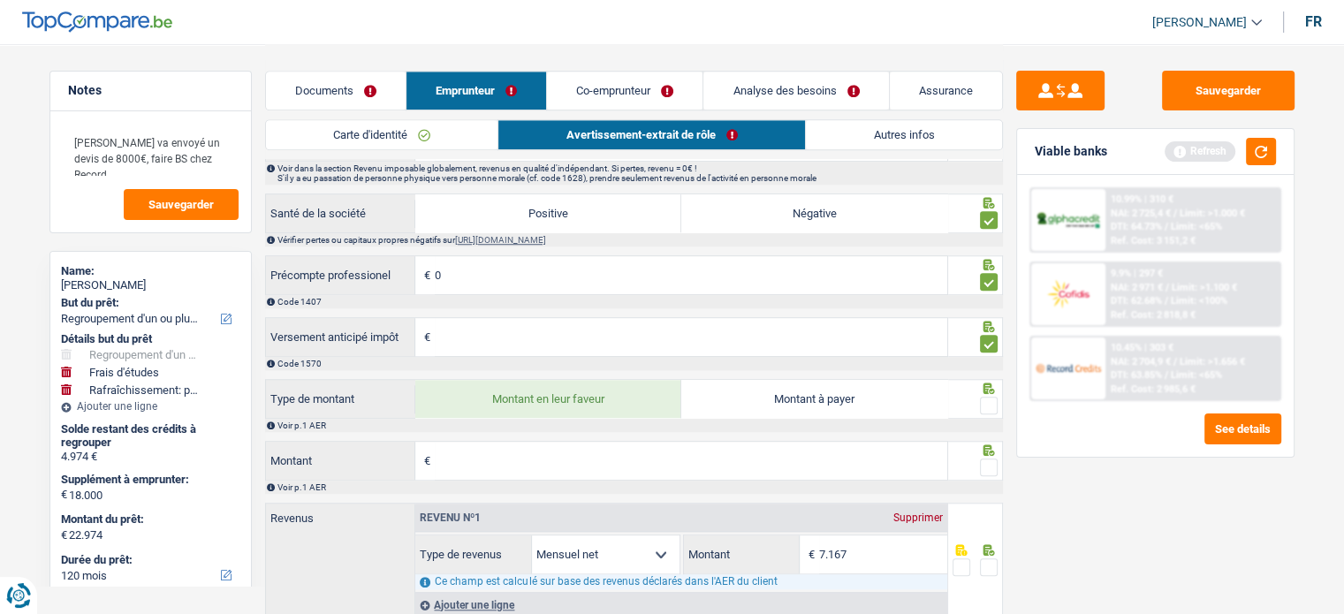
click at [902, 462] on input "Montant" at bounding box center [691, 461] width 513 height 38
type input "1.559"
click at [993, 402] on span at bounding box center [989, 406] width 18 height 18
click at [0, 0] on input "radio" at bounding box center [0, 0] width 0 height 0
type input "7.297"
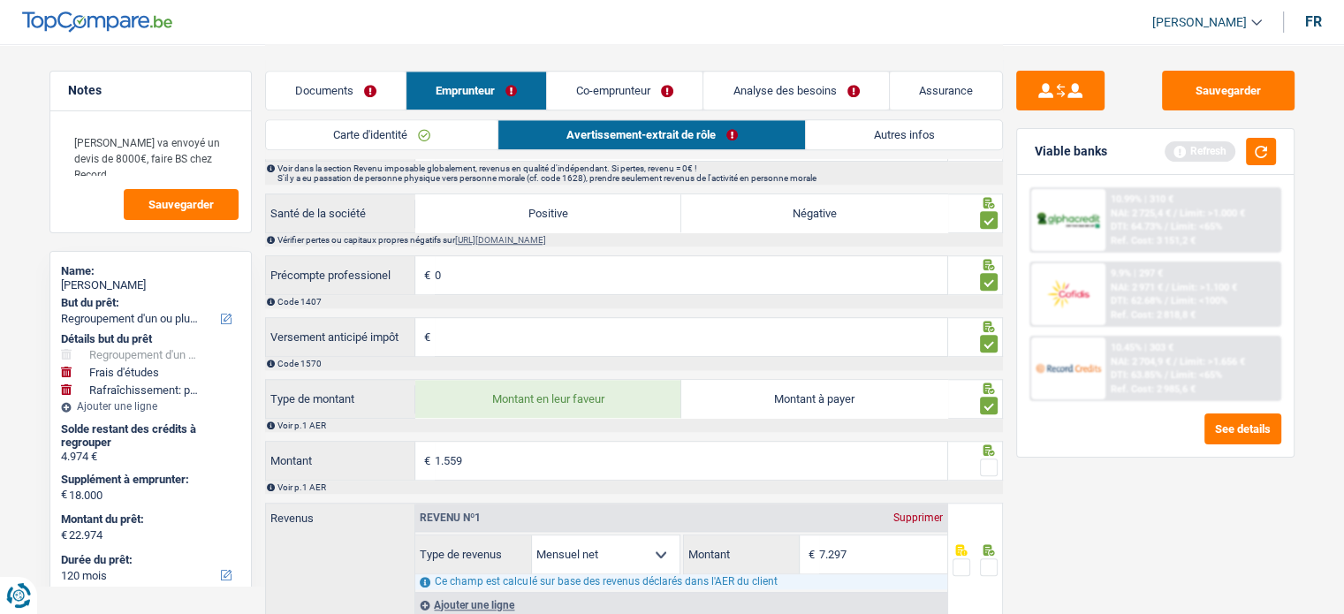
click at [988, 465] on span at bounding box center [989, 468] width 18 height 18
click at [0, 0] on input "radio" at bounding box center [0, 0] width 0 height 0
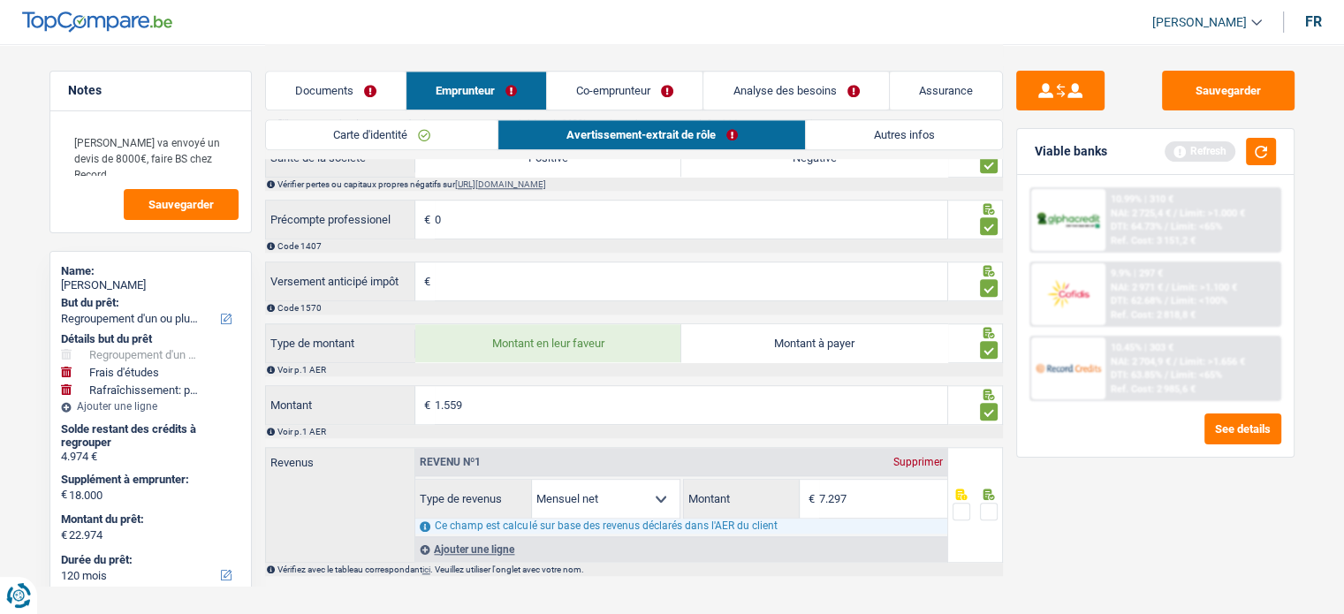
scroll to position [1500, 0]
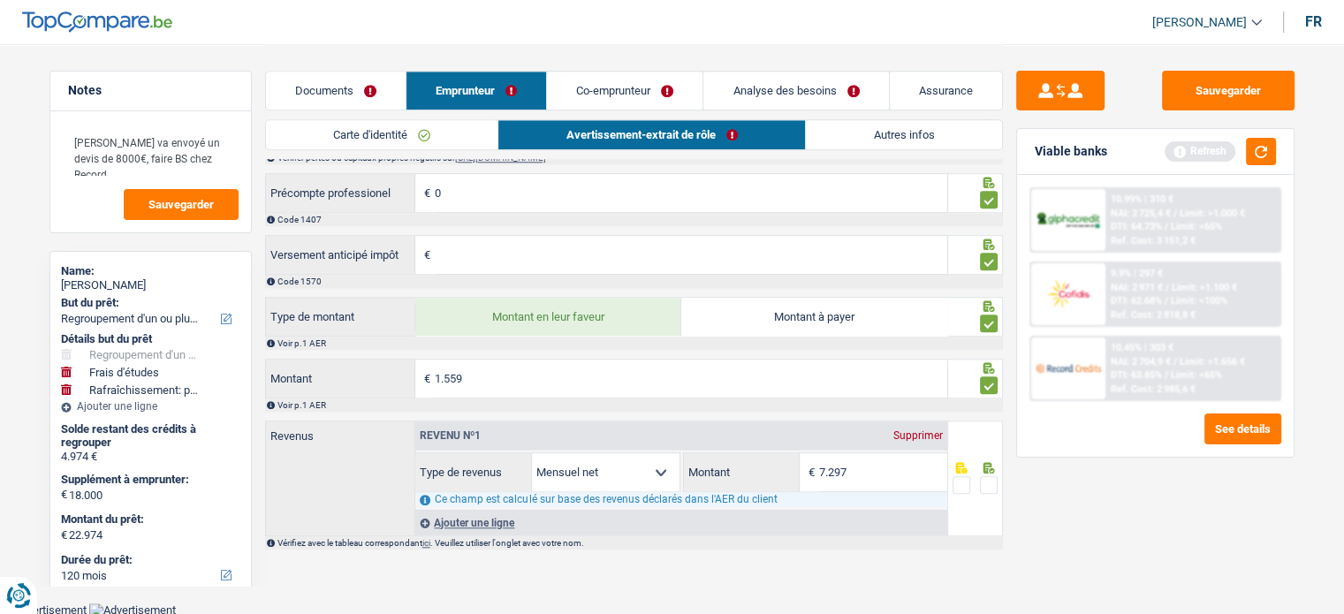
drag, startPoint x: 988, startPoint y: 476, endPoint x: 985, endPoint y: 497, distance: 20.6
click at [985, 497] on div at bounding box center [975, 479] width 55 height 116
click at [993, 478] on span at bounding box center [989, 485] width 18 height 18
click at [0, 0] on input "radio" at bounding box center [0, 0] width 0 height 0
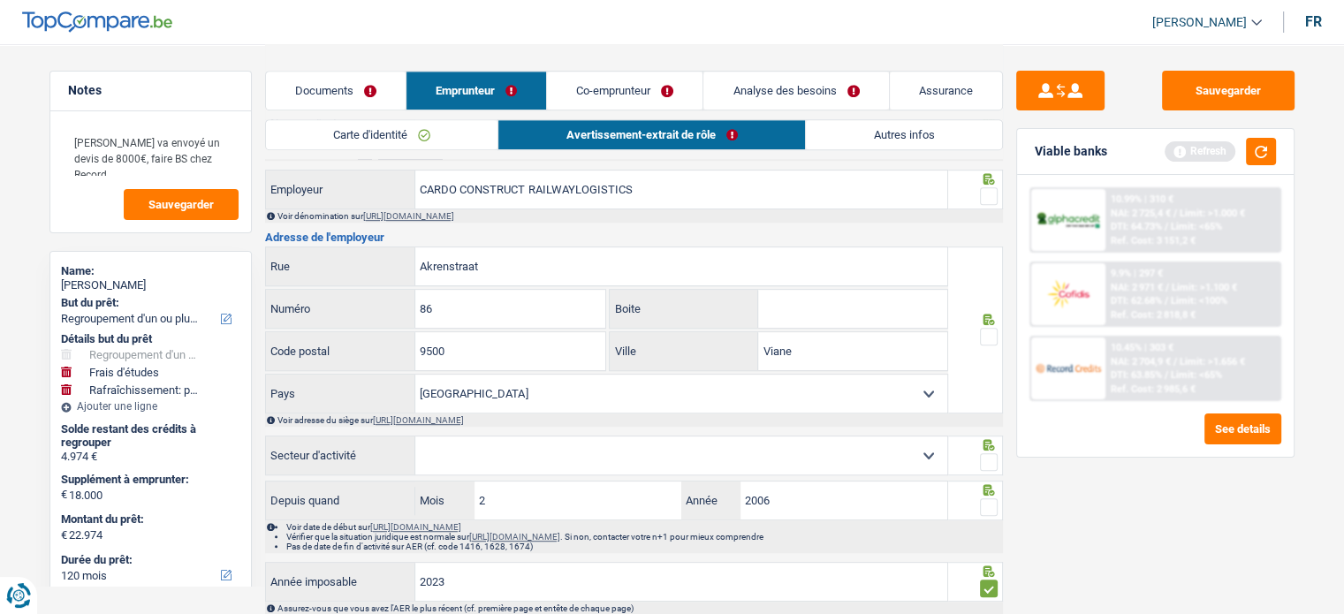
scroll to position [914, 0]
click at [991, 502] on span at bounding box center [989, 509] width 18 height 18
click at [0, 0] on input "radio" at bounding box center [0, 0] width 0 height 0
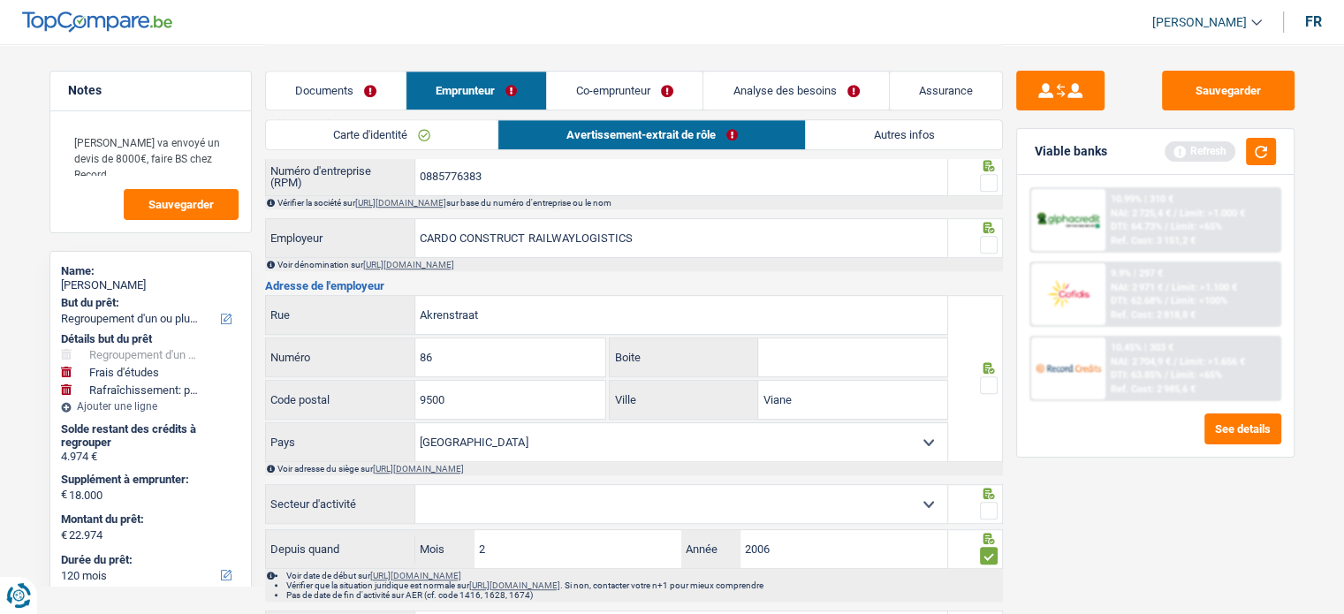
scroll to position [906, 0]
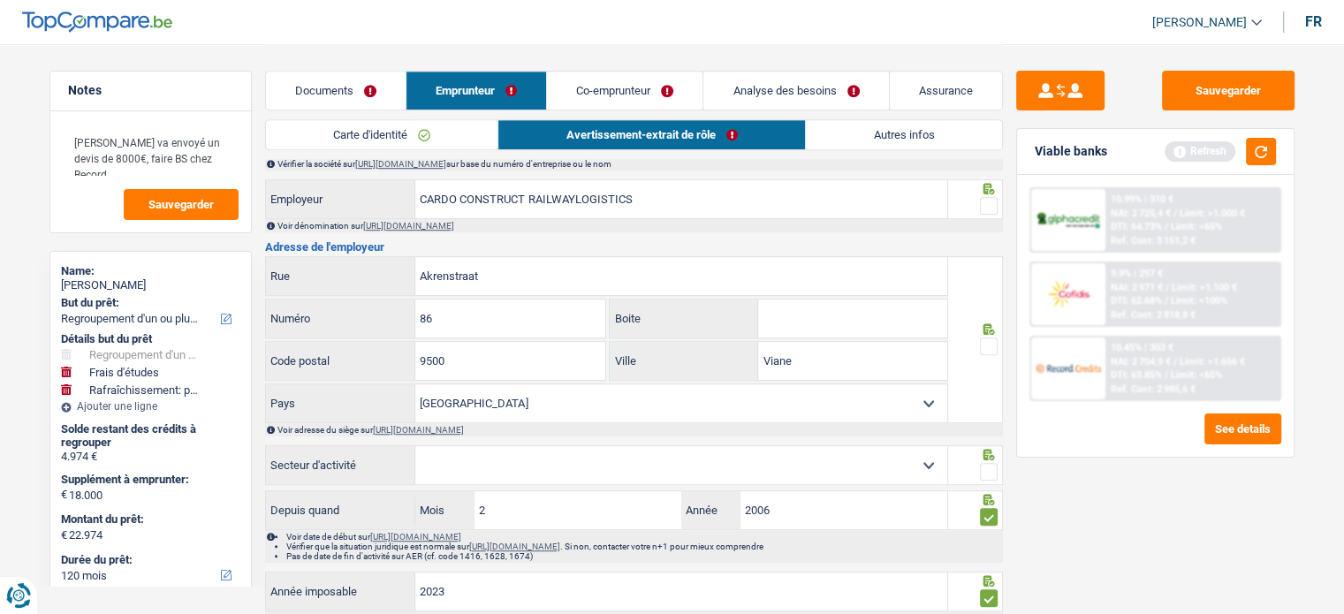
click at [507, 460] on select "Agriculture/Pêche Industrie Horeca Courier/Fitness/Taxi Construction Banques/As…" at bounding box center [681, 465] width 532 height 38
select select "construction"
click at [415, 448] on select "Agriculture/Pêche Industrie Horeca Courier/Fitness/Taxi Construction Banques/As…" at bounding box center [681, 465] width 532 height 38
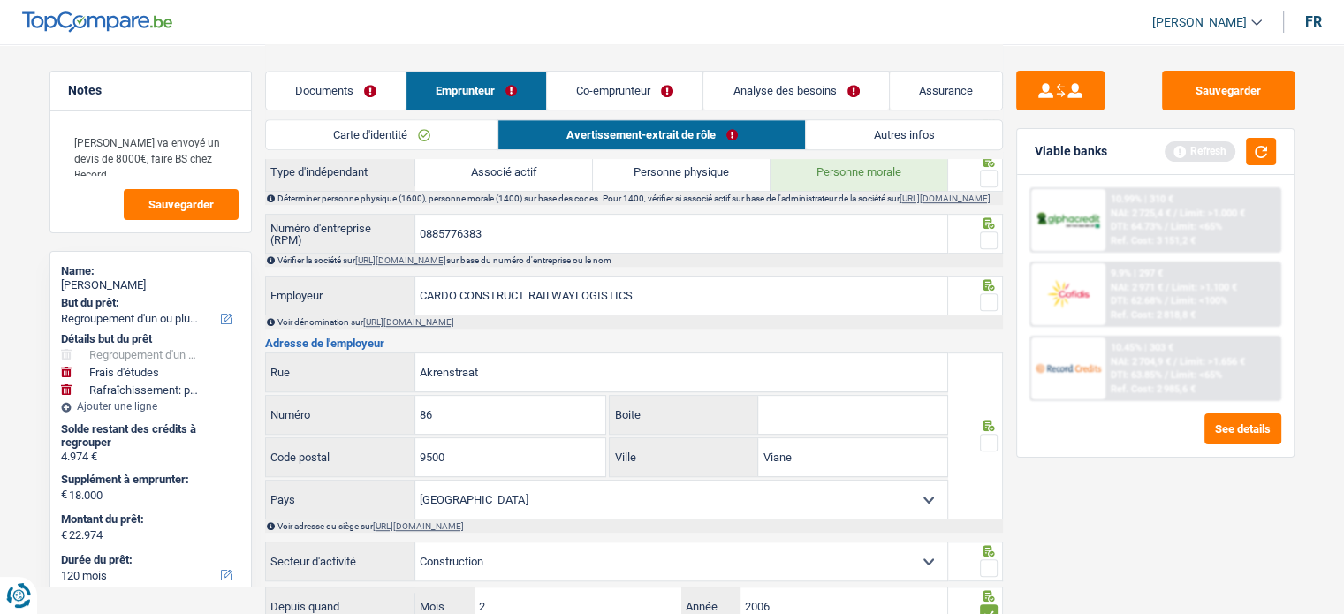
scroll to position [810, 0]
click at [445, 228] on input "0885776383" at bounding box center [681, 234] width 532 height 38
drag, startPoint x: 986, startPoint y: 438, endPoint x: 956, endPoint y: 295, distance: 145.6
click at [956, 295] on div at bounding box center [975, 296] width 55 height 40
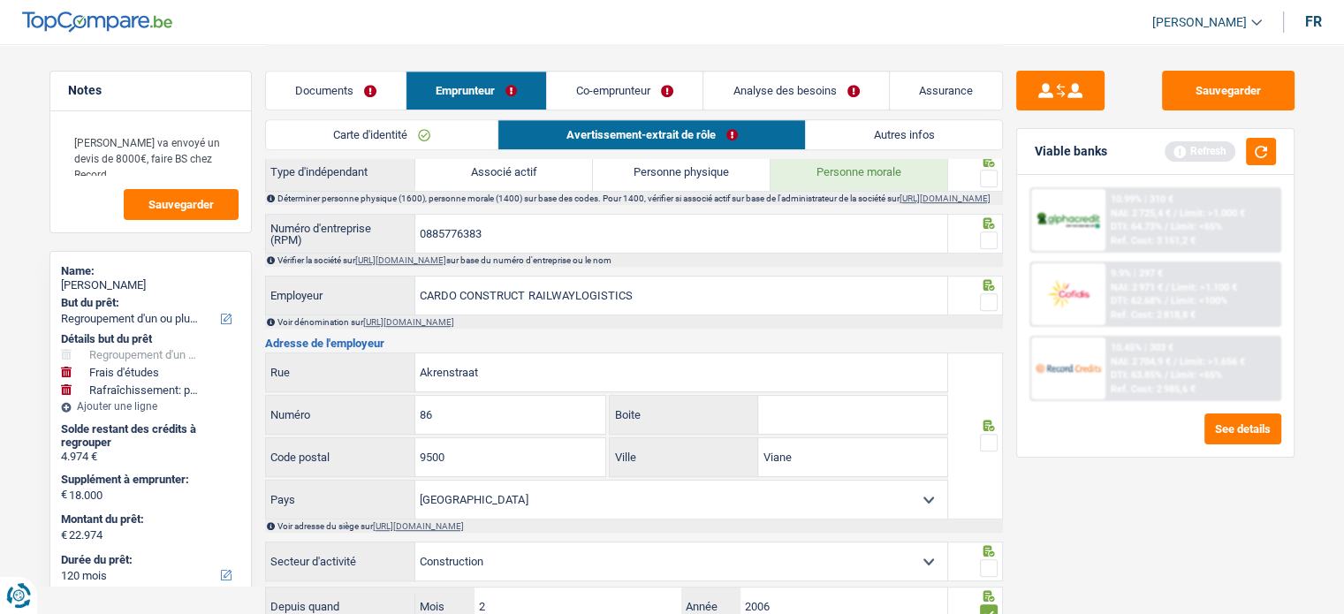
click at [1000, 307] on div at bounding box center [975, 296] width 55 height 40
click at [979, 240] on fieldset at bounding box center [975, 241] width 45 height 22
click at [980, 241] on span at bounding box center [989, 241] width 18 height 18
click at [0, 0] on input "radio" at bounding box center [0, 0] width 0 height 0
click at [984, 175] on span at bounding box center [989, 179] width 18 height 18
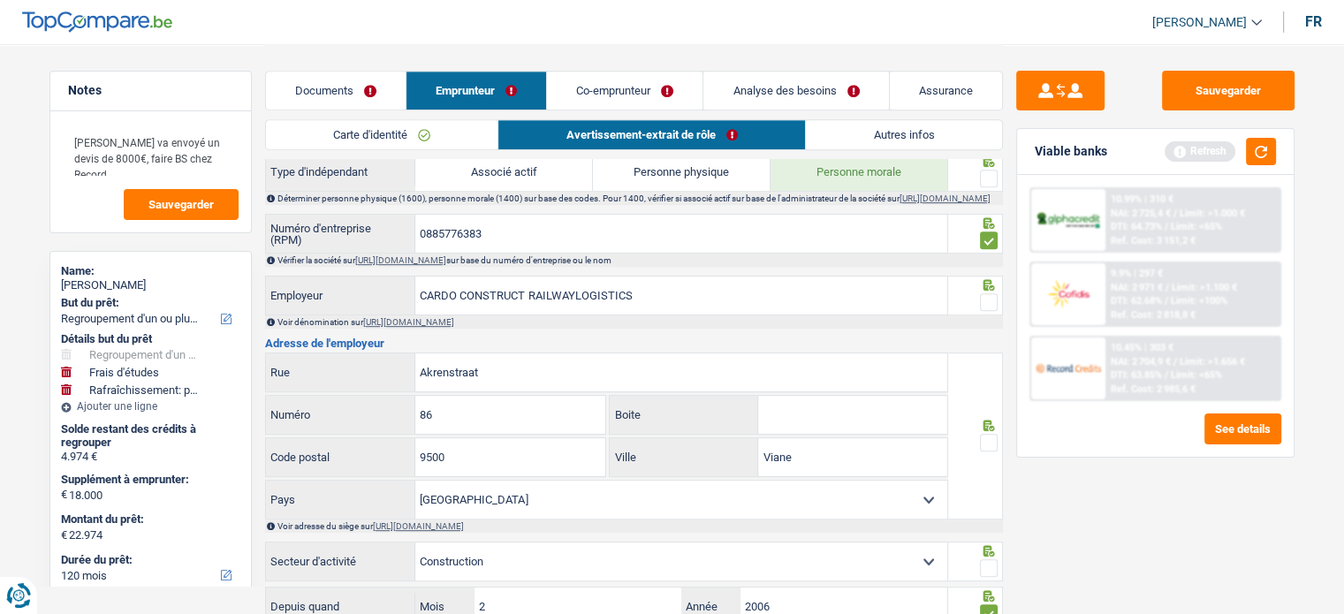
click at [0, 0] on input "radio" at bounding box center [0, 0] width 0 height 0
click at [990, 303] on span at bounding box center [989, 302] width 18 height 18
click at [0, 0] on input "radio" at bounding box center [0, 0] width 0 height 0
click at [990, 445] on span at bounding box center [989, 443] width 18 height 18
click at [0, 0] on input "radio" at bounding box center [0, 0] width 0 height 0
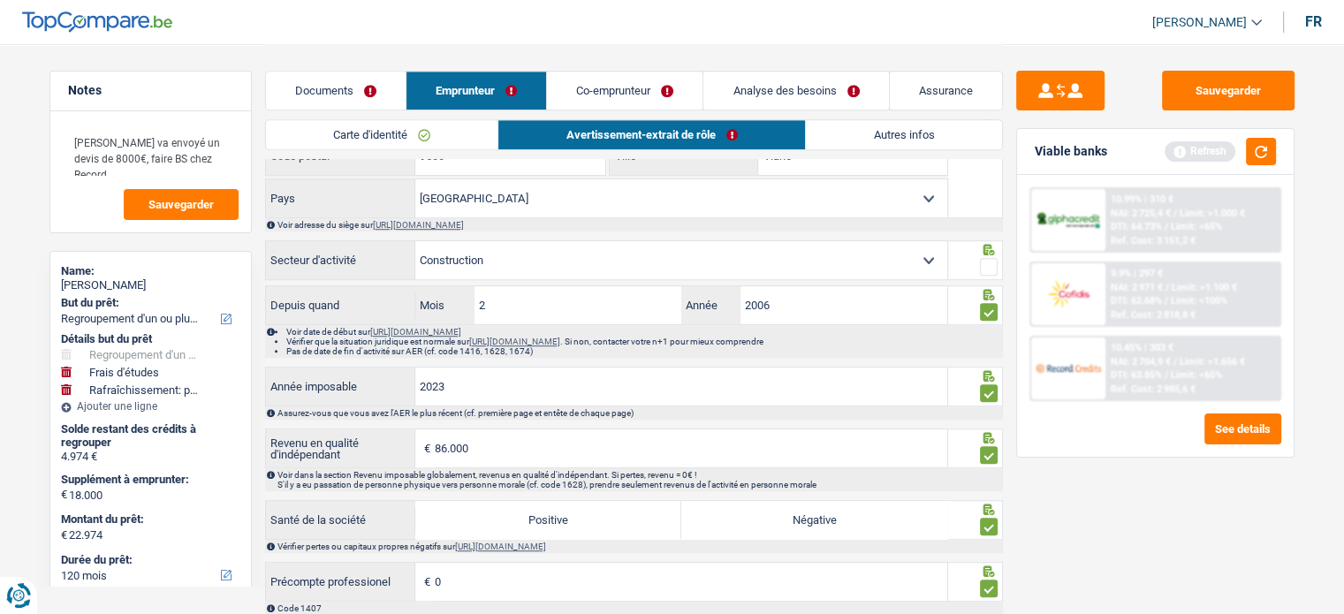
scroll to position [1130, 0]
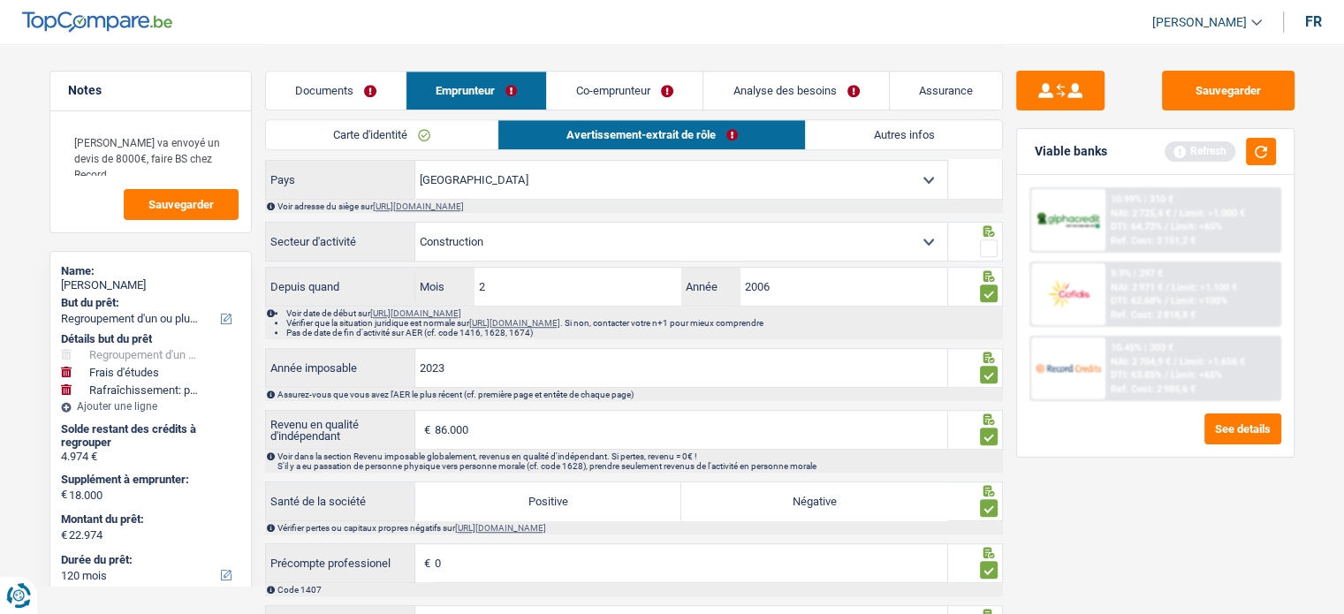
click at [986, 253] on span at bounding box center [989, 249] width 18 height 18
click at [0, 0] on input "radio" at bounding box center [0, 0] width 0 height 0
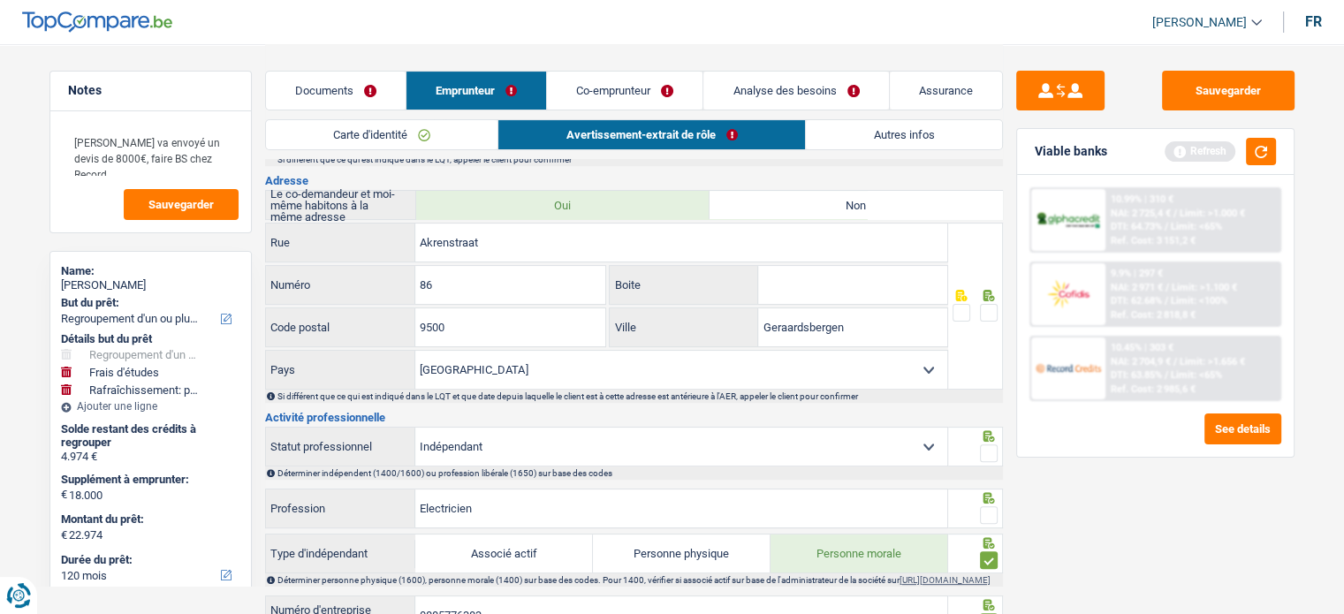
scroll to position [449, 0]
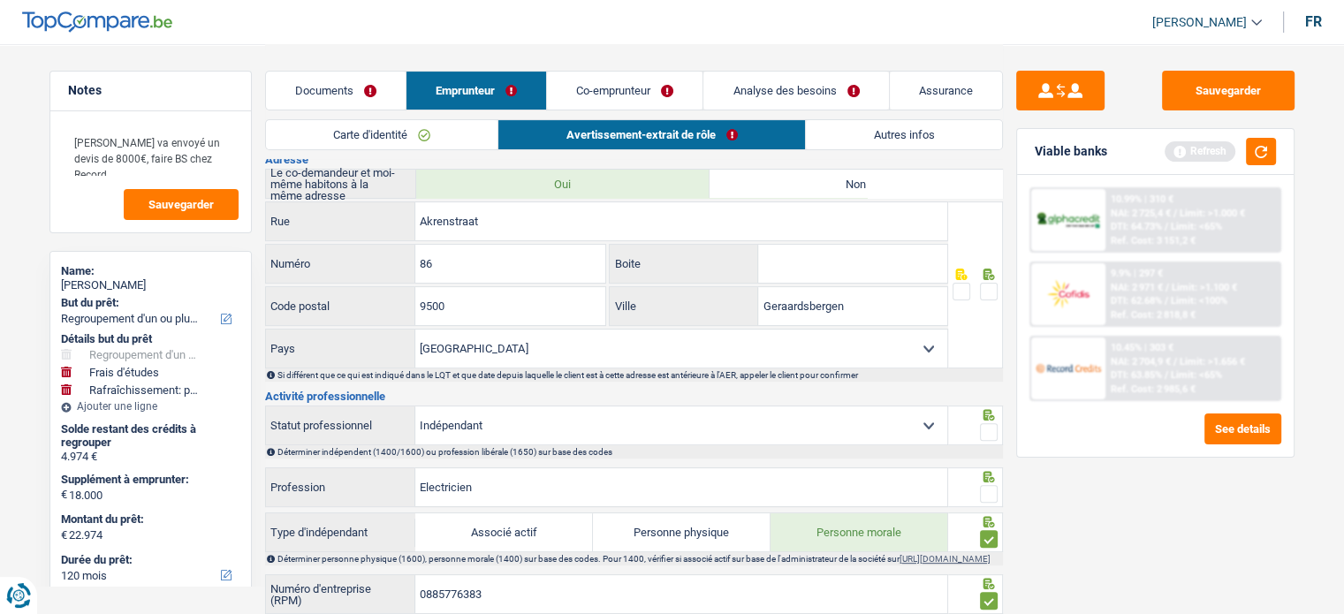
click at [994, 283] on span at bounding box center [989, 292] width 18 height 18
click at [0, 0] on input "radio" at bounding box center [0, 0] width 0 height 0
click at [989, 423] on span at bounding box center [989, 432] width 18 height 18
click at [0, 0] on input "radio" at bounding box center [0, 0] width 0 height 0
click at [984, 490] on span at bounding box center [989, 494] width 18 height 18
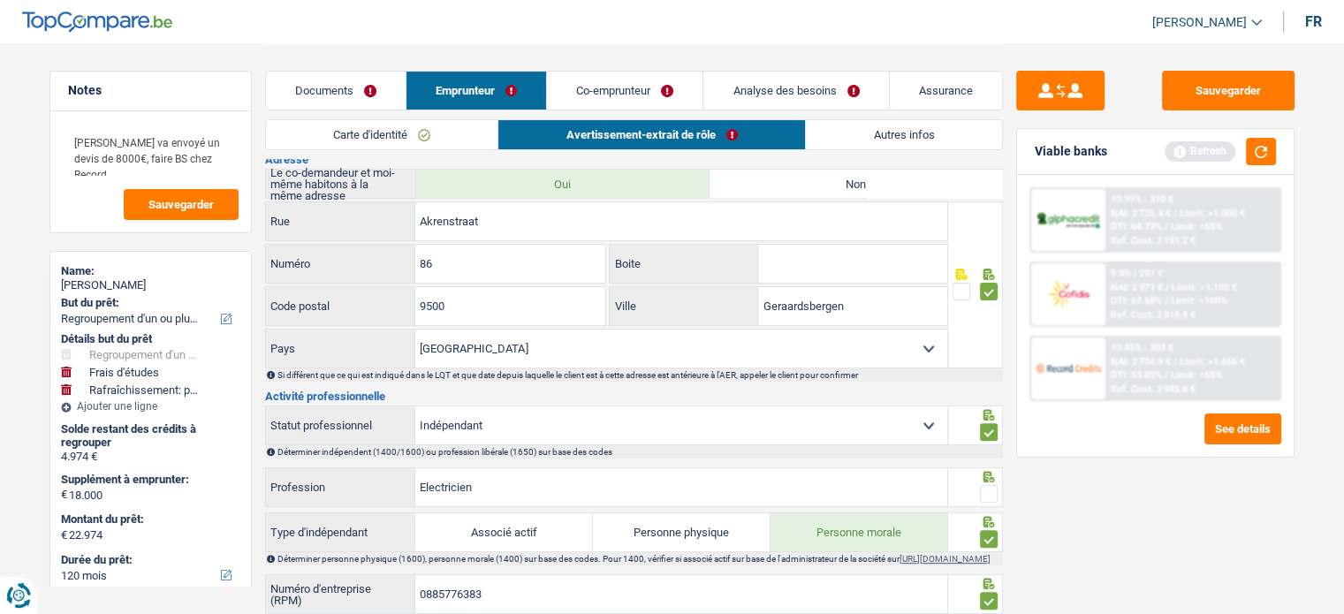
click at [0, 0] on input "radio" at bounding box center [0, 0] width 0 height 0
click at [1207, 88] on button "Sauvegarder" at bounding box center [1228, 91] width 133 height 40
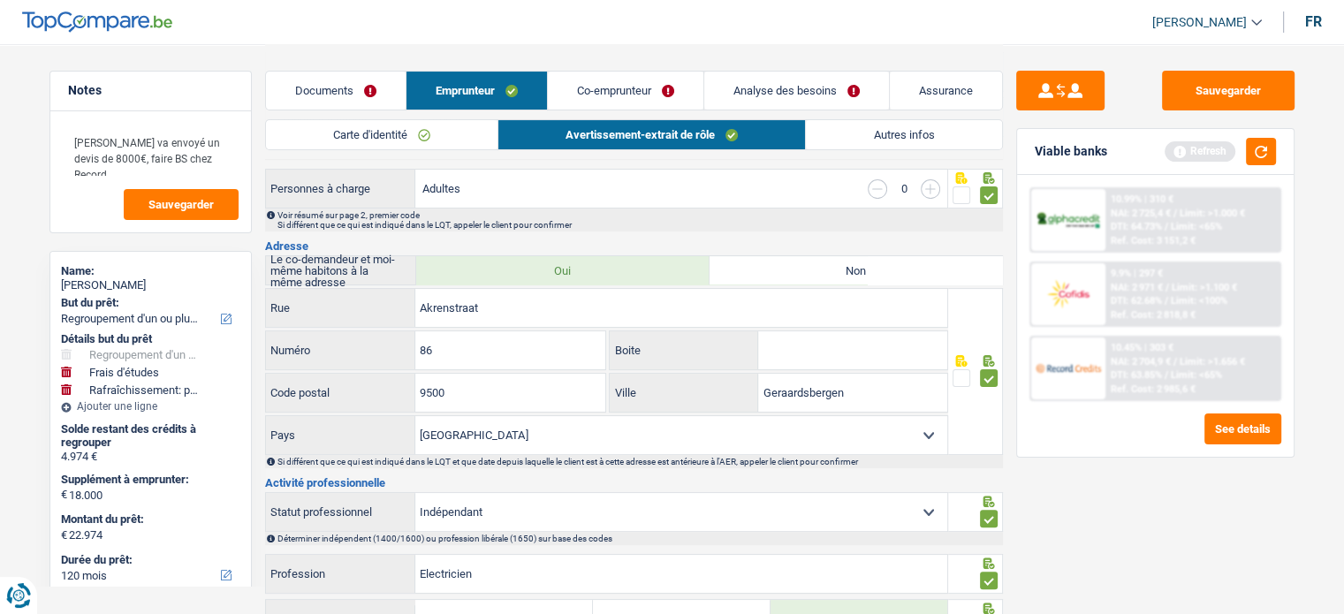
scroll to position [0, 0]
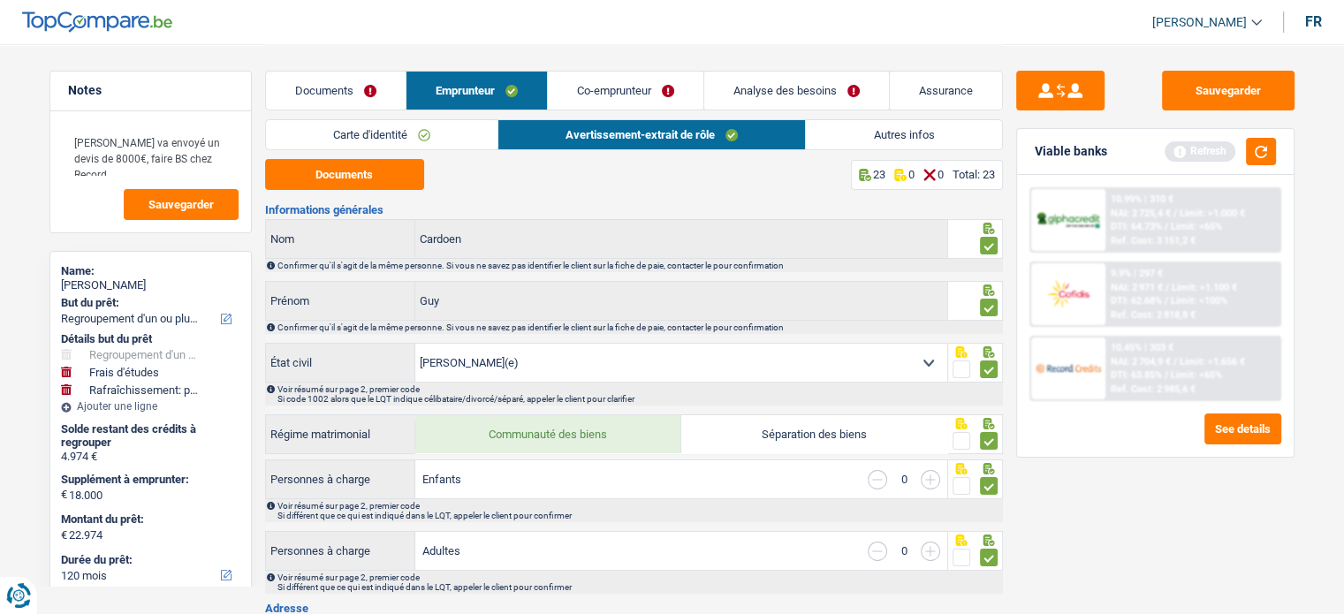
click at [905, 132] on link "Autres infos" at bounding box center [903, 134] width 195 height 29
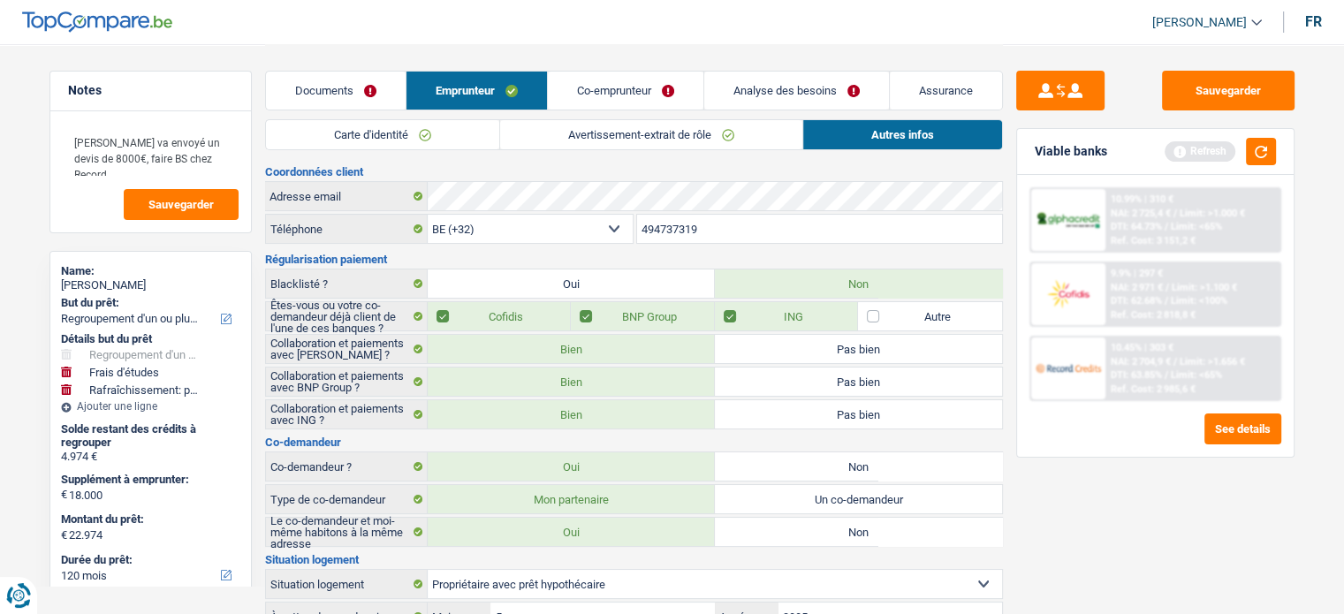
click at [732, 133] on link "Avertissement-extrait de rôle" at bounding box center [651, 134] width 302 height 29
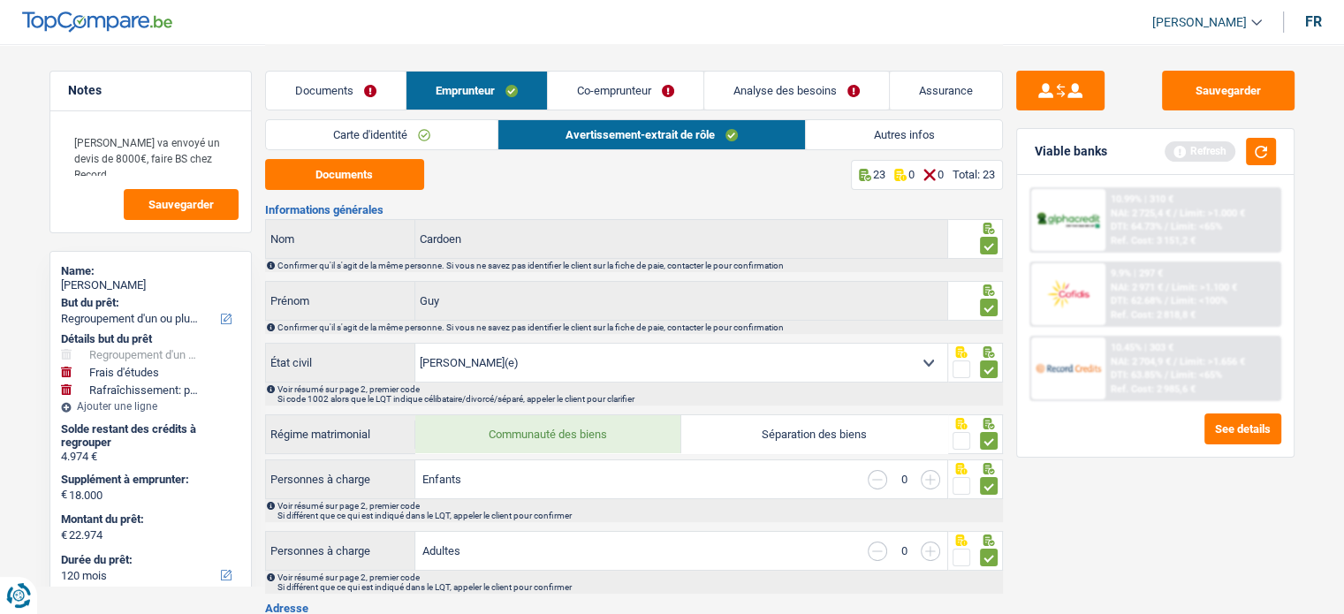
click at [588, 75] on link "Co-emprunteur" at bounding box center [626, 91] width 156 height 38
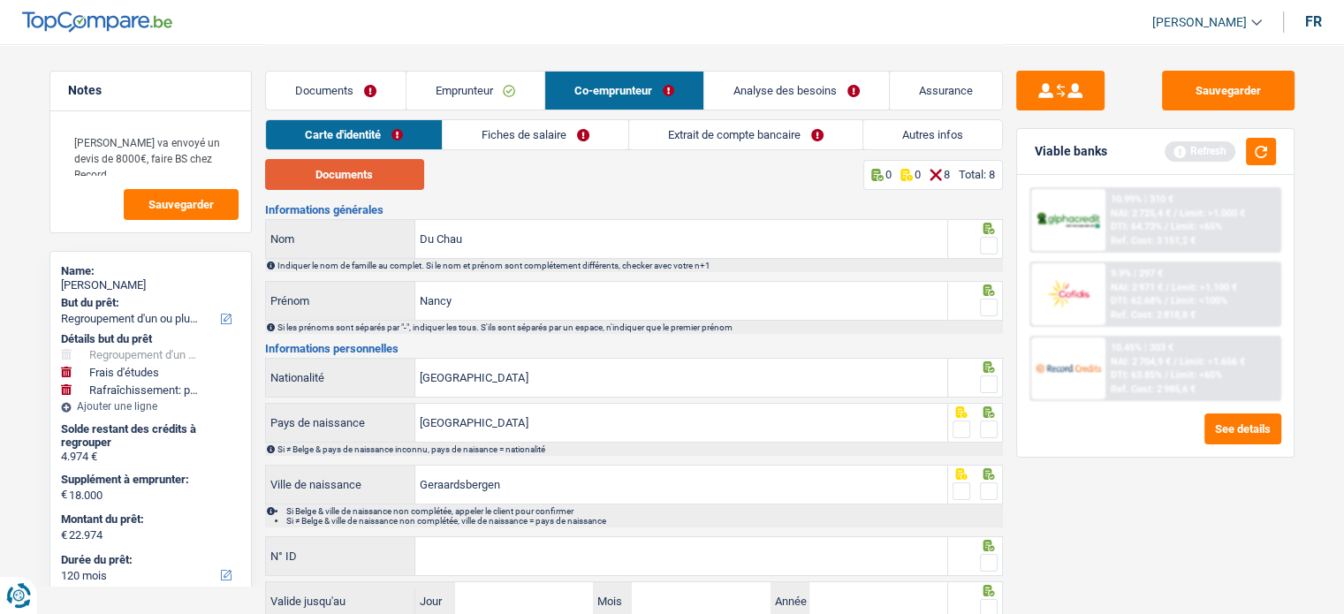
click at [389, 179] on button "Documents" at bounding box center [344, 174] width 159 height 31
click at [995, 241] on span at bounding box center [989, 246] width 18 height 18
click at [0, 0] on input "radio" at bounding box center [0, 0] width 0 height 0
click at [993, 302] on span at bounding box center [989, 308] width 18 height 18
click at [0, 0] on input "radio" at bounding box center [0, 0] width 0 height 0
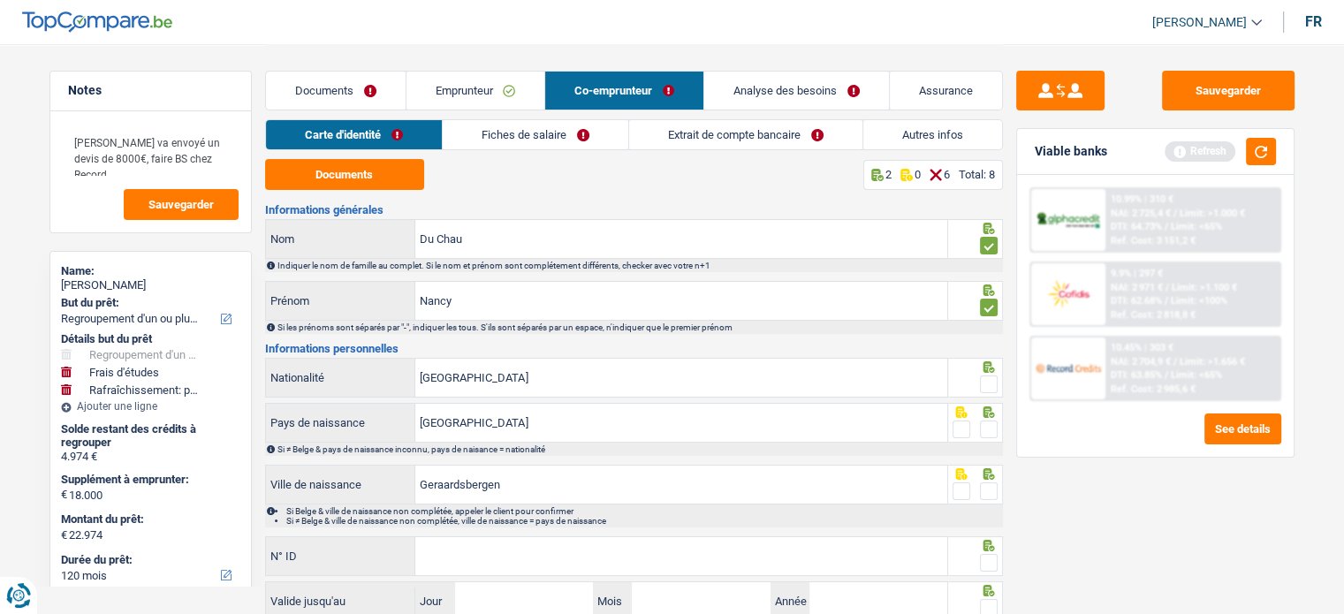
click at [986, 392] on span at bounding box center [989, 385] width 18 height 18
click at [0, 0] on input "radio" at bounding box center [0, 0] width 0 height 0
click at [987, 416] on icon at bounding box center [988, 412] width 11 height 11
click at [988, 423] on span at bounding box center [989, 430] width 18 height 18
click at [0, 0] on input "radio" at bounding box center [0, 0] width 0 height 0
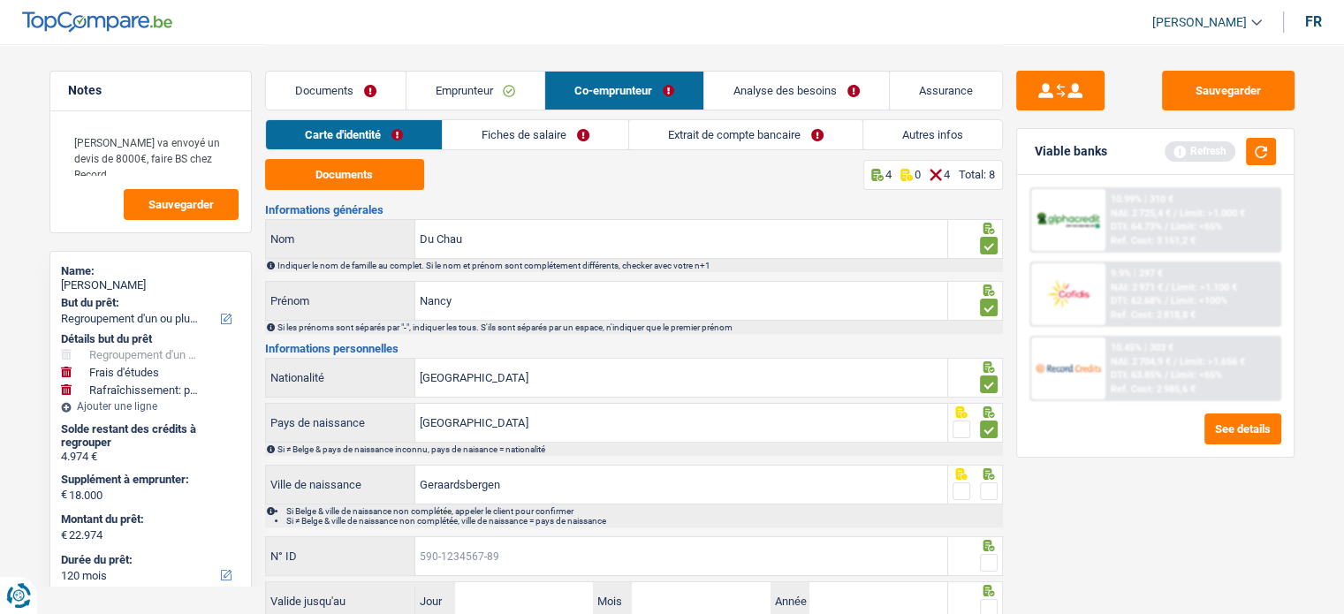
click at [544, 546] on input "N° ID" at bounding box center [681, 556] width 532 height 38
paste input "[PHONE_NUMBER]"
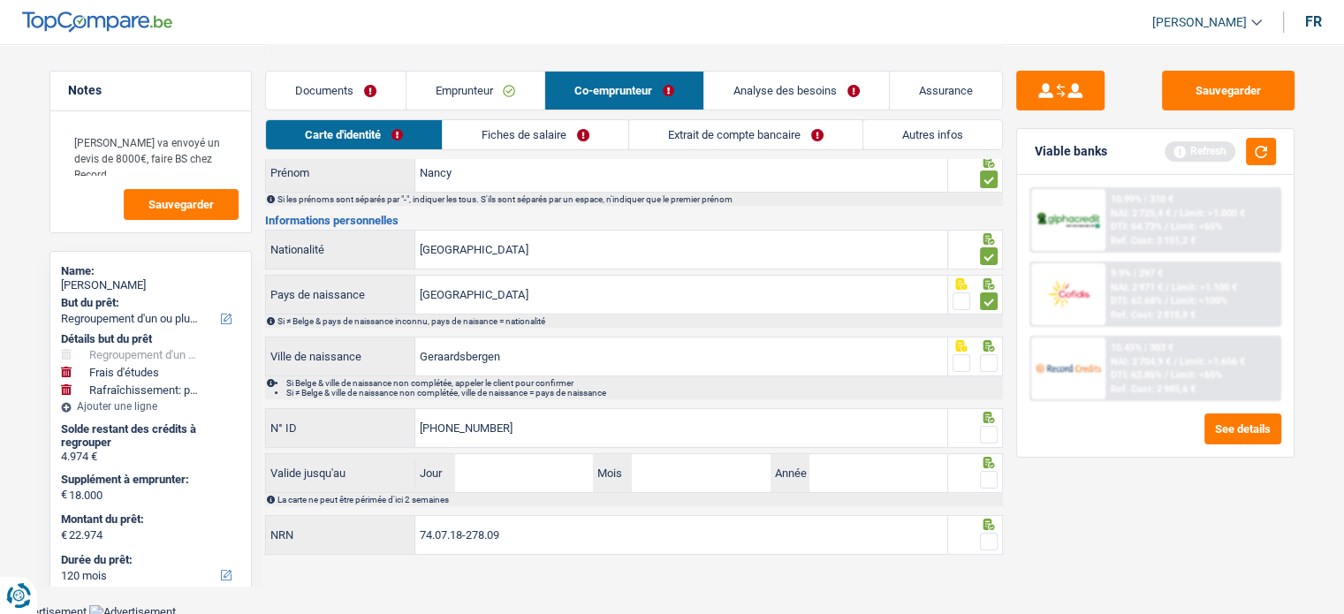
type input "[PHONE_NUMBER]"
click at [488, 471] on input "Jour" at bounding box center [524, 473] width 138 height 38
type input "08"
type input "01"
type input "2026"
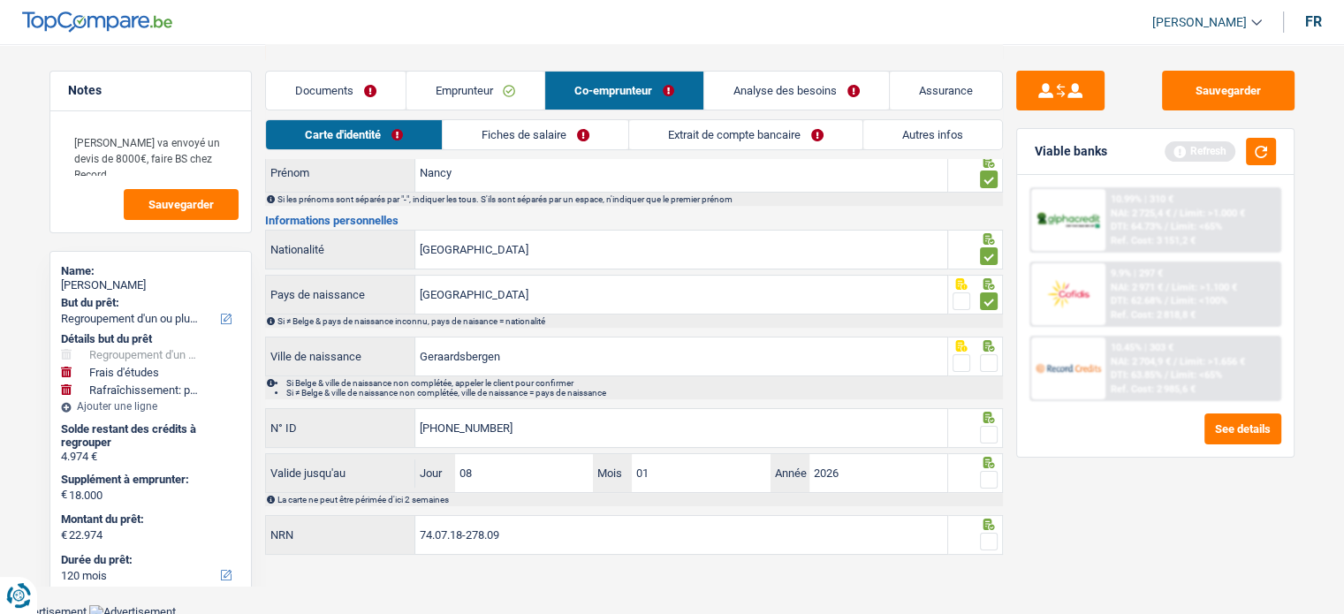
click at [994, 462] on icon at bounding box center [989, 462] width 18 height 11
drag, startPoint x: 988, startPoint y: 426, endPoint x: 983, endPoint y: 351, distance: 75.3
click at [983, 353] on div at bounding box center [989, 364] width 18 height 22
click at [990, 357] on span at bounding box center [989, 363] width 18 height 18
click at [0, 0] on input "radio" at bounding box center [0, 0] width 0 height 0
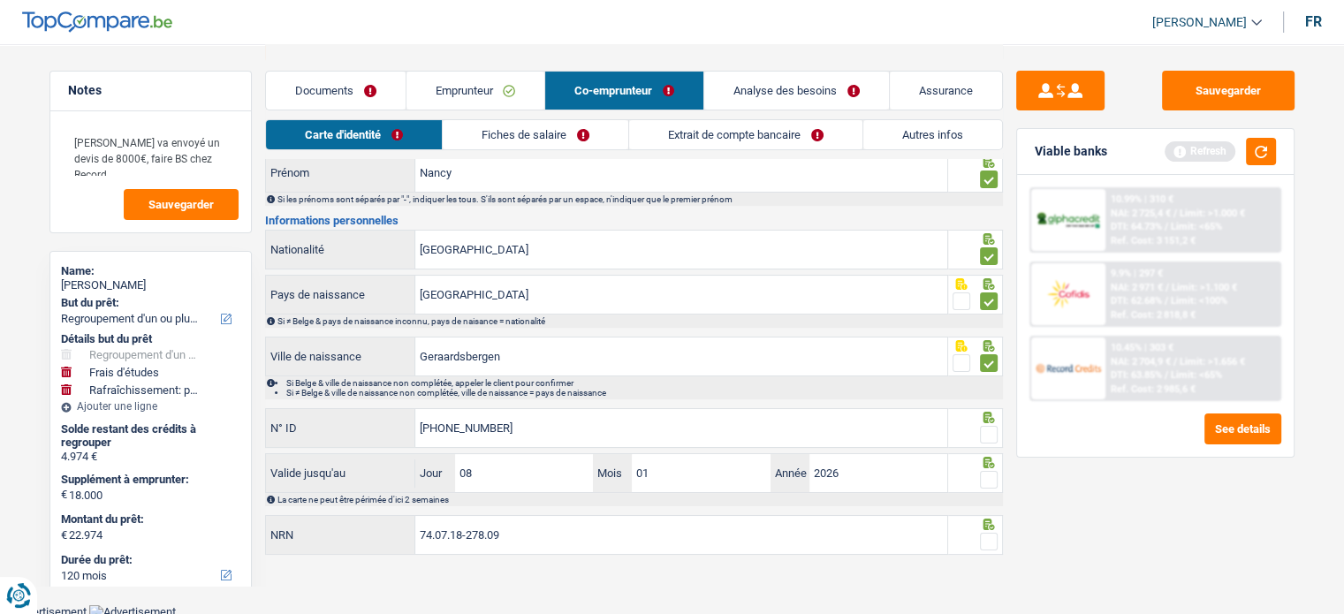
click at [995, 426] on span at bounding box center [989, 435] width 18 height 18
click at [0, 0] on input "radio" at bounding box center [0, 0] width 0 height 0
click at [994, 474] on span at bounding box center [989, 480] width 18 height 18
click at [0, 0] on input "radio" at bounding box center [0, 0] width 0 height 0
click at [994, 533] on span at bounding box center [989, 542] width 18 height 18
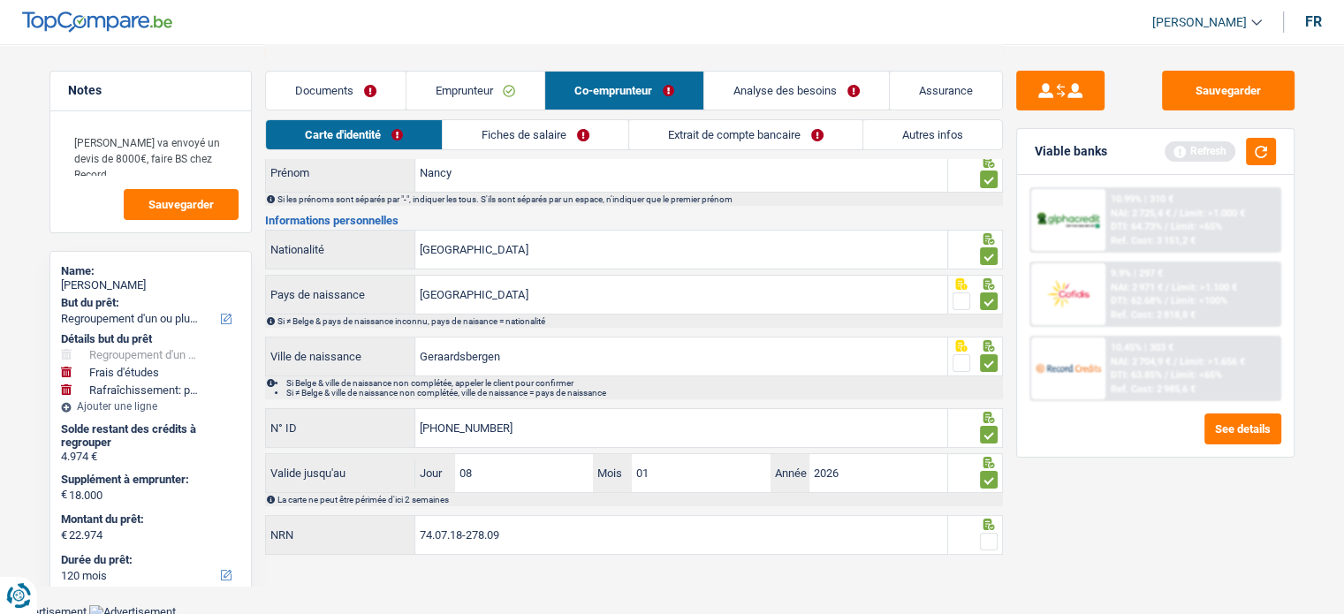
click at [0, 0] on input "radio" at bounding box center [0, 0] width 0 height 0
click at [560, 133] on link "Fiches de salaire" at bounding box center [536, 134] width 186 height 29
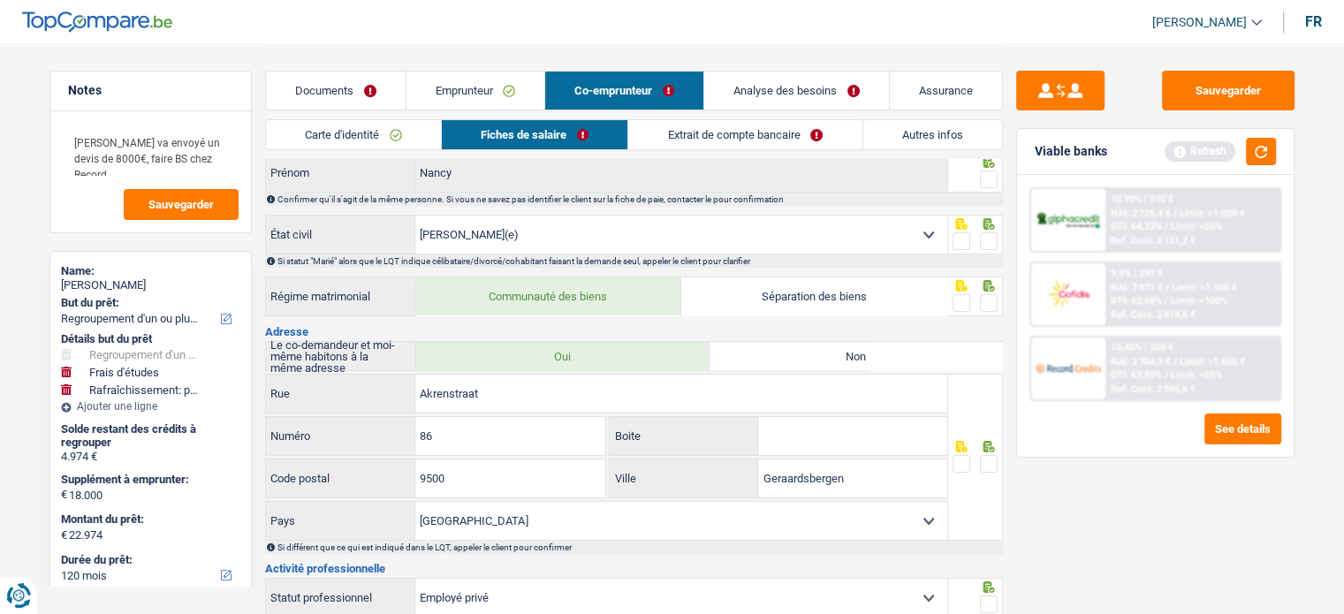
click at [987, 184] on span at bounding box center [989, 180] width 18 height 18
click at [0, 0] on input "radio" at bounding box center [0, 0] width 0 height 0
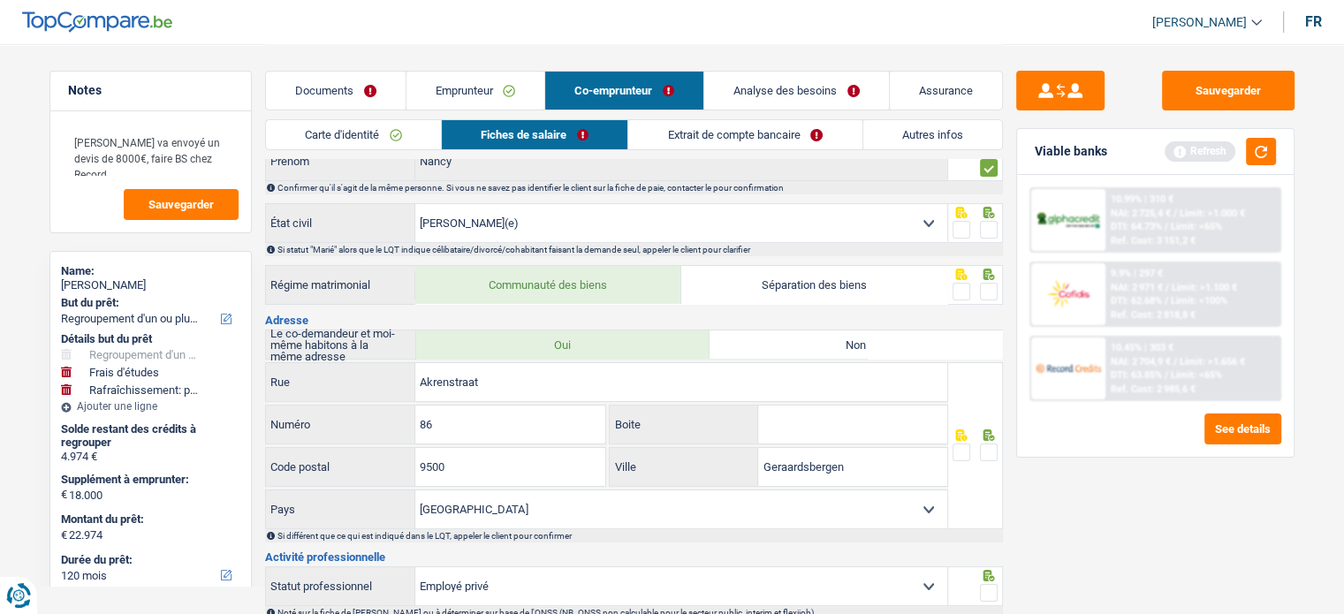
scroll to position [29, 0]
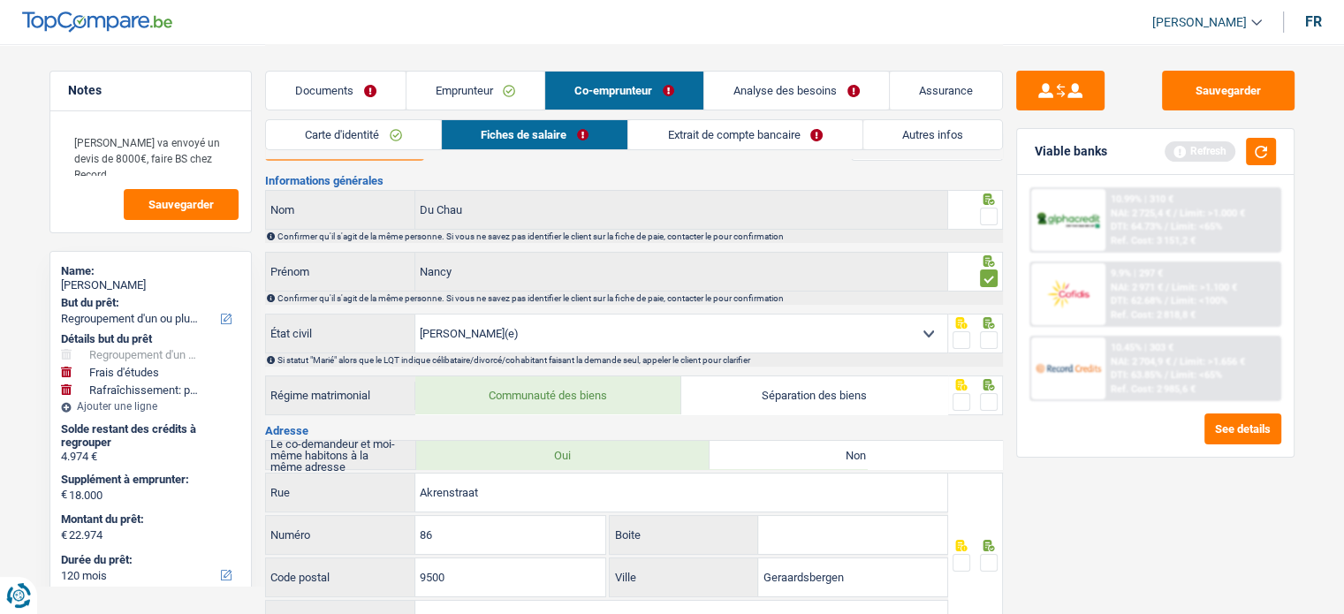
click at [986, 214] on span at bounding box center [989, 217] width 18 height 18
click at [0, 0] on input "radio" at bounding box center [0, 0] width 0 height 0
click at [987, 336] on span at bounding box center [989, 340] width 18 height 18
click at [0, 0] on input "radio" at bounding box center [0, 0] width 0 height 0
click at [991, 399] on span at bounding box center [989, 402] width 18 height 18
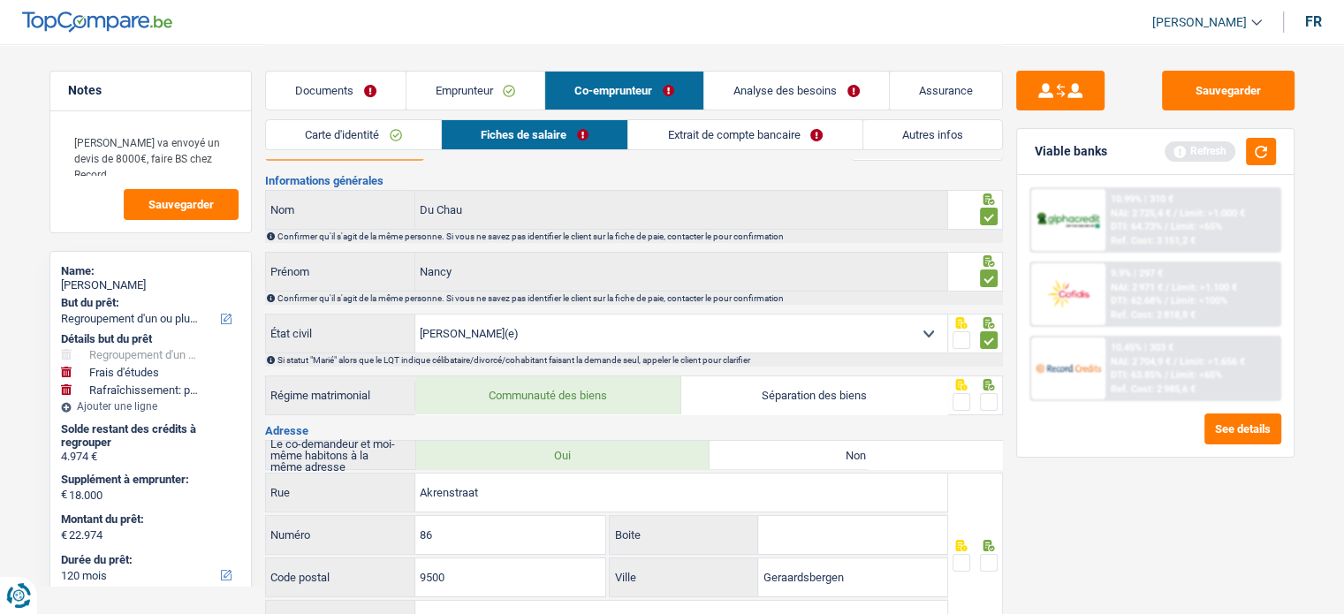
click at [0, 0] on input "radio" at bounding box center [0, 0] width 0 height 0
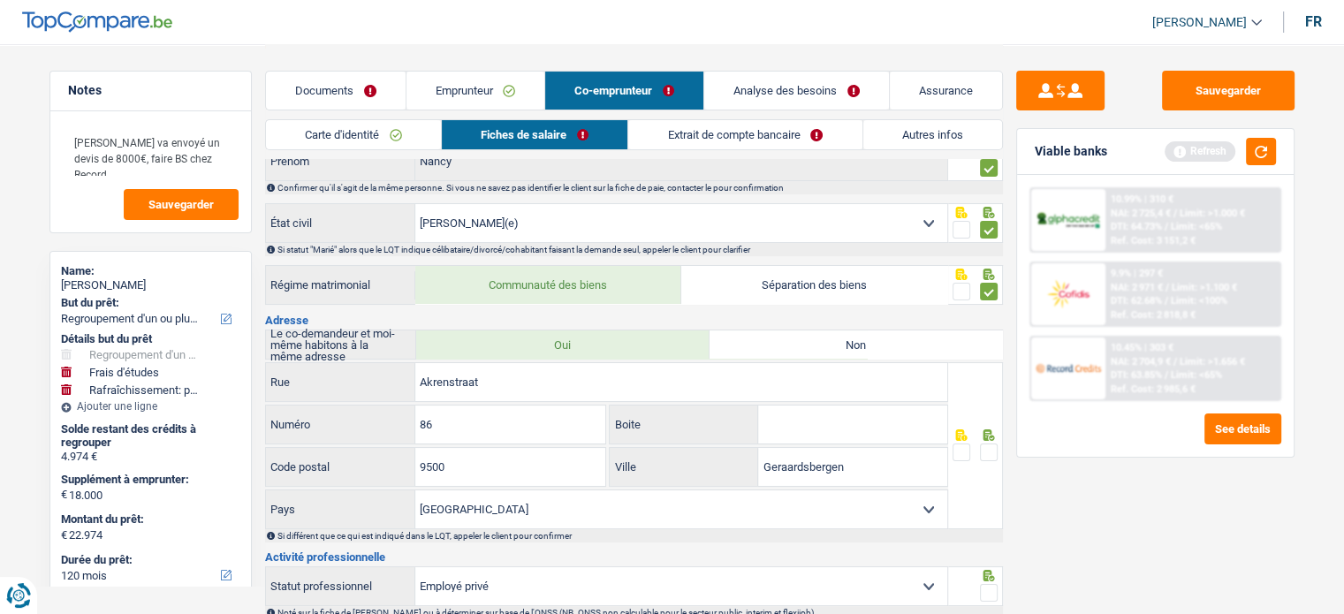
scroll to position [141, 0]
click at [989, 448] on span at bounding box center [989, 451] width 18 height 18
click at [0, 0] on input "radio" at bounding box center [0, 0] width 0 height 0
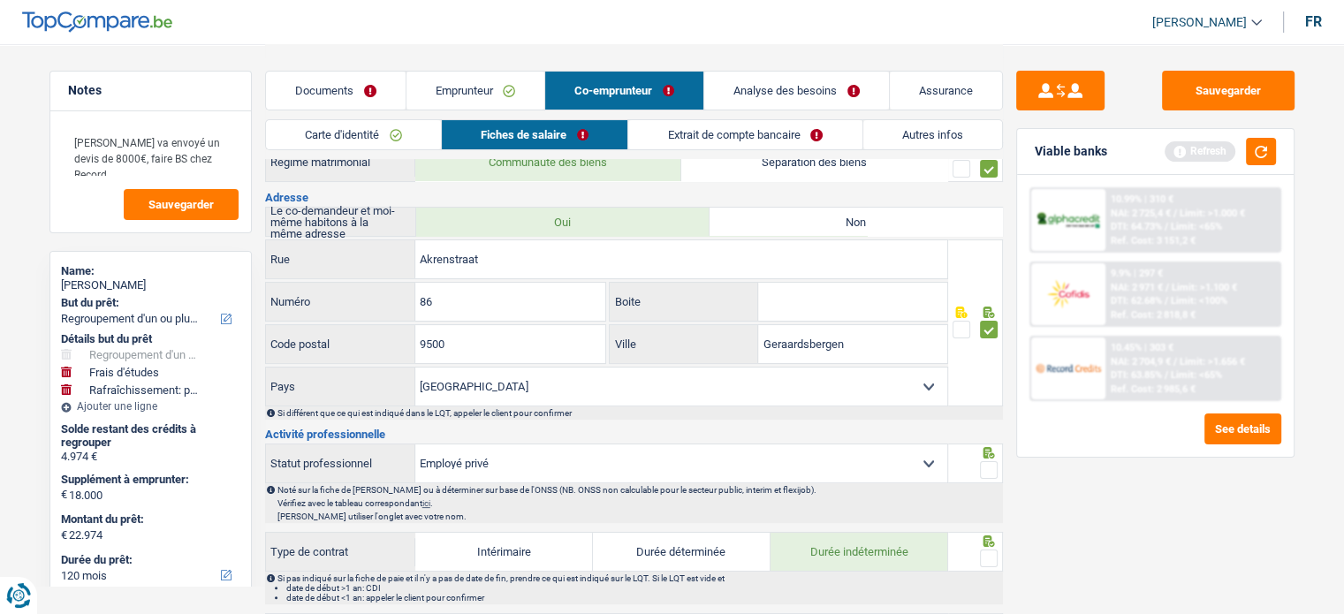
scroll to position [265, 0]
click at [989, 448] on icon at bounding box center [988, 450] width 11 height 11
click at [989, 459] on span at bounding box center [989, 468] width 18 height 18
click at [0, 0] on input "radio" at bounding box center [0, 0] width 0 height 0
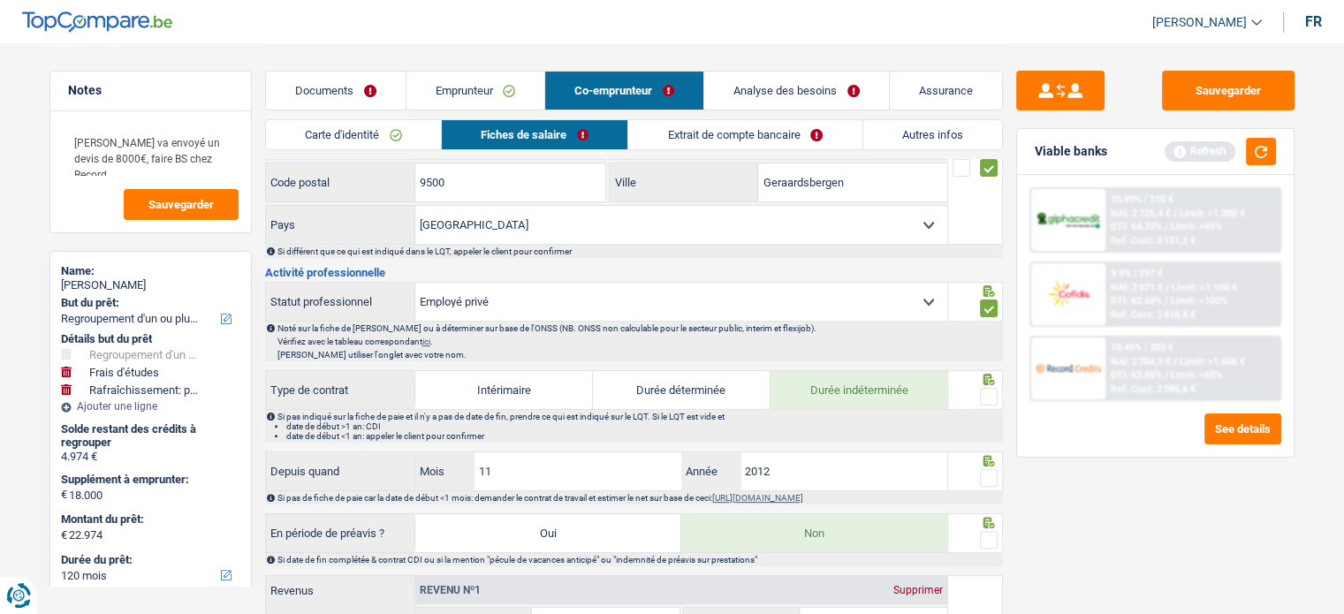
scroll to position [431, 0]
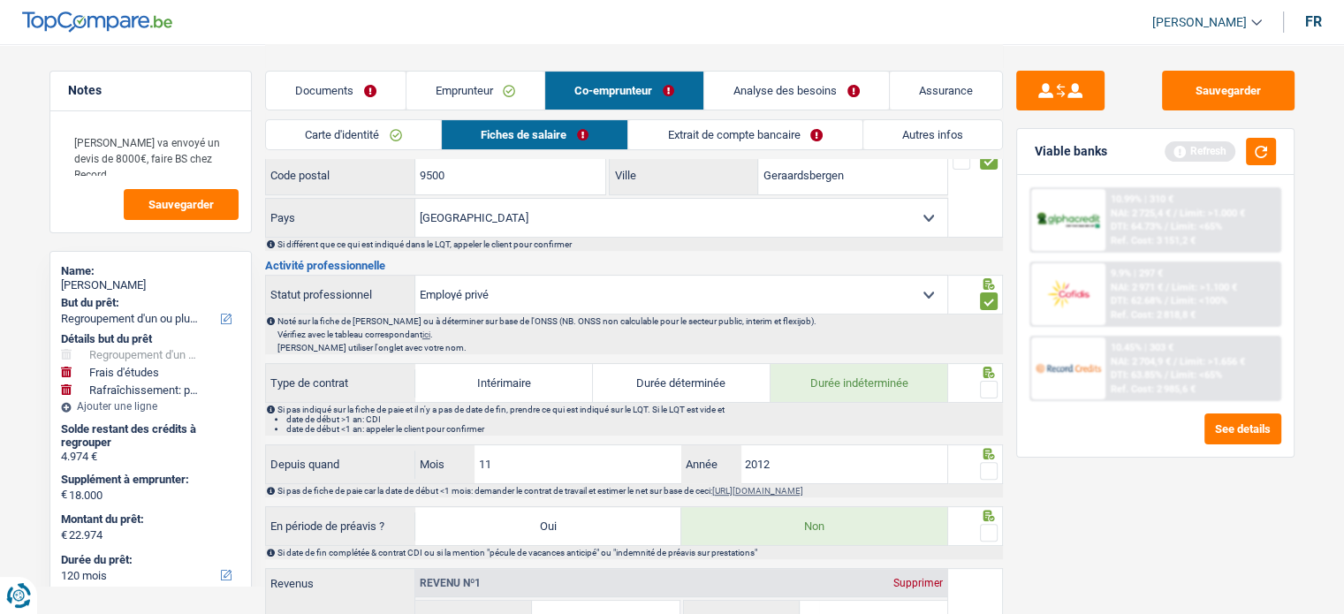
click at [985, 387] on span at bounding box center [989, 390] width 18 height 18
click at [0, 0] on input "radio" at bounding box center [0, 0] width 0 height 0
click at [988, 471] on span at bounding box center [989, 471] width 18 height 18
click at [0, 0] on input "radio" at bounding box center [0, 0] width 0 height 0
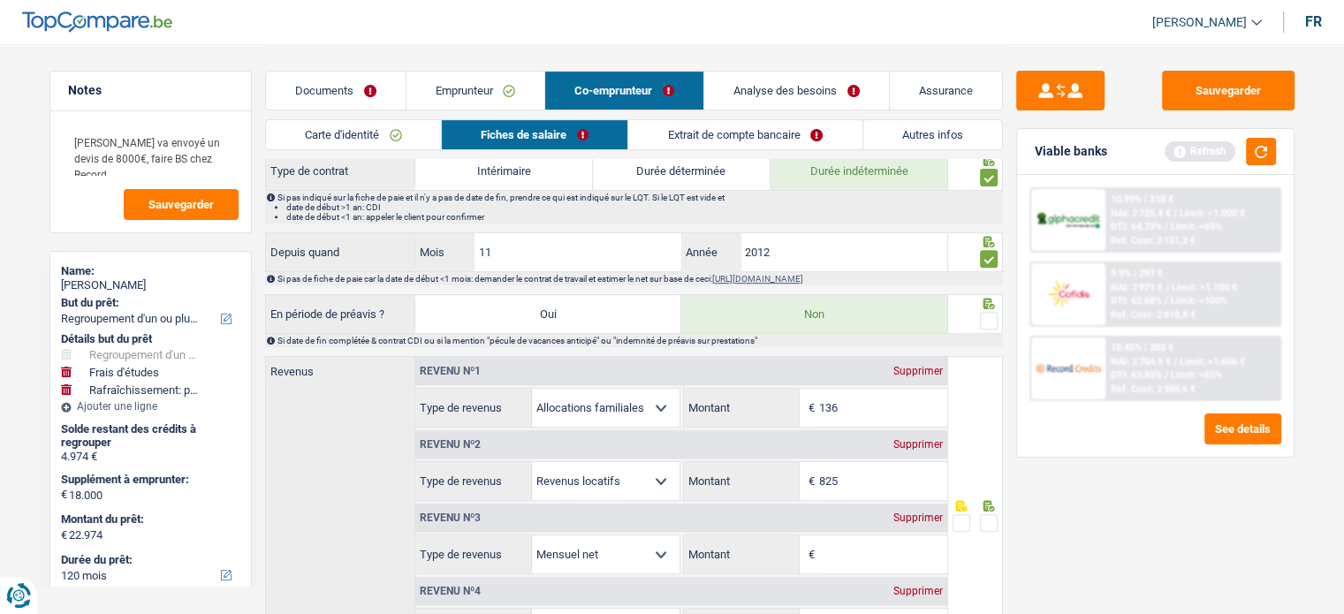
scroll to position [647, 0]
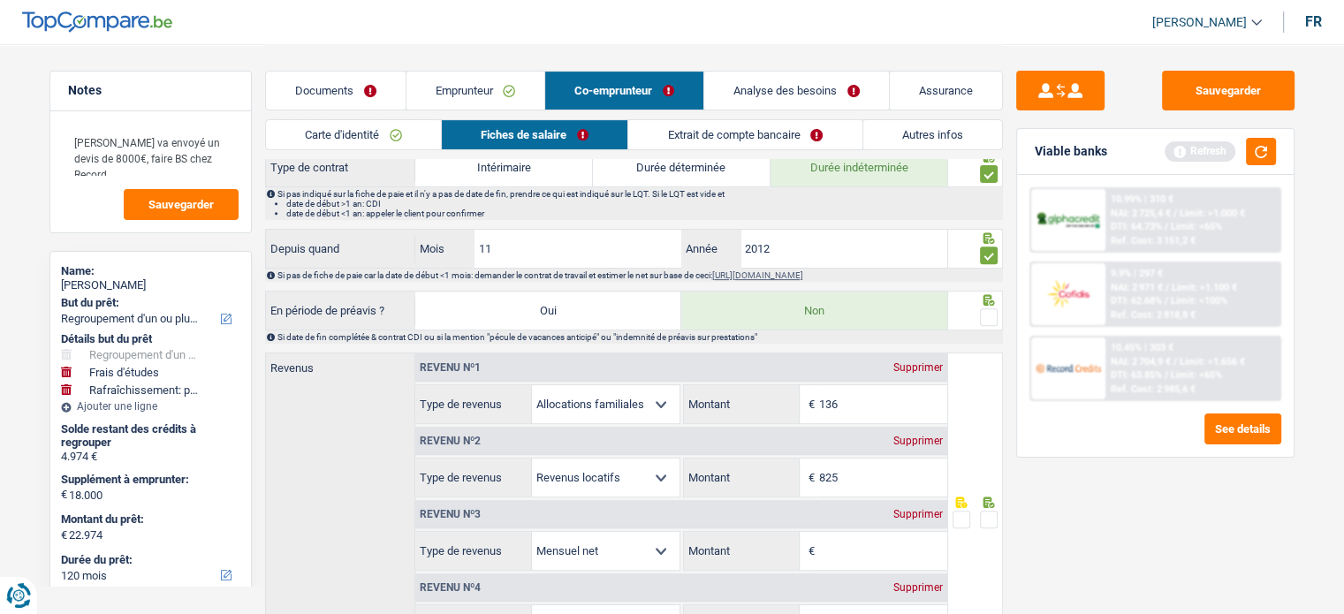
click at [994, 310] on span at bounding box center [989, 317] width 18 height 18
click at [0, 0] on input "radio" at bounding box center [0, 0] width 0 height 0
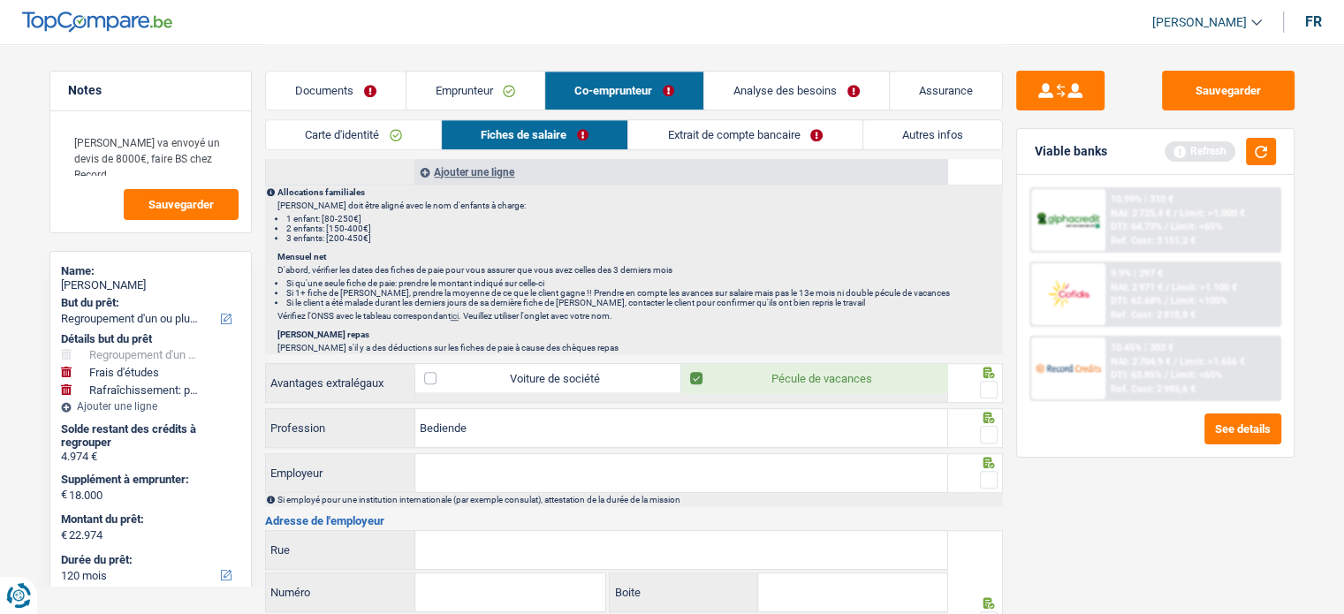
scroll to position [1137, 0]
click at [989, 379] on span at bounding box center [989, 388] width 18 height 18
click at [0, 0] on input "radio" at bounding box center [0, 0] width 0 height 0
